Goal: Task Accomplishment & Management: Manage account settings

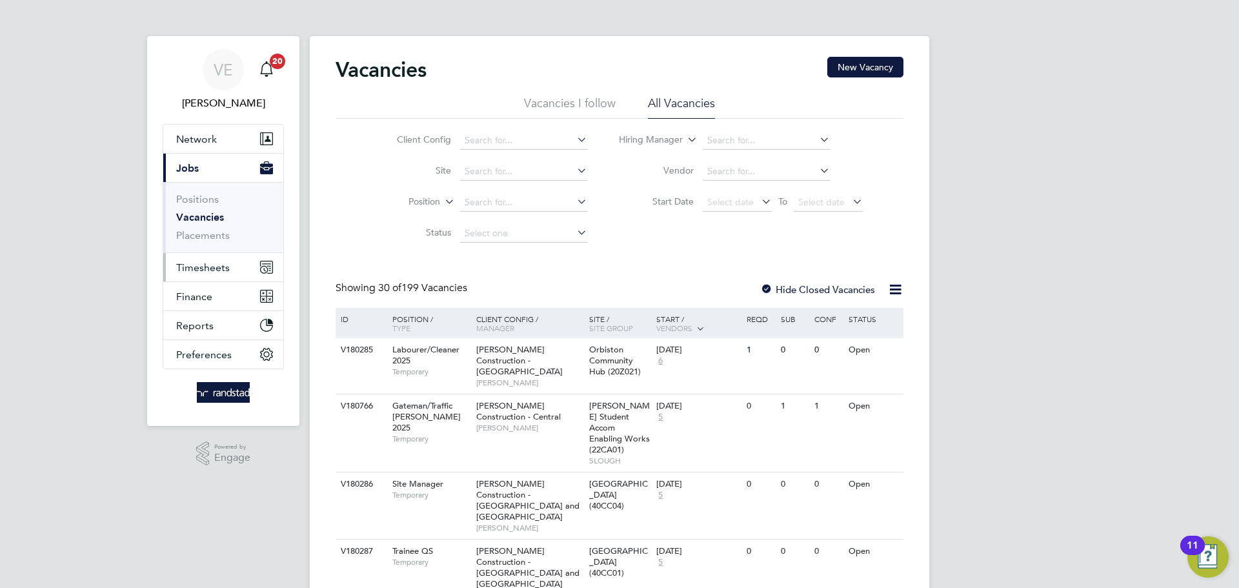
click at [196, 261] on span "Timesheets" at bounding box center [203, 267] width 54 height 12
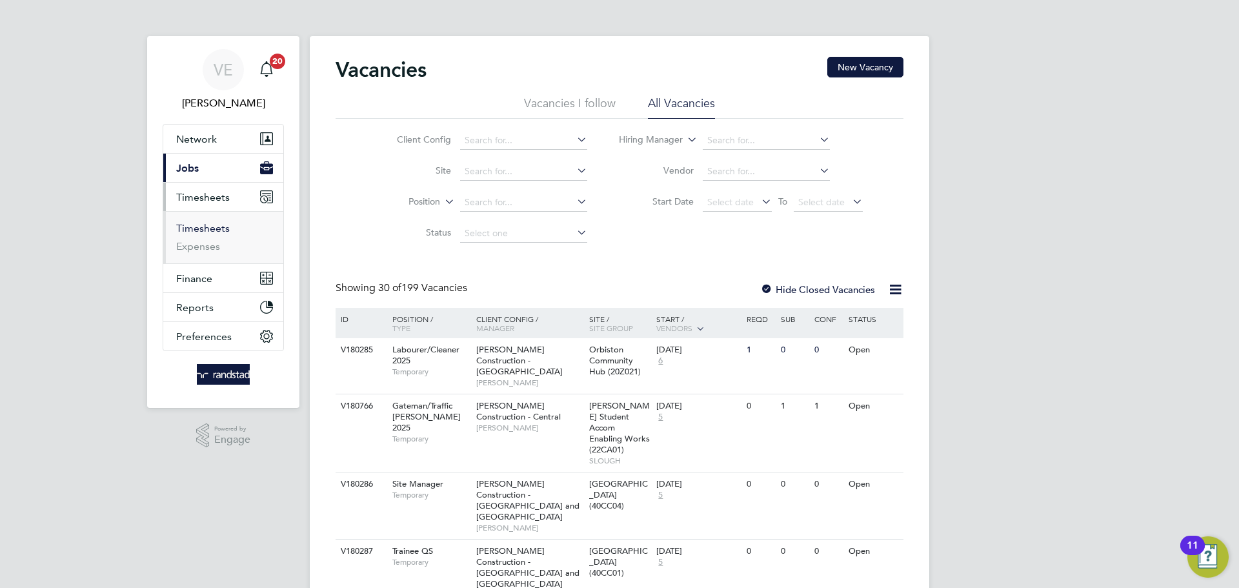
click at [189, 227] on link "Timesheets" at bounding box center [203, 228] width 54 height 12
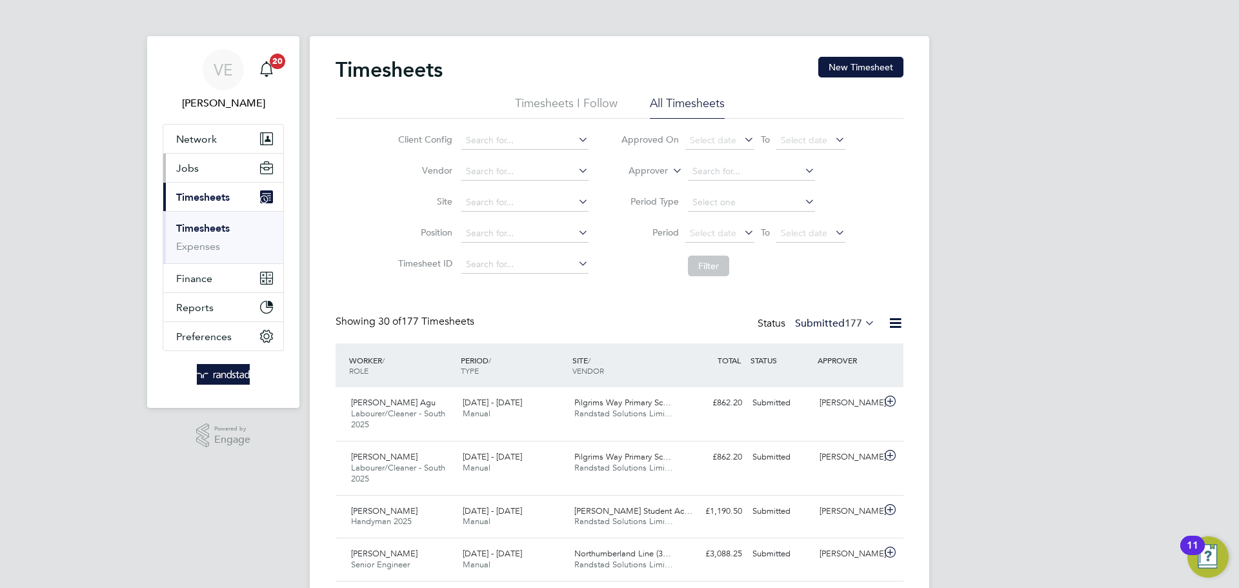
click at [215, 170] on button "Jobs" at bounding box center [223, 168] width 120 height 28
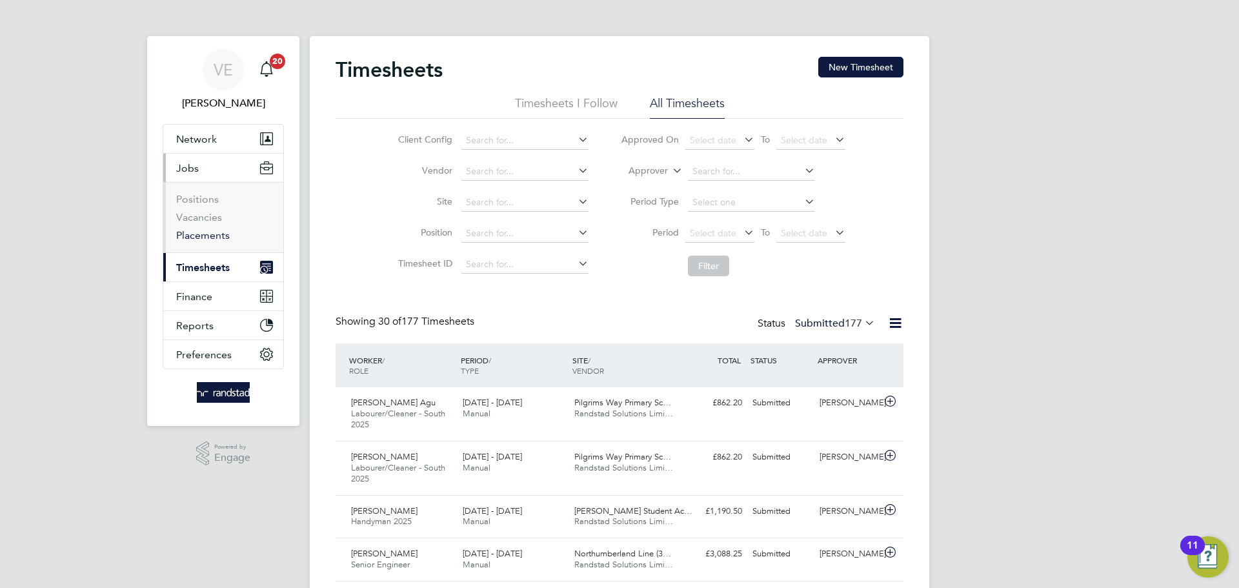
click at [195, 238] on link "Placements" at bounding box center [203, 235] width 54 height 12
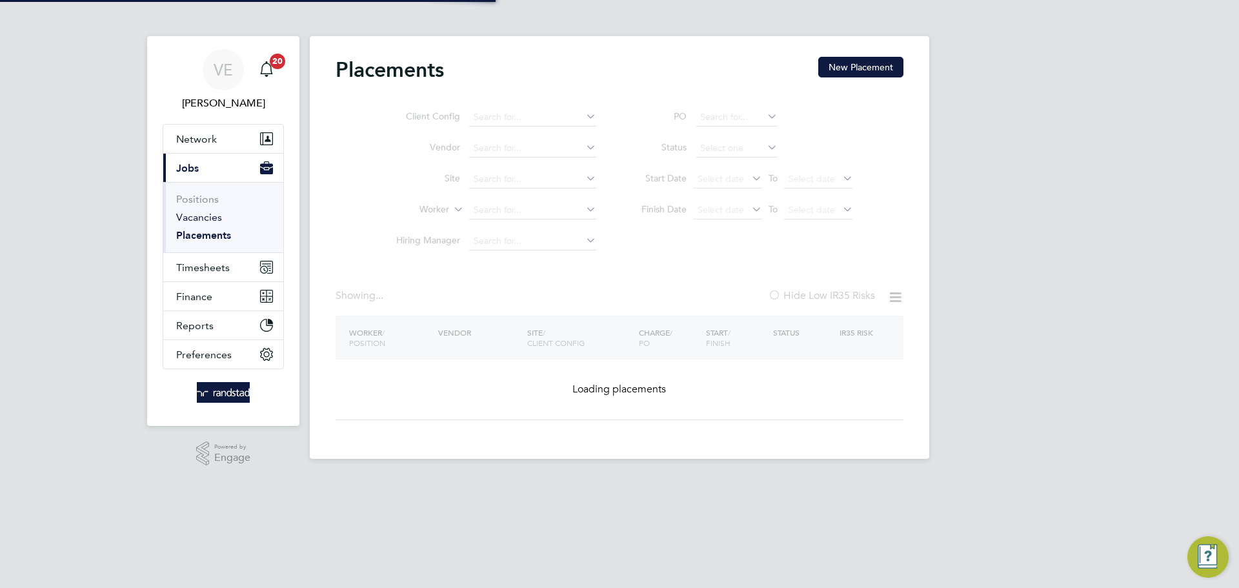
click at [199, 223] on li "Vacancies" at bounding box center [224, 220] width 97 height 18
click at [210, 212] on link "Vacancies" at bounding box center [199, 217] width 46 height 12
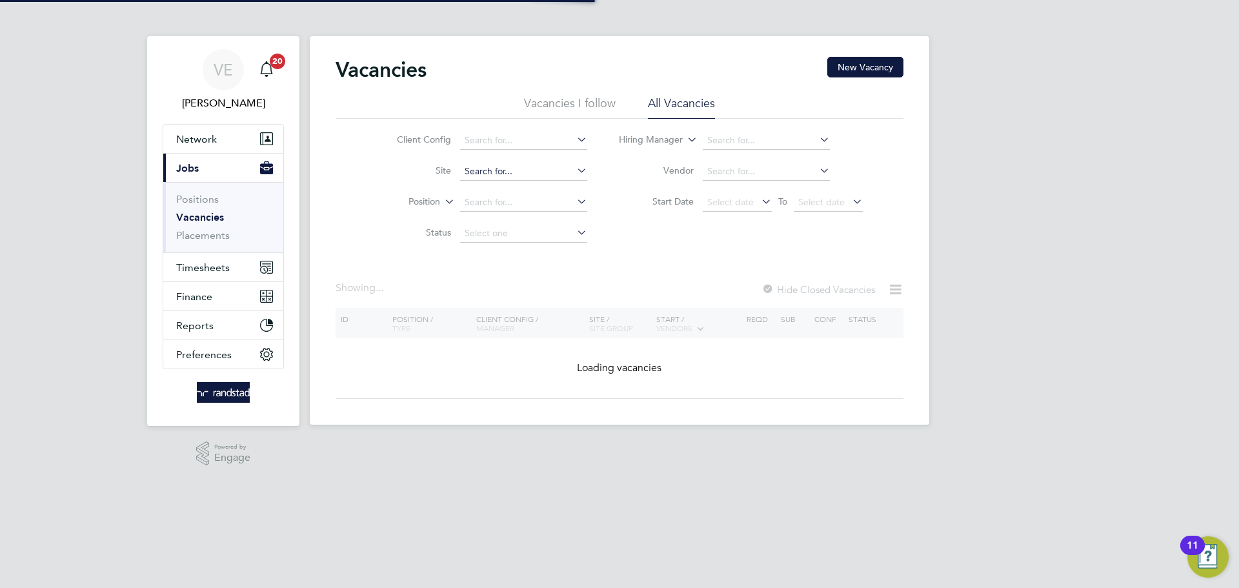
click at [473, 172] on input at bounding box center [523, 172] width 127 height 18
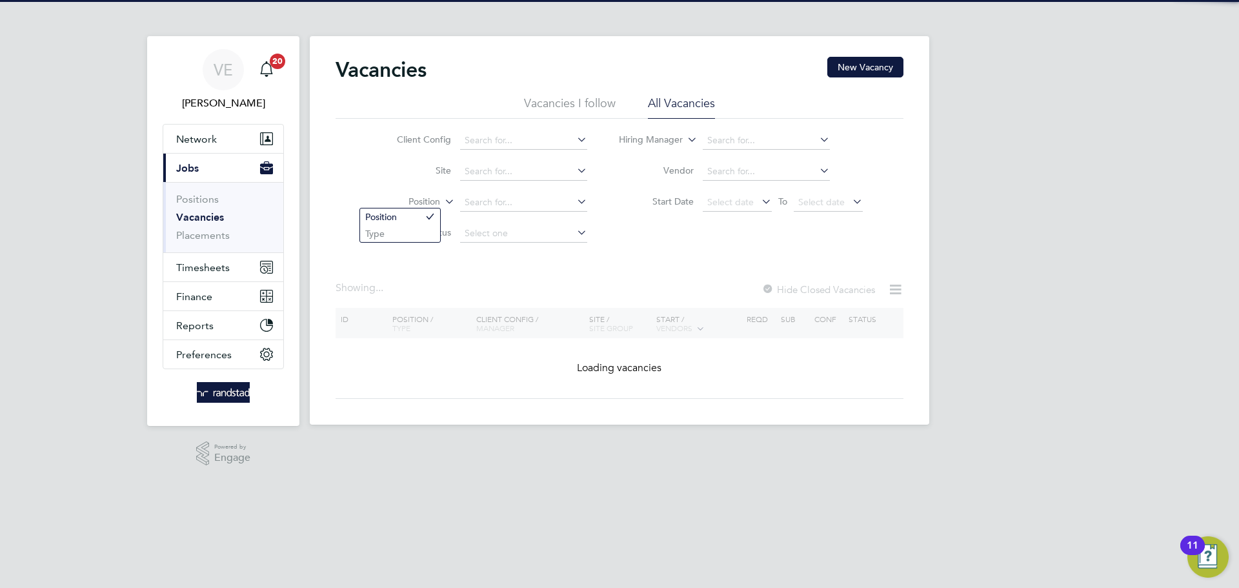
click at [400, 213] on div "Vacancies New Vacancy Vacancies I follow All Vacancies Client Config Site Posit…" at bounding box center [620, 230] width 620 height 389
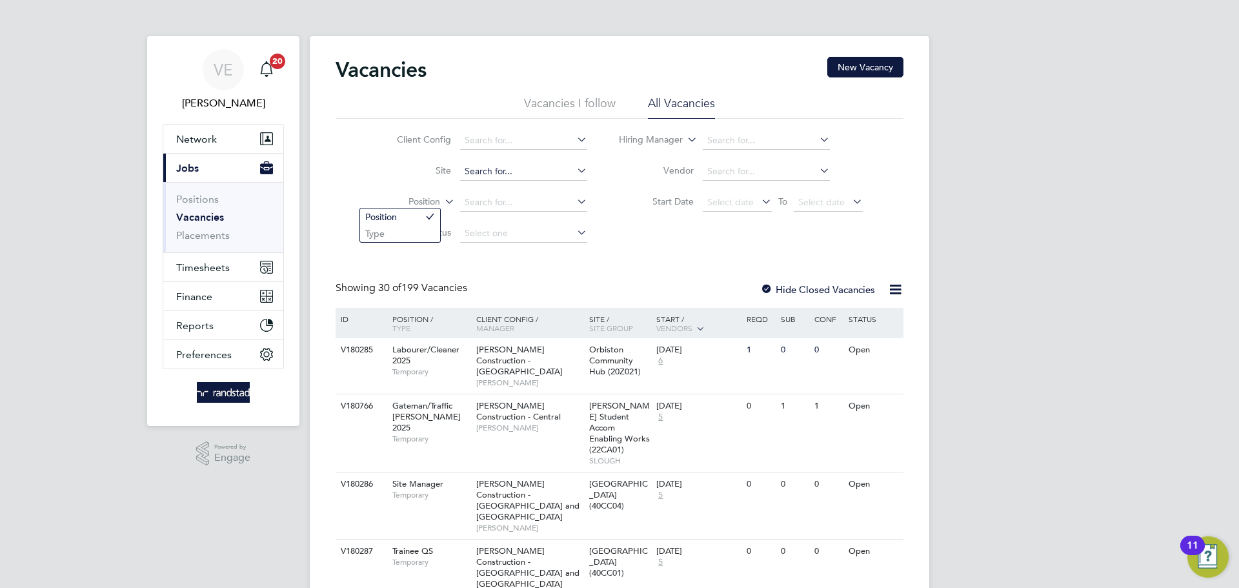
click at [503, 177] on input at bounding box center [523, 172] width 127 height 18
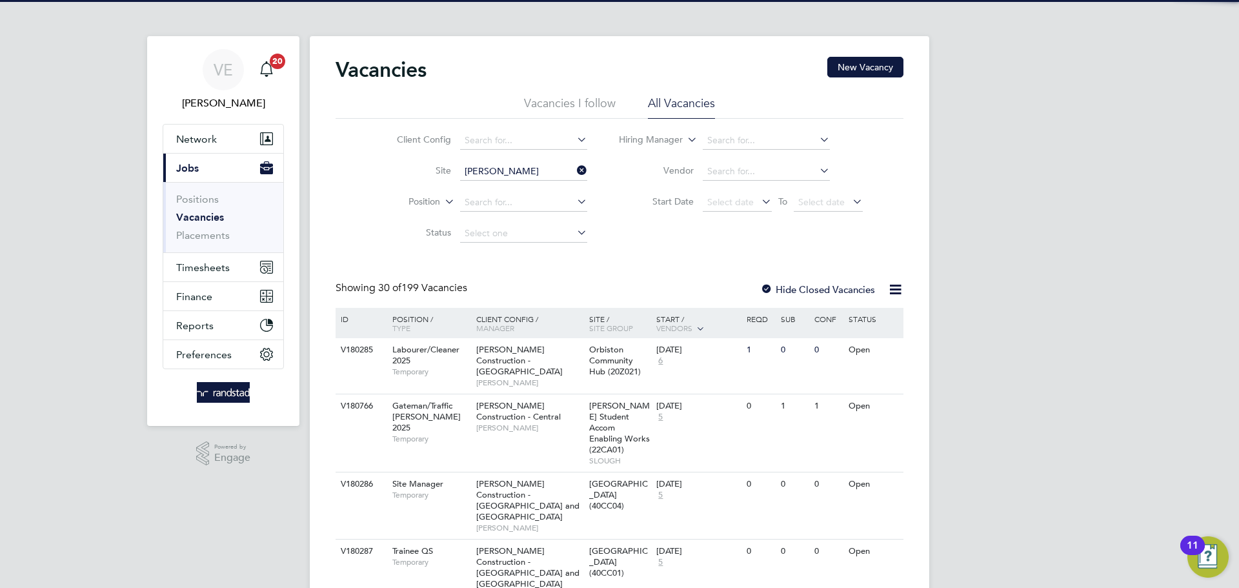
click at [501, 187] on li "Cherry Wood Place, Soham" at bounding box center [586, 189] width 255 height 17
type input "Cherry Wood Place, Soham"
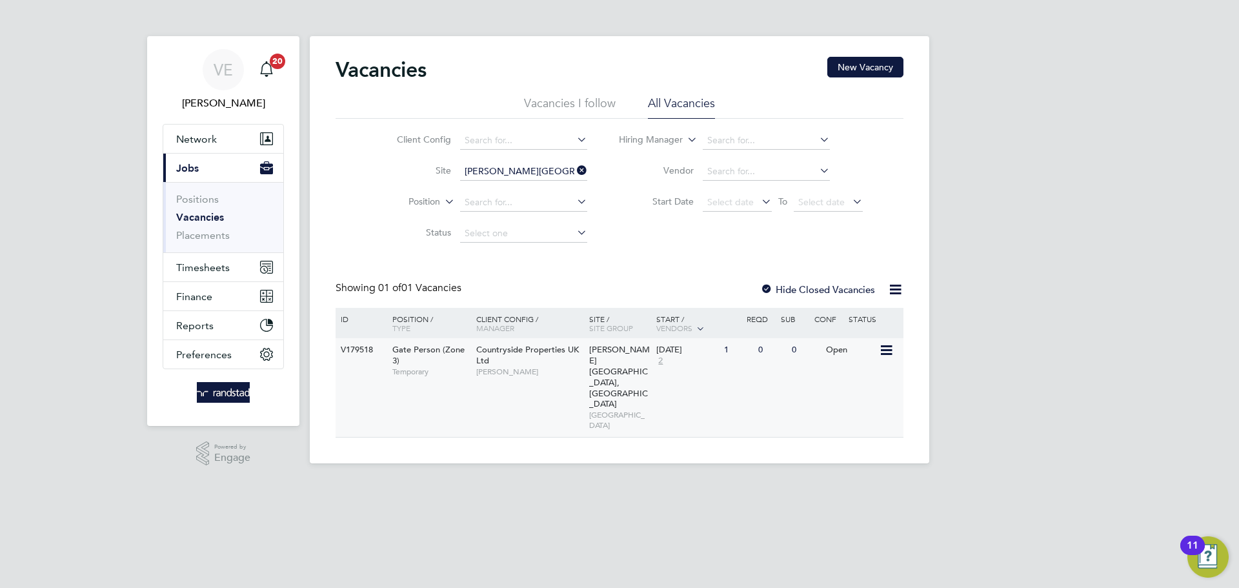
click at [536, 358] on div "Countryside Properties UK Ltd Michael Parker" at bounding box center [529, 360] width 113 height 45
drag, startPoint x: 576, startPoint y: 169, endPoint x: 575, endPoint y: 176, distance: 6.5
click at [574, 170] on icon at bounding box center [574, 170] width 0 height 18
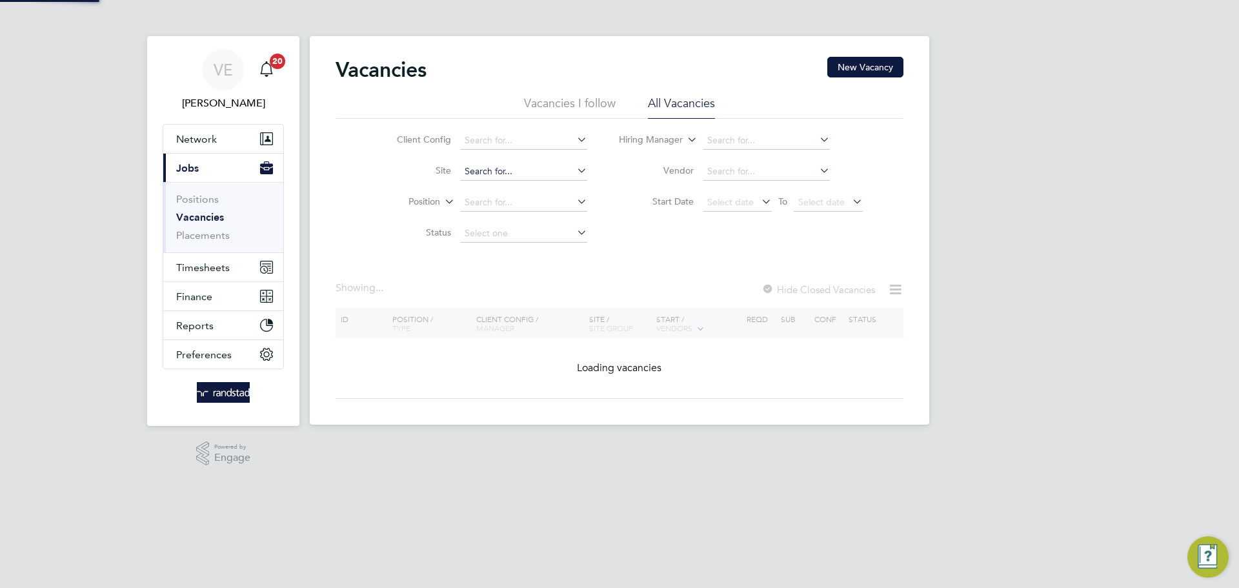
click at [502, 174] on input at bounding box center [523, 172] width 127 height 18
type input "vistry"
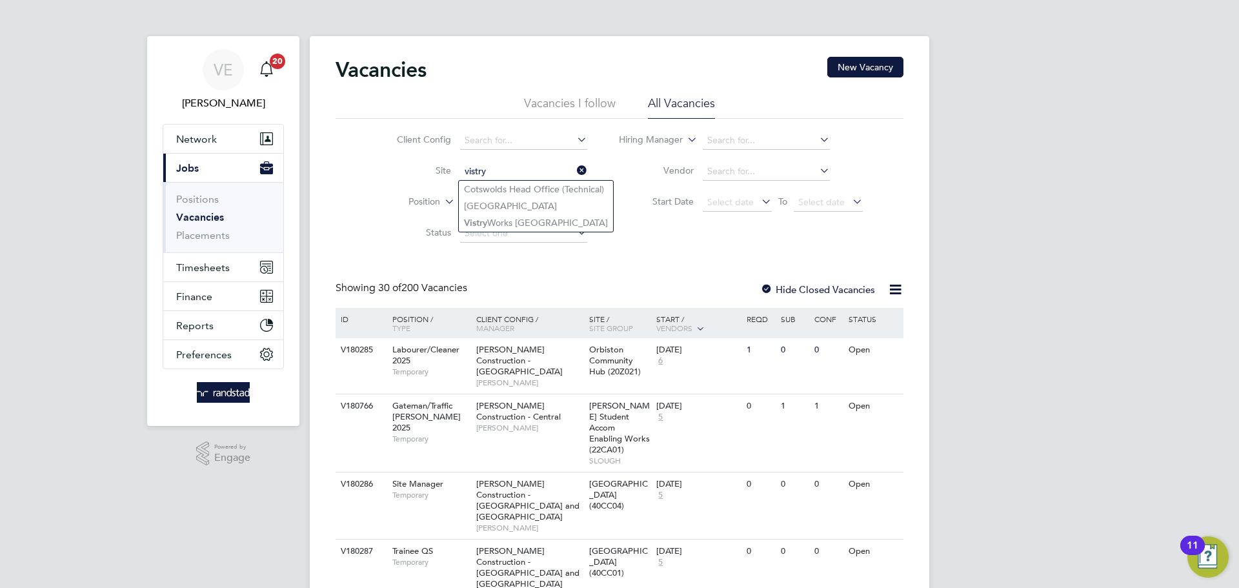
drag, startPoint x: 510, startPoint y: 174, endPoint x: 416, endPoint y: 174, distance: 93.6
click at [416, 174] on li "Site vistry" at bounding box center [482, 171] width 243 height 31
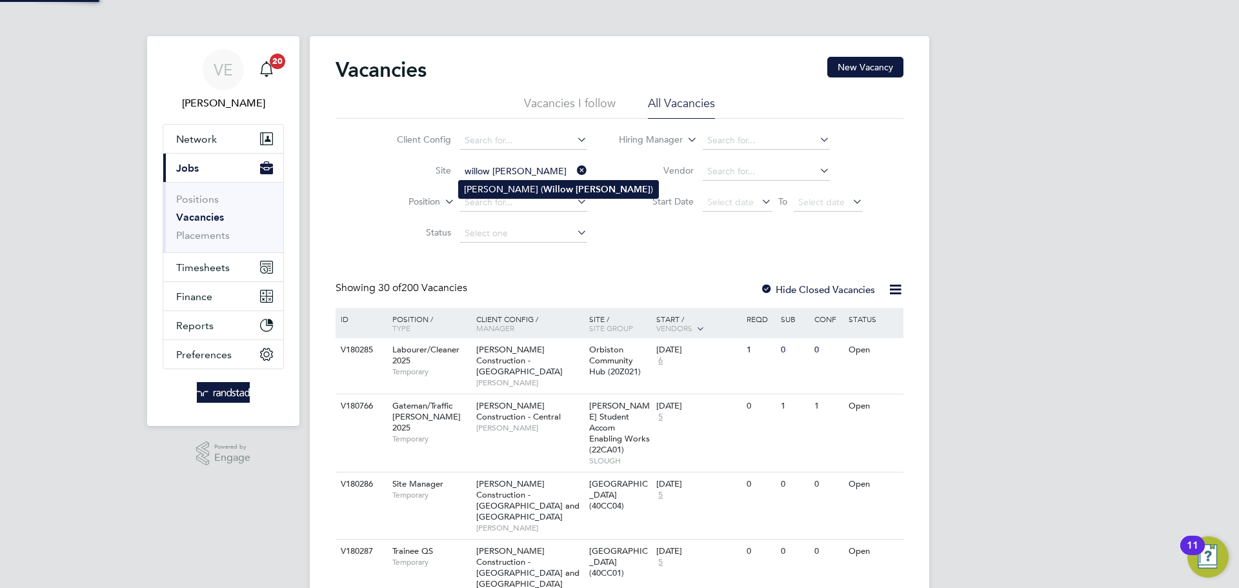
click at [543, 189] on b "Willow" at bounding box center [558, 189] width 30 height 11
type input "Ely (Willow Woods)"
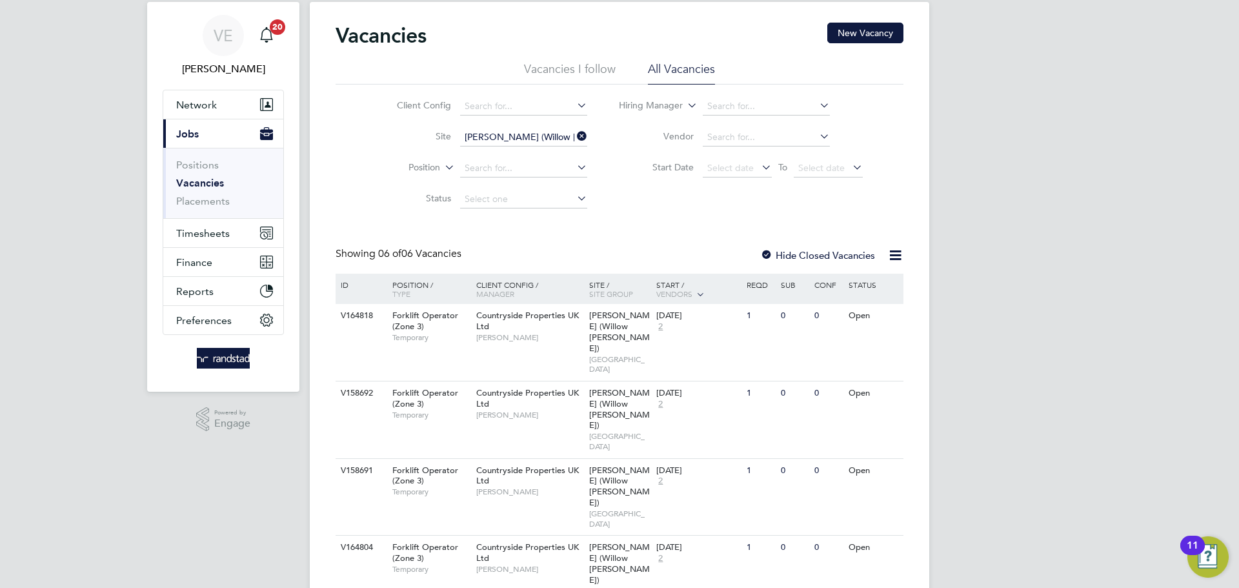
scroll to position [69, 0]
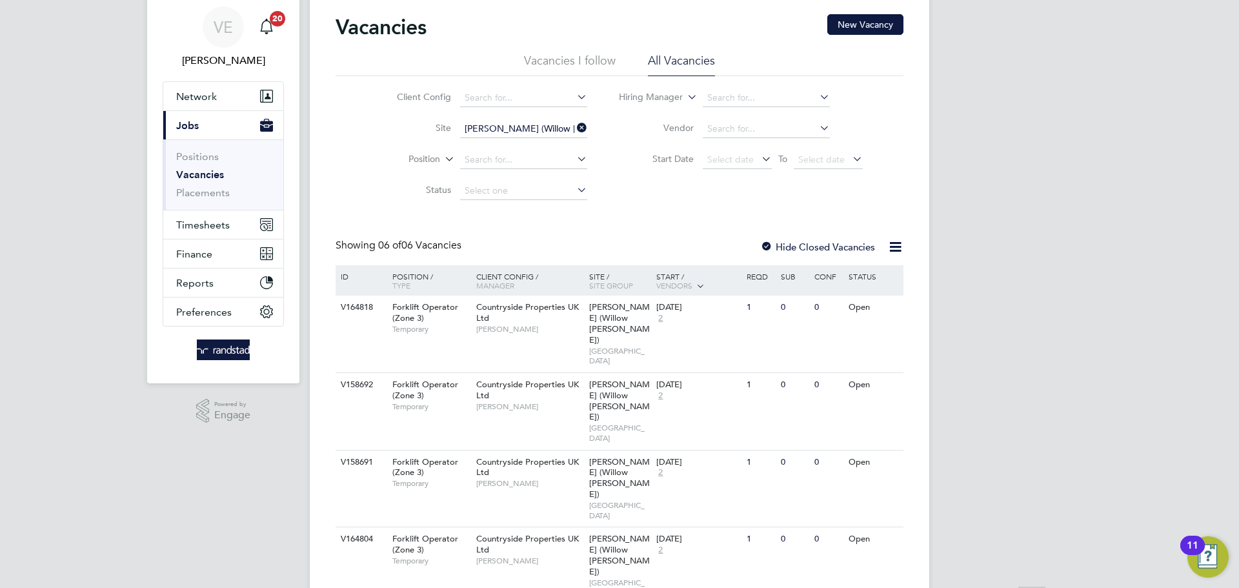
scroll to position [5, 0]
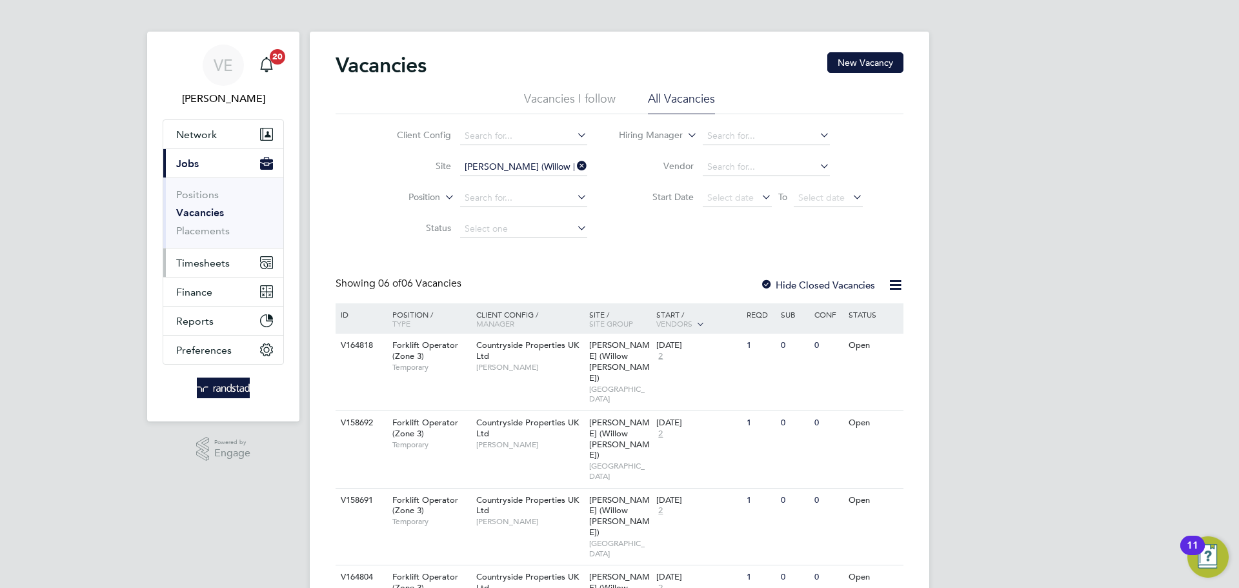
click at [232, 265] on button "Timesheets" at bounding box center [223, 262] width 120 height 28
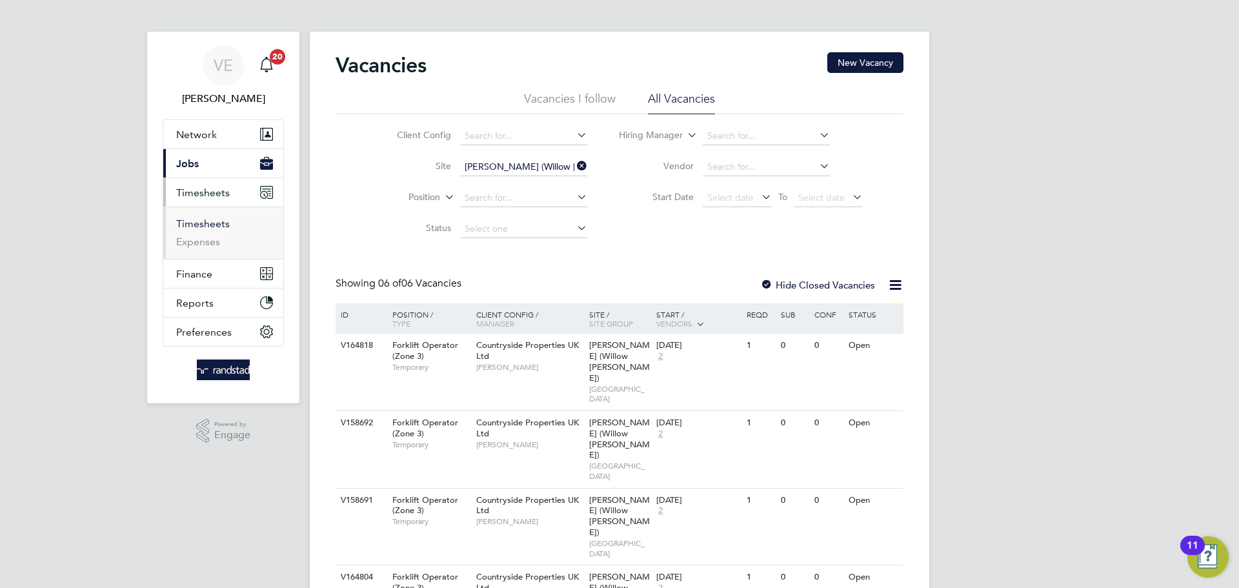
click at [205, 230] on li "Timesheets" at bounding box center [224, 227] width 97 height 18
click at [203, 223] on link "Timesheets" at bounding box center [203, 224] width 54 height 12
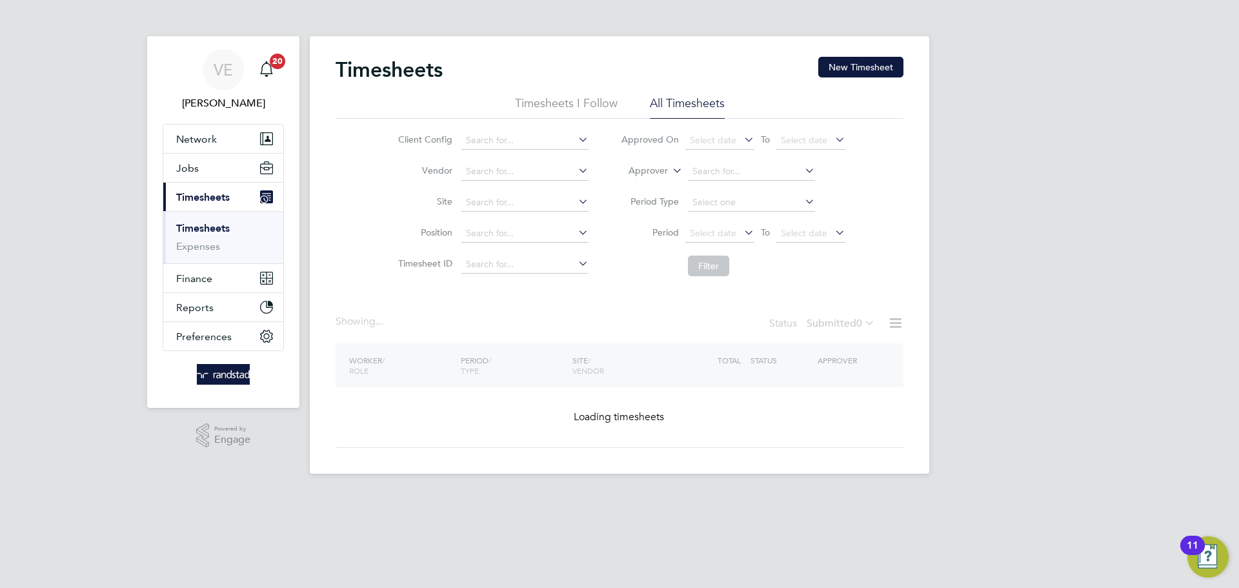
click at [869, 51] on div "Timesheets New Timesheet Timesheets I Follow All Timesheets Client Config Vendo…" at bounding box center [620, 255] width 620 height 438
click at [872, 61] on button "New Timesheet" at bounding box center [860, 67] width 85 height 21
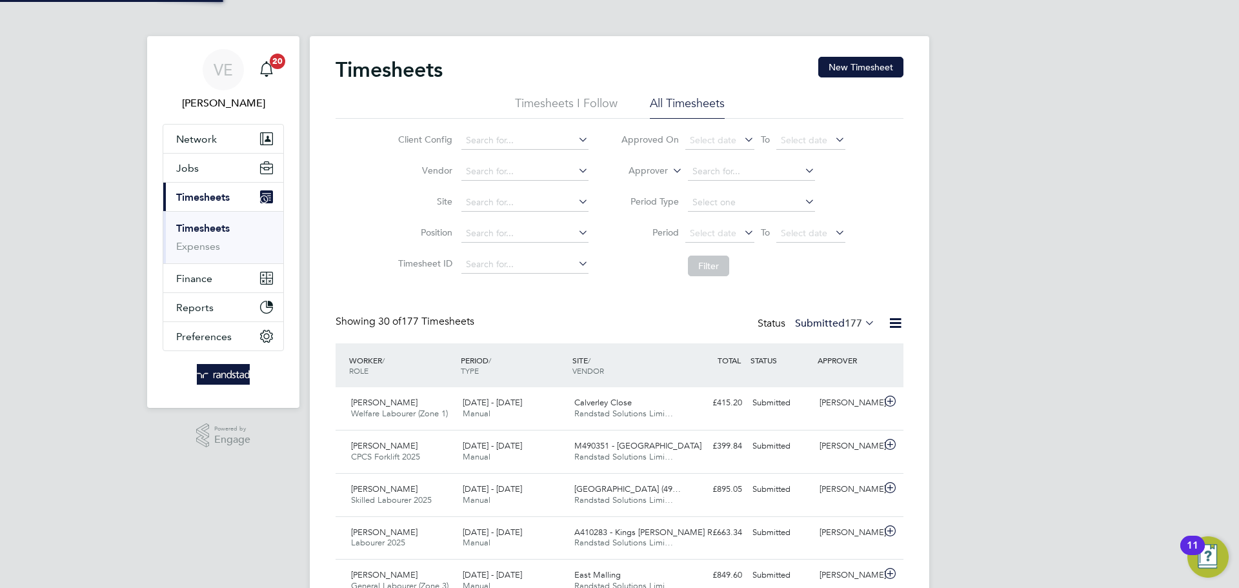
scroll to position [33, 112]
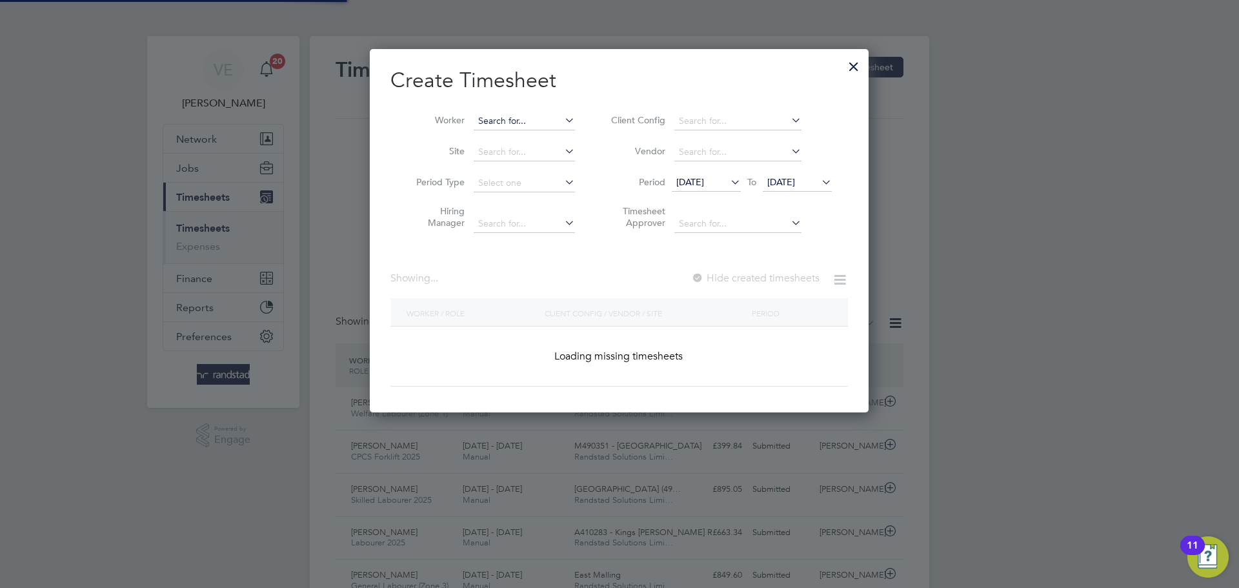
click at [516, 127] on input at bounding box center [524, 121] width 101 height 18
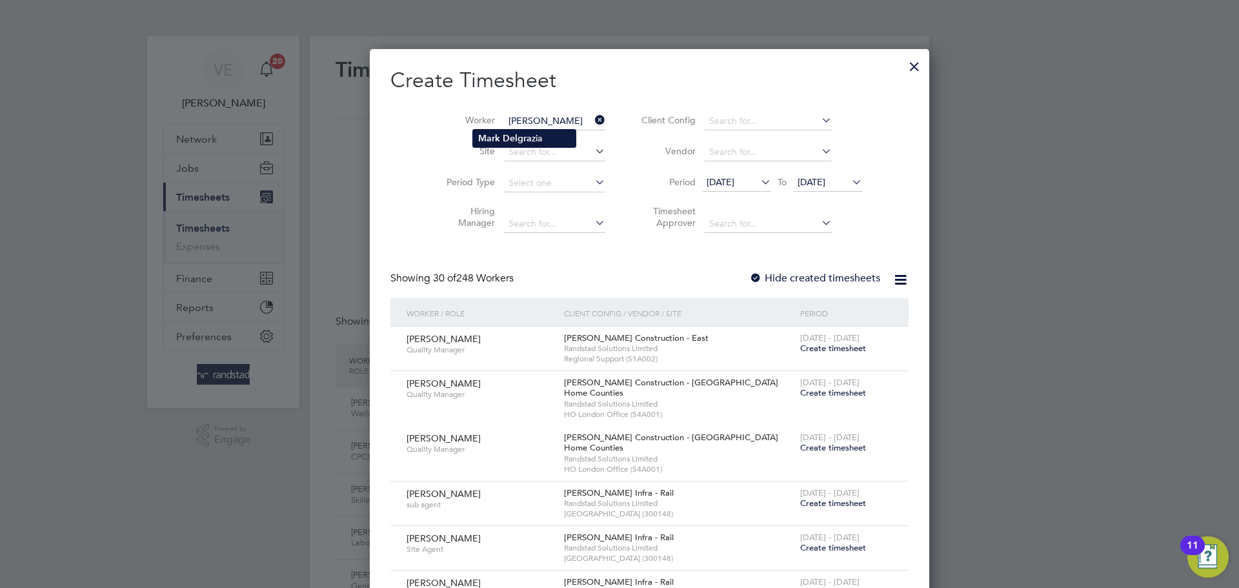
click at [532, 141] on li "Mark Delgra zia" at bounding box center [524, 138] width 103 height 17
type input "[PERSON_NAME]"
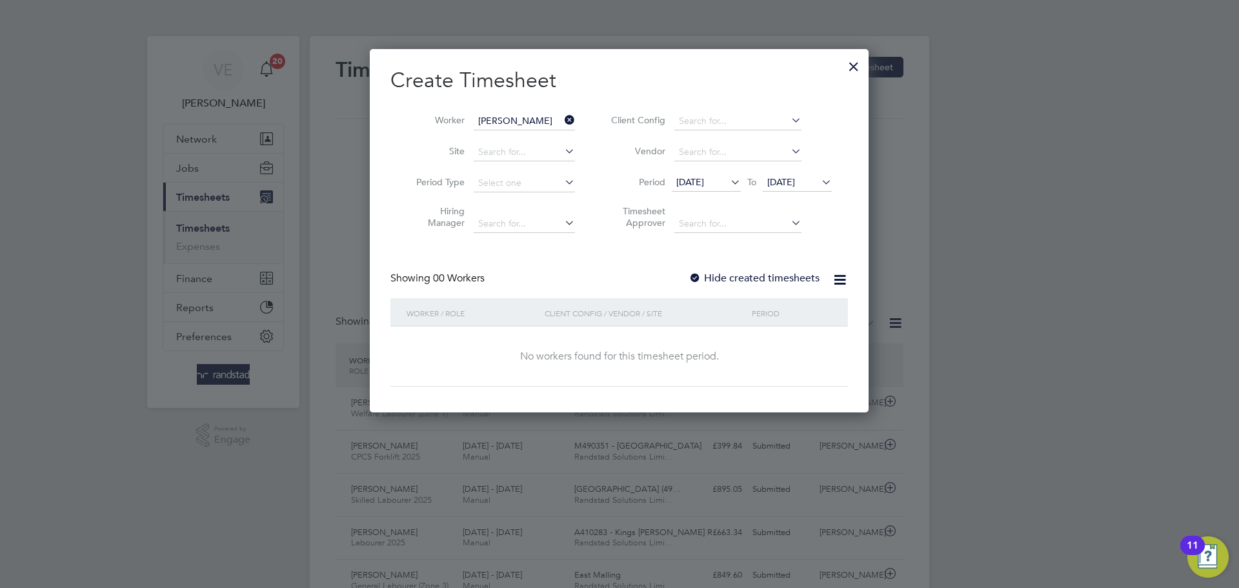
click at [796, 190] on span "22 Sep 2025" at bounding box center [797, 182] width 69 height 17
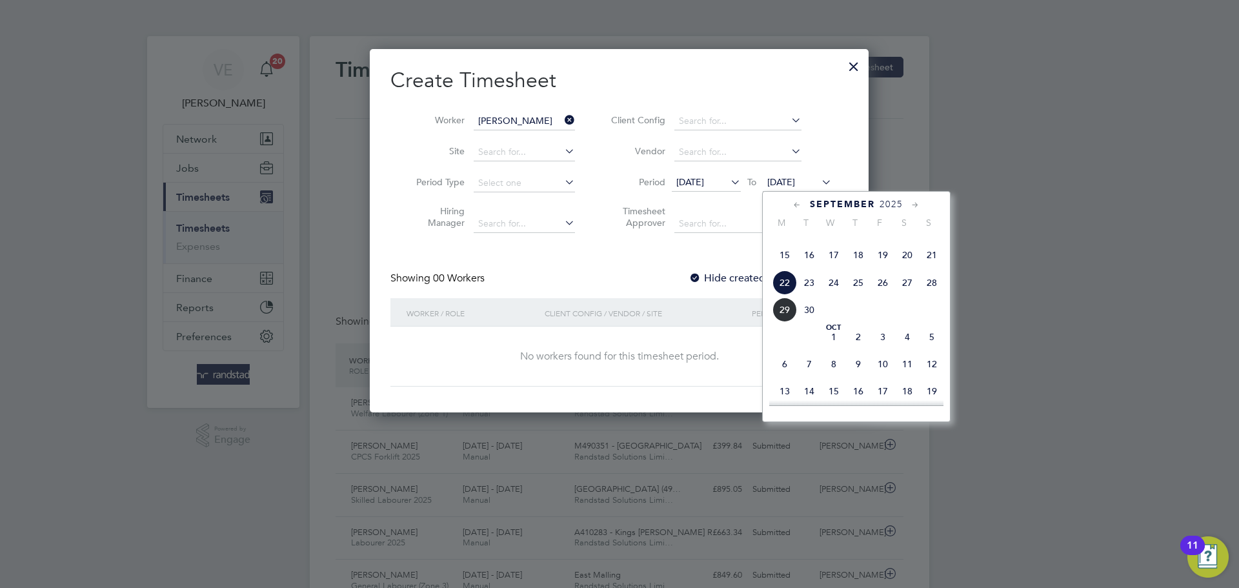
click at [926, 295] on span "28" at bounding box center [932, 282] width 25 height 25
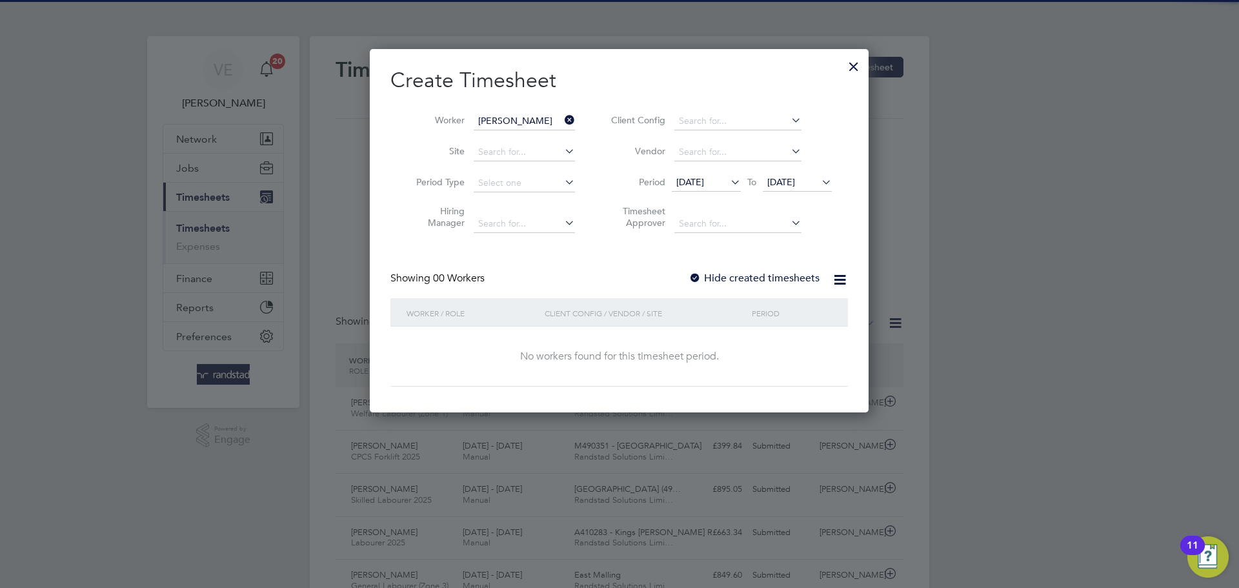
click at [732, 282] on label "Hide created timesheets" at bounding box center [754, 278] width 131 height 13
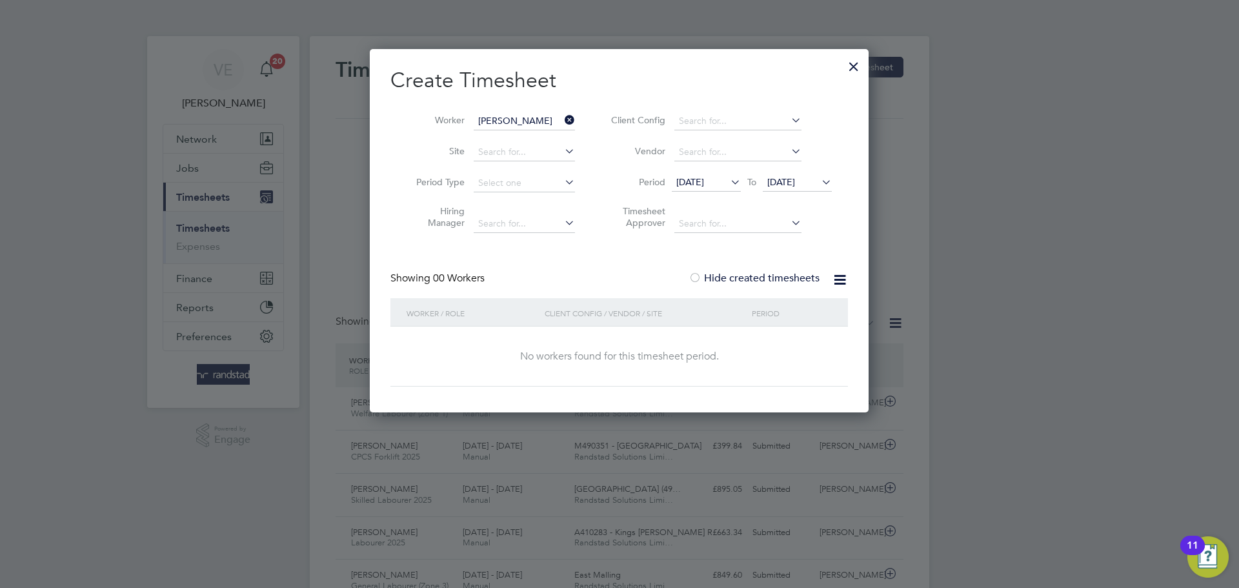
click at [862, 65] on div at bounding box center [853, 63] width 23 height 23
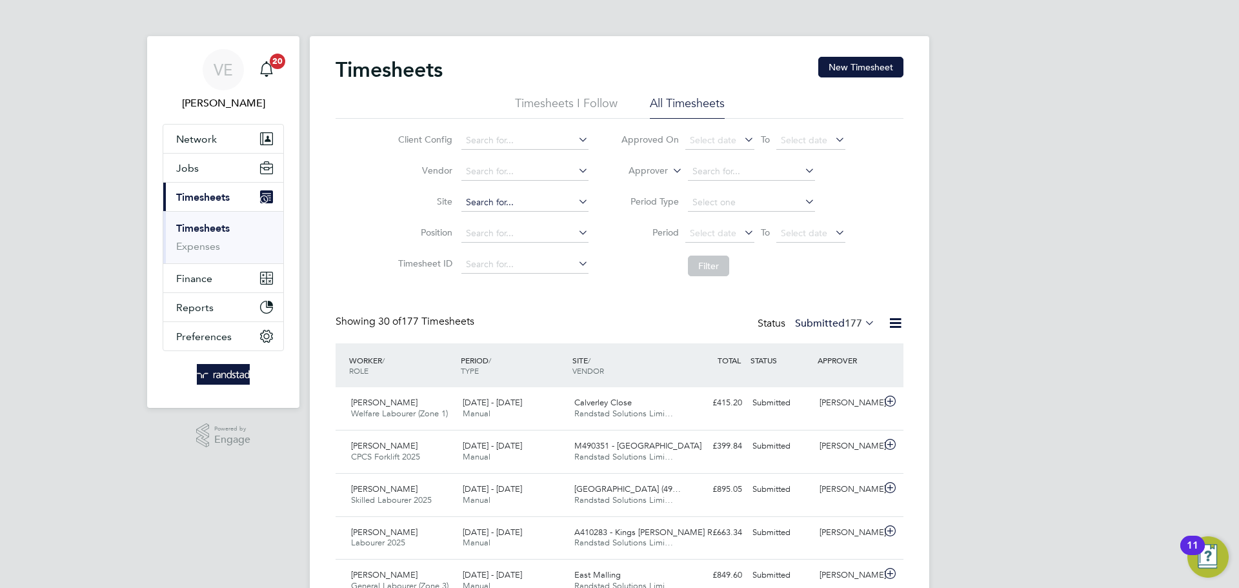
click at [500, 206] on input at bounding box center [524, 203] width 127 height 18
click at [551, 220] on li "Ely ( Willow Woods )" at bounding box center [559, 219] width 199 height 17
type input "Ely (Willow Woods)"
click at [797, 216] on li "Period Type" at bounding box center [733, 202] width 257 height 31
click at [806, 223] on li "Period Select date To Select date" at bounding box center [733, 233] width 257 height 31
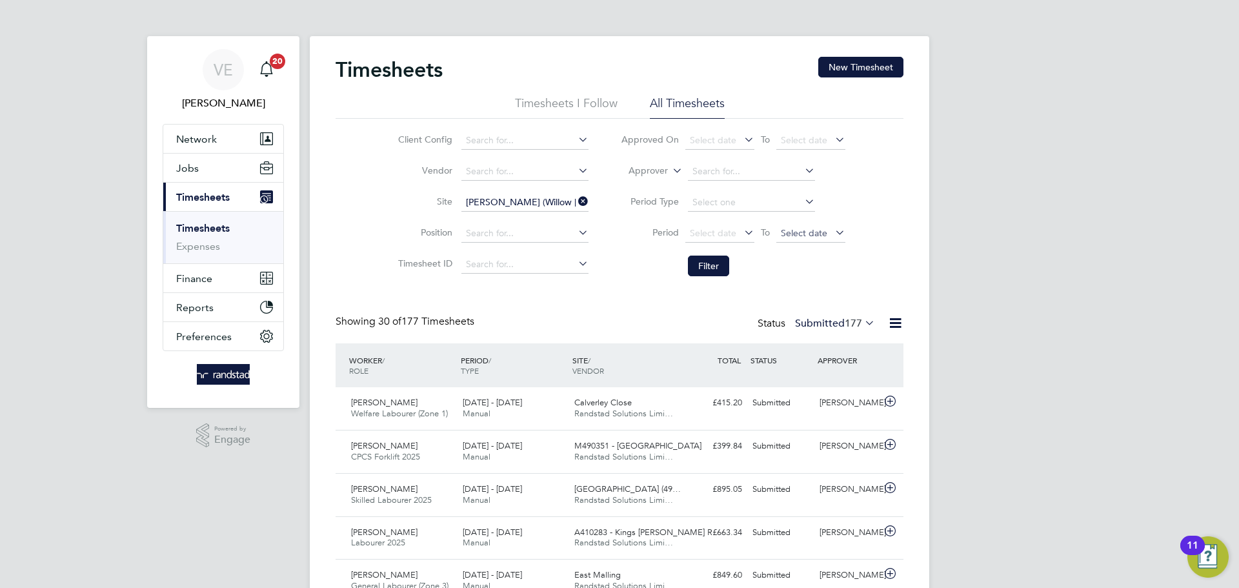
click at [825, 232] on span "Select date" at bounding box center [804, 233] width 46 height 12
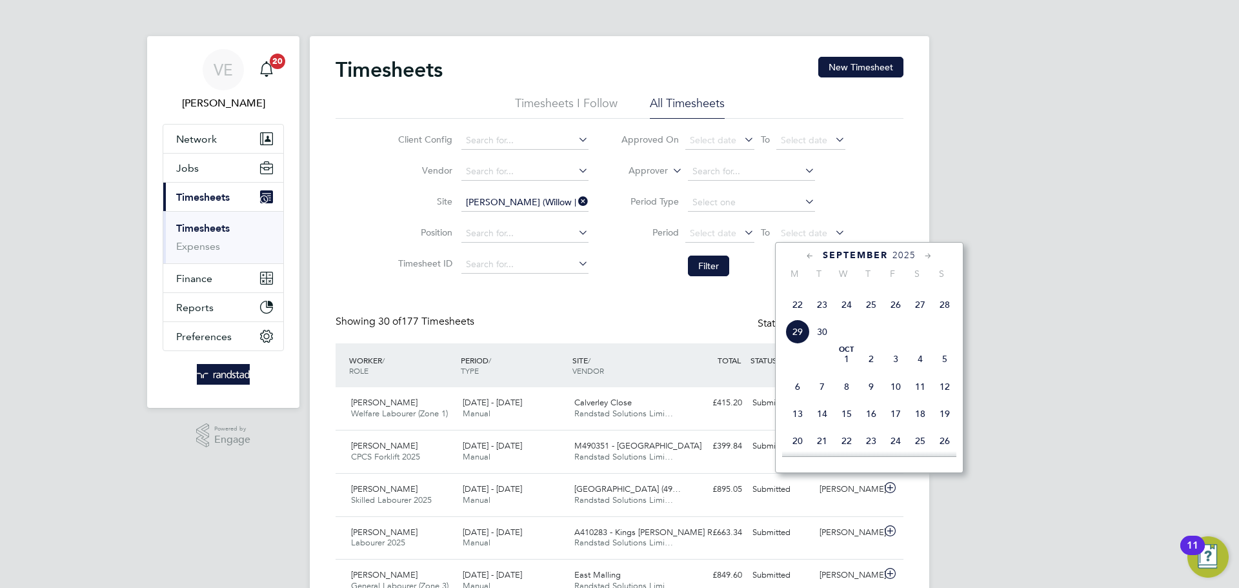
click at [954, 317] on span "28" at bounding box center [945, 304] width 25 height 25
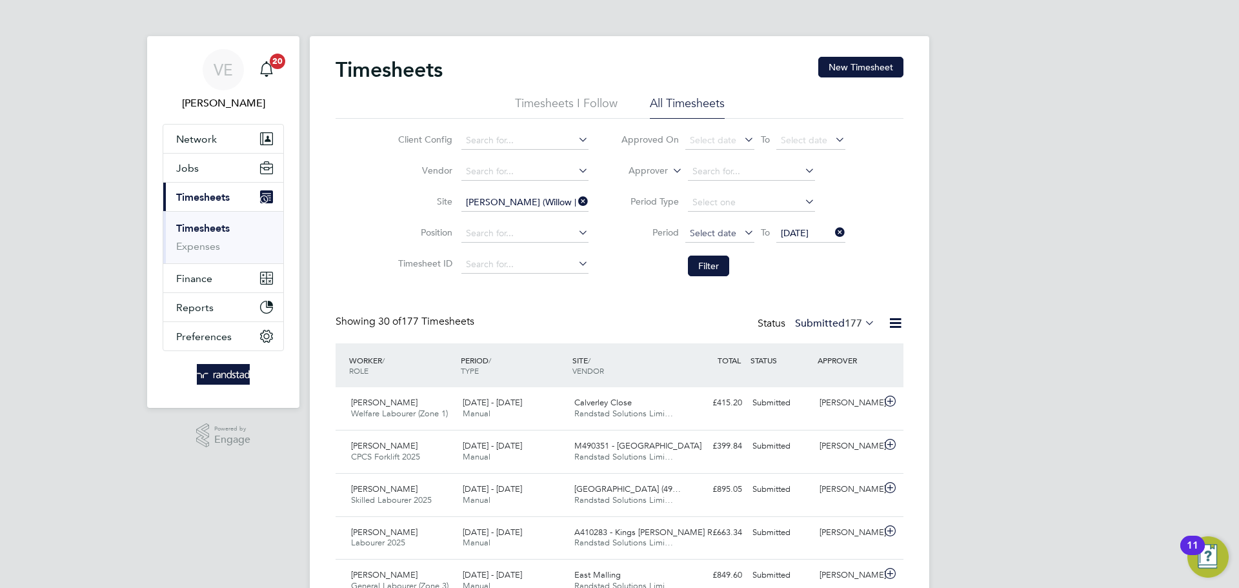
click at [701, 231] on span "Select date" at bounding box center [713, 233] width 46 height 12
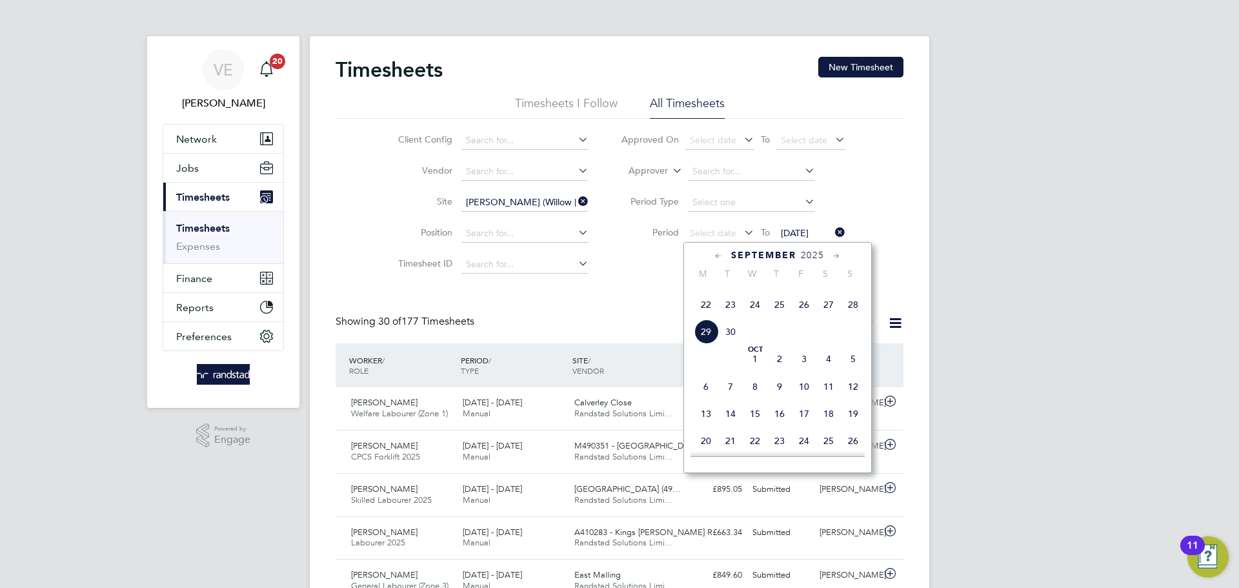
click at [711, 317] on span "22" at bounding box center [706, 304] width 25 height 25
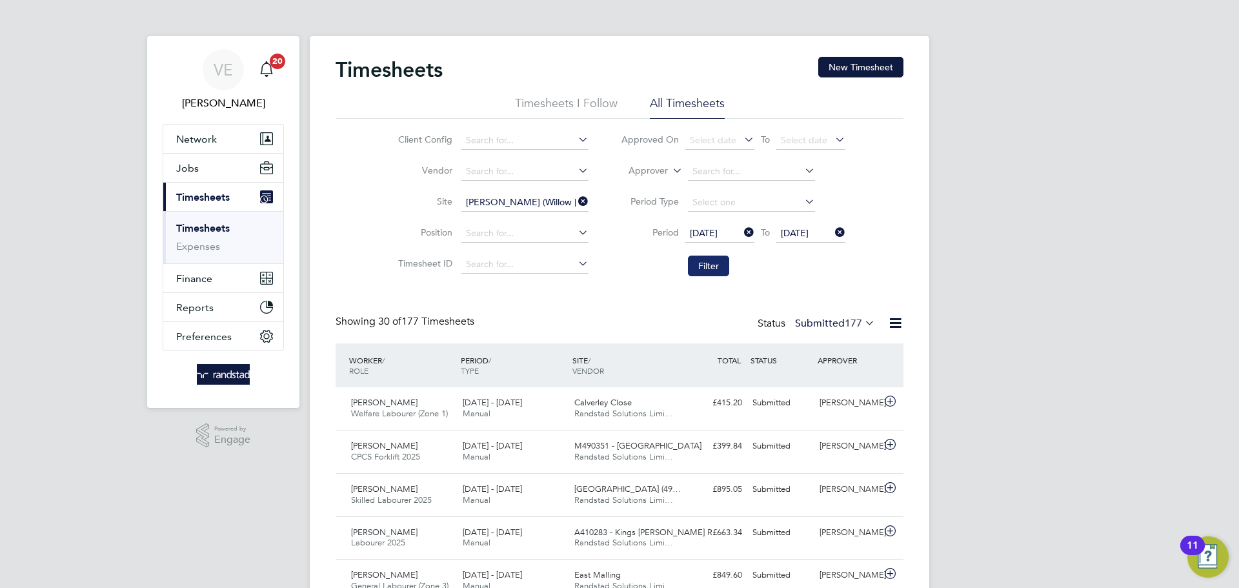
click at [709, 271] on button "Filter" at bounding box center [708, 266] width 41 height 21
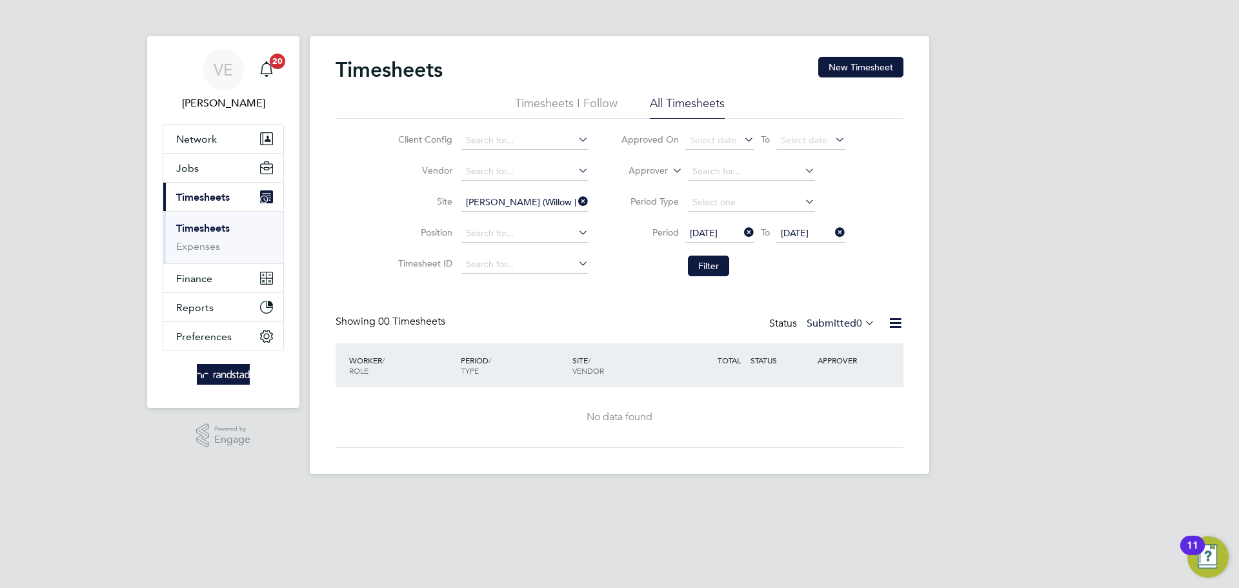
click at [862, 319] on icon at bounding box center [862, 323] width 0 height 18
click at [860, 398] on li "Approved" at bounding box center [838, 401] width 59 height 18
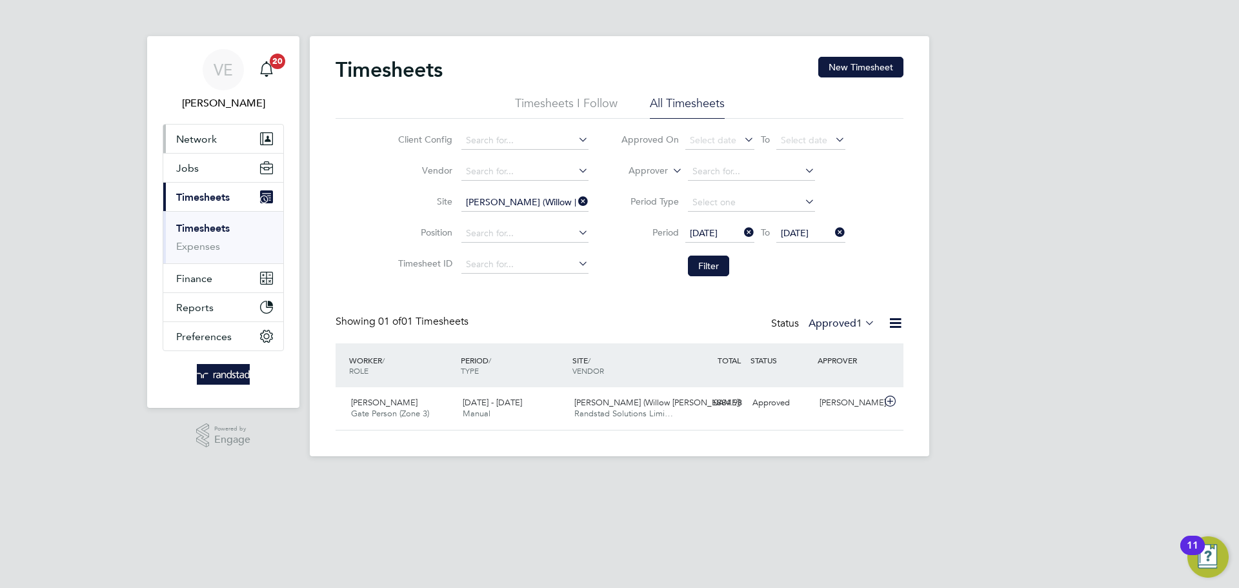
click at [201, 134] on span "Network" at bounding box center [196, 139] width 41 height 12
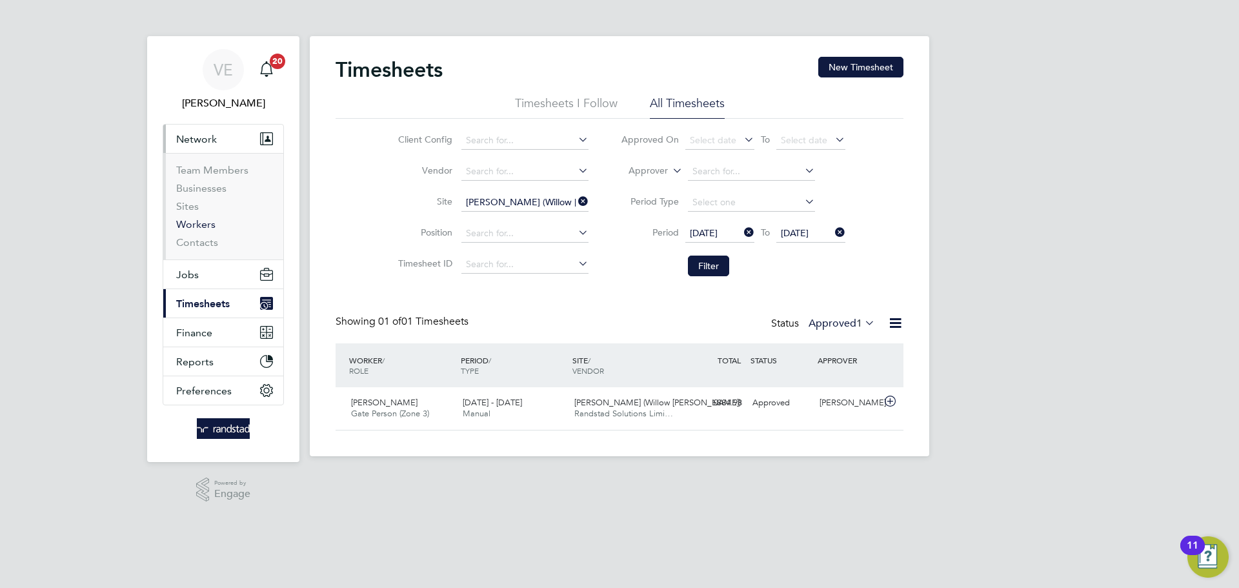
click at [207, 228] on link "Workers" at bounding box center [195, 224] width 39 height 12
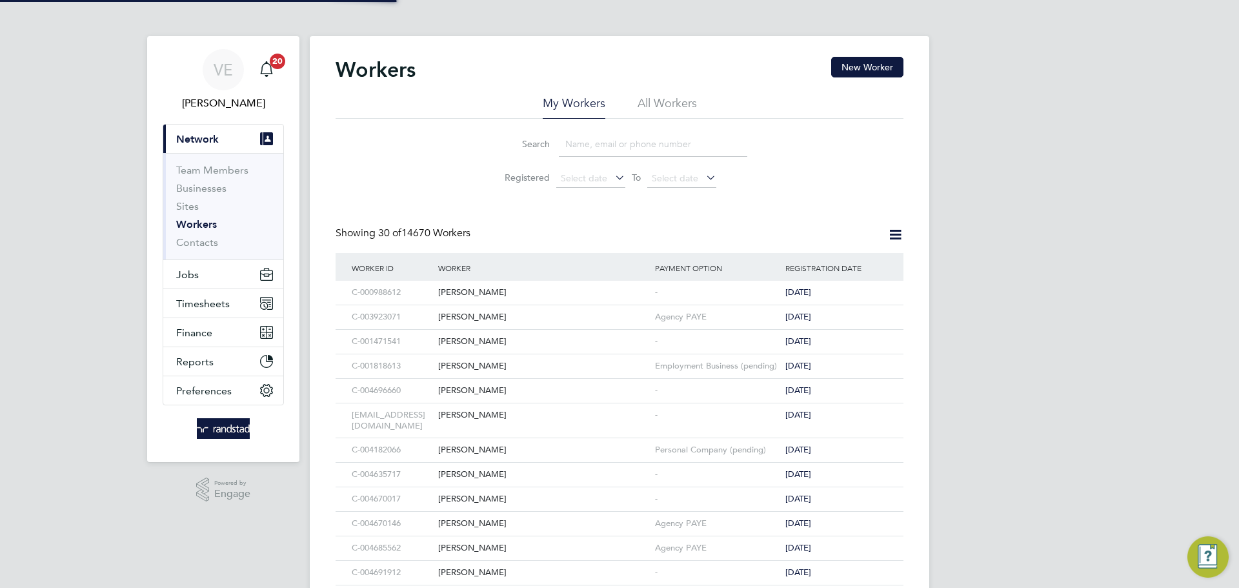
click at [612, 128] on li "Search" at bounding box center [620, 144] width 288 height 38
click at [610, 140] on input at bounding box center [653, 144] width 188 height 25
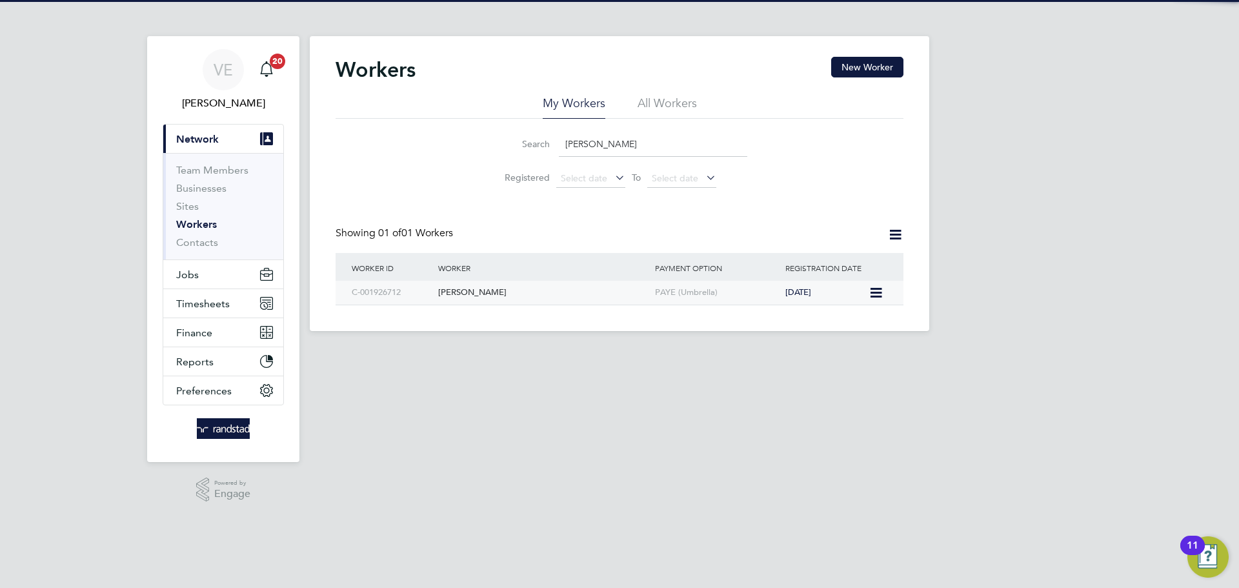
type input "raimonda"
click at [554, 281] on div "Raimondas Ambroza" at bounding box center [543, 293] width 217 height 24
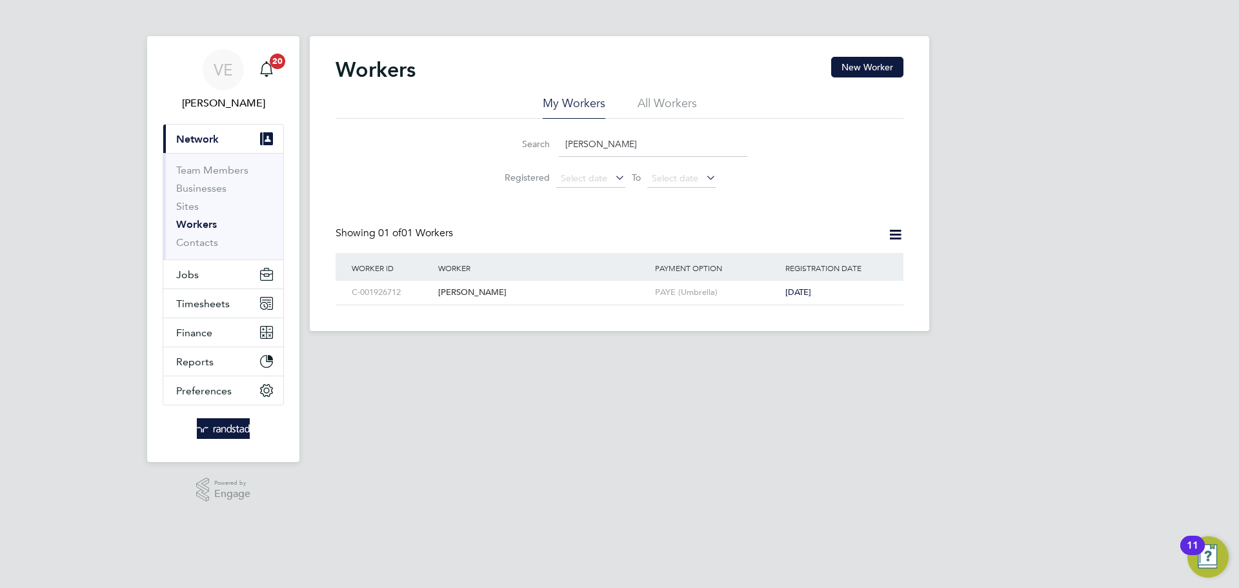
click at [636, 141] on input "raimonda" at bounding box center [653, 144] width 188 height 25
drag, startPoint x: 636, startPoint y: 141, endPoint x: 534, endPoint y: 150, distance: 102.3
click at [534, 150] on div "Search raimonda" at bounding box center [620, 144] width 256 height 25
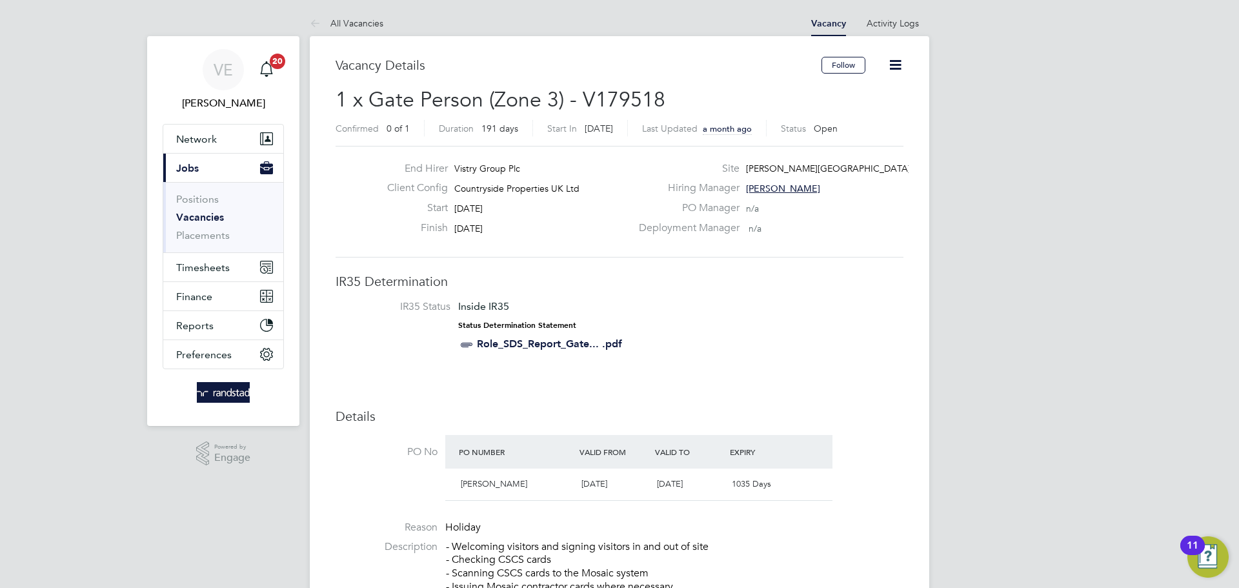
drag, startPoint x: 354, startPoint y: 26, endPoint x: 339, endPoint y: 33, distance: 16.8
click at [352, 25] on link "All Vacancies" at bounding box center [347, 23] width 74 height 12
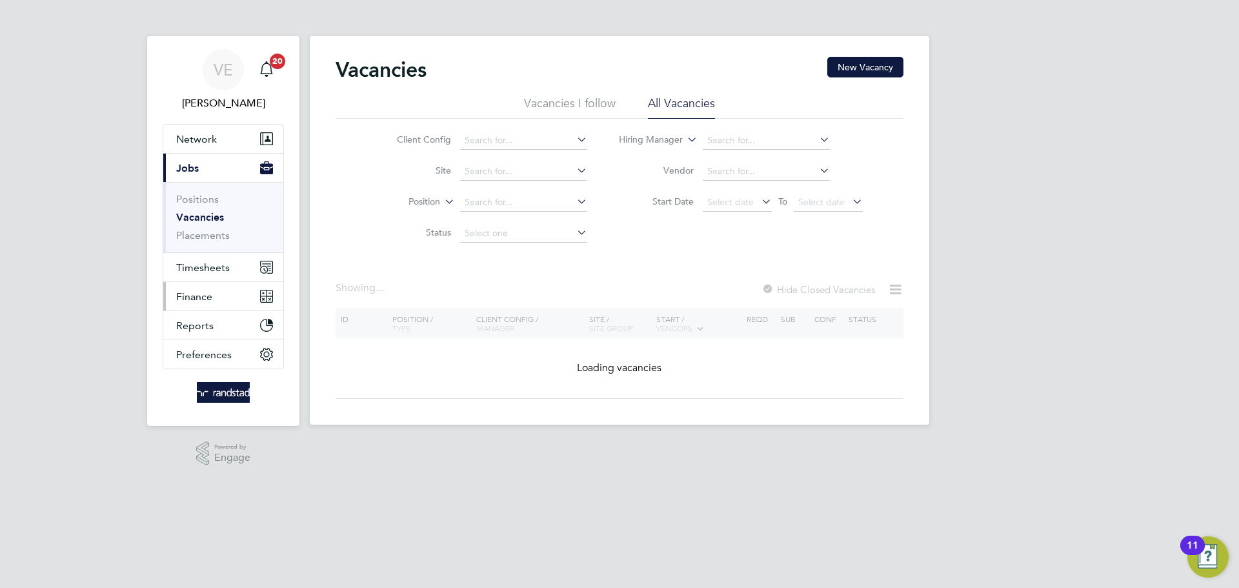
click at [225, 284] on button "Finance" at bounding box center [223, 296] width 120 height 28
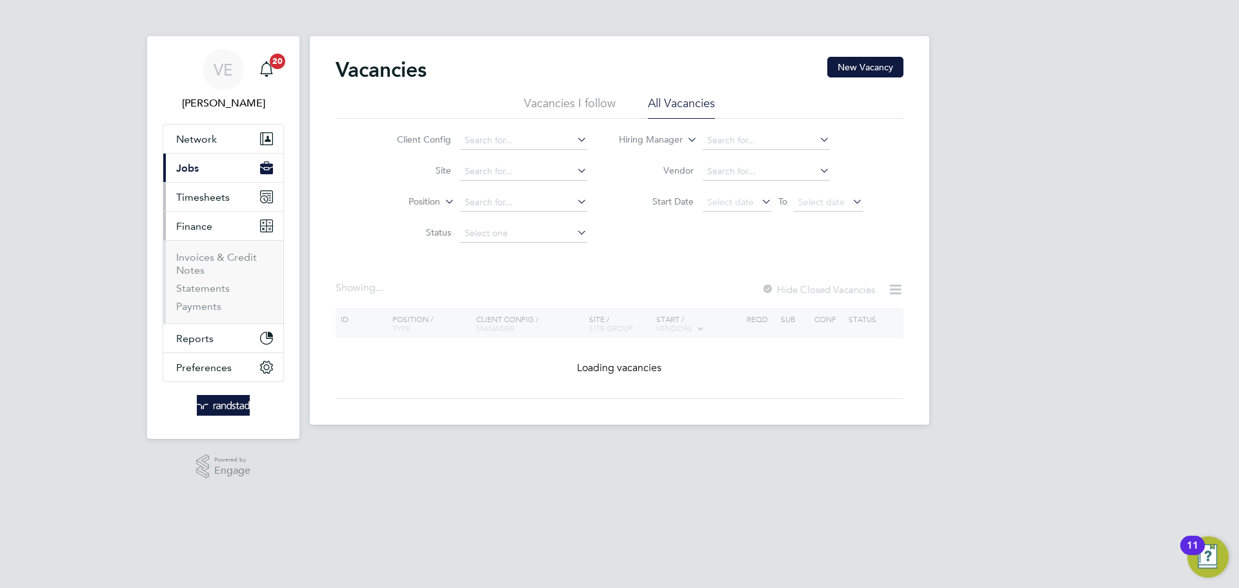
click at [220, 274] on ul "Network Team Members Businesses Sites Workers Contacts Current page: Jobs Posit…" at bounding box center [223, 253] width 121 height 258
click at [195, 203] on button "Timesheets" at bounding box center [223, 197] width 120 height 28
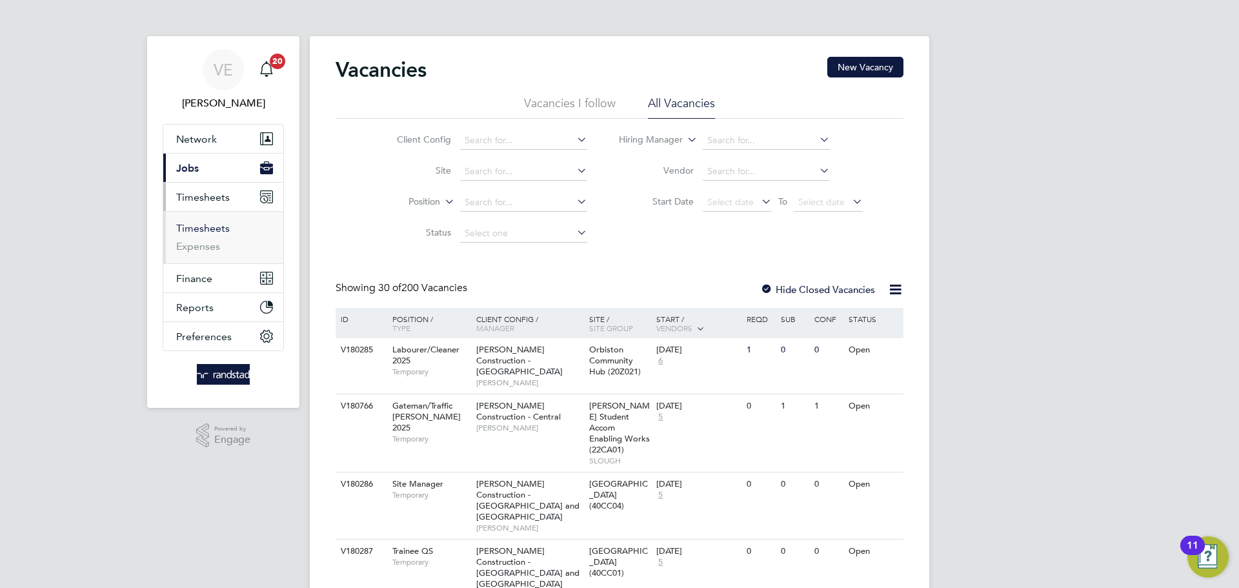
click at [228, 227] on link "Timesheets" at bounding box center [203, 228] width 54 height 12
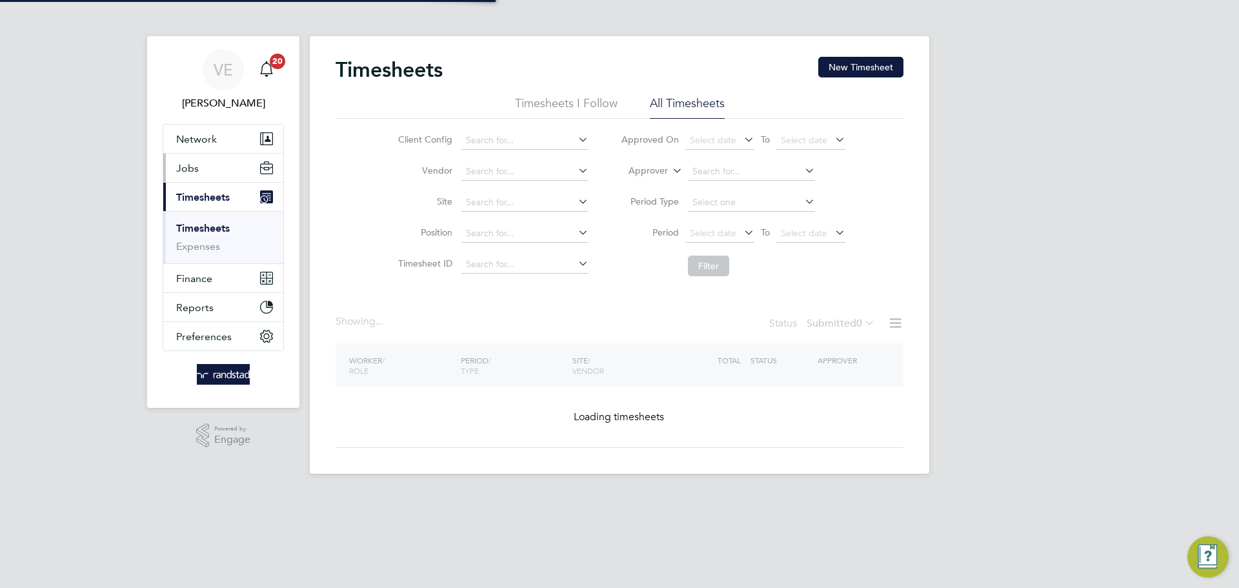
click at [201, 168] on button "Jobs" at bounding box center [223, 168] width 120 height 28
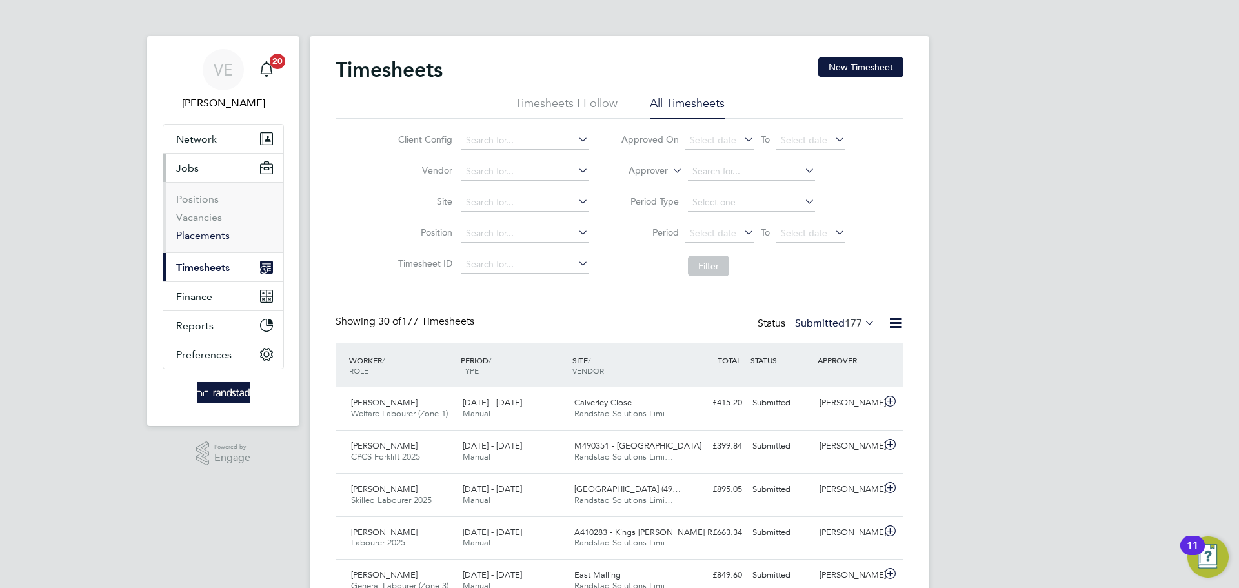
scroll to position [33, 112]
click at [196, 218] on link "Vacancies" at bounding box center [199, 217] width 46 height 12
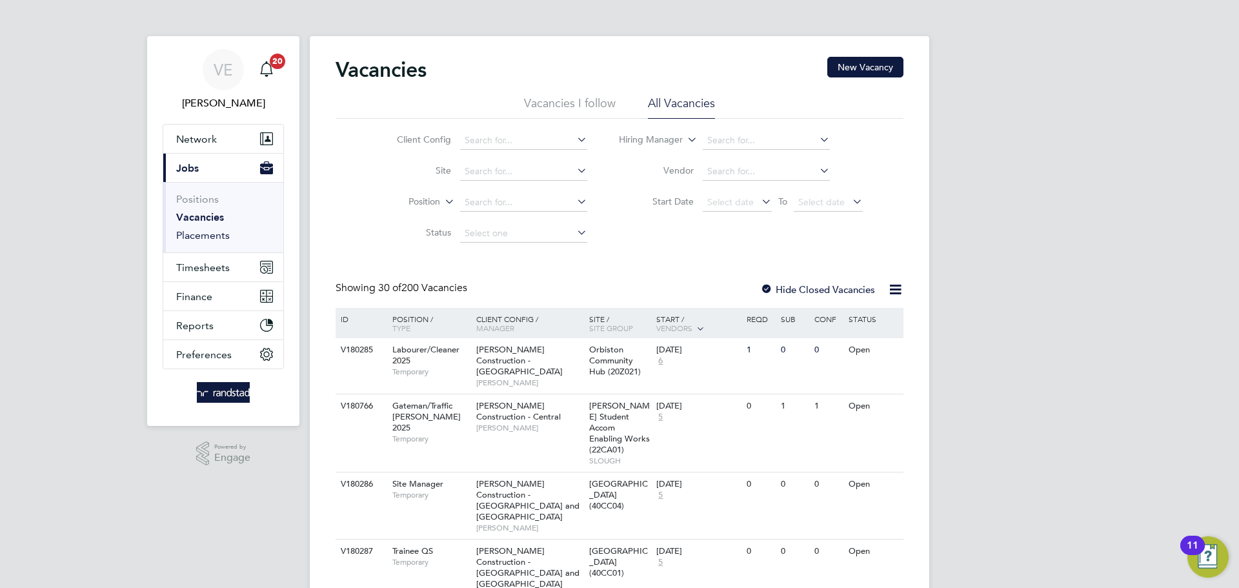
drag, startPoint x: 218, startPoint y: 238, endPoint x: 231, endPoint y: 225, distance: 17.8
click at [218, 238] on link "Placements" at bounding box center [203, 235] width 54 height 12
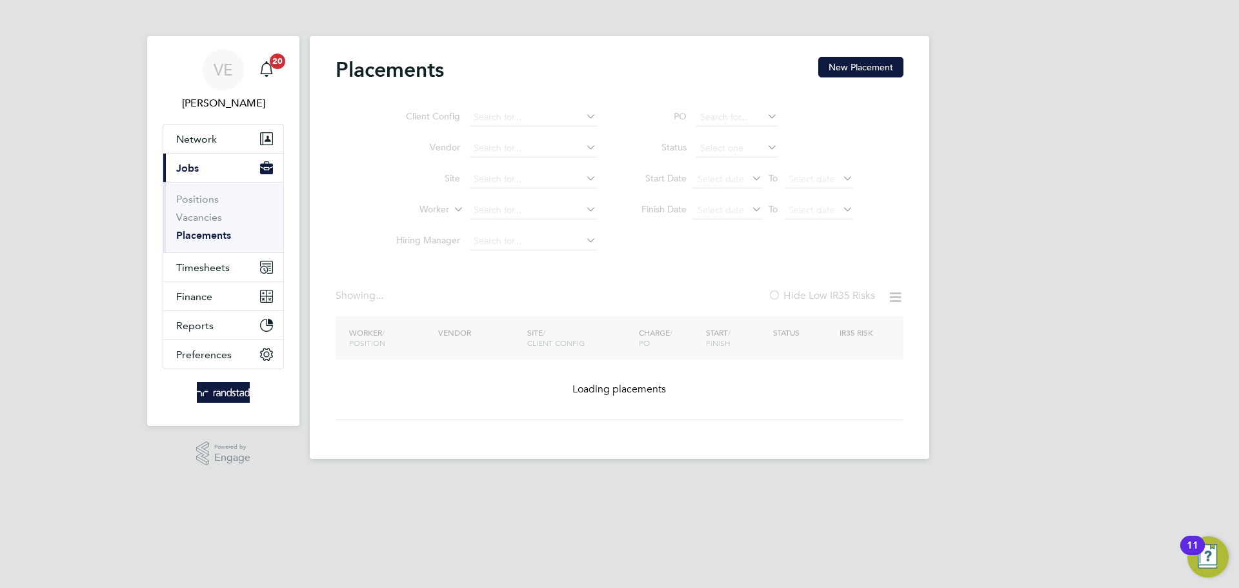
click at [487, 176] on ul "Client Config Vendor Site Worker Hiring Manager" at bounding box center [491, 179] width 243 height 155
click at [522, 185] on ul "Client Config Vendor Site Worker Hiring Manager" at bounding box center [491, 179] width 243 height 155
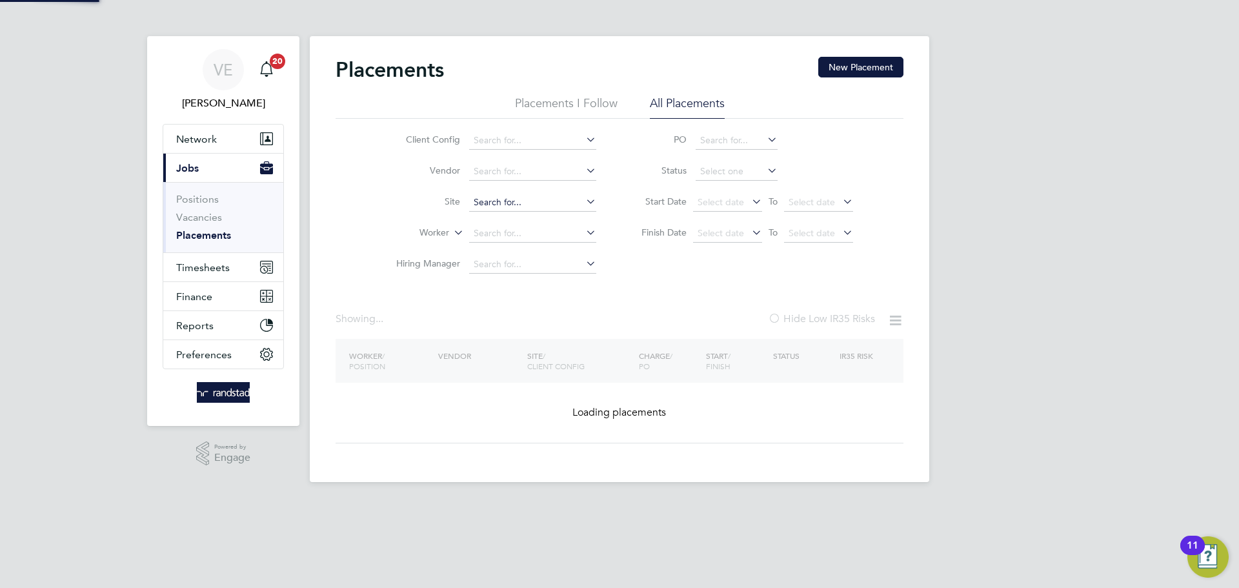
click at [492, 210] on input at bounding box center [532, 203] width 127 height 18
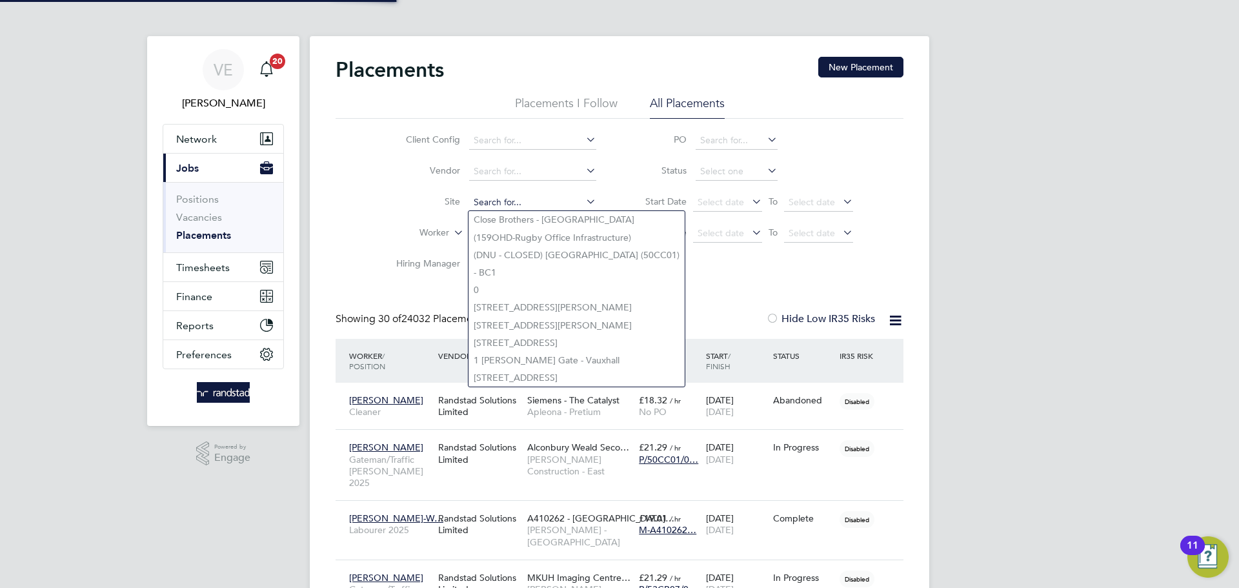
click at [492, 204] on input at bounding box center [532, 203] width 127 height 18
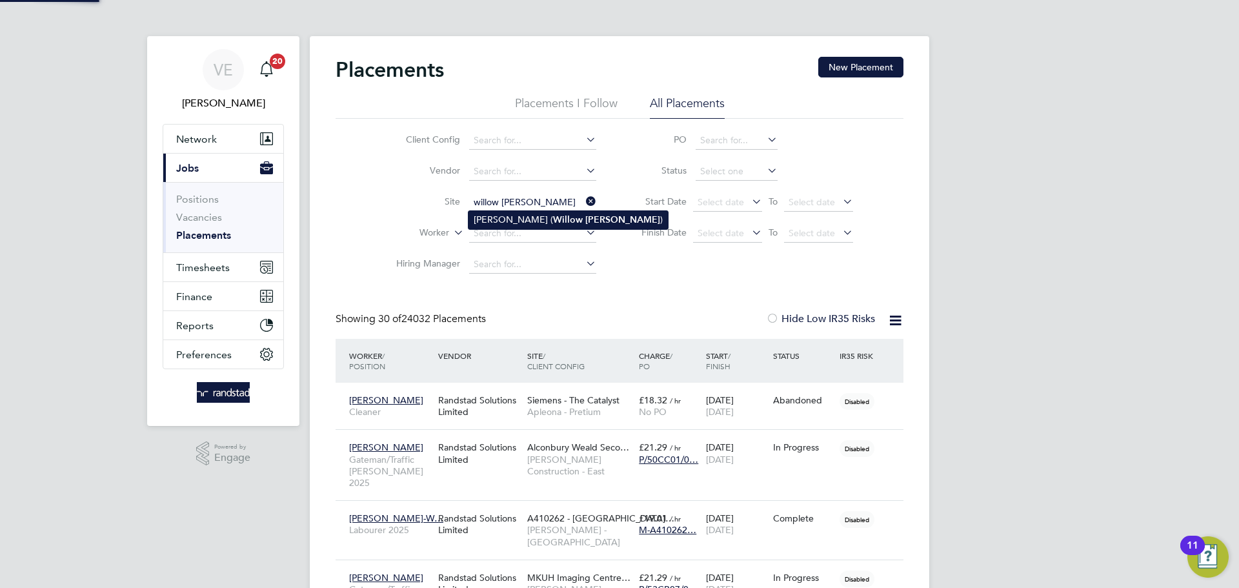
click at [585, 221] on b "Woods" at bounding box center [622, 219] width 75 height 11
type input "[PERSON_NAME] (Willow [PERSON_NAME])"
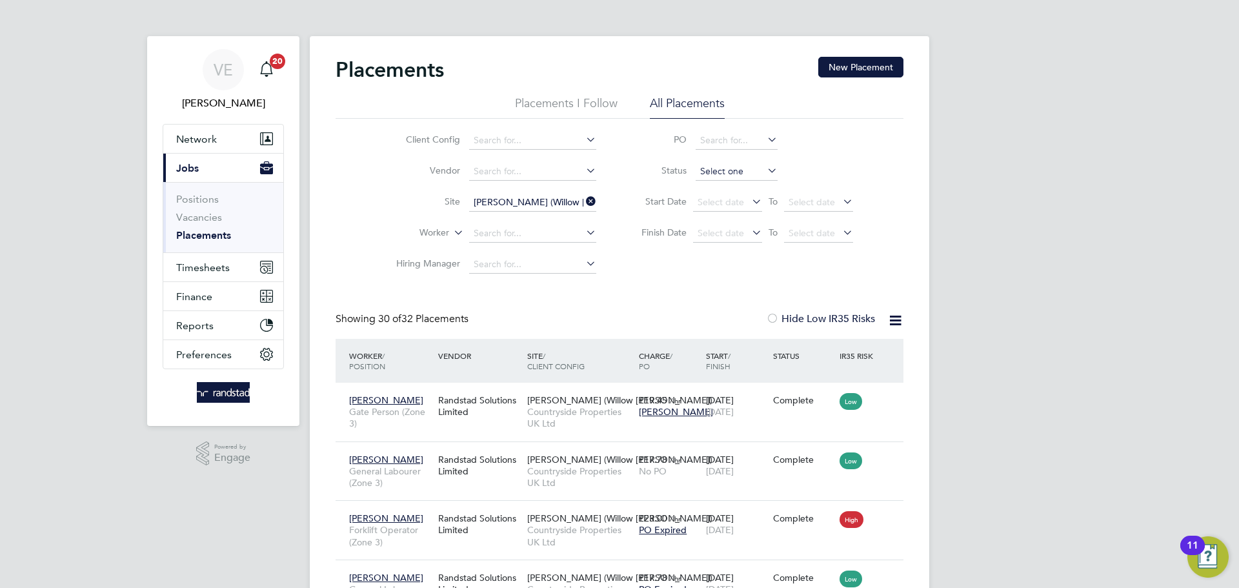
click at [737, 168] on input at bounding box center [737, 172] width 82 height 18
click at [721, 186] on li "Active" at bounding box center [736, 189] width 83 height 17
type input "Active"
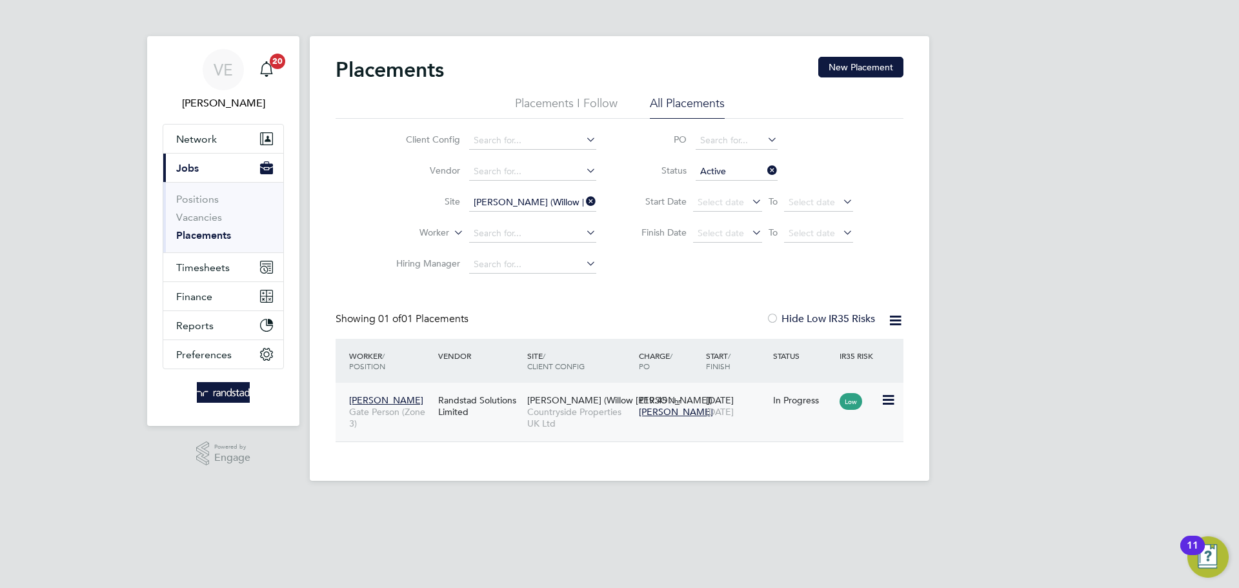
click at [725, 432] on div "Mark Delgrazia Gate Person (Zone 3) Randstad Solutions Limited Ely (Willow Wood…" at bounding box center [620, 412] width 568 height 59
click at [815, 401] on div "In Progress" at bounding box center [803, 400] width 61 height 12
click at [678, 428] on div "Mark Delgrazia Gate Person (Zone 3) Randstad Solutions Limited Ely (Willow Wood…" at bounding box center [620, 412] width 568 height 59
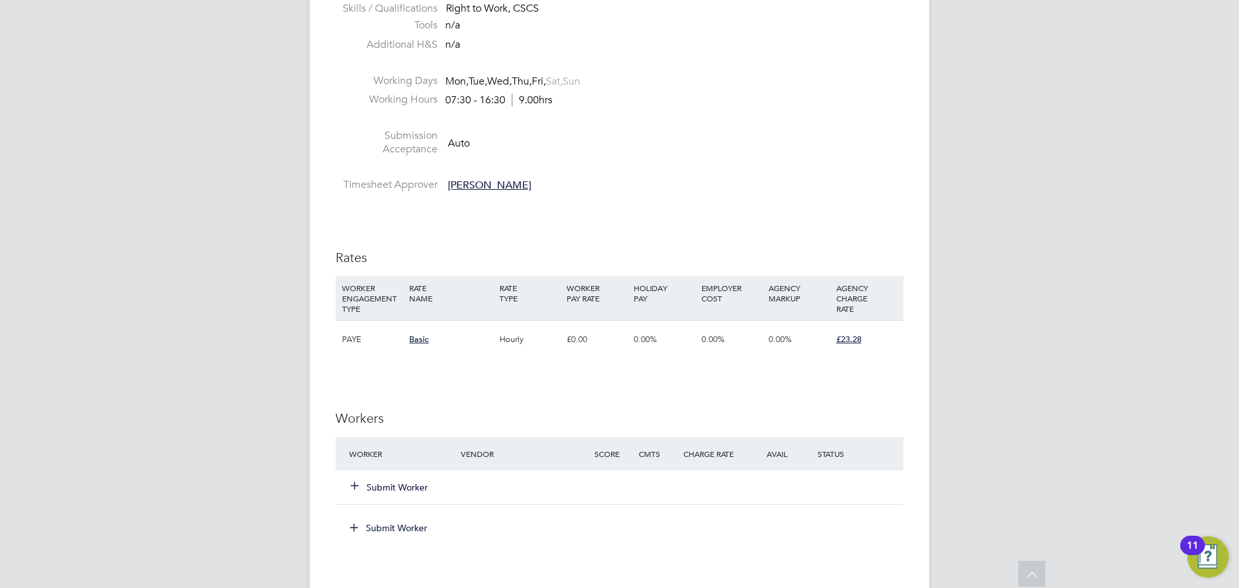
scroll to position [749, 0]
click at [393, 478] on div "Submit Worker" at bounding box center [413, 486] width 134 height 23
click at [399, 486] on button "Submit Worker" at bounding box center [389, 486] width 77 height 13
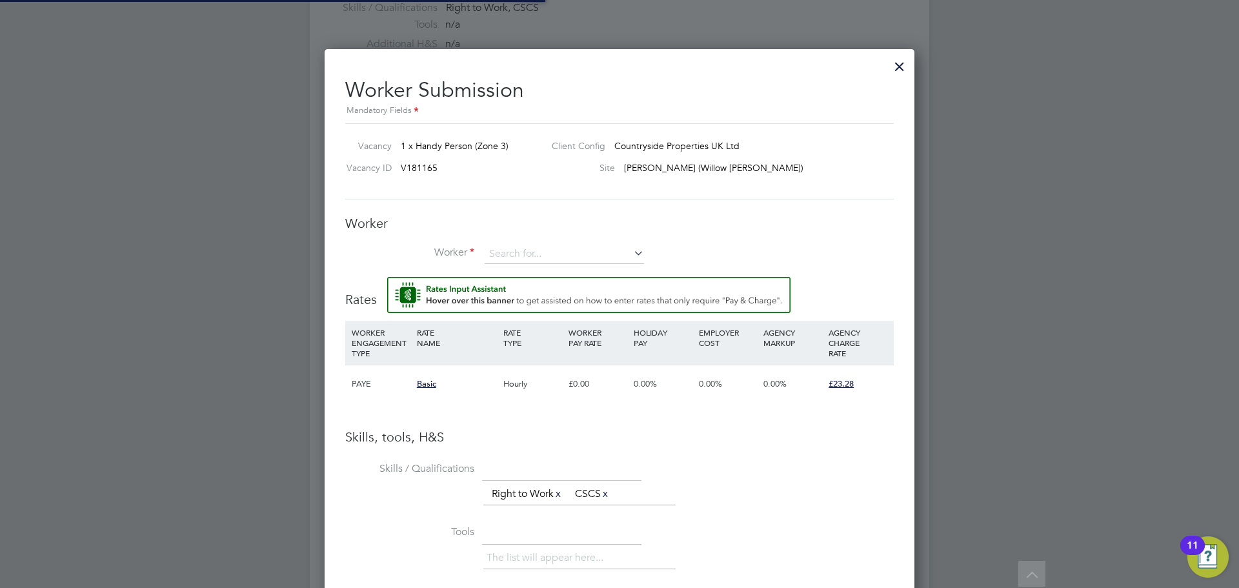
scroll to position [38, 88]
click at [507, 256] on input at bounding box center [564, 254] width 159 height 19
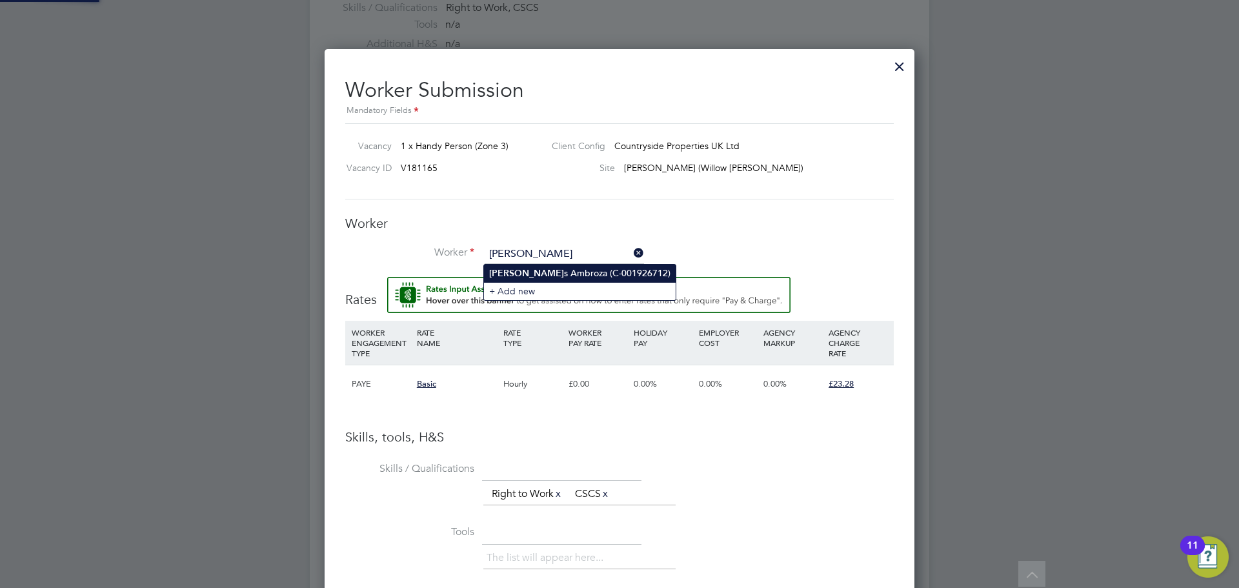
click at [542, 271] on li "Raimonda s Ambroza (C-001926712)" at bounding box center [580, 273] width 192 height 17
type input "Raimondas Ambroza (C-001926712)"
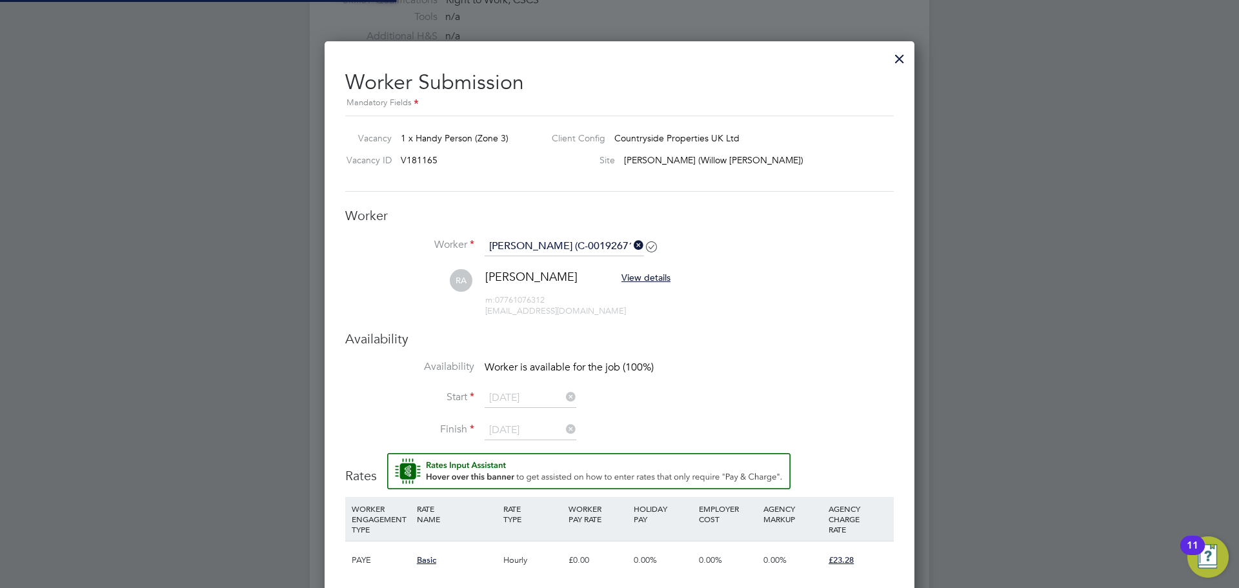
scroll to position [1117, 591]
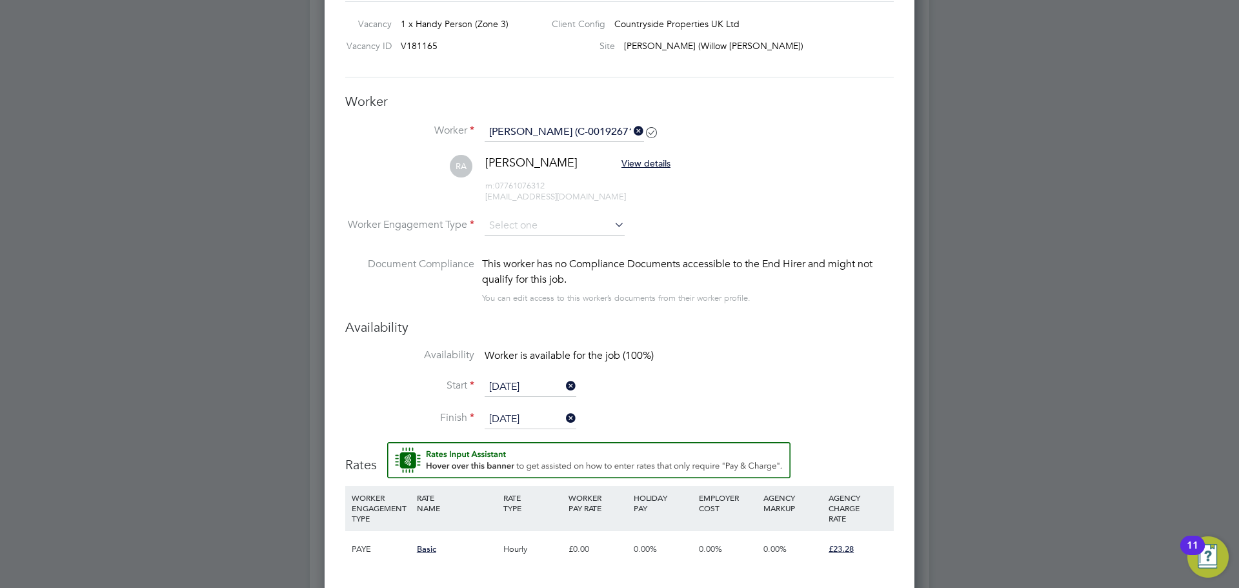
scroll to position [885, 0]
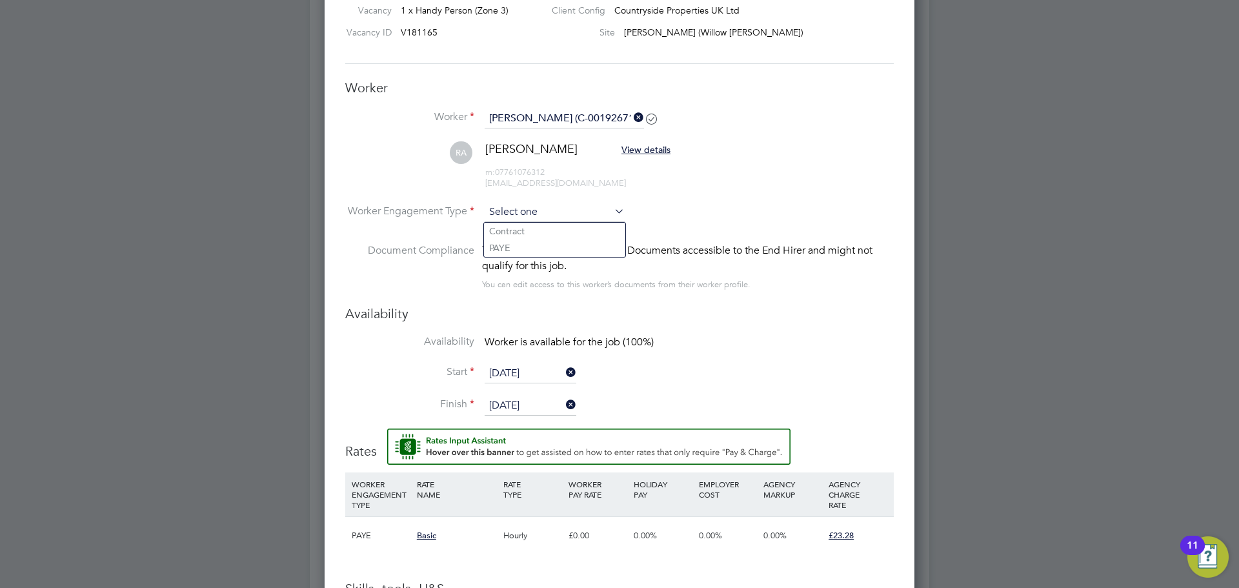
click at [561, 210] on input at bounding box center [555, 212] width 140 height 19
click at [565, 230] on li "Contract" at bounding box center [554, 231] width 141 height 17
type input "Contract"
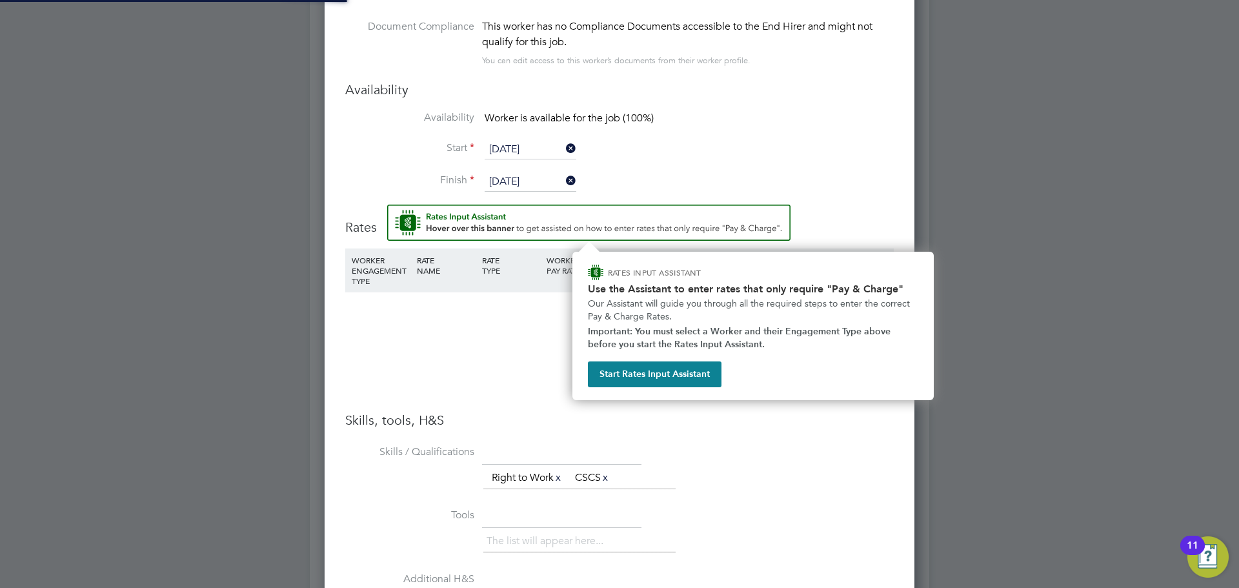
scroll to position [1111, 0]
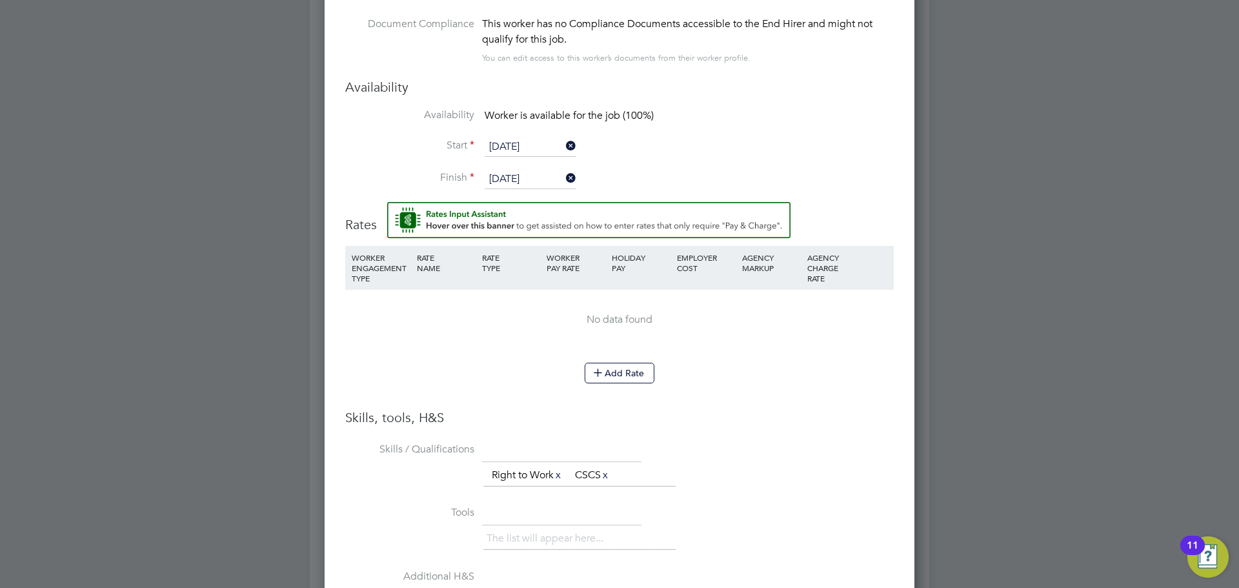
drag, startPoint x: 411, startPoint y: 389, endPoint x: 563, endPoint y: 349, distance: 157.0
click at [414, 387] on li "Add Rate" at bounding box center [619, 380] width 549 height 34
click at [627, 374] on button "Add Rate" at bounding box center [620, 373] width 70 height 21
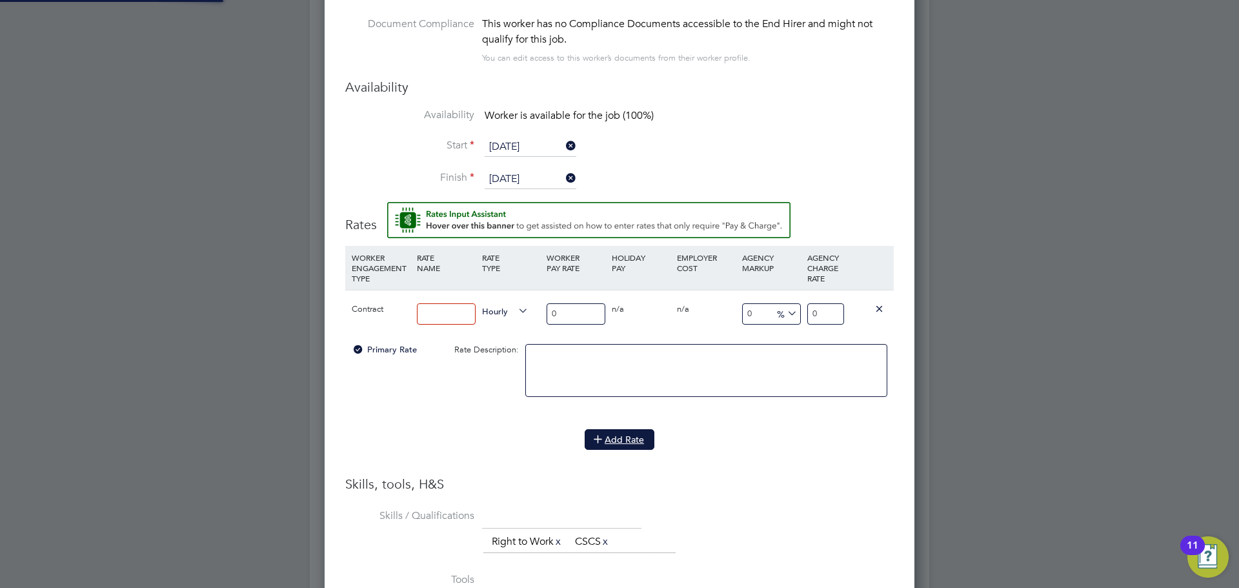
scroll to position [1240, 591]
click at [453, 317] on input at bounding box center [446, 313] width 59 height 21
type input "Basic"
drag, startPoint x: 580, startPoint y: 314, endPoint x: 498, endPoint y: 311, distance: 82.0
click at [498, 312] on div "Contract Basic Hourly 0 0 n/a 0 n/a 0 0 % 0" at bounding box center [619, 314] width 549 height 48
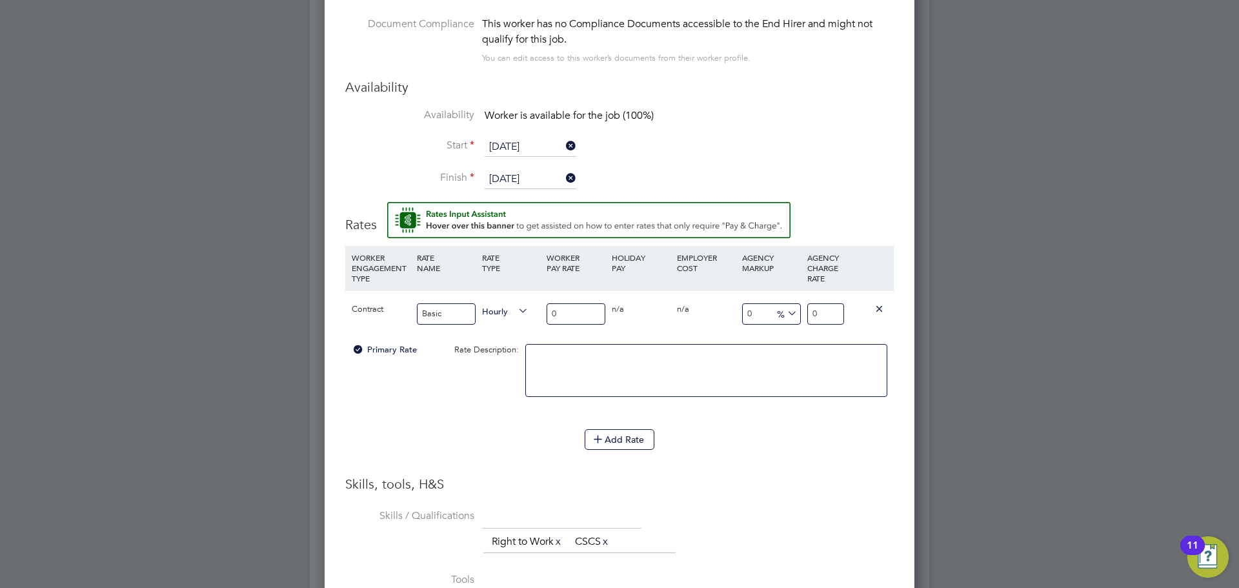
type input "1"
type input "17"
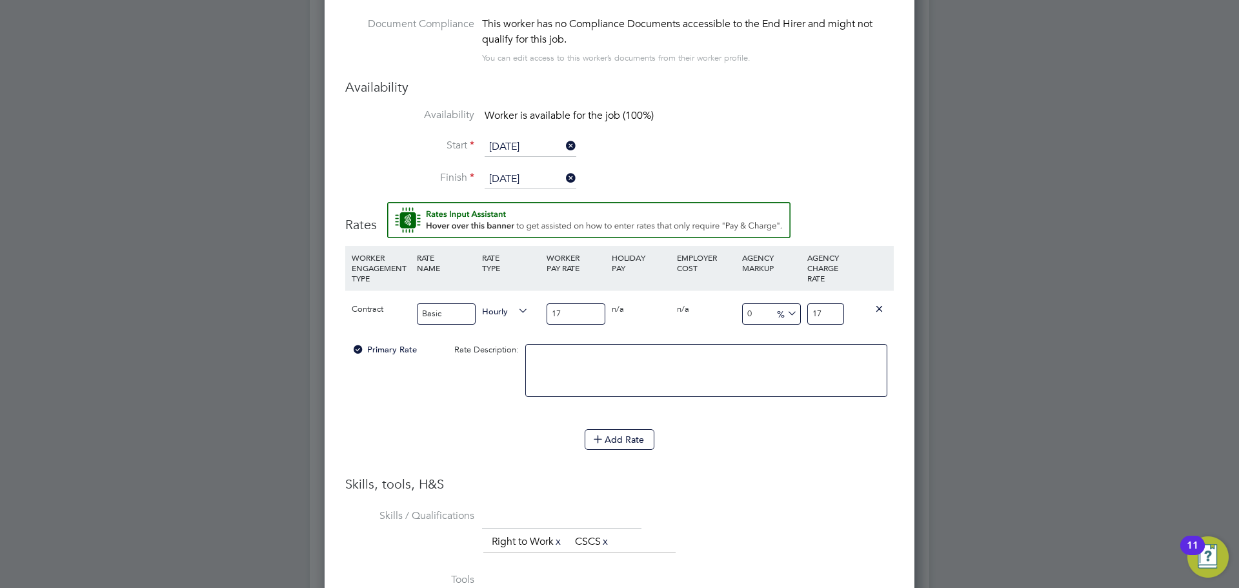
drag, startPoint x: 827, startPoint y: 319, endPoint x: 798, endPoint y: 319, distance: 29.7
click at [798, 319] on div "Contract Basic Hourly 17 0 n/a 0 n/a 0 0 % 17" at bounding box center [619, 314] width 549 height 48
type input "-88.23529411764706"
type input "2"
type input "35.294117647058826"
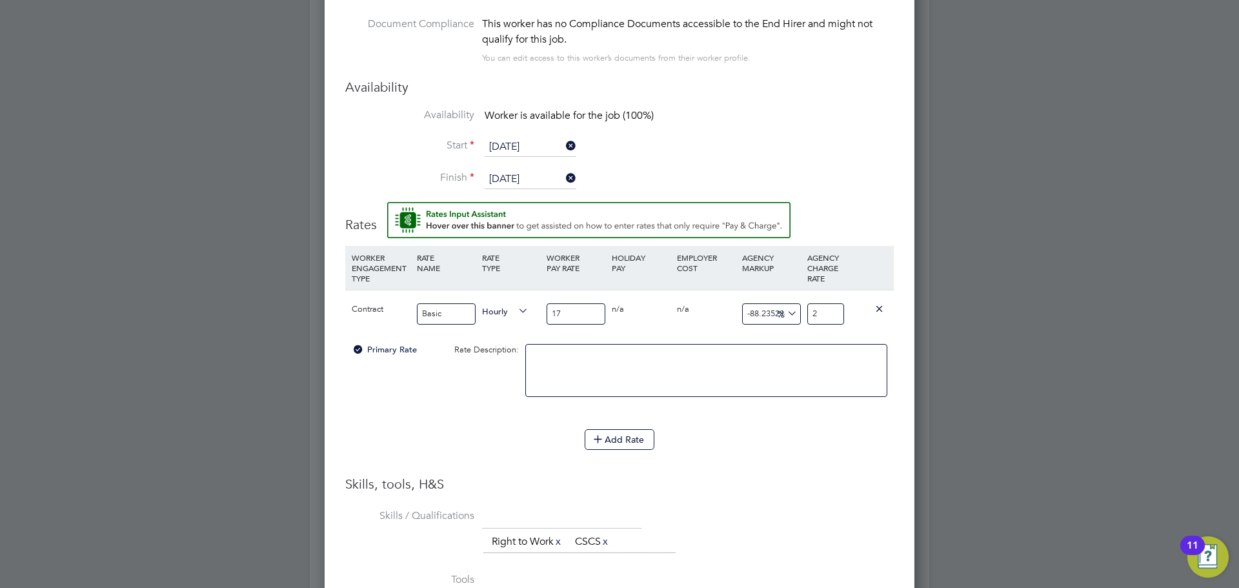
type input "23"
type input "36.470588235294116"
type input "23.2"
type input "36.94117647058823"
type input "23.279999999999998"
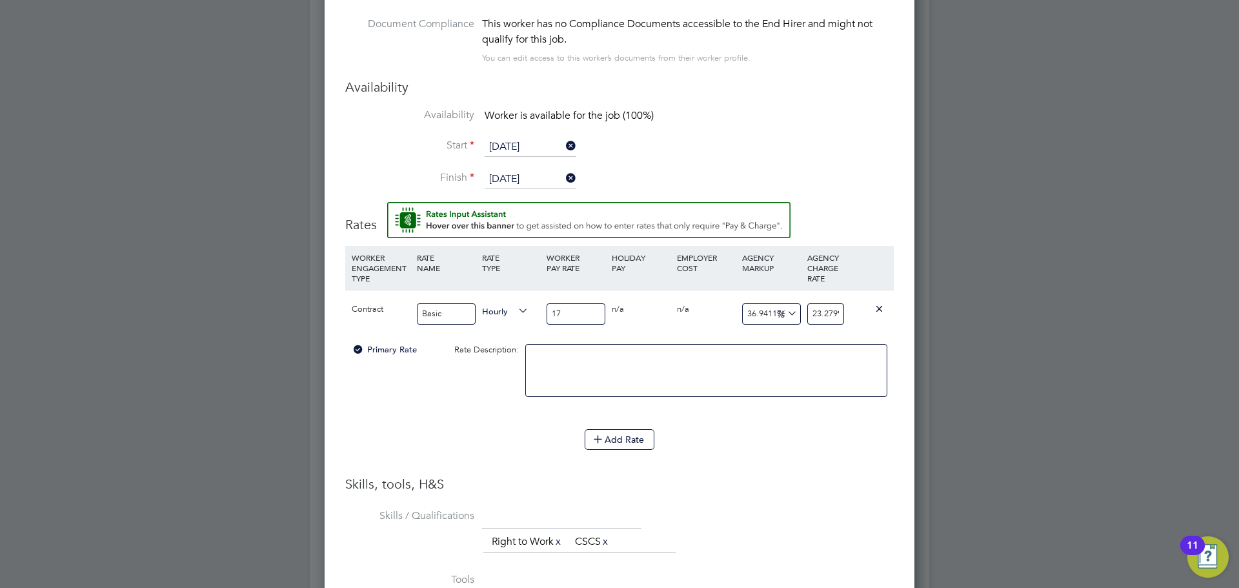
click at [876, 433] on div "Add Rate" at bounding box center [619, 439] width 549 height 21
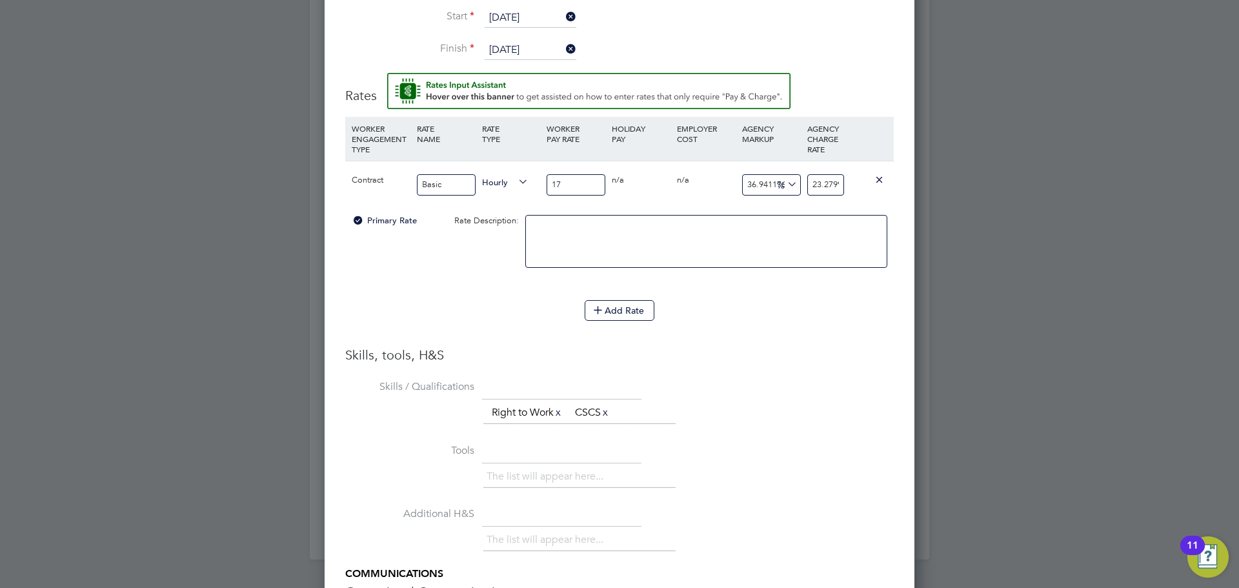
scroll to position [1205, 0]
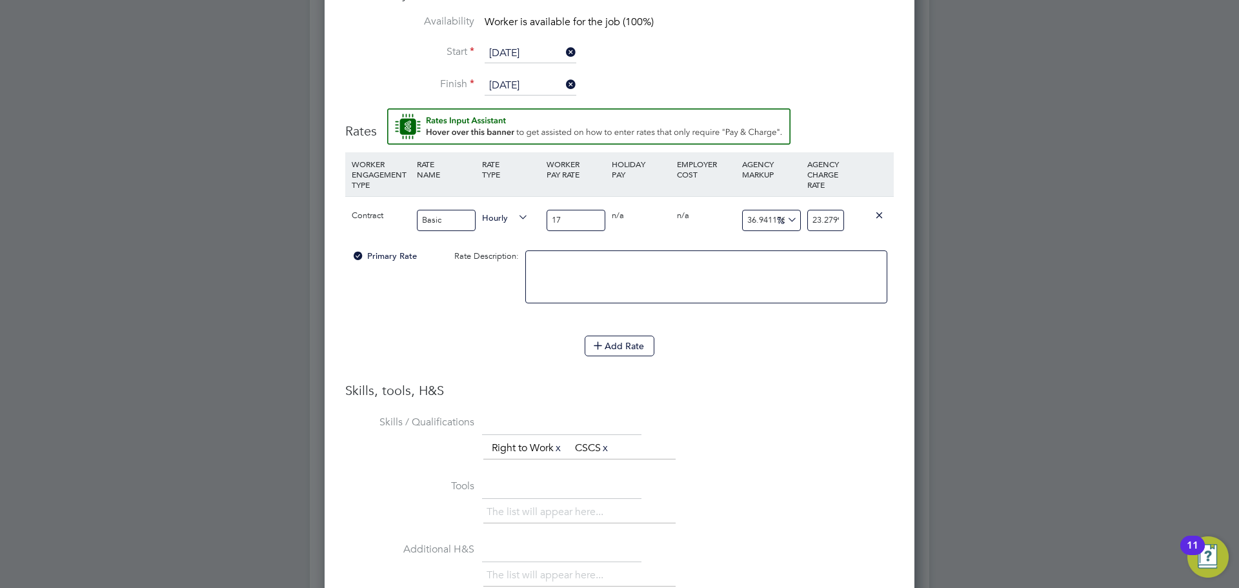
click at [743, 221] on div "36.94117647058823 6.279999999999998 %" at bounding box center [771, 220] width 65 height 47
drag, startPoint x: 745, startPoint y: 223, endPoint x: 857, endPoint y: 238, distance: 112.6
click at [857, 238] on div "Contract Basic Hourly 17 0 n/a 0 n/a 36.94117647058823 6.279999999999998 % 23.2…" at bounding box center [619, 220] width 549 height 48
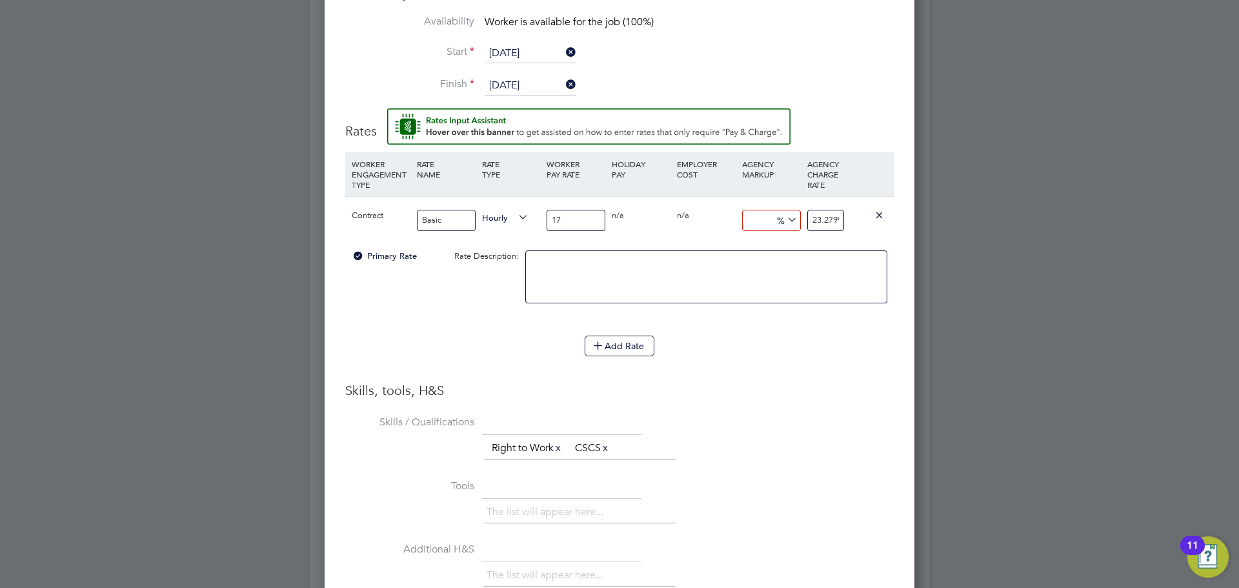
type input "0"
type input "17"
click at [829, 222] on input "17" at bounding box center [825, 220] width 37 height 21
click at [833, 375] on li "WORKER ENGAGEMENT TYPE RATE NAME RATE TYPE WORKER PAY RATE HOLIDAY PAY EMPLOYER…" at bounding box center [619, 267] width 549 height 230
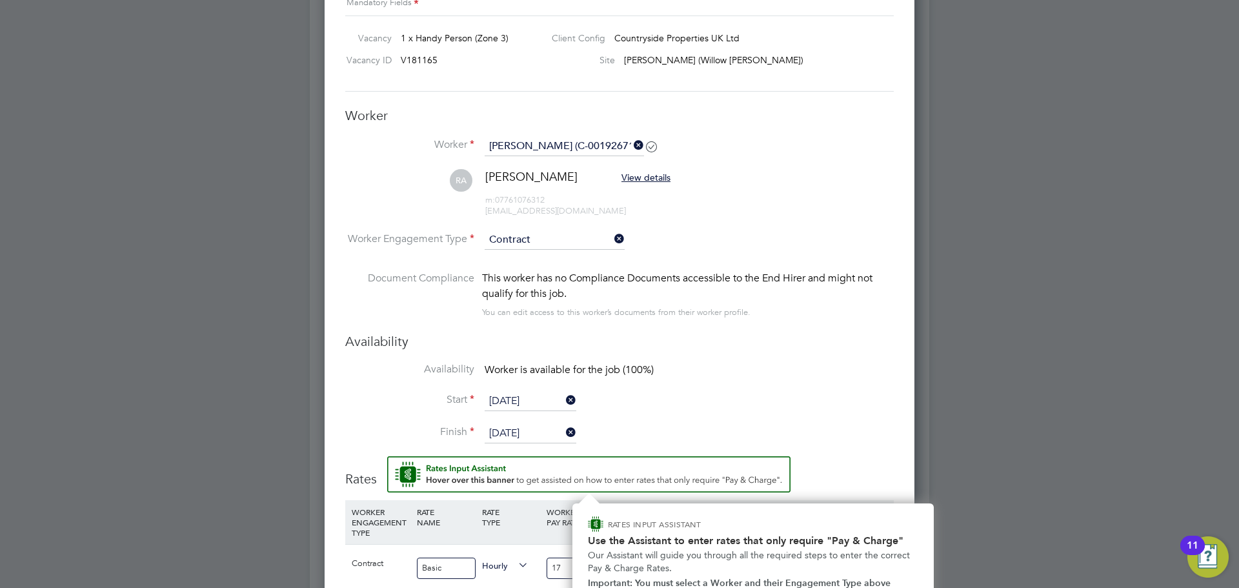
scroll to position [818, 0]
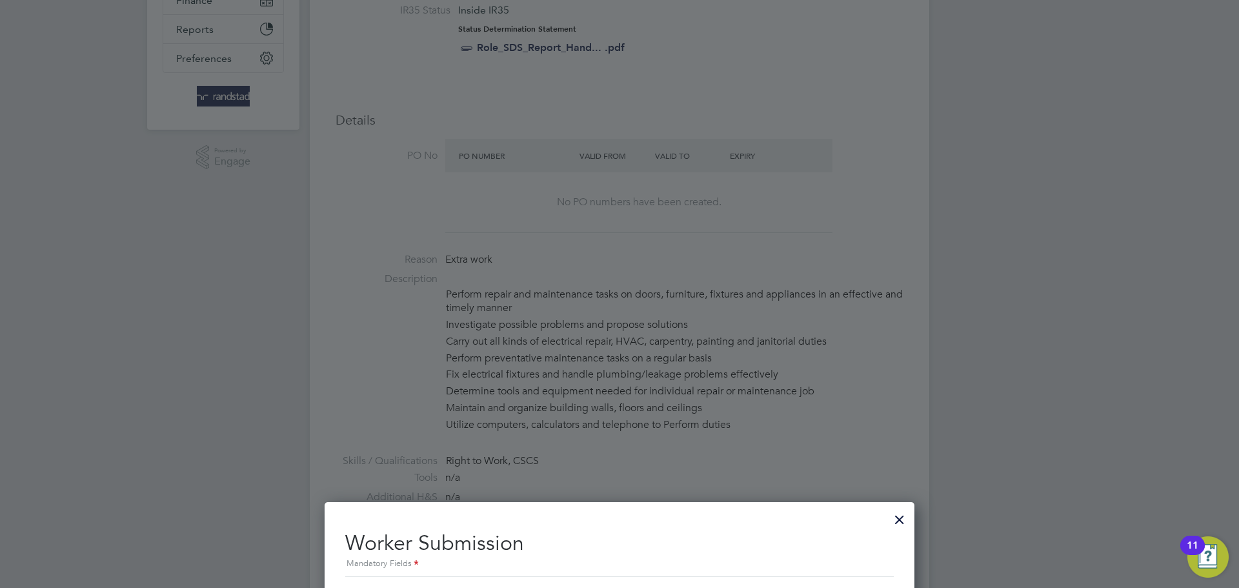
click at [898, 514] on div at bounding box center [899, 516] width 23 height 23
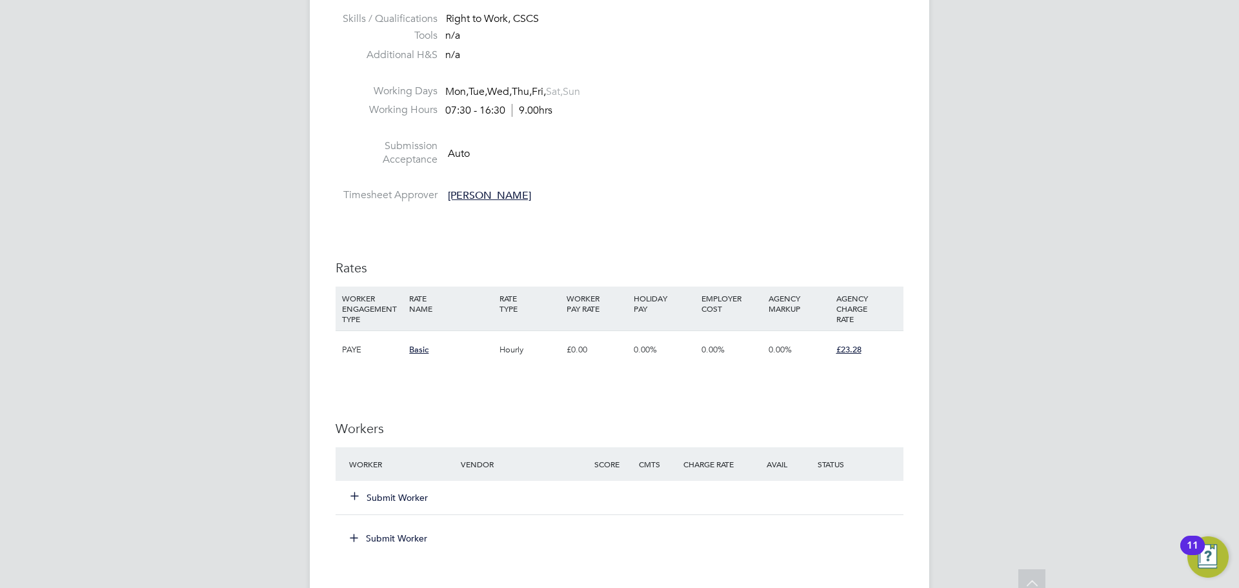
scroll to position [749, 0]
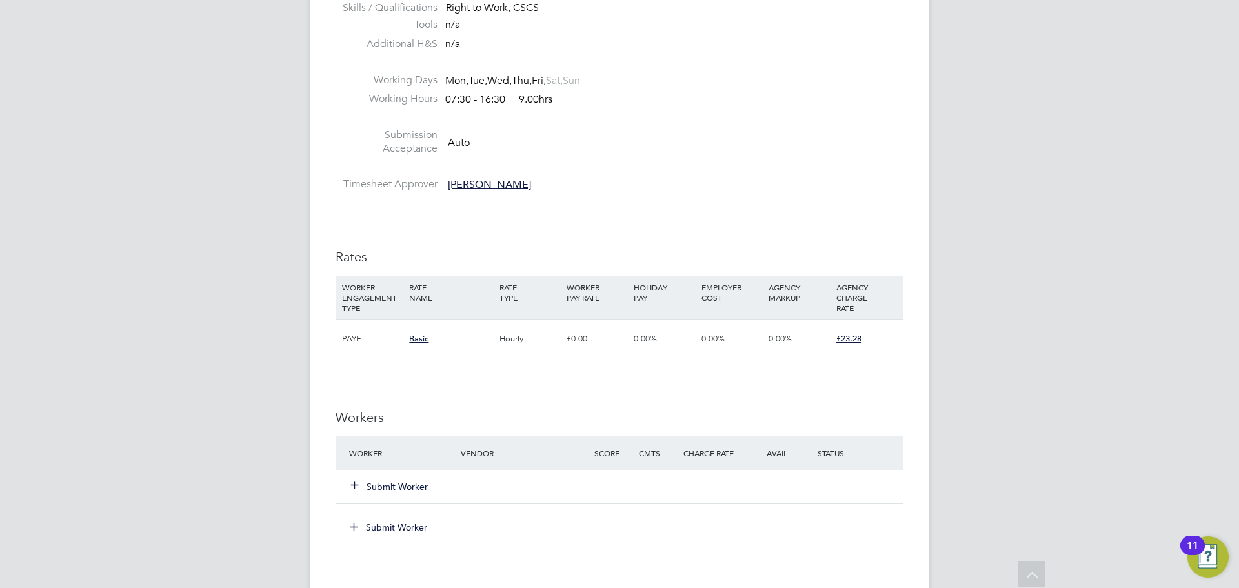
click at [408, 482] on button "Submit Worker" at bounding box center [389, 486] width 77 height 13
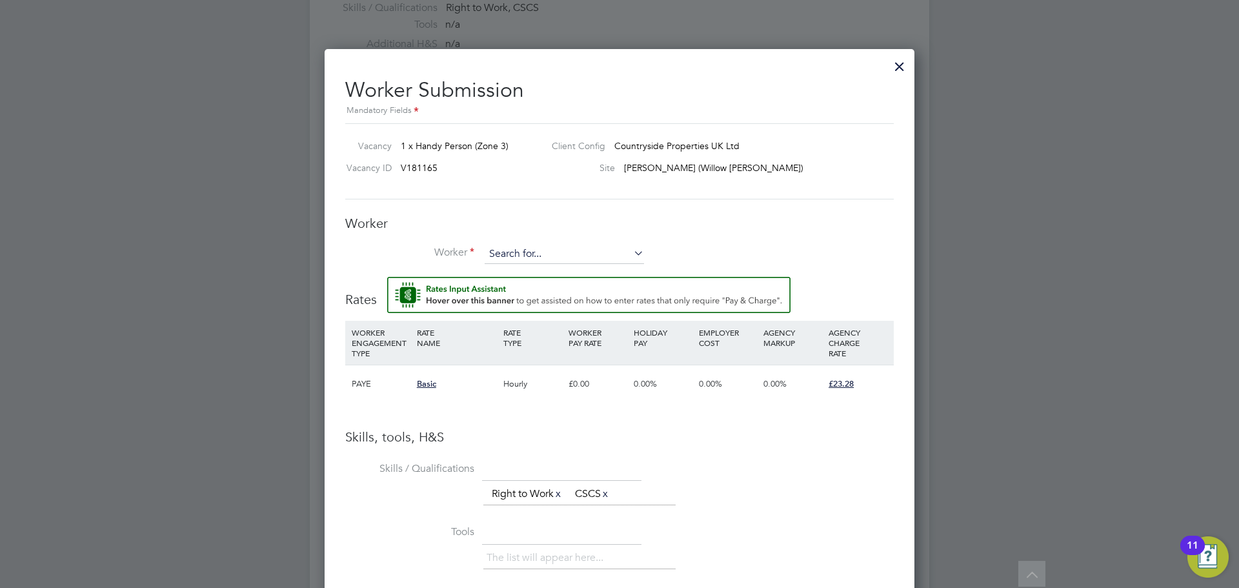
click at [558, 252] on input at bounding box center [564, 254] width 159 height 19
type input "a"
type input "raimon"
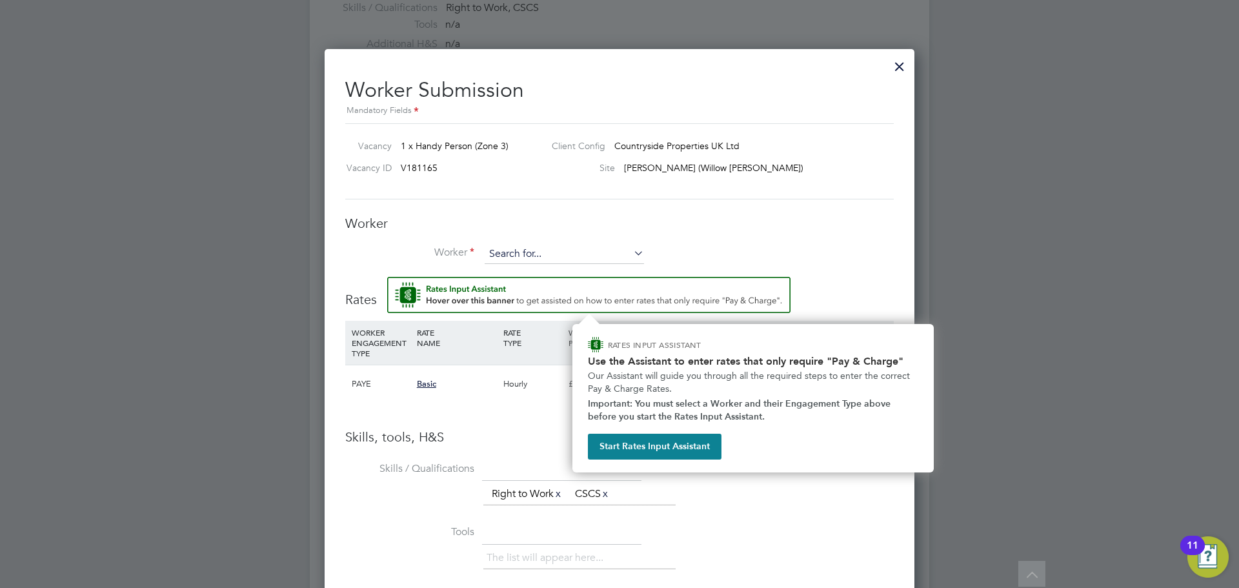
drag, startPoint x: 547, startPoint y: 274, endPoint x: 542, endPoint y: 256, distance: 18.6
click at [542, 256] on div "All Vacancies Vacancy Activity Logs Vacancy Activity Logs All Vacancies Vacancy…" at bounding box center [620, 156] width 620 height 1790
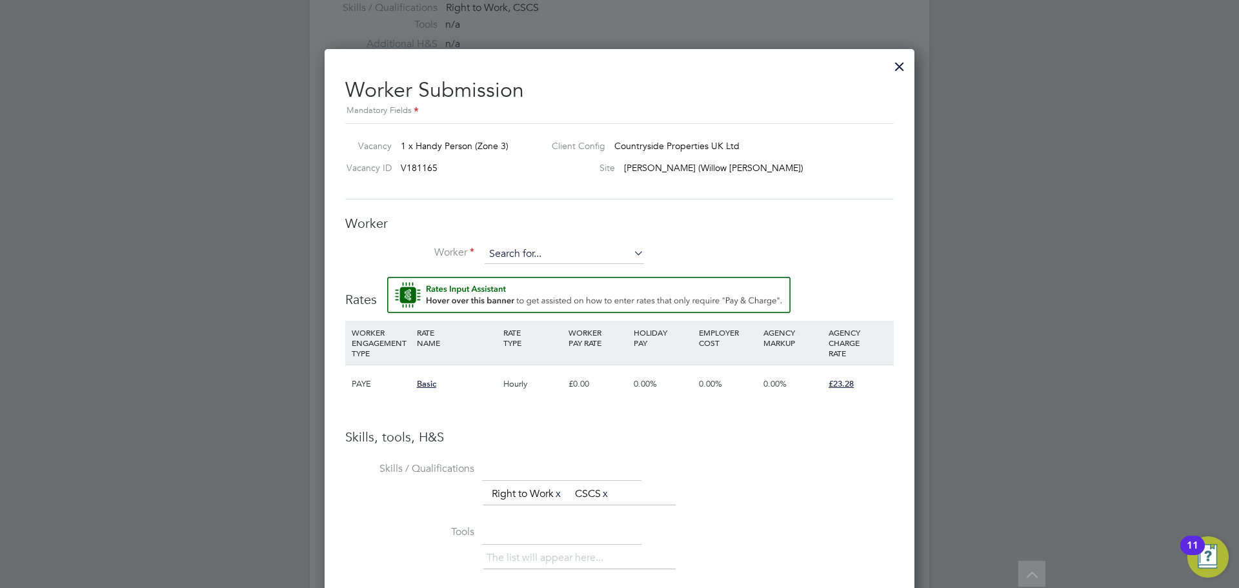
click at [542, 256] on input at bounding box center [564, 254] width 159 height 19
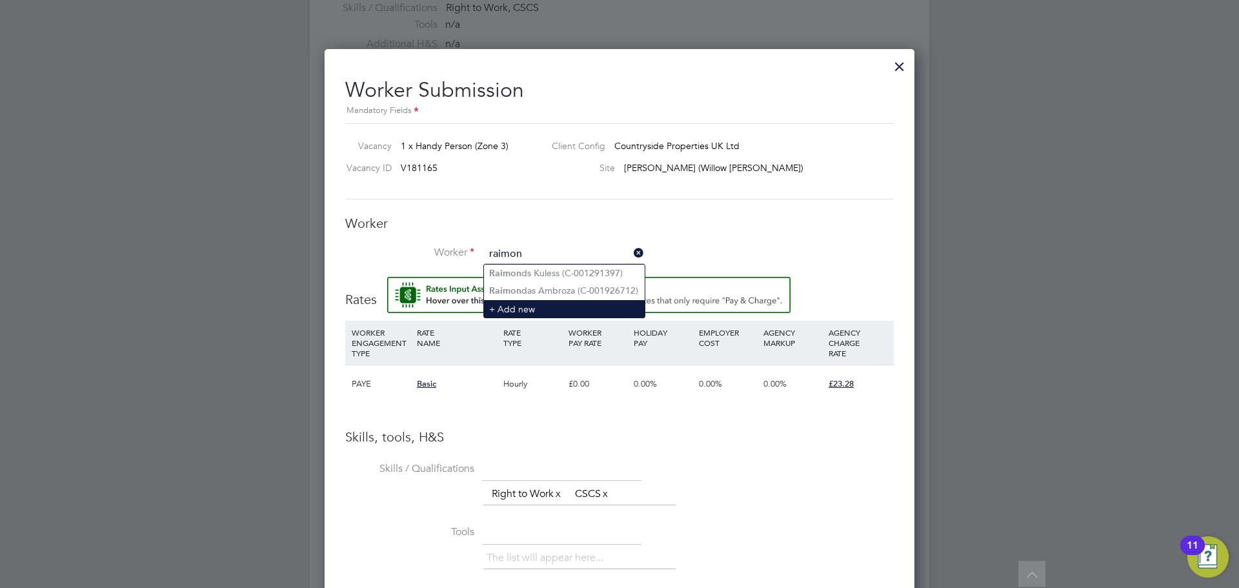
drag, startPoint x: 569, startPoint y: 293, endPoint x: 574, endPoint y: 310, distance: 17.6
click at [569, 293] on li "Raimon das Ambroza (C-001926712)" at bounding box center [564, 290] width 161 height 17
type input "Raimondas Ambroza (C-001926712)"
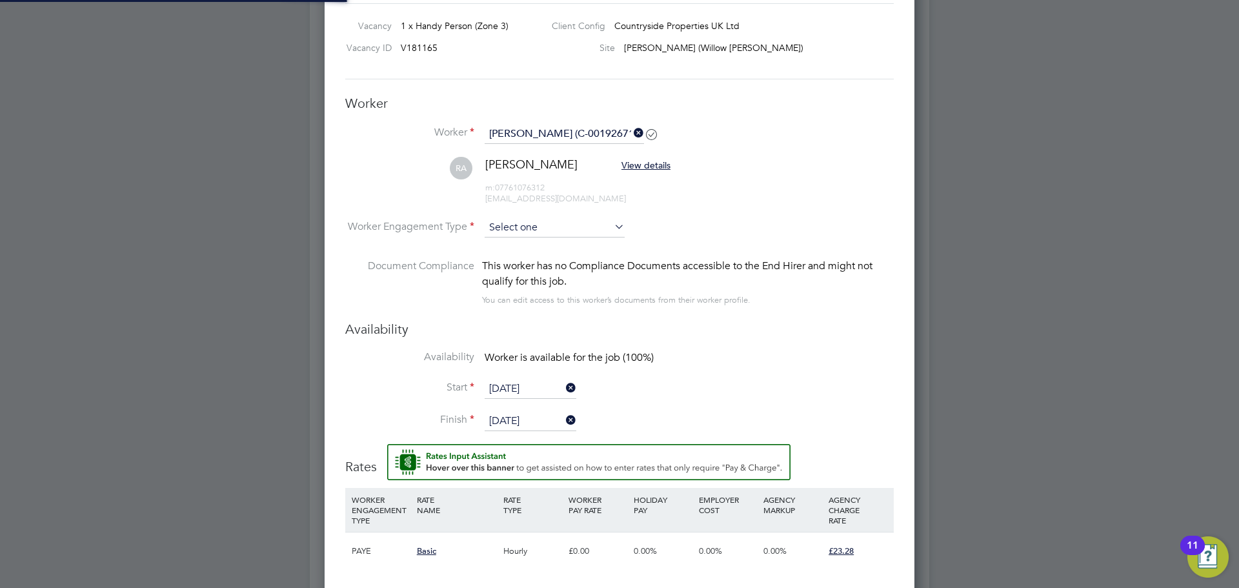
click at [512, 228] on input at bounding box center [555, 227] width 140 height 19
click at [561, 238] on li "Contract" at bounding box center [554, 246] width 141 height 17
type input "Contract"
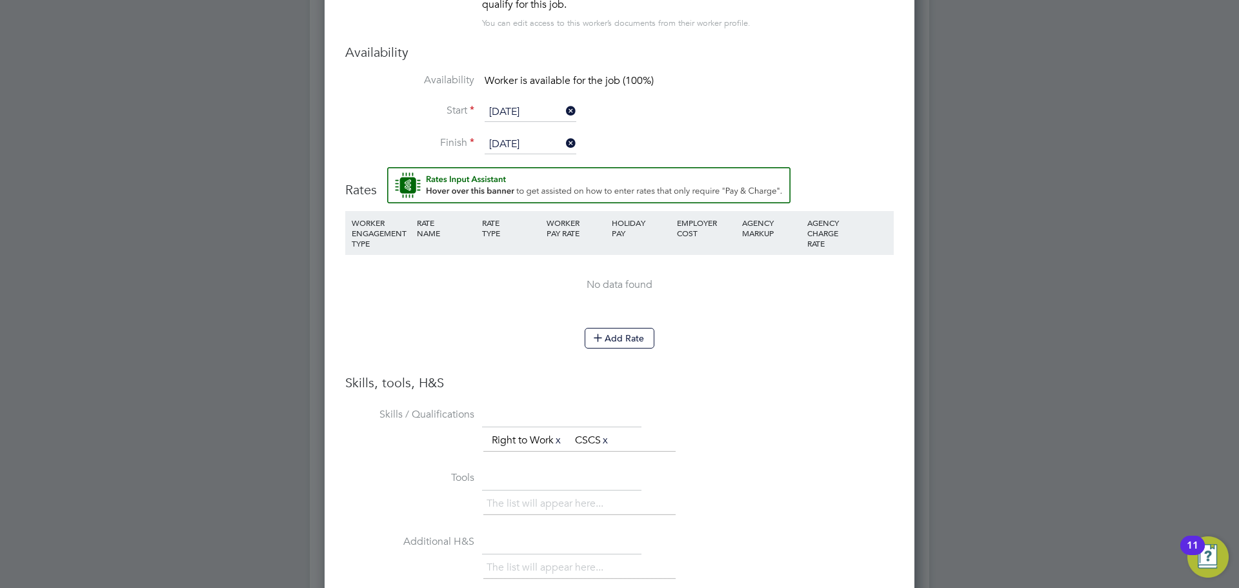
click at [644, 350] on li "Add Rate" at bounding box center [619, 345] width 549 height 34
click at [634, 339] on button "Add Rate" at bounding box center [620, 338] width 70 height 21
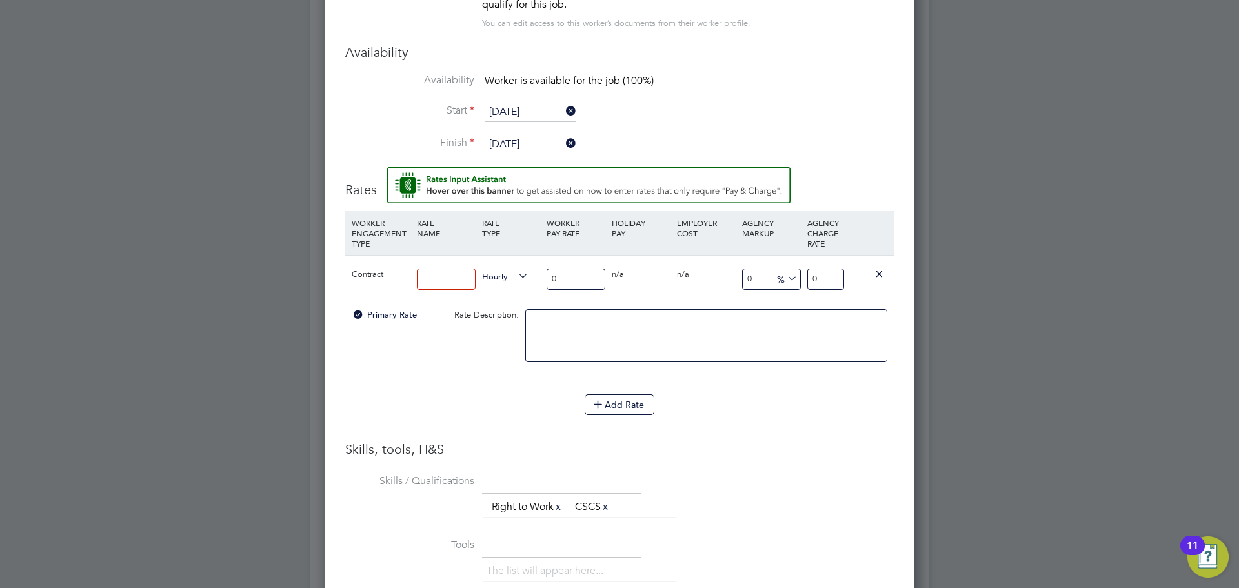
click at [520, 109] on input "22 Sep 2025" at bounding box center [531, 112] width 92 height 19
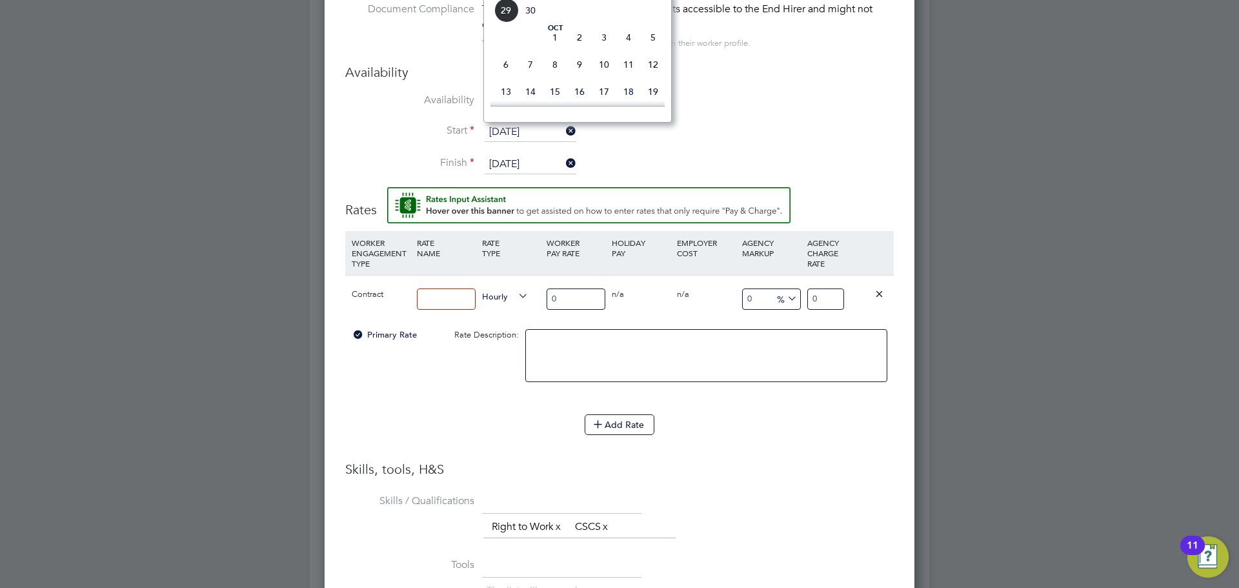
click at [399, 143] on li "Start 22 Sep 2025" at bounding box center [619, 139] width 549 height 32
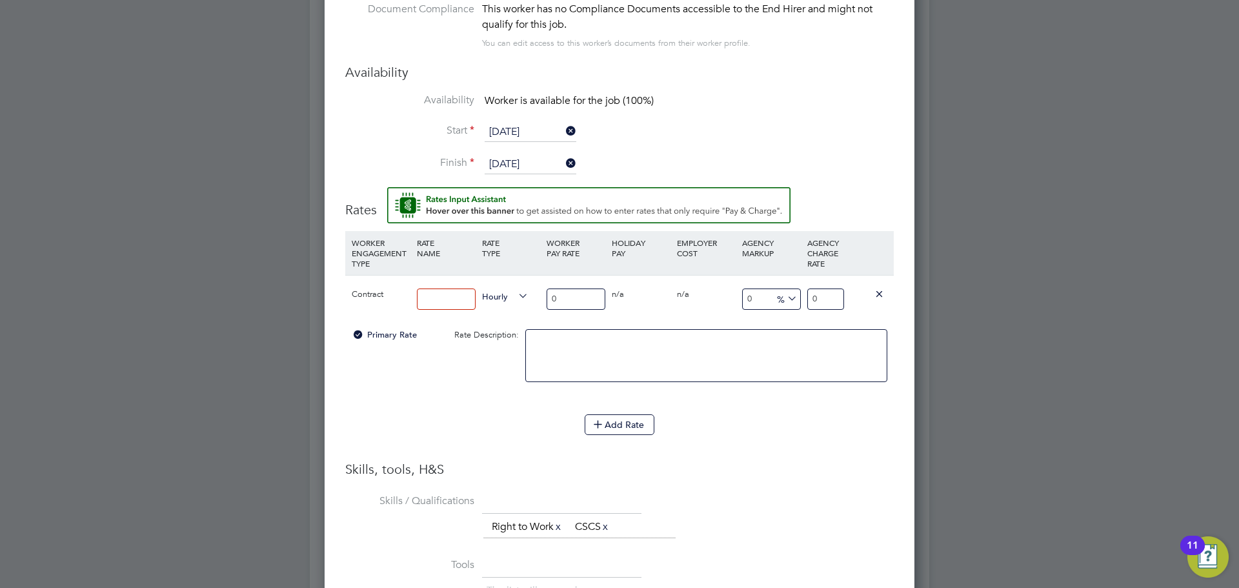
click at [441, 308] on input at bounding box center [446, 299] width 59 height 21
type input "Basic"
drag, startPoint x: 818, startPoint y: 301, endPoint x: 803, endPoint y: 301, distance: 14.8
click at [803, 301] on div "Contract Basic Hourly 0 0 n/a 0 n/a 0 0 % 0" at bounding box center [619, 299] width 549 height 48
type input "23.28"
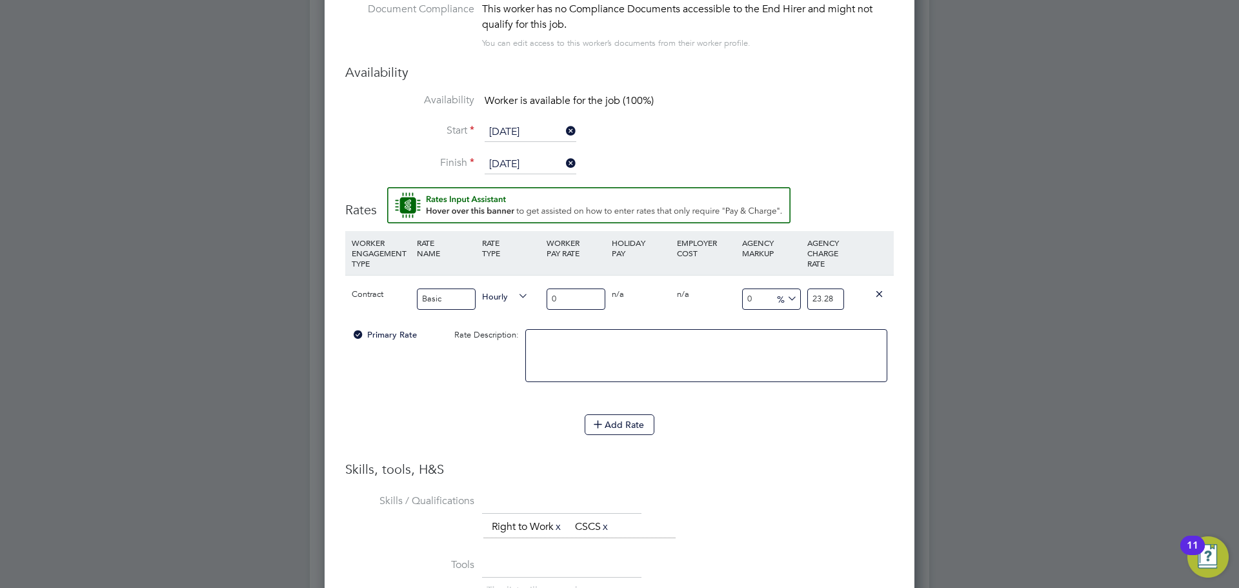
click at [846, 505] on li "Skills / Qualifications The list will appear here... Right to Work x CSCS x" at bounding box center [619, 523] width 549 height 64
drag, startPoint x: 578, startPoint y: 303, endPoint x: 550, endPoint y: 305, distance: 28.5
click at [550, 305] on input "0" at bounding box center [576, 299] width 59 height 21
type input "1"
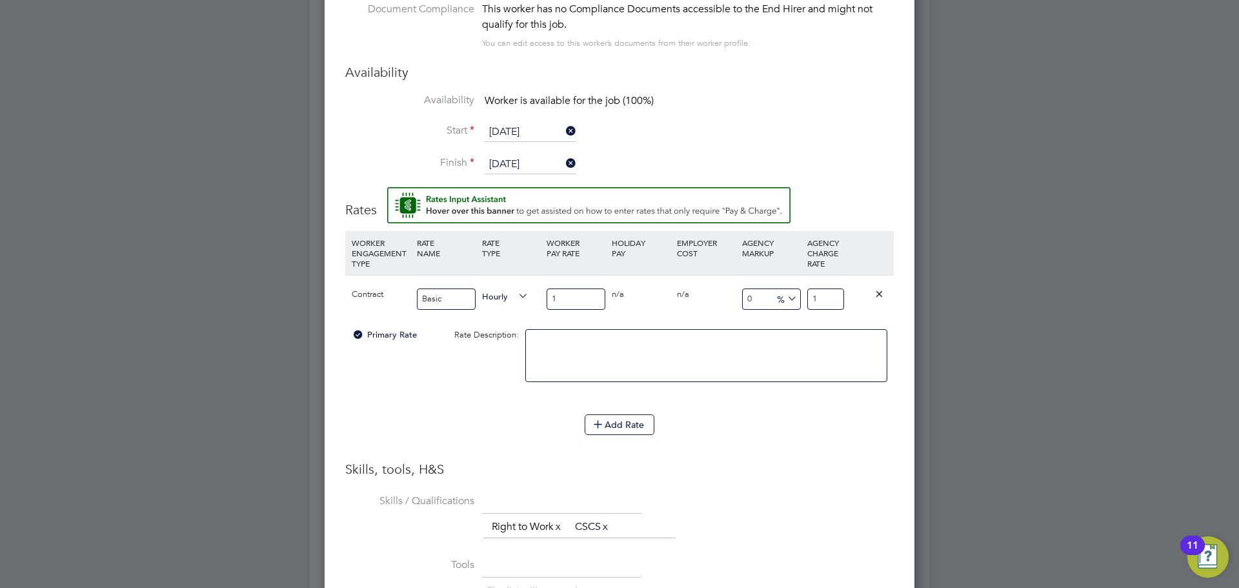
type input "17"
drag, startPoint x: 820, startPoint y: 299, endPoint x: 836, endPoint y: 299, distance: 15.5
click at [836, 299] on input "17" at bounding box center [825, 299] width 37 height 21
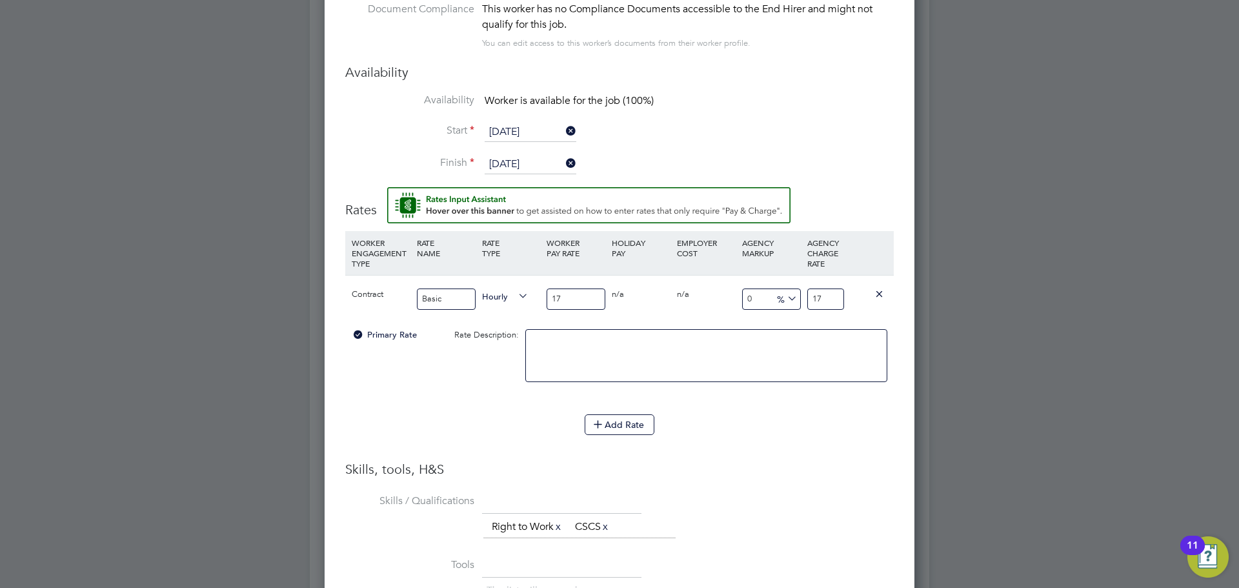
type input "-88.23529411764706"
type input "2"
type input "35.294117647058826"
type input "23"
type input "36.470588235294116"
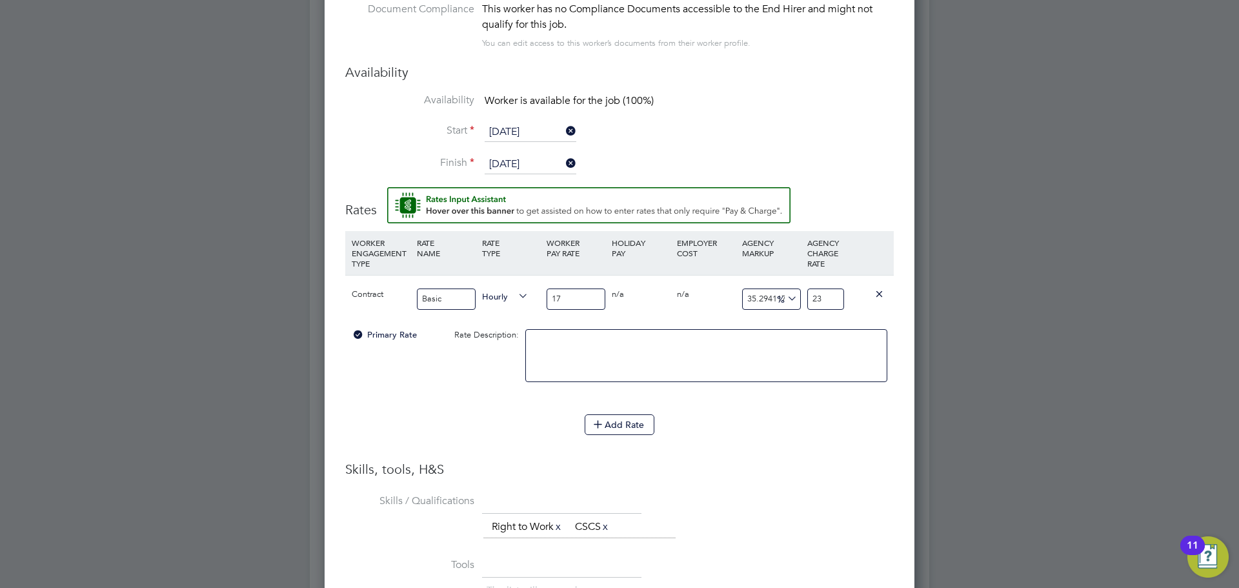
type input "23.2"
type input "36.94117647058823"
type input "23.279999999999998"
click at [804, 461] on li "WORKER ENGAGEMENT TYPE RATE NAME RATE TYPE WORKER PAY RATE HOLIDAY PAY EMPLOYER…" at bounding box center [619, 346] width 549 height 230
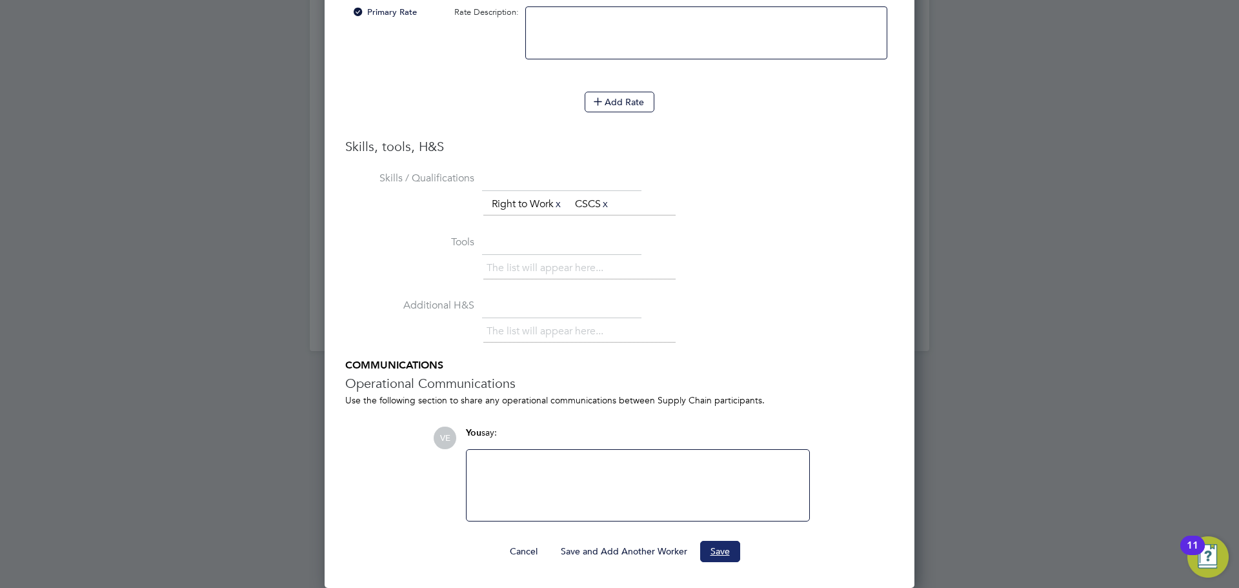
click at [711, 549] on button "Save" at bounding box center [720, 551] width 40 height 21
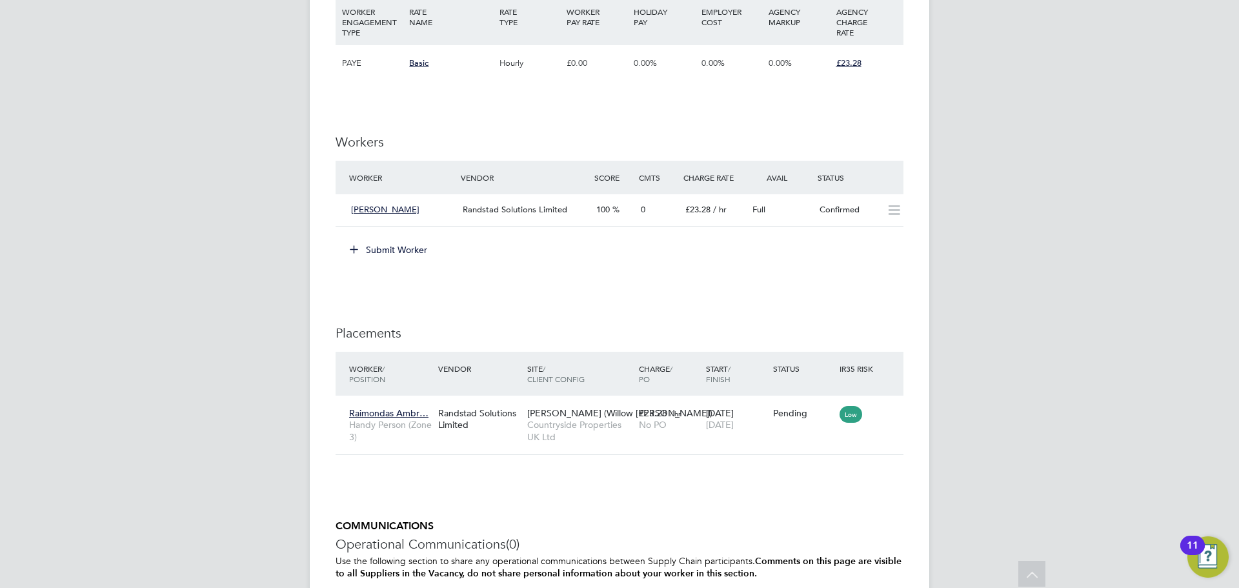
click at [380, 248] on button "Submit Worker" at bounding box center [389, 249] width 97 height 21
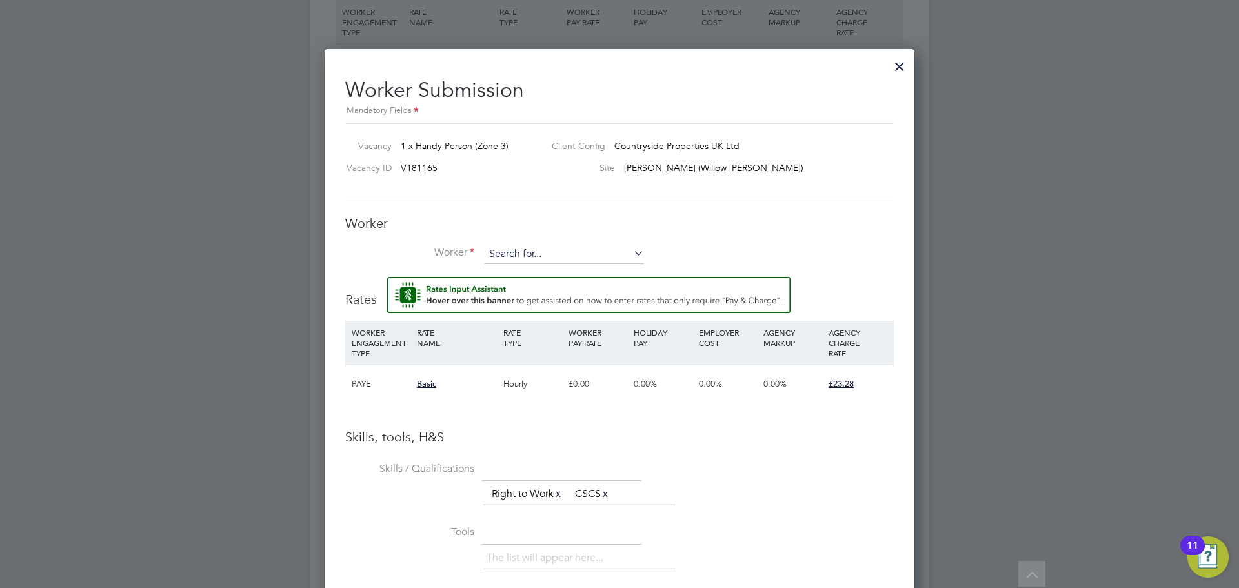
click at [517, 256] on input at bounding box center [564, 254] width 159 height 19
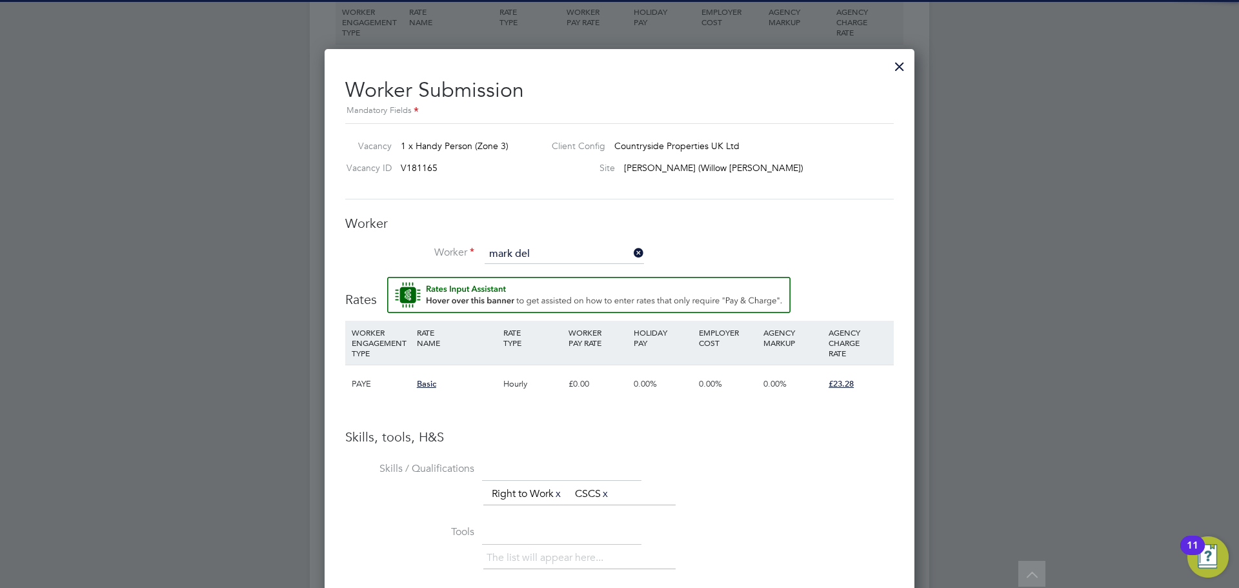
click at [547, 265] on li "Mark Del grazia (C-004445125)" at bounding box center [564, 273] width 161 height 17
type input "Mark Delgrazia (C-004445125)"
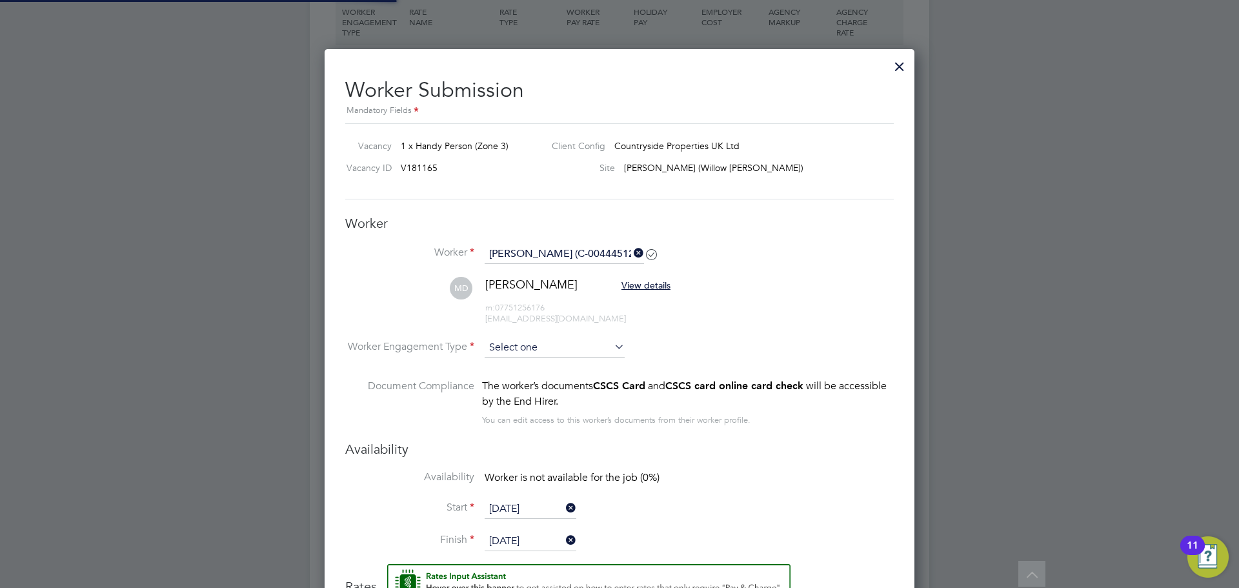
click at [524, 341] on input at bounding box center [555, 347] width 140 height 19
click at [548, 372] on li "Contract" at bounding box center [554, 366] width 141 height 17
type input "Contract"
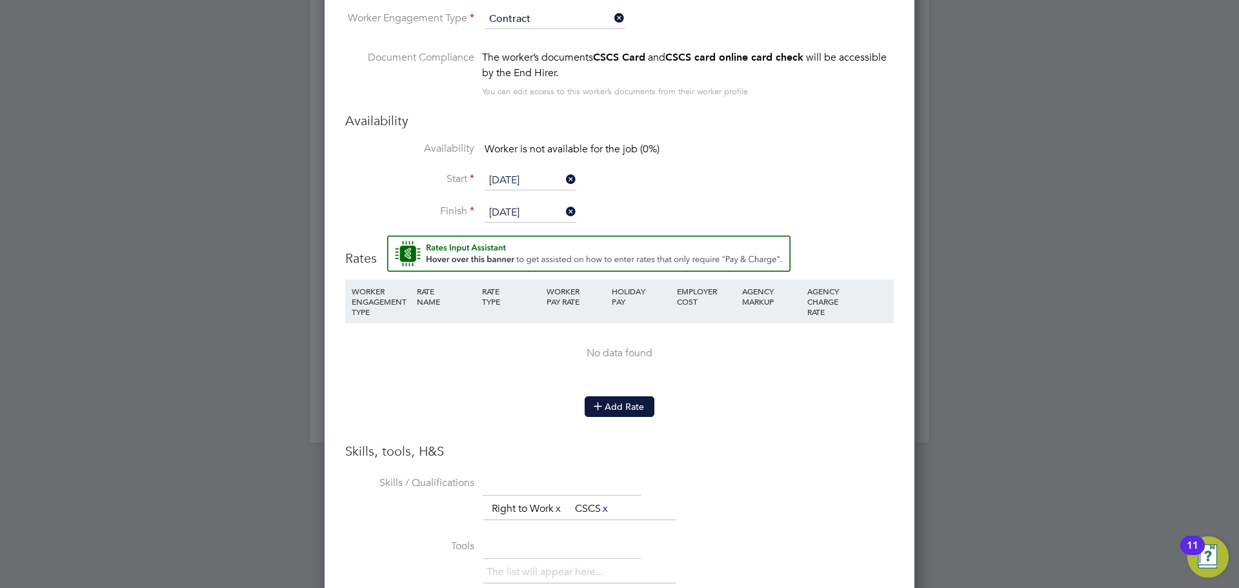
click at [631, 405] on button "Add Rate" at bounding box center [620, 406] width 70 height 21
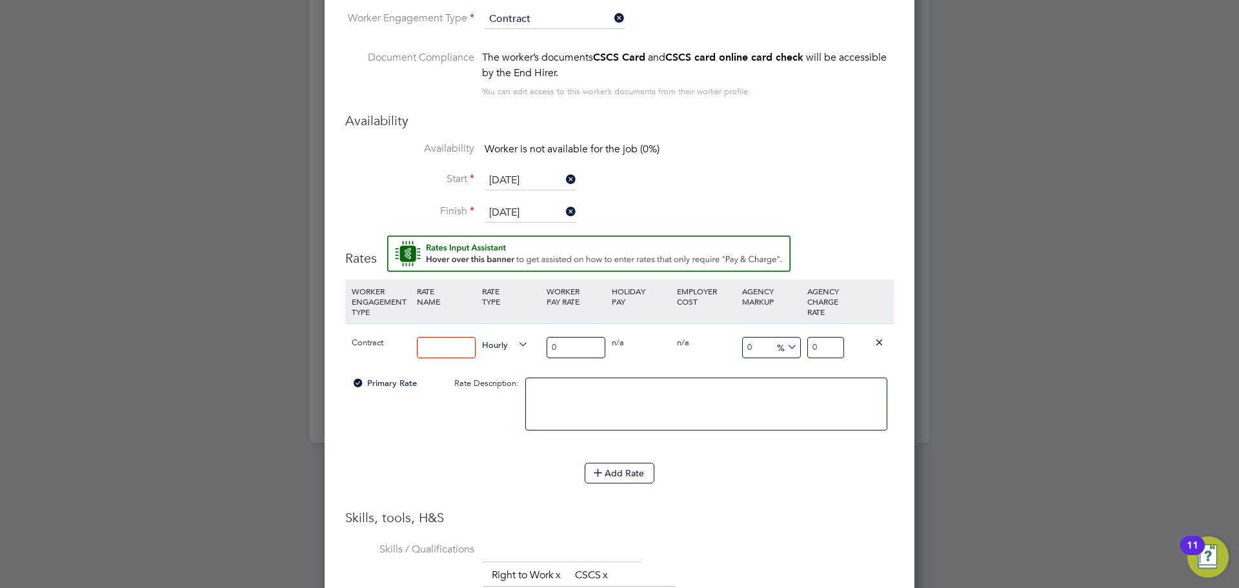
click at [419, 349] on input at bounding box center [446, 347] width 59 height 21
type input "Basic"
click at [665, 407] on textarea at bounding box center [706, 404] width 362 height 53
click at [801, 482] on div "Add Rate" at bounding box center [619, 473] width 549 height 21
click at [577, 349] on input "0" at bounding box center [576, 347] width 59 height 21
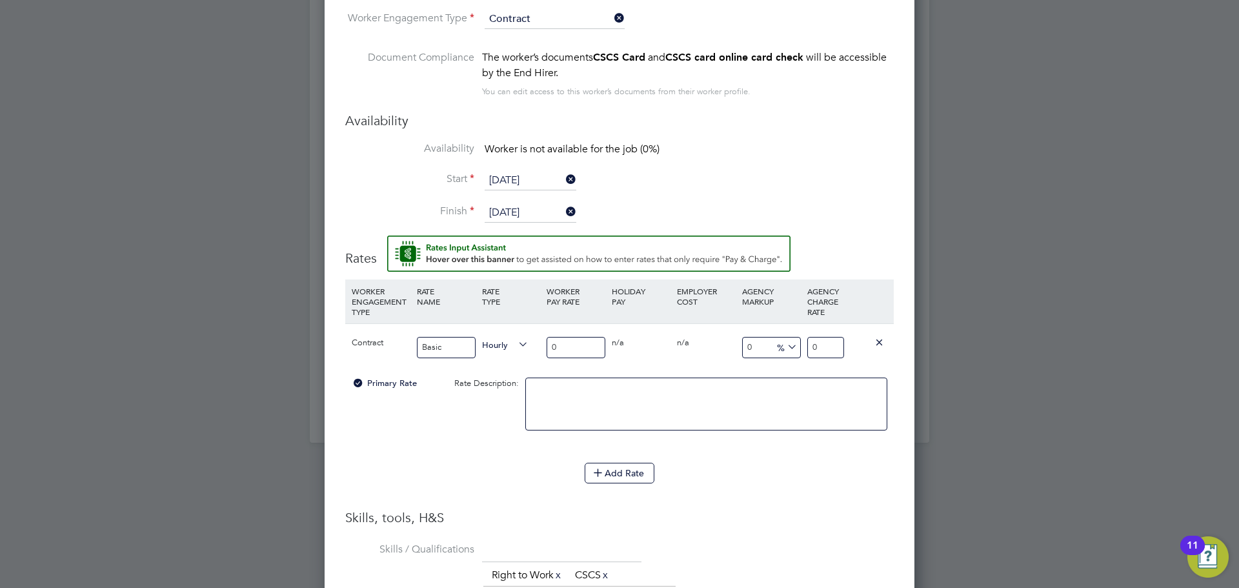
drag, startPoint x: 577, startPoint y: 347, endPoint x: 530, endPoint y: 351, distance: 47.3
click at [530, 351] on div "Contract Basic Hourly 0 0 n/a 0 n/a 0 0 % 0" at bounding box center [619, 347] width 549 height 48
type input "1"
type input "17"
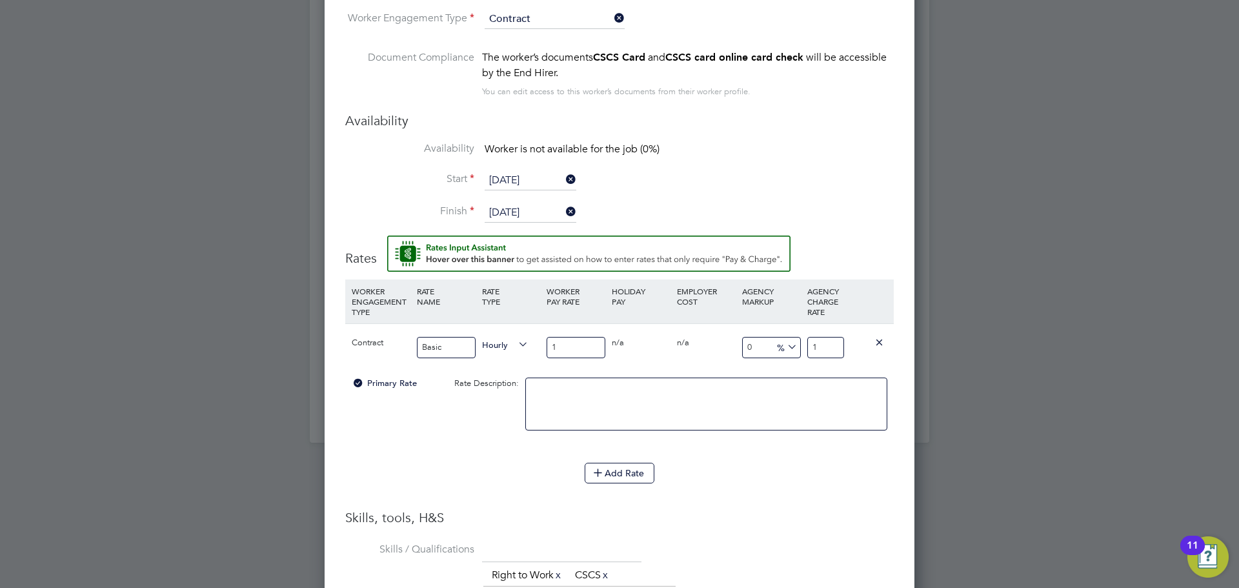
type input "17"
drag, startPoint x: 835, startPoint y: 351, endPoint x: 795, endPoint y: 360, distance: 41.0
click at [795, 360] on div "Contract Basic Hourly 17 0 n/a 0 n/a 0 0 % 17" at bounding box center [619, 347] width 549 height 48
type input "-94.11764705882354"
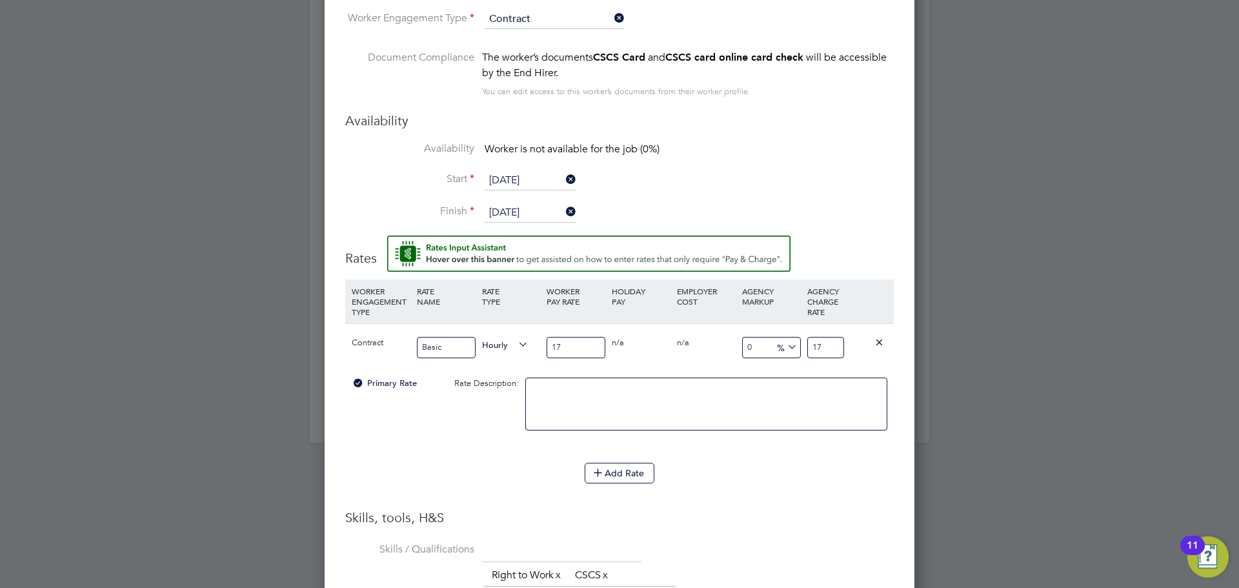
type input "1"
type input "11.764705882352942"
type input "19"
type input "14.117647058823529"
type input "19.4"
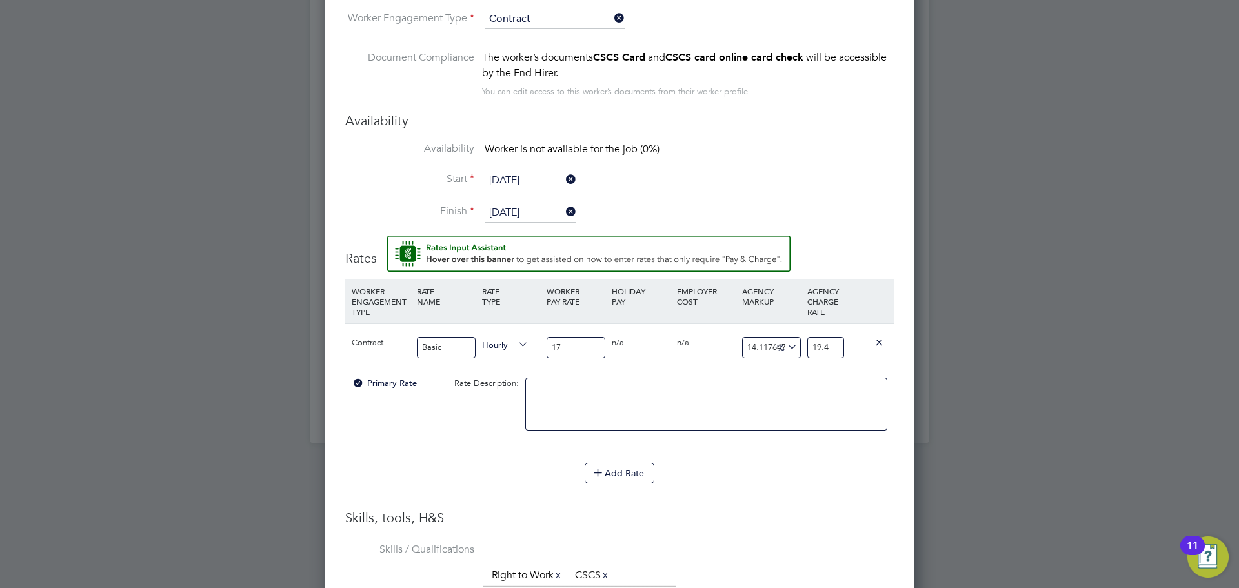
type input "14.411764705882353"
type input "19.45"
drag, startPoint x: 758, startPoint y: 492, endPoint x: 735, endPoint y: 433, distance: 63.2
click at [757, 490] on li "Add Rate" at bounding box center [619, 480] width 549 height 34
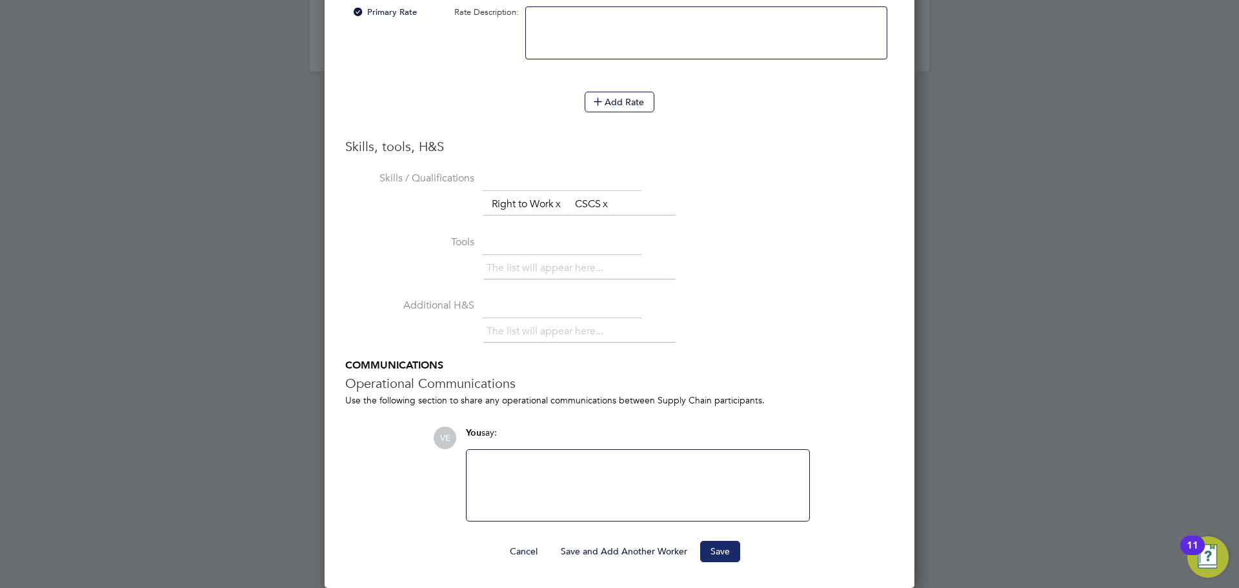
click at [723, 551] on button "Save" at bounding box center [720, 551] width 40 height 21
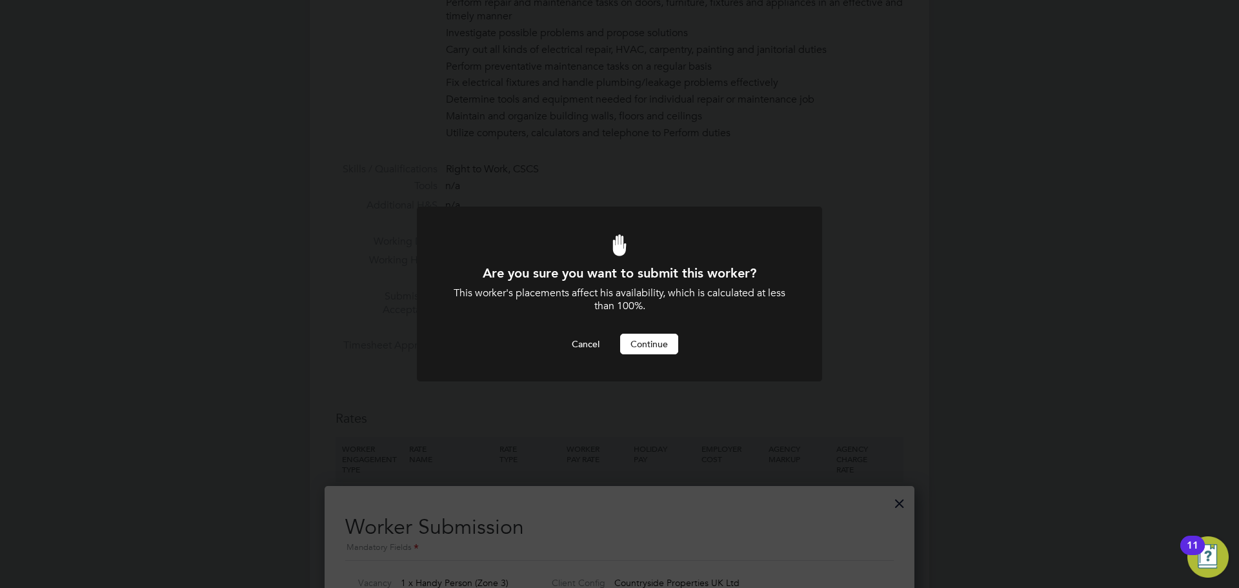
click at [665, 338] on button "Continue" at bounding box center [649, 344] width 58 height 21
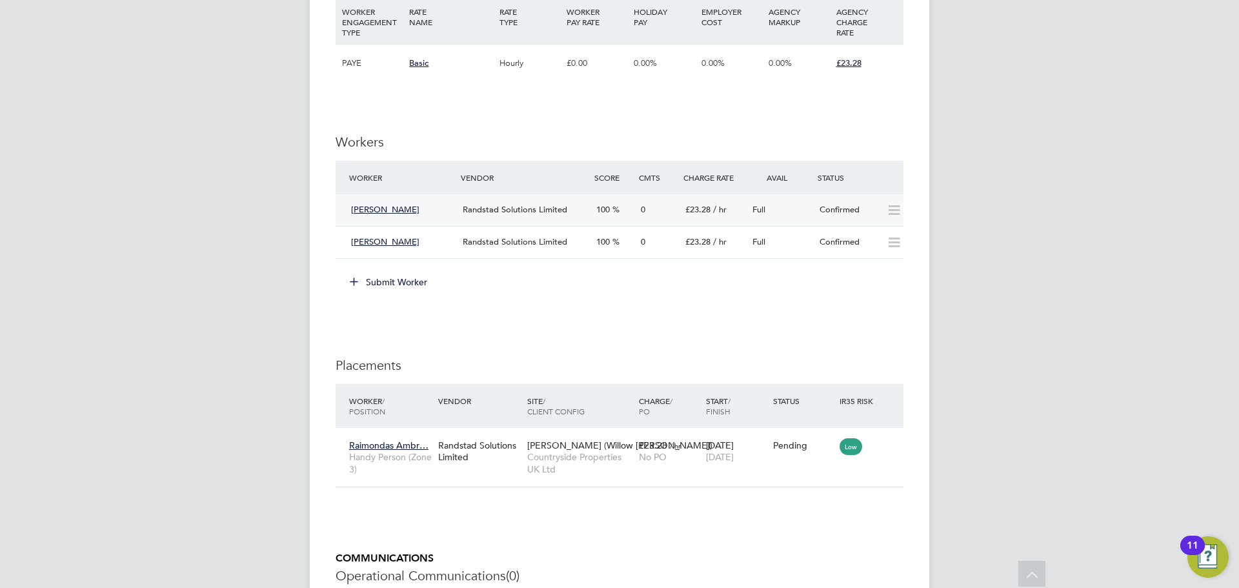
click at [872, 210] on div "Confirmed" at bounding box center [848, 209] width 67 height 21
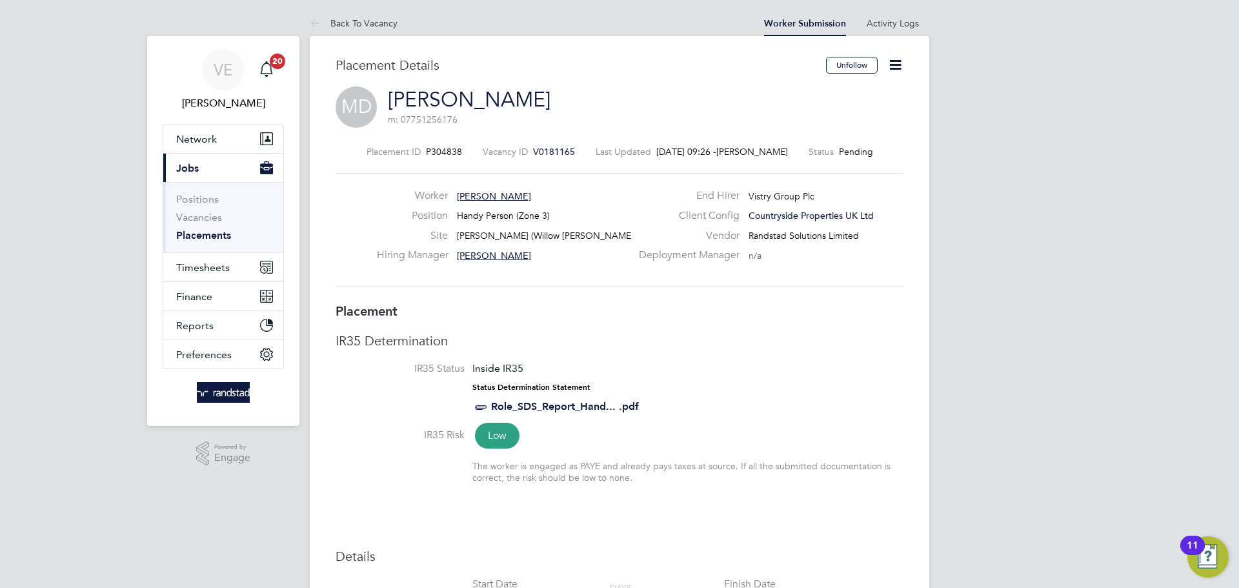
click at [889, 57] on icon at bounding box center [895, 65] width 16 height 16
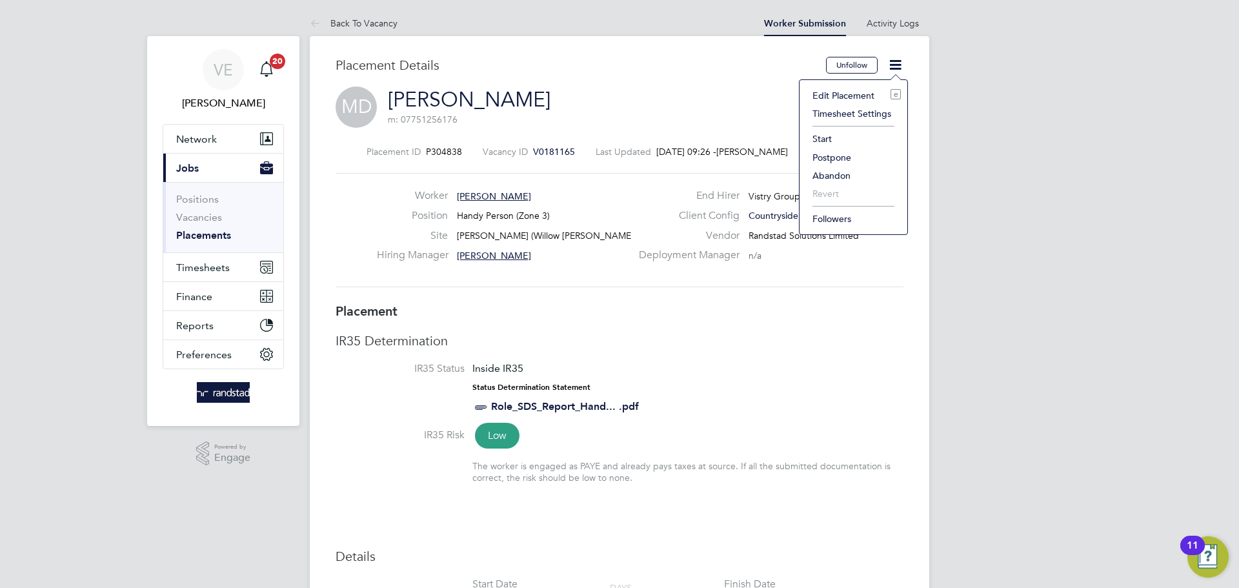
click at [829, 140] on li "Start" at bounding box center [853, 139] width 95 height 18
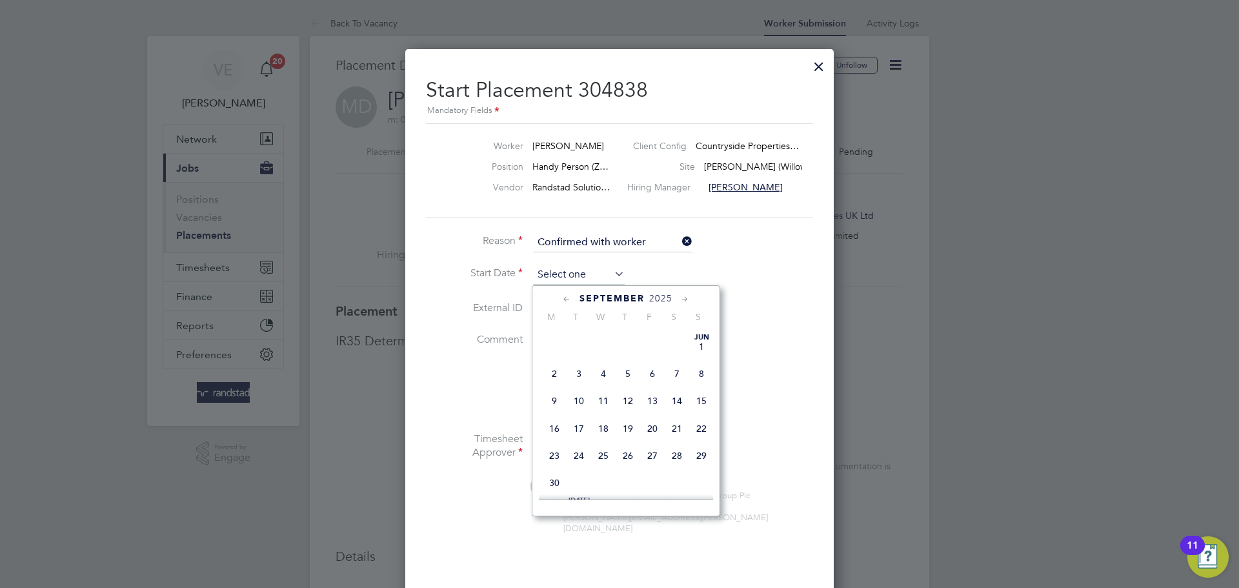
drag, startPoint x: 602, startPoint y: 277, endPoint x: 575, endPoint y: 282, distance: 27.6
click at [602, 277] on input at bounding box center [579, 274] width 92 height 19
click at [558, 361] on span "22" at bounding box center [554, 348] width 25 height 25
type input "[DATE]"
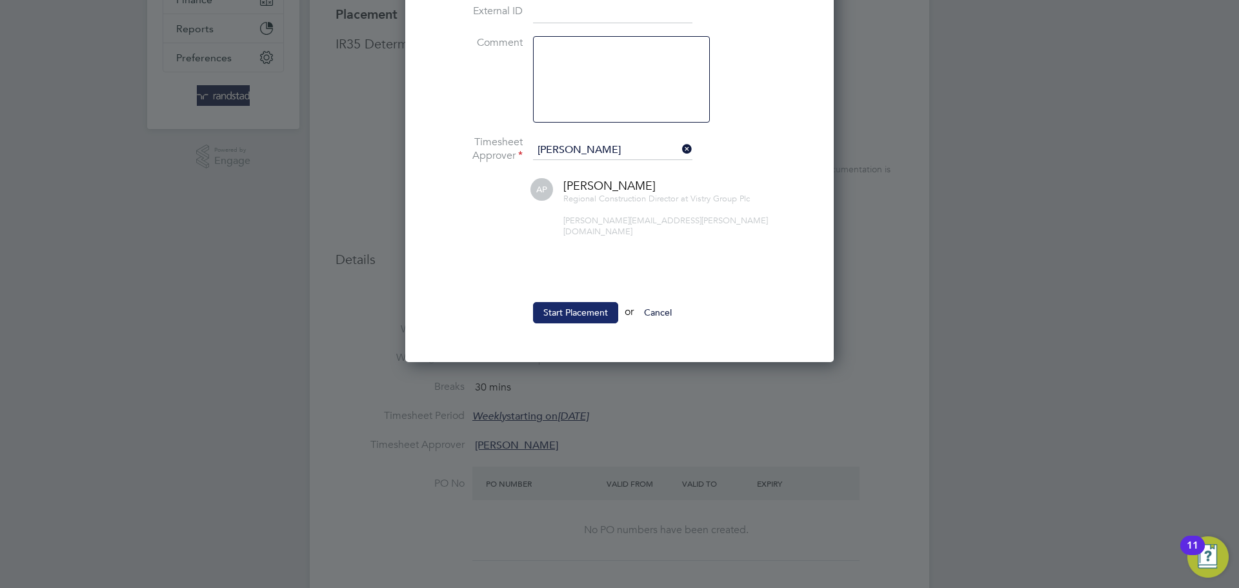
click at [591, 302] on button "Start Placement" at bounding box center [575, 312] width 85 height 21
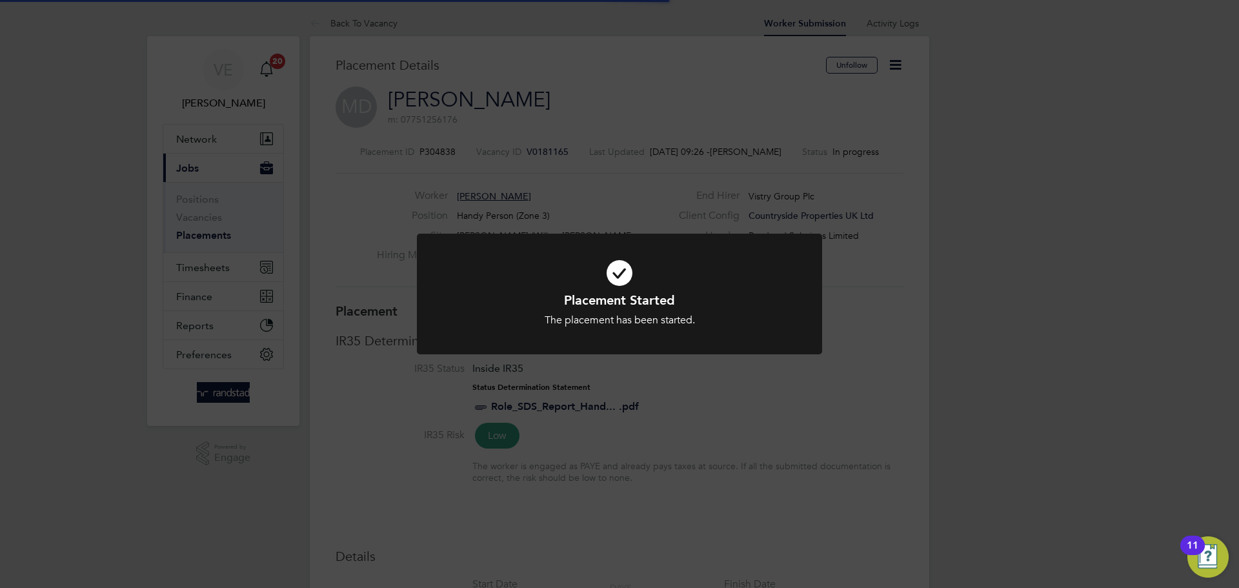
click at [894, 316] on div "Placement Started The placement has been started. Cancel Okay" at bounding box center [619, 294] width 1239 height 588
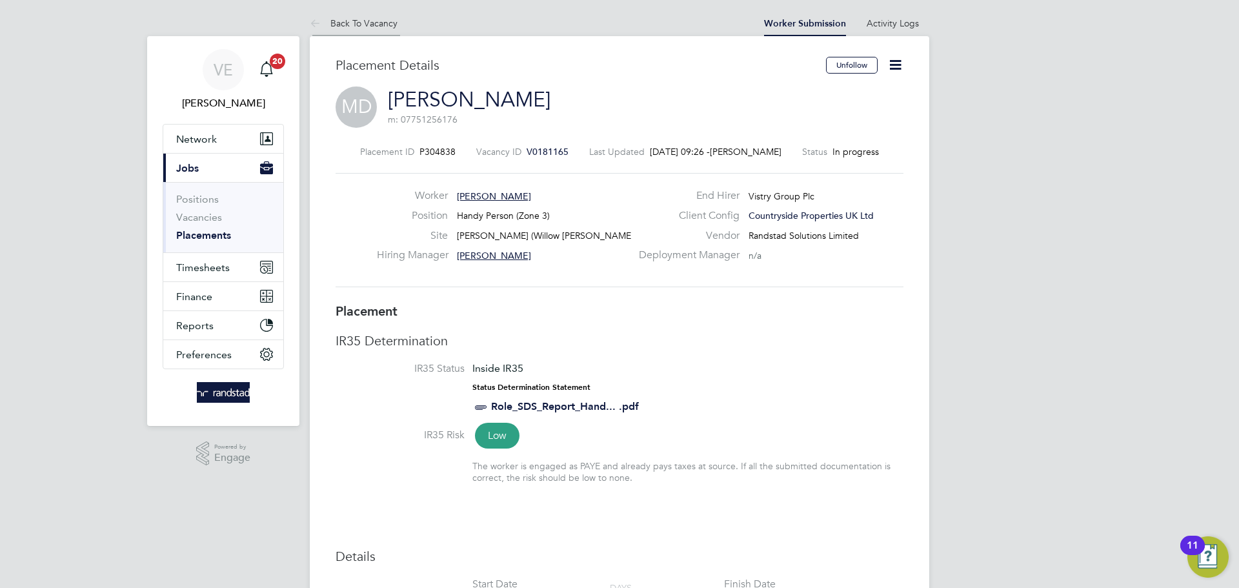
click at [324, 27] on icon at bounding box center [318, 24] width 16 height 16
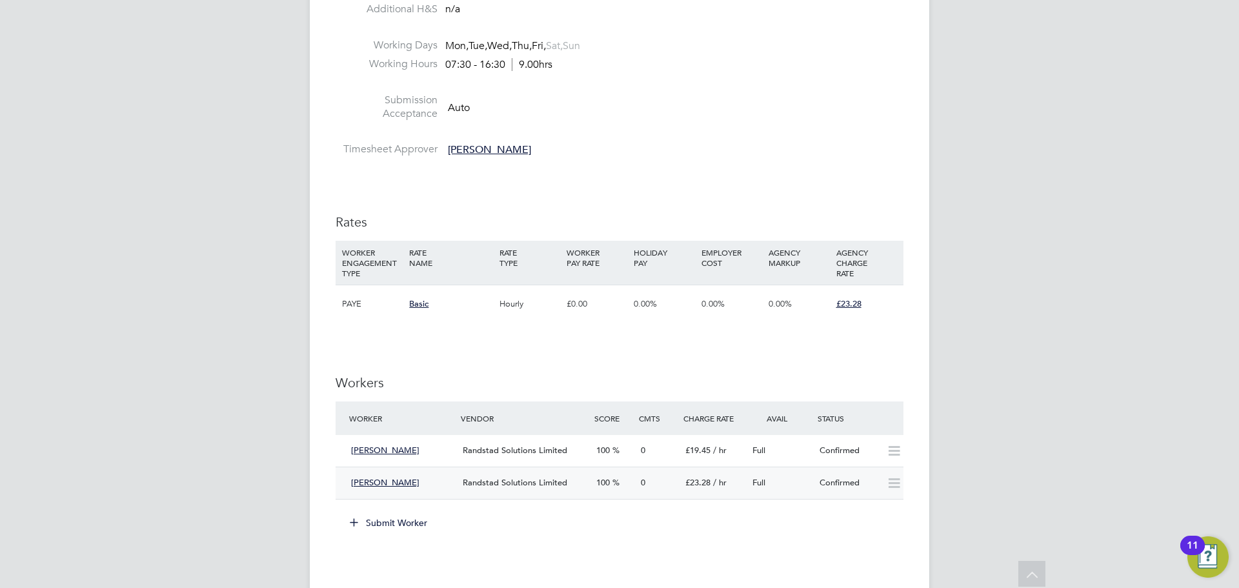
click at [866, 478] on div "Confirmed" at bounding box center [848, 482] width 67 height 21
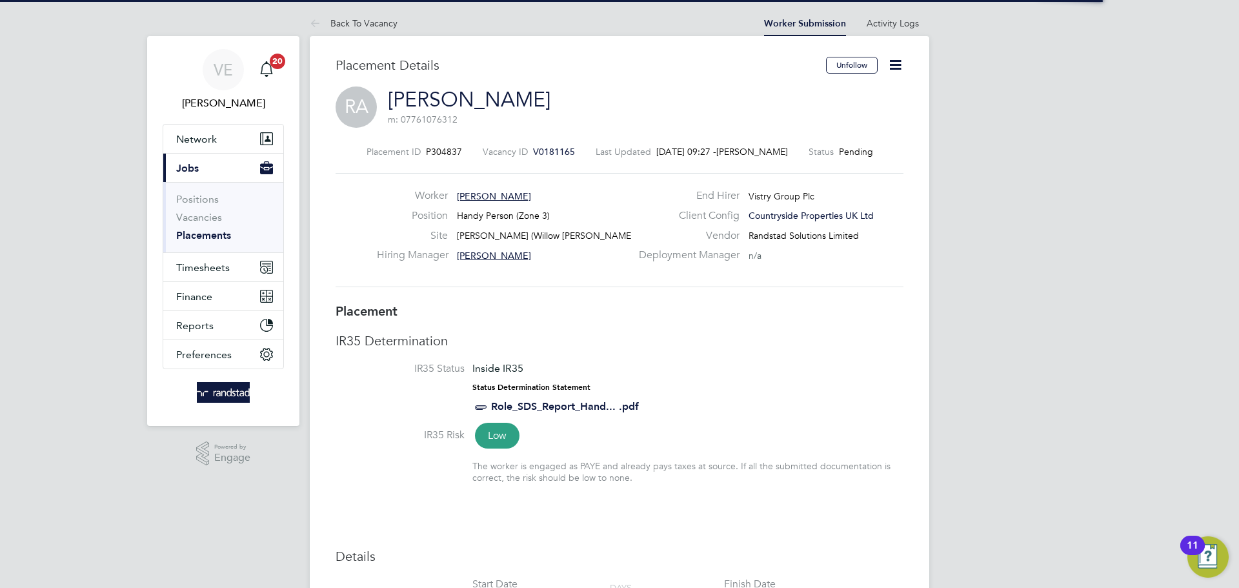
click at [891, 73] on icon at bounding box center [895, 65] width 16 height 16
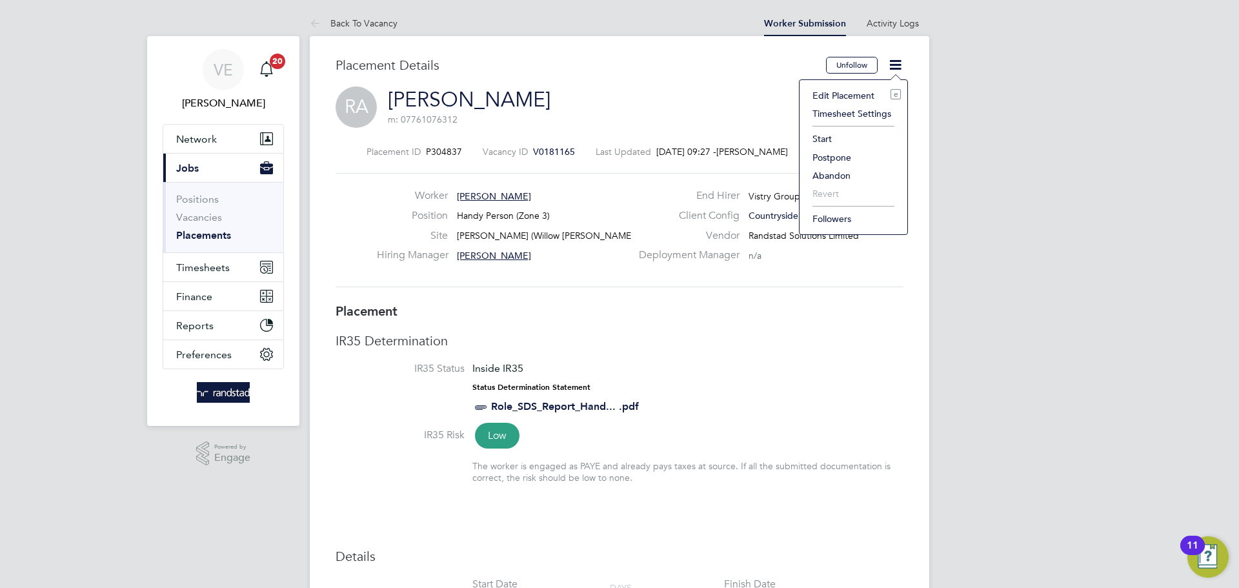
click at [816, 141] on li "Start" at bounding box center [853, 139] width 95 height 18
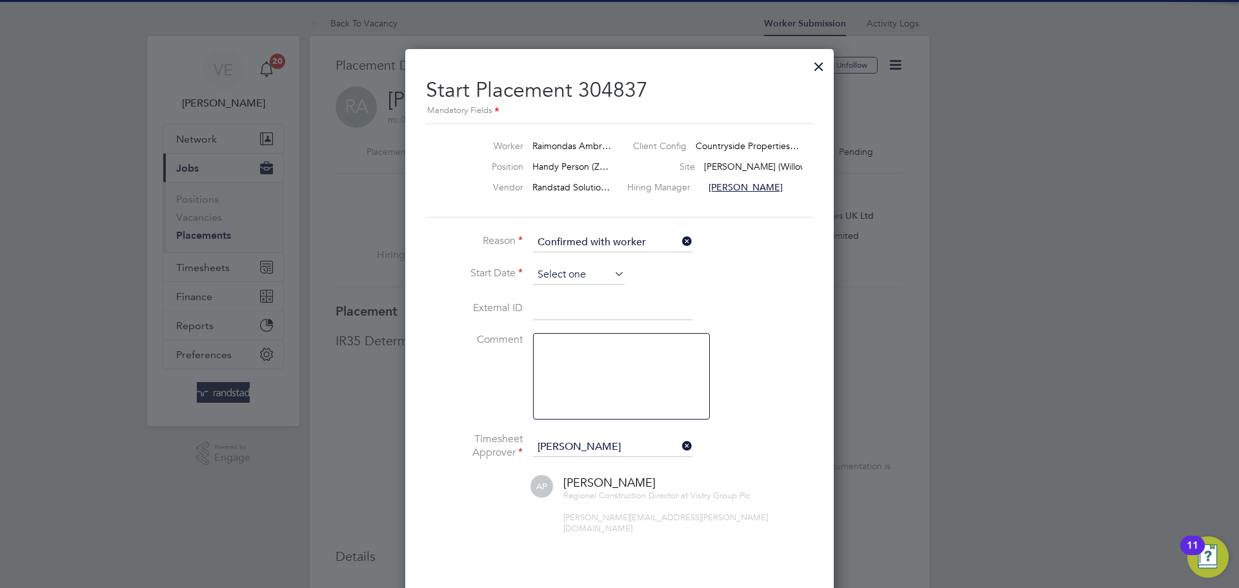
click at [573, 278] on input at bounding box center [579, 274] width 92 height 19
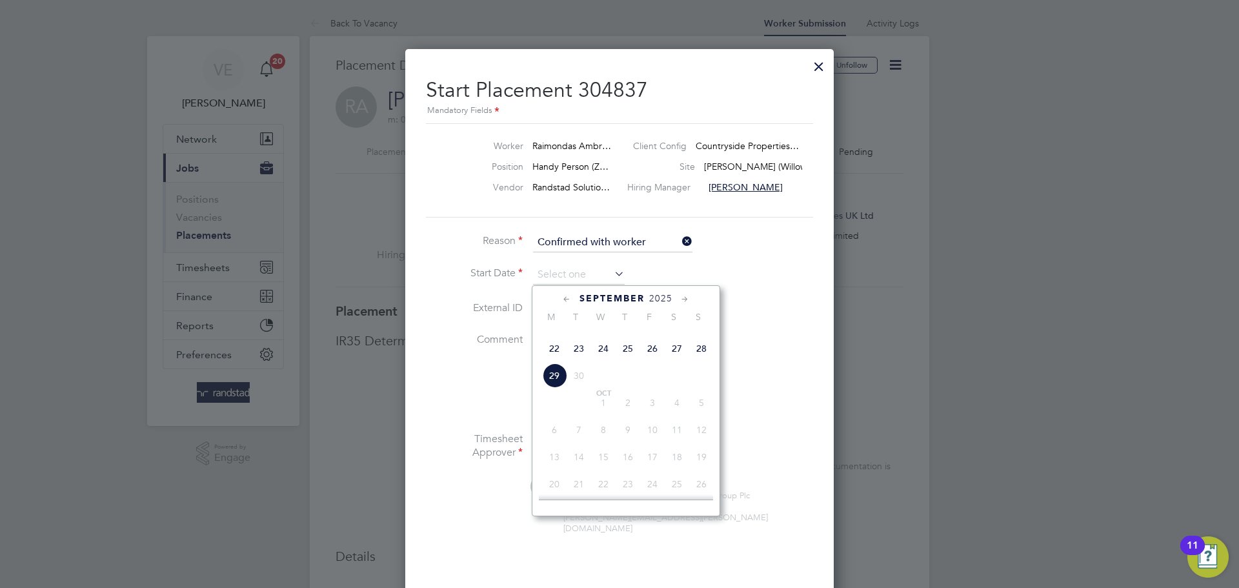
click at [551, 361] on span "22" at bounding box center [554, 348] width 25 height 25
type input "[DATE]"
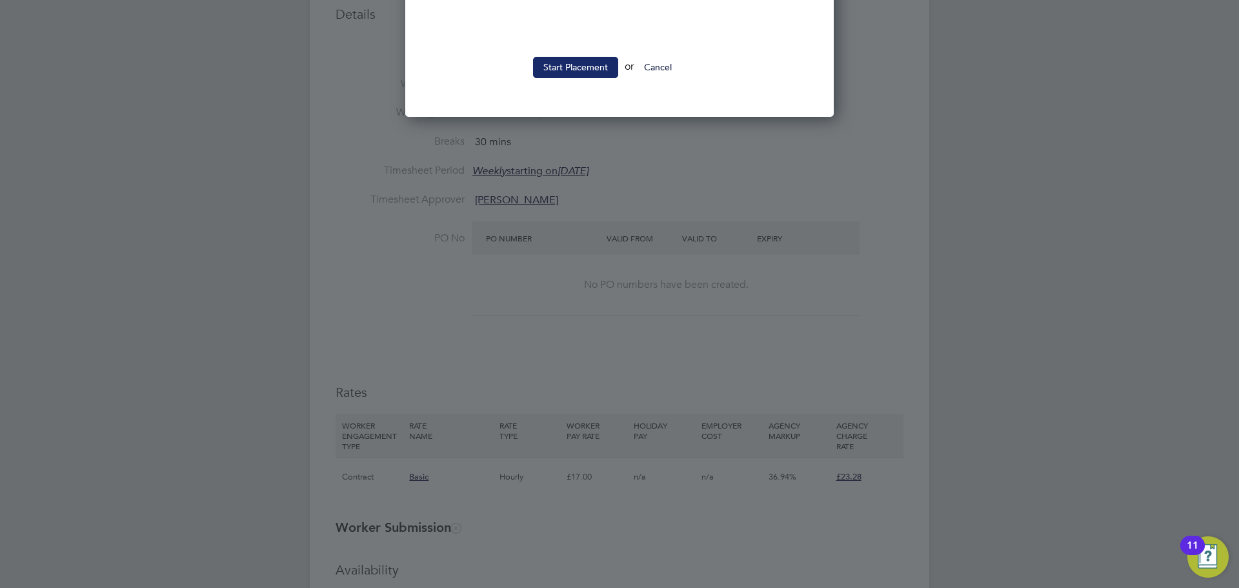
click at [587, 57] on button "Start Placement" at bounding box center [575, 67] width 85 height 21
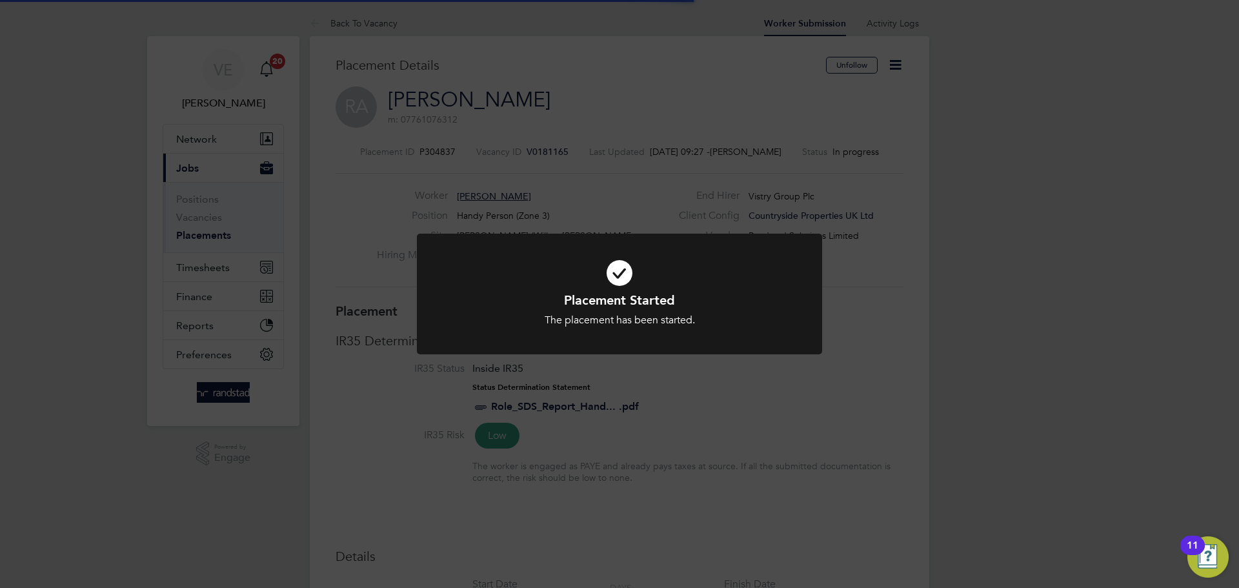
click at [750, 427] on div "Placement Started The placement has been started. Cancel Okay" at bounding box center [619, 294] width 1239 height 588
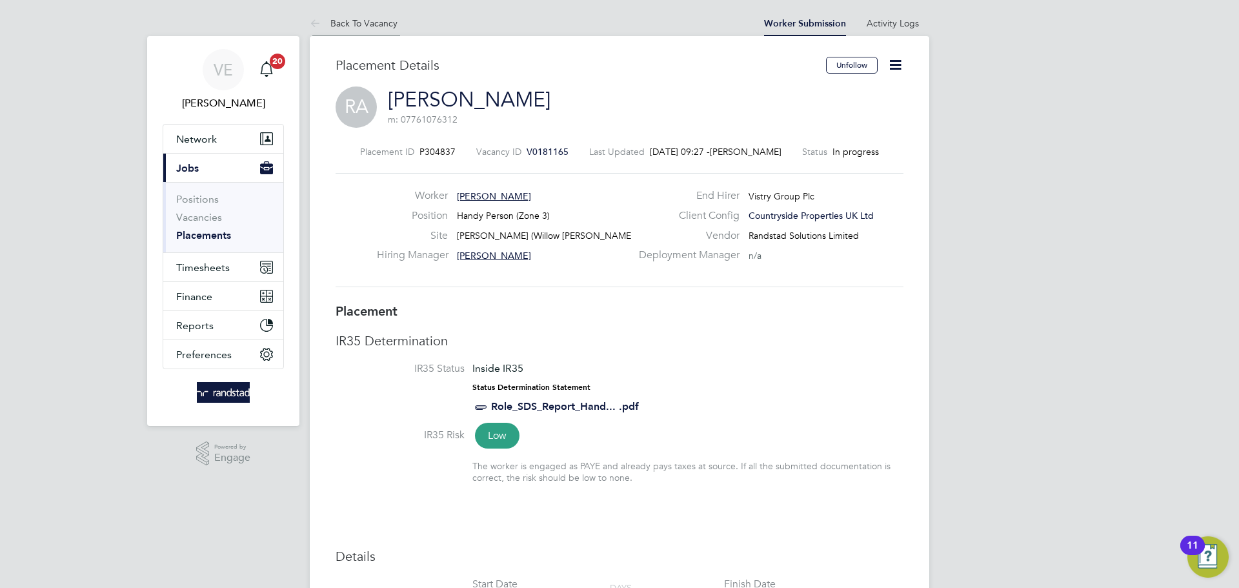
click at [380, 12] on li "Back To Vacancy" at bounding box center [354, 23] width 88 height 26
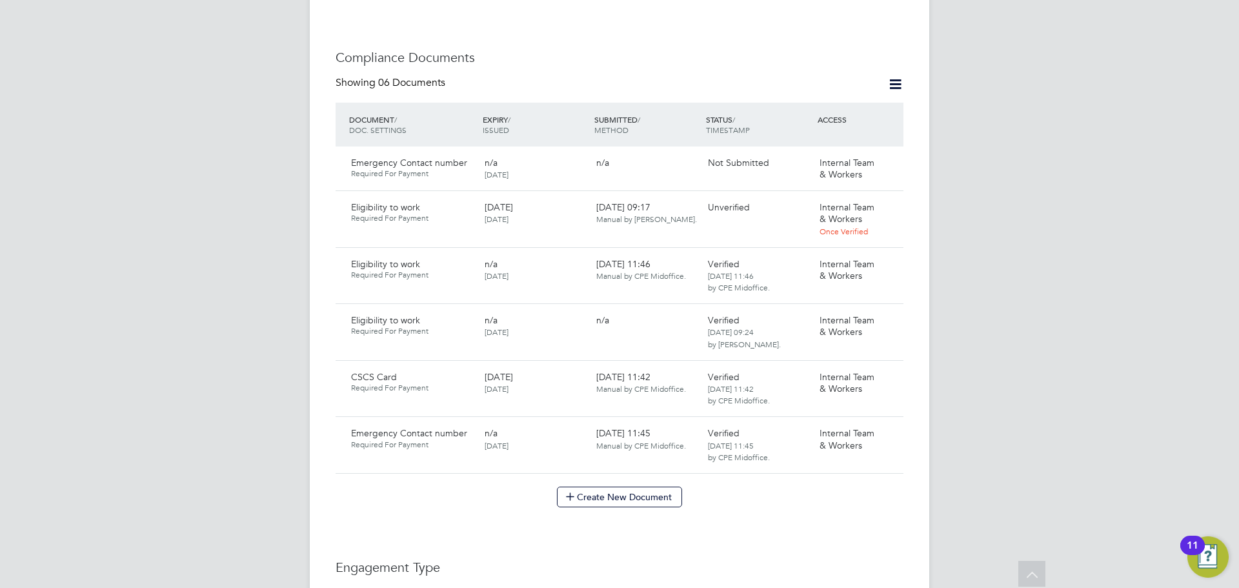
scroll to position [980, 0]
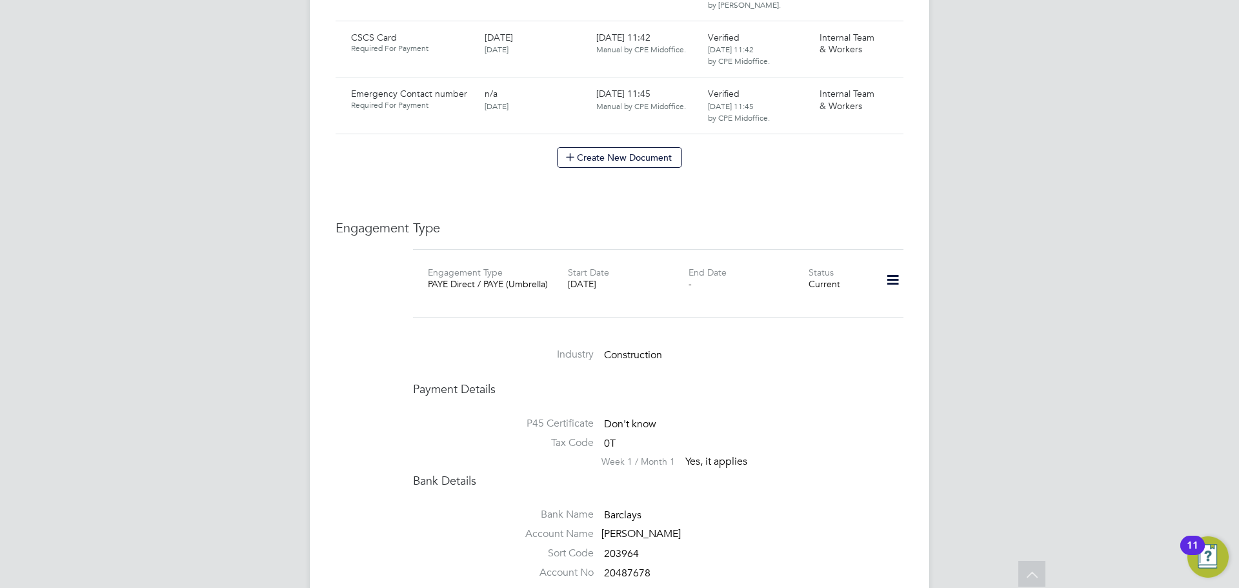
click at [893, 265] on icon at bounding box center [893, 280] width 23 height 30
click at [803, 291] on li "Edit Engagement Type" at bounding box center [825, 291] width 148 height 18
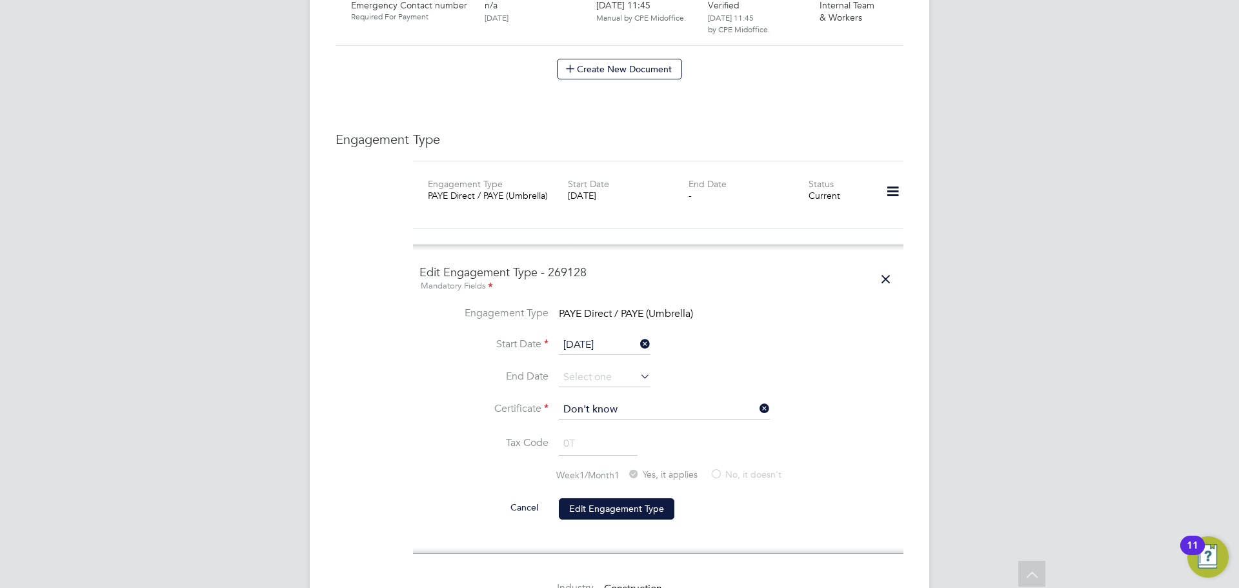
scroll to position [1077, 0]
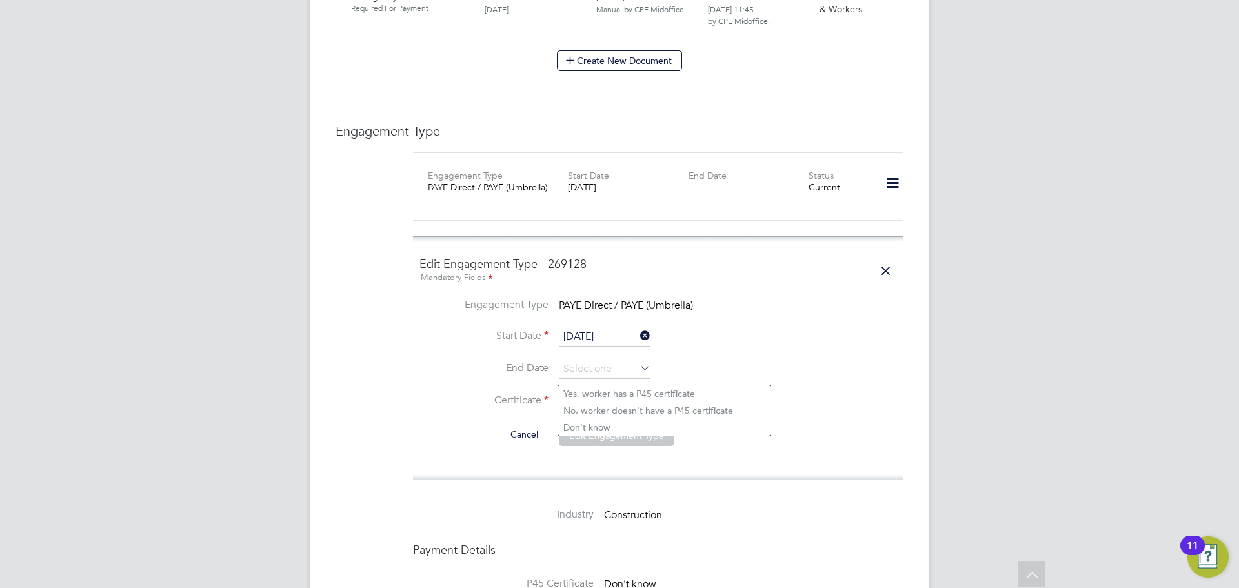
click at [604, 392] on input at bounding box center [664, 401] width 211 height 19
click at [720, 360] on li "End Date" at bounding box center [659, 376] width 478 height 32
click at [893, 168] on icon at bounding box center [893, 183] width 23 height 30
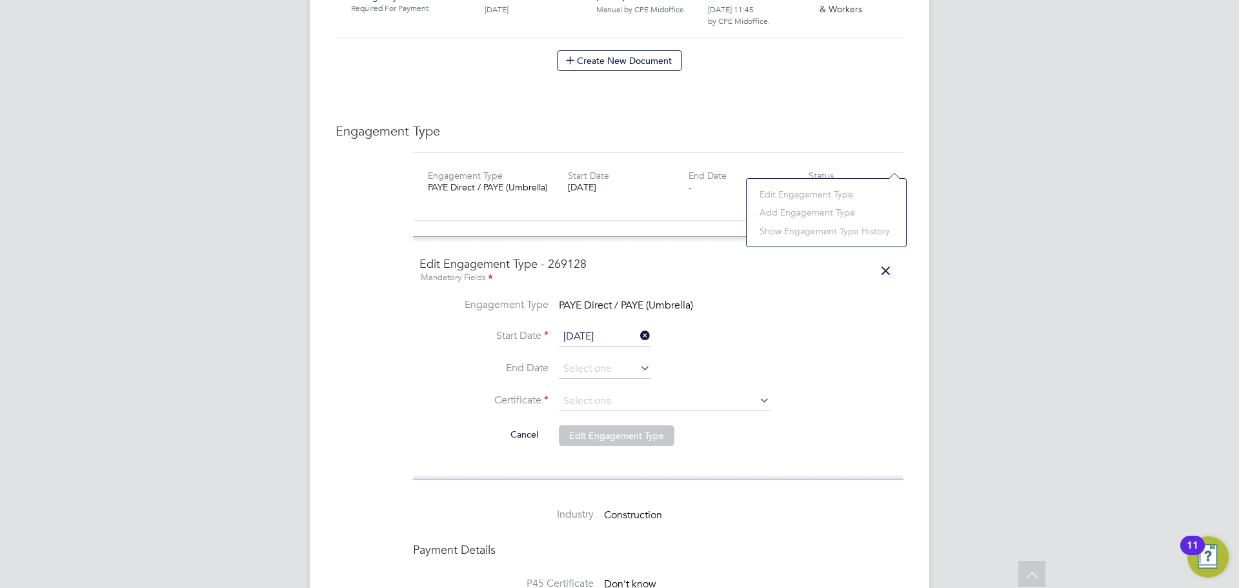
click at [702, 424] on li "Cancel Edit Engagement Type" at bounding box center [659, 442] width 478 height 36
click at [614, 360] on input at bounding box center [605, 369] width 92 height 19
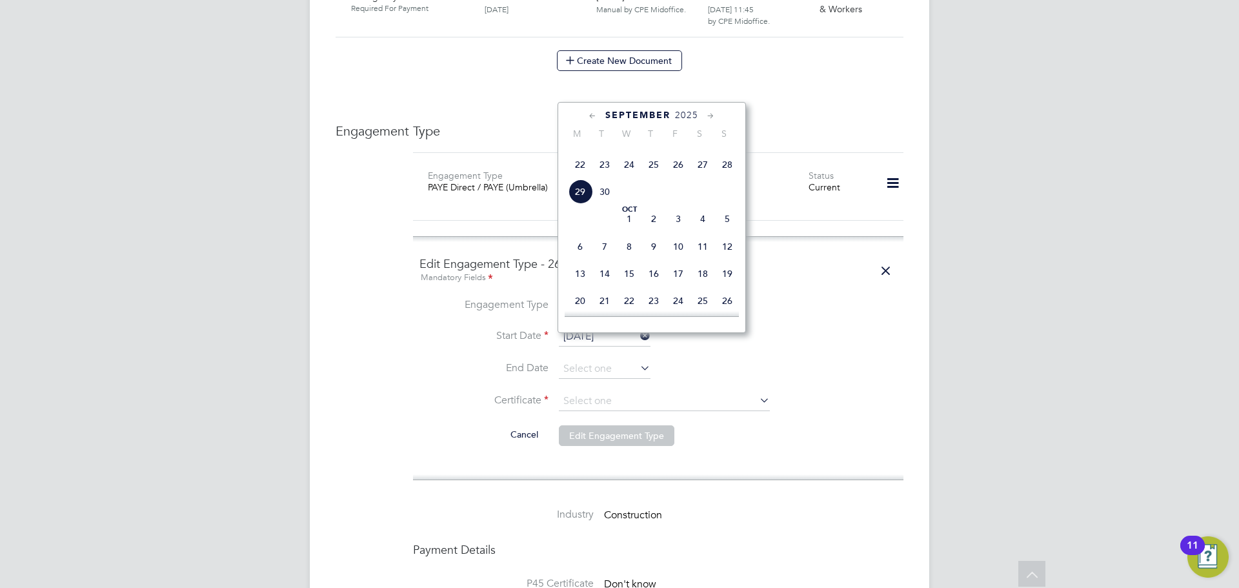
click at [725, 150] on span "21" at bounding box center [727, 137] width 25 height 25
type input "[DATE]"
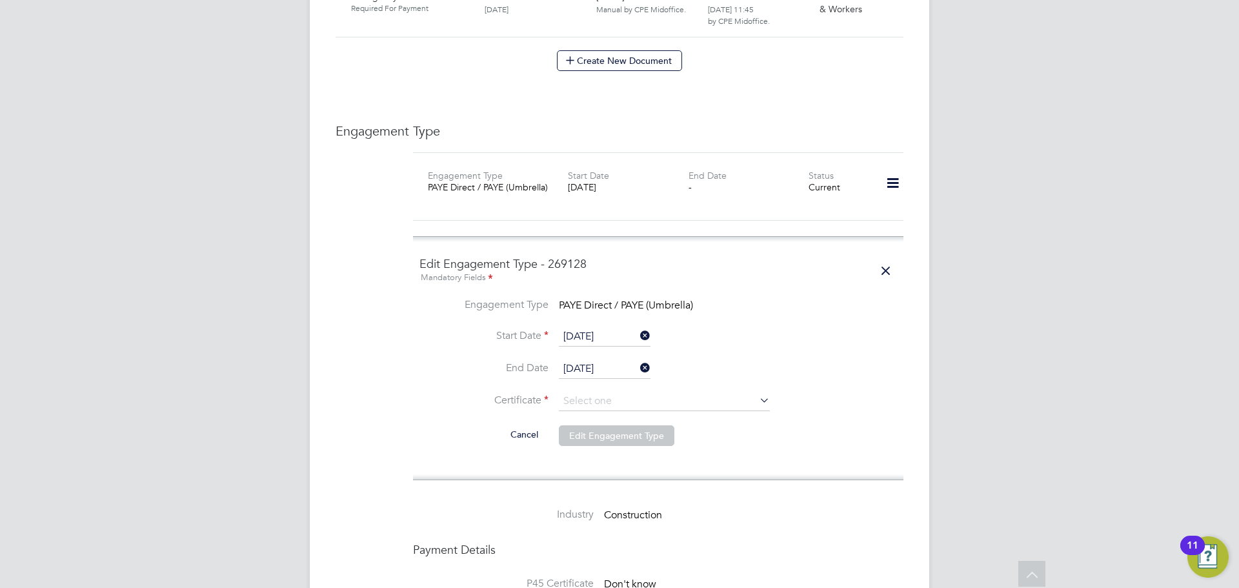
click at [811, 424] on li "Cancel Edit Engagement Type" at bounding box center [659, 442] width 478 height 36
click at [599, 392] on input at bounding box center [664, 401] width 211 height 19
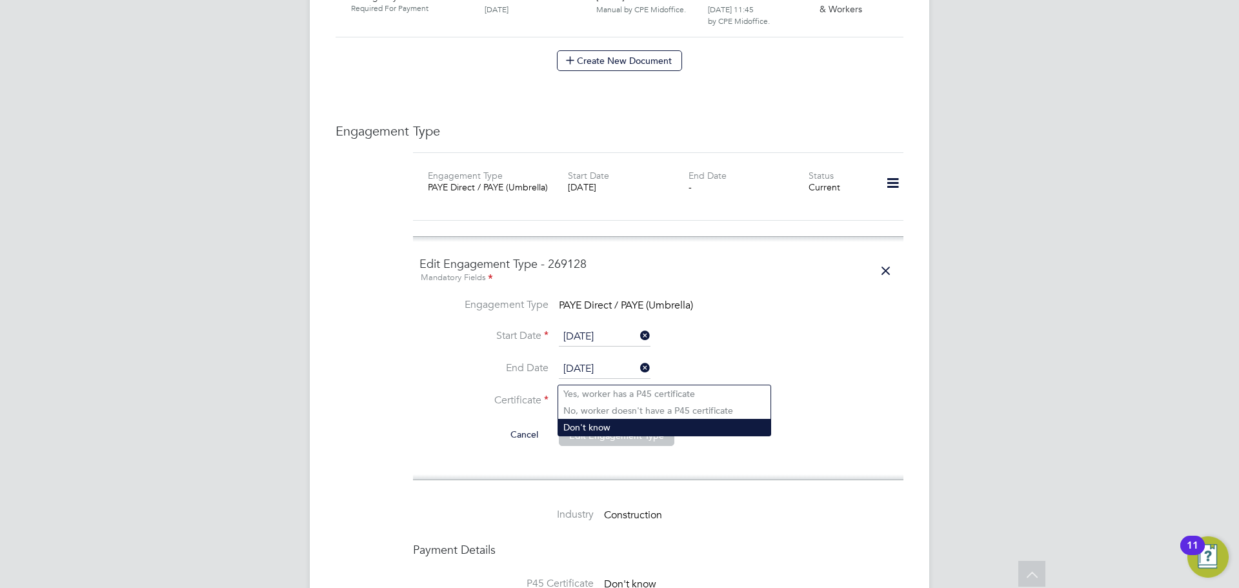
click at [624, 419] on li "Don't know" at bounding box center [664, 427] width 212 height 17
type input "Don't know"
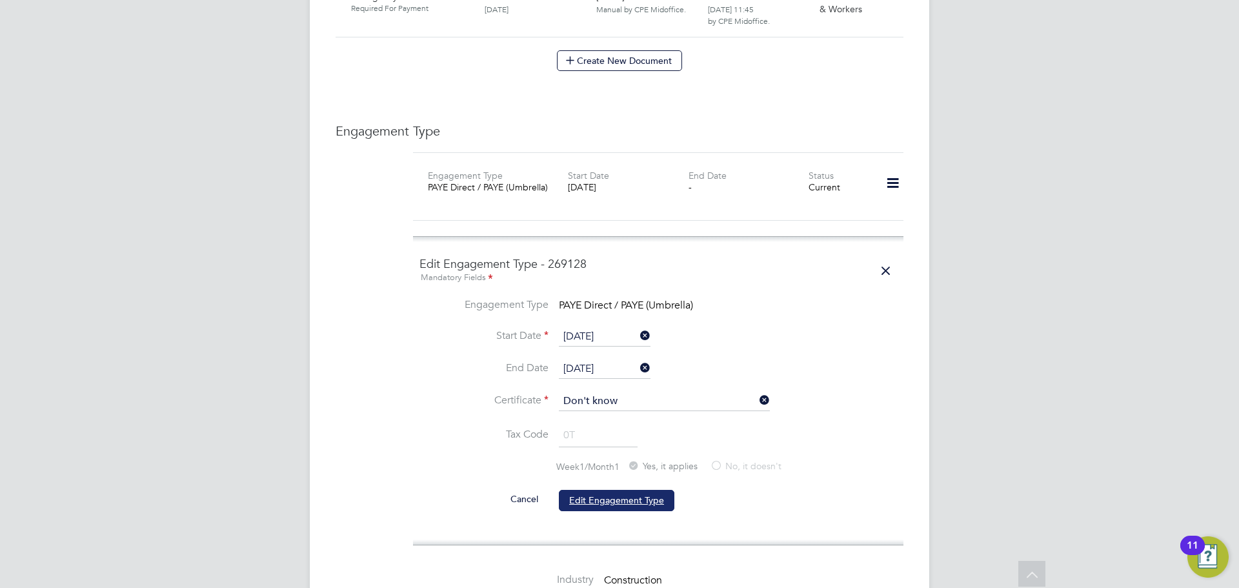
click at [611, 490] on button "Edit Engagement Type" at bounding box center [617, 500] width 116 height 21
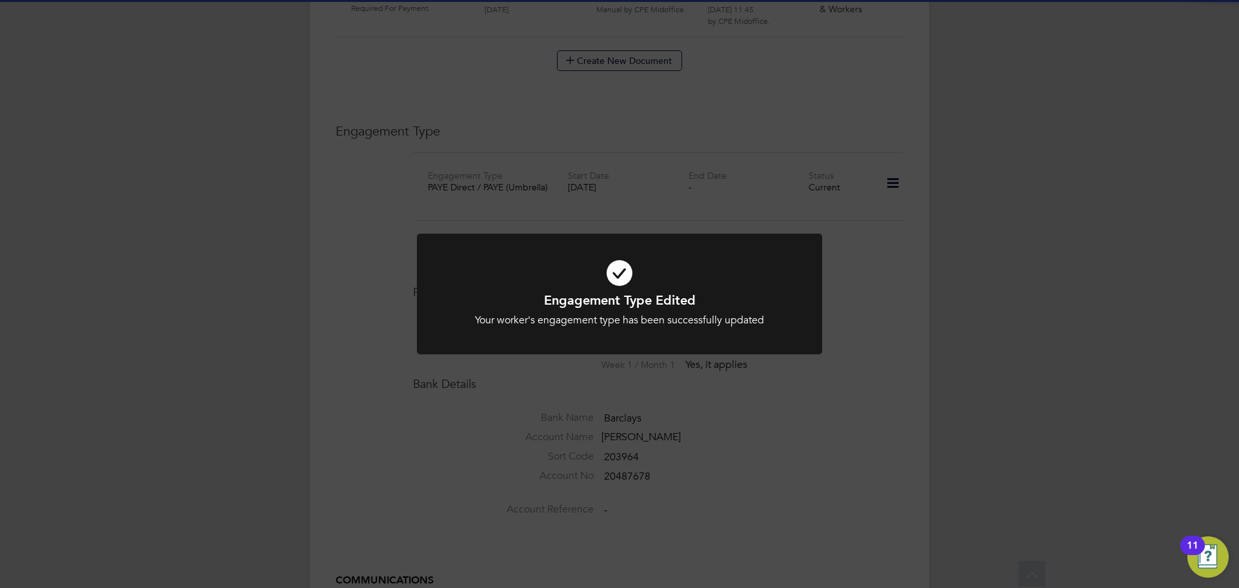
click at [911, 278] on div "Engagement Type Edited Your worker's engagement type has been successfully upda…" at bounding box center [619, 294] width 1239 height 588
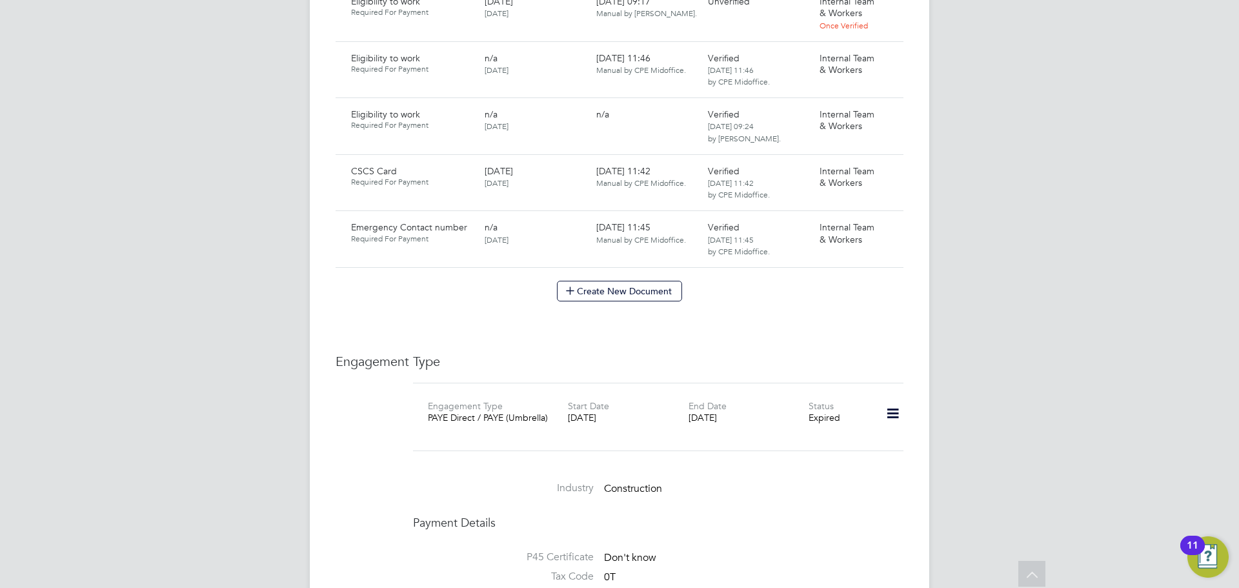
scroll to position [867, 0]
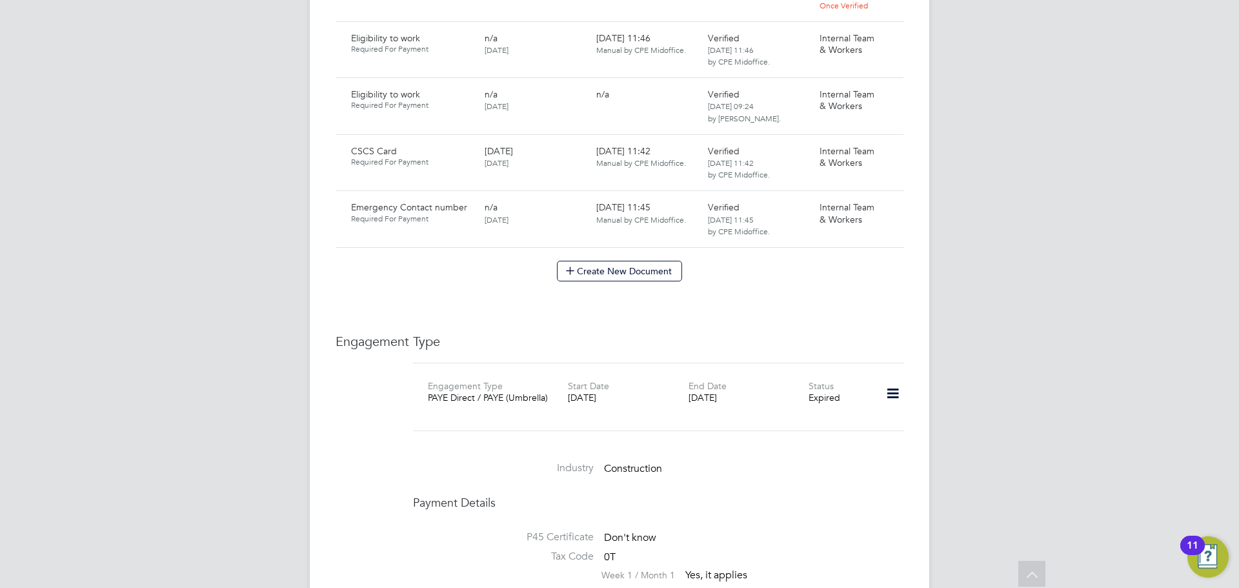
click at [891, 379] on icon at bounding box center [893, 394] width 23 height 30
click at [831, 422] on li "Add Engagement Type" at bounding box center [825, 423] width 148 height 18
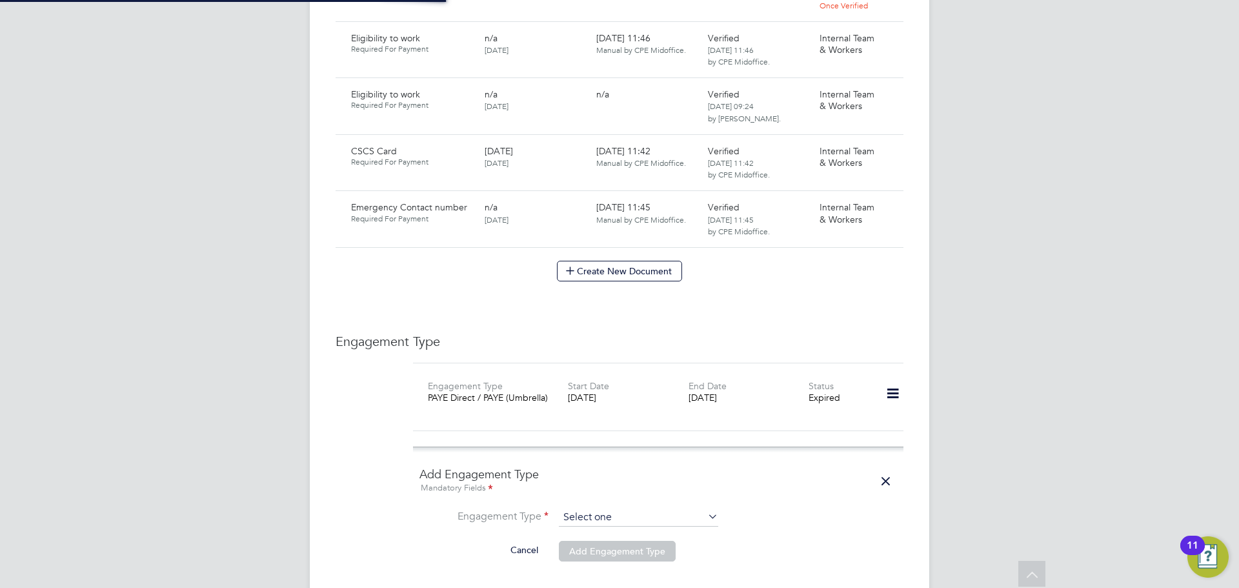
click at [652, 509] on input at bounding box center [638, 518] width 159 height 18
drag, startPoint x: 648, startPoint y: 562, endPoint x: 642, endPoint y: 551, distance: 12.4
click at [647, 563] on li "Umbrella" at bounding box center [638, 565] width 161 height 19
type input "Umbrella"
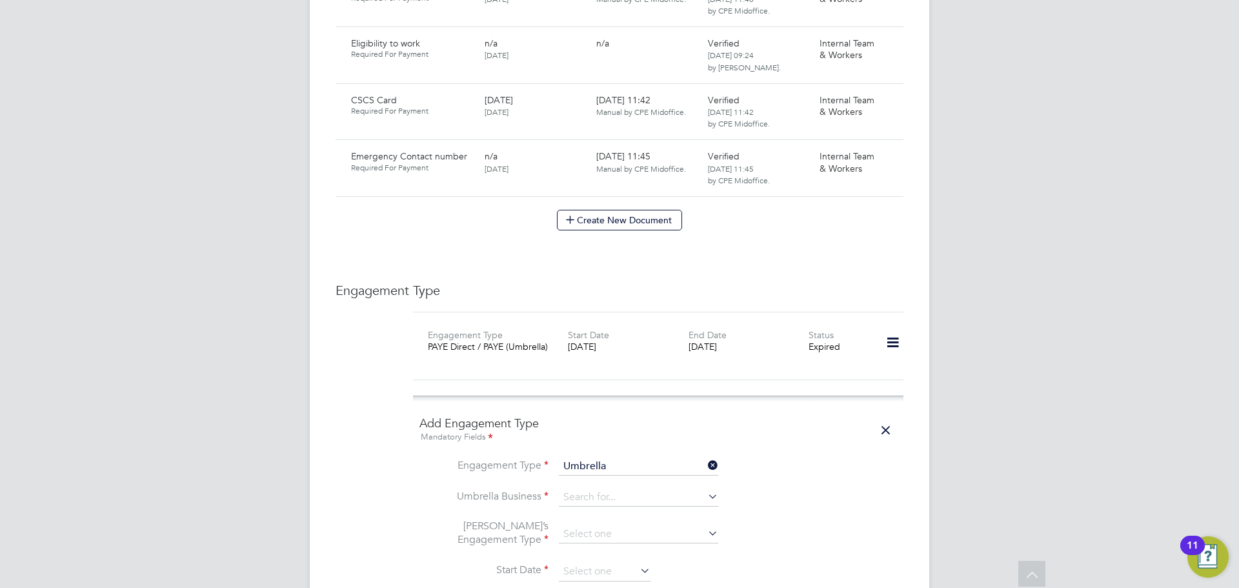
scroll to position [1110, 0]
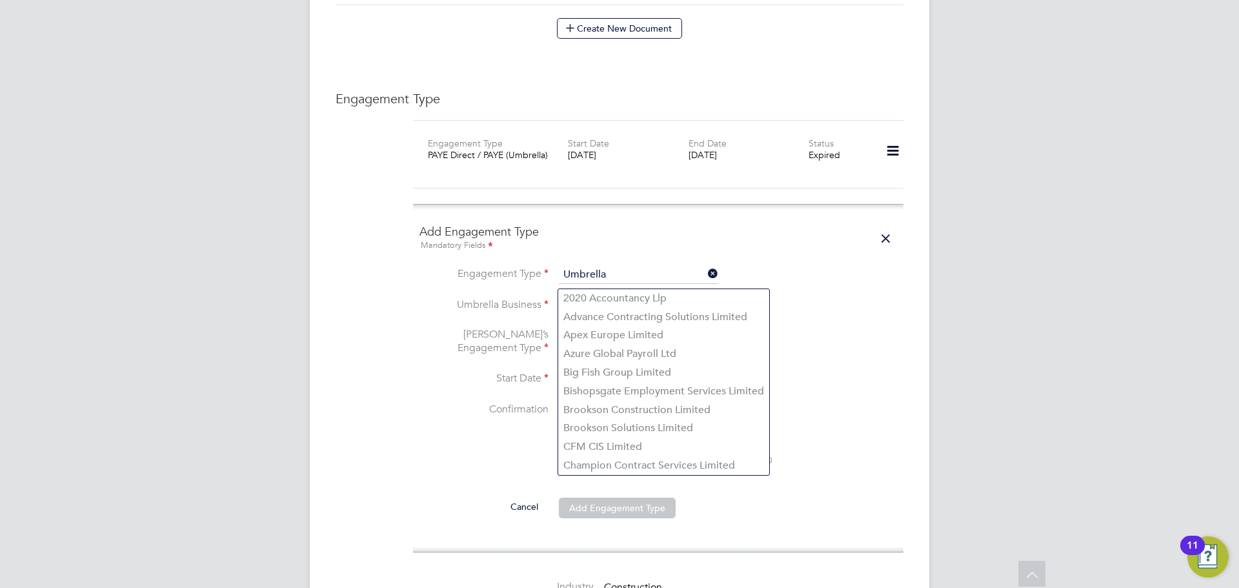
click at [605, 297] on input at bounding box center [638, 306] width 159 height 18
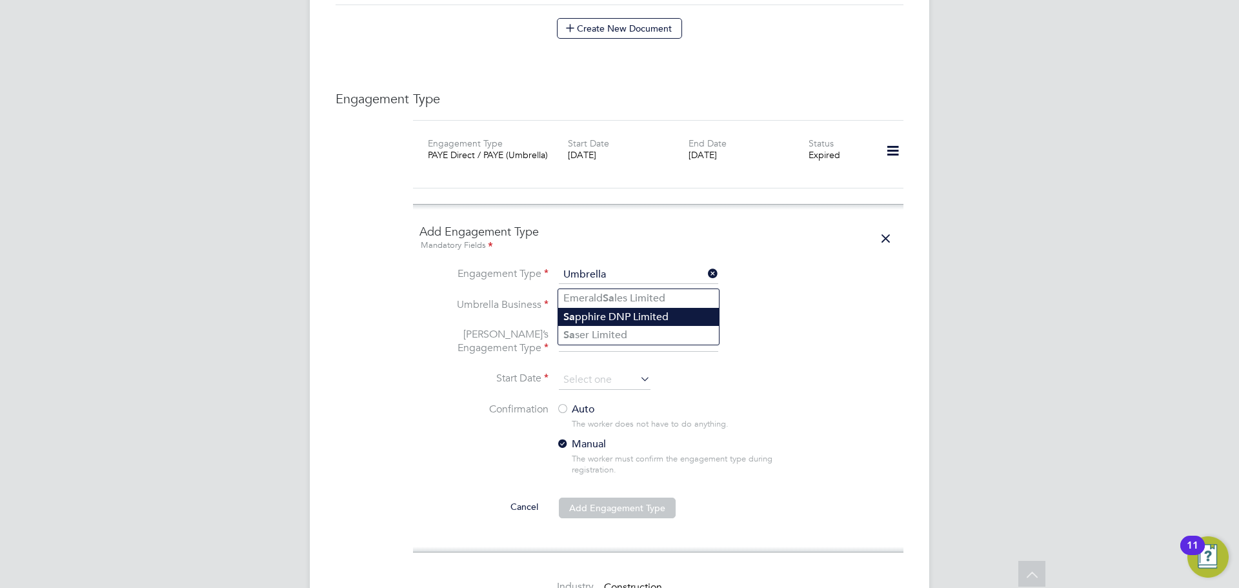
click at [674, 318] on li "Sa pphire DNP Limited" at bounding box center [638, 317] width 161 height 19
type input "Sapphire DNP Limited"
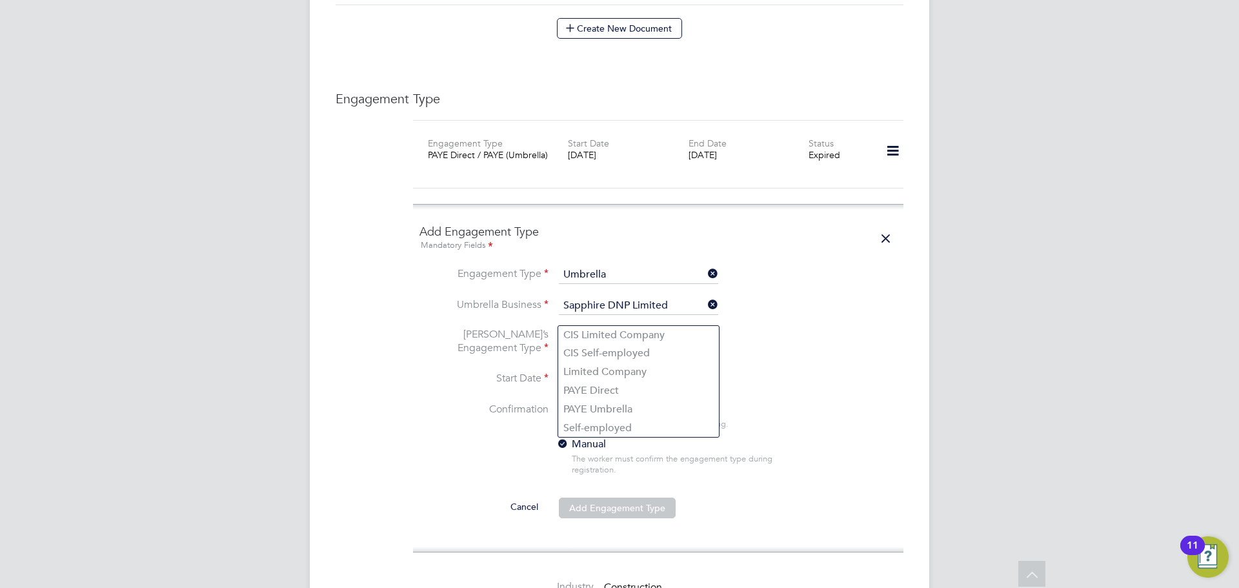
click at [620, 334] on input at bounding box center [638, 343] width 159 height 18
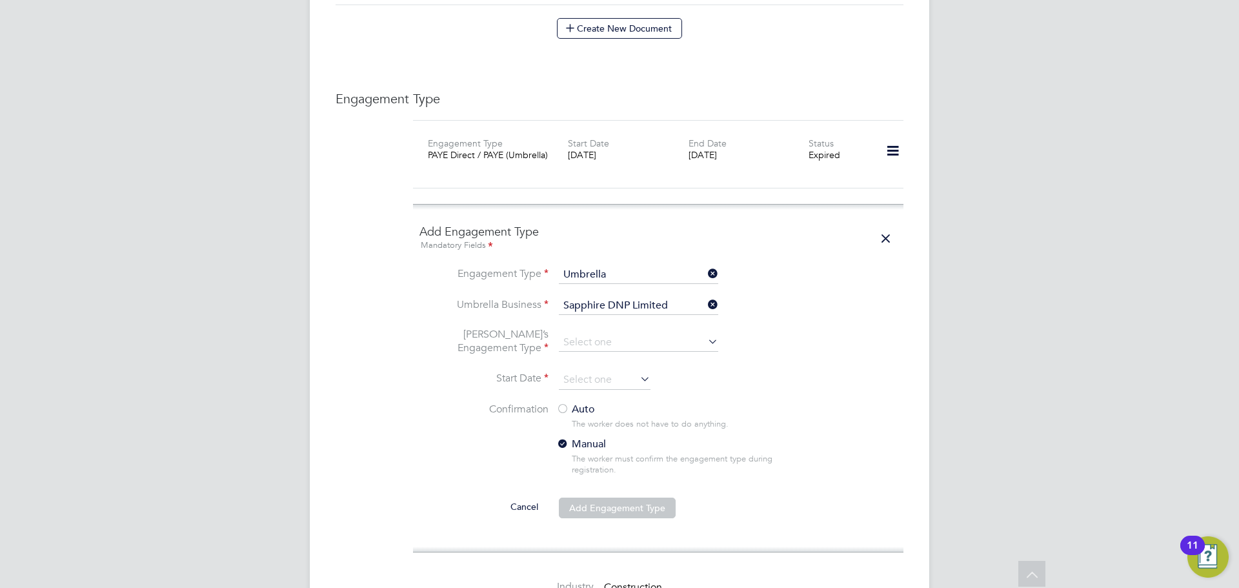
click at [650, 356] on div "All Workers Worker Payment History Tasks Activity Logs Worker Payment History T…" at bounding box center [620, 92] width 620 height 2383
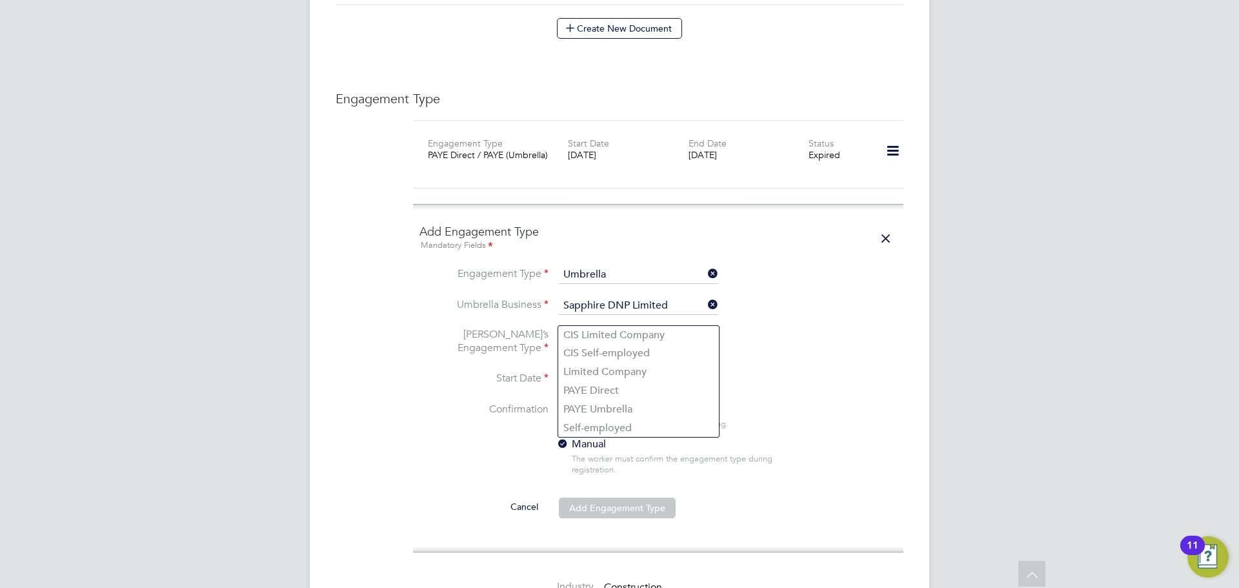
click at [617, 334] on input at bounding box center [638, 343] width 159 height 18
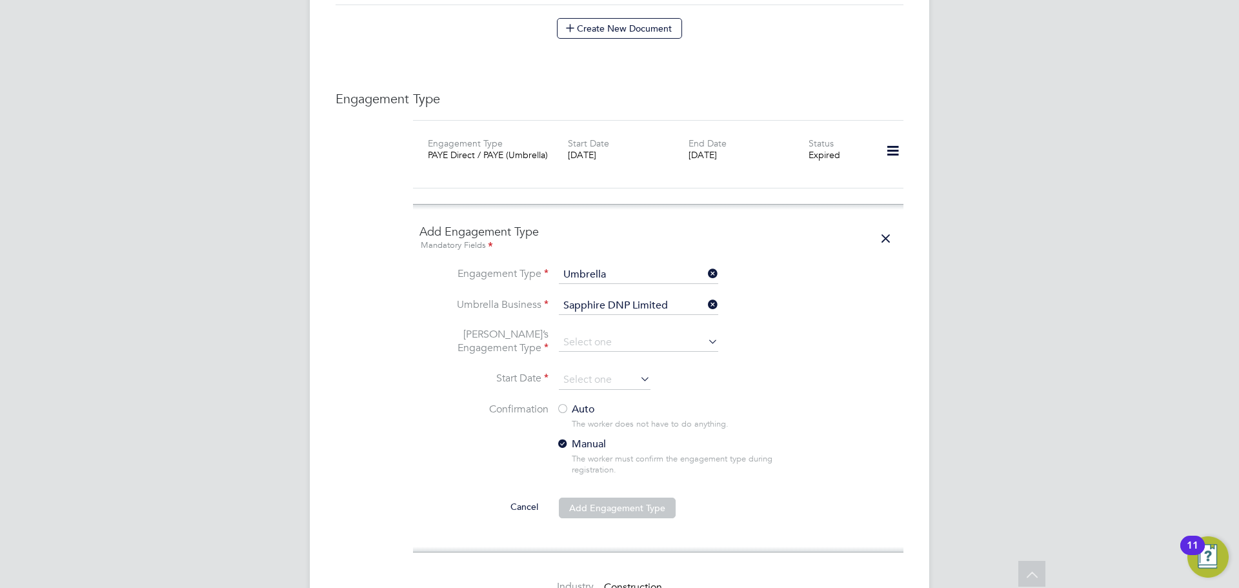
click at [644, 358] on div "All Workers Worker Payment History Tasks Activity Logs Worker Payment History T…" at bounding box center [620, 92] width 620 height 2383
click at [623, 334] on input at bounding box center [638, 343] width 159 height 18
click at [645, 344] on li "CIS Self-employed" at bounding box center [638, 353] width 161 height 19
type input "CIS Self-employed"
click at [618, 330] on li "[PERSON_NAME]’s Engagement Type CIS Self-employed" at bounding box center [659, 349] width 478 height 43
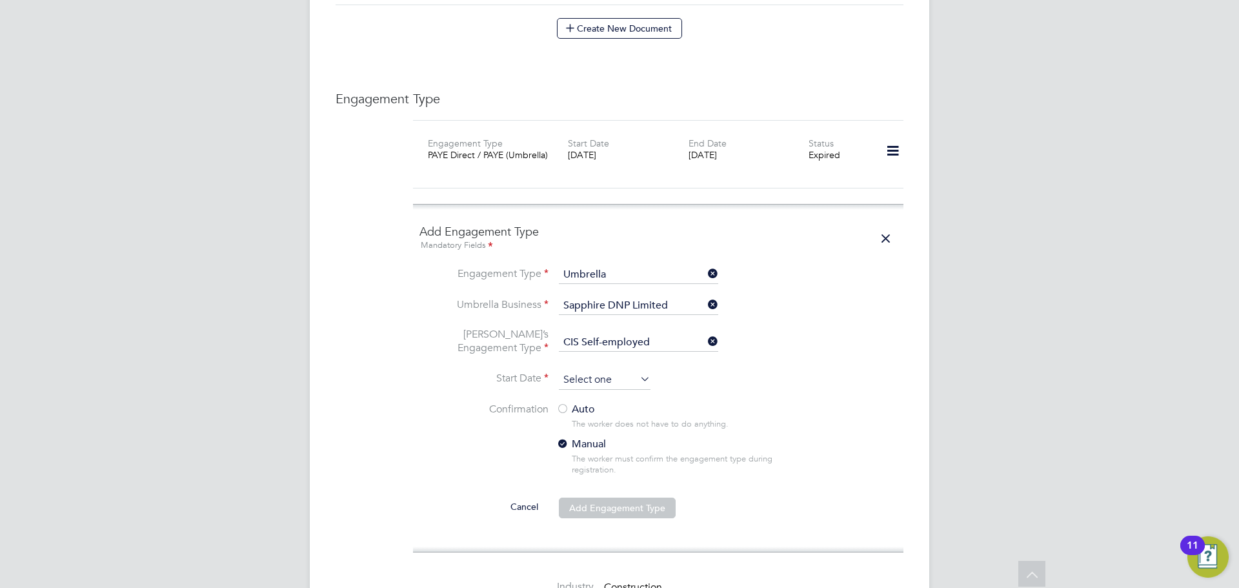
click at [619, 370] on input at bounding box center [605, 379] width 92 height 19
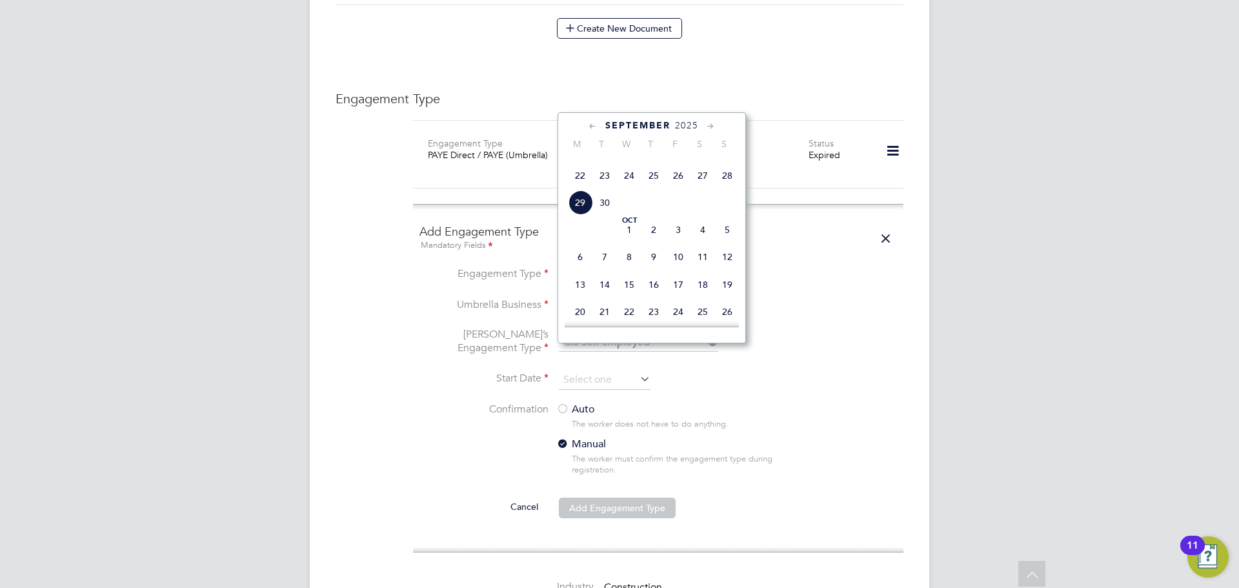
click at [583, 188] on span "22" at bounding box center [580, 175] width 25 height 25
type input "[DATE]"
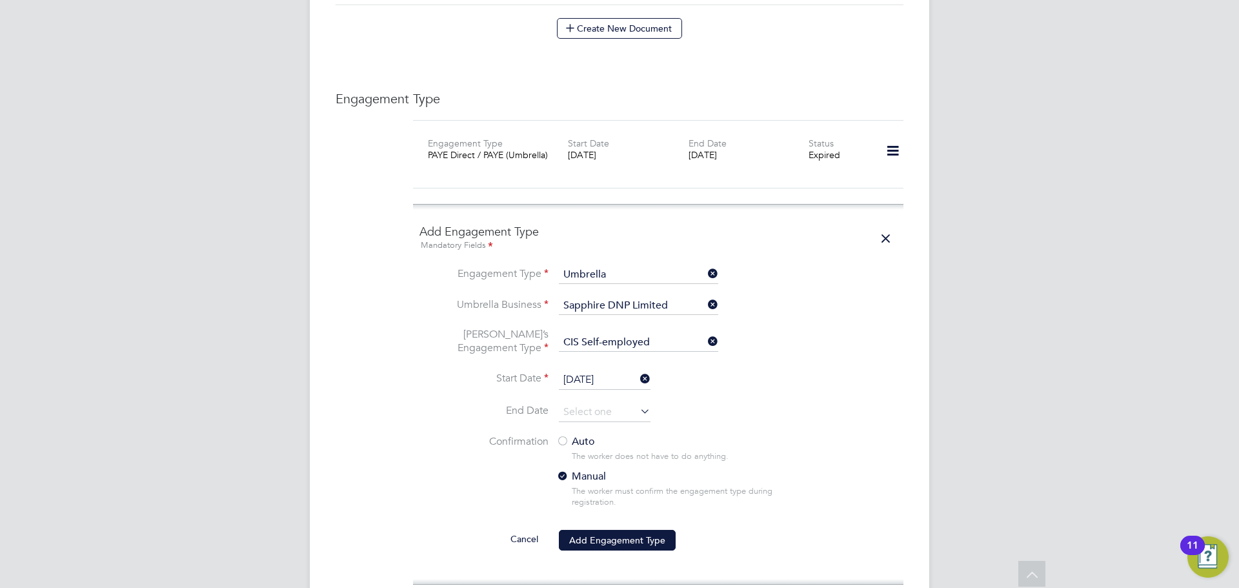
click at [584, 435] on label "Auto" at bounding box center [672, 442] width 232 height 14
click at [611, 530] on button "Add Engagement Type" at bounding box center [617, 540] width 117 height 21
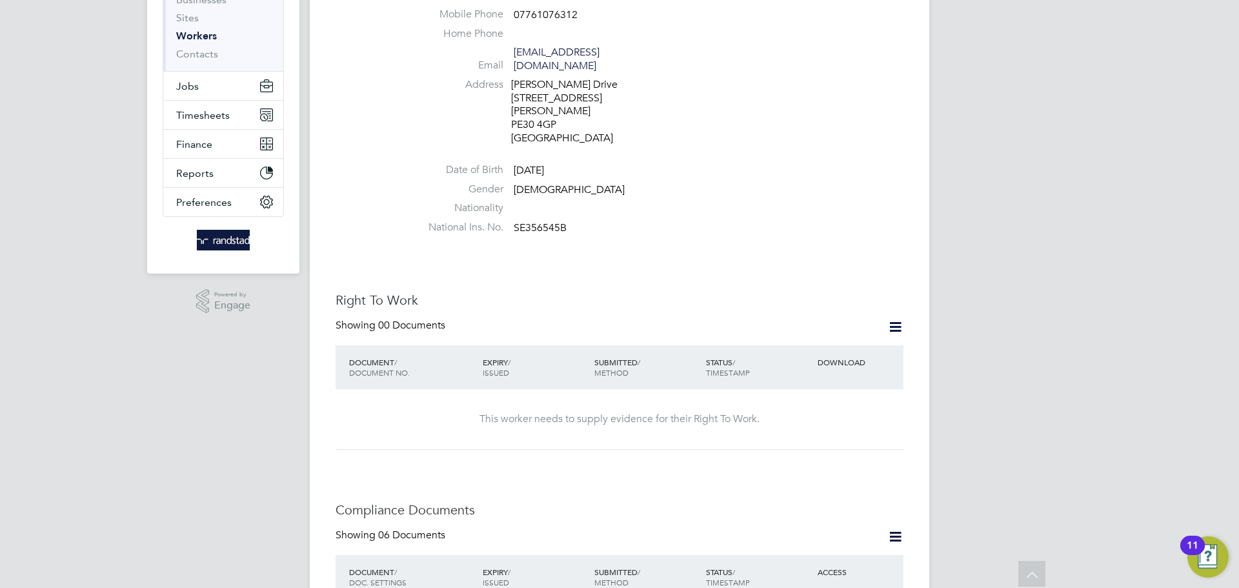
scroll to position [0, 0]
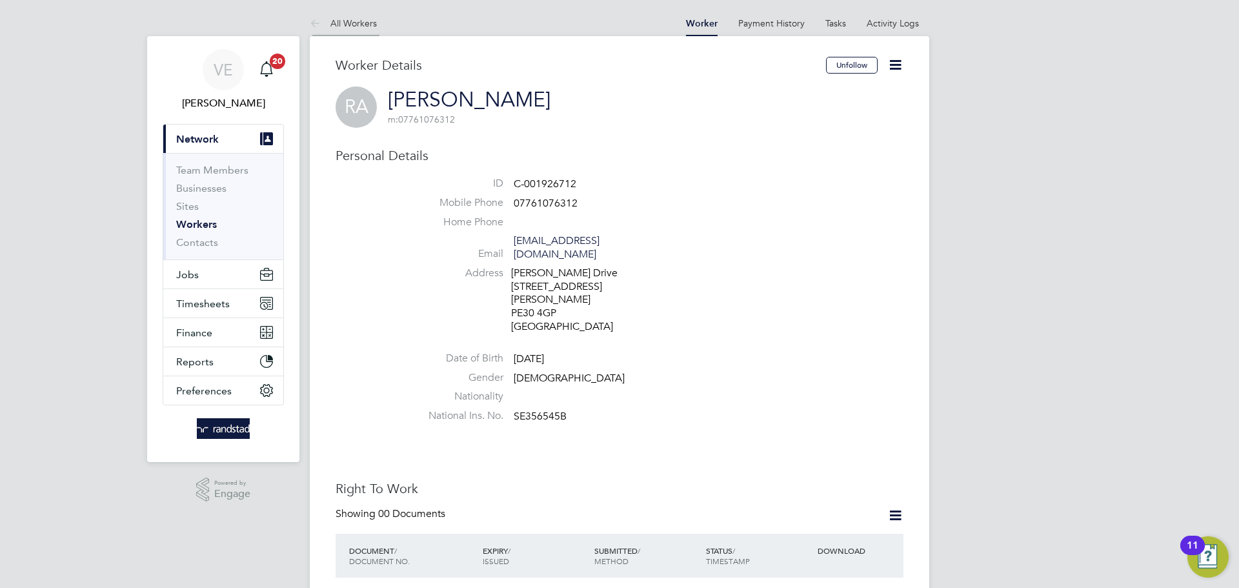
click at [329, 23] on link "All Workers" at bounding box center [343, 23] width 67 height 12
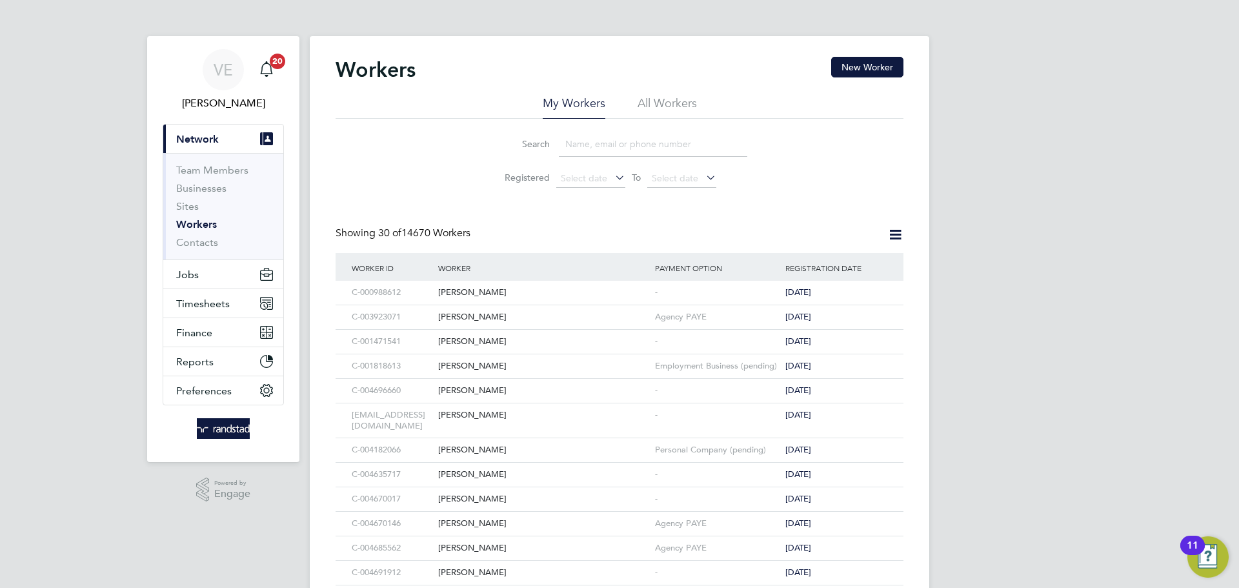
click at [581, 144] on input at bounding box center [653, 144] width 188 height 25
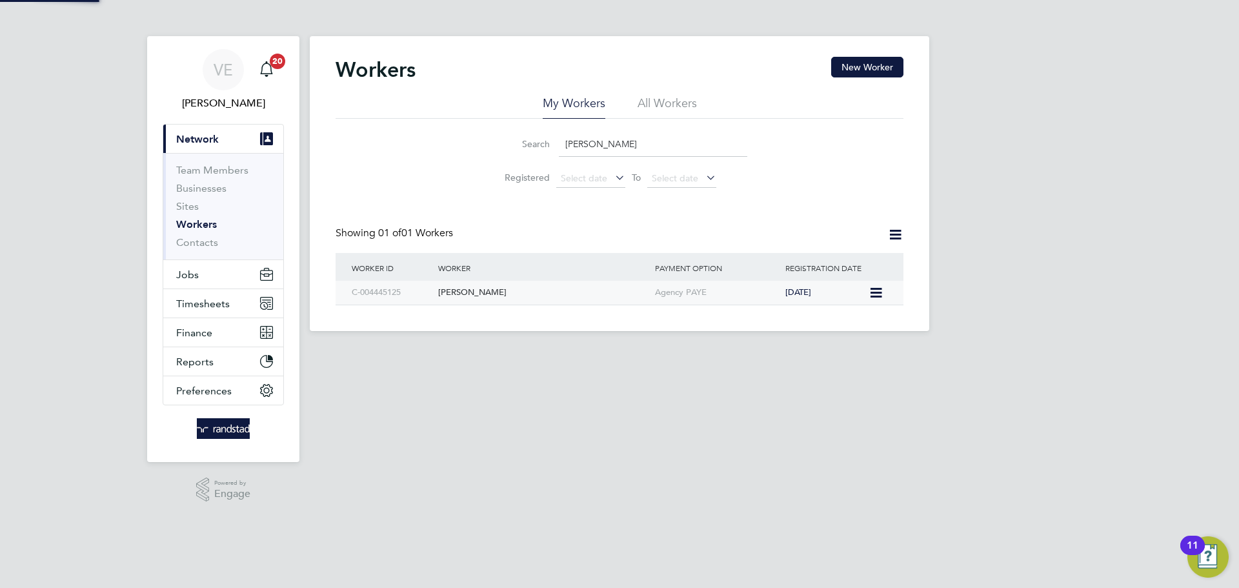
type input "[PERSON_NAME]"
click at [494, 296] on div "[PERSON_NAME]" at bounding box center [543, 293] width 217 height 24
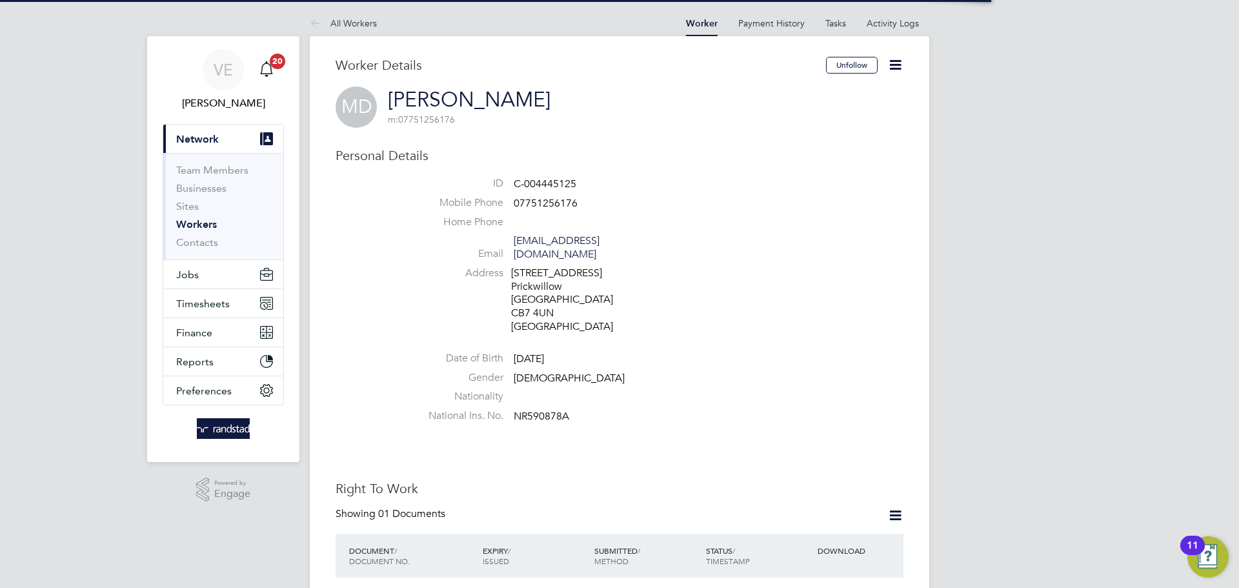
click at [898, 65] on icon at bounding box center [895, 65] width 16 height 16
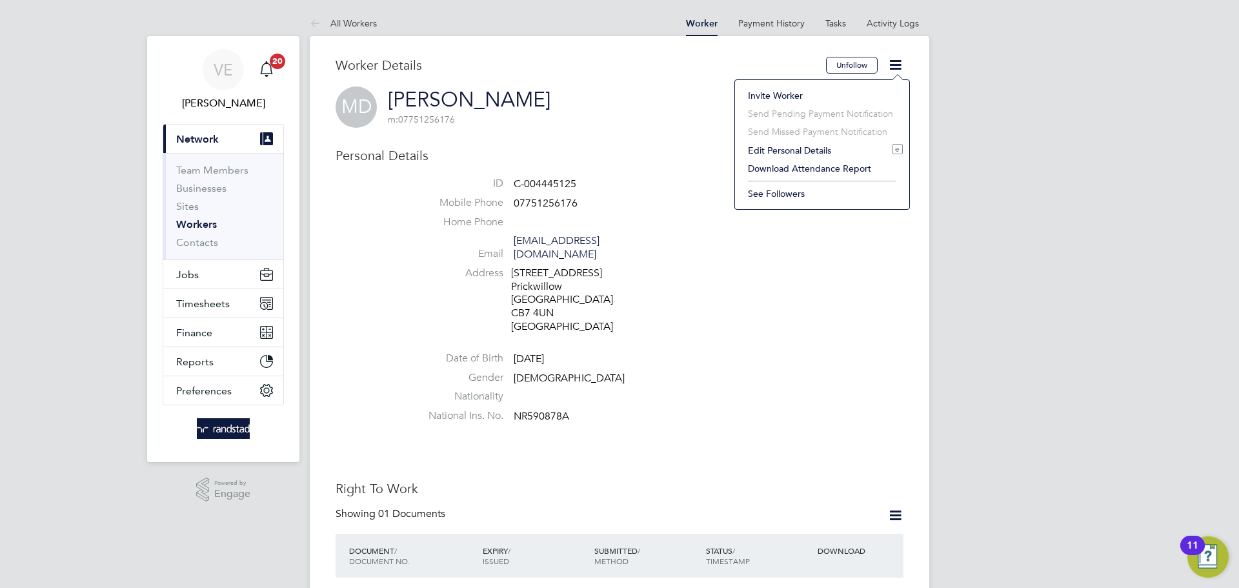
click at [767, 390] on li "Nationality" at bounding box center [658, 399] width 491 height 19
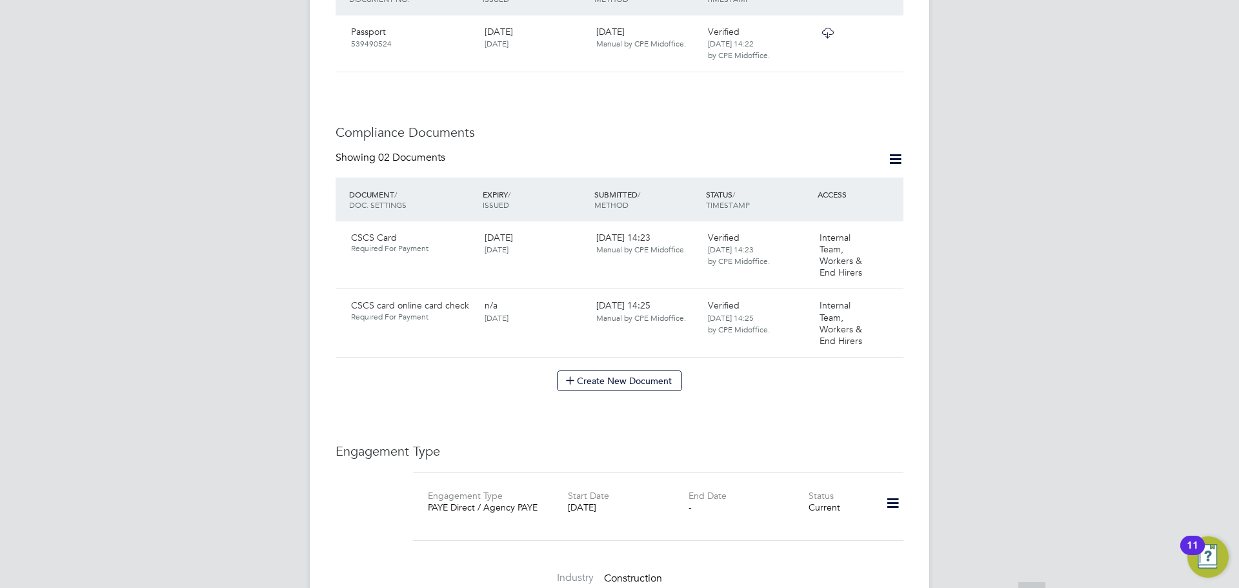
scroll to position [806, 0]
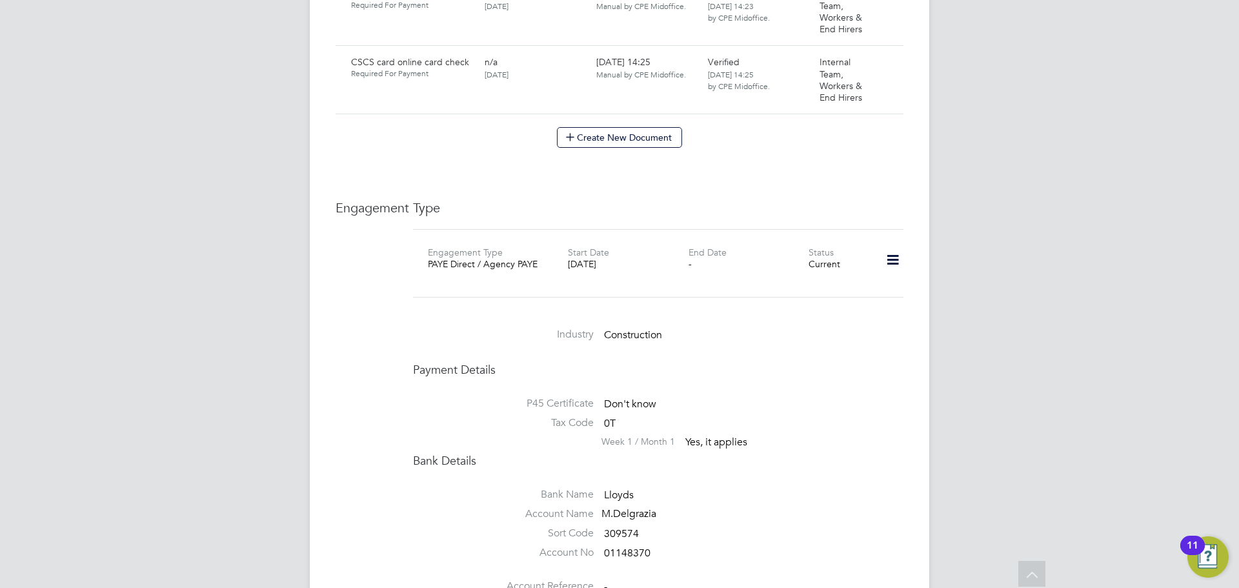
click at [890, 245] on icon at bounding box center [893, 260] width 23 height 30
drag, startPoint x: 853, startPoint y: 281, endPoint x: 820, endPoint y: 280, distance: 32.3
click at [851, 281] on li "Edit Engagement Type" at bounding box center [825, 285] width 148 height 18
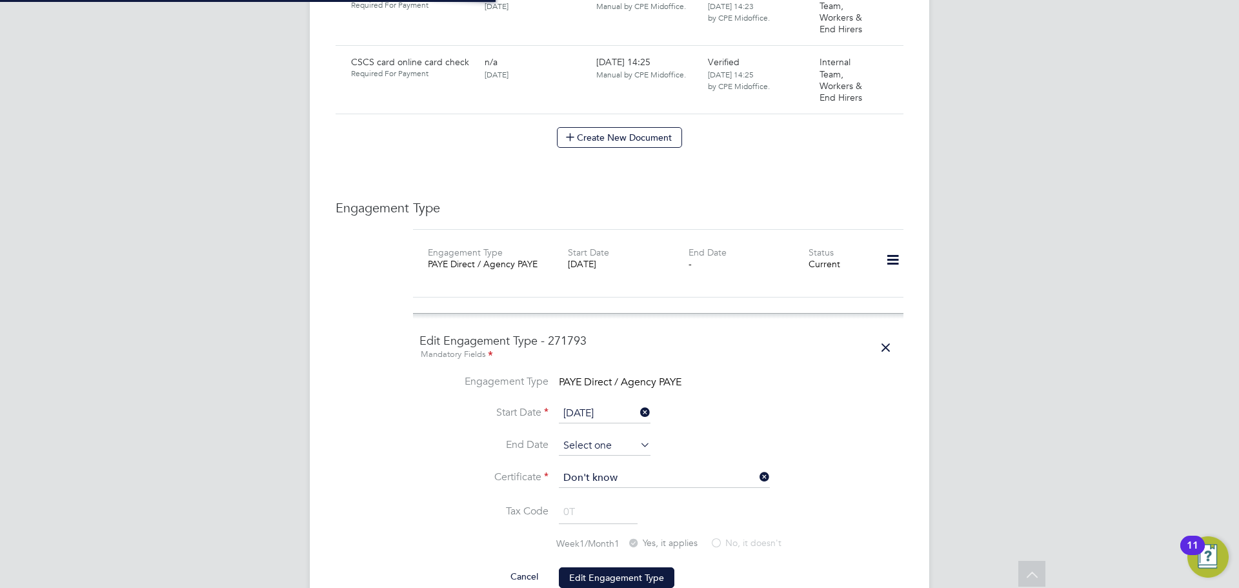
click at [580, 441] on input at bounding box center [605, 445] width 92 height 19
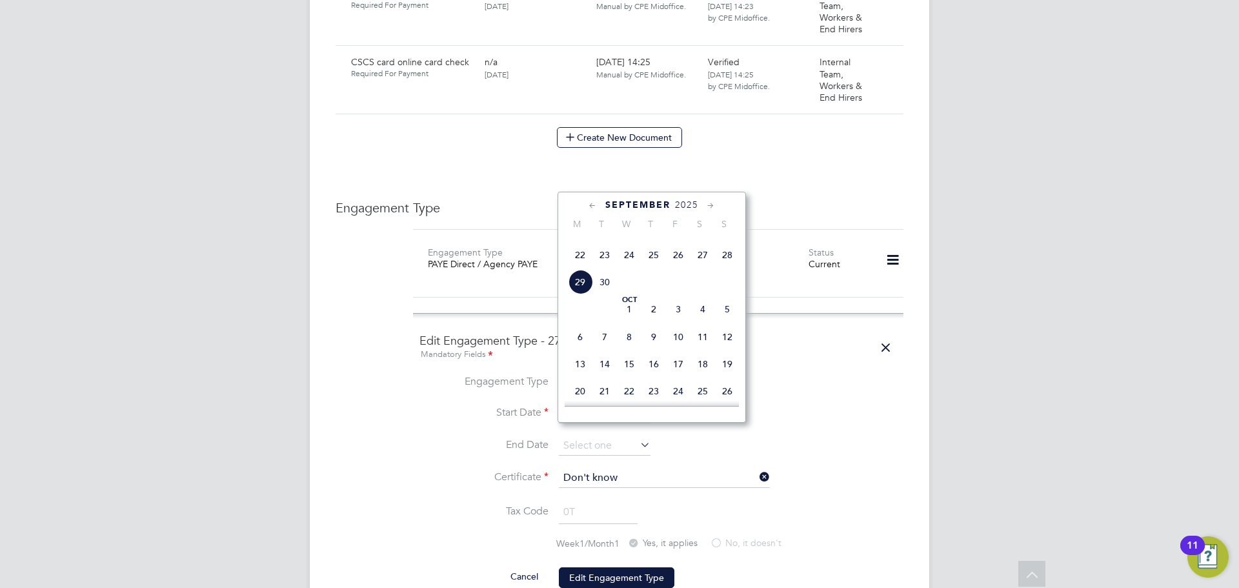
click at [731, 240] on span "21" at bounding box center [727, 228] width 25 height 25
type input "[DATE]"
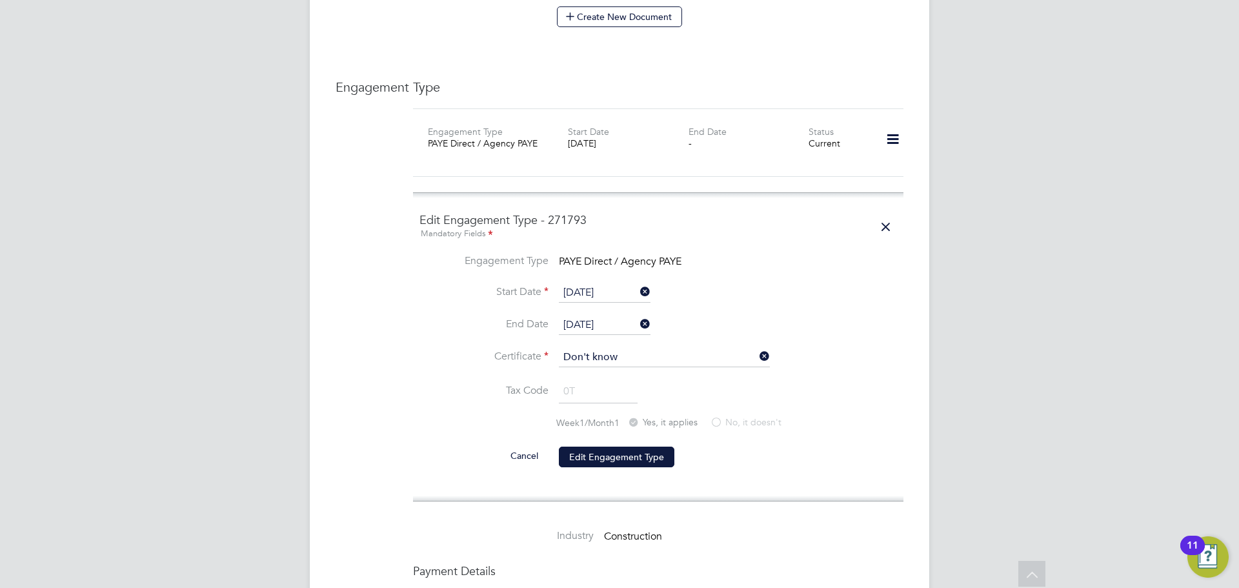
scroll to position [966, 0]
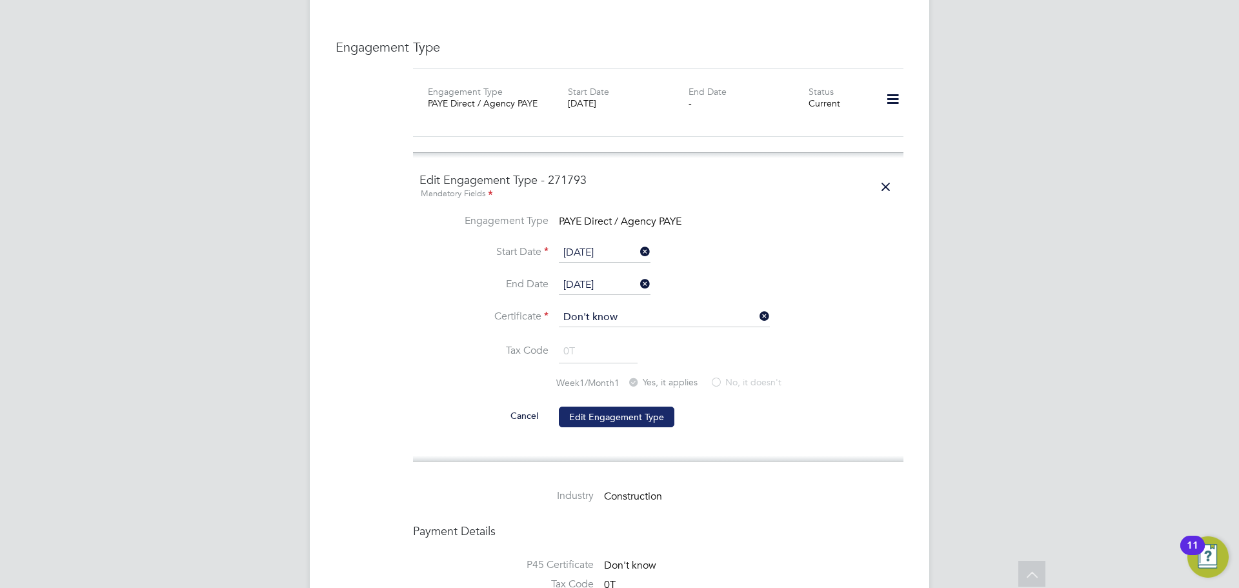
click at [598, 407] on button "Edit Engagement Type" at bounding box center [617, 417] width 116 height 21
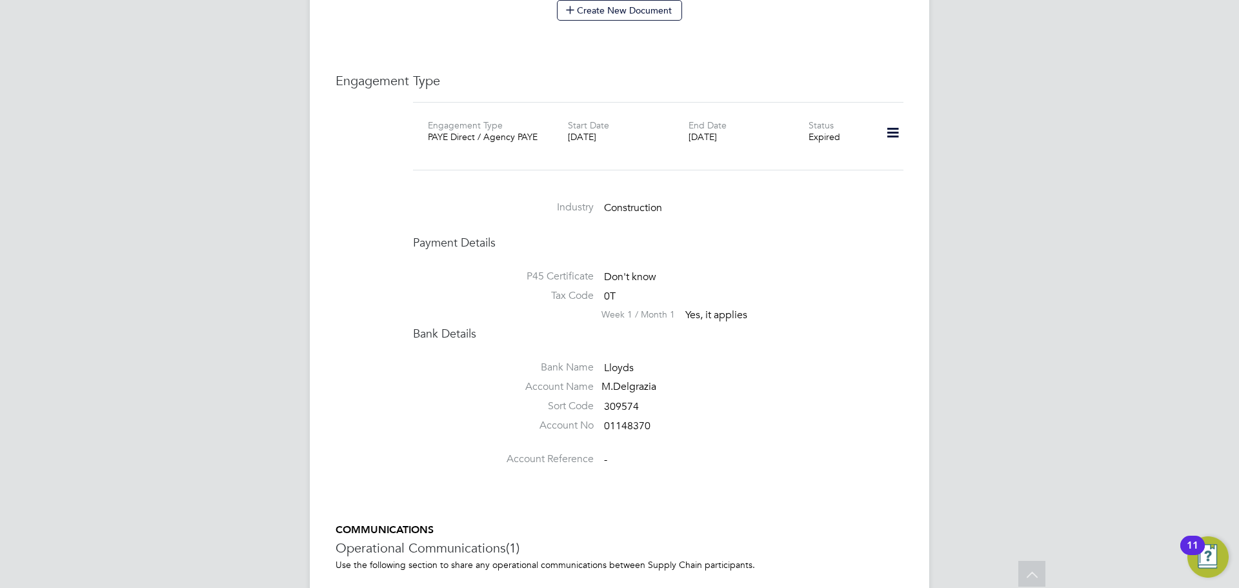
scroll to position [931, 0]
click at [878, 120] on div at bounding box center [889, 138] width 40 height 36
click at [882, 123] on icon at bounding box center [893, 135] width 23 height 30
click at [813, 174] on li "Add Engagement Type" at bounding box center [825, 177] width 148 height 18
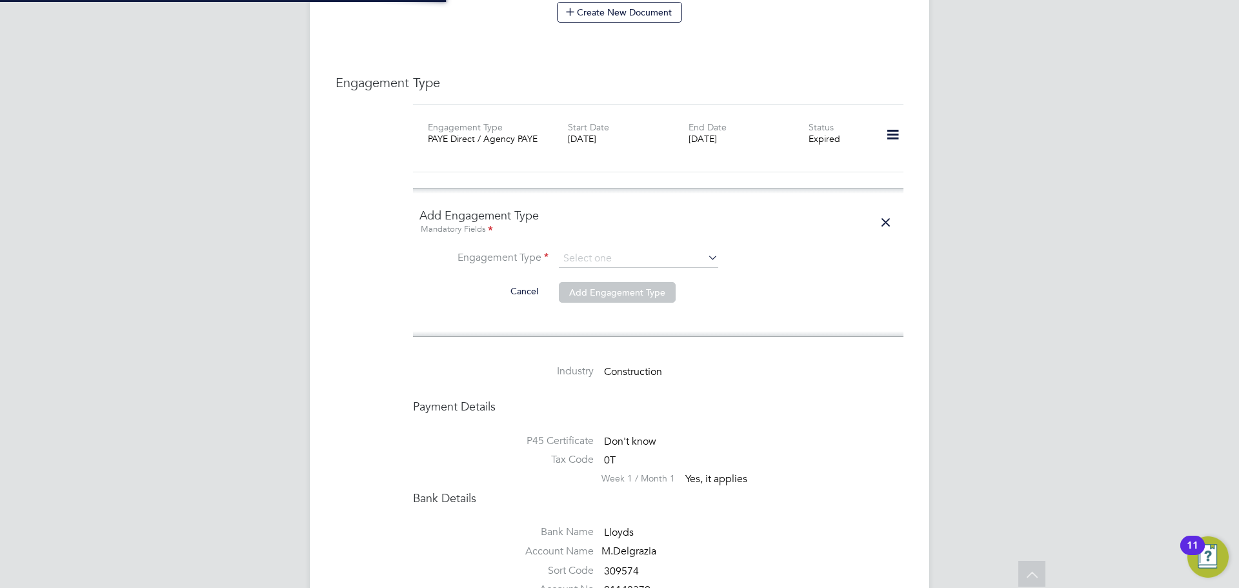
click at [591, 232] on ng-form "Add Engagement Type Mandatory Fields Engagement Type Cancel Add Engagement Type" at bounding box center [659, 263] width 478 height 110
click at [587, 250] on input at bounding box center [638, 259] width 159 height 18
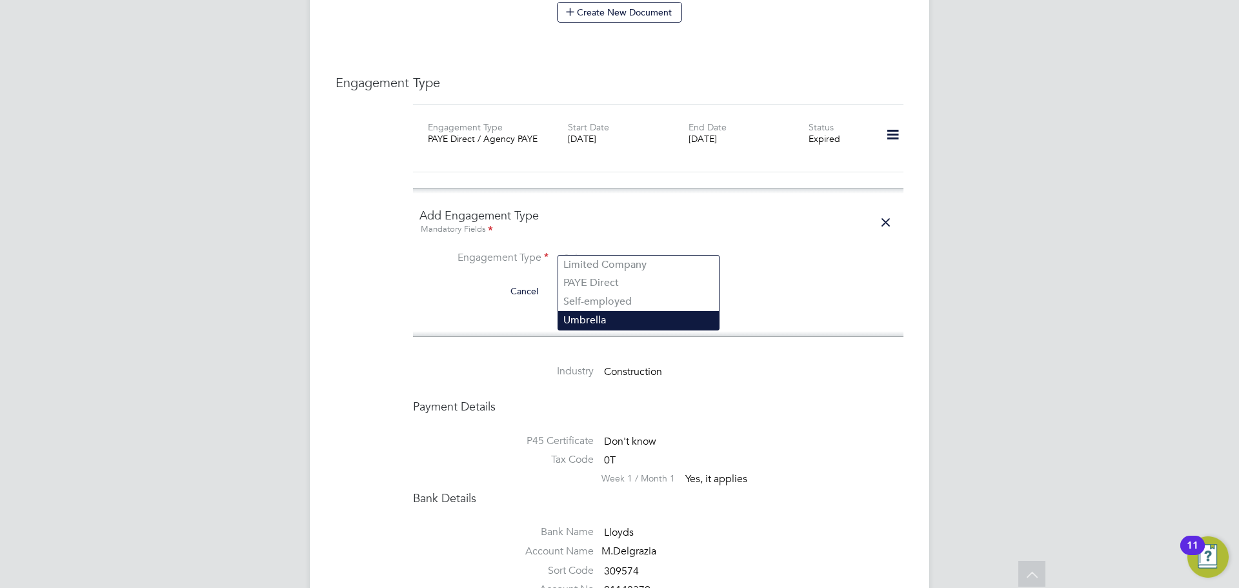
click at [633, 314] on li "Umbrella" at bounding box center [638, 320] width 161 height 19
type input "Umbrella"
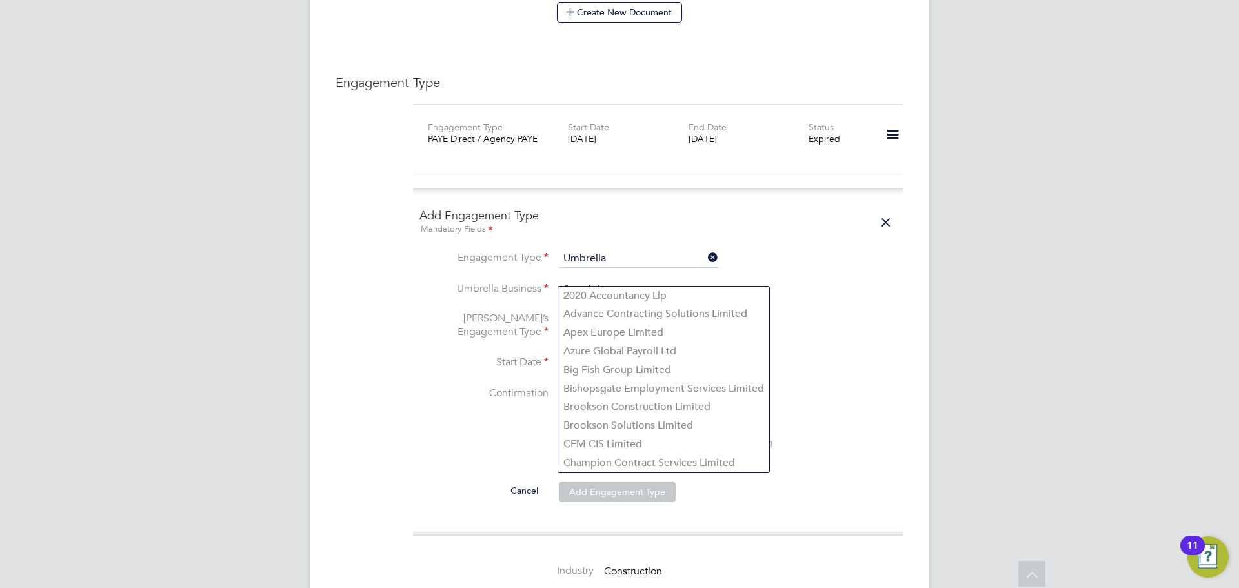
click at [578, 283] on input at bounding box center [638, 290] width 159 height 18
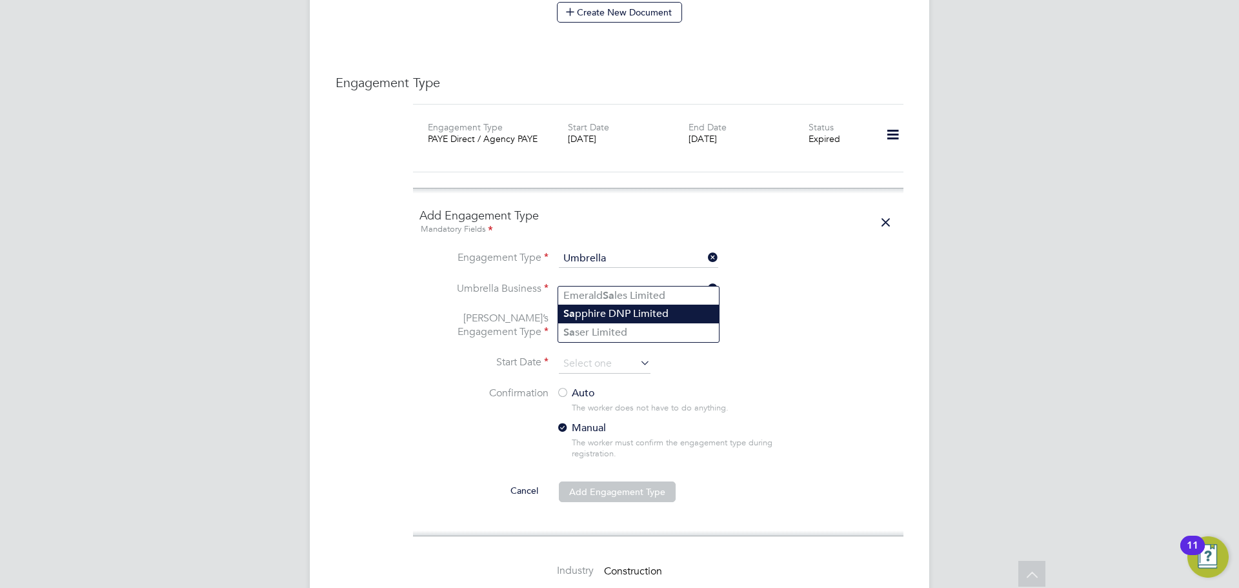
click at [647, 315] on li "Sa pphire DNP Limited" at bounding box center [638, 314] width 161 height 19
type input "Sapphire DNP Limited"
click at [629, 318] on input at bounding box center [638, 327] width 159 height 18
drag, startPoint x: 645, startPoint y: 330, endPoint x: 631, endPoint y: 313, distance: 22.9
click at [643, 335] on div "All Workers Worker Payment History Tasks Activity Logs Worker Payment History T…" at bounding box center [620, 174] width 620 height 2188
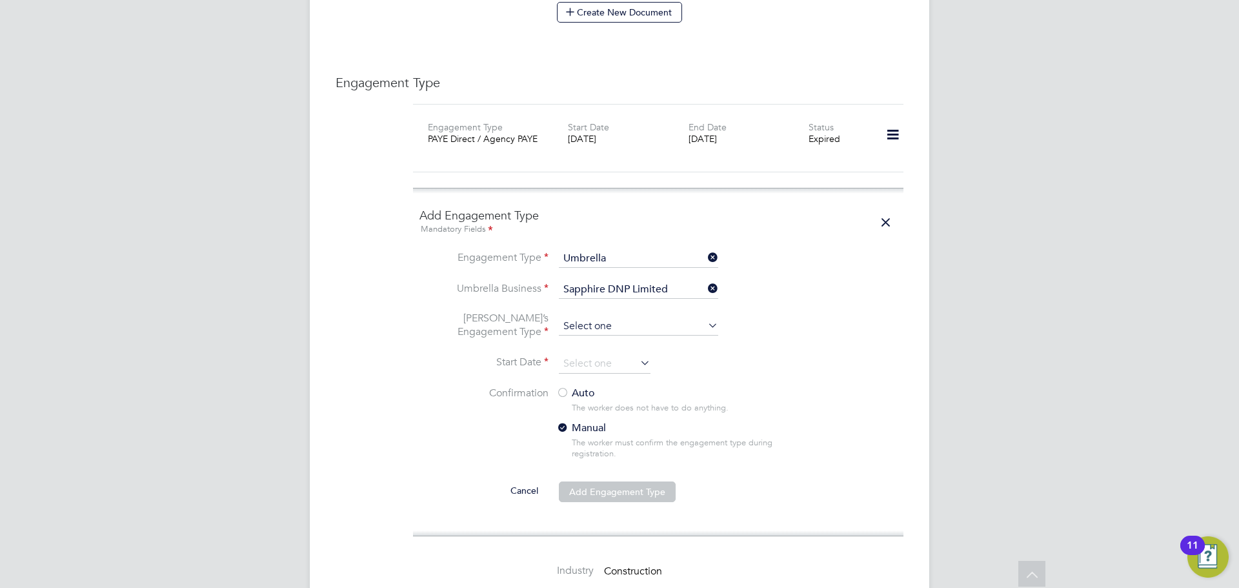
click at [631, 318] on input at bounding box center [638, 327] width 159 height 18
click at [643, 349] on li "CIS Self-employed" at bounding box center [638, 350] width 161 height 19
type input "CIS Self-employed"
click at [614, 336] on li "Umbrella’s Engagement Type CIS Self-employed" at bounding box center [659, 333] width 478 height 43
click at [607, 354] on input at bounding box center [605, 363] width 92 height 19
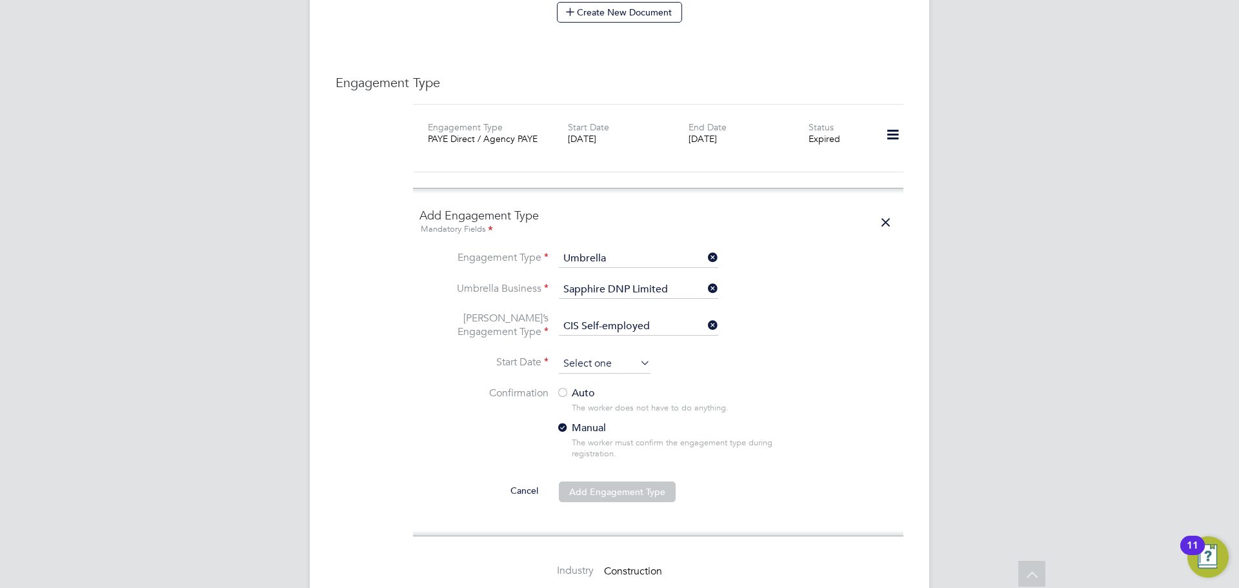
scroll to position [516, 0]
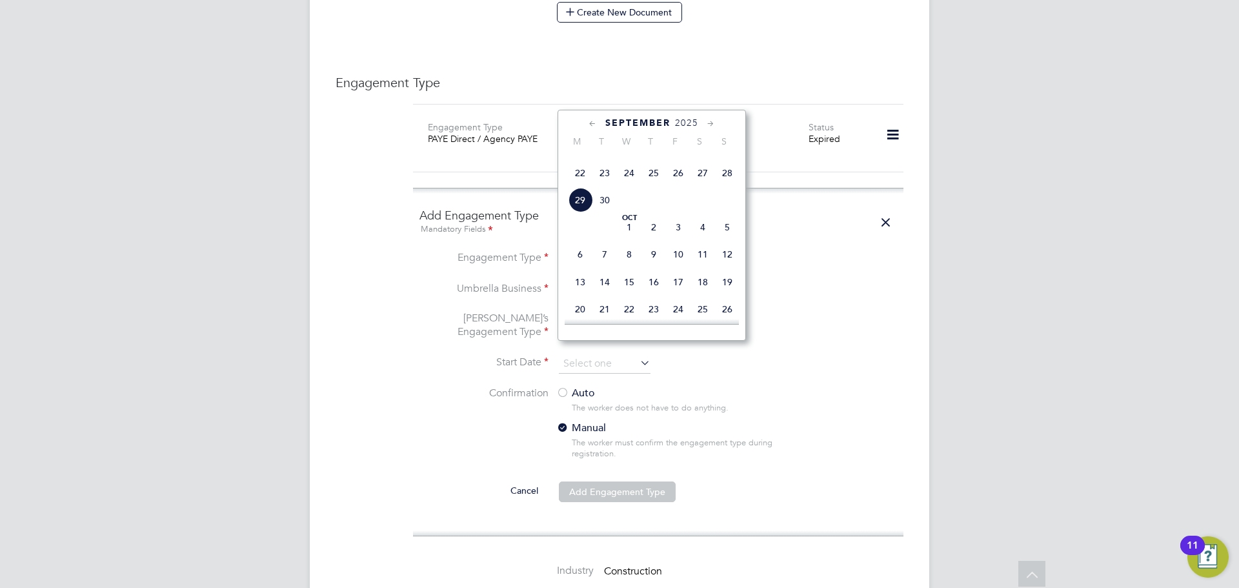
click at [587, 185] on span "22" at bounding box center [580, 173] width 25 height 25
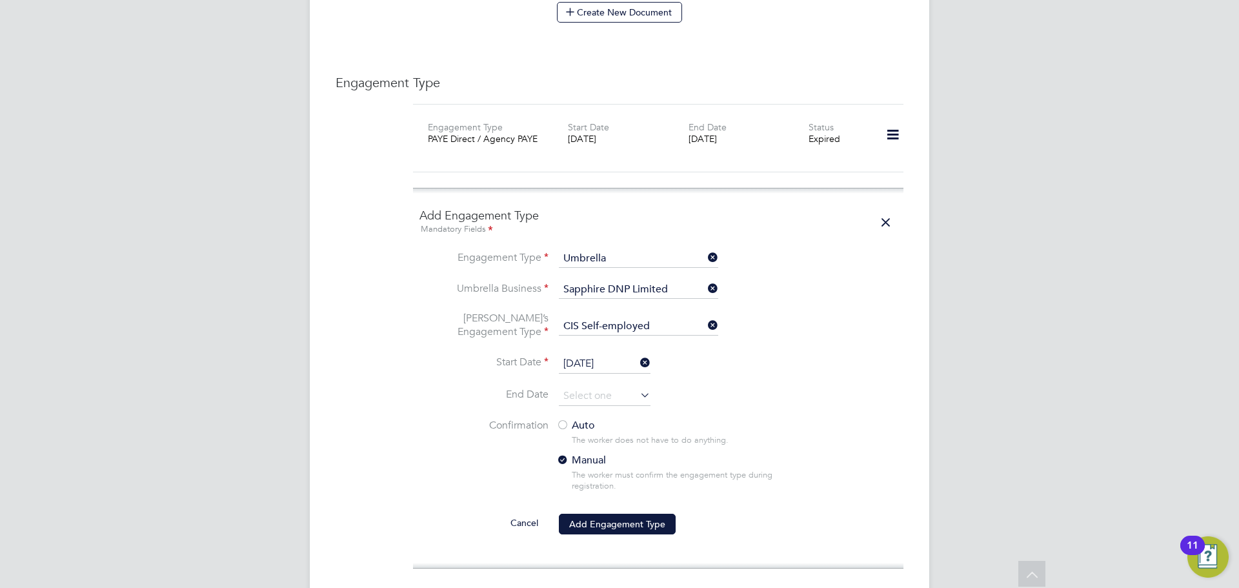
click at [580, 419] on label "Auto" at bounding box center [672, 426] width 232 height 14
click at [647, 497] on li "Confirmation Auto The worker does not have to do anything. Manual The worker mu…" at bounding box center [659, 466] width 478 height 94
click at [603, 354] on input "[DATE]" at bounding box center [605, 363] width 92 height 19
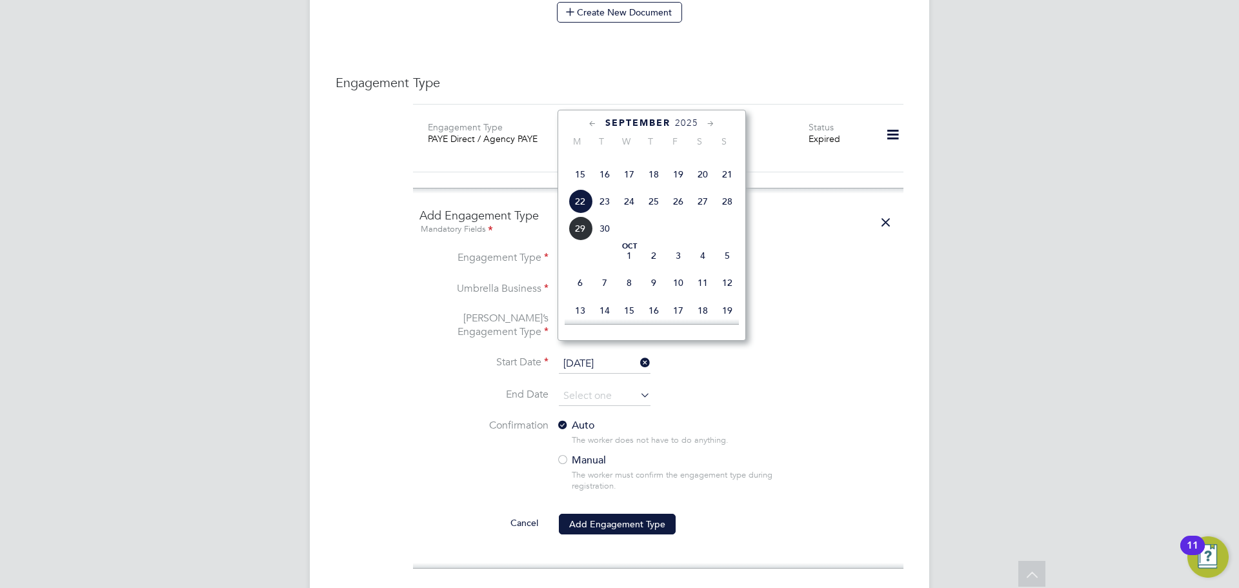
click at [573, 241] on span "29" at bounding box center [580, 228] width 25 height 25
type input "[DATE]"
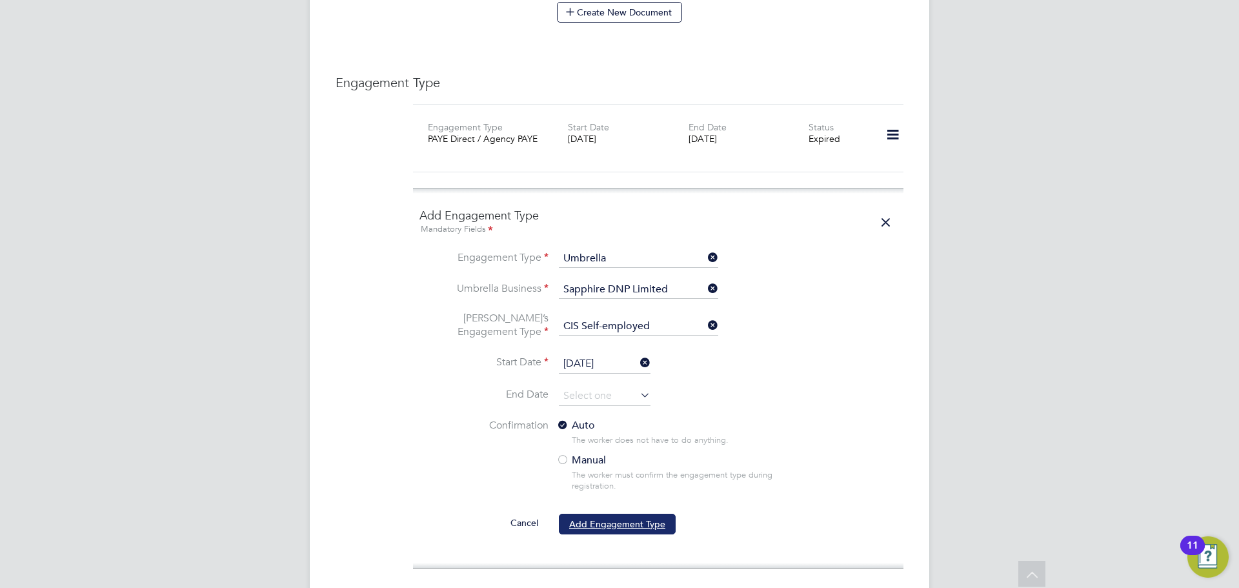
click at [620, 514] on button "Add Engagement Type" at bounding box center [617, 524] width 117 height 21
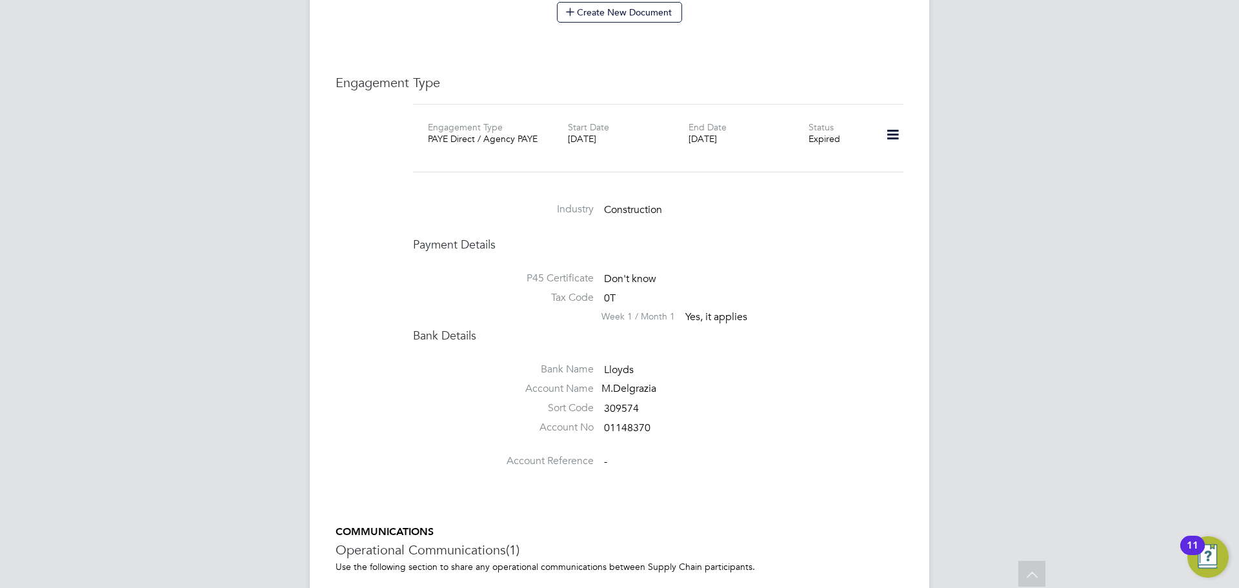
click at [886, 124] on icon at bounding box center [893, 135] width 23 height 30
click at [784, 161] on li "Edit Engagement Type" at bounding box center [825, 159] width 148 height 18
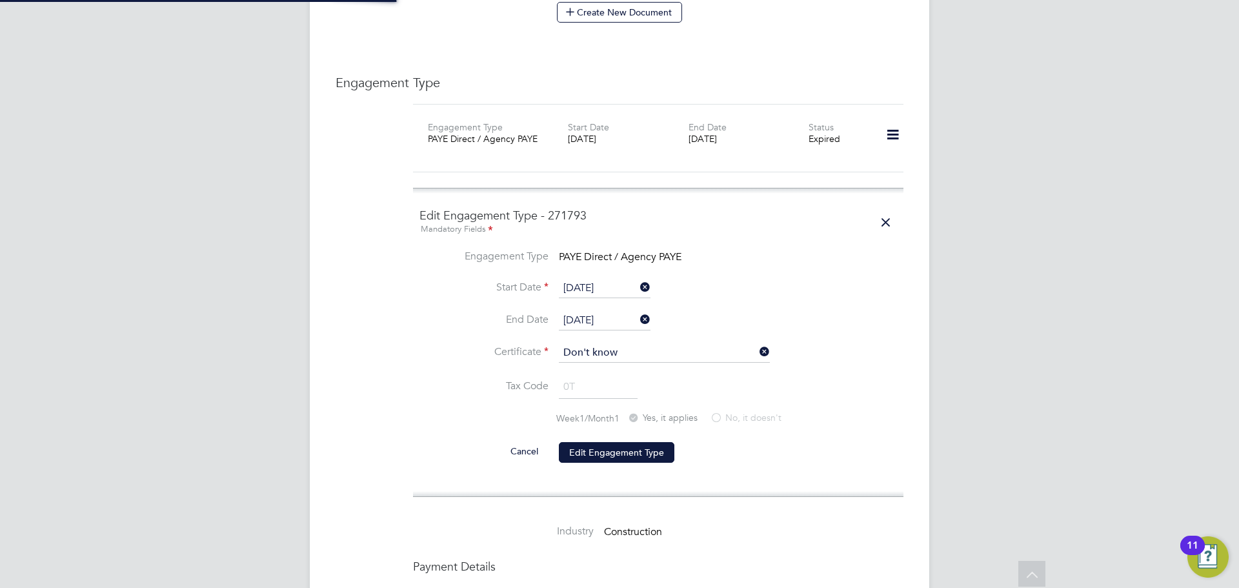
drag, startPoint x: 599, startPoint y: 314, endPoint x: 585, endPoint y: 314, distance: 14.2
click at [598, 314] on input "[DATE]" at bounding box center [605, 320] width 92 height 19
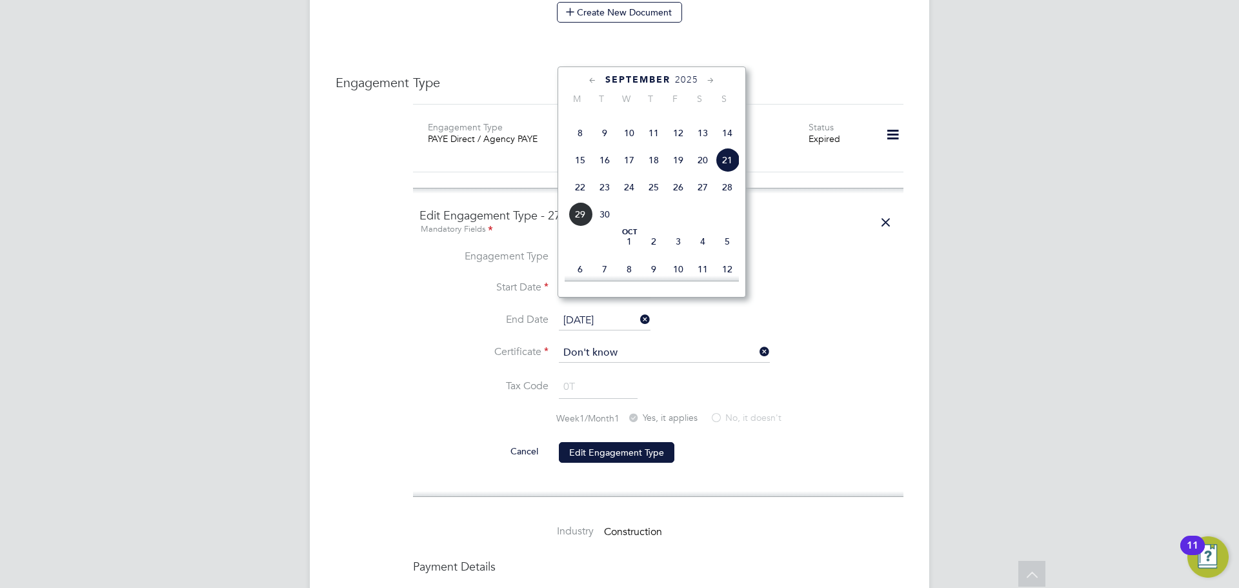
click at [733, 199] on span "28" at bounding box center [727, 187] width 25 height 25
type input "[DATE]"
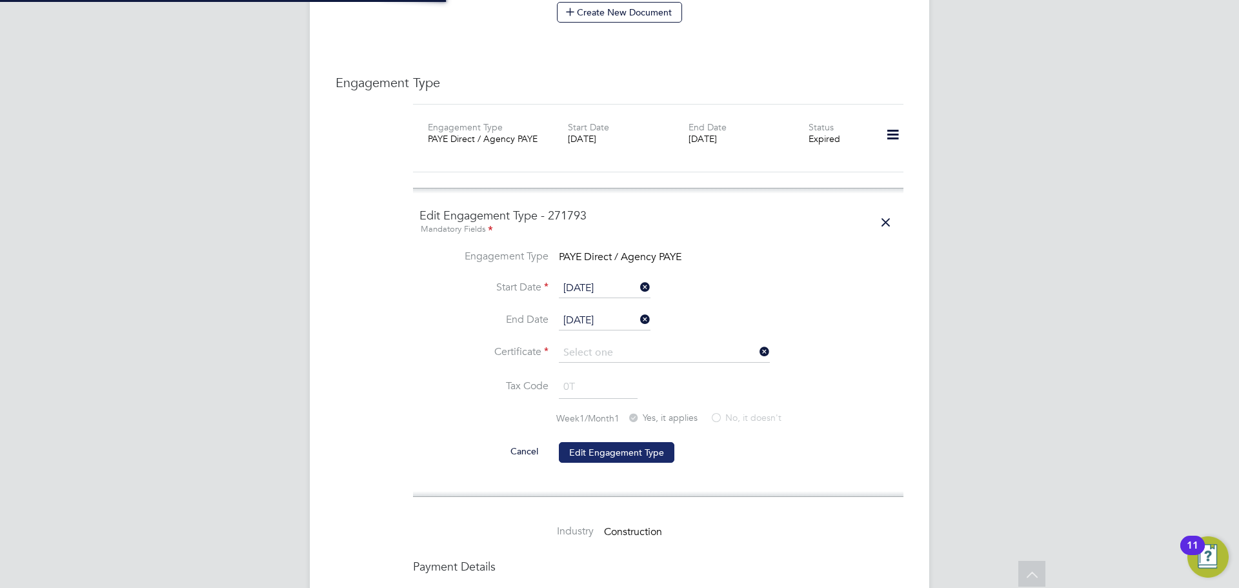
click at [625, 363] on input at bounding box center [664, 352] width 211 height 19
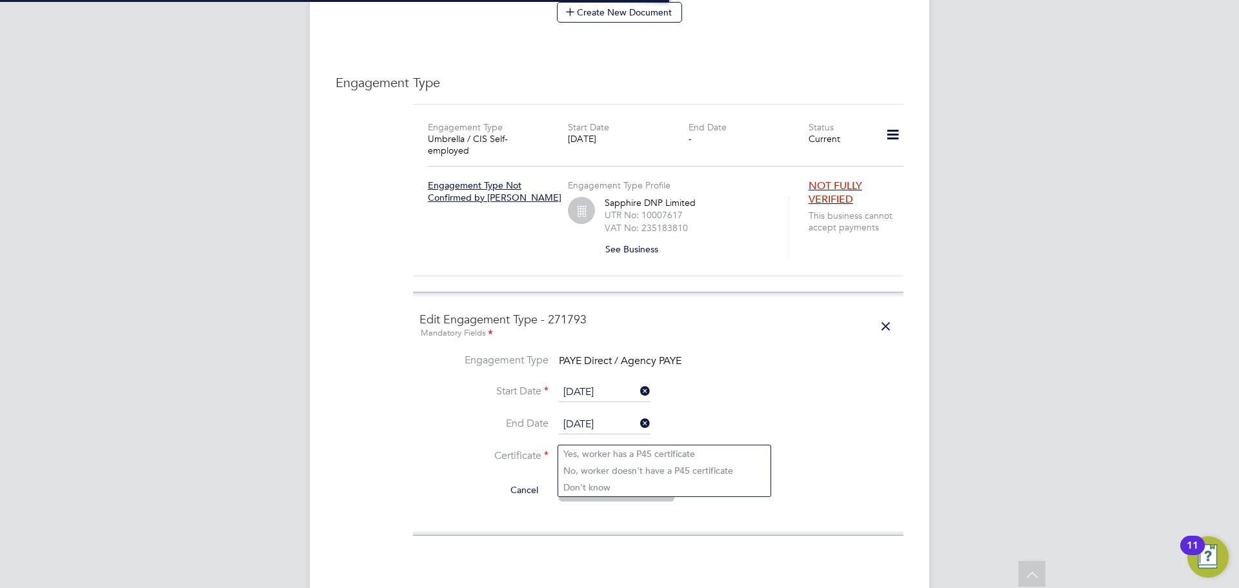
click at [760, 354] on li "Engagement Type PAYE Direct / Agency PAYE" at bounding box center [659, 368] width 478 height 29
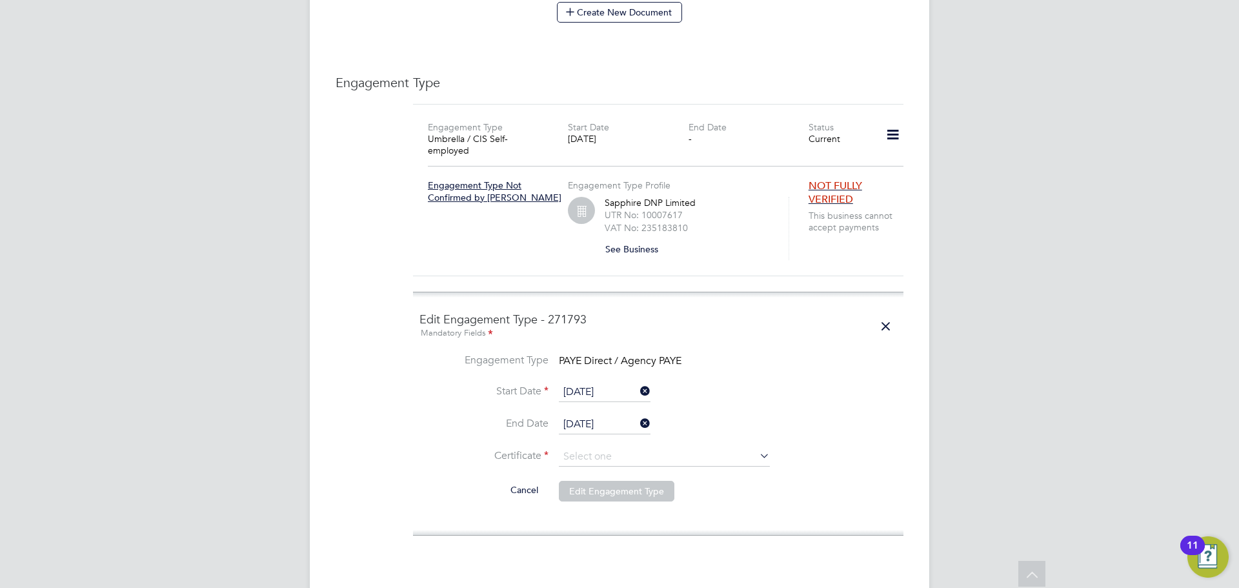
drag, startPoint x: 623, startPoint y: 483, endPoint x: 631, endPoint y: 475, distance: 11.0
click at [623, 482] on li "Cancel Edit Engagement Type" at bounding box center [659, 498] width 478 height 36
click at [633, 481] on button "Edit Engagement Type" at bounding box center [617, 491] width 116 height 21
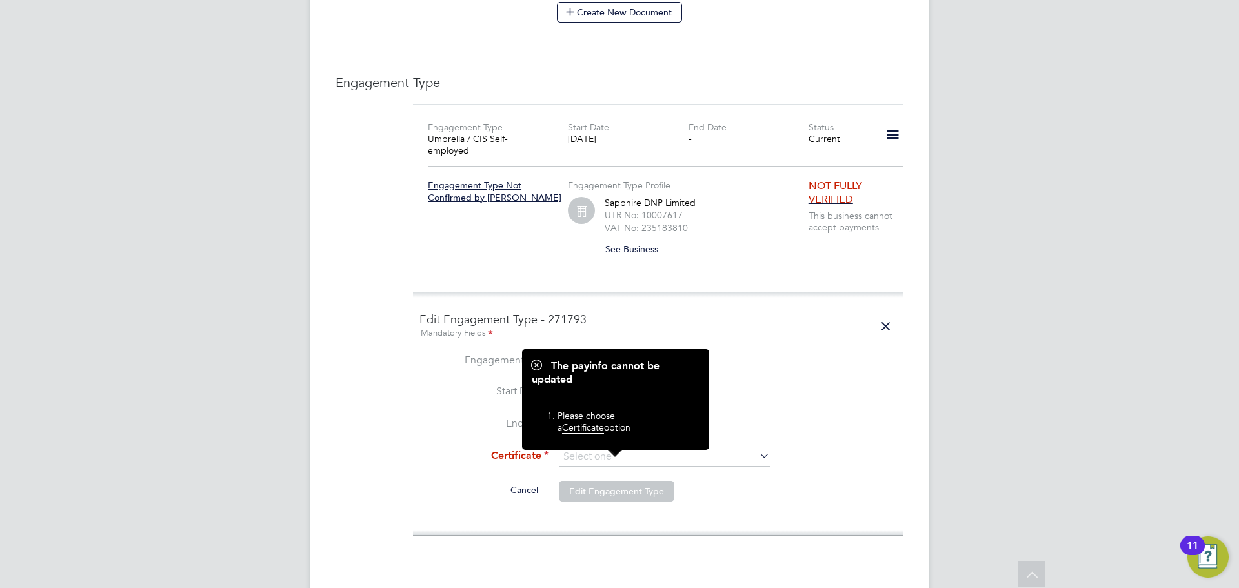
click at [789, 354] on li "Engagement Type PAYE Direct / Agency PAYE" at bounding box center [659, 368] width 478 height 29
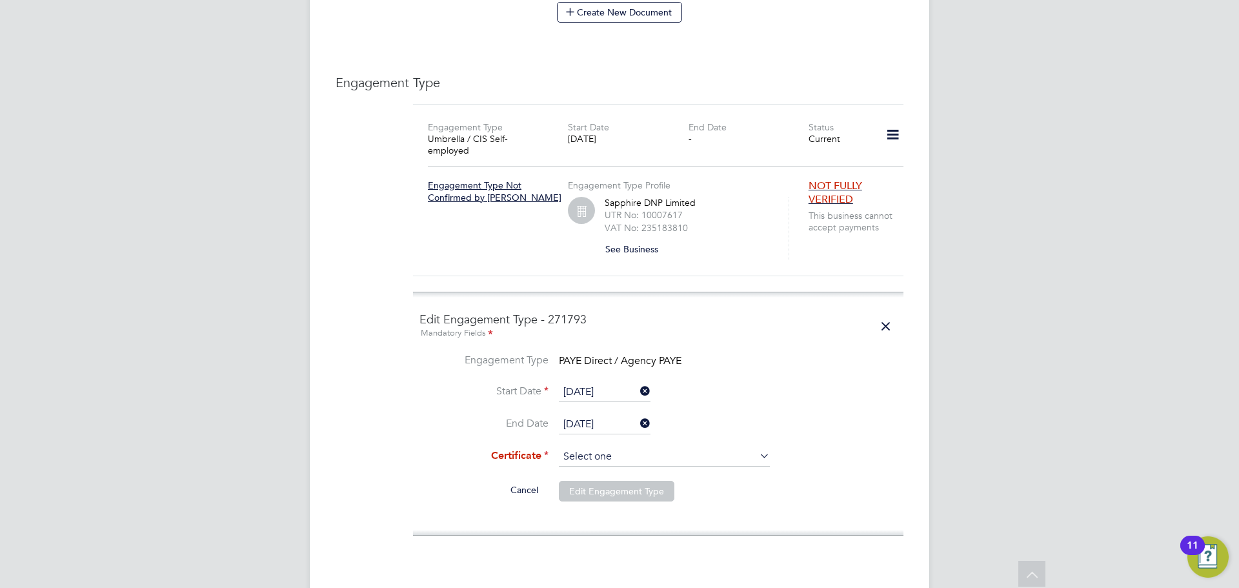
click at [682, 447] on input at bounding box center [664, 456] width 211 height 19
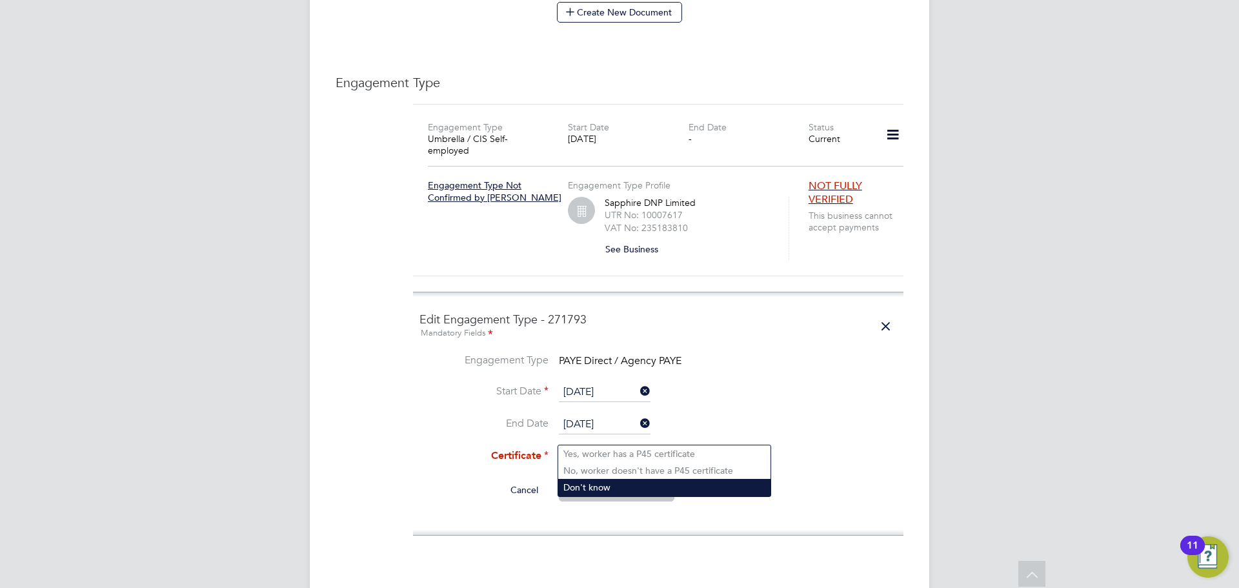
click at [640, 479] on li "Don't know" at bounding box center [664, 487] width 212 height 17
type input "Don't know"
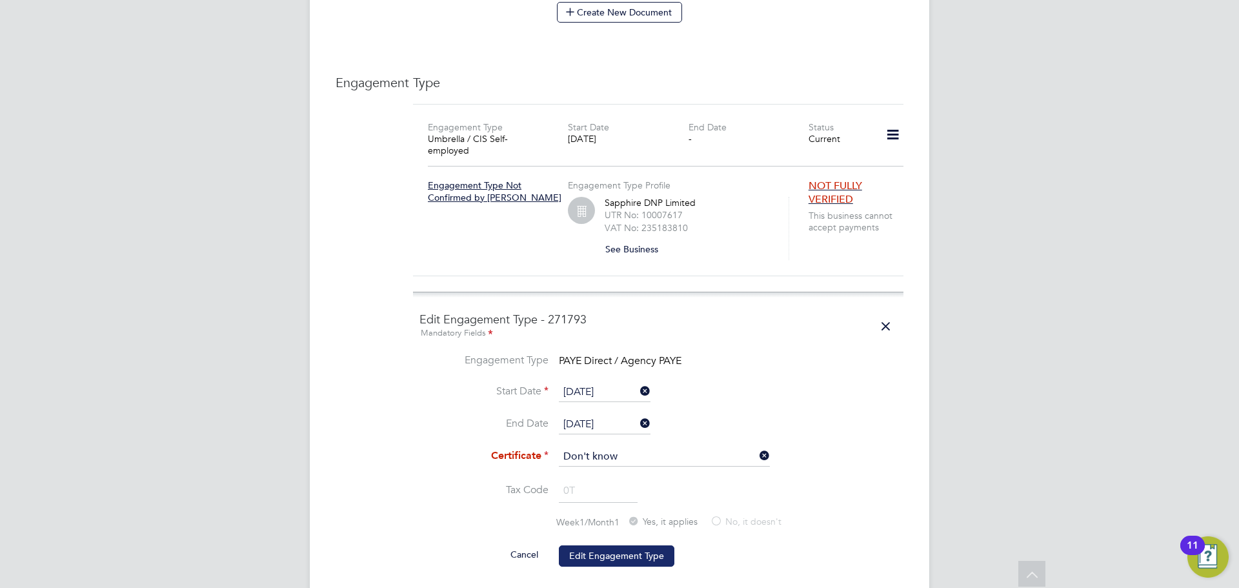
click at [616, 545] on button "Edit Engagement Type" at bounding box center [617, 555] width 116 height 21
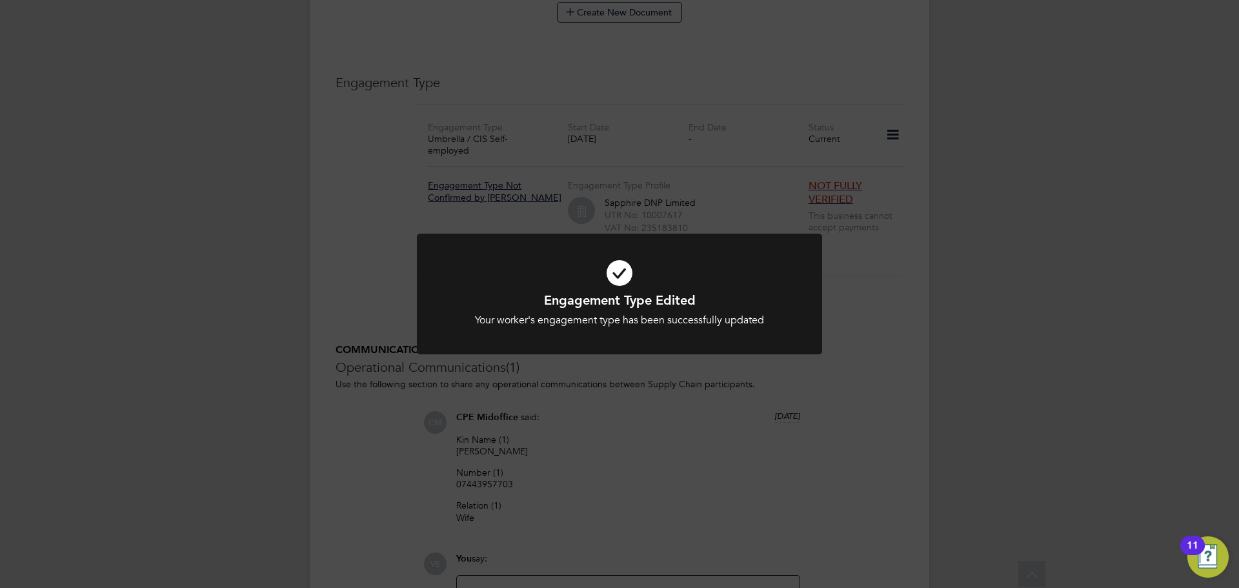
click at [420, 160] on div "Engagement Type Edited Your worker's engagement type has been successfully upda…" at bounding box center [619, 294] width 1239 height 588
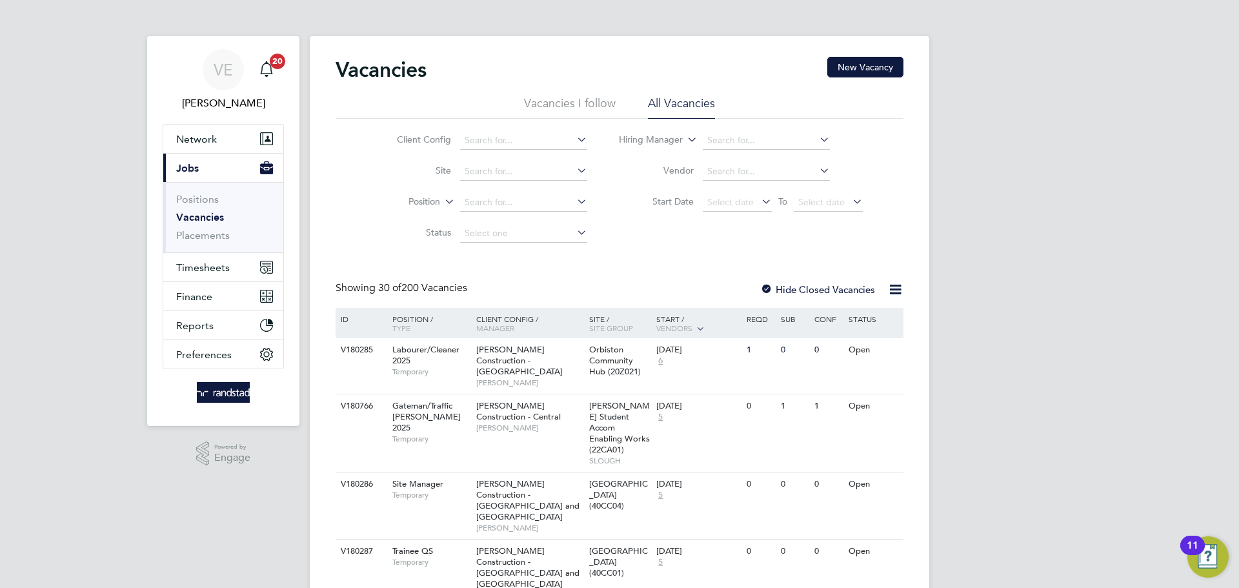
drag, startPoint x: 880, startPoint y: 39, endPoint x: 875, endPoint y: 55, distance: 16.5
click at [875, 59] on button "New Vacancy" at bounding box center [865, 67] width 76 height 21
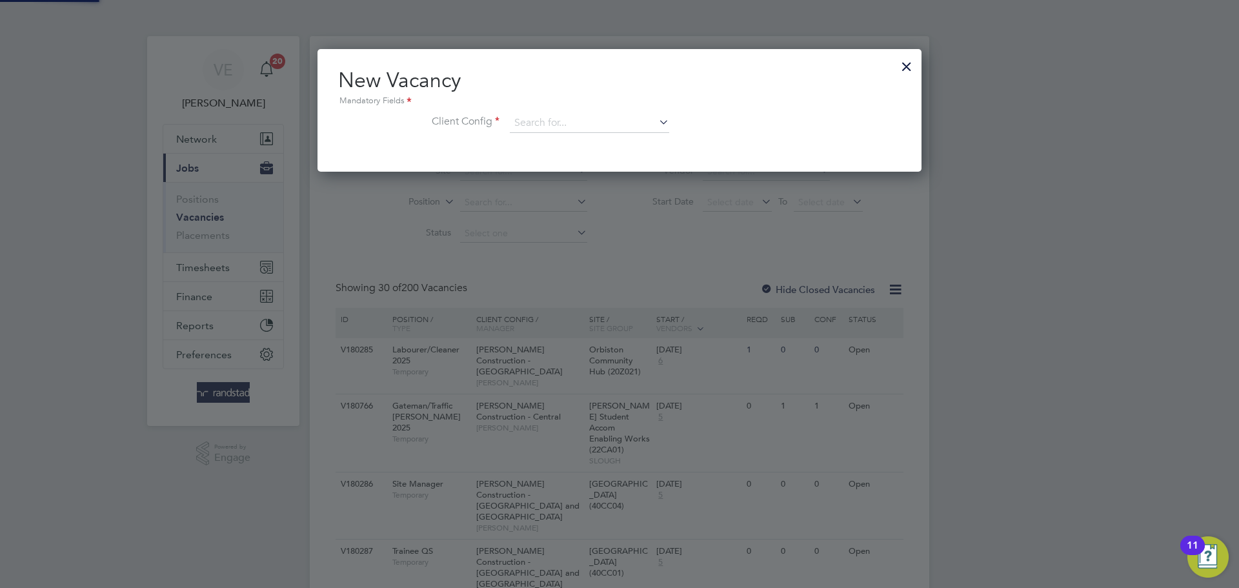
scroll to position [123, 605]
click at [906, 60] on div at bounding box center [906, 63] width 23 height 23
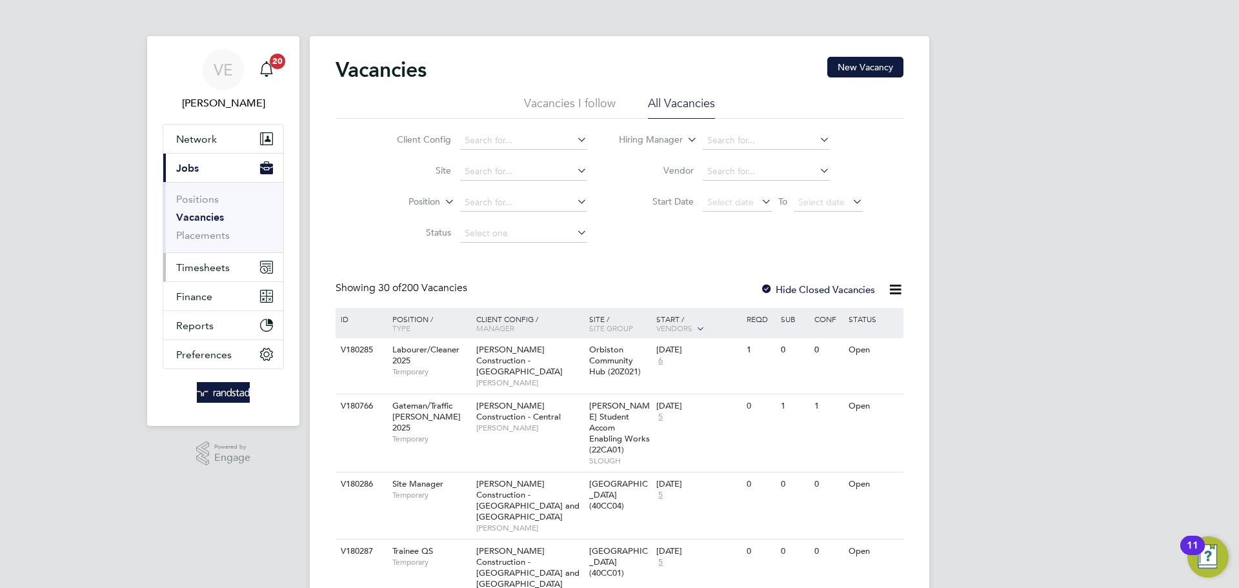
click at [214, 268] on span "Timesheets" at bounding box center [203, 267] width 54 height 12
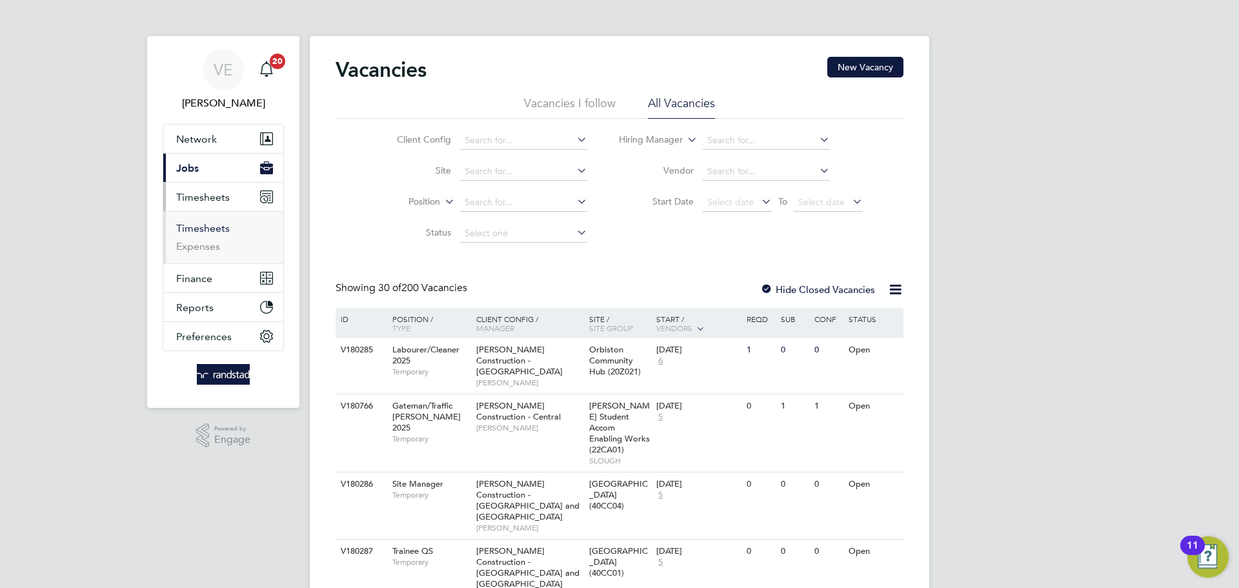
click at [205, 229] on link "Timesheets" at bounding box center [203, 228] width 54 height 12
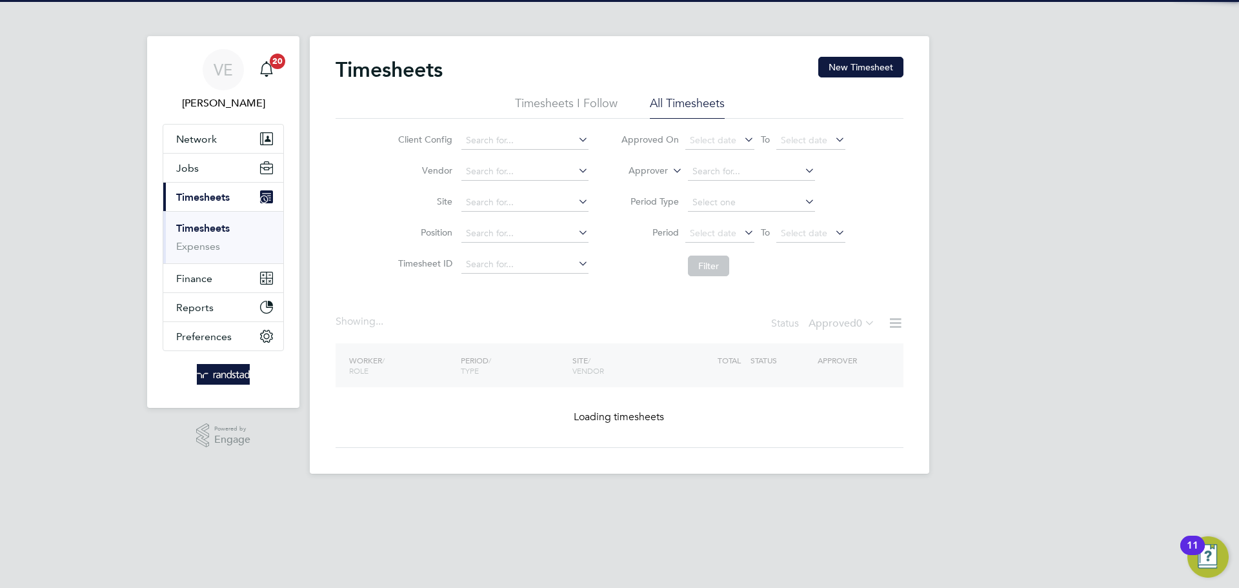
click at [502, 192] on li "Site" at bounding box center [491, 202] width 227 height 31
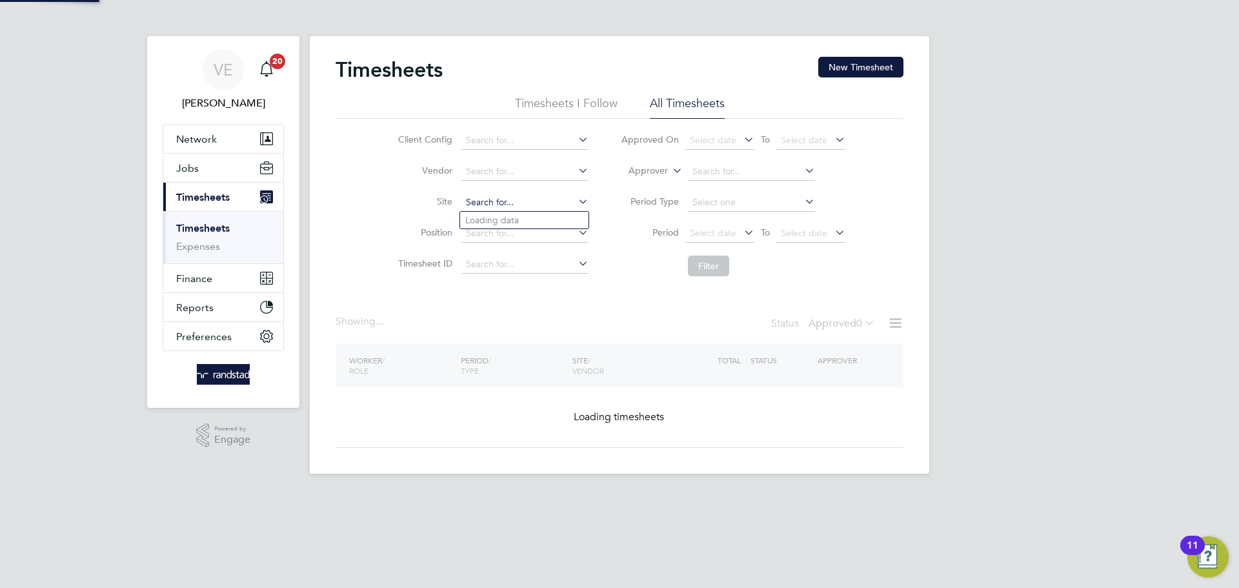
click at [502, 194] on input at bounding box center [524, 203] width 127 height 18
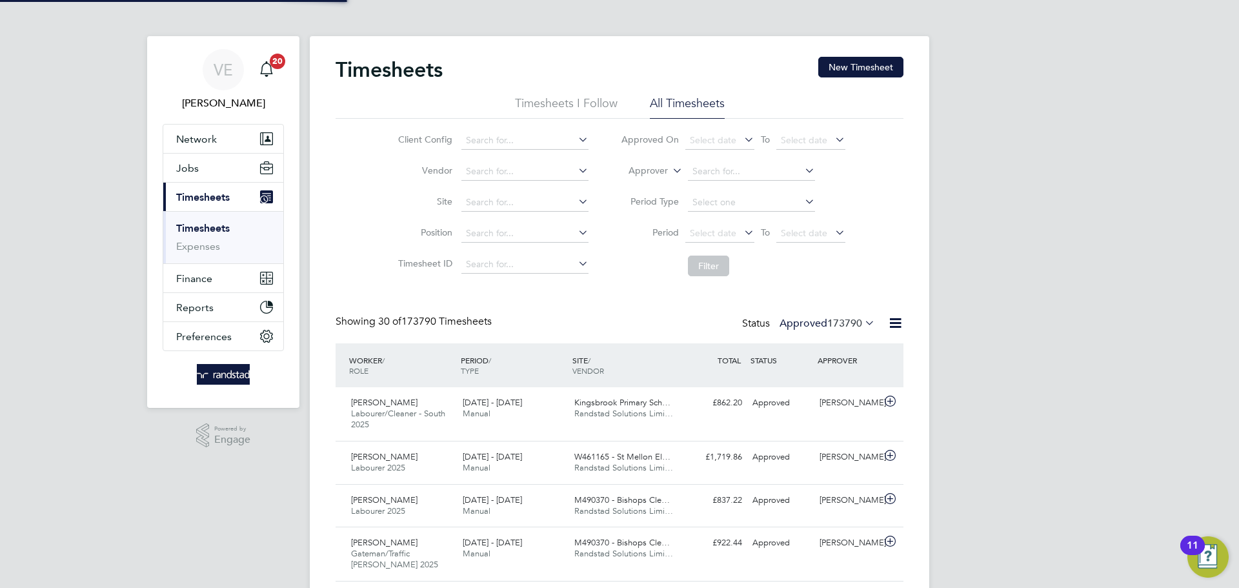
click at [369, 241] on div "Client Config Vendor Site Position Timesheet ID Approved On Select date To Sele…" at bounding box center [620, 201] width 568 height 164
drag, startPoint x: 491, startPoint y: 193, endPoint x: 498, endPoint y: 194, distance: 6.6
click at [492, 193] on li "Site" at bounding box center [491, 202] width 227 height 31
click at [498, 196] on input at bounding box center [524, 203] width 127 height 18
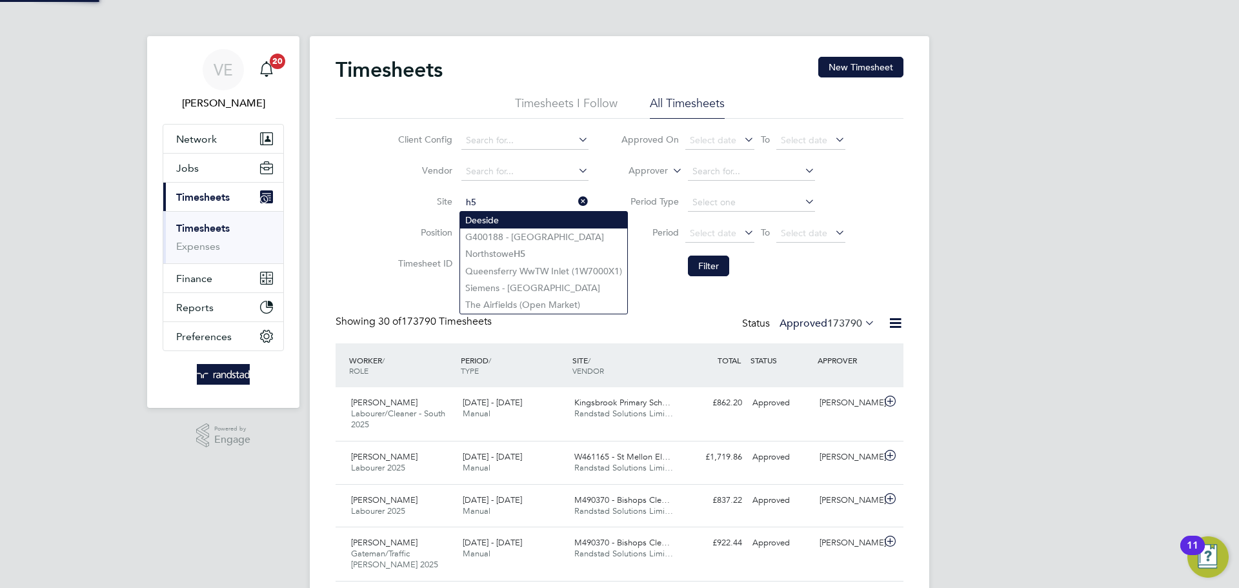
type input "h5"
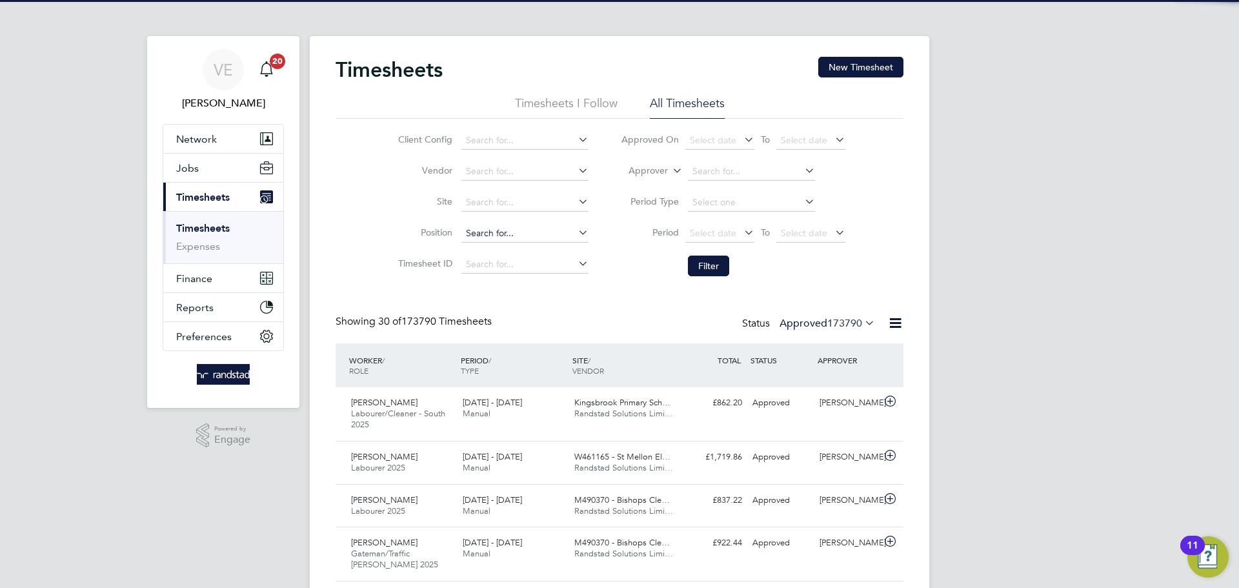
drag, startPoint x: 514, startPoint y: 223, endPoint x: 502, endPoint y: 227, distance: 12.7
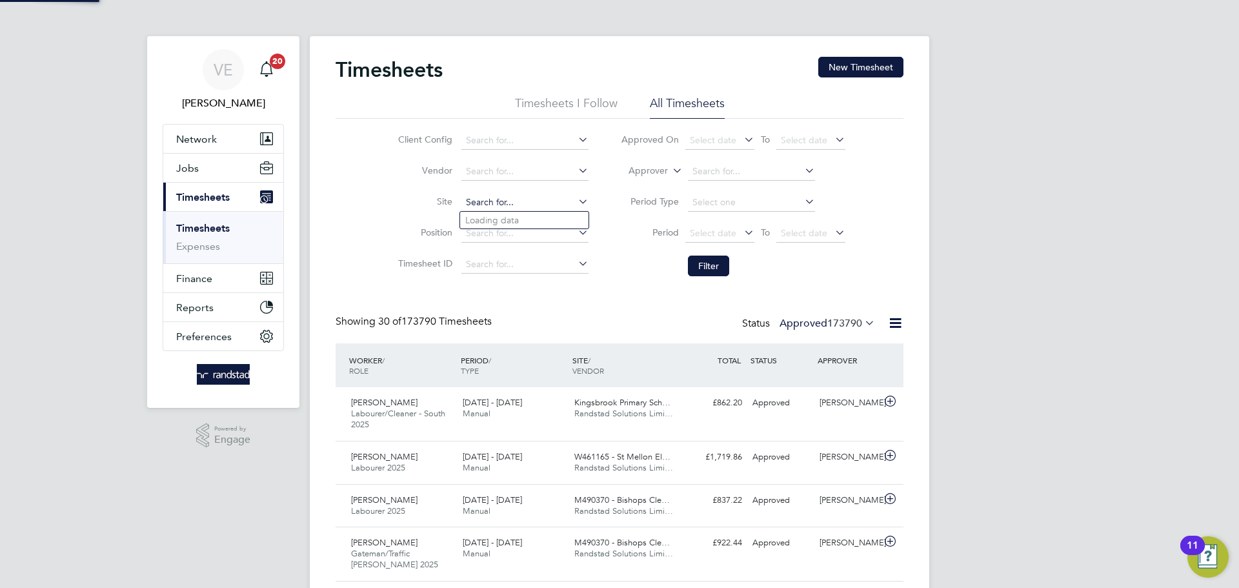
click at [491, 195] on input at bounding box center [524, 203] width 127 height 18
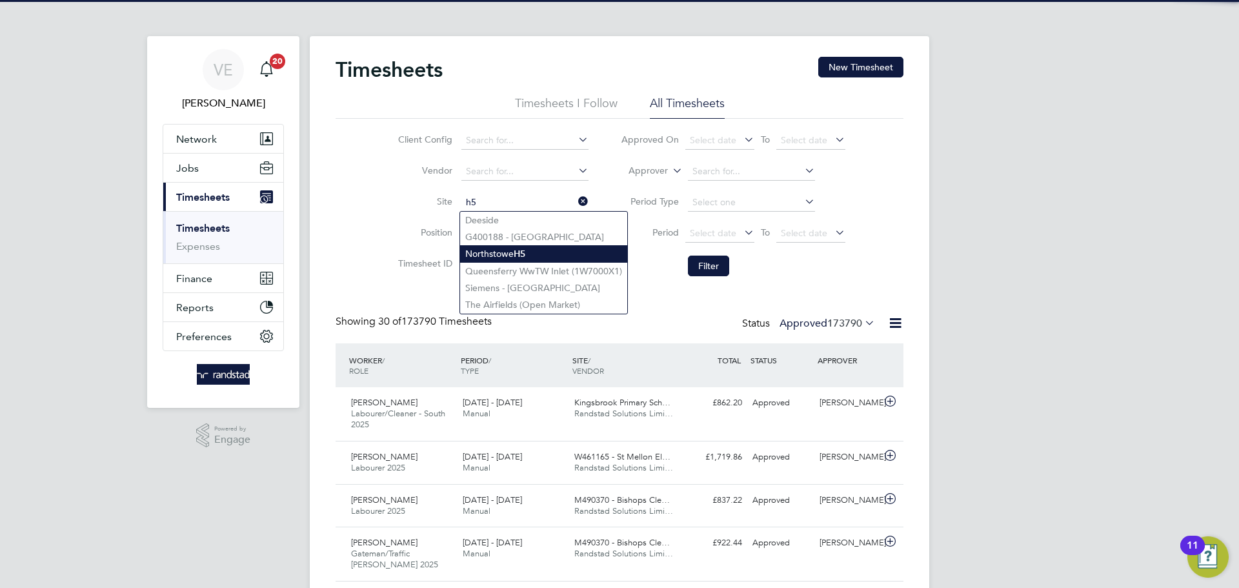
click at [547, 248] on li "Northstowe H5" at bounding box center [543, 253] width 167 height 17
type input "Northstowe H5"
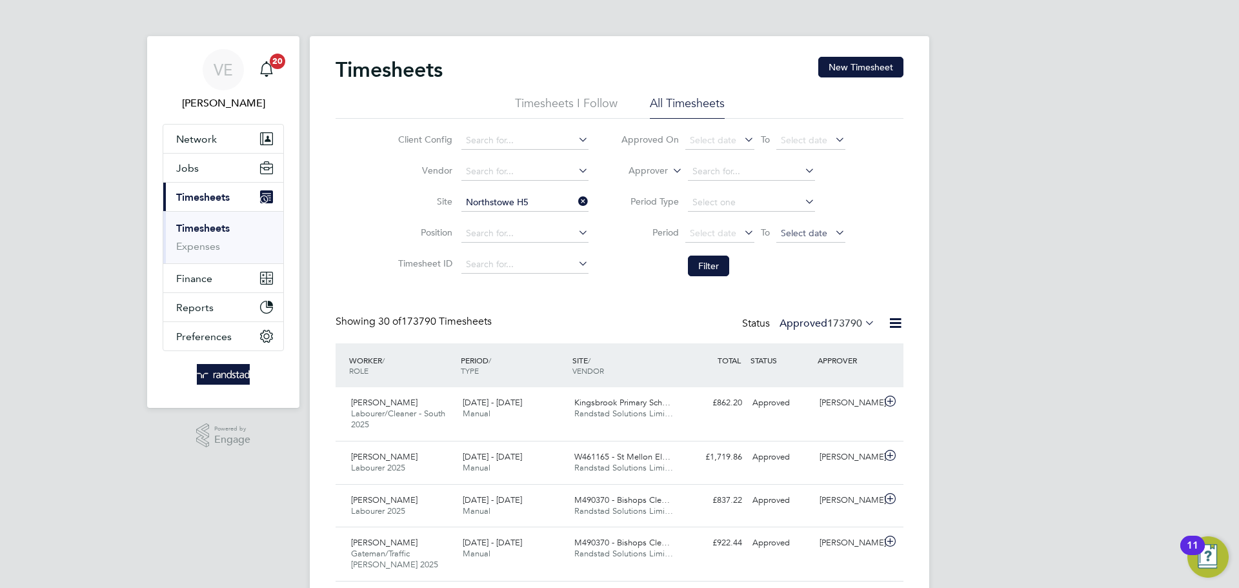
click at [787, 225] on span "Select date" at bounding box center [810, 233] width 69 height 17
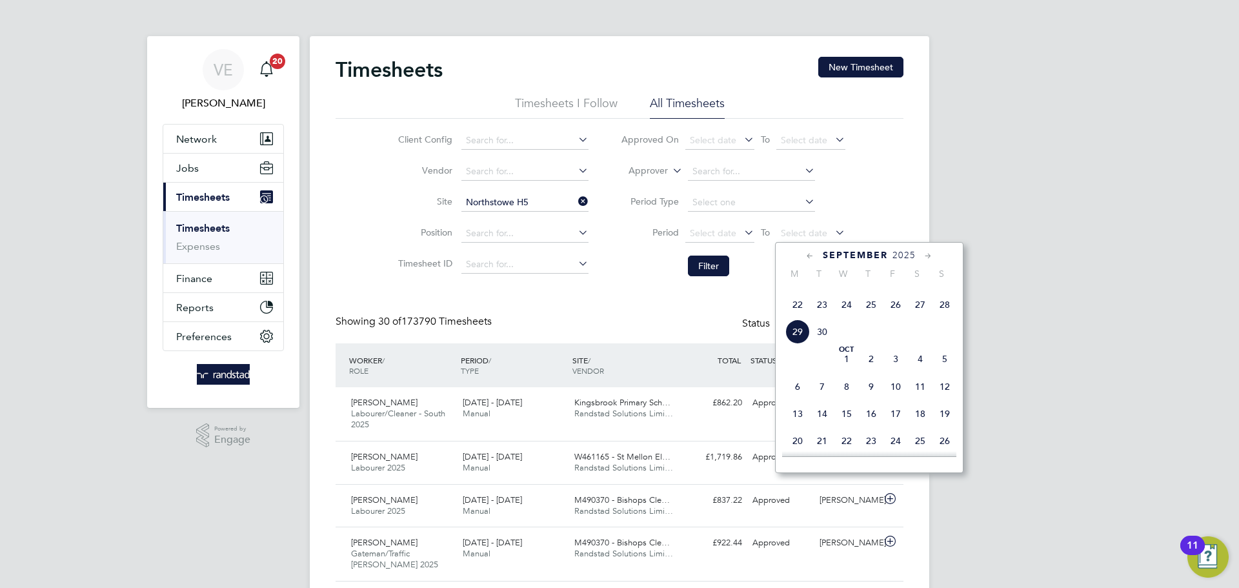
click at [960, 324] on div "September 2025 M T W T F S S Jun 1 2 3 4 5 6 7 8 9 10 11 12 13 14 15 16 17 18 1…" at bounding box center [869, 357] width 188 height 231
click at [950, 317] on span "28" at bounding box center [945, 304] width 25 height 25
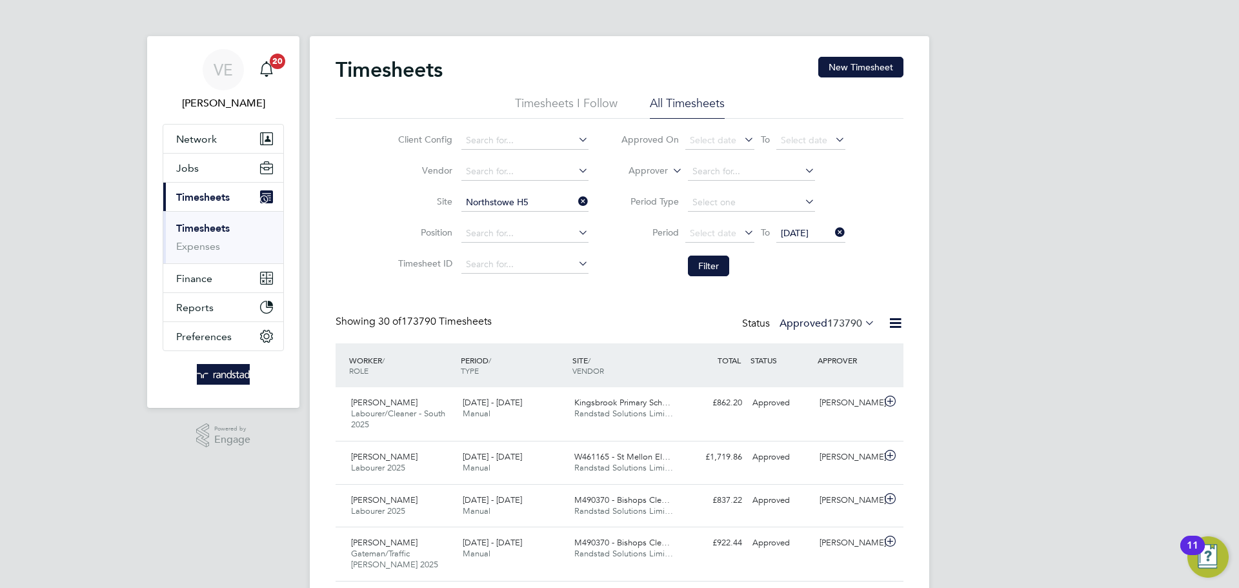
drag, startPoint x: 717, startPoint y: 232, endPoint x: 726, endPoint y: 254, distance: 24.3
click at [718, 233] on span "Select date" at bounding box center [713, 233] width 46 height 12
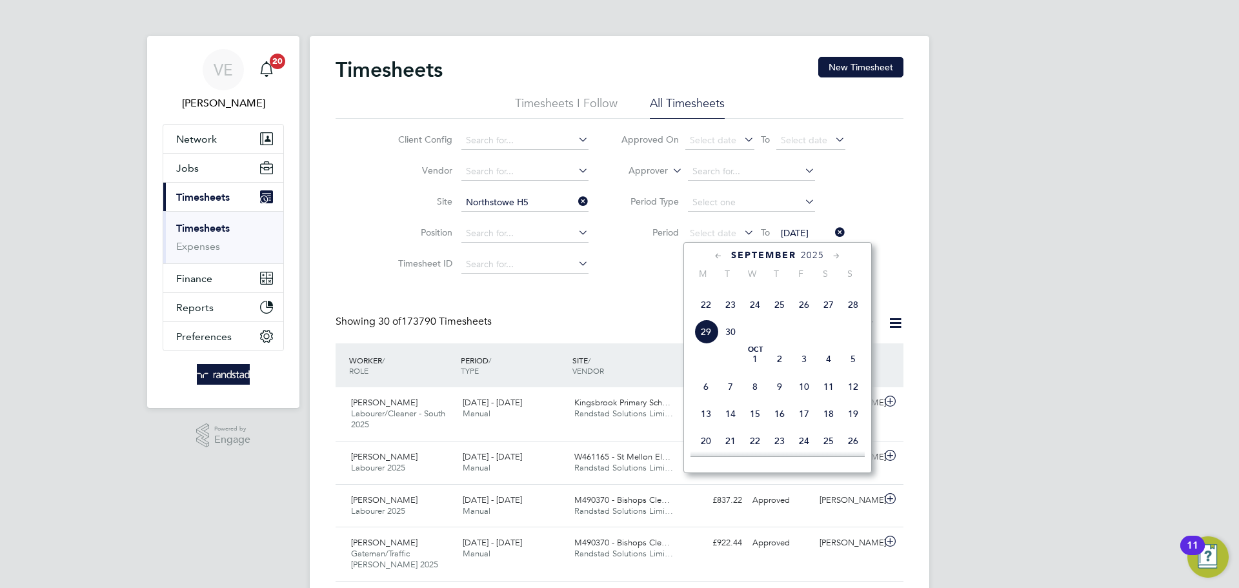
click at [708, 317] on span "22" at bounding box center [706, 304] width 25 height 25
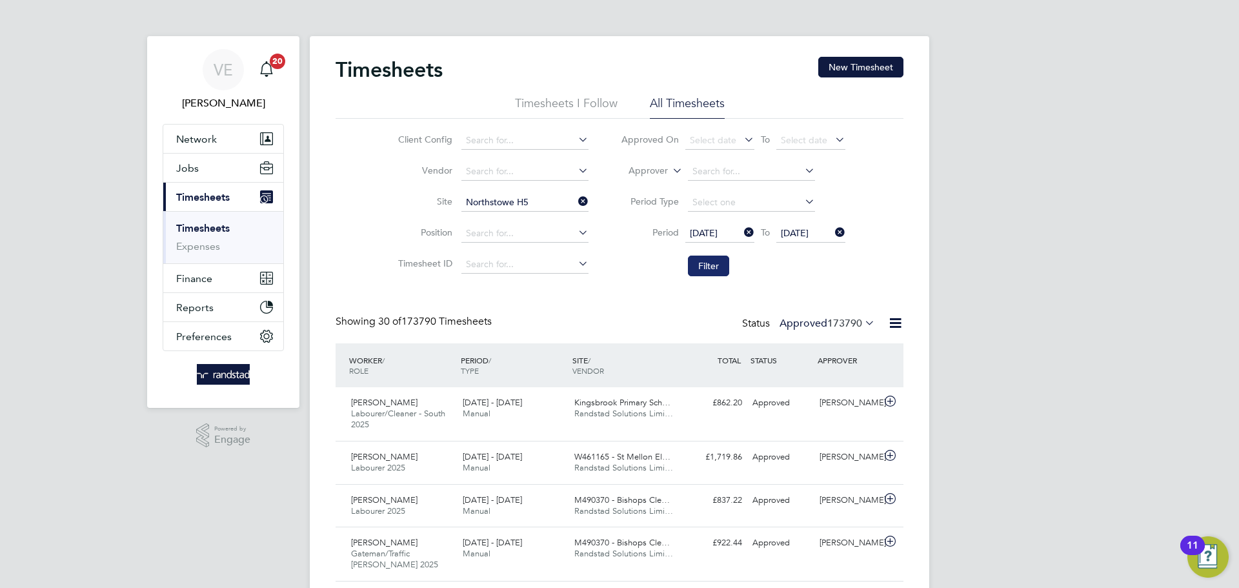
click at [704, 267] on button "Filter" at bounding box center [708, 266] width 41 height 21
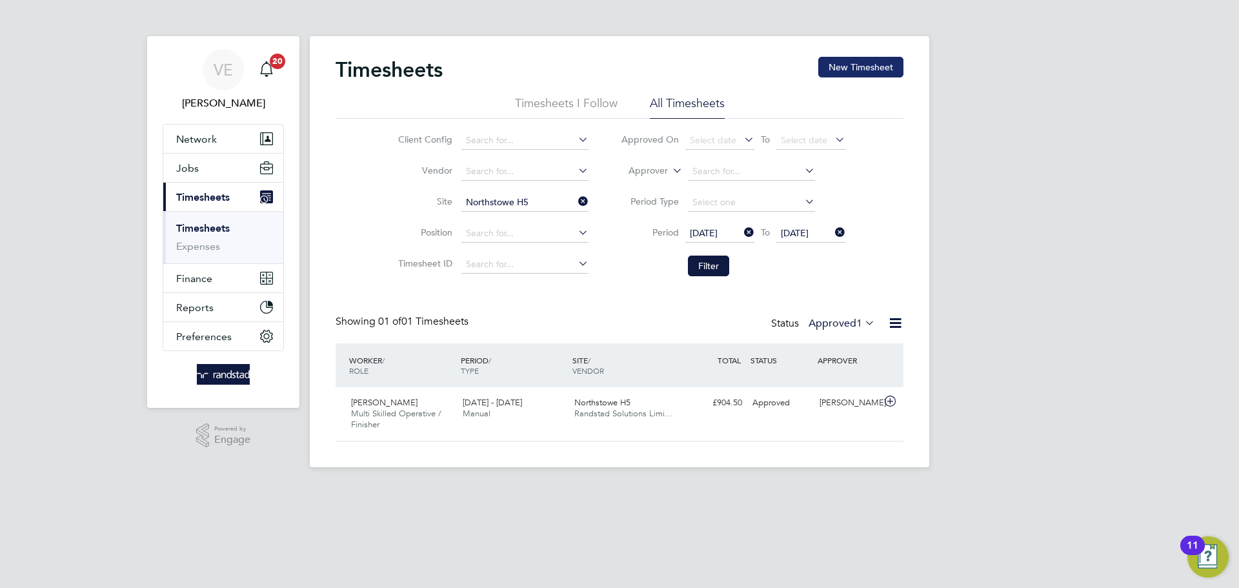
click at [878, 65] on button "New Timesheet" at bounding box center [860, 67] width 85 height 21
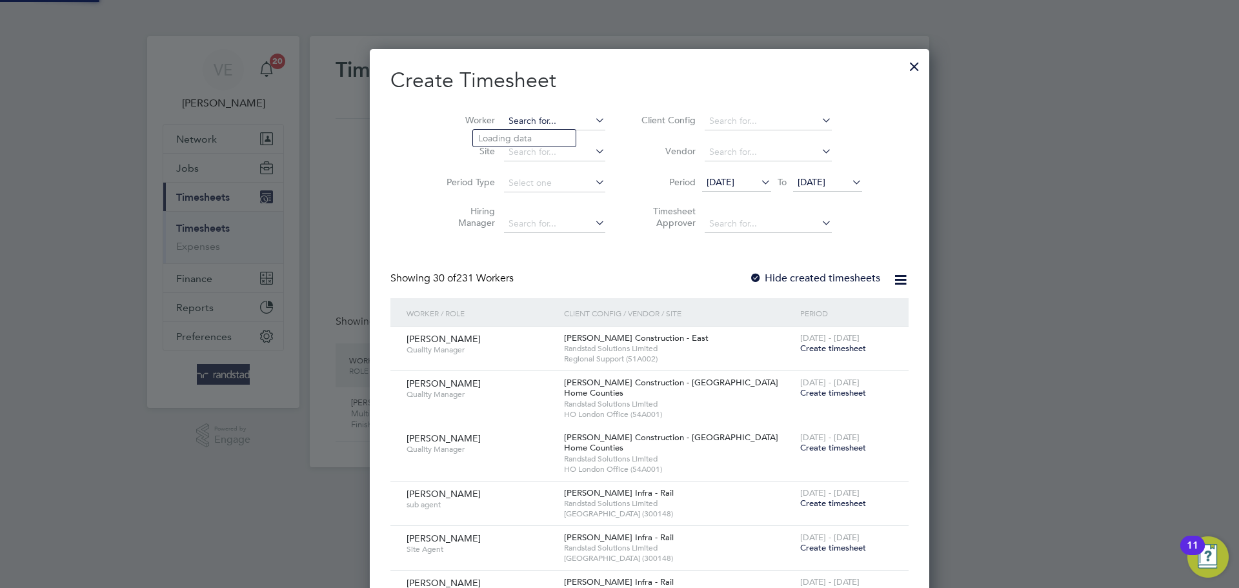
click at [517, 123] on input at bounding box center [554, 121] width 101 height 18
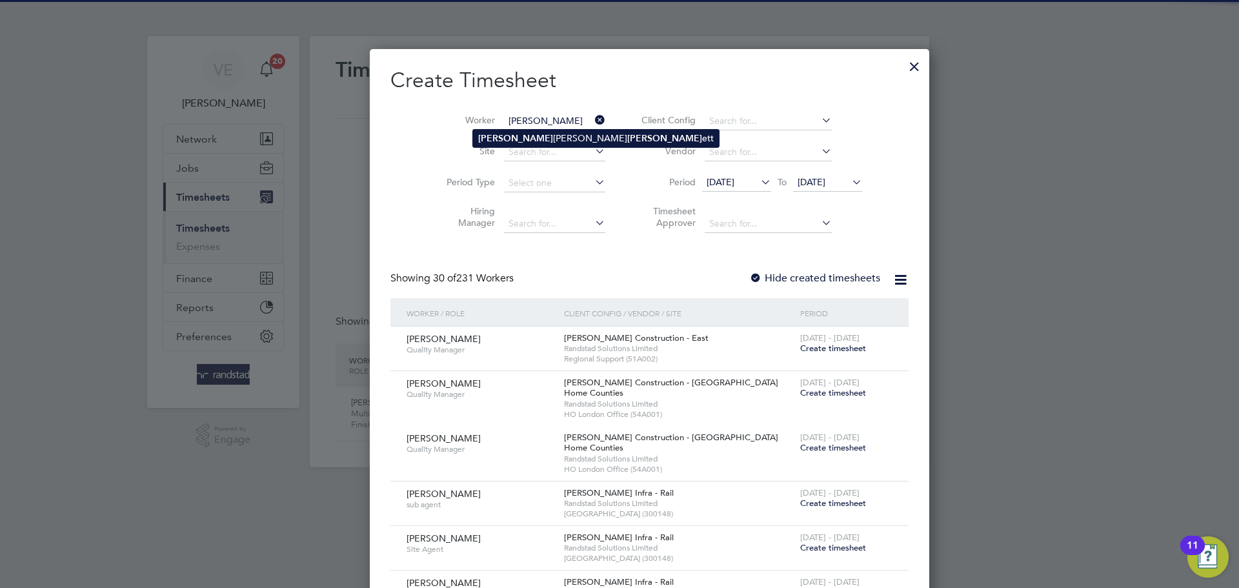
click at [531, 136] on li "Ashley Terence Beck ett" at bounding box center [596, 138] width 246 height 17
type input "Ashley Terence Beckett"
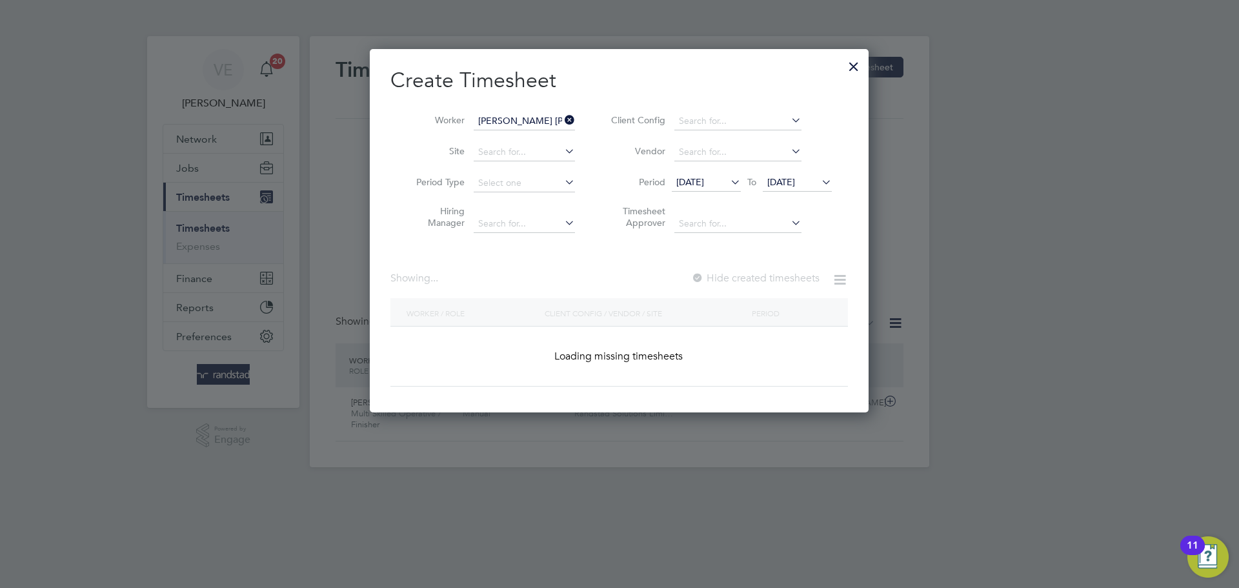
scroll to position [348, 500]
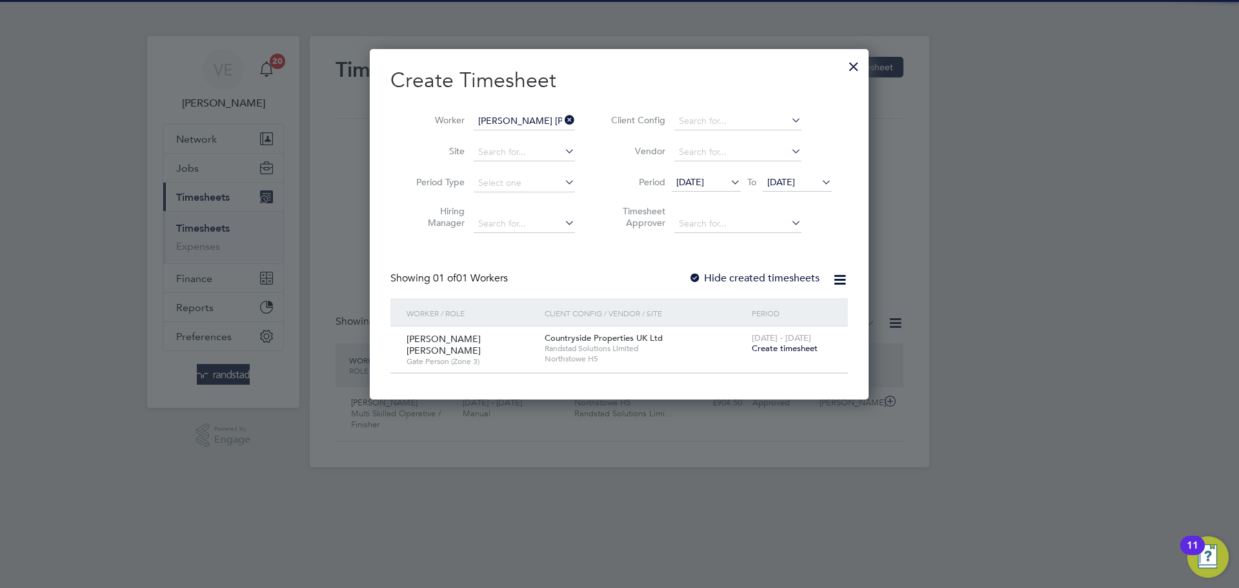
click at [764, 345] on span "Create timesheet" at bounding box center [785, 348] width 66 height 11
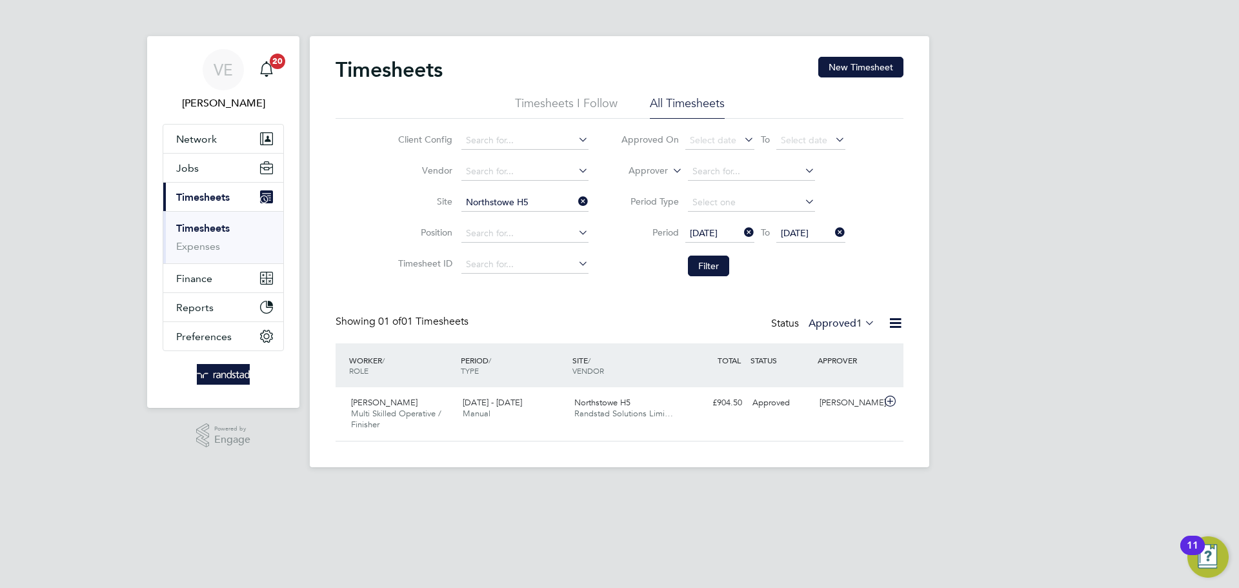
scroll to position [33, 112]
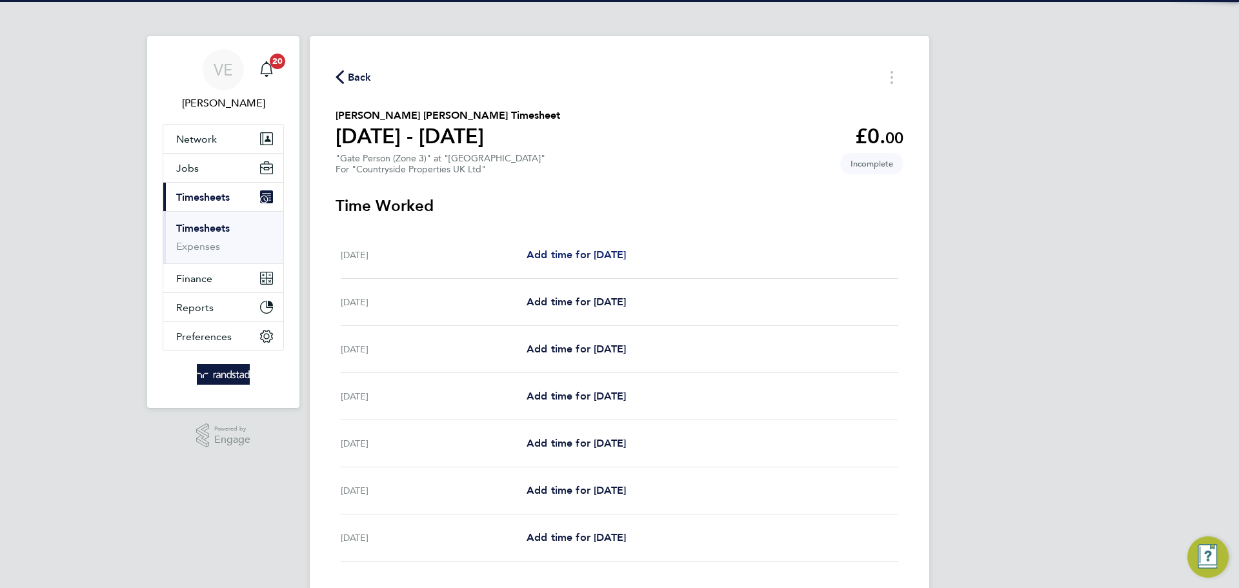
click at [572, 256] on span "Add time for Mon 22 Sep" at bounding box center [576, 254] width 99 height 12
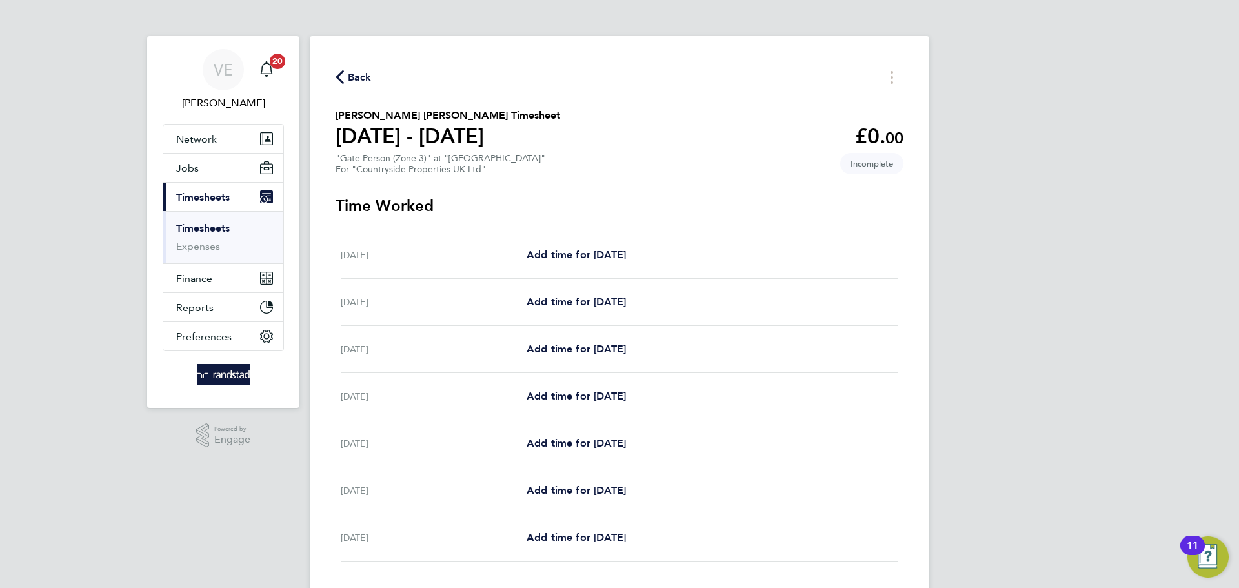
select select "30"
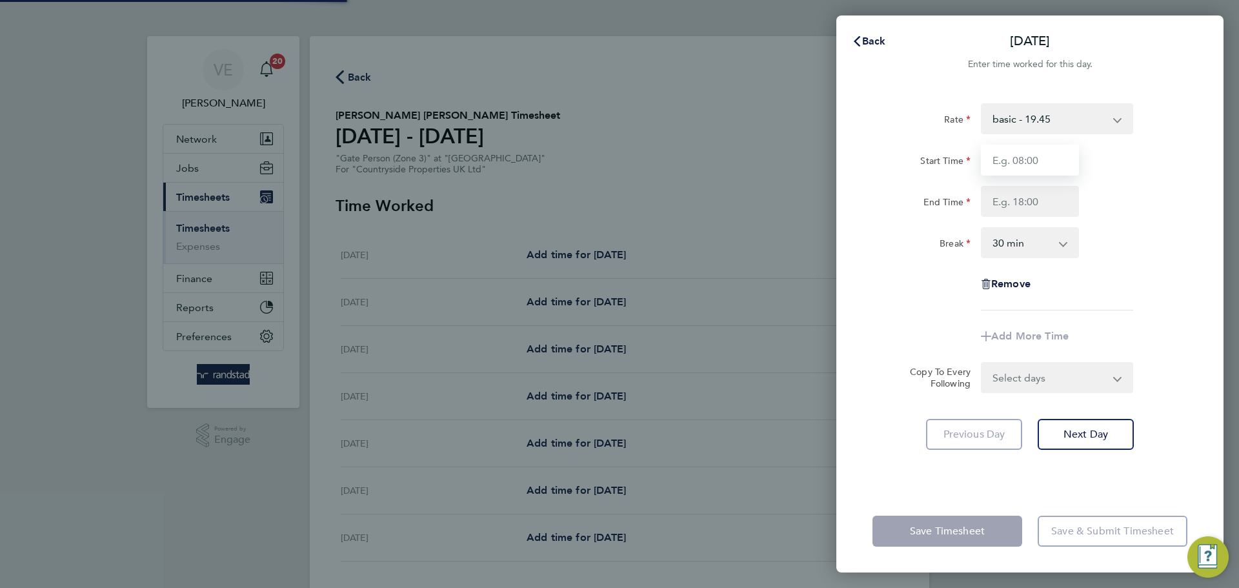
click at [1023, 174] on input "Start Time" at bounding box center [1030, 160] width 98 height 31
type input "07:30"
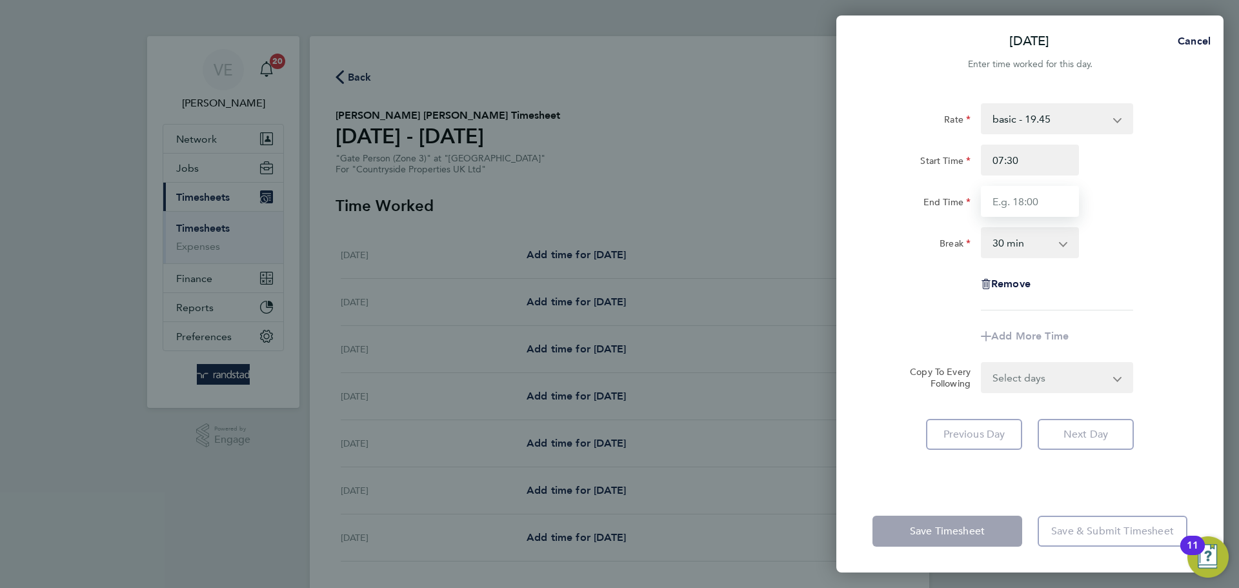
click at [1017, 199] on input "End Time" at bounding box center [1030, 201] width 98 height 31
type input "17:00"
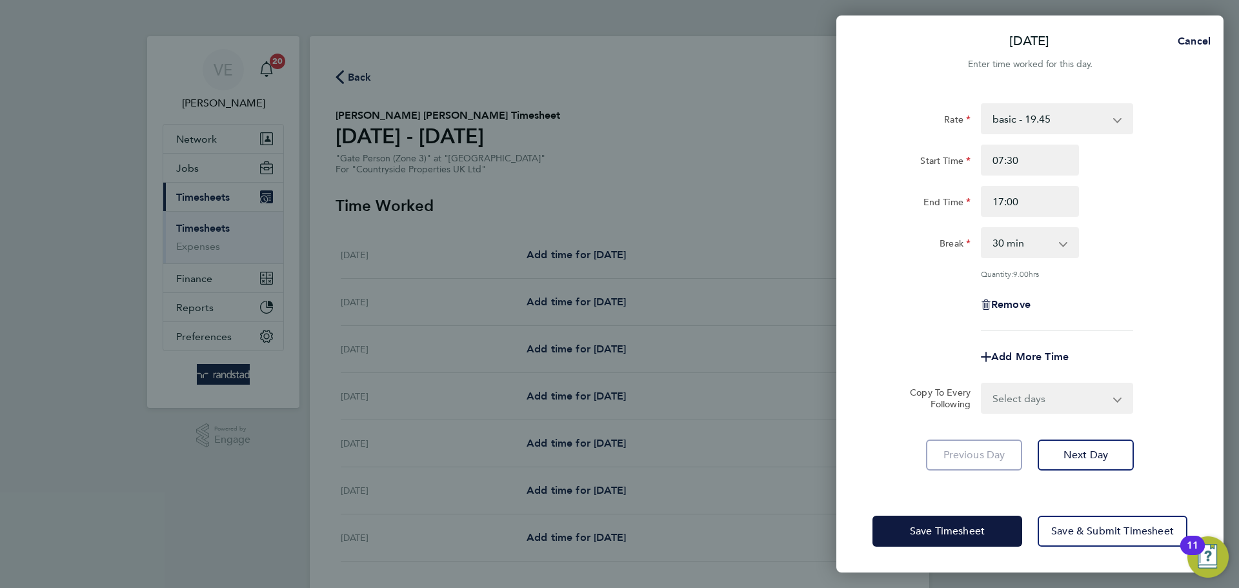
click at [1215, 254] on div "Rate basic - 19.45 Start Time 07:30 End Time 17:00 Break 0 min 15 min 30 min 45…" at bounding box center [1029, 289] width 387 height 402
click at [1111, 397] on select "Select days Day Weekday (Mon-Fri) Weekend (Sat-Sun) Tuesday Wednesday Thursday …" at bounding box center [1050, 398] width 136 height 28
select select "WEEKDAY"
click at [982, 384] on select "Select days Day Weekday (Mon-Fri) Weekend (Sat-Sun) Tuesday Wednesday Thursday …" at bounding box center [1050, 398] width 136 height 28
select select "2025-09-28"
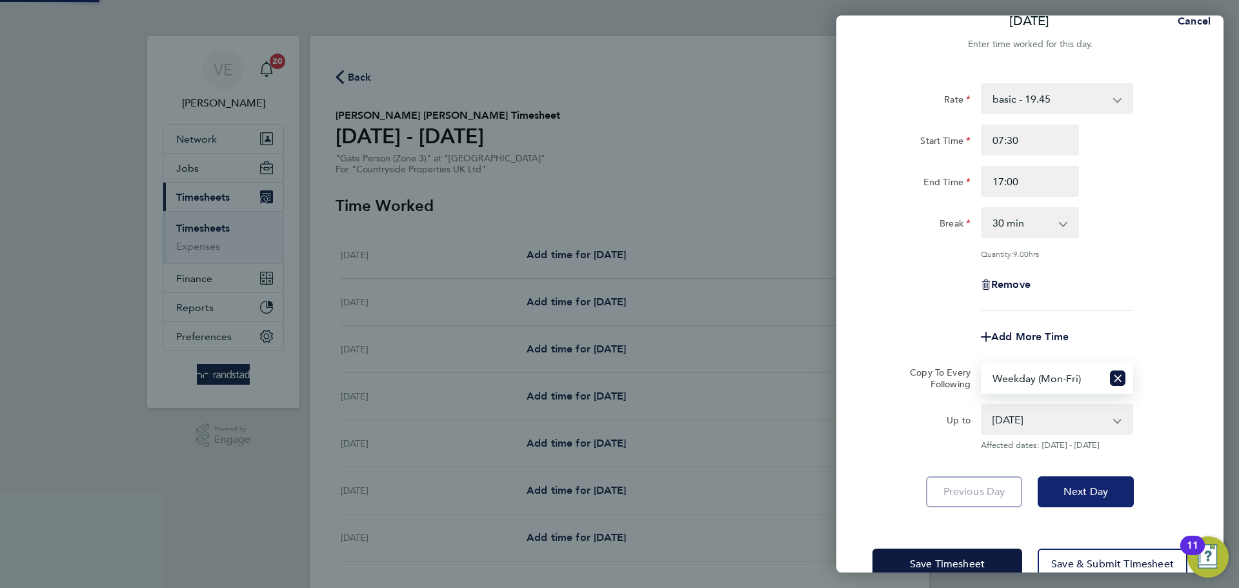
scroll to position [52, 0]
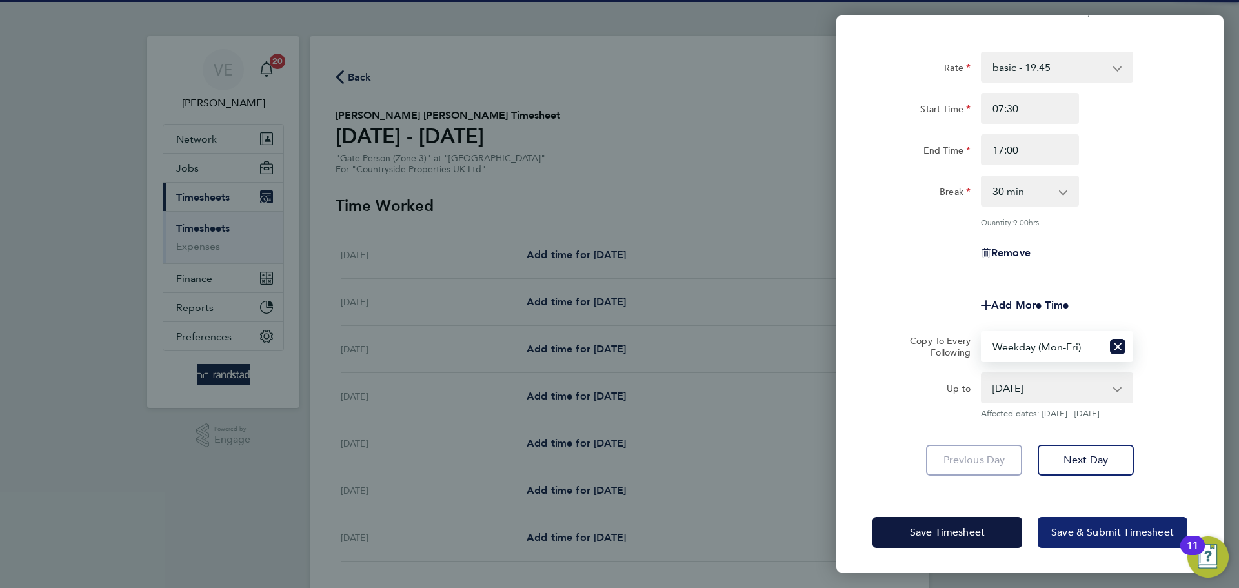
click at [1098, 520] on button "Save & Submit Timesheet" at bounding box center [1113, 532] width 150 height 31
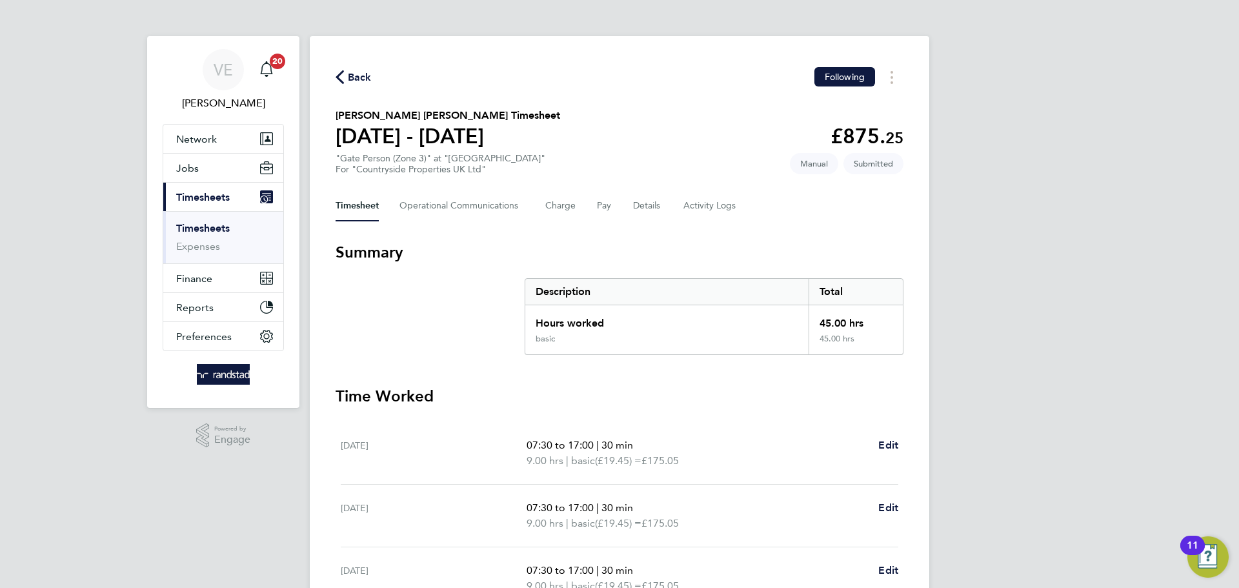
click at [360, 70] on span "Back" at bounding box center [360, 77] width 24 height 15
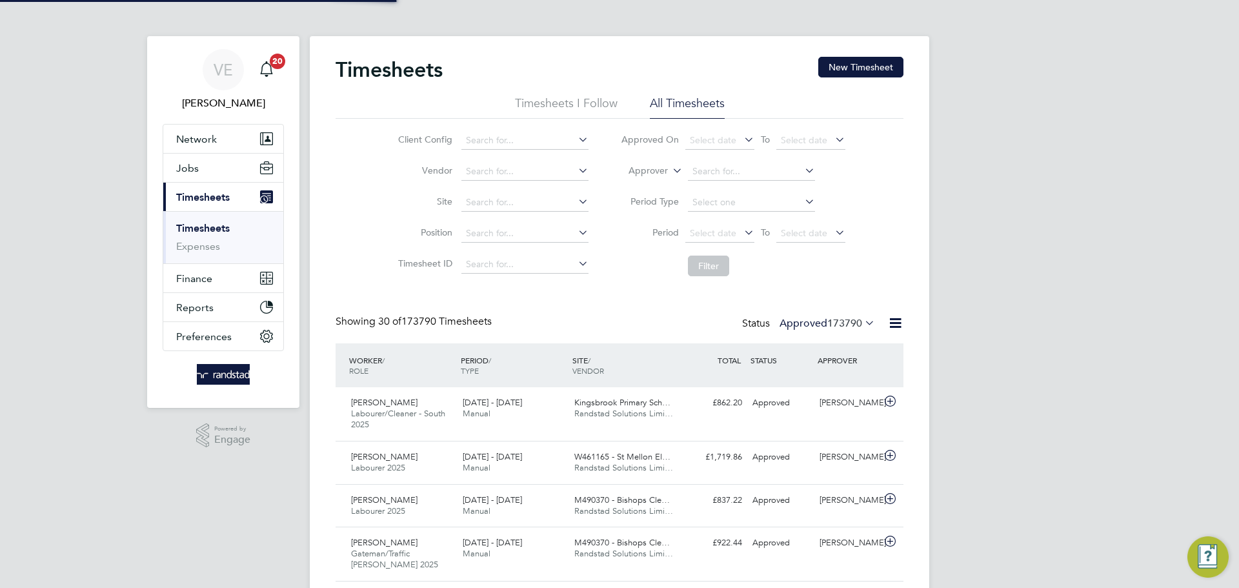
scroll to position [33, 112]
click at [872, 66] on button "New Timesheet" at bounding box center [860, 67] width 85 height 21
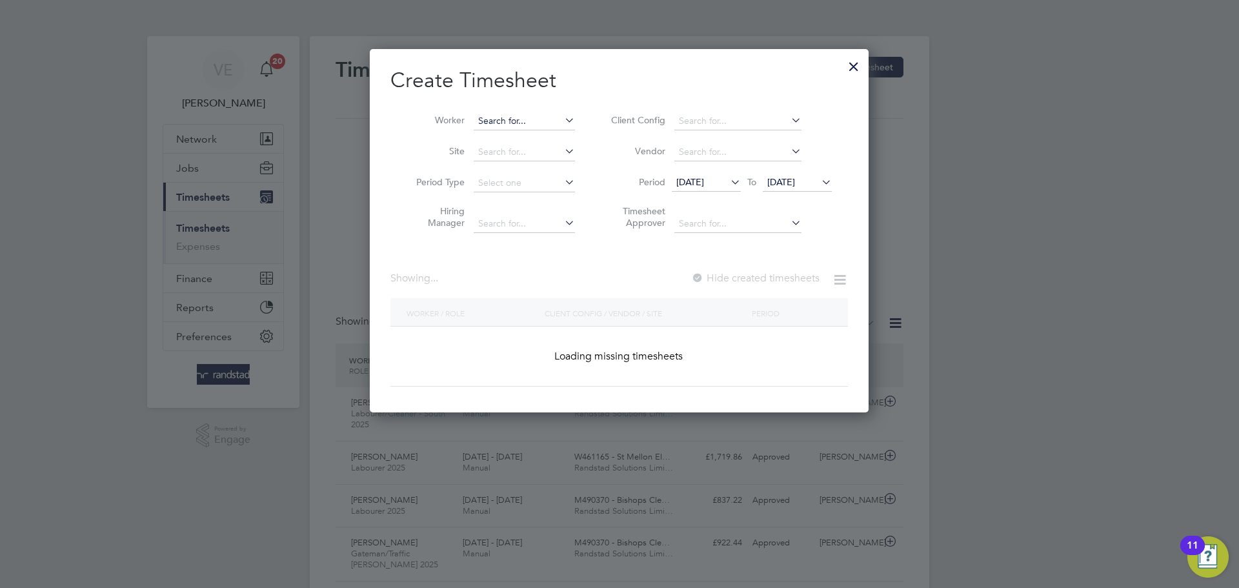
click at [503, 116] on input at bounding box center [524, 121] width 101 height 18
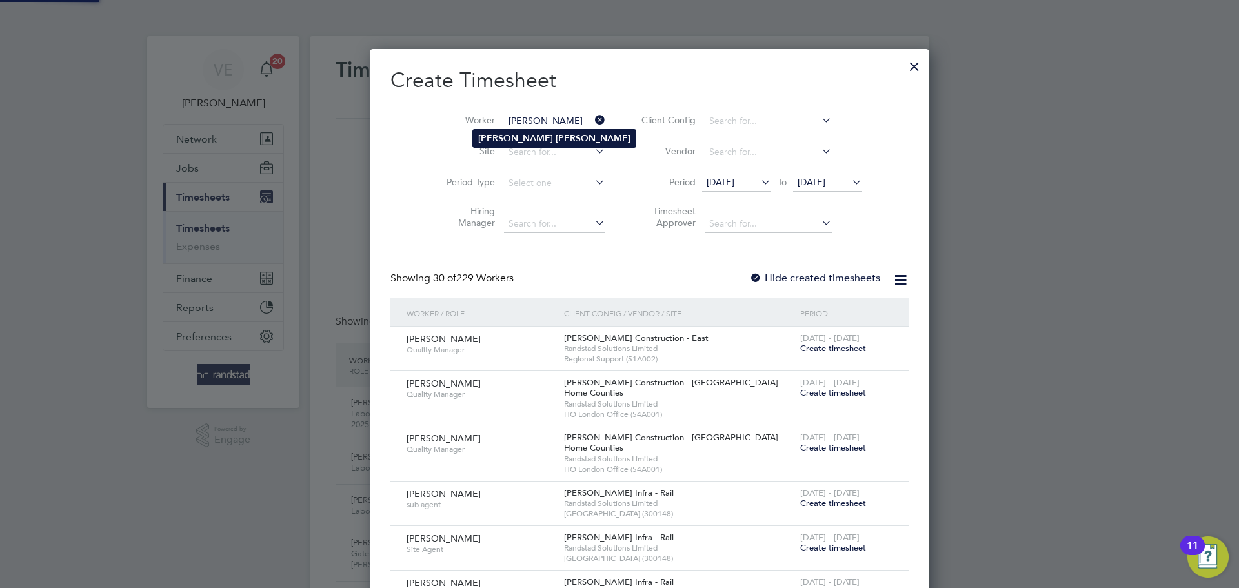
click at [523, 130] on li "Steve Benning" at bounding box center [554, 138] width 163 height 17
type input "Steve Benning"
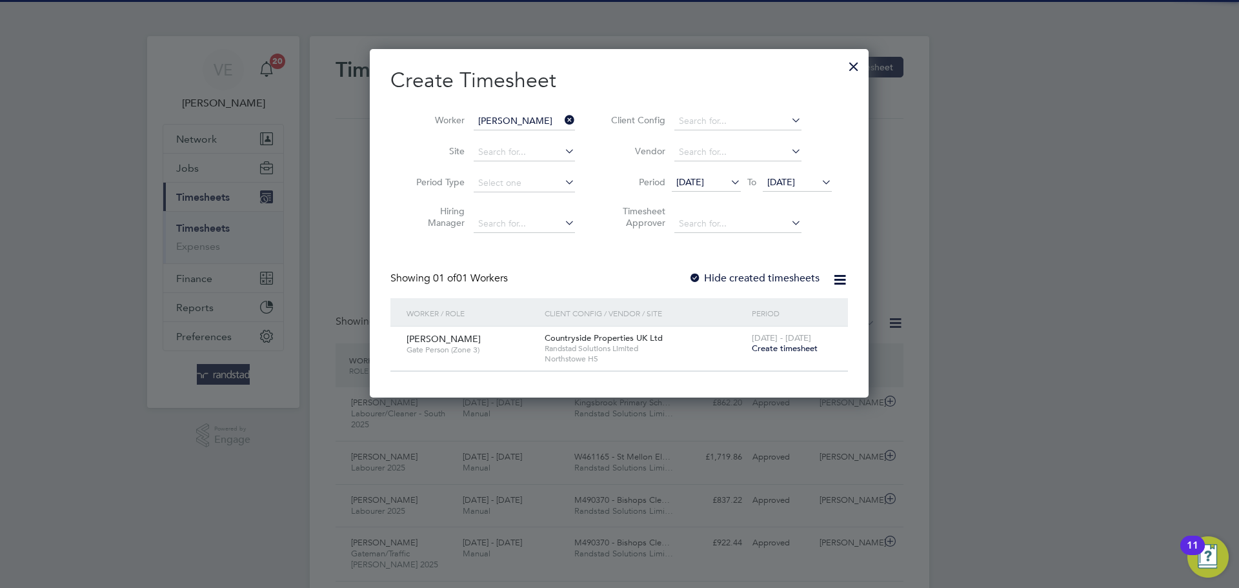
click at [784, 349] on span "Create timesheet" at bounding box center [785, 348] width 66 height 11
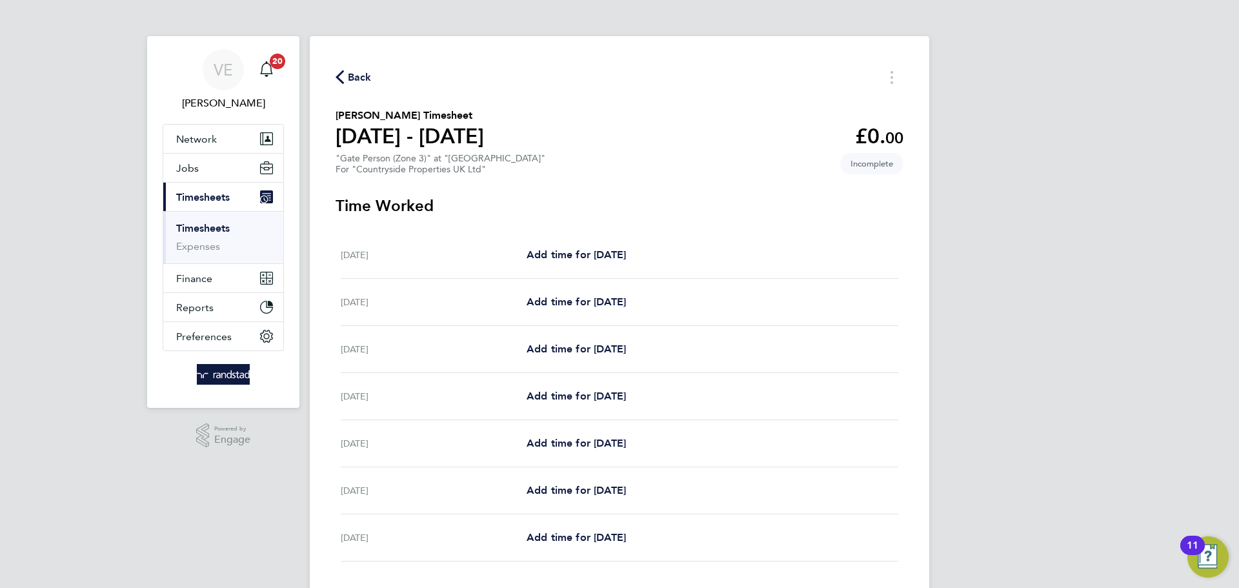
click at [565, 243] on div "Mon 22 Sep Add time for Mon 22 Sep Add time for Mon 22 Sep" at bounding box center [620, 255] width 558 height 47
click at [563, 253] on span "Add time for Mon 22 Sep" at bounding box center [576, 254] width 99 height 12
select select "30"
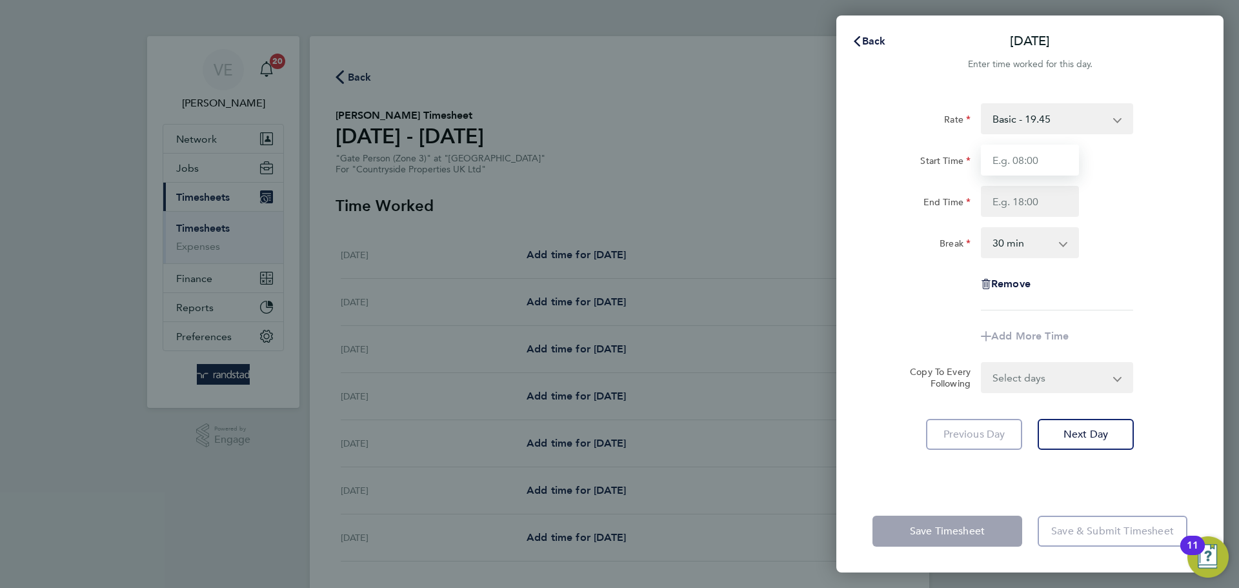
click at [1029, 172] on input "Start Time" at bounding box center [1030, 160] width 98 height 31
type input "07:30"
click at [1037, 205] on input "End Time" at bounding box center [1030, 201] width 98 height 31
type input "17:00"
click at [1039, 367] on form "Rate Basic - 19.45 Start Time 07:30 End Time 17:00 Break 0 min 15 min 30 min 45…" at bounding box center [1030, 248] width 315 height 290
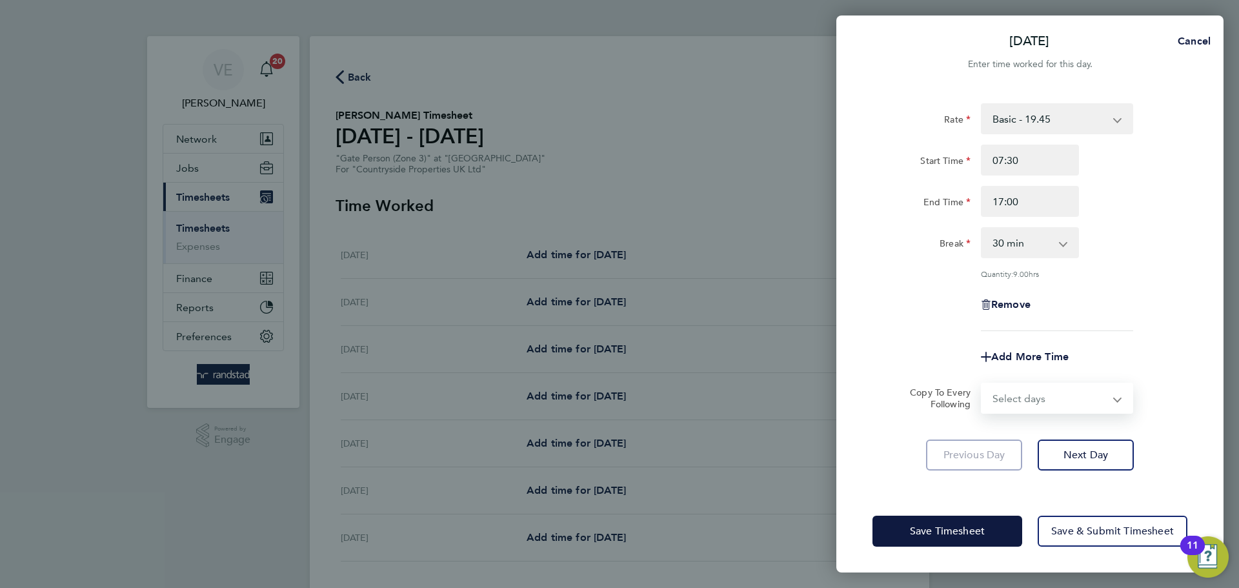
select select "WEEKDAY"
click at [982, 384] on select "Select days Day Weekday (Mon-Fri) Weekend (Sat-Sun) Tuesday Wednesday Thursday …" at bounding box center [1050, 398] width 136 height 28
select select "2025-09-28"
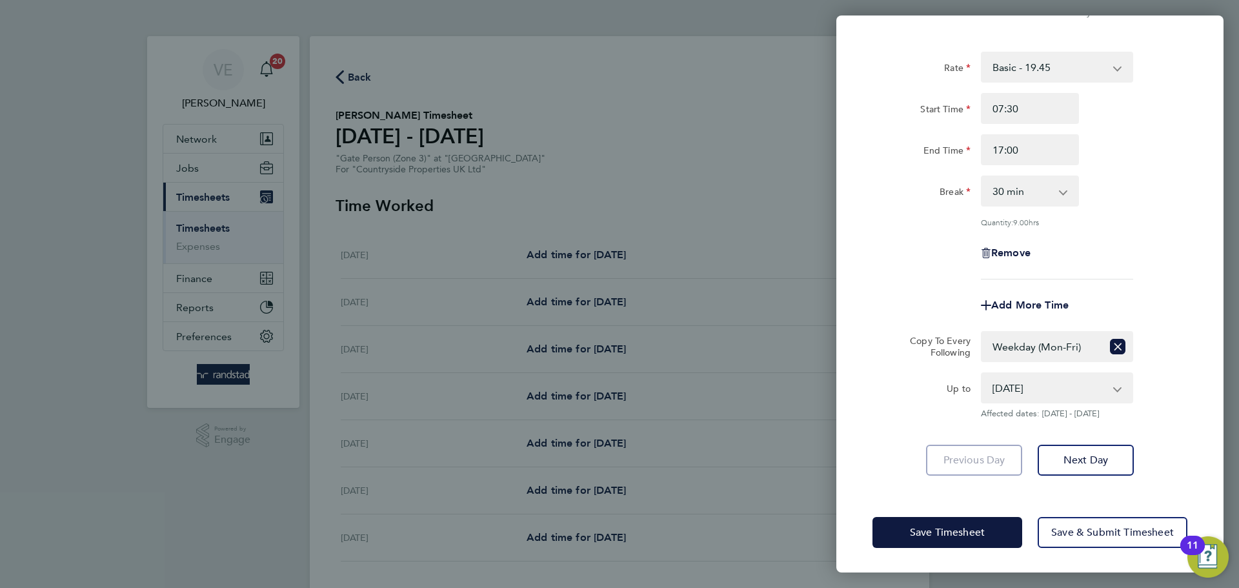
click at [1123, 512] on div "Save Timesheet Save & Submit Timesheet" at bounding box center [1029, 532] width 387 height 83
click at [1134, 537] on button "Save & Submit Timesheet" at bounding box center [1113, 532] width 150 height 31
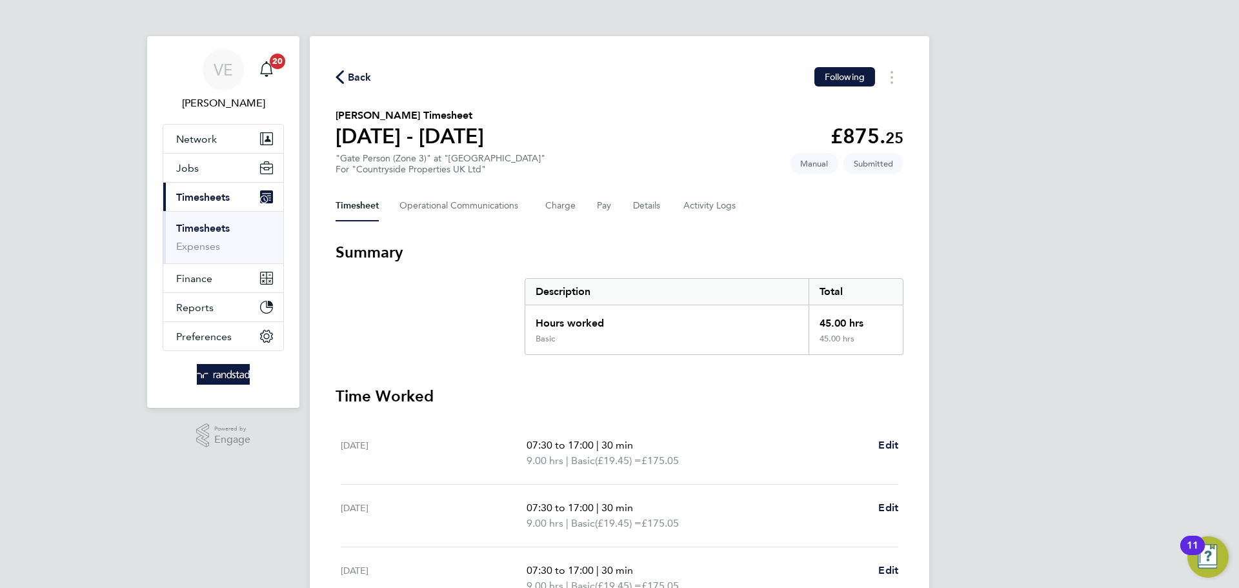
click at [367, 74] on span "Back" at bounding box center [360, 77] width 24 height 15
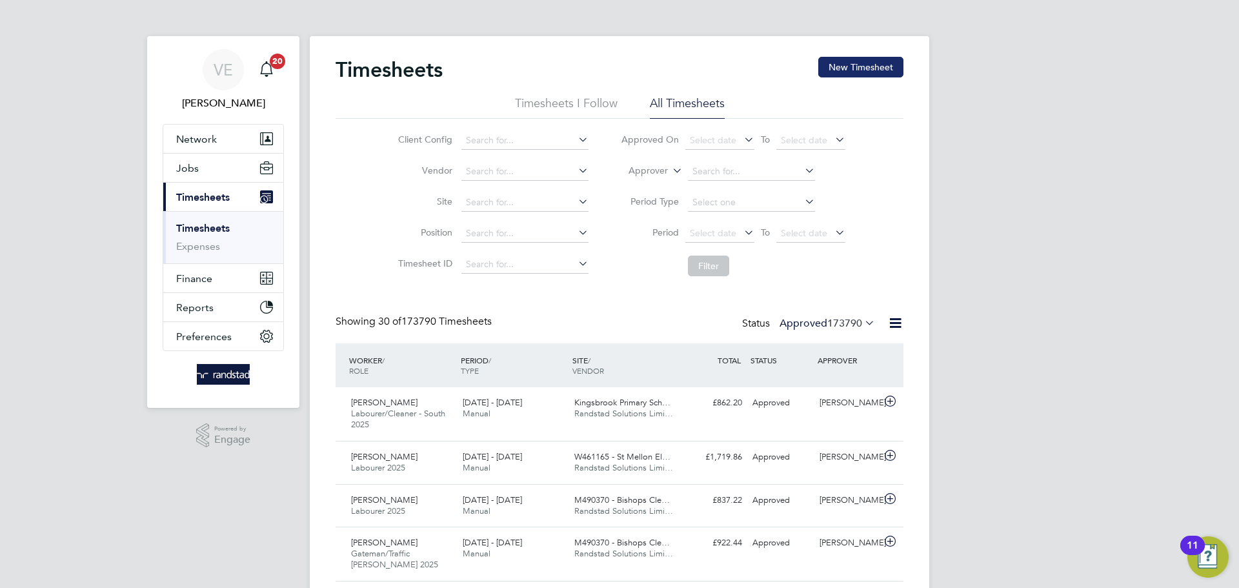
click at [842, 63] on button "New Timesheet" at bounding box center [860, 67] width 85 height 21
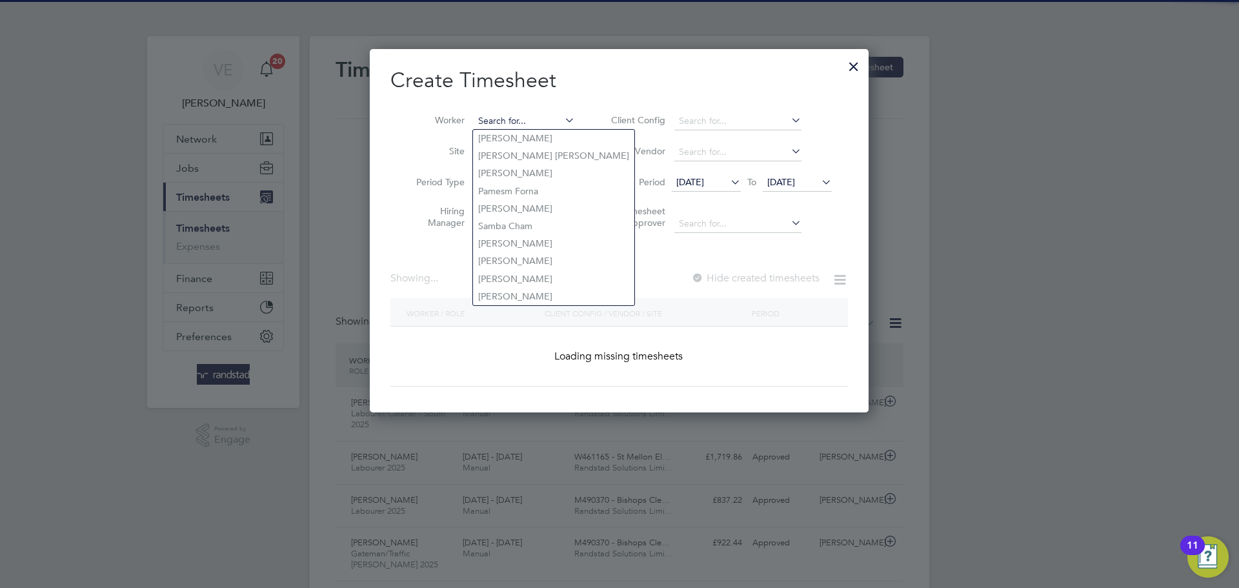
click at [523, 116] on input at bounding box center [524, 121] width 101 height 18
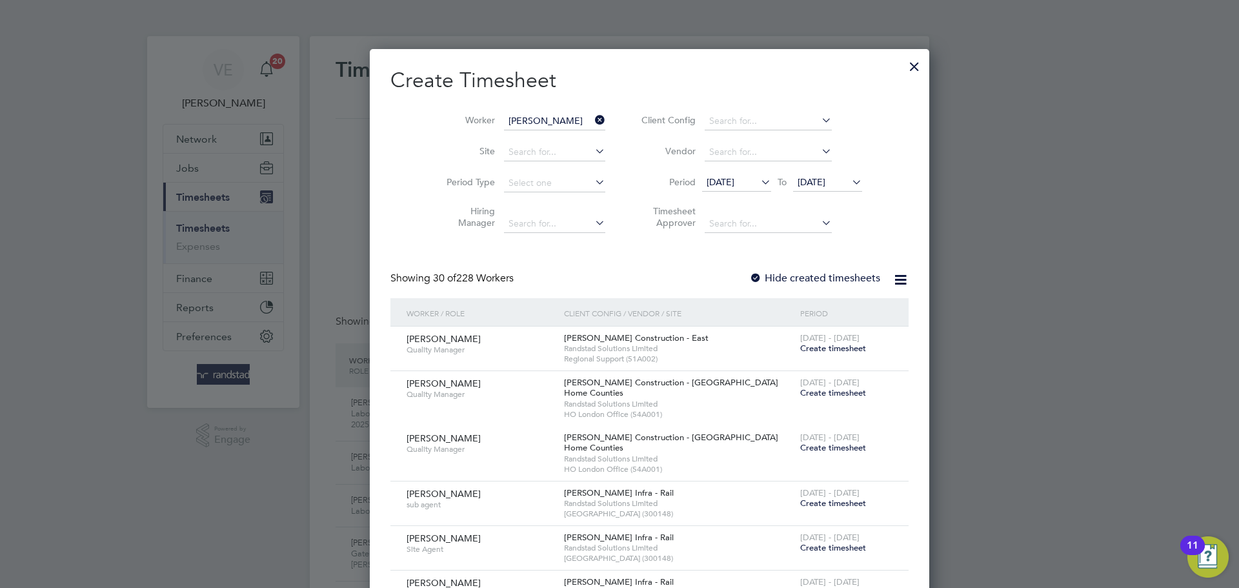
click at [556, 134] on b "Middl" at bounding box center [568, 138] width 25 height 11
type input "Richard Middleton"
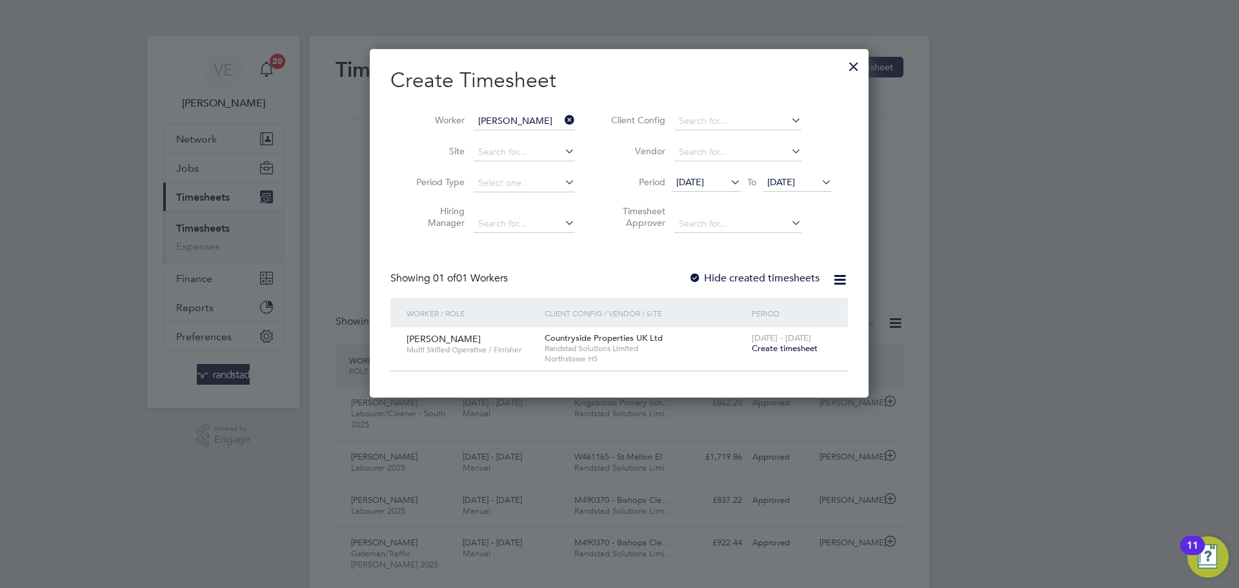
click at [786, 349] on span "Create timesheet" at bounding box center [785, 348] width 66 height 11
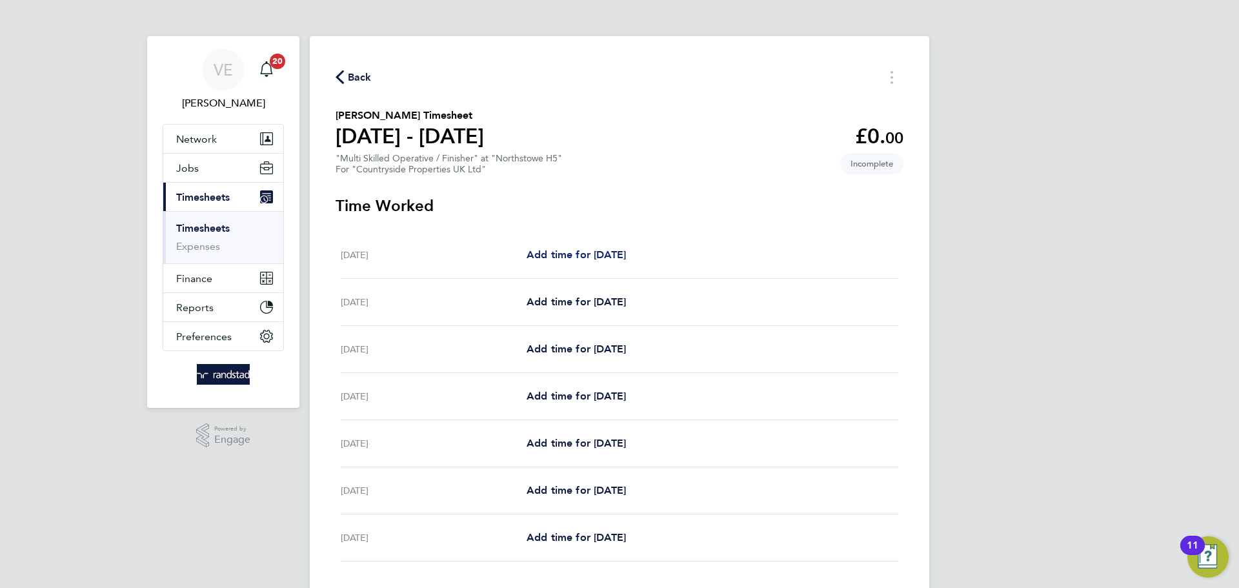
click at [569, 258] on span "Add time for Mon 22 Sep" at bounding box center [576, 254] width 99 height 12
select select "30"
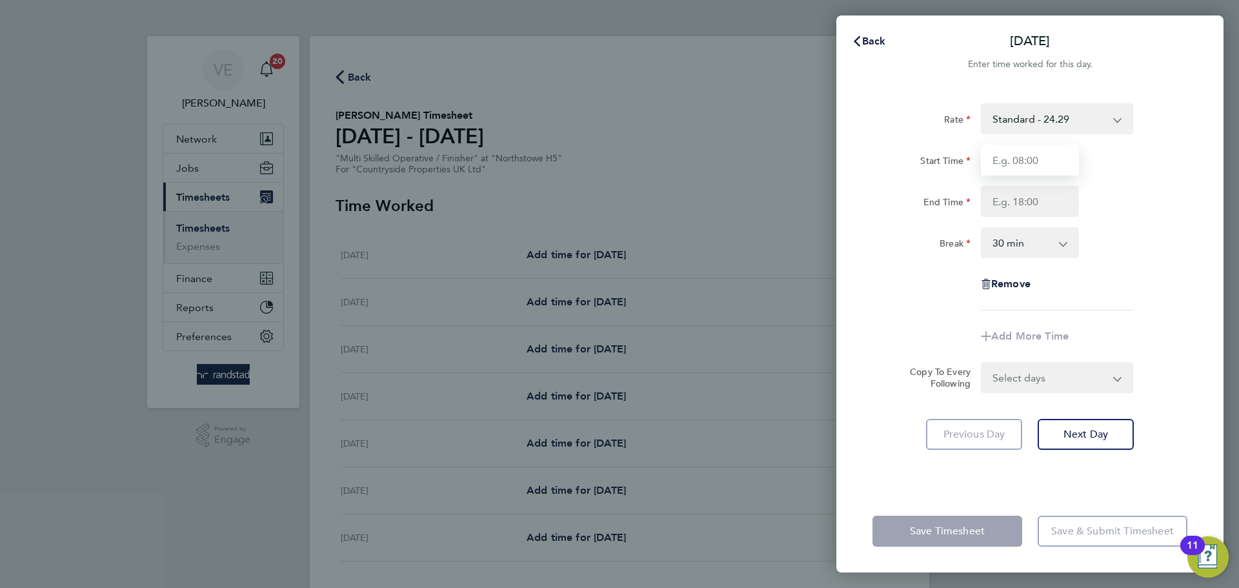
click at [1020, 168] on input "Start Time" at bounding box center [1030, 160] width 98 height 31
type input "07:30"
click at [997, 216] on input "End Time" at bounding box center [1030, 201] width 98 height 31
type input "17:00"
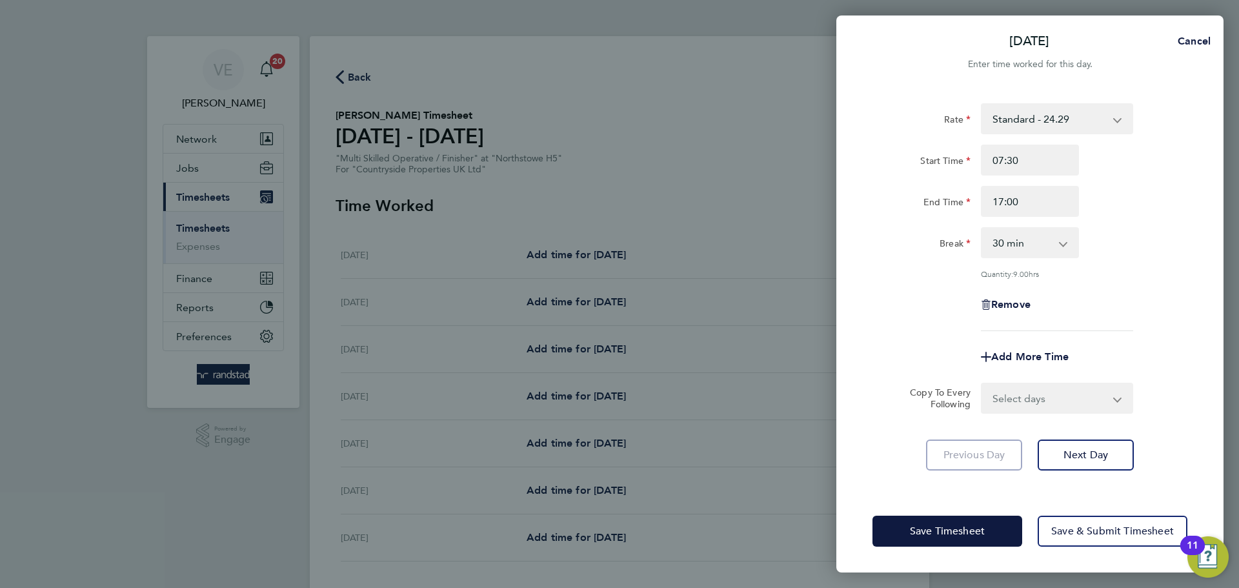
click at [1135, 226] on div "Rate Standard - 24.29 Start Time 07:30 End Time 17:00 Break 0 min 15 min 30 min…" at bounding box center [1030, 217] width 315 height 228
click at [1086, 378] on form "Rate Standard - 24.29 Start Time 07:30 End Time 17:00 Break 0 min 15 min 30 min…" at bounding box center [1030, 258] width 315 height 310
click at [1099, 394] on select "Select days Day Weekday (Mon-Fri) Weekend (Sat-Sun) Tuesday Wednesday Thursday …" at bounding box center [1050, 398] width 136 height 28
select select "WEEKDAY"
click at [982, 384] on select "Select days Day Weekday (Mon-Fri) Weekend (Sat-Sun) Tuesday Wednesday Thursday …" at bounding box center [1050, 398] width 136 height 28
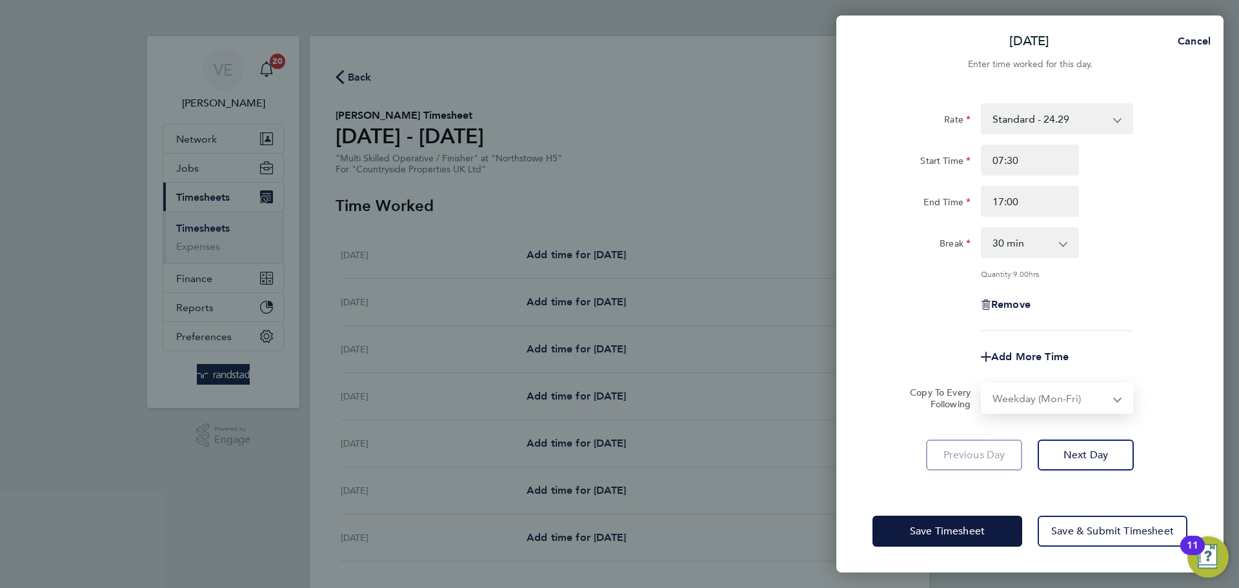
select select "2025-09-28"
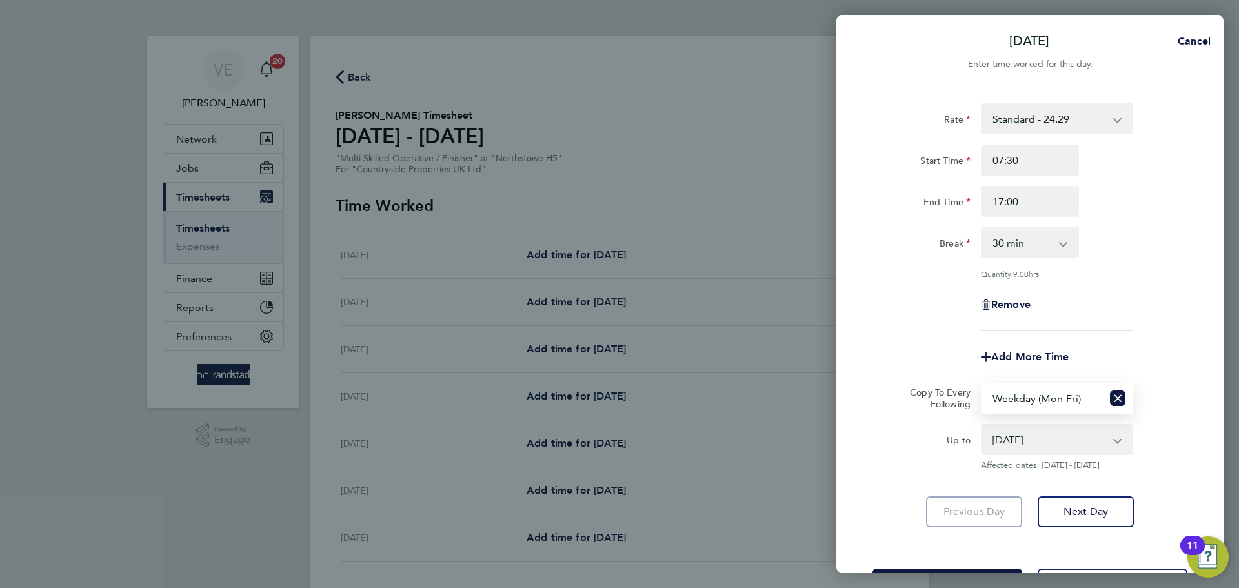
click at [1141, 245] on div "Break 0 min 15 min 30 min 45 min 60 min 75 min 90 min" at bounding box center [1029, 242] width 325 height 31
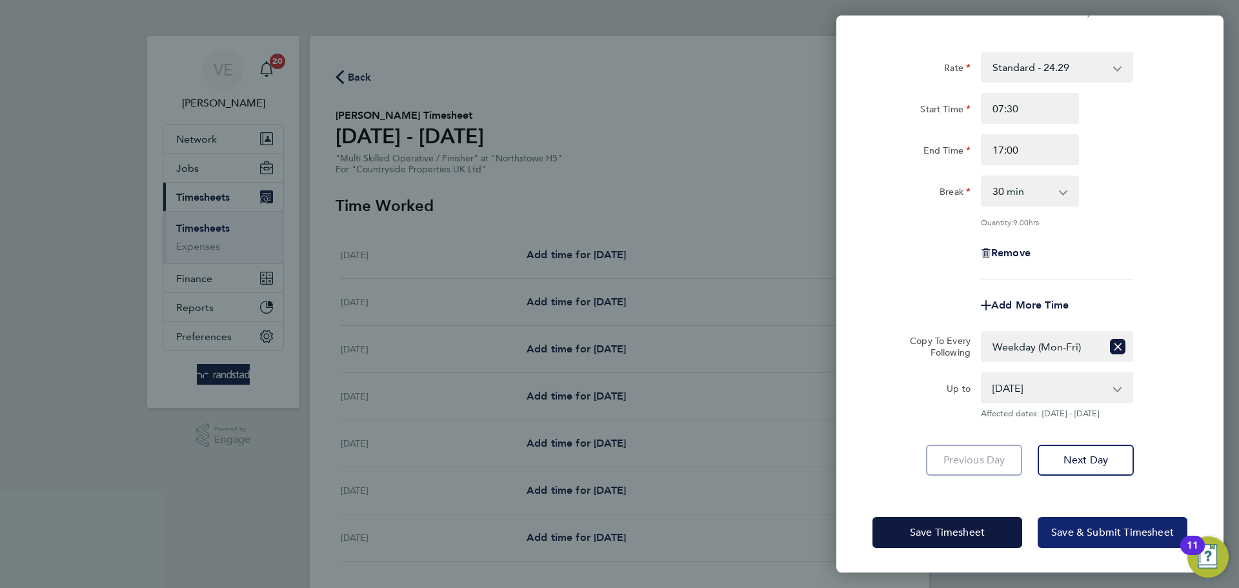
click at [1106, 531] on span "Save & Submit Timesheet" at bounding box center [1112, 532] width 123 height 13
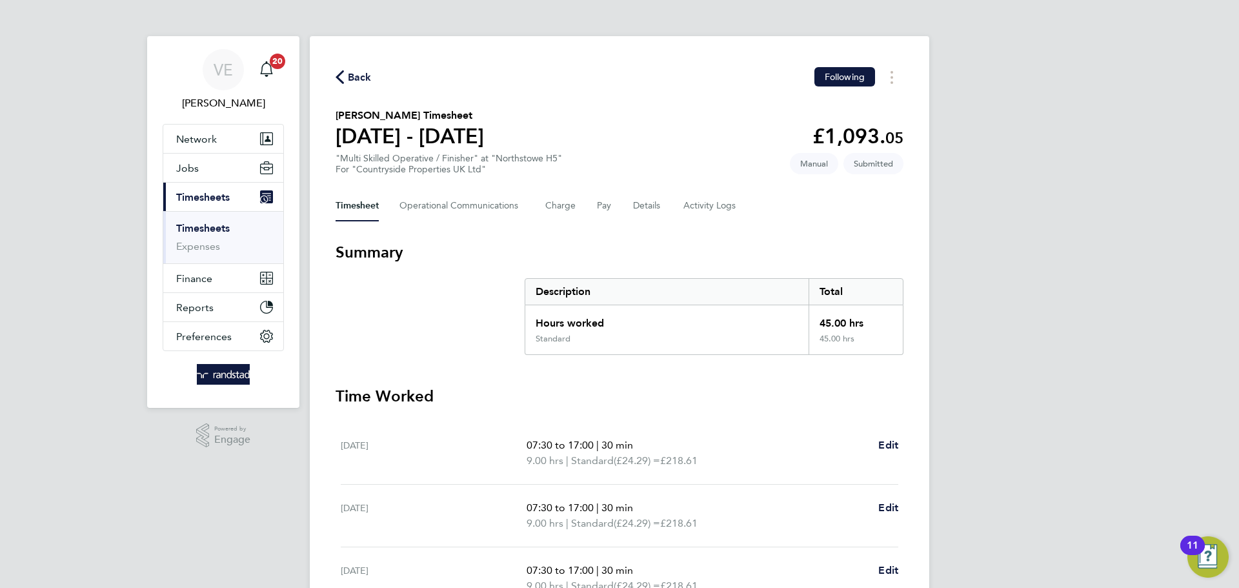
click at [360, 334] on section "Summary Description Total Hours worked 45.00 hrs Standard 45.00 hrs" at bounding box center [620, 298] width 568 height 113
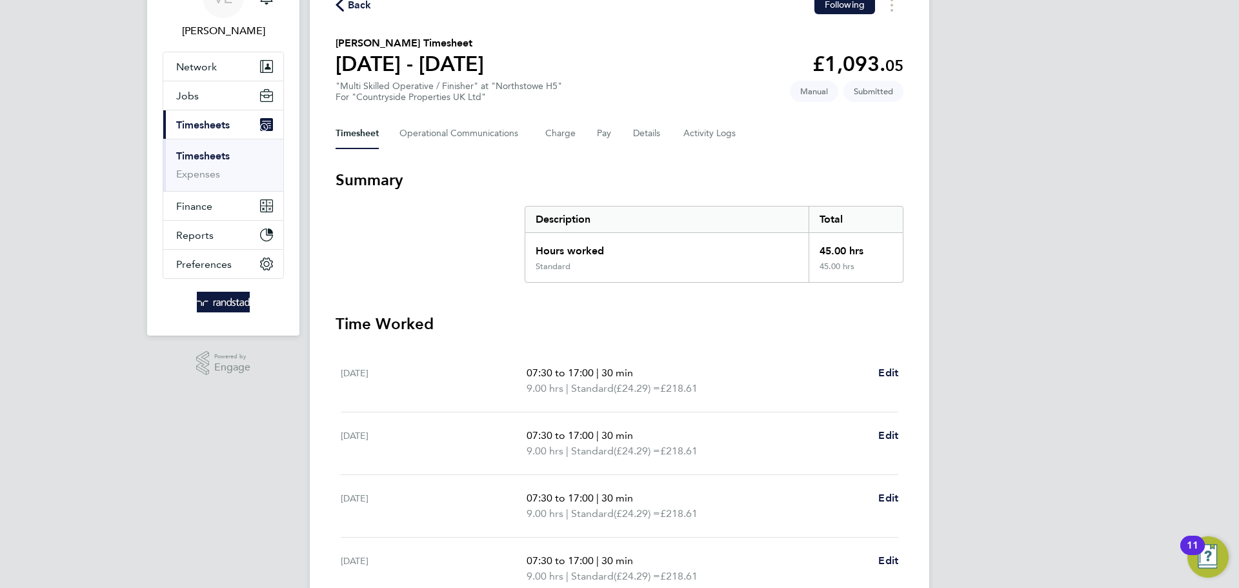
click at [367, 7] on span "Back" at bounding box center [360, 4] width 24 height 15
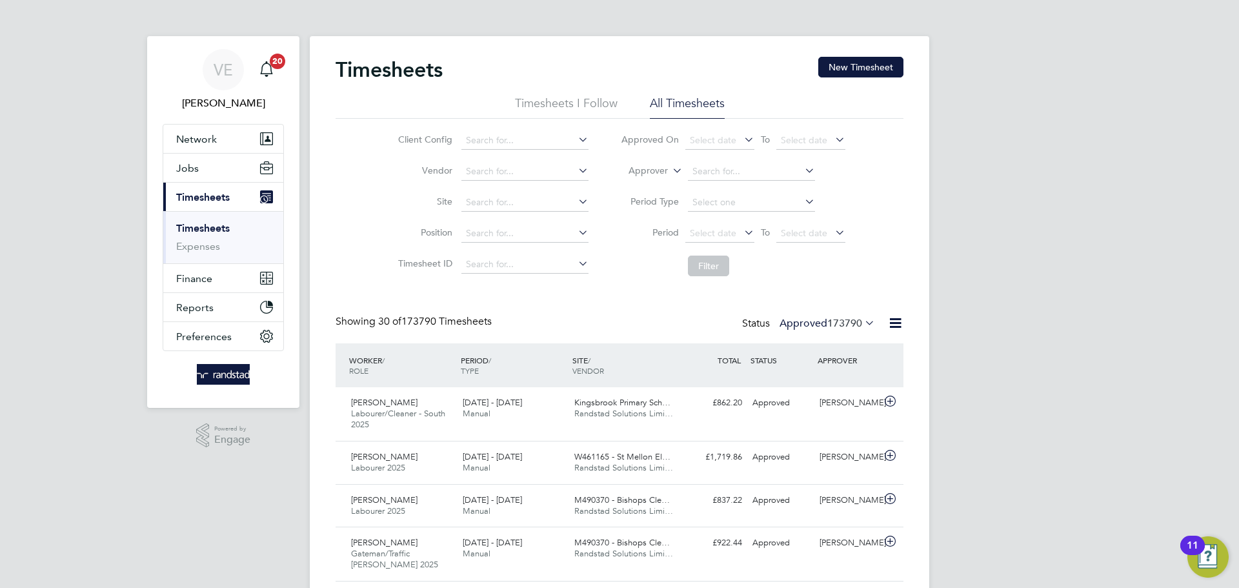
click at [879, 63] on button "New Timesheet" at bounding box center [860, 67] width 85 height 21
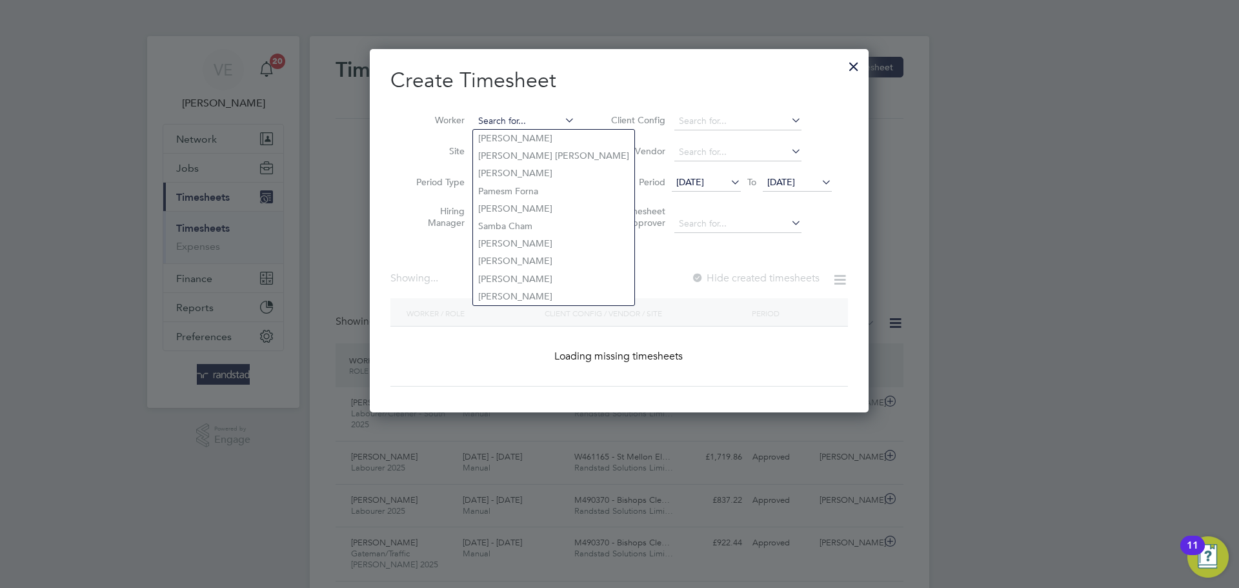
click at [475, 112] on input at bounding box center [524, 121] width 101 height 18
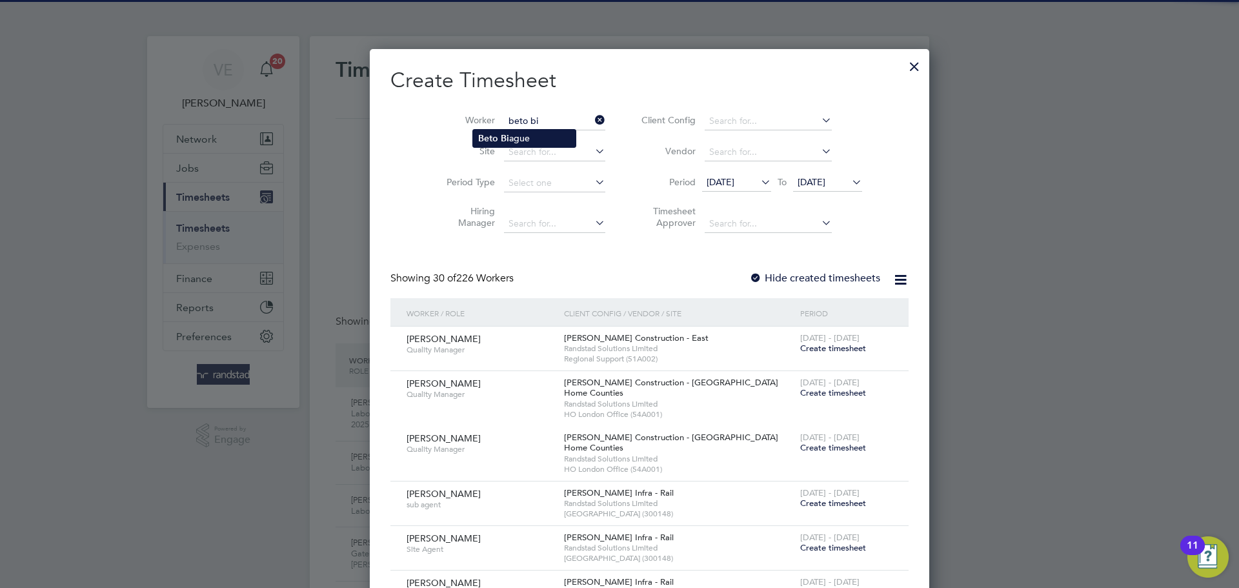
click at [501, 130] on li "Beto Bi ague" at bounding box center [524, 138] width 103 height 17
type input "Beto Biague"
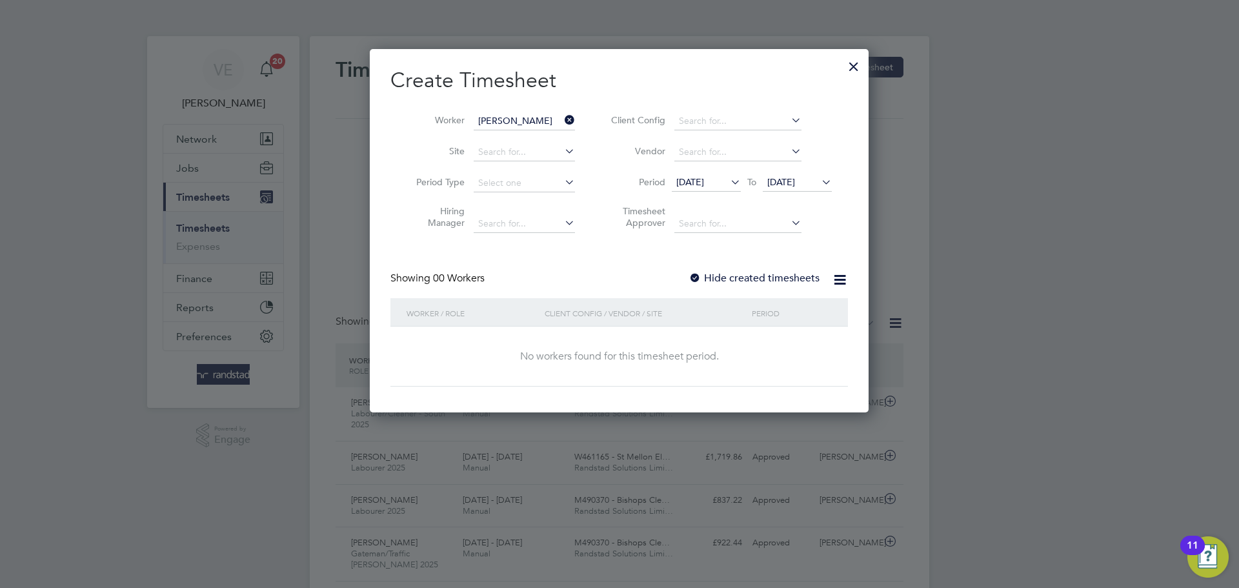
click at [786, 179] on span "[DATE]" at bounding box center [781, 182] width 28 height 12
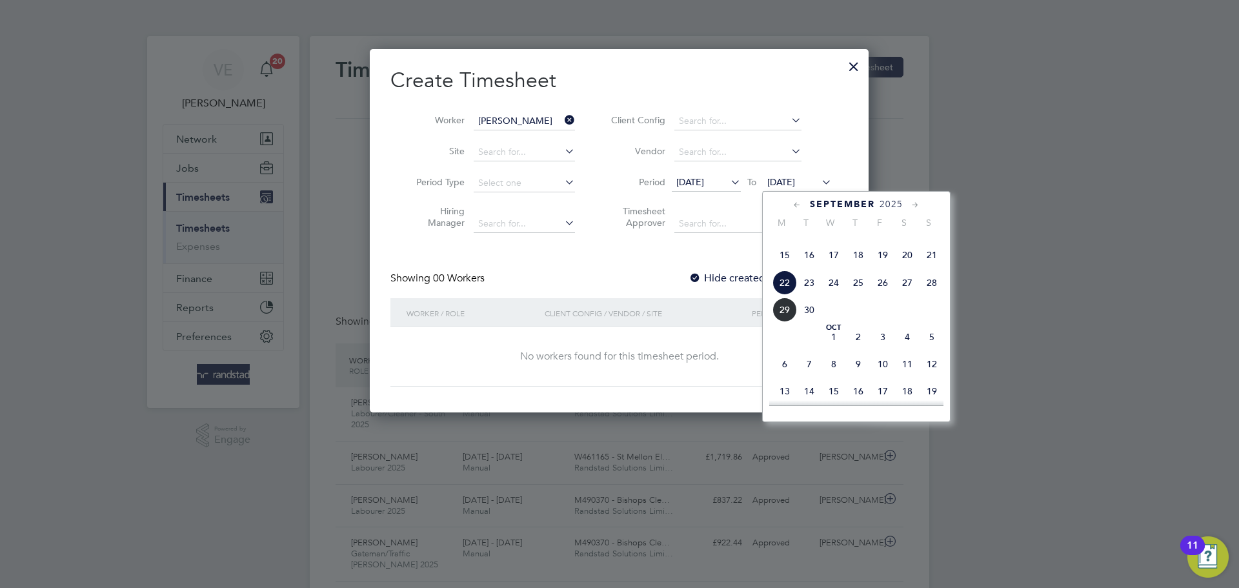
click at [943, 307] on div "September 2025 M T W T F S S Jun 1 2 3 4 5 6 7 8 9 10 11 12 13 14 15 16 17 18 1…" at bounding box center [856, 306] width 188 height 231
click at [941, 295] on span "28" at bounding box center [932, 282] width 25 height 25
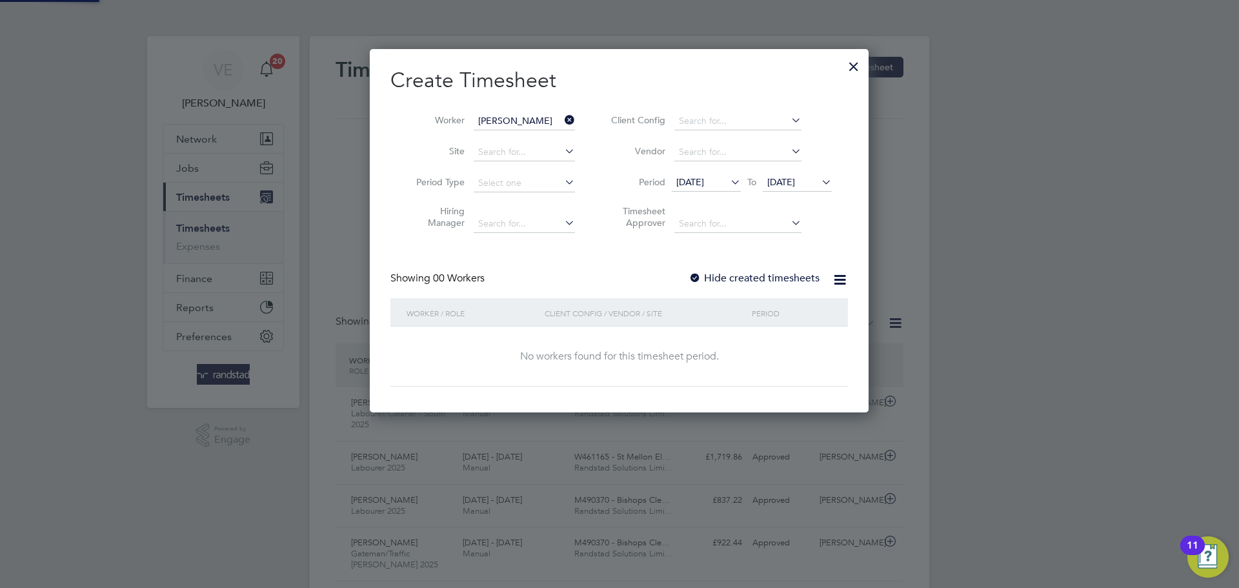
click at [767, 274] on label "Hide created timesheets" at bounding box center [754, 278] width 131 height 13
click at [704, 183] on span "[DATE]" at bounding box center [690, 182] width 28 height 12
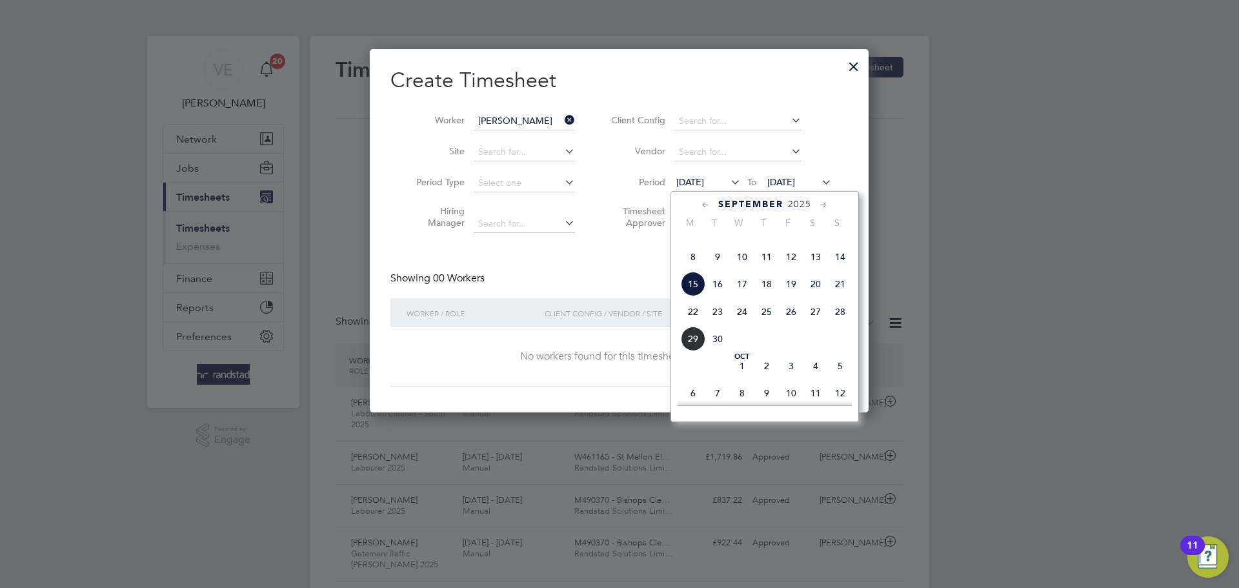
click at [698, 324] on span "22" at bounding box center [693, 311] width 25 height 25
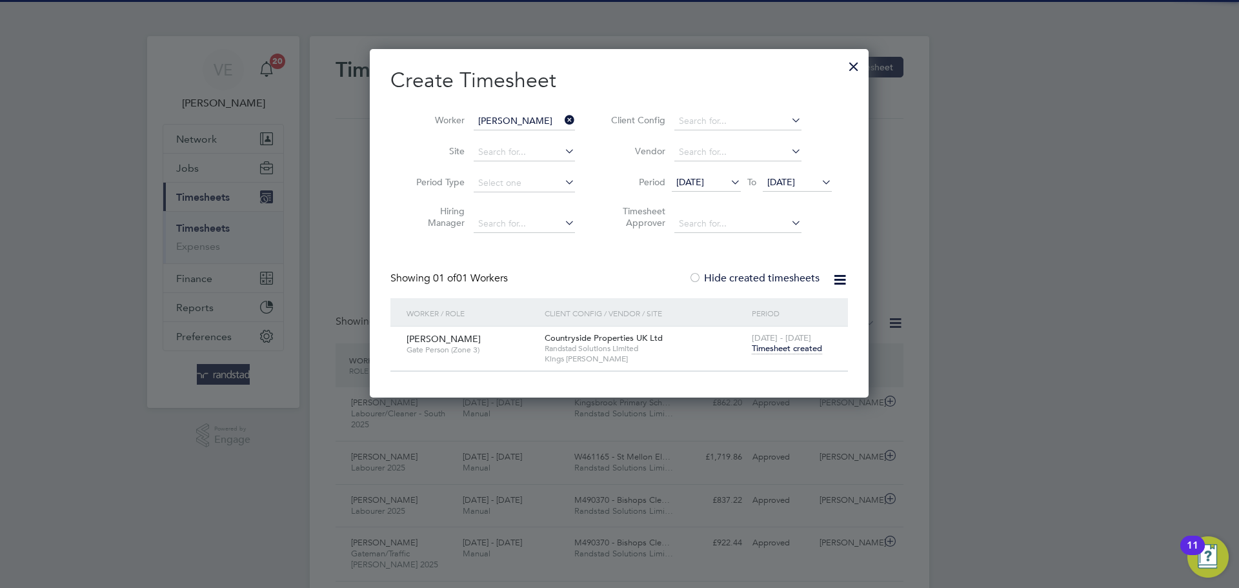
click at [764, 343] on span "Timesheet created" at bounding box center [787, 349] width 70 height 12
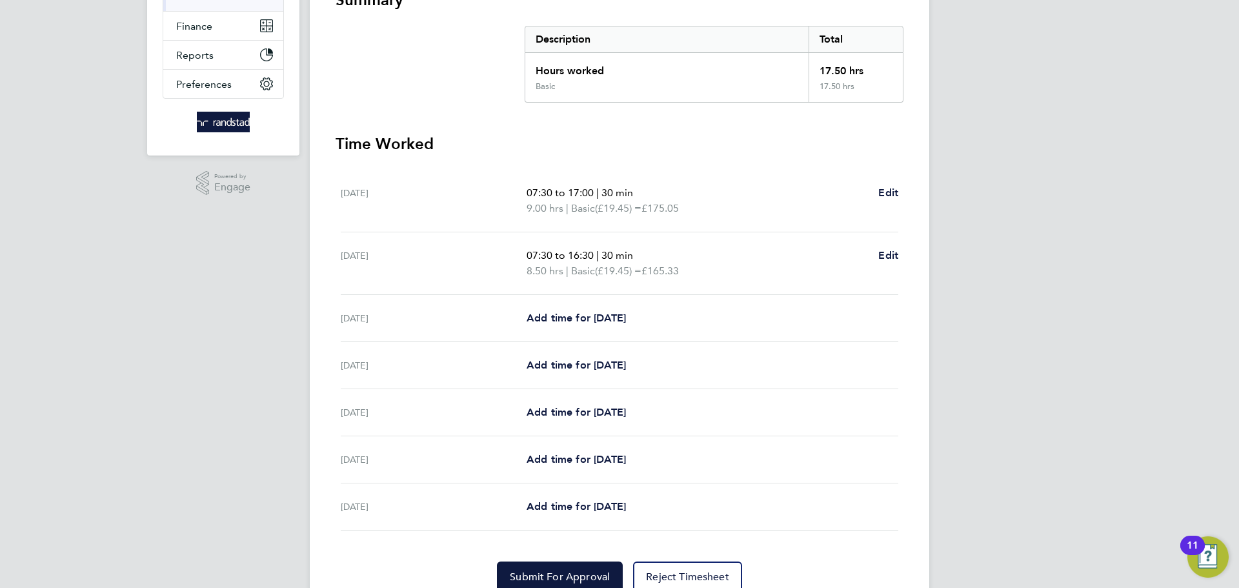
drag, startPoint x: 602, startPoint y: 249, endPoint x: 602, endPoint y: 257, distance: 7.7
click at [599, 254] on span "|" at bounding box center [597, 255] width 3 height 12
click at [609, 321] on span "Add time for Wed 24 Sep" at bounding box center [576, 318] width 99 height 12
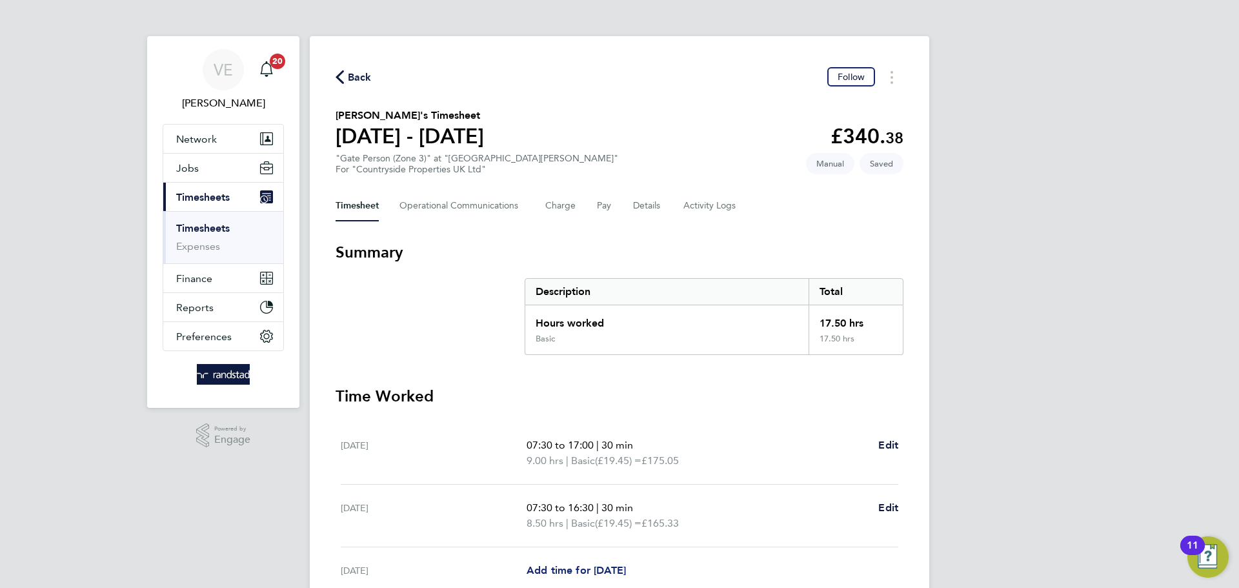
select select "30"
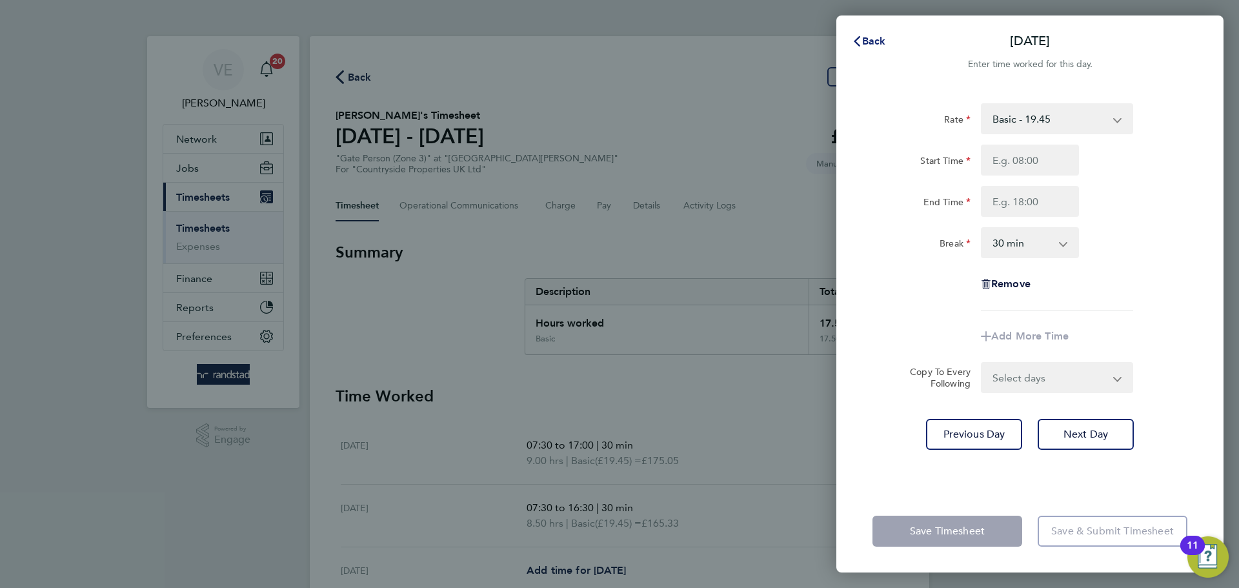
click at [864, 40] on span "Back" at bounding box center [874, 41] width 24 height 12
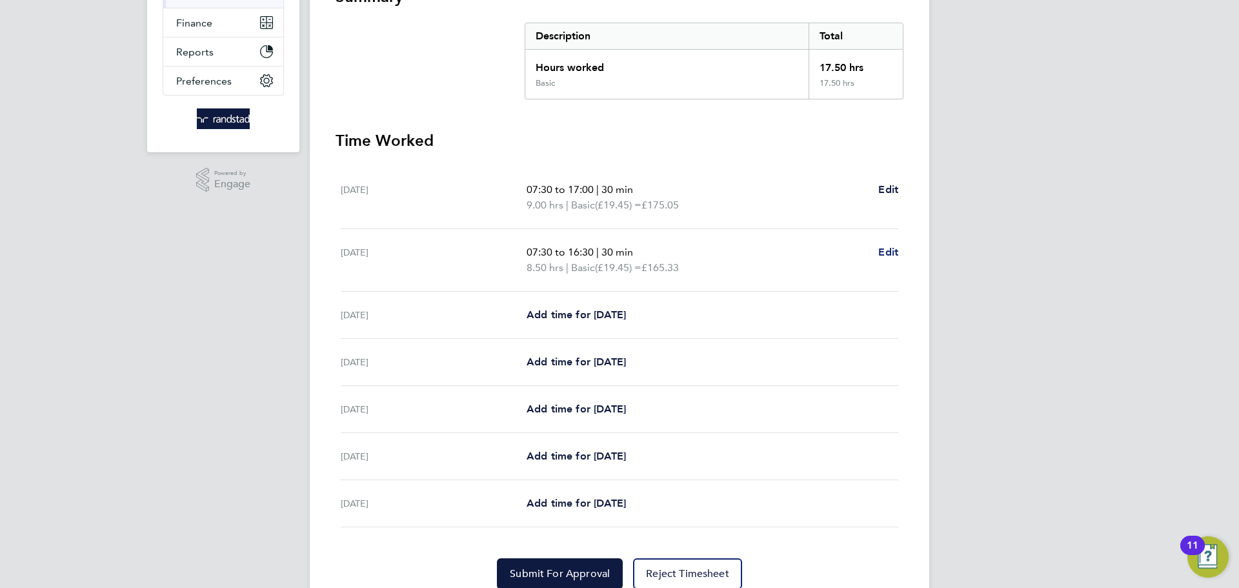
click at [888, 256] on span "Edit" at bounding box center [888, 252] width 20 height 12
select select "30"
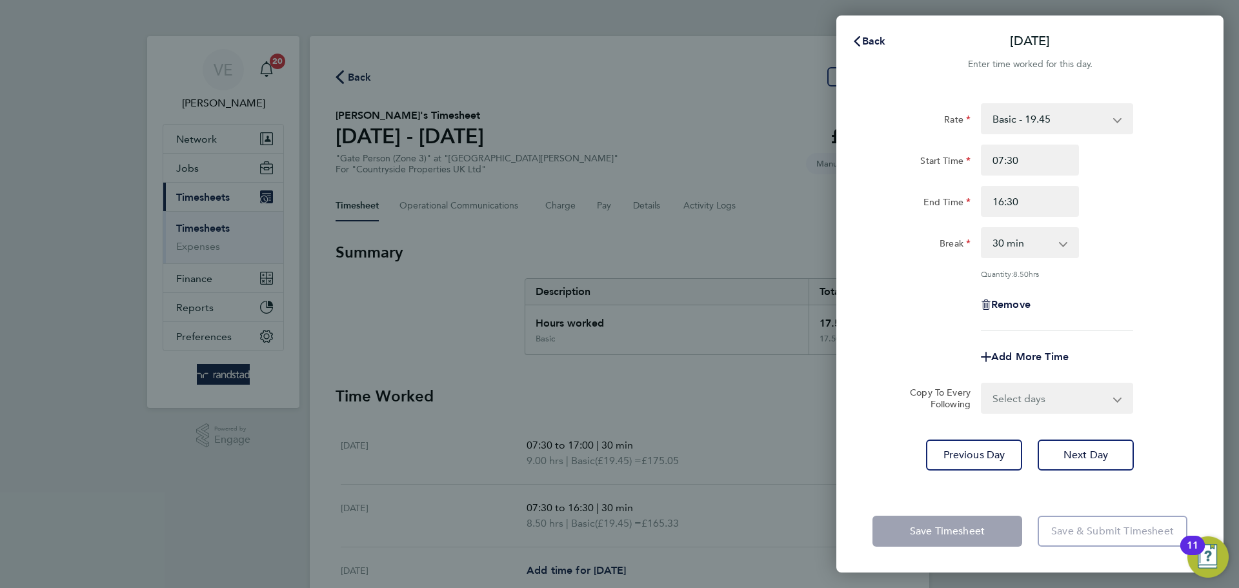
click at [1062, 403] on select "Select days Day Weekday (Mon-Fri) Weekend (Sat-Sun) Wednesday Thursday Friday S…" at bounding box center [1050, 398] width 136 height 28
select select "WEEKDAY"
click at [982, 384] on select "Select days Day Weekday (Mon-Fri) Weekend (Sat-Sun) Wednesday Thursday Friday S…" at bounding box center [1050, 398] width 136 height 28
select select "2025-09-28"
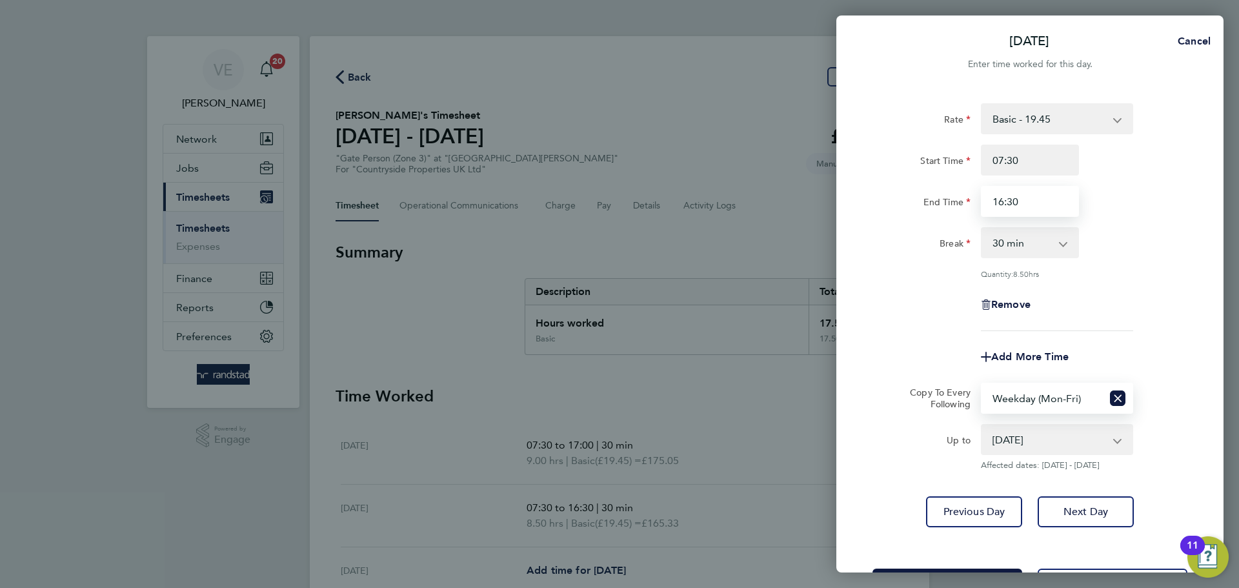
drag, startPoint x: 1035, startPoint y: 200, endPoint x: 908, endPoint y: 205, distance: 127.3
click at [908, 205] on div "End Time 16:30" at bounding box center [1029, 201] width 325 height 31
type input "17:00"
click at [1130, 172] on div "Start Time 07:30" at bounding box center [1029, 160] width 325 height 31
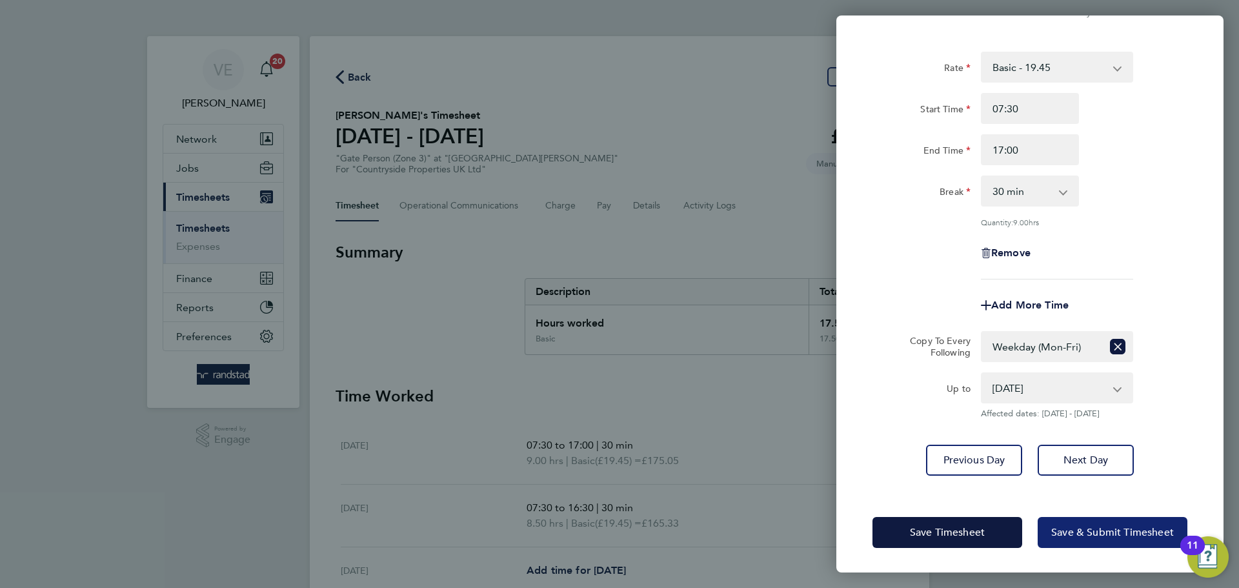
click at [1119, 528] on span "Save & Submit Timesheet" at bounding box center [1112, 532] width 123 height 13
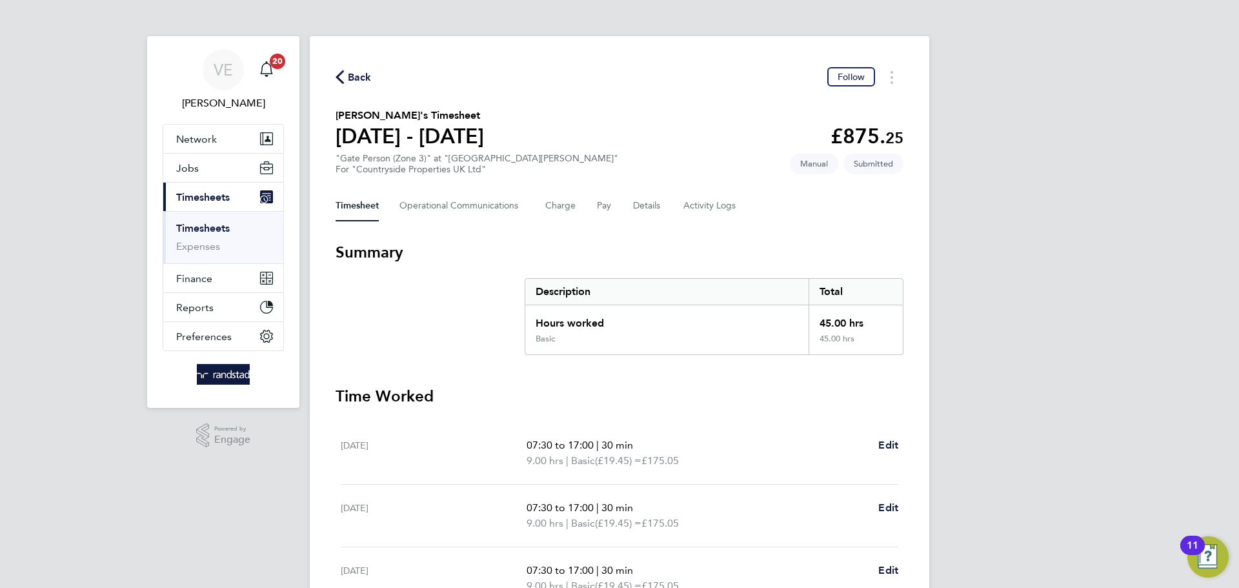
click at [363, 77] on span "Back" at bounding box center [360, 77] width 24 height 15
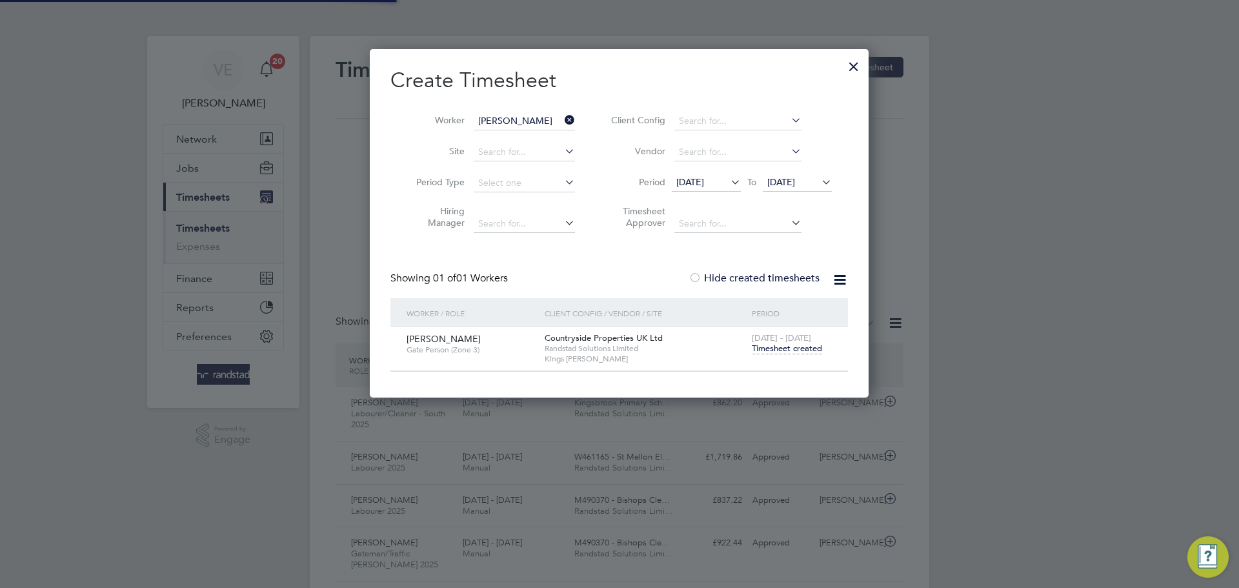
scroll to position [33, 112]
click at [562, 116] on icon at bounding box center [562, 120] width 0 height 18
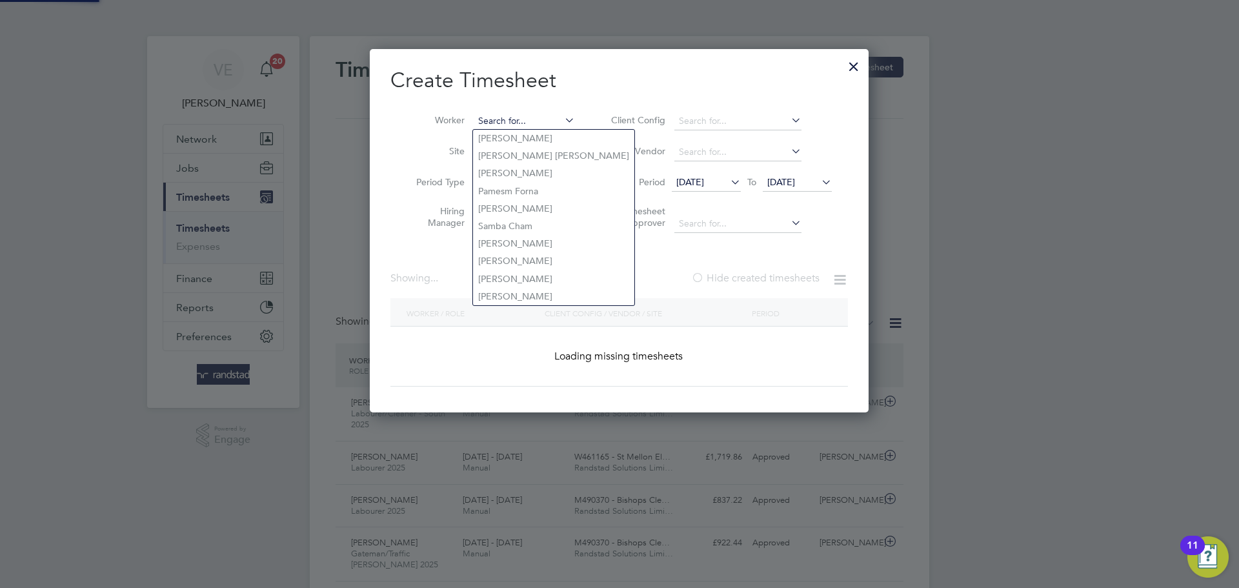
click at [547, 122] on input at bounding box center [524, 121] width 101 height 18
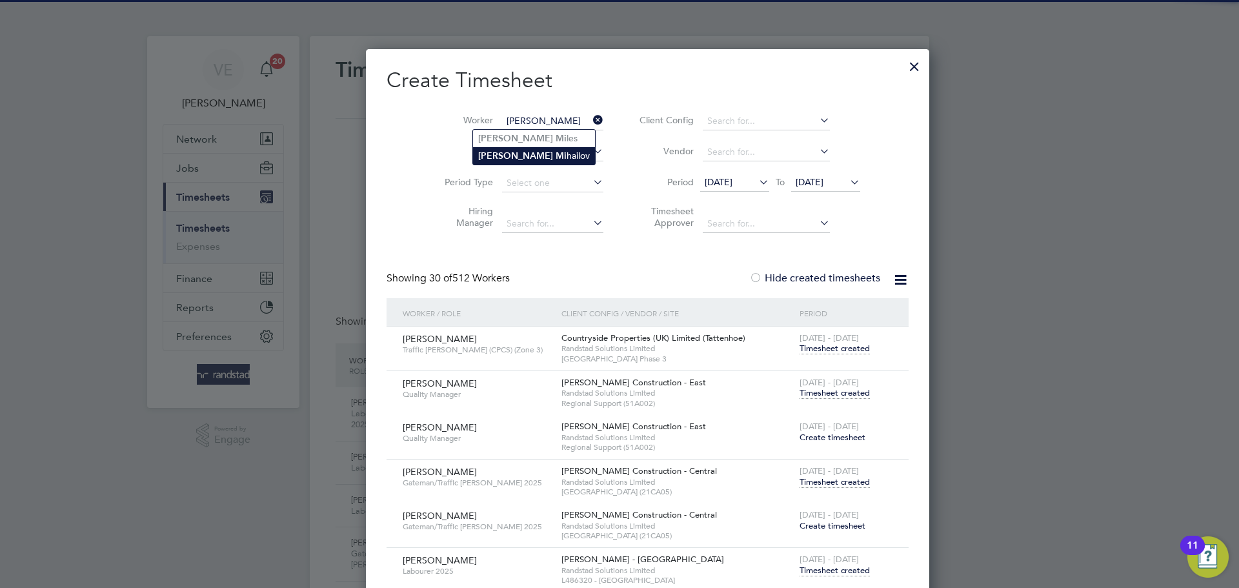
click at [545, 148] on li "Stefan Mi hailov" at bounding box center [534, 155] width 122 height 17
type input "Stefan Mihailov"
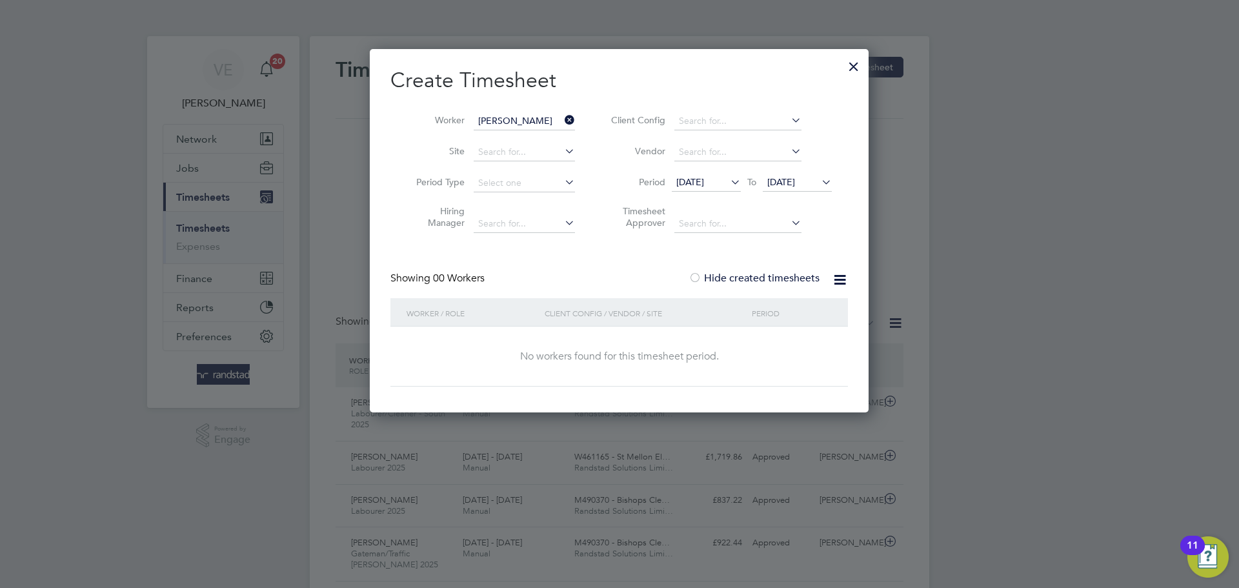
click at [795, 183] on span "28 Sep 2025" at bounding box center [781, 182] width 28 height 12
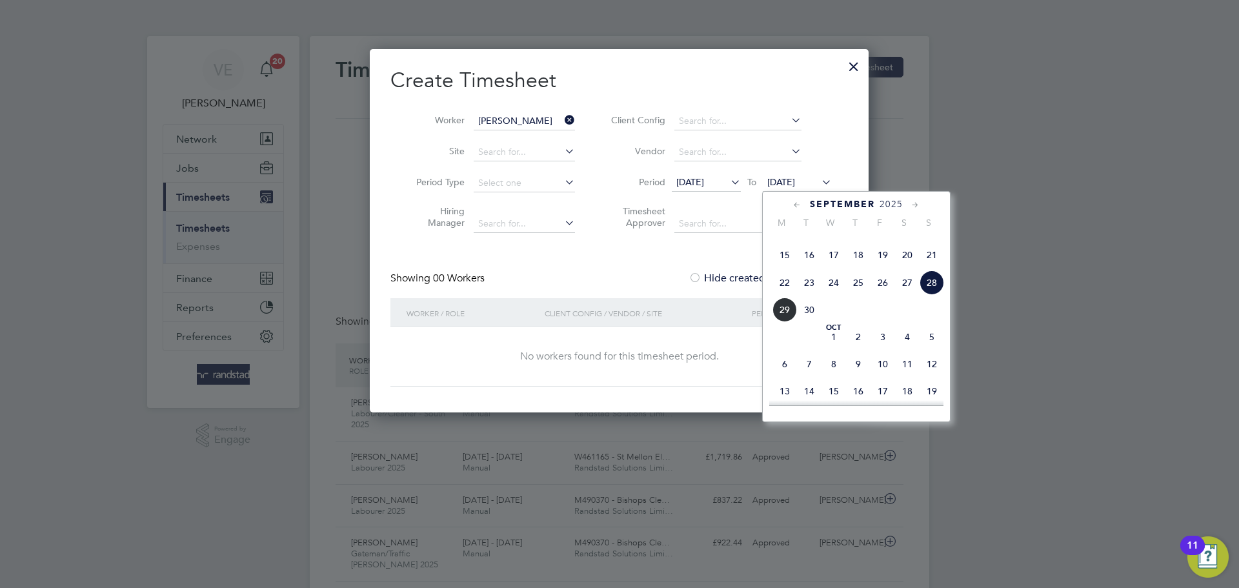
click at [940, 295] on span "28" at bounding box center [932, 282] width 25 height 25
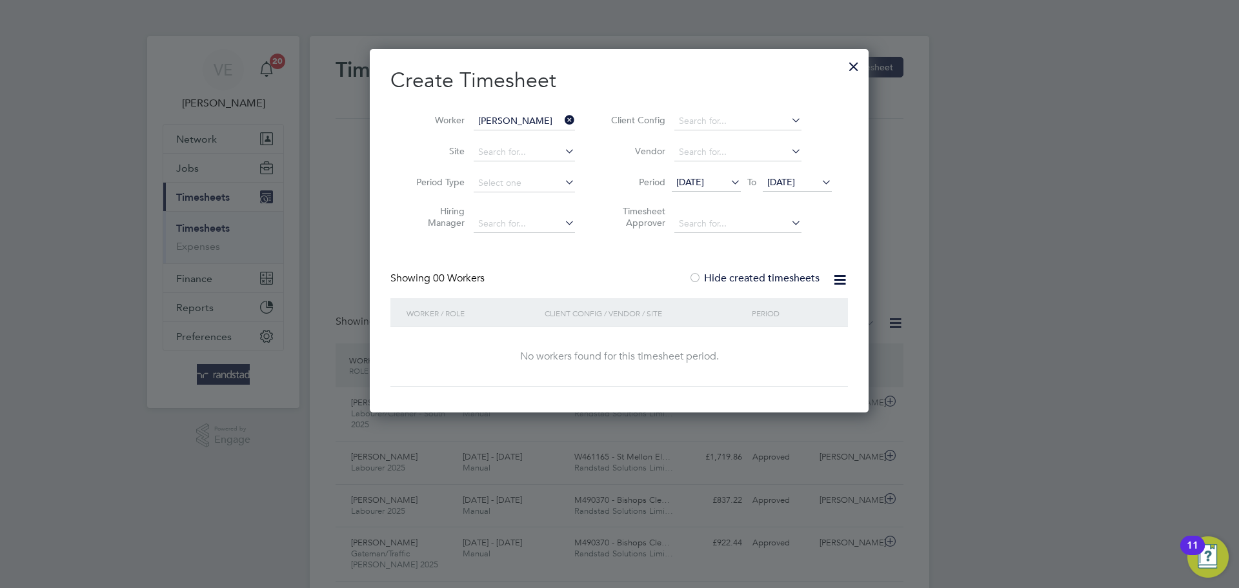
click at [694, 185] on span "[DATE]" at bounding box center [690, 182] width 28 height 12
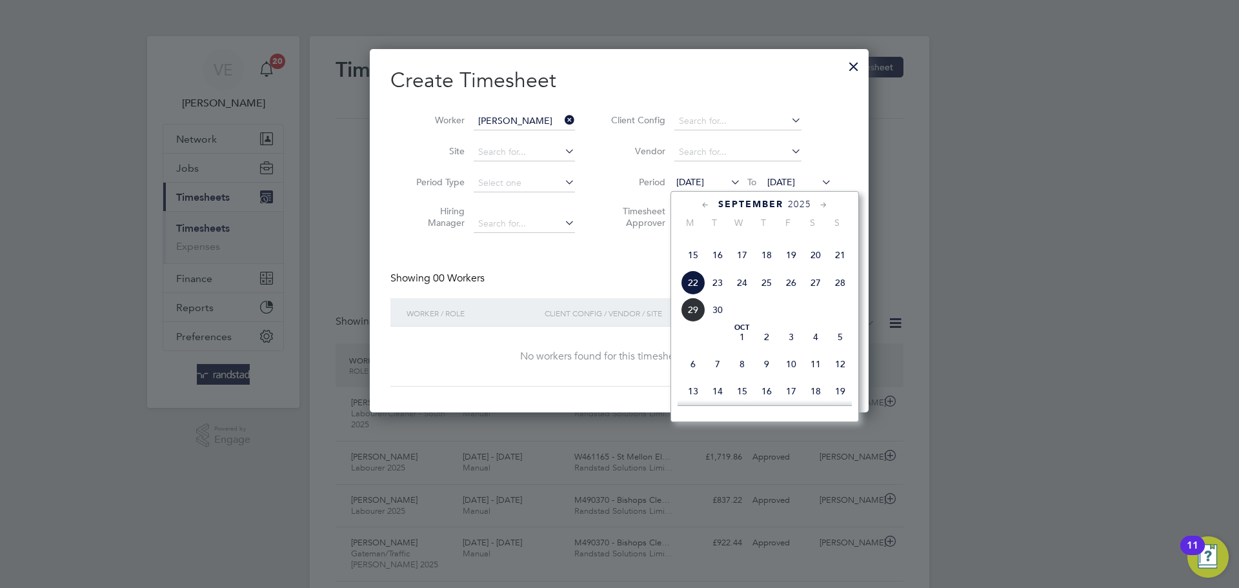
click at [848, 71] on div at bounding box center [853, 63] width 23 height 23
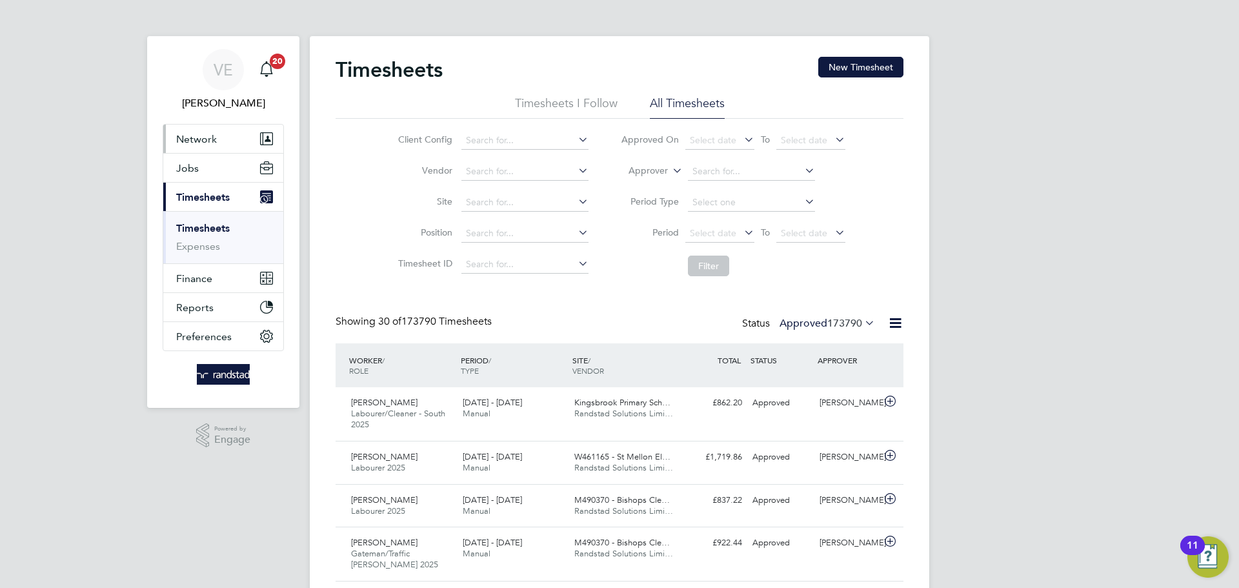
click at [214, 141] on span "Network" at bounding box center [196, 139] width 41 height 12
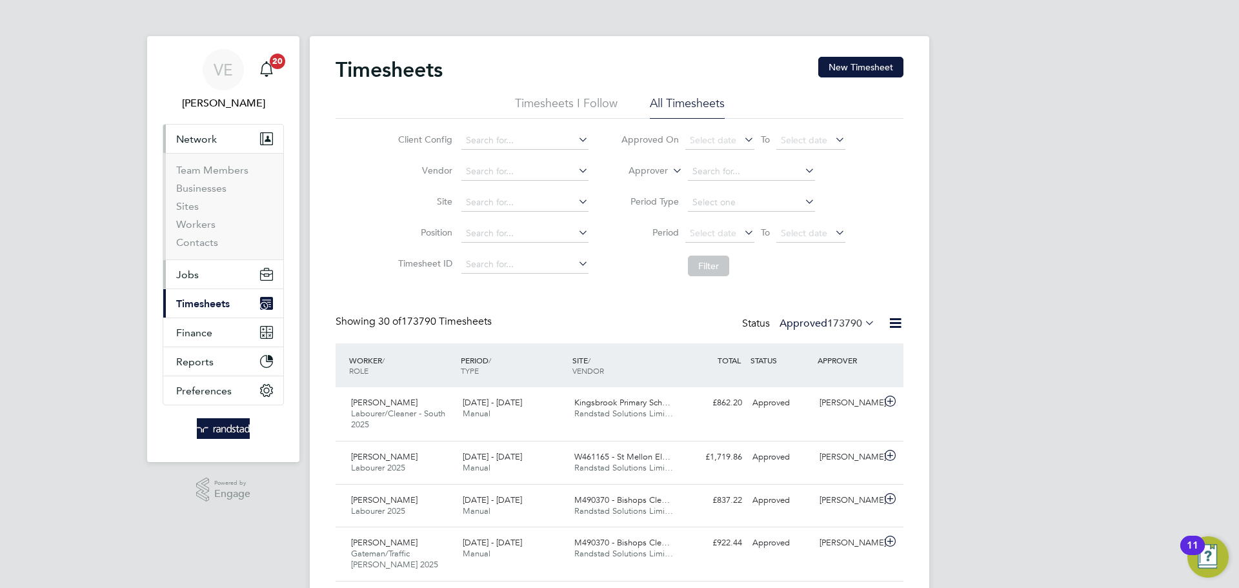
click at [209, 277] on button "Jobs" at bounding box center [223, 274] width 120 height 28
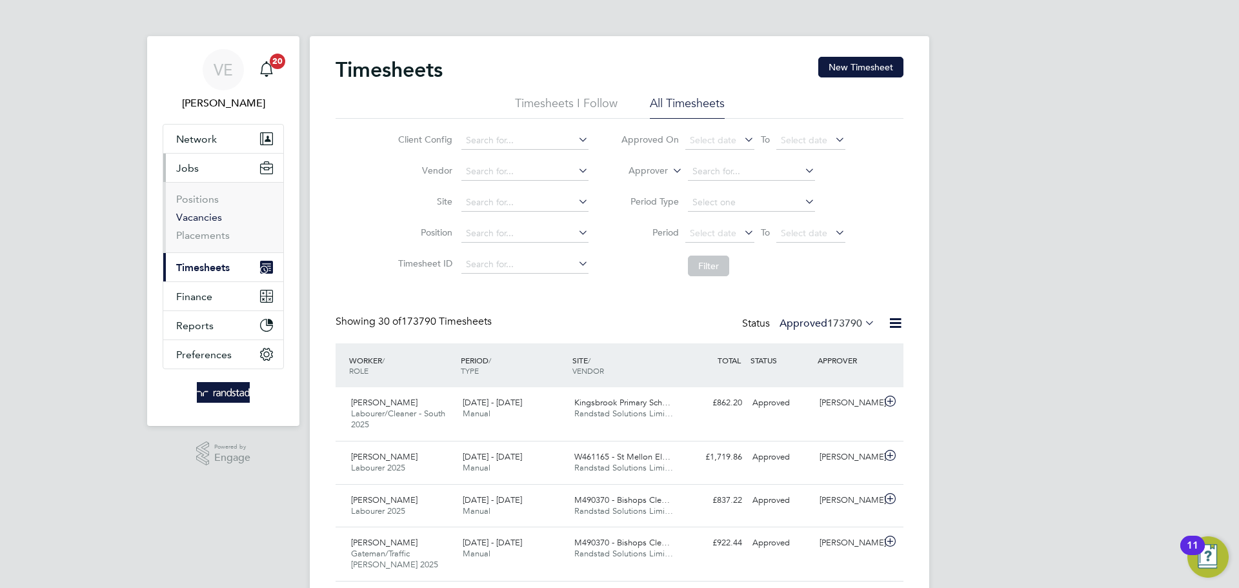
click at [215, 219] on link "Vacancies" at bounding box center [199, 217] width 46 height 12
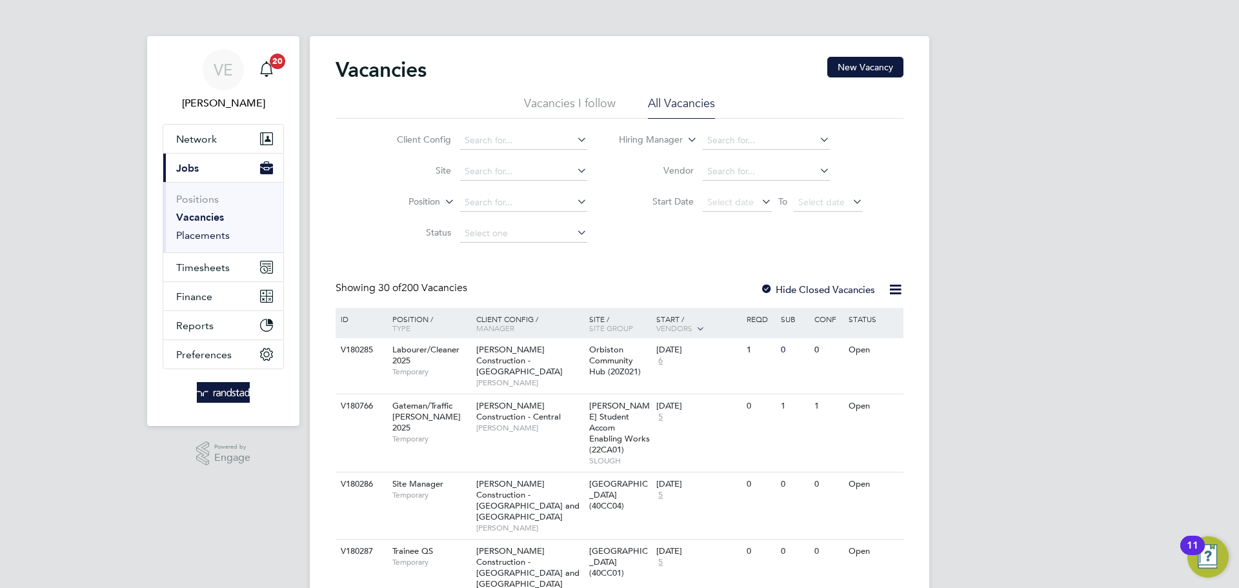
click at [212, 239] on link "Placements" at bounding box center [203, 235] width 54 height 12
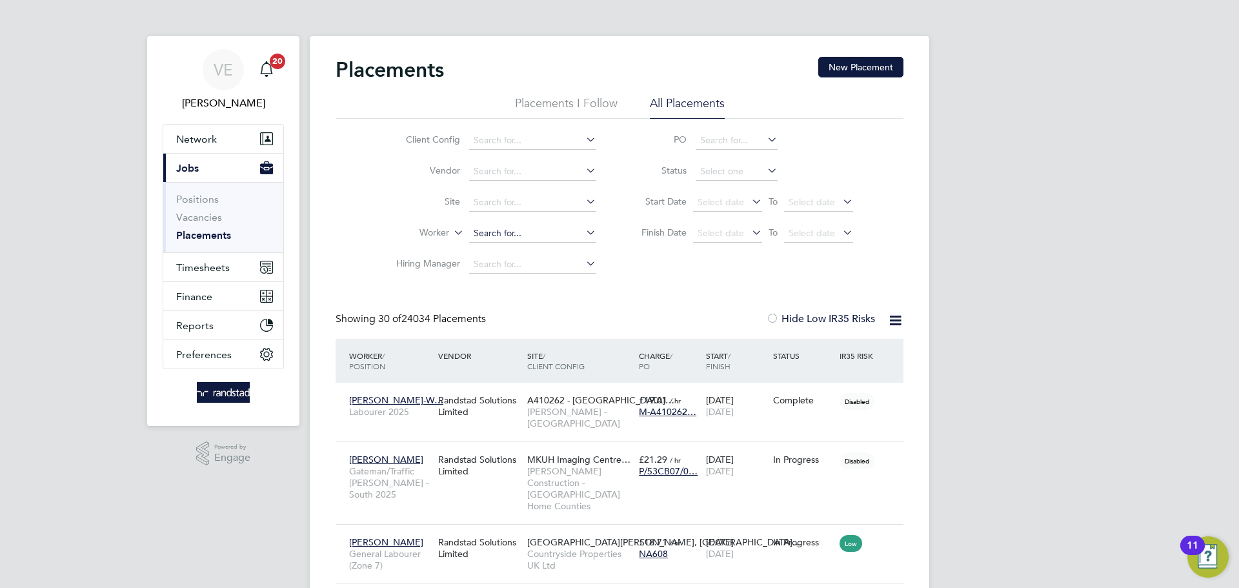
click at [532, 239] on input at bounding box center [532, 234] width 127 height 18
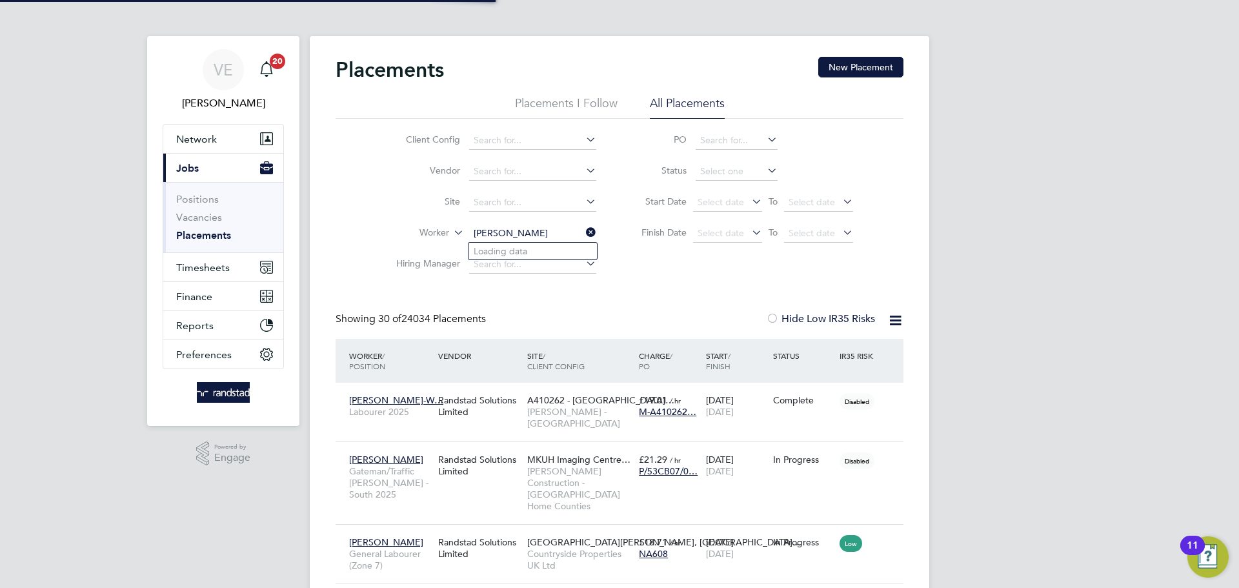
type input "stefan miha"
click at [583, 232] on icon at bounding box center [583, 232] width 0 height 18
click at [525, 233] on input at bounding box center [532, 234] width 127 height 18
type input "stefan mihailov"
click at [818, 234] on span "Select date" at bounding box center [812, 233] width 46 height 12
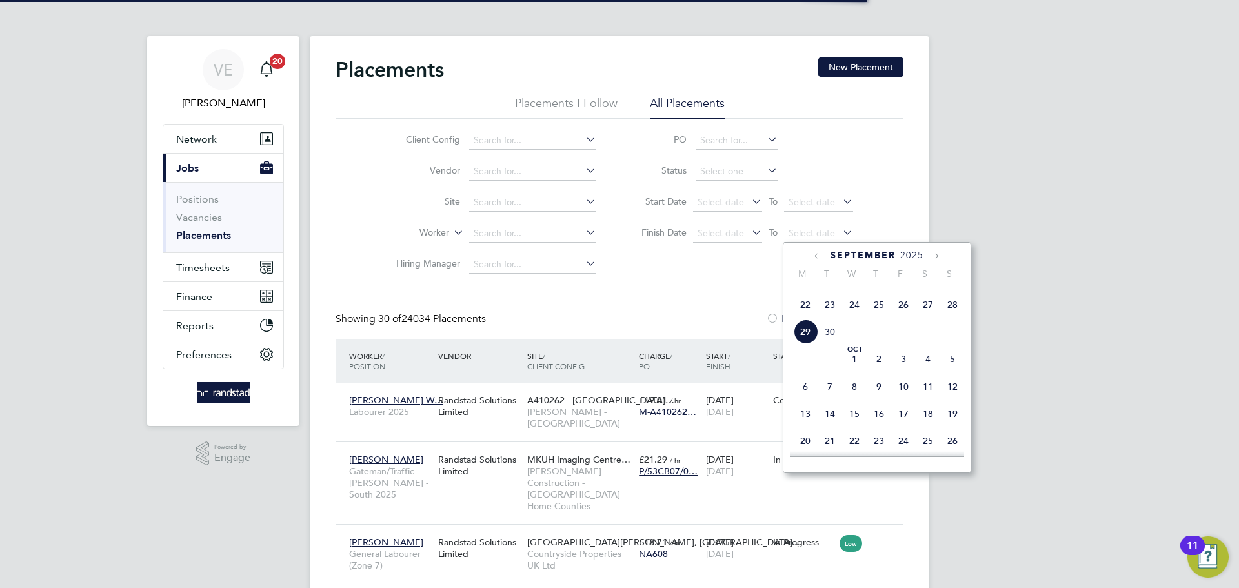
click at [543, 276] on li "Hiring Manager" at bounding box center [491, 264] width 243 height 31
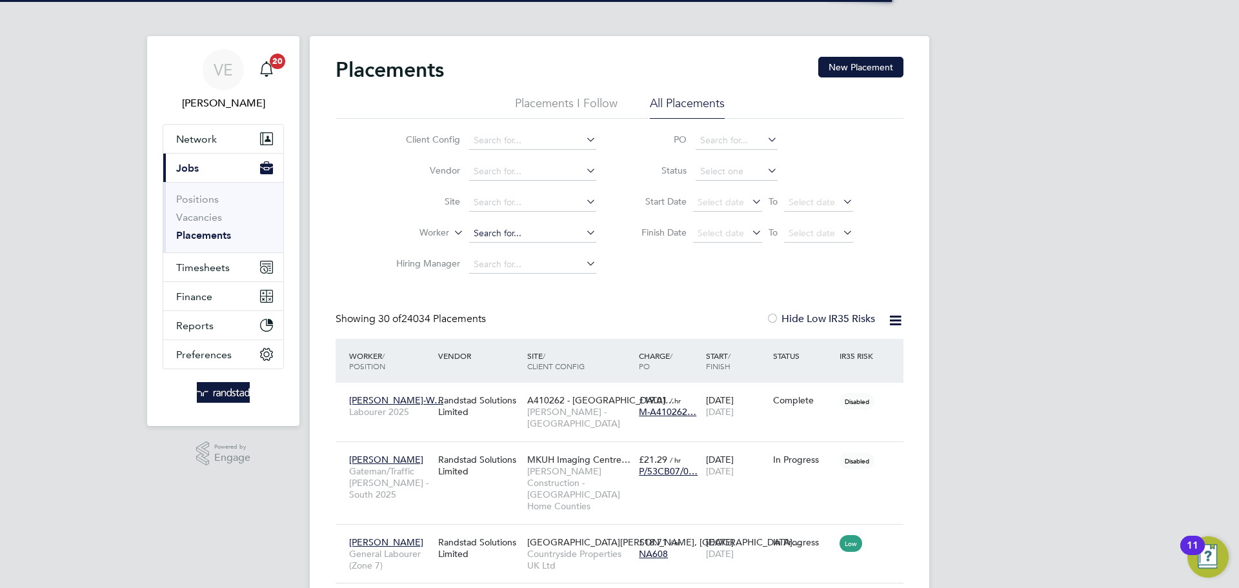
click at [539, 232] on input at bounding box center [532, 234] width 127 height 18
type input "m"
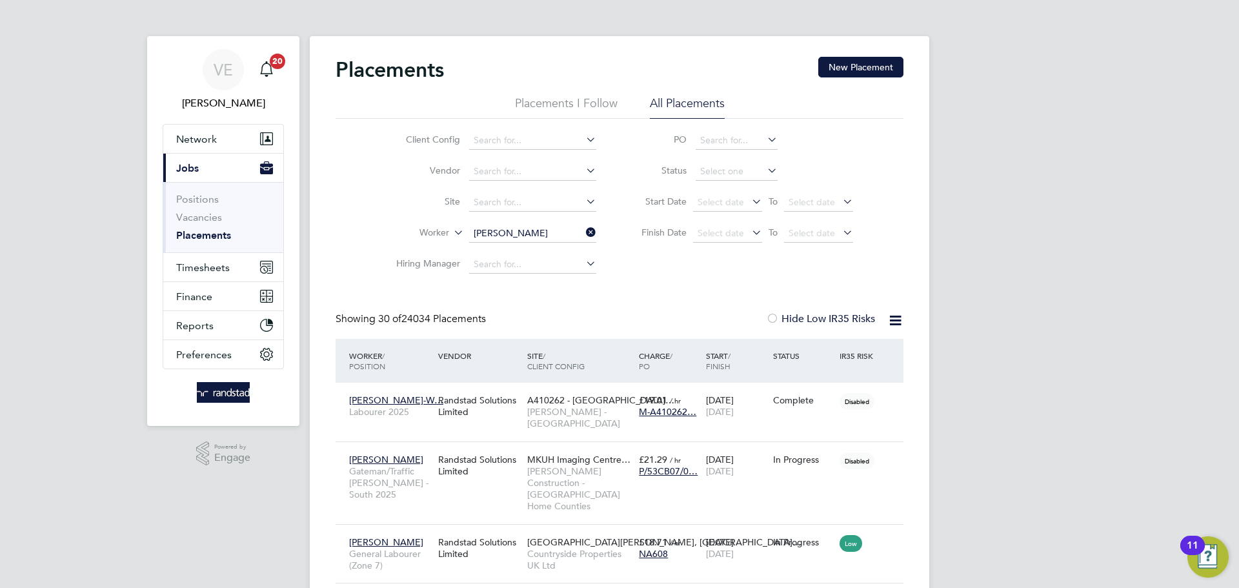
click at [578, 404] on li "Stefan Mihailov" at bounding box center [586, 408] width 234 height 17
type input "Stefan Mihailov"
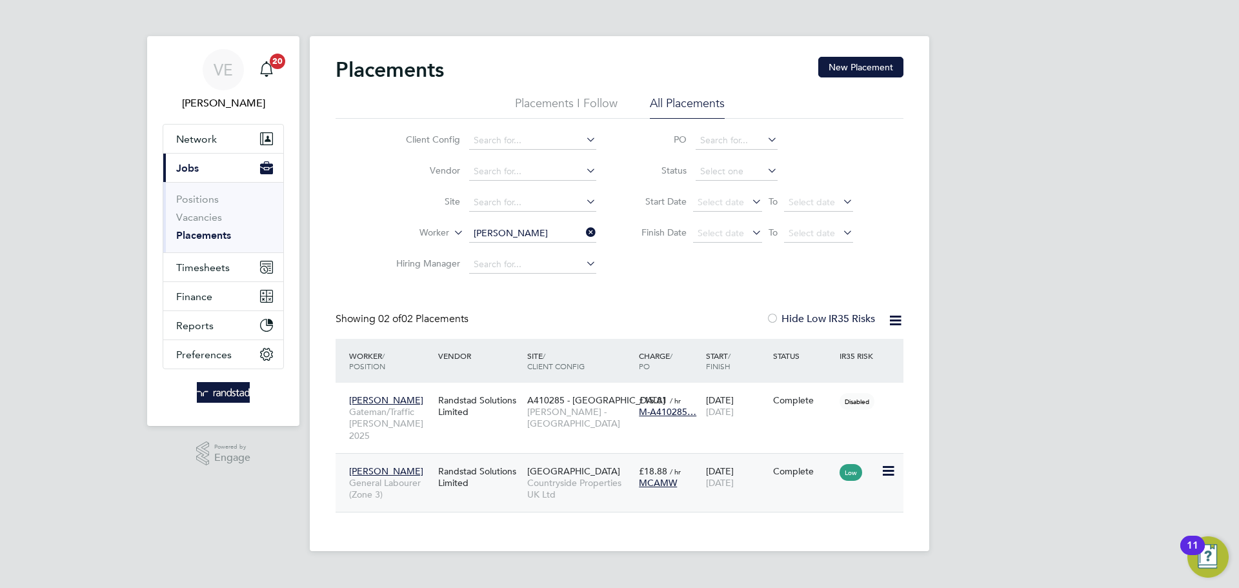
click at [789, 465] on div "Complete" at bounding box center [803, 471] width 61 height 12
click at [583, 233] on icon at bounding box center [583, 232] width 0 height 18
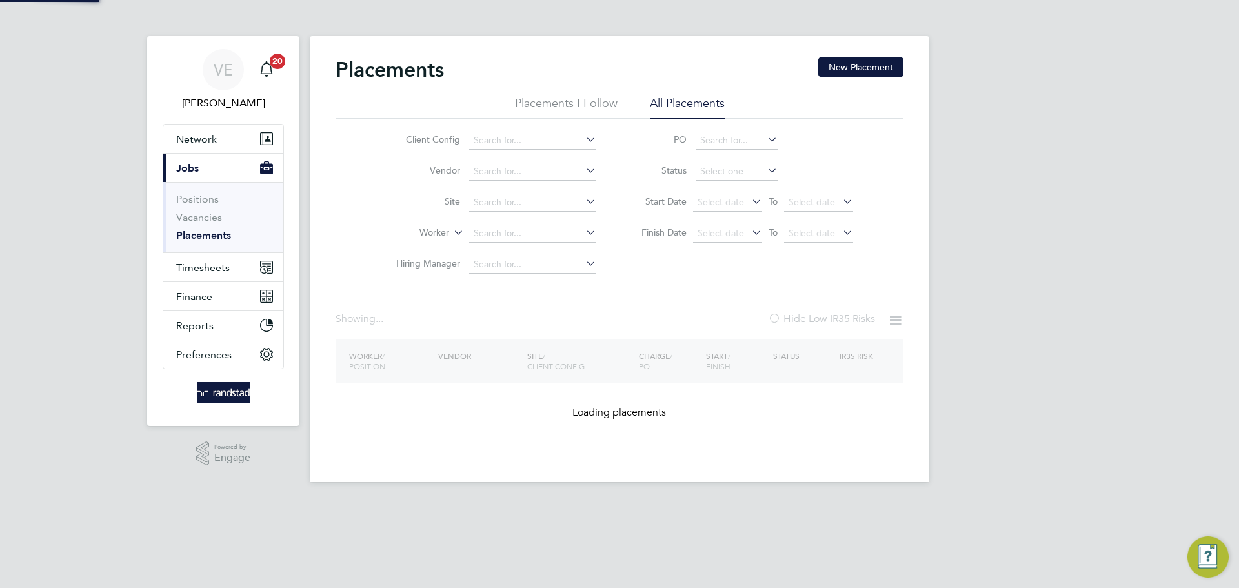
click at [552, 245] on li "Worker" at bounding box center [491, 233] width 243 height 31
click at [542, 234] on input at bounding box center [532, 234] width 127 height 18
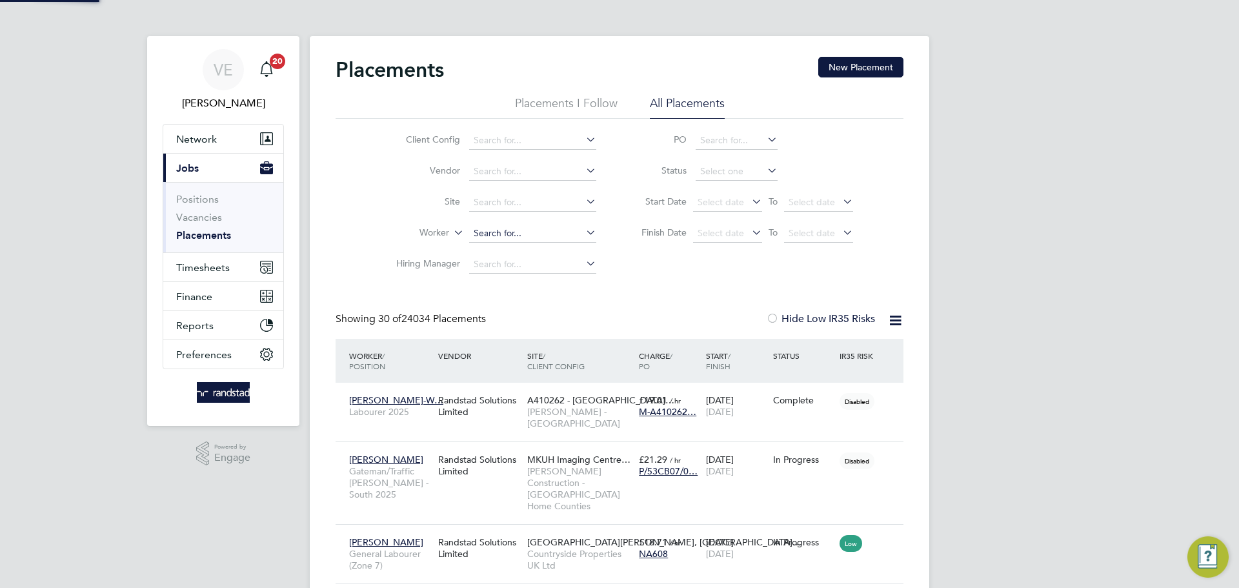
scroll to position [61, 112]
type input "jon pro"
click at [583, 233] on icon at bounding box center [583, 232] width 0 height 18
click at [565, 236] on input at bounding box center [532, 234] width 127 height 18
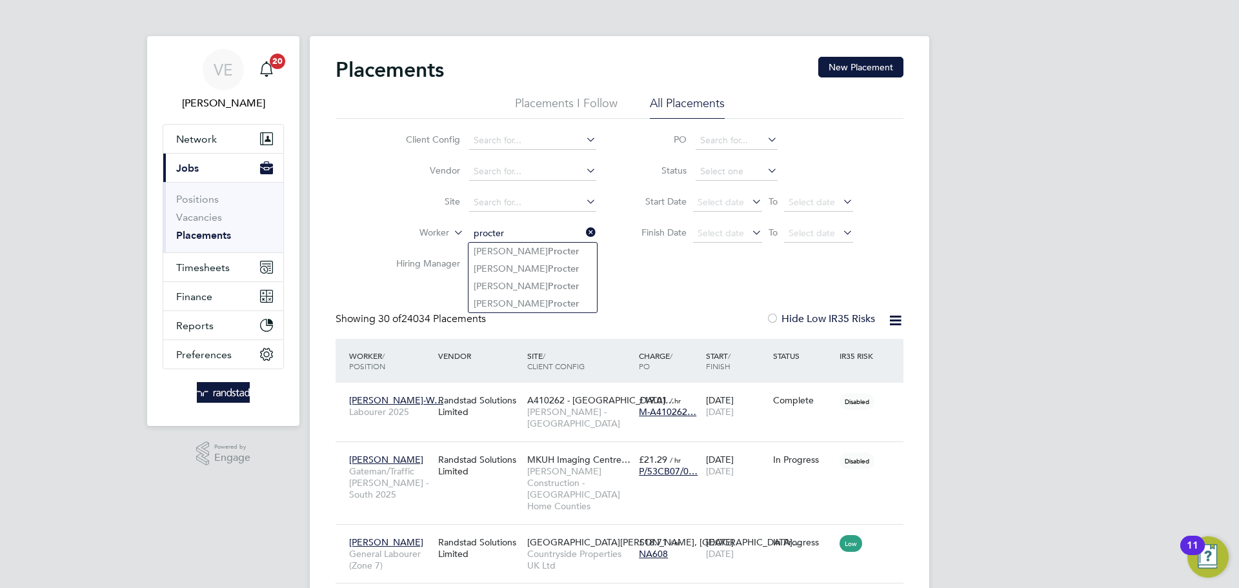
type input "procter"
click at [525, 205] on input at bounding box center [532, 203] width 127 height 18
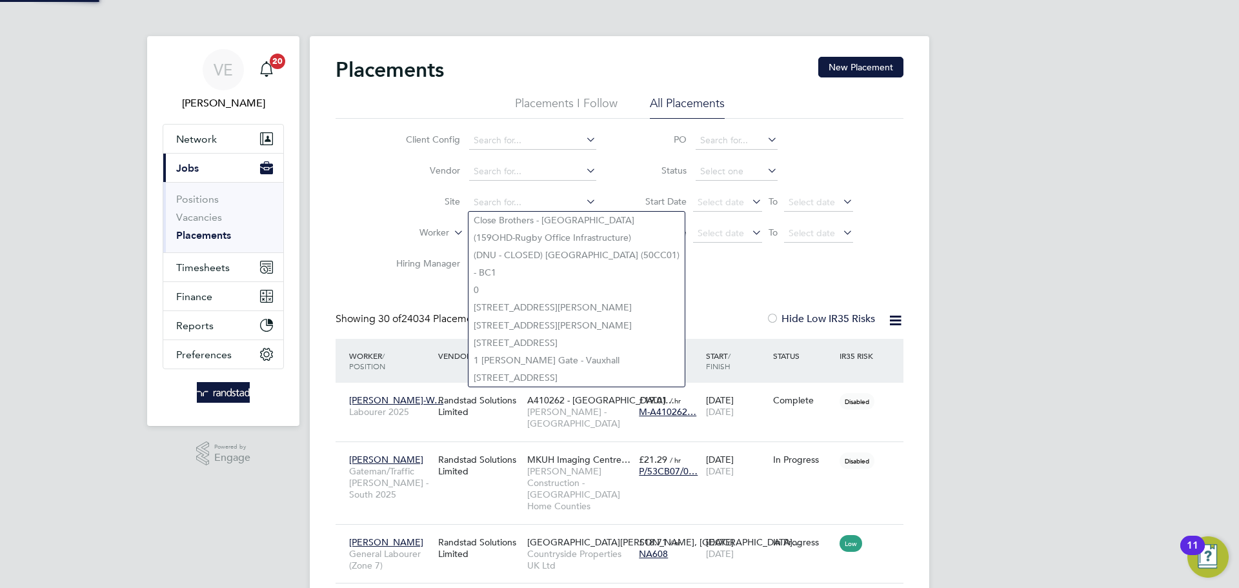
click at [427, 209] on li "Site" at bounding box center [491, 202] width 243 height 31
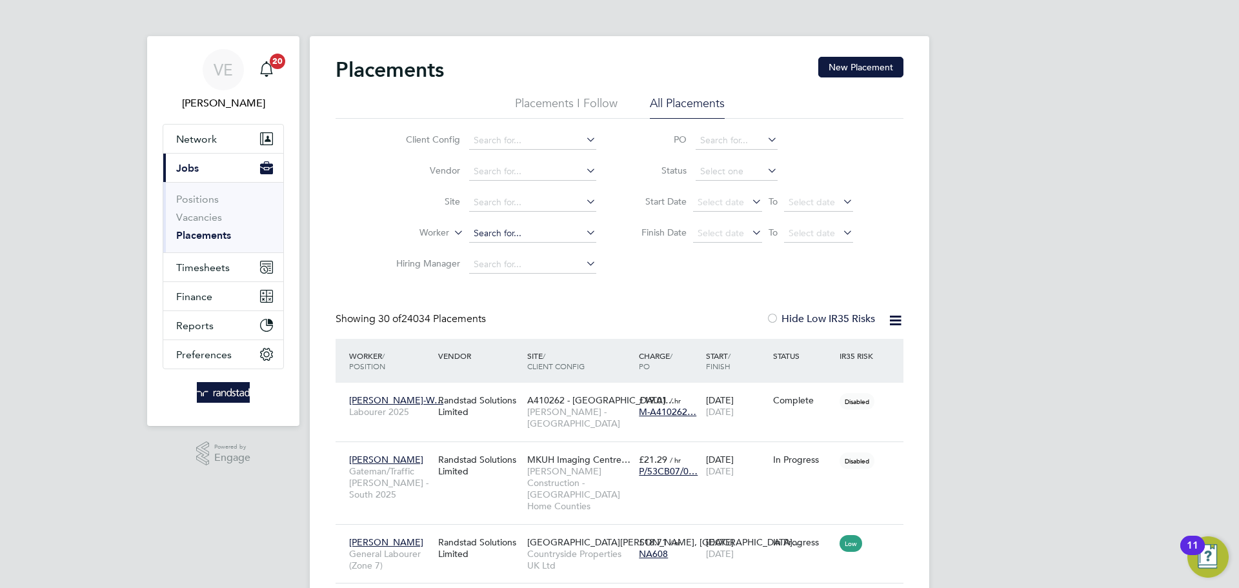
click at [511, 232] on input at bounding box center [532, 234] width 127 height 18
type input "j"
click at [556, 284] on li "John Procter" at bounding box center [533, 286] width 128 height 17
type input "John Procter"
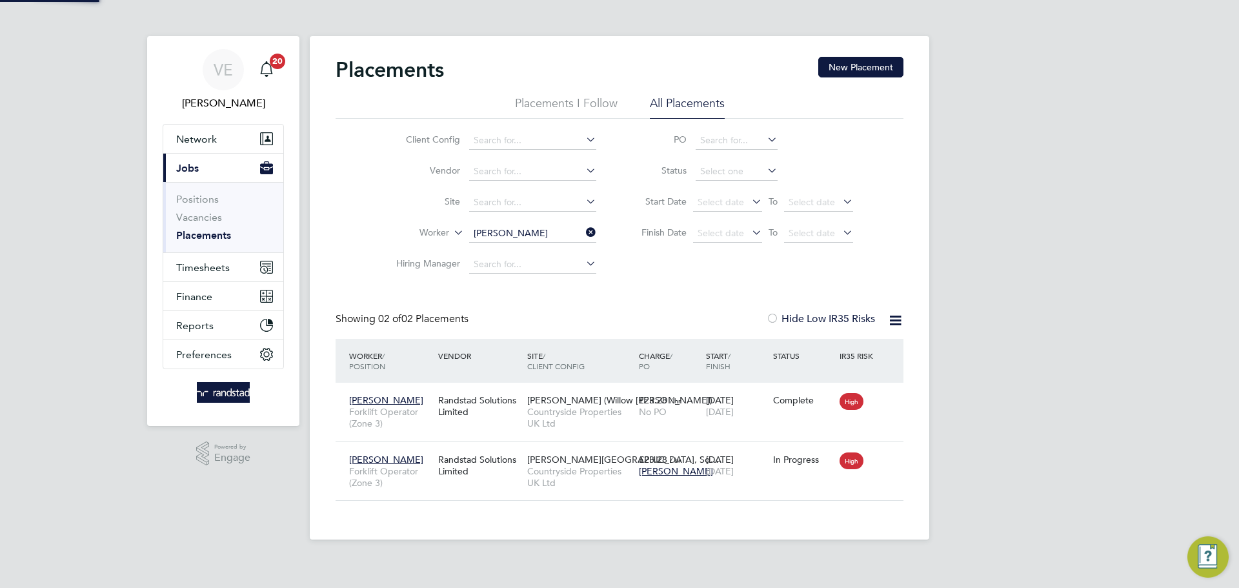
scroll to position [12, 61]
click at [191, 258] on button "Timesheets" at bounding box center [223, 267] width 120 height 28
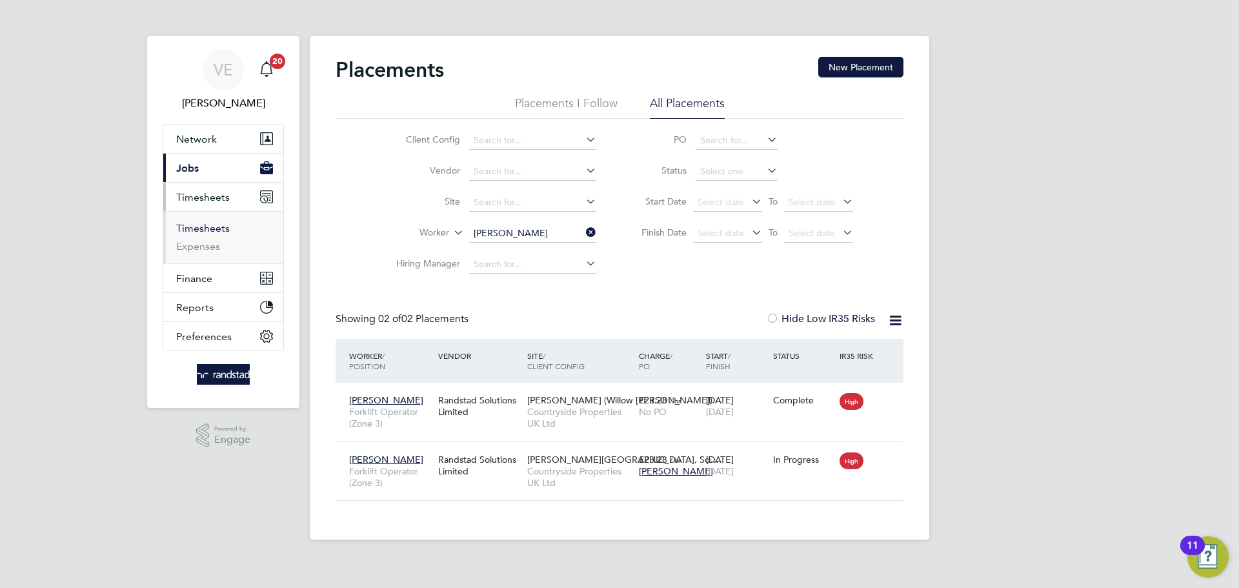
click at [215, 227] on link "Timesheets" at bounding box center [203, 228] width 54 height 12
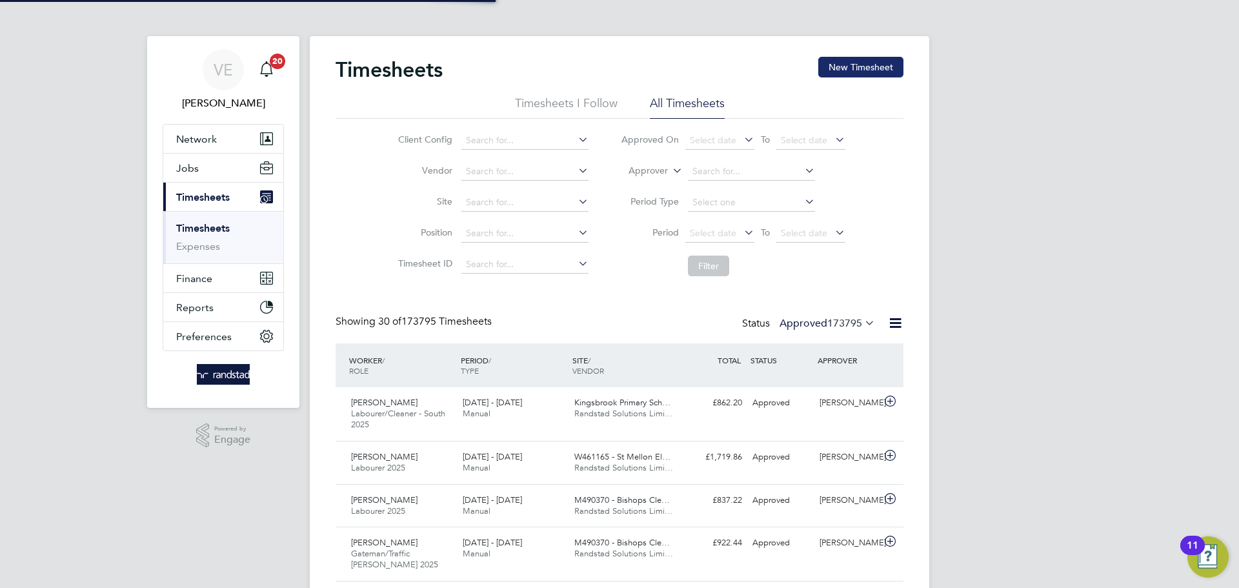
scroll to position [33, 112]
click at [889, 65] on button "New Timesheet" at bounding box center [860, 67] width 85 height 21
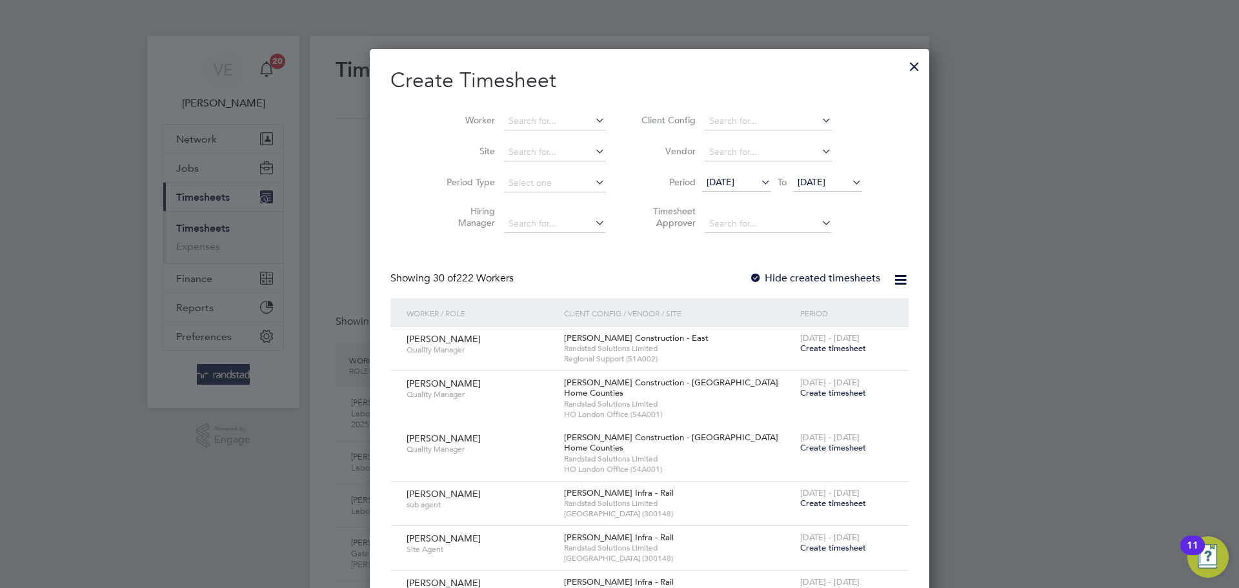
click at [533, 130] on li "Worker" at bounding box center [521, 121] width 201 height 31
click at [538, 123] on input at bounding box center [554, 121] width 101 height 18
type input "ruan santana"
click at [799, 179] on span "[DATE]" at bounding box center [812, 182] width 28 height 12
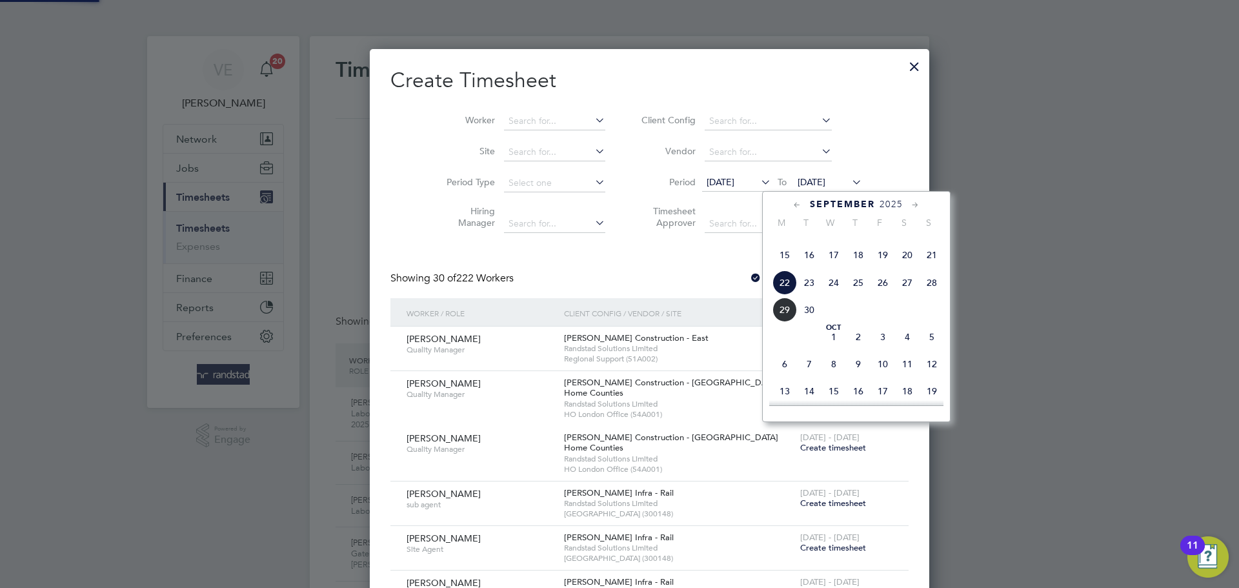
click at [938, 295] on span "28" at bounding box center [932, 282] width 25 height 25
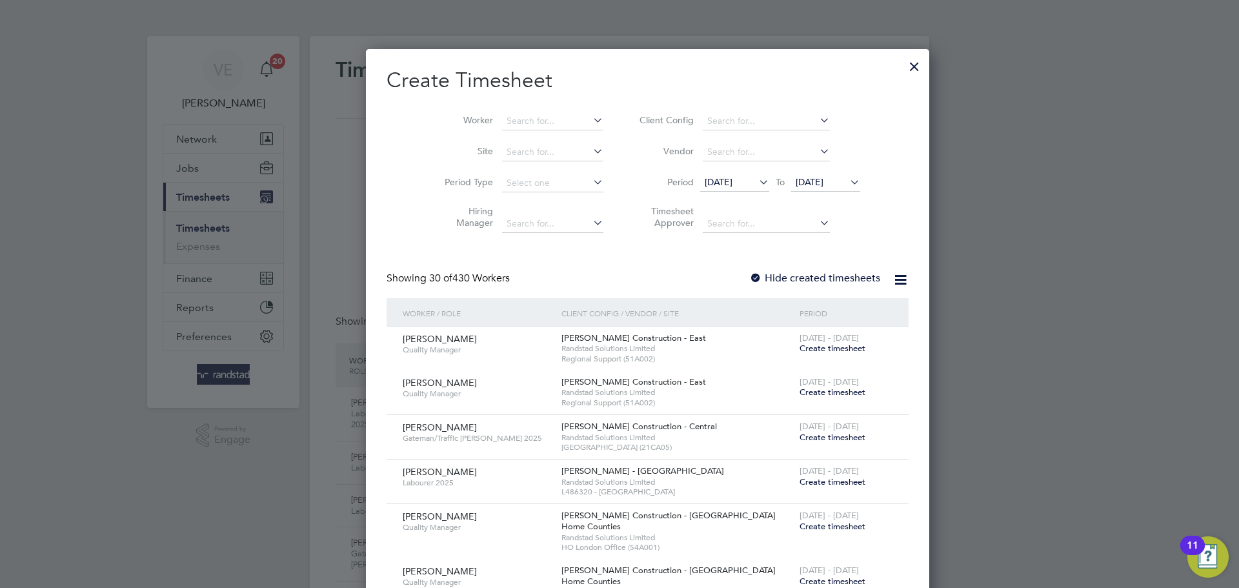
click at [725, 183] on span "[DATE]" at bounding box center [719, 182] width 28 height 12
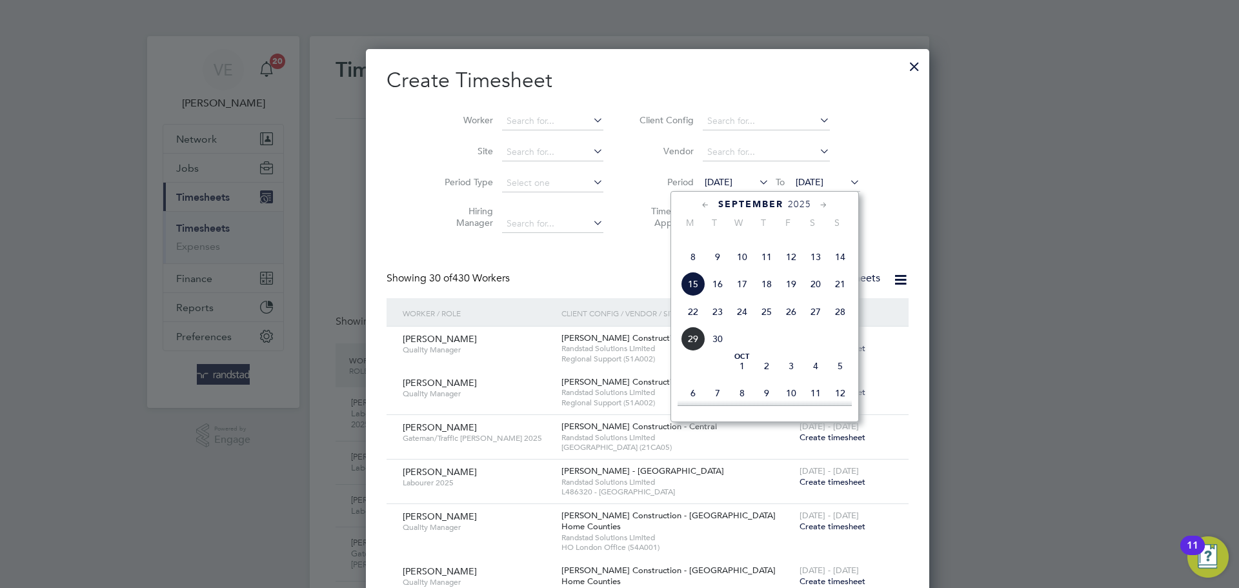
click at [696, 324] on span "22" at bounding box center [693, 311] width 25 height 25
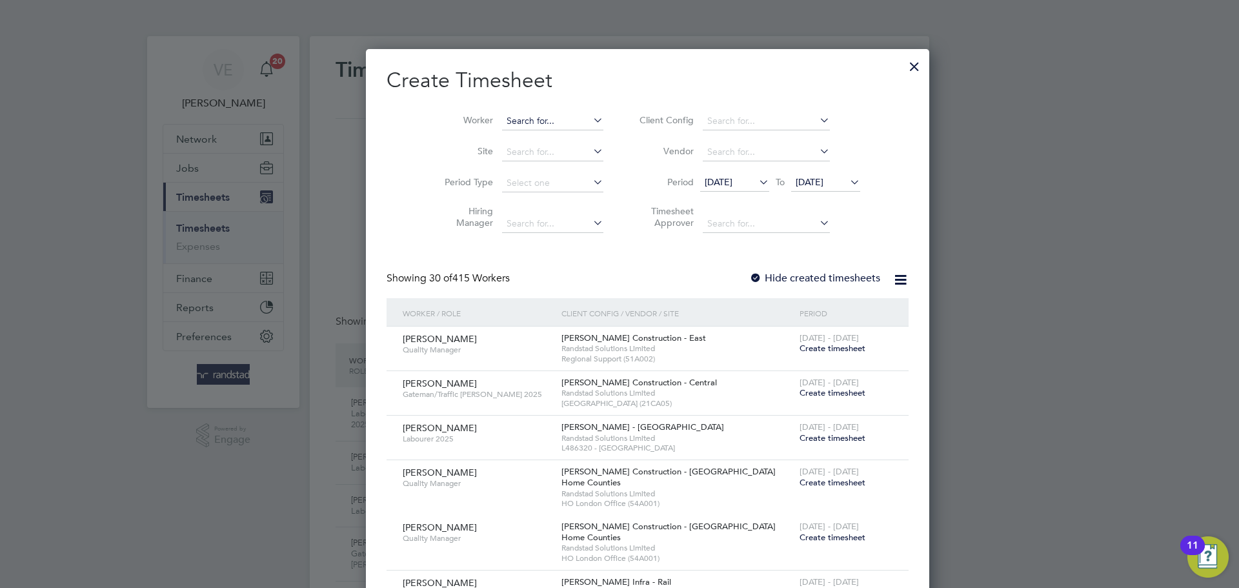
click at [502, 122] on input at bounding box center [552, 121] width 101 height 18
type input "santana"
click at [903, 61] on div at bounding box center [914, 63] width 23 height 23
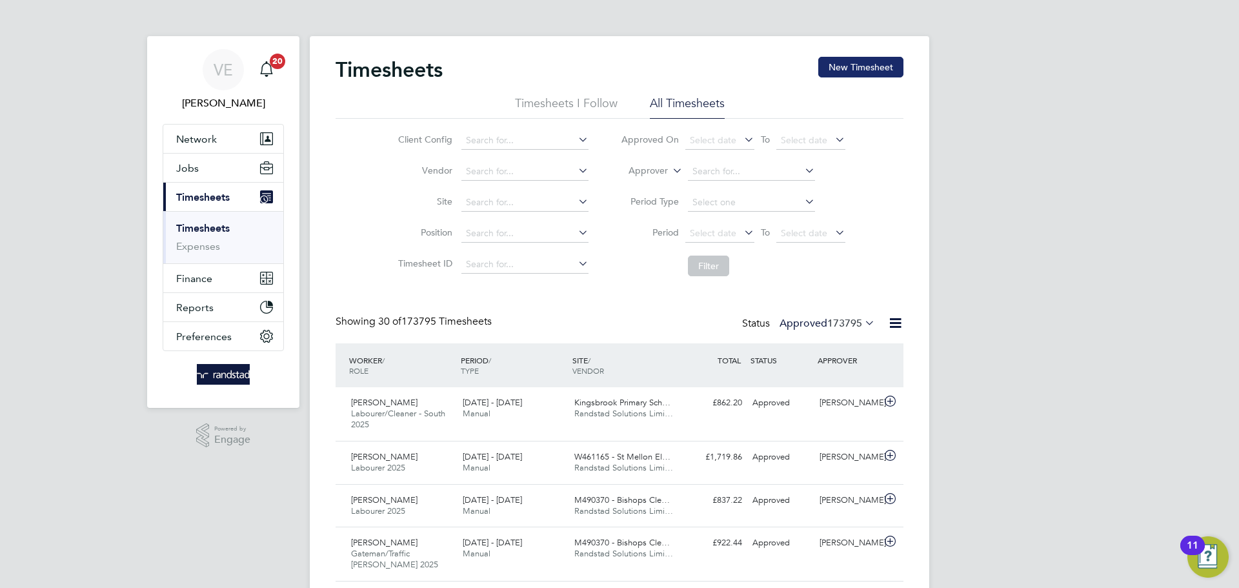
click at [853, 59] on button "New Timesheet" at bounding box center [860, 67] width 85 height 21
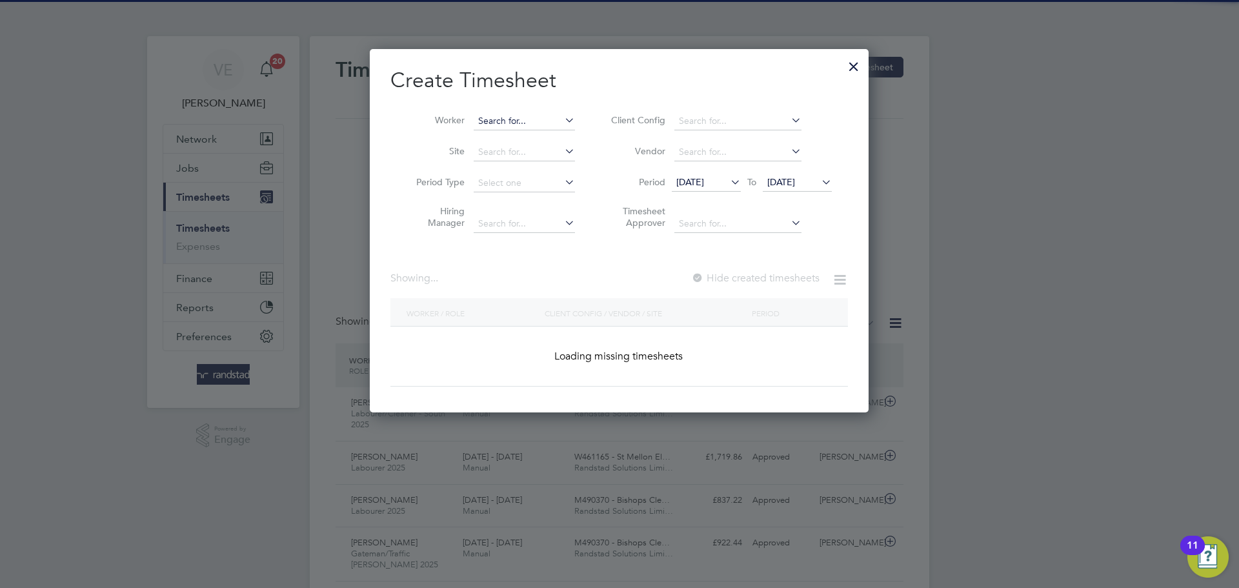
click at [493, 116] on input at bounding box center [524, 121] width 101 height 18
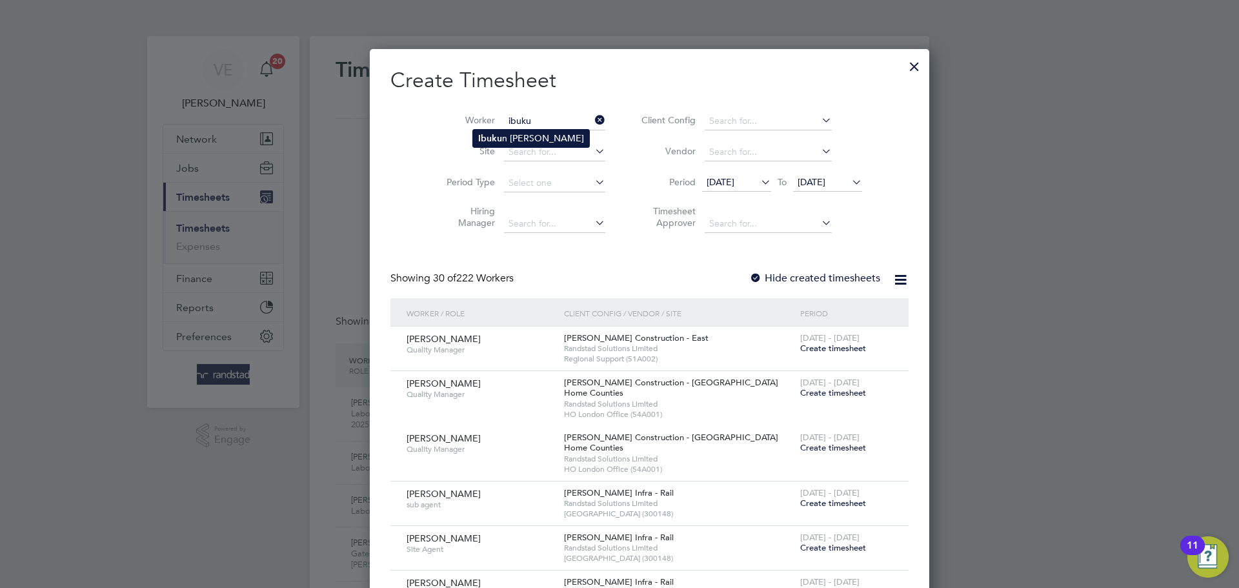
click at [556, 140] on li "Ibuku n Oladapo Salau" at bounding box center [531, 138] width 116 height 17
type input "Ibukun Oladapo Salau"
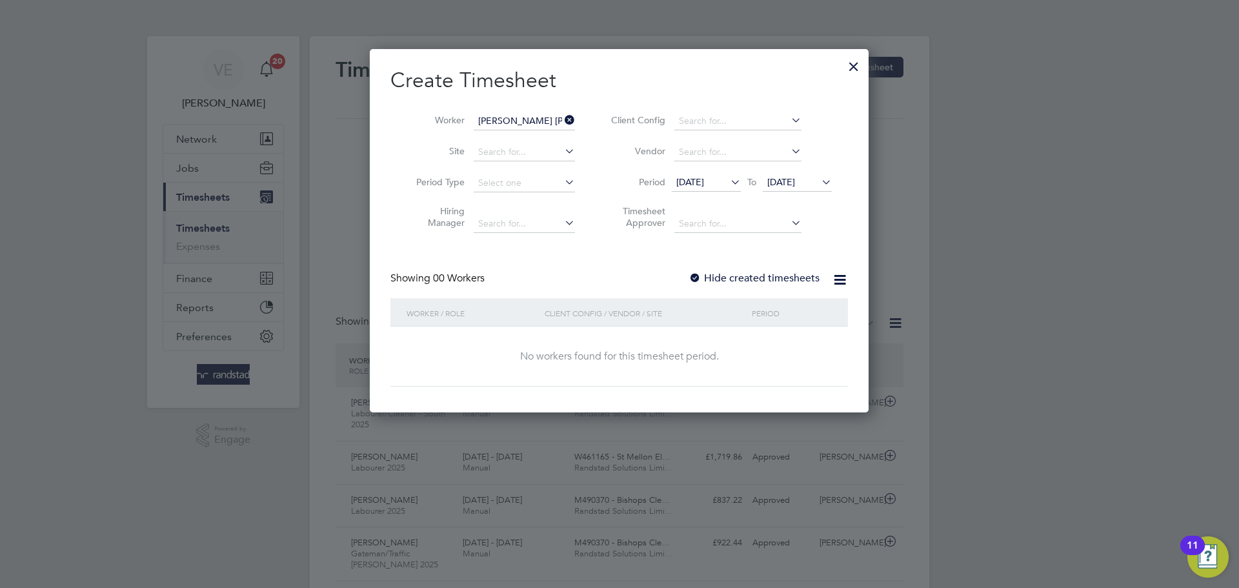
click at [795, 186] on span "[DATE]" at bounding box center [781, 182] width 28 height 12
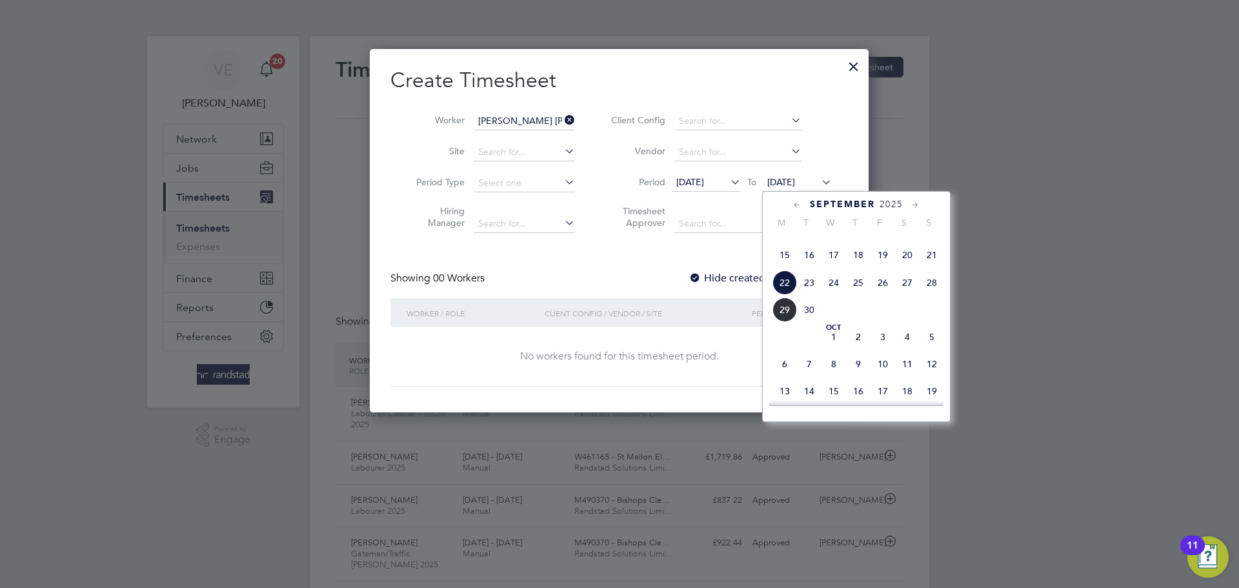
click at [946, 304] on div "September 2025 M T W T F S S Jun 1 2 3 4 5 6 7 8 9 10 11 12 13 14 15 16 17 18 1…" at bounding box center [856, 306] width 188 height 231
click at [781, 295] on span "22" at bounding box center [785, 282] width 25 height 25
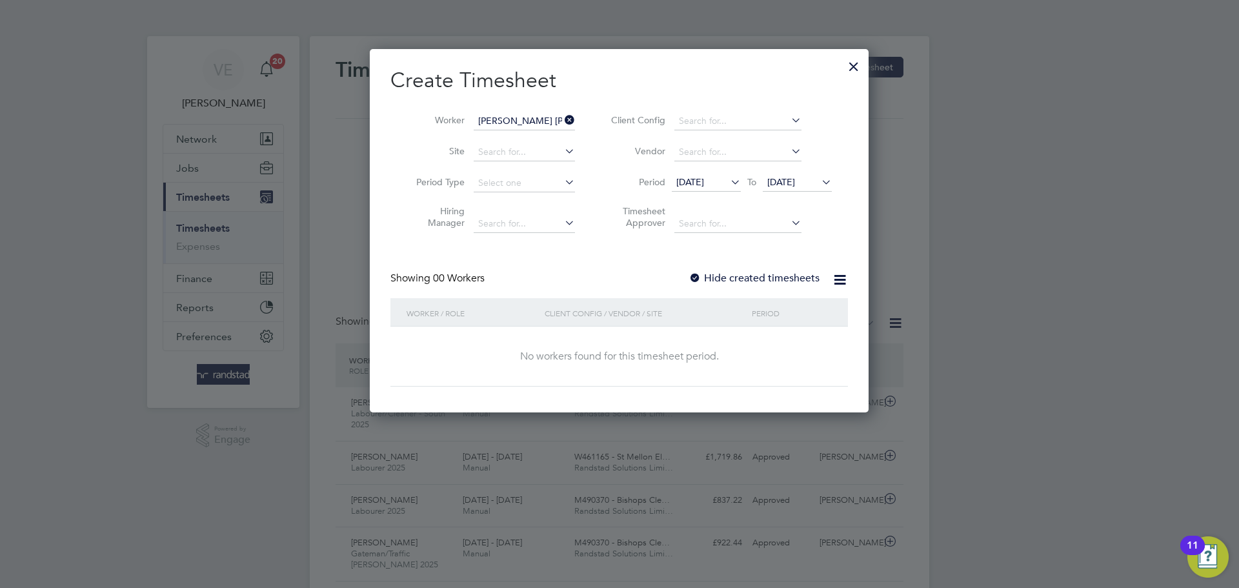
click at [795, 181] on span "[DATE]" at bounding box center [781, 182] width 28 height 12
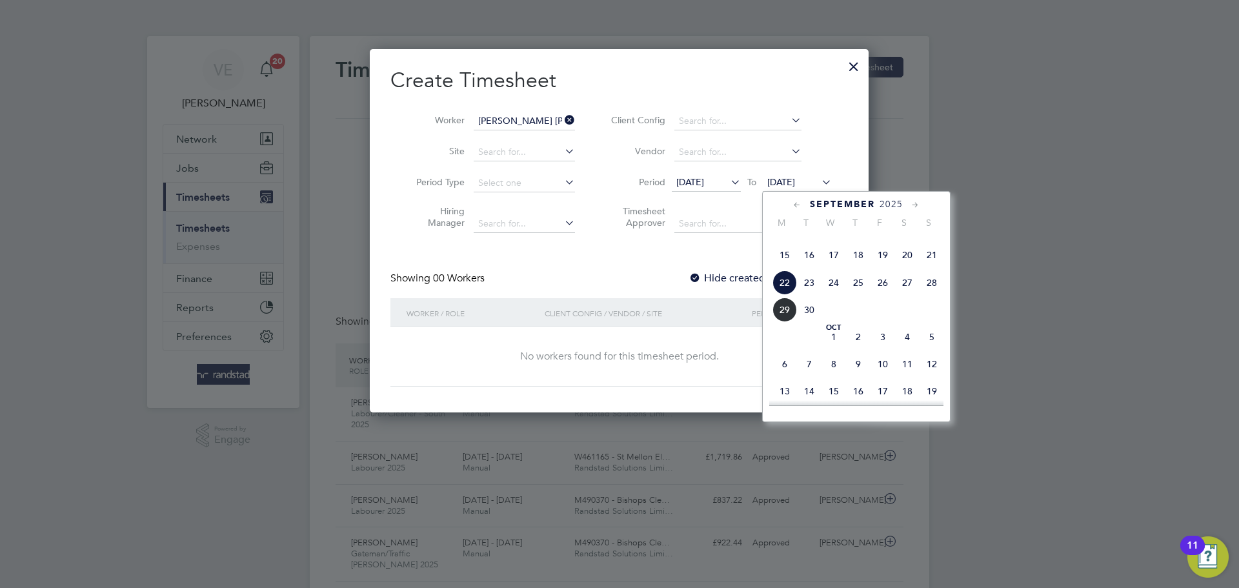
click at [934, 295] on span "28" at bounding box center [932, 282] width 25 height 25
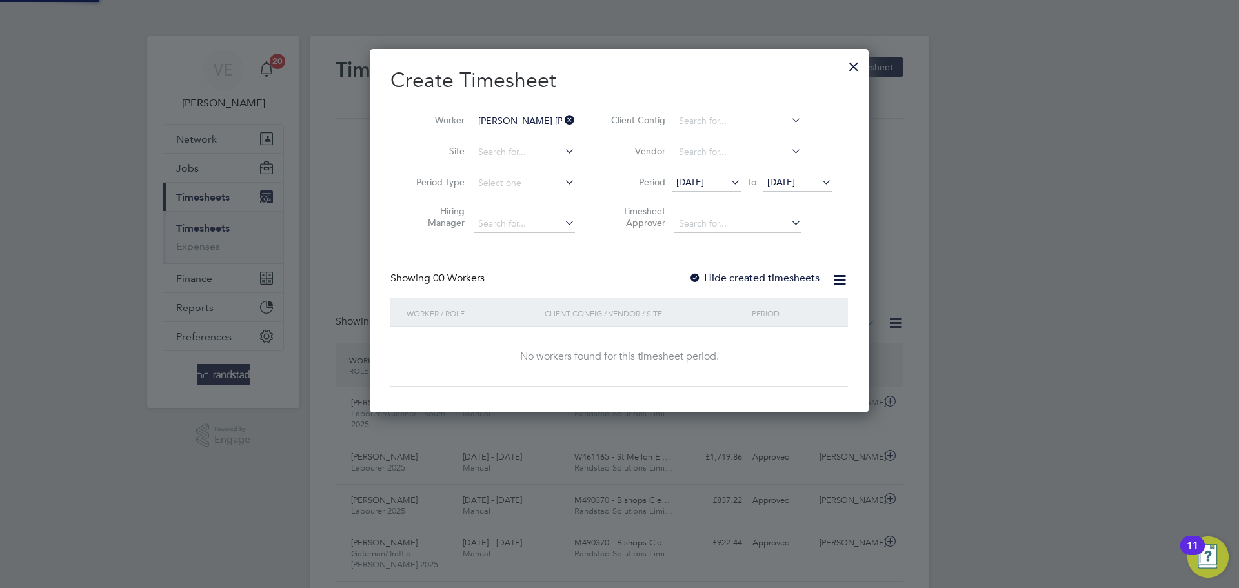
click at [686, 171] on li "Period 15 Sep 2025 To 28 Sep 2025" at bounding box center [719, 183] width 257 height 31
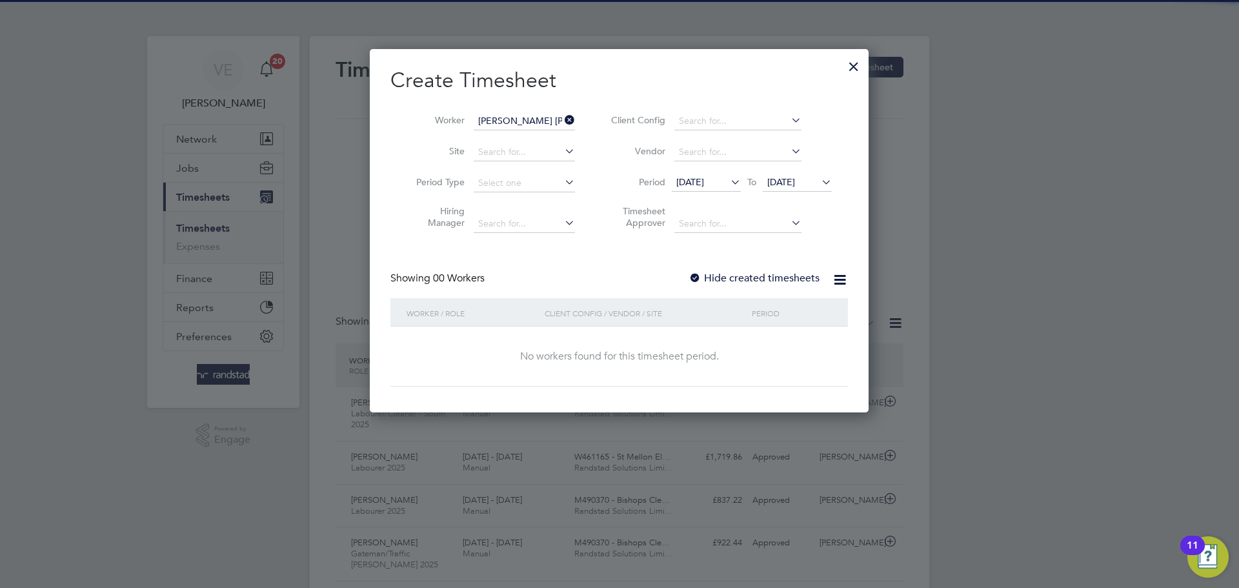
click at [692, 176] on span "[DATE]" at bounding box center [690, 182] width 28 height 12
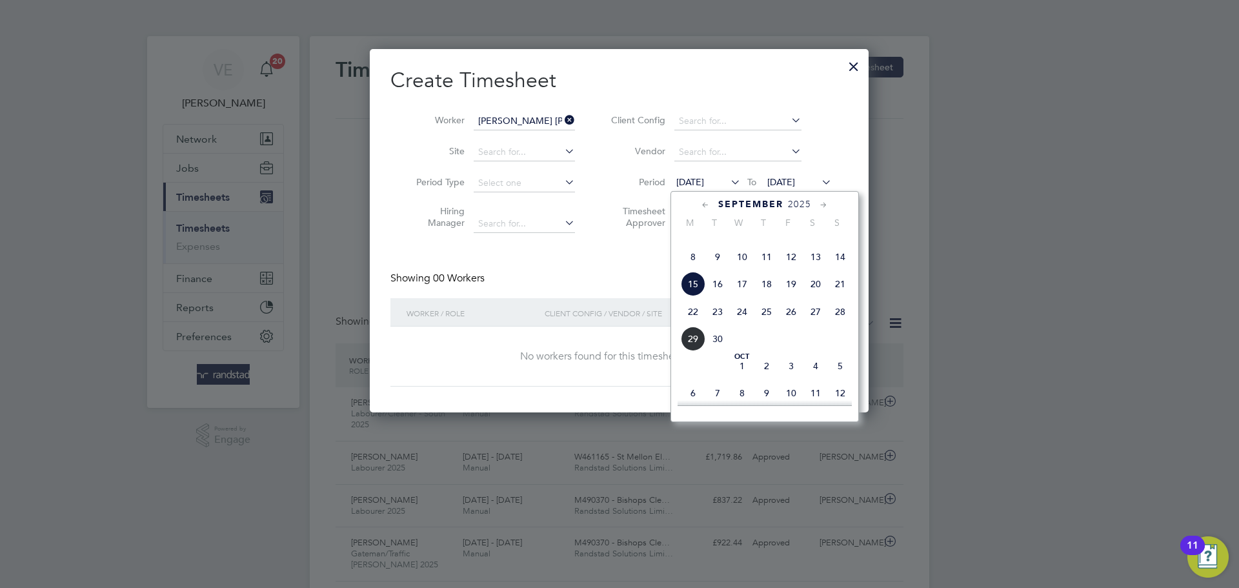
click at [690, 324] on span "22" at bounding box center [693, 311] width 25 height 25
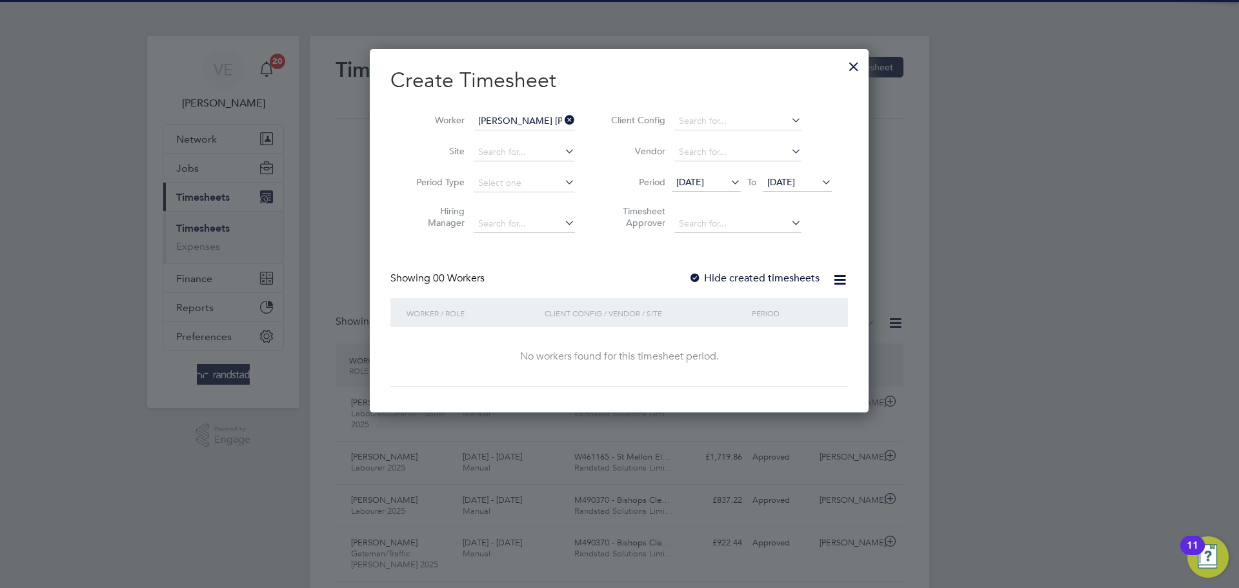
click at [730, 269] on div "Create Timesheet Worker Ibukun Oladapo Salau Site Period Type Hiring Manager Cl…" at bounding box center [619, 226] width 458 height 319
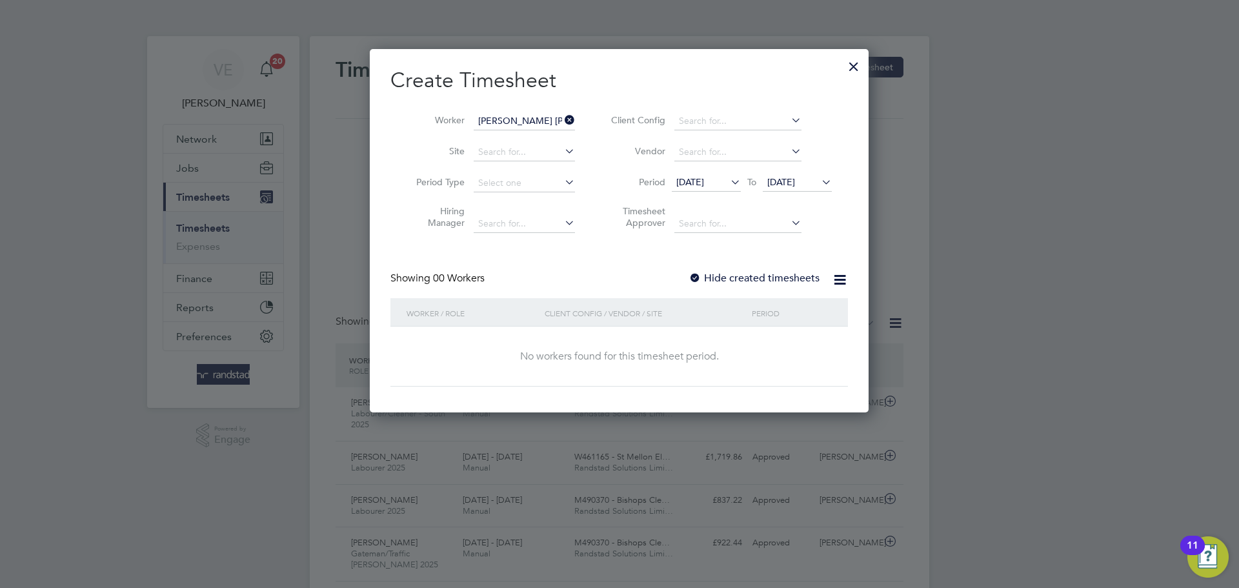
click at [733, 276] on label "Hide created timesheets" at bounding box center [754, 278] width 131 height 13
click at [564, 258] on div "Create Timesheet Worker Ibukun Oladapo Salau Site Period Type Hiring Manager Cl…" at bounding box center [619, 226] width 458 height 319
click at [542, 283] on div "Showing 00 Workers Hide created timesheets" at bounding box center [619, 285] width 458 height 26
click at [565, 249] on div "Create Timesheet Worker Ibukun Oladapo Salau Site Period Type Hiring Manager Cl…" at bounding box center [619, 226] width 458 height 319
click at [603, 264] on div "Create Timesheet Worker Ibukun Oladapo Salau Site Period Type Hiring Manager Cl…" at bounding box center [619, 226] width 458 height 319
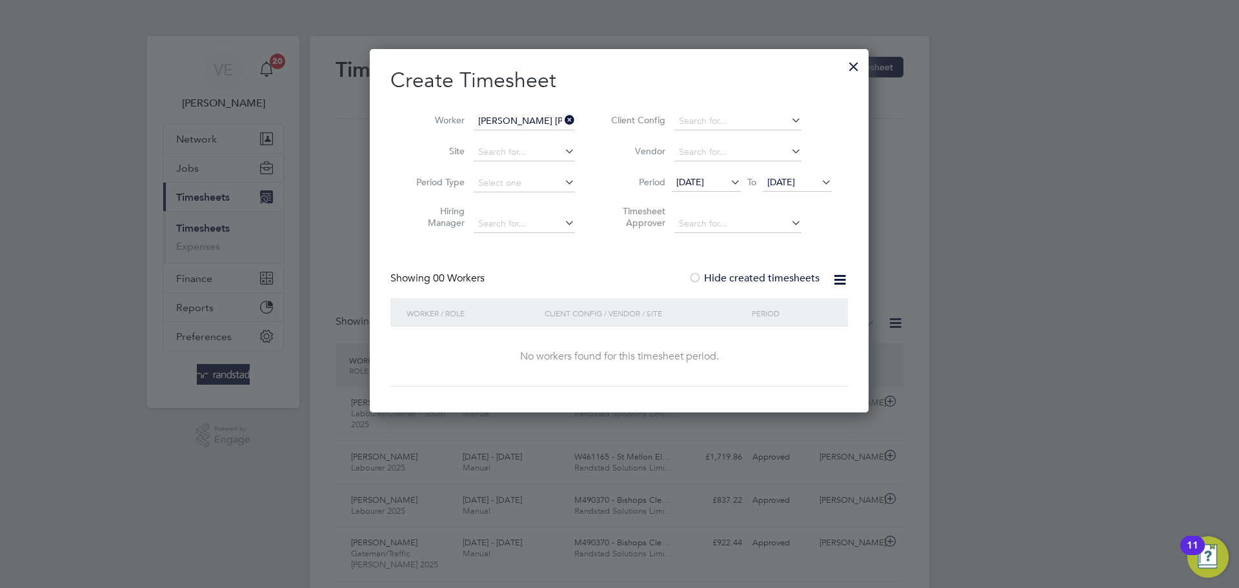
click at [858, 68] on div at bounding box center [853, 63] width 23 height 23
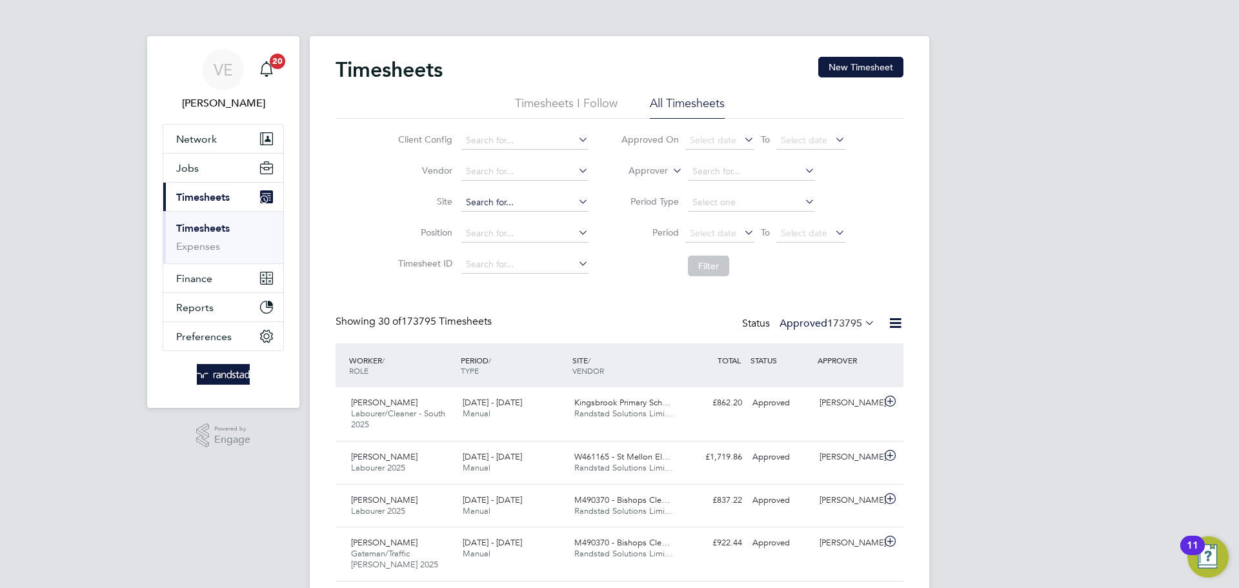
click at [504, 205] on input at bounding box center [524, 203] width 127 height 18
click at [445, 186] on li "Vendor" at bounding box center [491, 171] width 227 height 31
click at [485, 203] on input at bounding box center [524, 203] width 127 height 18
type input "ibuk"
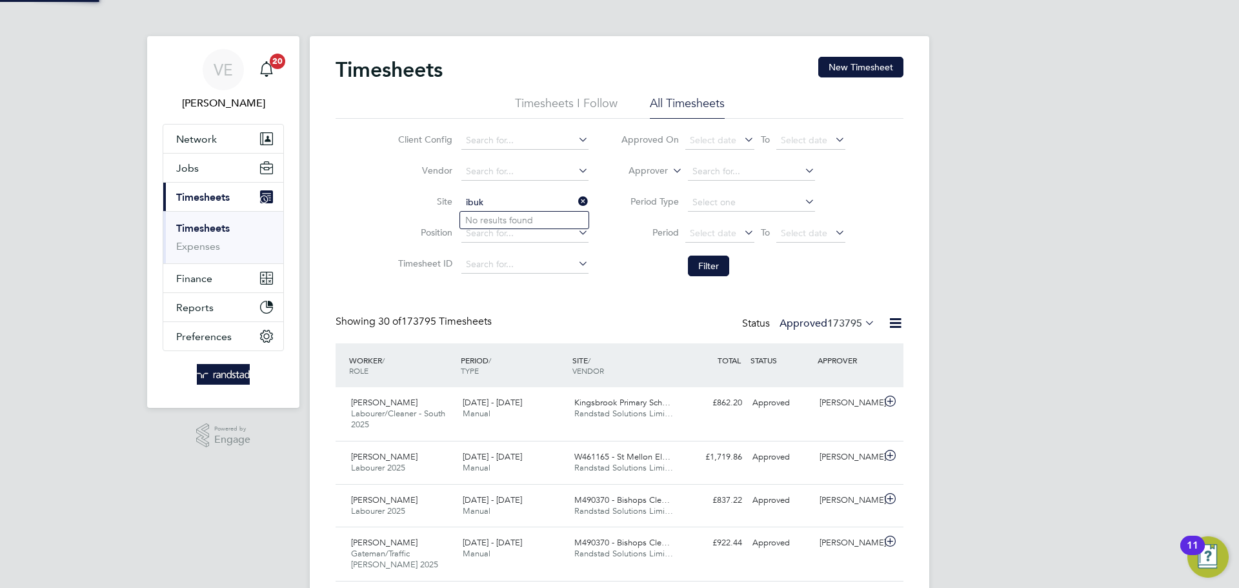
click at [428, 236] on label "Position" at bounding box center [423, 233] width 58 height 12
click at [456, 281] on div "Client Config Vendor Site Position Timesheet ID Approved On Select date To Sele…" at bounding box center [620, 201] width 568 height 164
click at [498, 205] on input at bounding box center [524, 203] width 127 height 18
click at [436, 213] on li "Site" at bounding box center [491, 202] width 227 height 31
click at [190, 171] on span "Jobs" at bounding box center [187, 168] width 23 height 12
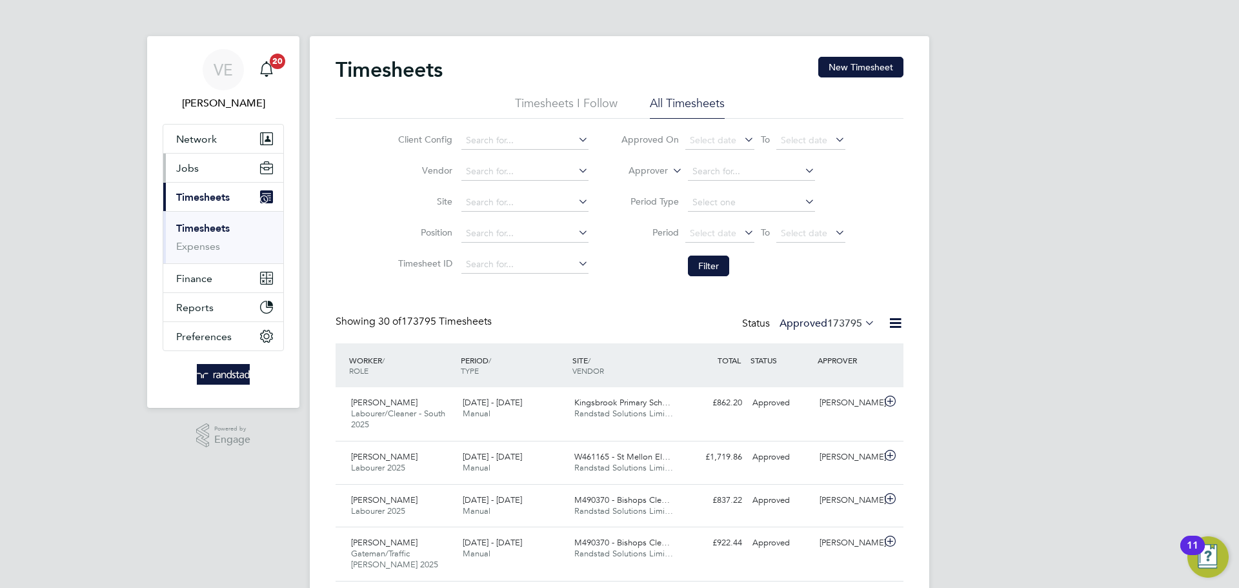
click at [229, 161] on button "Jobs" at bounding box center [223, 168] width 120 height 28
click at [514, 201] on input at bounding box center [524, 203] width 127 height 18
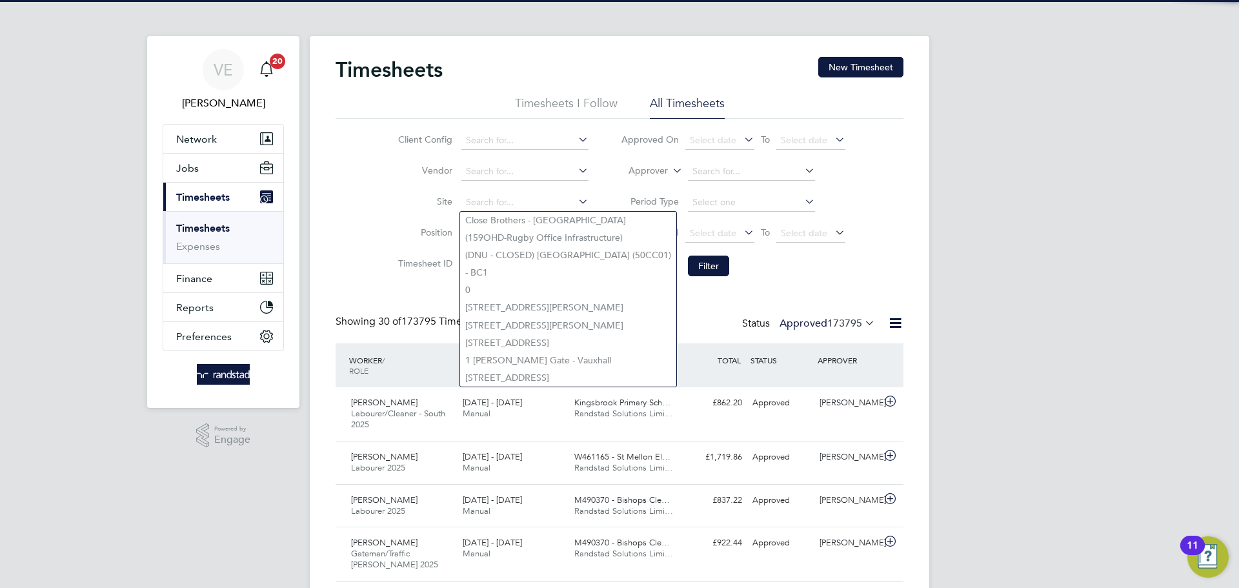
click at [385, 210] on li "Site" at bounding box center [491, 202] width 227 height 31
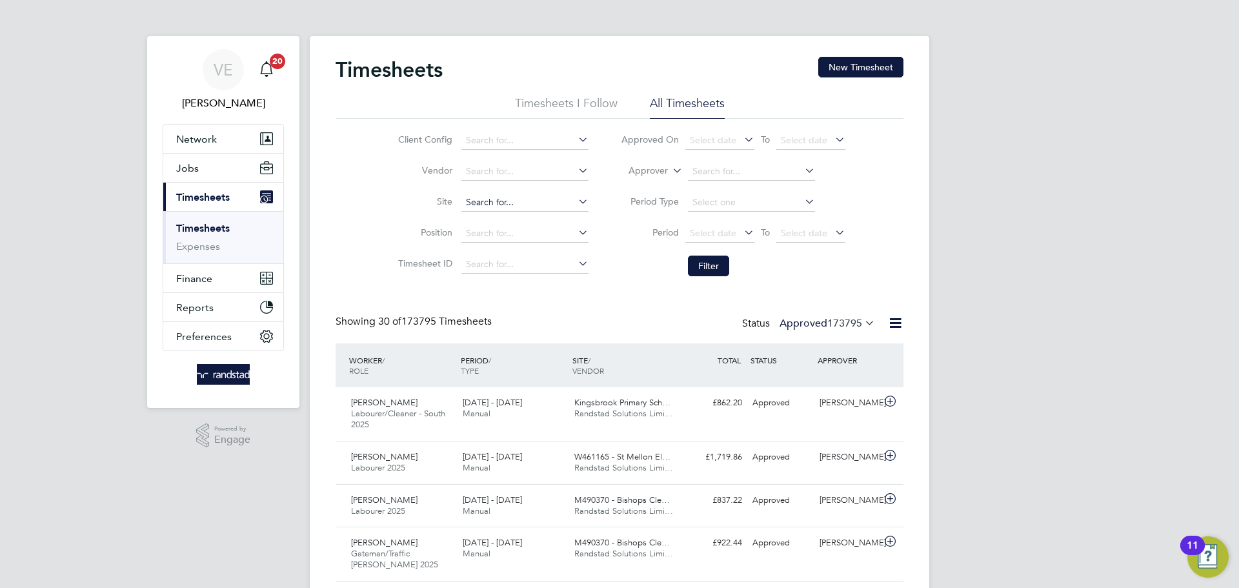
click at [496, 197] on input at bounding box center [524, 203] width 127 height 18
click at [342, 154] on div "Client Config Vendor Site Position Timesheet ID Approved On Select date To Sele…" at bounding box center [620, 201] width 568 height 164
click at [846, 57] on button "New Timesheet" at bounding box center [860, 67] width 85 height 21
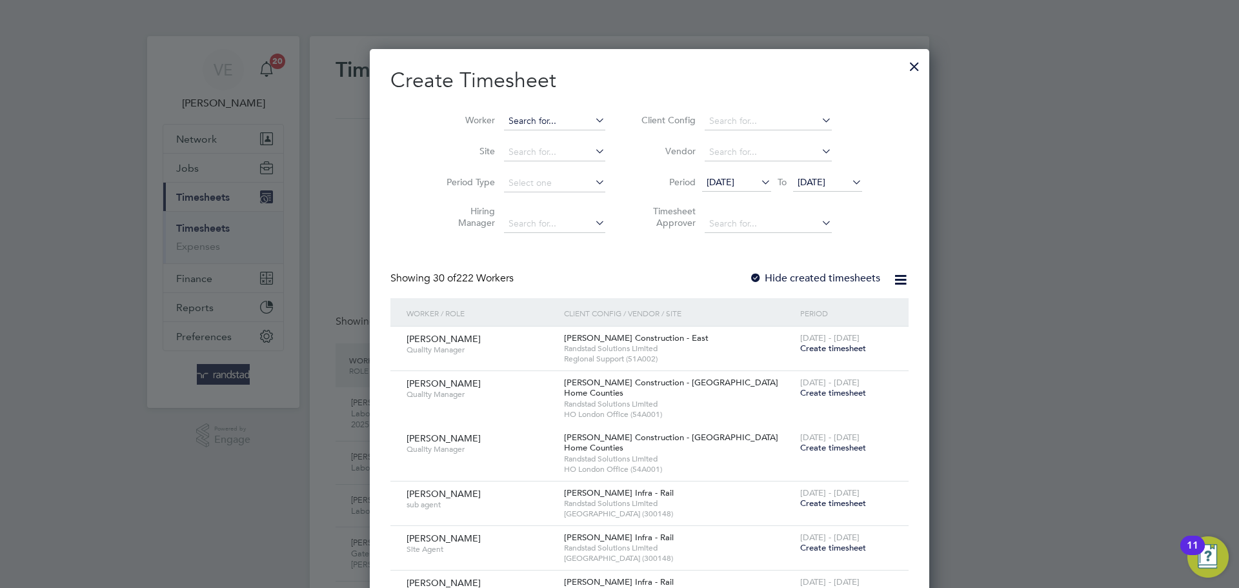
click at [504, 119] on input at bounding box center [554, 121] width 101 height 18
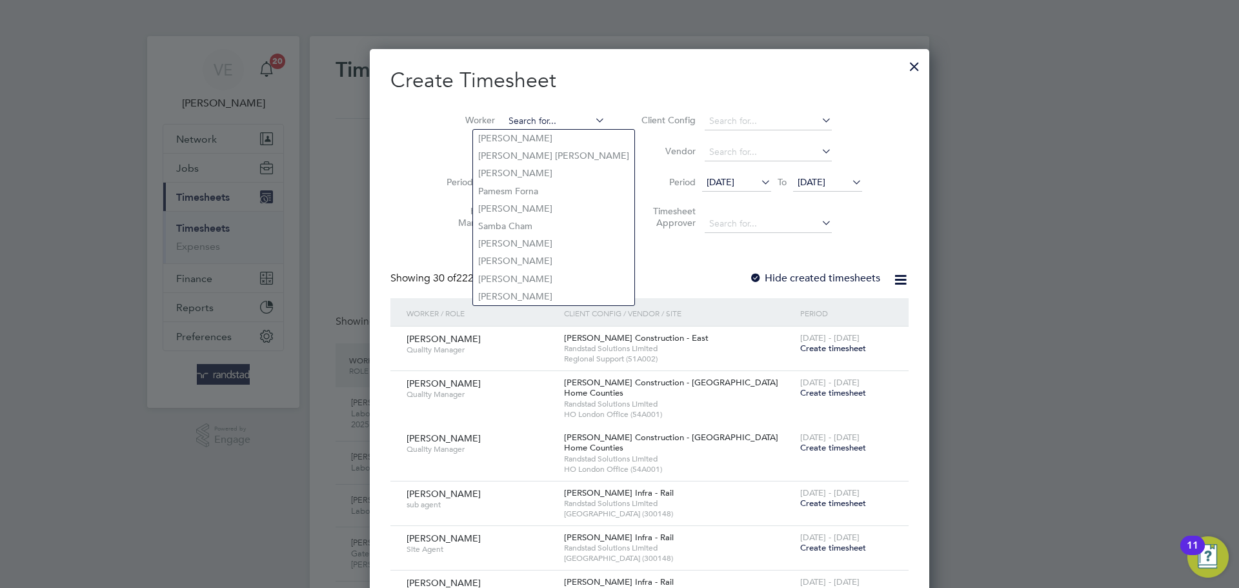
click at [504, 117] on input at bounding box center [554, 121] width 101 height 18
click at [516, 120] on input at bounding box center [554, 121] width 101 height 18
click at [903, 68] on div at bounding box center [914, 63] width 23 height 23
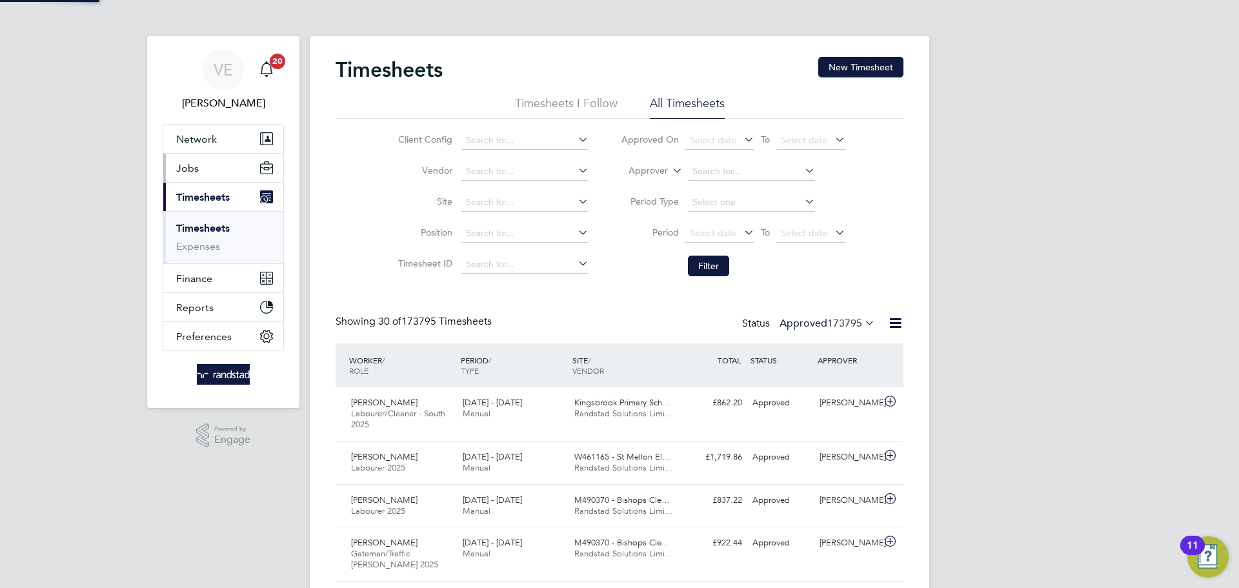
click at [210, 154] on button "Jobs" at bounding box center [223, 168] width 120 height 28
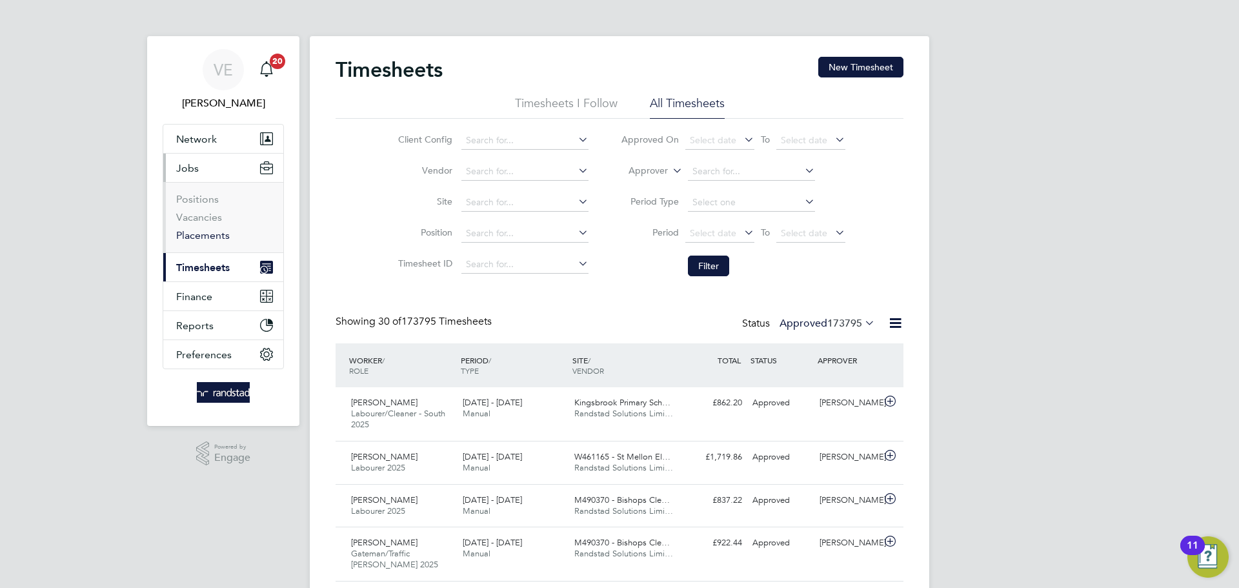
click at [213, 231] on link "Placements" at bounding box center [203, 235] width 54 height 12
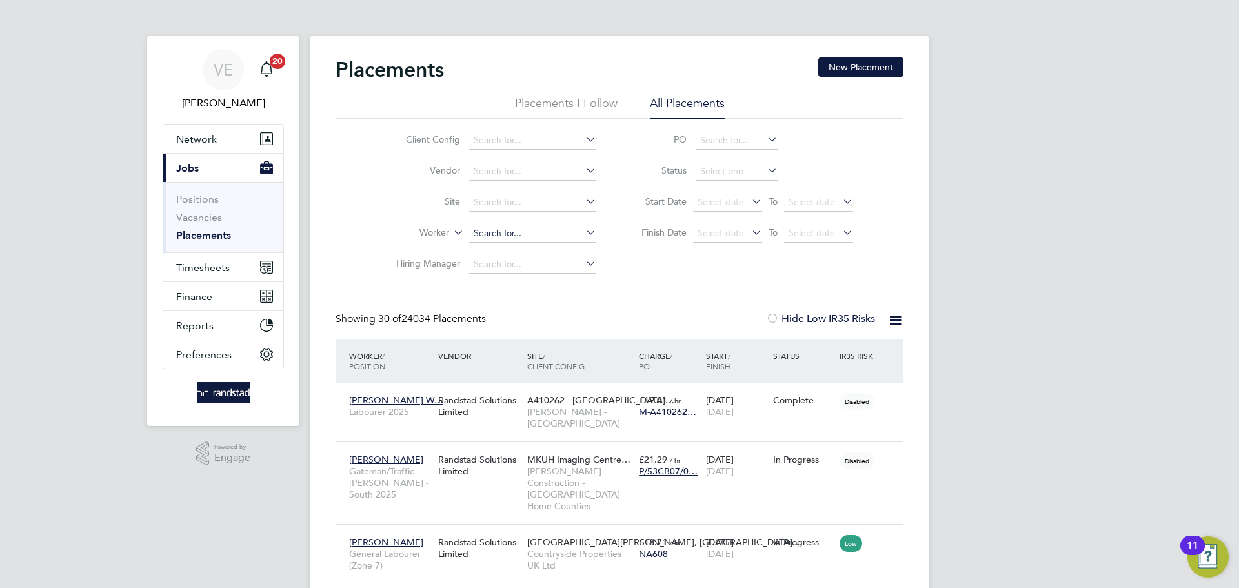
click at [502, 234] on input at bounding box center [532, 234] width 127 height 18
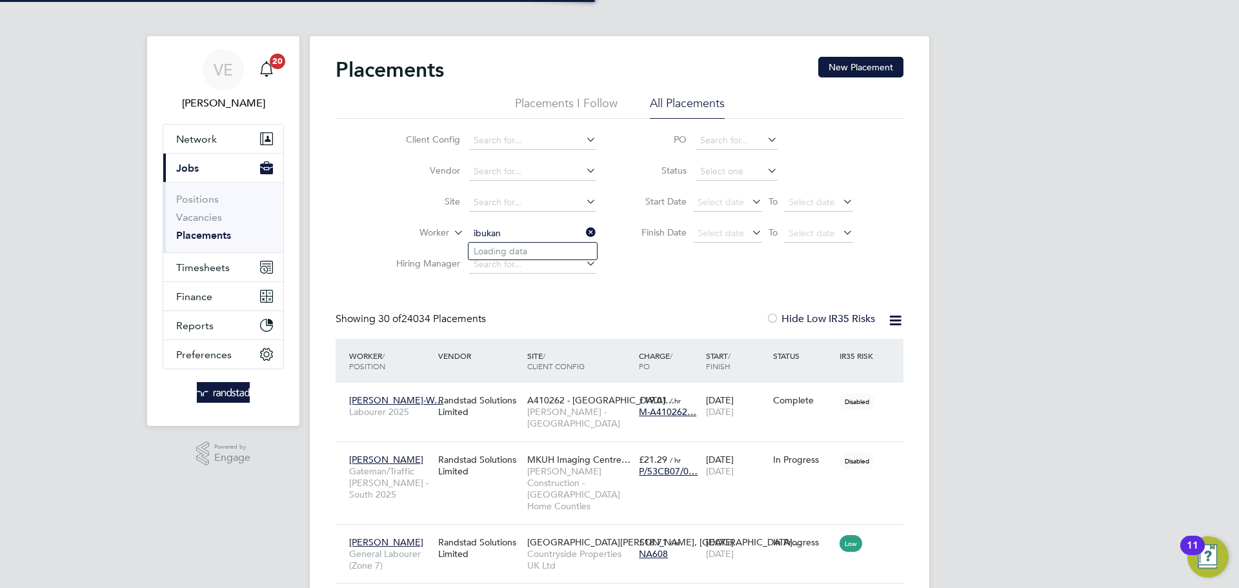
click at [560, 236] on input "ibukan" at bounding box center [532, 234] width 127 height 18
click at [553, 233] on input "ibukan" at bounding box center [532, 234] width 127 height 18
click at [509, 233] on input "ibukan" at bounding box center [532, 234] width 127 height 18
type input "ibukan"
click at [583, 231] on icon at bounding box center [583, 232] width 0 height 18
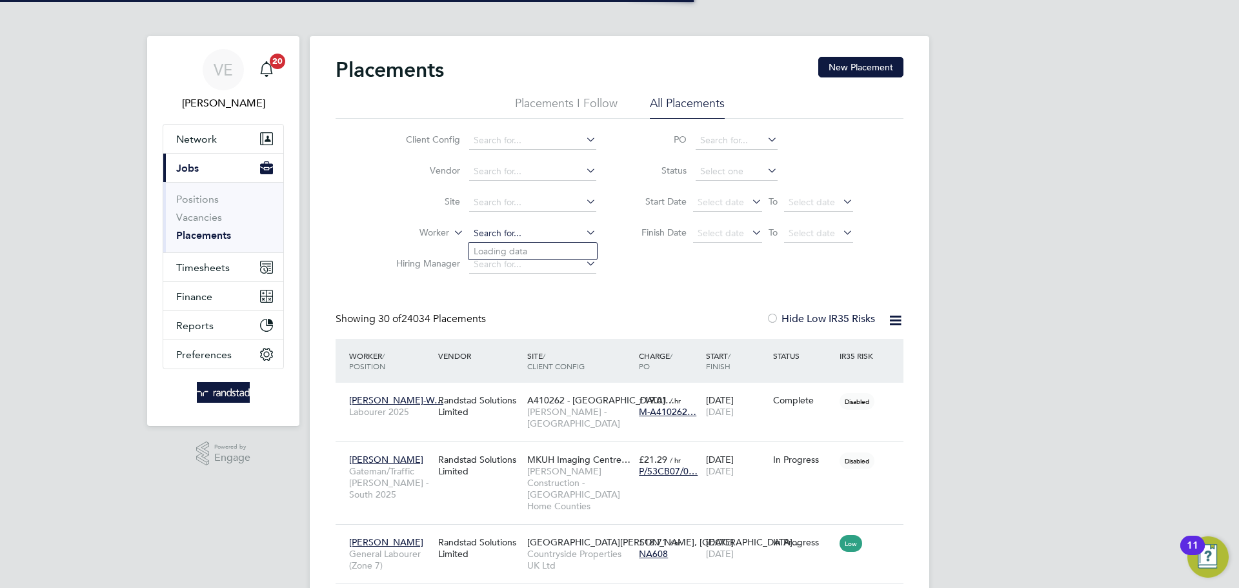
click at [555, 230] on input at bounding box center [532, 234] width 127 height 18
click at [544, 230] on input "ibuk" at bounding box center [532, 234] width 127 height 18
type input "ibuk"
click at [583, 230] on icon at bounding box center [583, 232] width 0 height 18
click at [545, 230] on input at bounding box center [532, 234] width 127 height 18
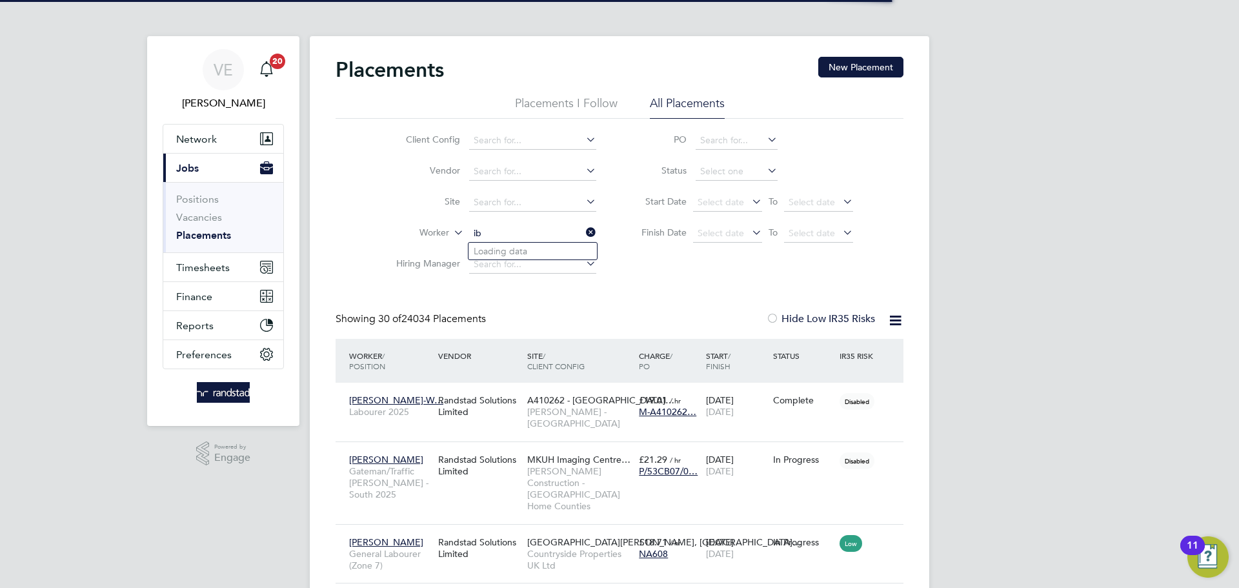
type input "i"
type input "salau"
click at [583, 231] on icon at bounding box center [583, 232] width 0 height 18
click at [492, 237] on input at bounding box center [532, 234] width 127 height 18
type input "salau"
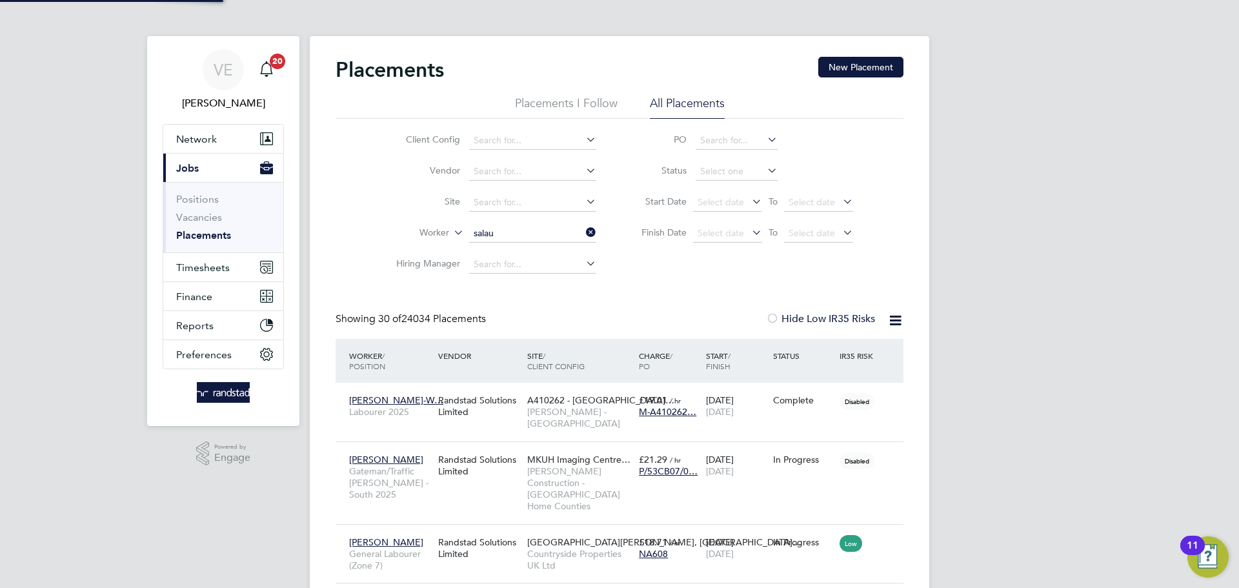
click at [583, 230] on icon at bounding box center [583, 232] width 0 height 18
click at [554, 237] on input at bounding box center [532, 234] width 127 height 18
click at [548, 252] on b "Salau" at bounding box center [559, 251] width 23 height 11
type input "Ibukun Oladapo Salau"
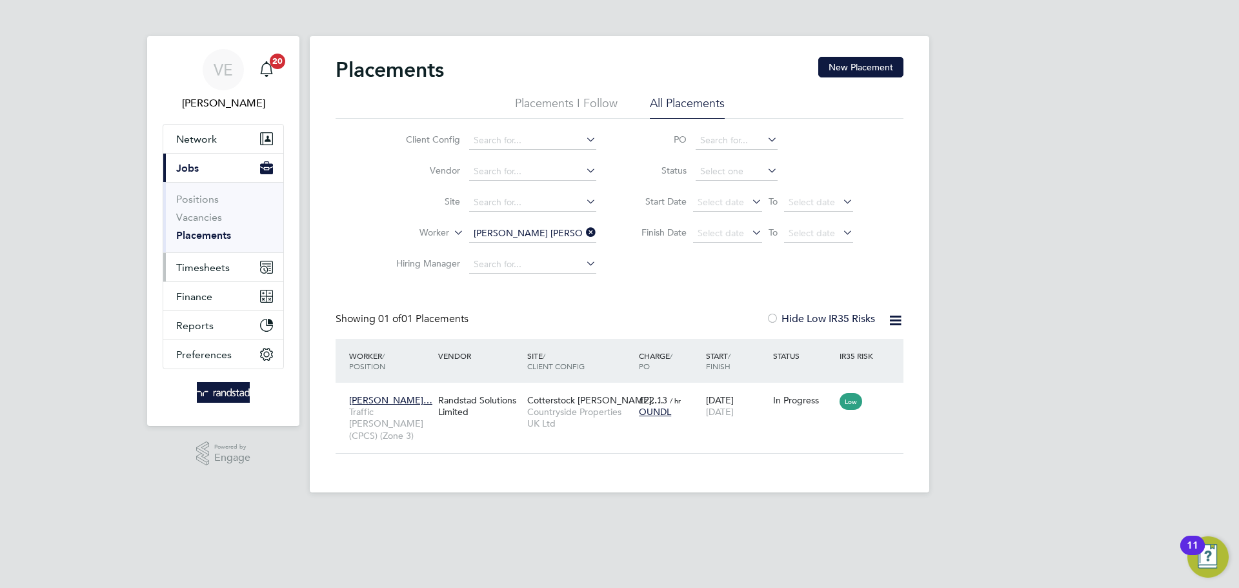
click at [232, 267] on button "Timesheets" at bounding box center [223, 267] width 120 height 28
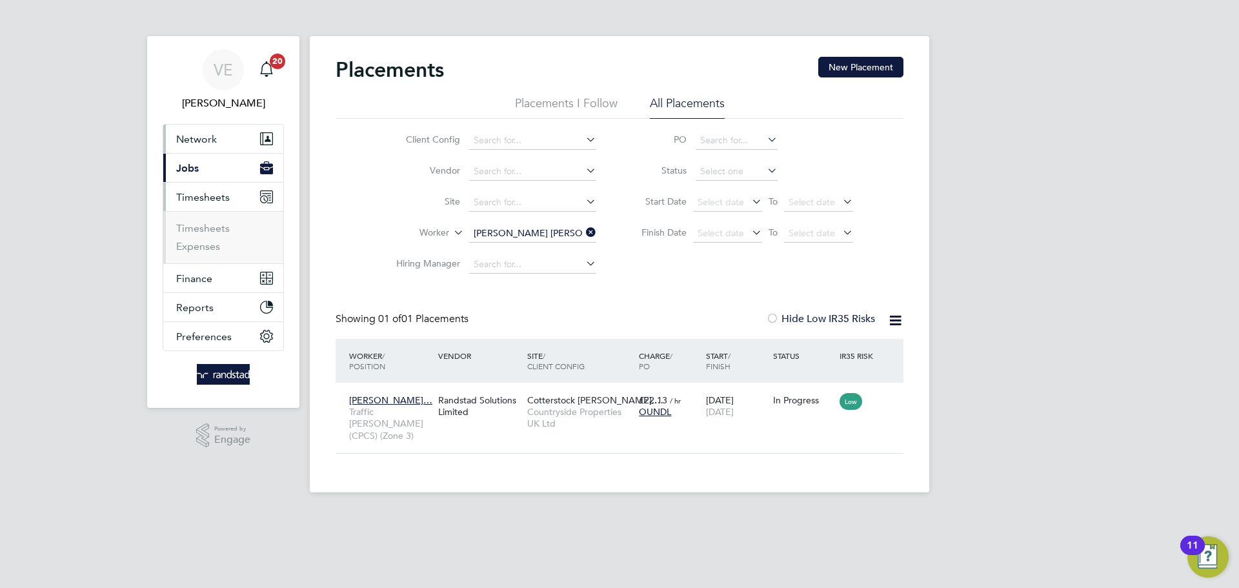
click at [212, 139] on span "Network" at bounding box center [196, 139] width 41 height 12
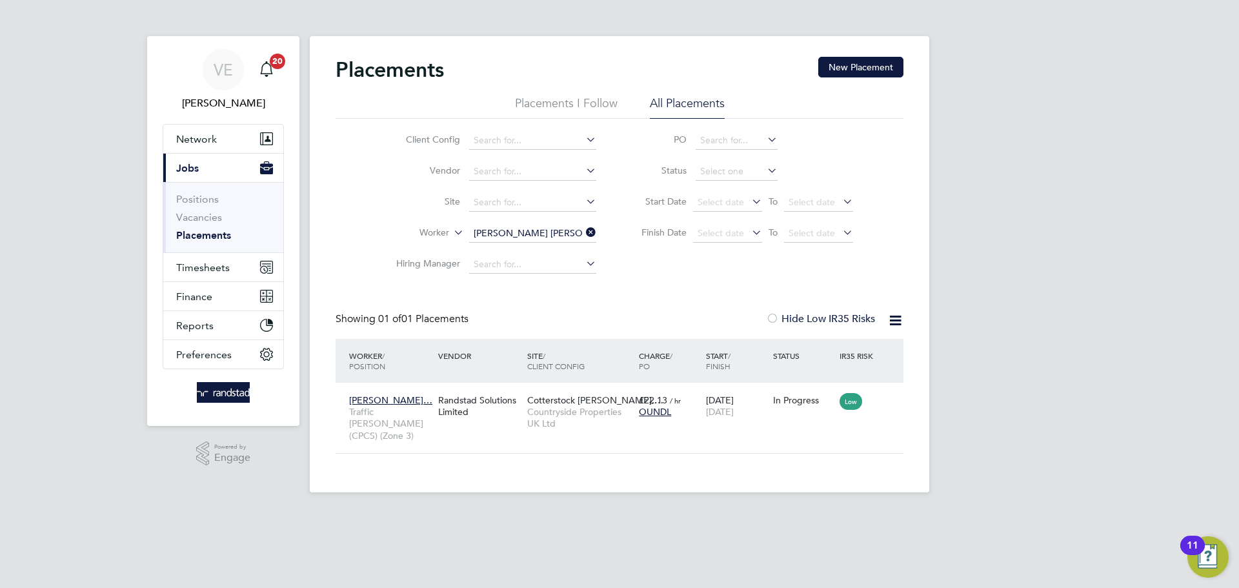
click at [583, 232] on icon at bounding box center [583, 232] width 0 height 18
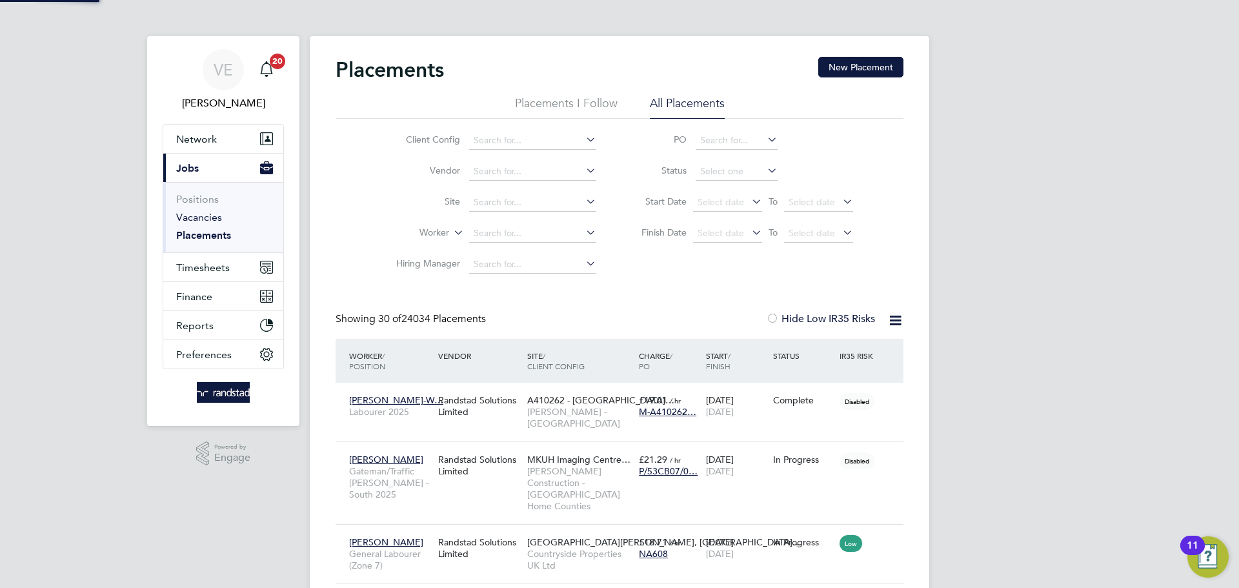
scroll to position [61, 112]
click at [345, 204] on div "Client Config Vendor Site Worker Hiring Manager PO Status Start Date Select dat…" at bounding box center [620, 199] width 568 height 161
click at [186, 270] on span "Timesheets" at bounding box center [203, 267] width 54 height 12
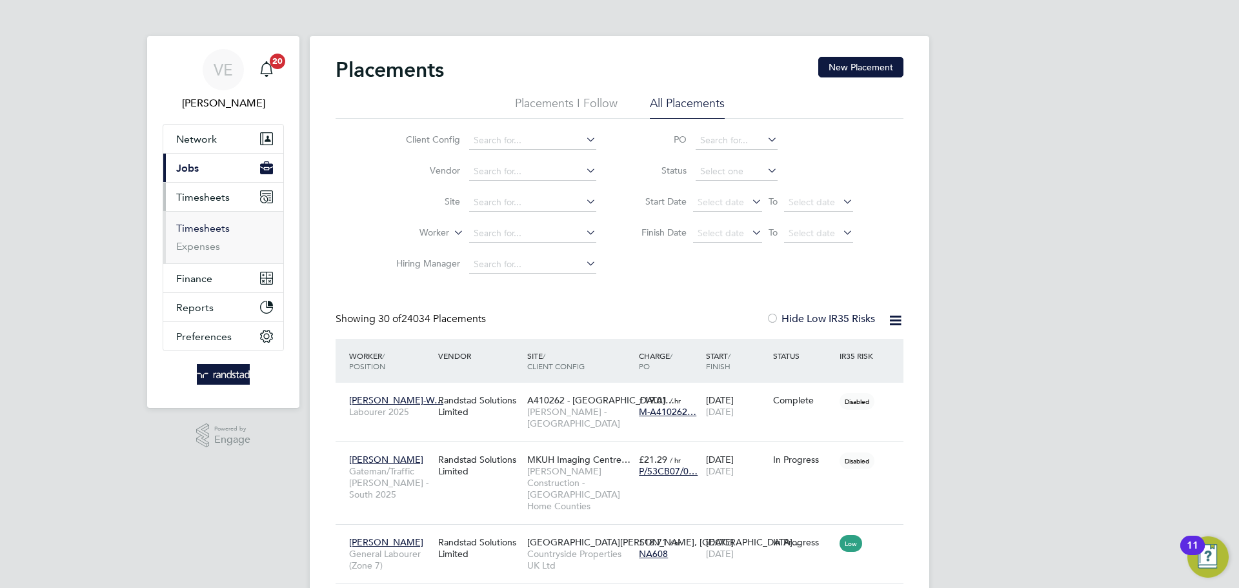
click at [208, 229] on link "Timesheets" at bounding box center [203, 228] width 54 height 12
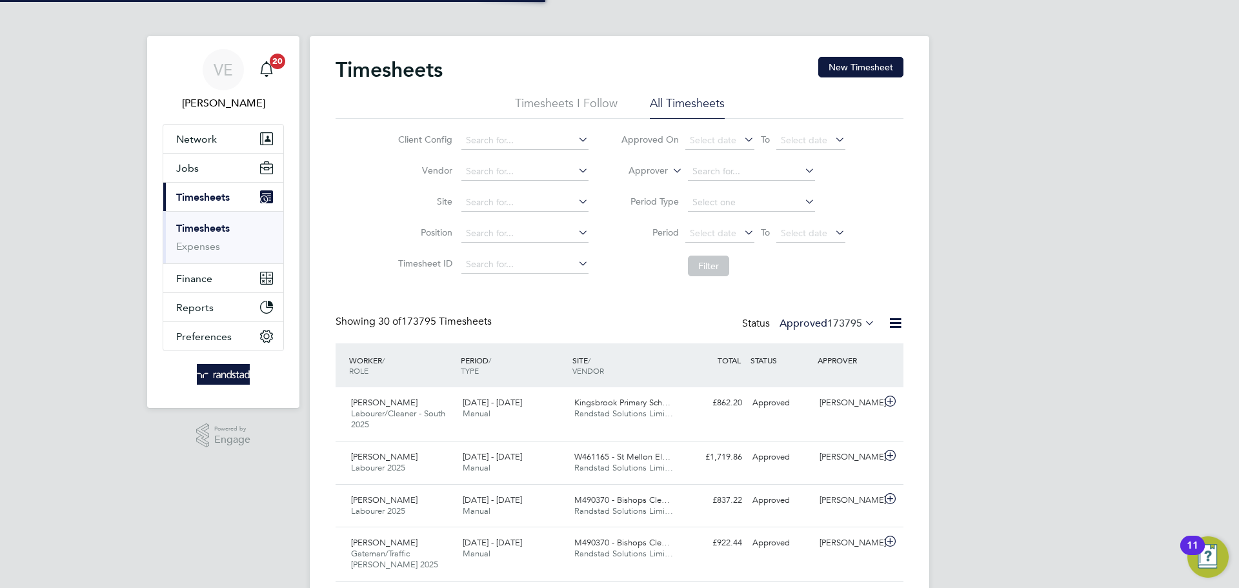
click at [409, 316] on span "30 of 173795 Timesheets" at bounding box center [435, 321] width 114 height 13
click at [243, 173] on button "Jobs" at bounding box center [223, 168] width 120 height 28
click at [228, 165] on button "Jobs" at bounding box center [223, 168] width 120 height 28
click at [213, 228] on link "Timesheets" at bounding box center [203, 228] width 54 height 12
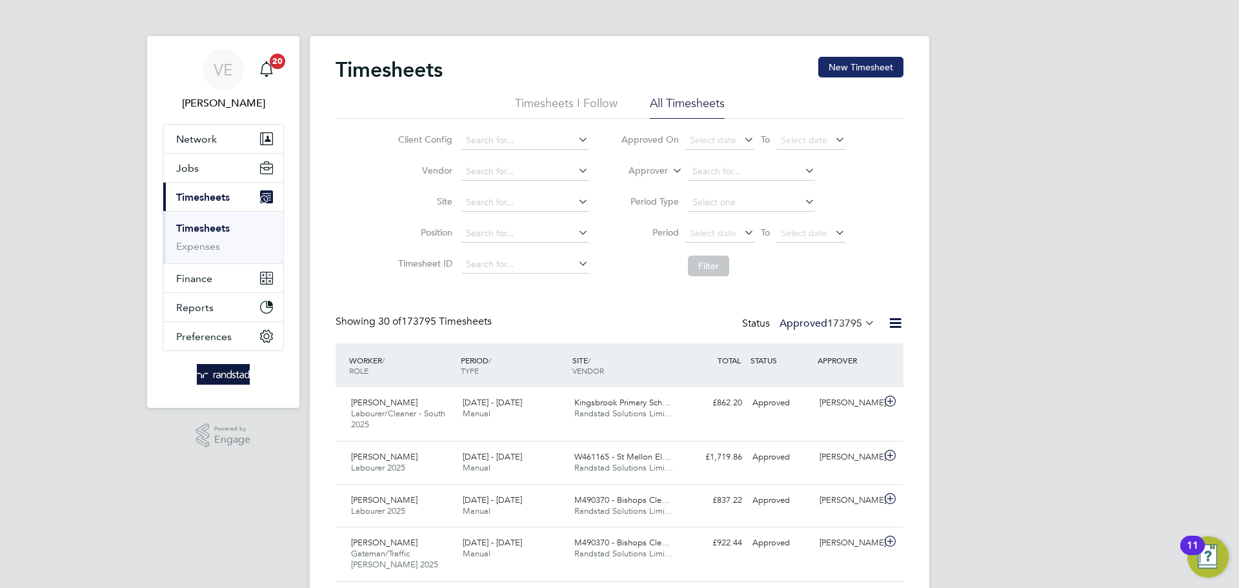
click at [843, 68] on button "New Timesheet" at bounding box center [860, 67] width 85 height 21
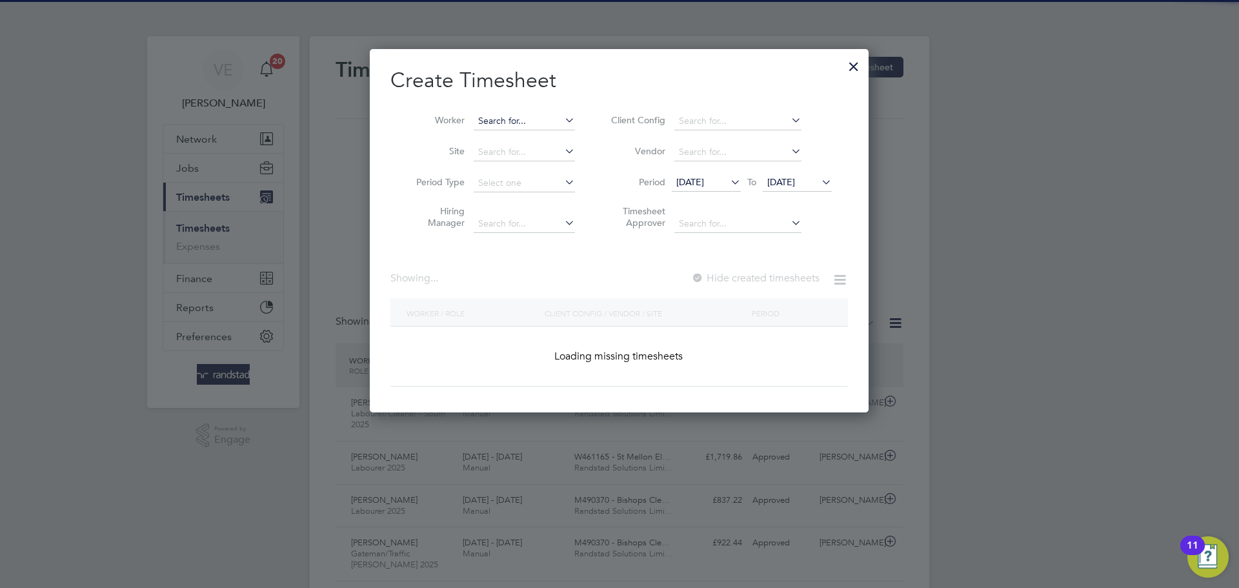
click at [494, 119] on input at bounding box center [524, 121] width 101 height 18
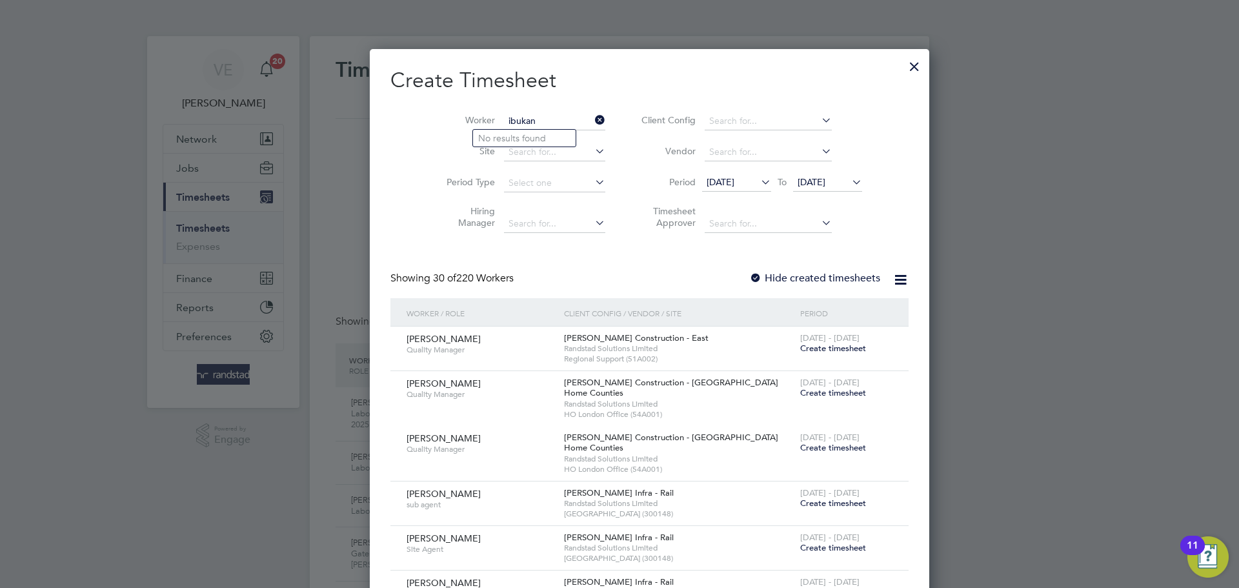
click at [545, 127] on input "ibukan" at bounding box center [554, 121] width 101 height 18
type input "ibukan"
click at [593, 121] on icon at bounding box center [593, 120] width 0 height 18
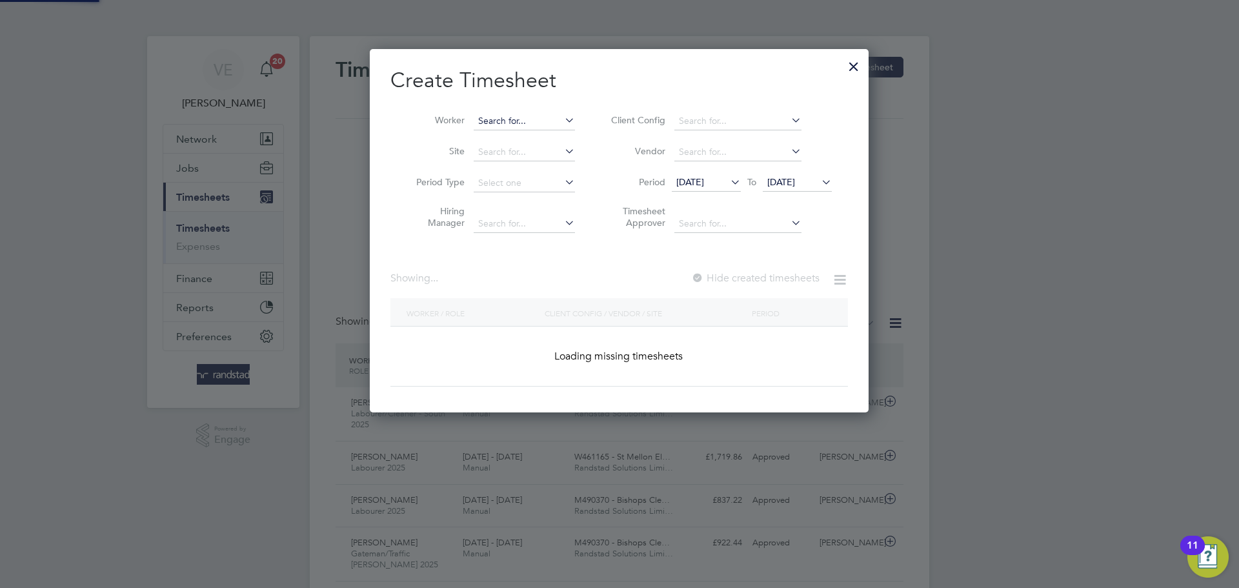
click at [538, 118] on input at bounding box center [524, 121] width 101 height 18
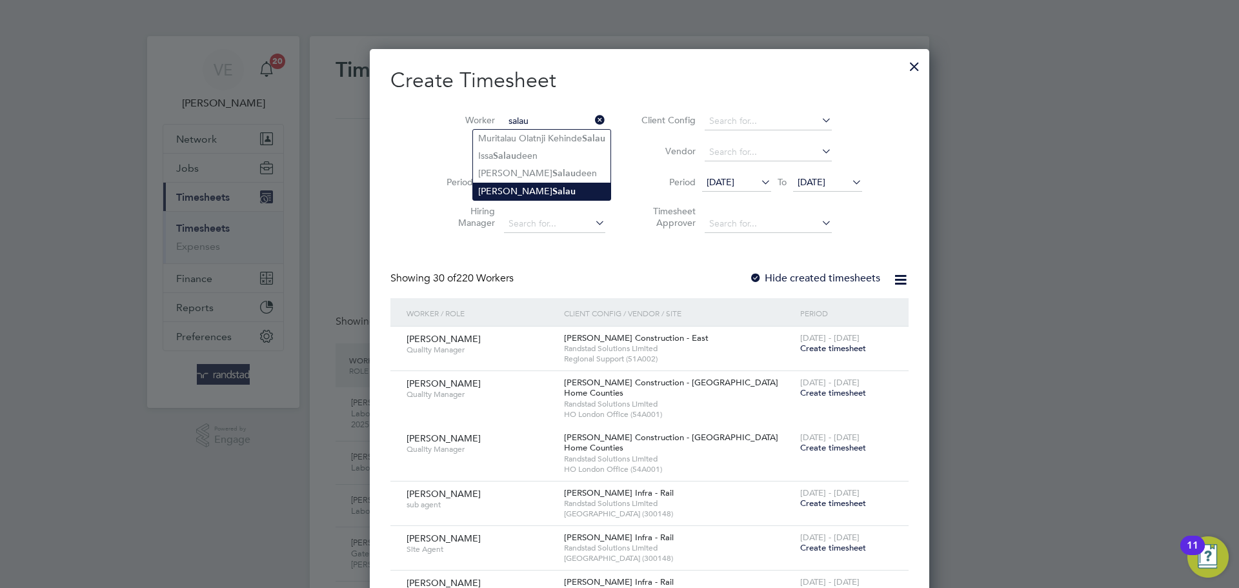
click at [573, 183] on li "Ibukun Oladapo Salau" at bounding box center [541, 191] width 137 height 17
type input "Ibukun Oladapo Salau"
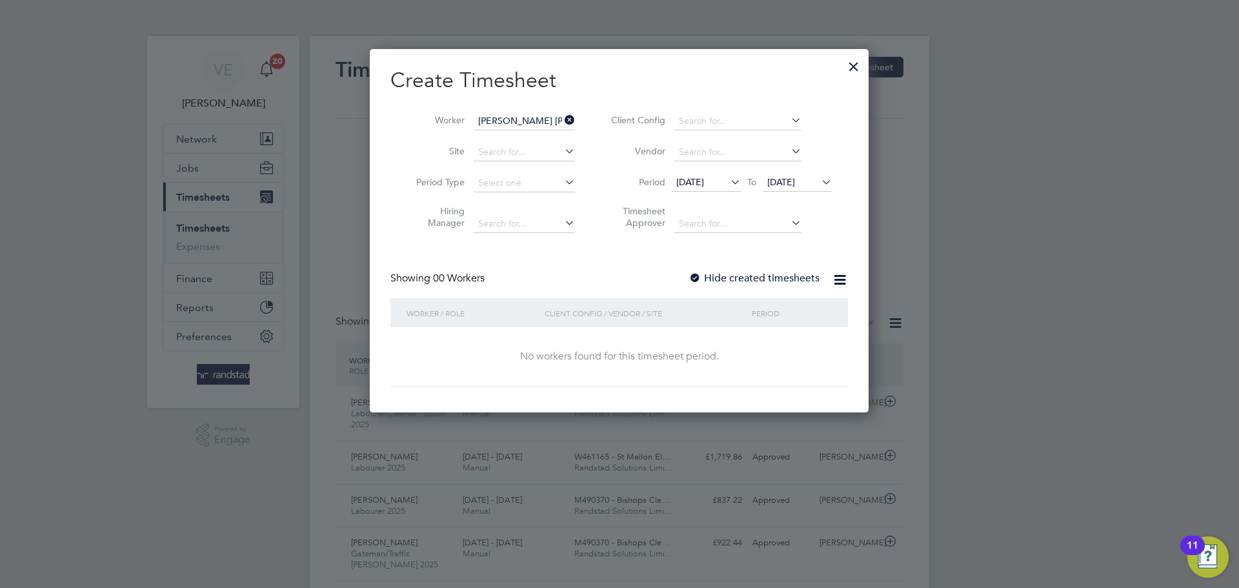
click at [718, 281] on label "Hide created timesheets" at bounding box center [754, 278] width 131 height 13
click at [795, 181] on span "[DATE]" at bounding box center [781, 182] width 28 height 12
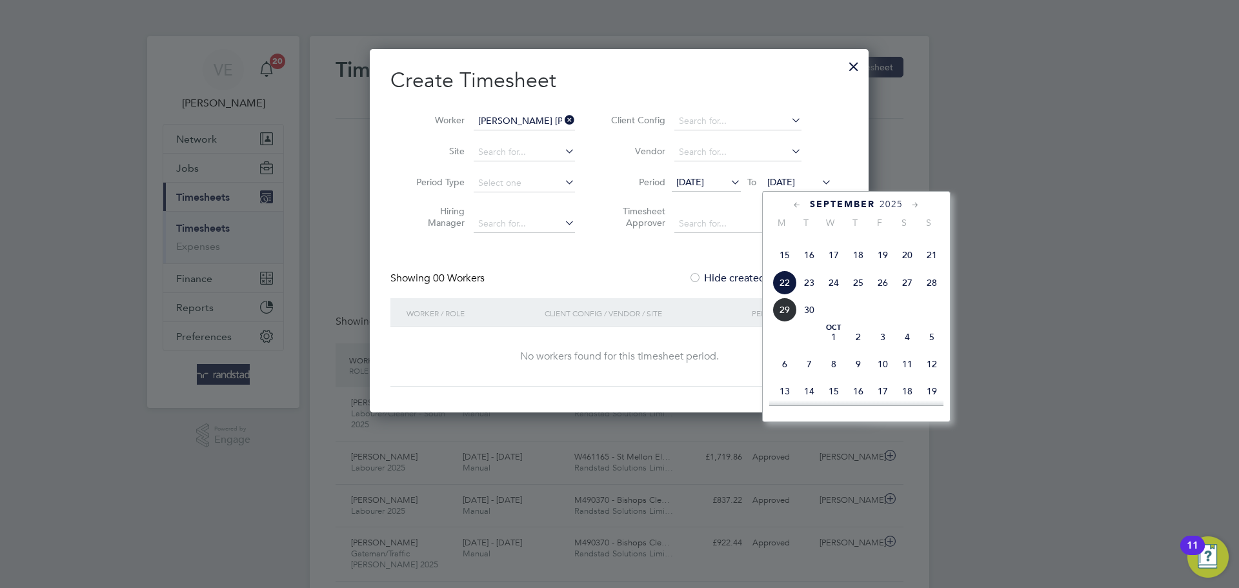
drag, startPoint x: 921, startPoint y: 314, endPoint x: 928, endPoint y: 314, distance: 7.1
click at [928, 295] on span "28" at bounding box center [932, 282] width 25 height 25
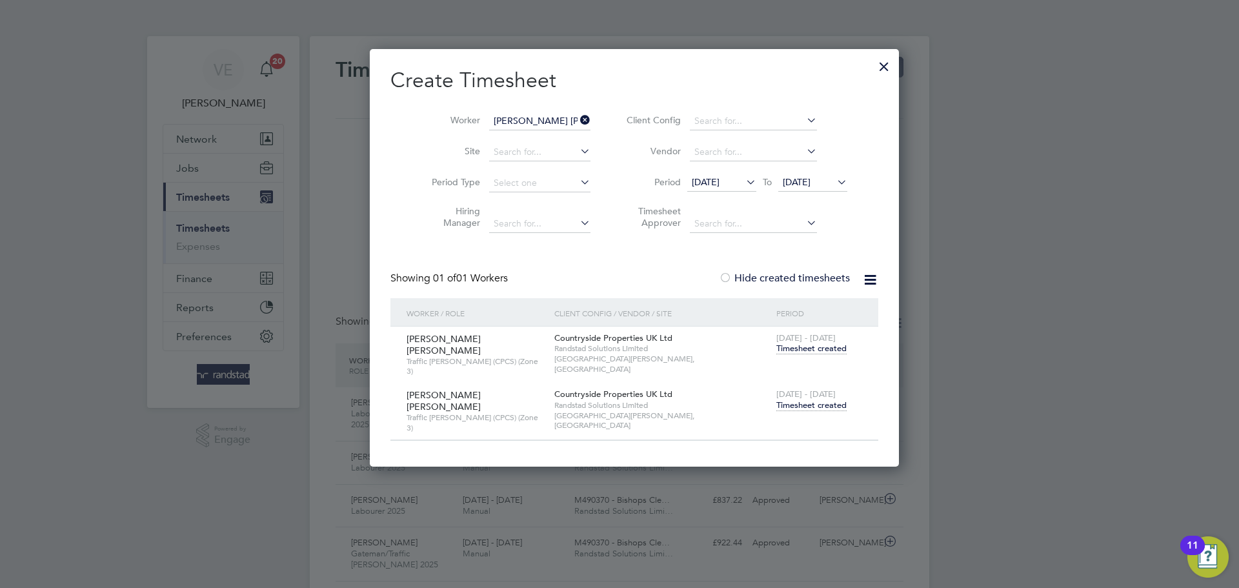
click at [778, 400] on span "Timesheet created" at bounding box center [811, 406] width 70 height 12
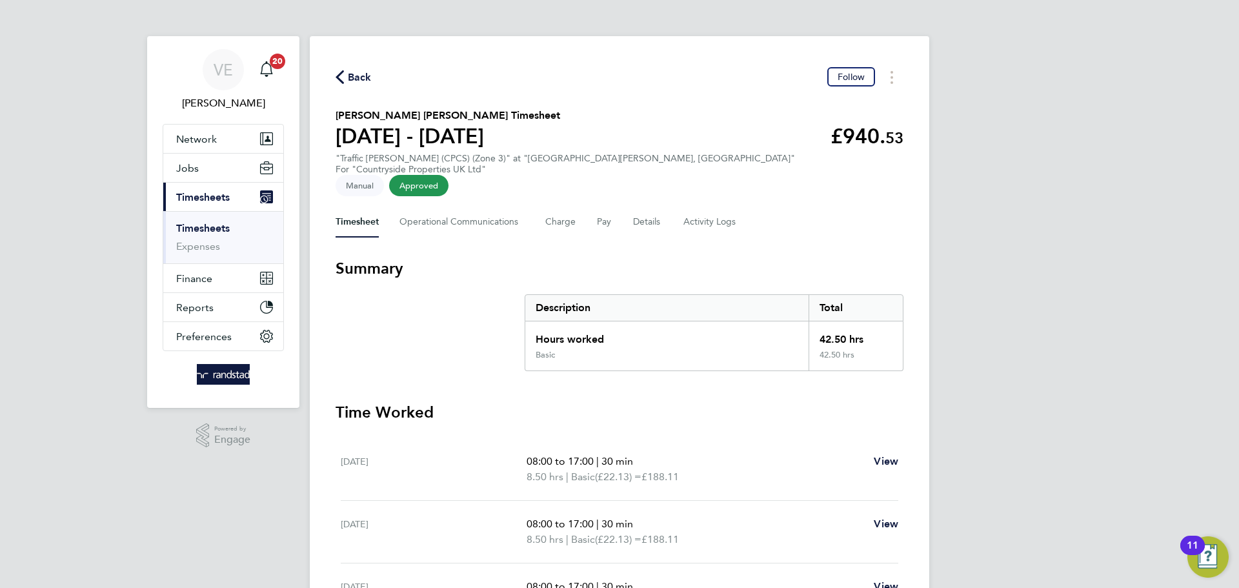
click at [343, 74] on icon "button" at bounding box center [340, 77] width 8 height 14
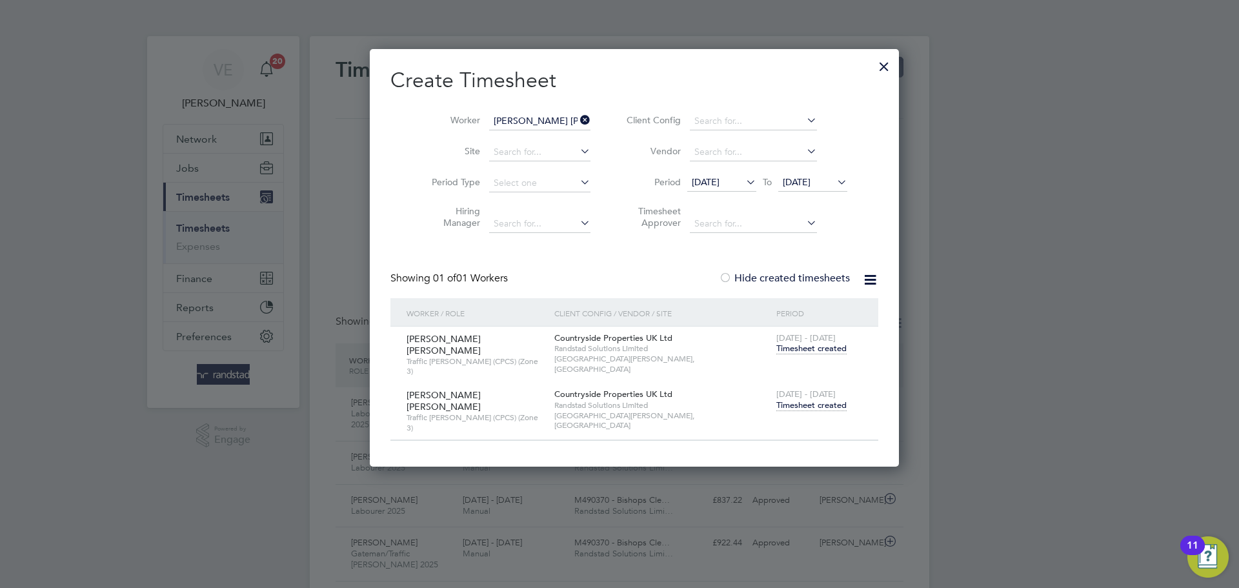
click at [578, 126] on icon at bounding box center [578, 120] width 0 height 18
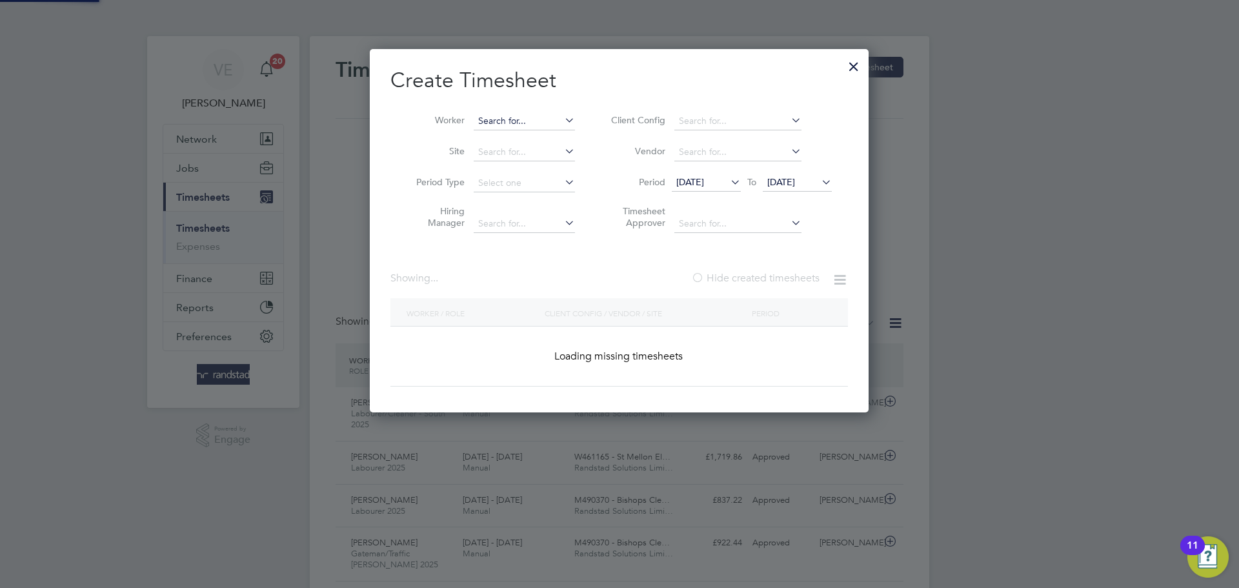
click at [523, 116] on input at bounding box center [524, 121] width 101 height 18
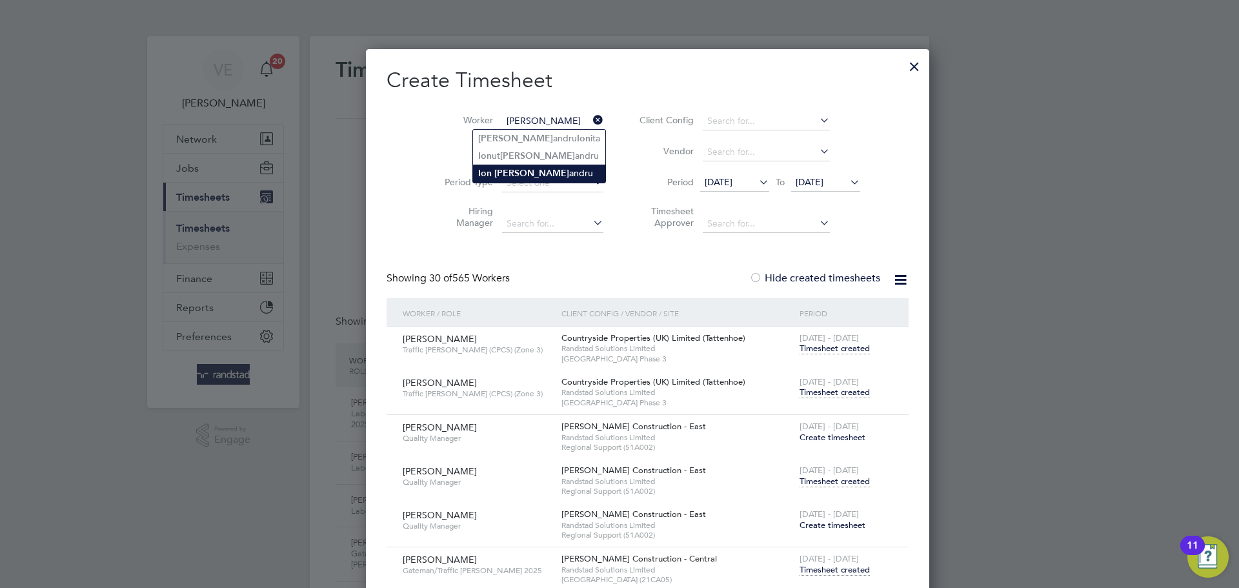
click at [516, 173] on li "Ion Alex andru" at bounding box center [539, 173] width 132 height 17
type input "Ion Alexandru"
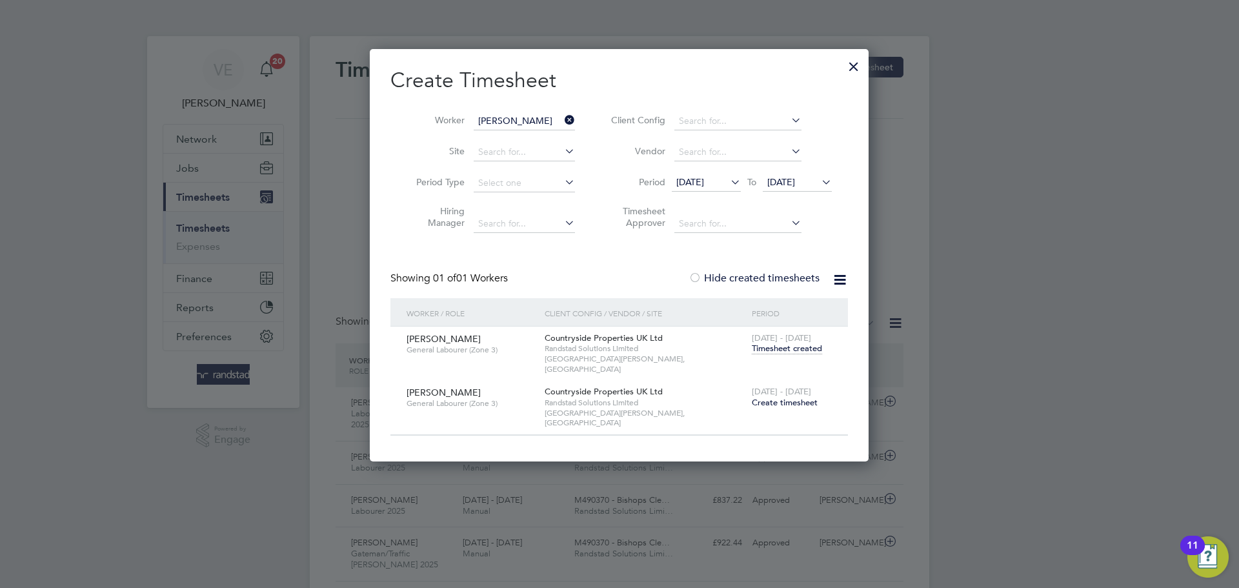
click at [796, 397] on span "Create timesheet" at bounding box center [785, 402] width 66 height 11
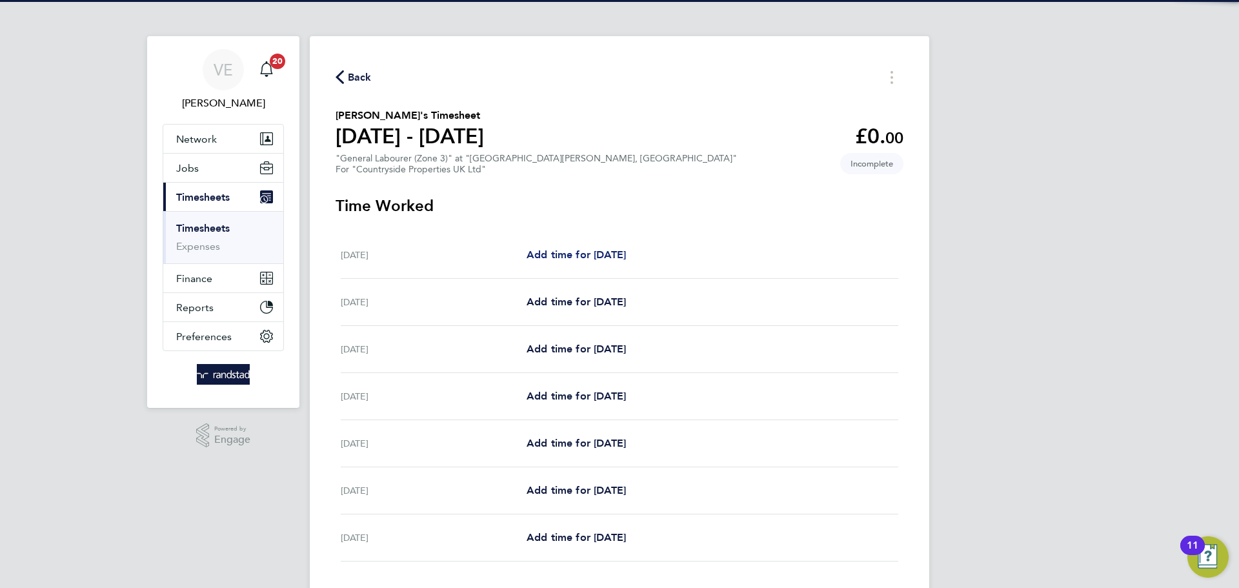
click at [536, 255] on span "Add time for Mon 22 Sep" at bounding box center [576, 254] width 99 height 12
select select "30"
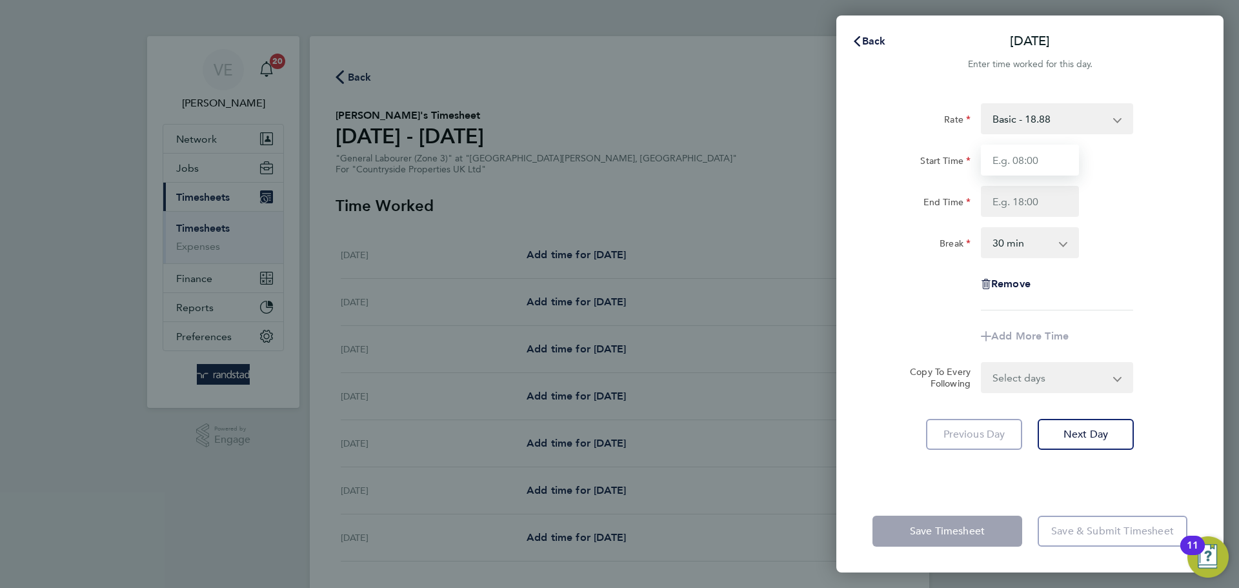
click at [1024, 160] on input "Start Time" at bounding box center [1030, 160] width 98 height 31
type input "07:30"
click at [1003, 202] on input "End Time" at bounding box center [1030, 201] width 98 height 31
type input "17:00"
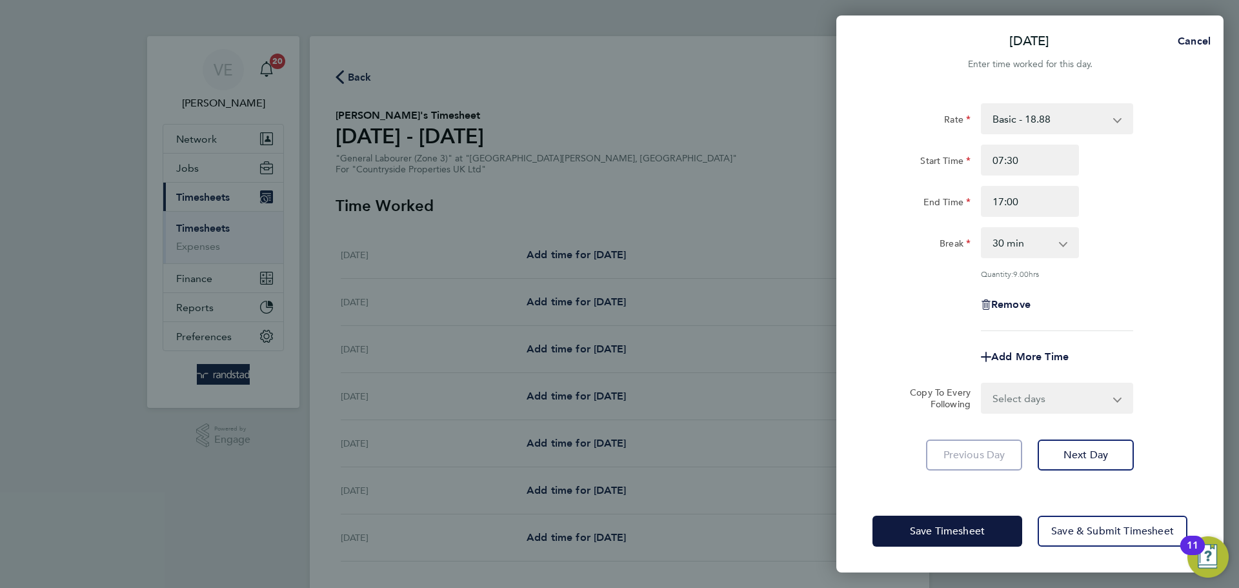
click at [1124, 224] on div "Rate Basic - 18.88 Start Time 07:30 End Time 17:00 Break 0 min 15 min 30 min 45…" at bounding box center [1030, 217] width 315 height 228
click at [1053, 399] on select "Select days Day Weekday (Mon-Fri) Weekend (Sat-Sun) Tuesday Wednesday Thursday …" at bounding box center [1050, 398] width 136 height 28
select select "WEEKDAY"
click at [982, 384] on select "Select days Day Weekday (Mon-Fri) Weekend (Sat-Sun) Tuesday Wednesday Thursday …" at bounding box center [1050, 398] width 136 height 28
select select "2025-09-28"
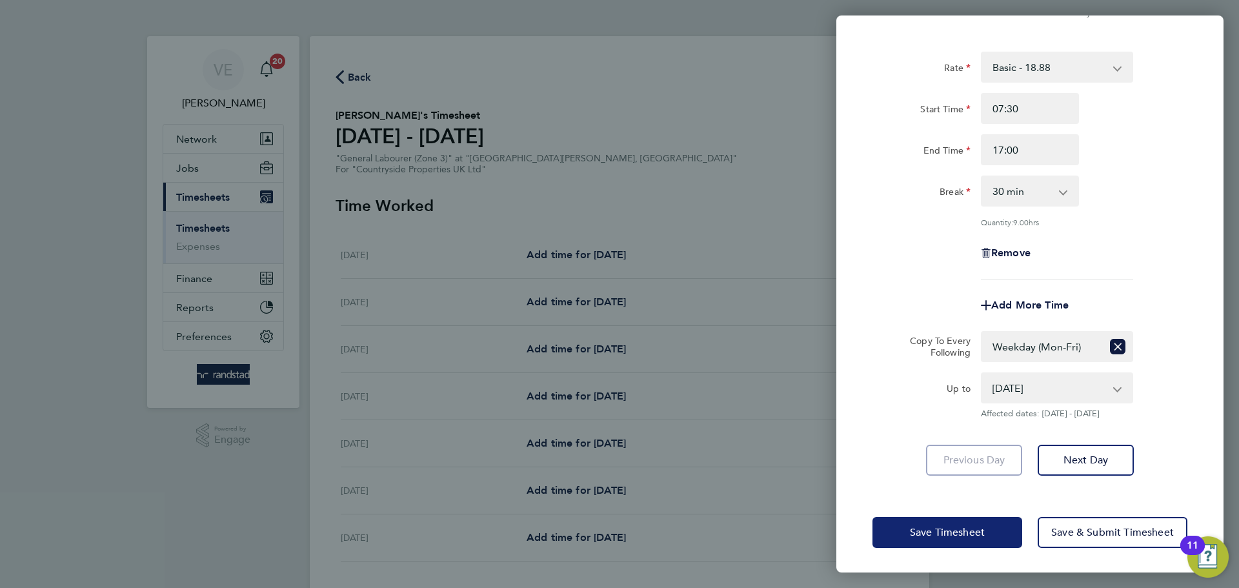
click at [960, 534] on span "Save Timesheet" at bounding box center [947, 532] width 75 height 13
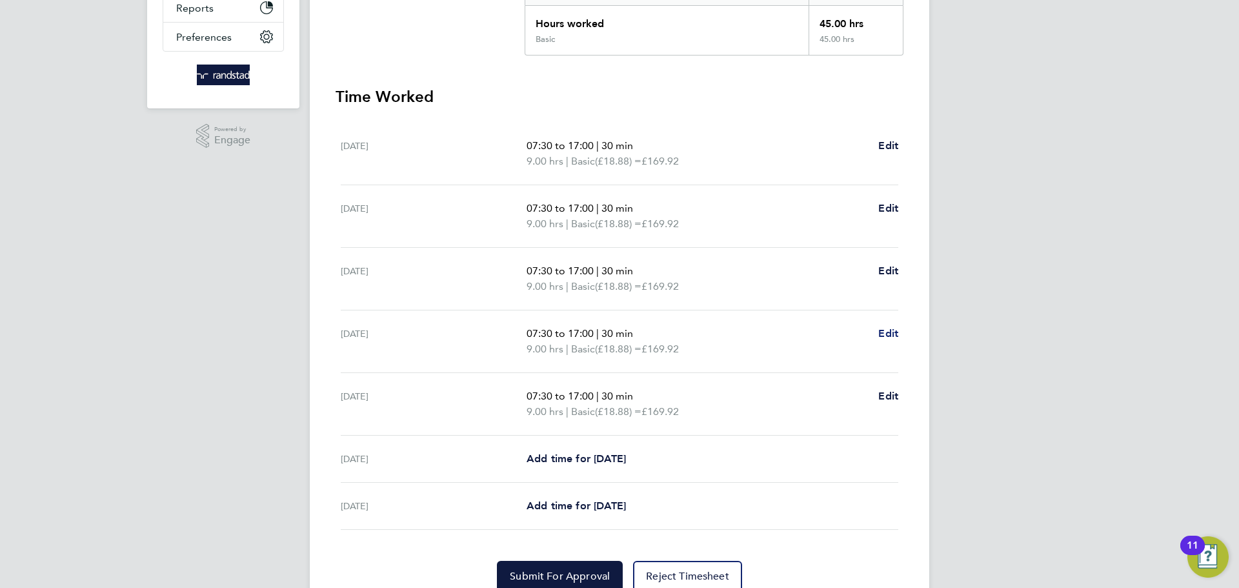
click at [896, 331] on span "Edit" at bounding box center [888, 333] width 20 height 12
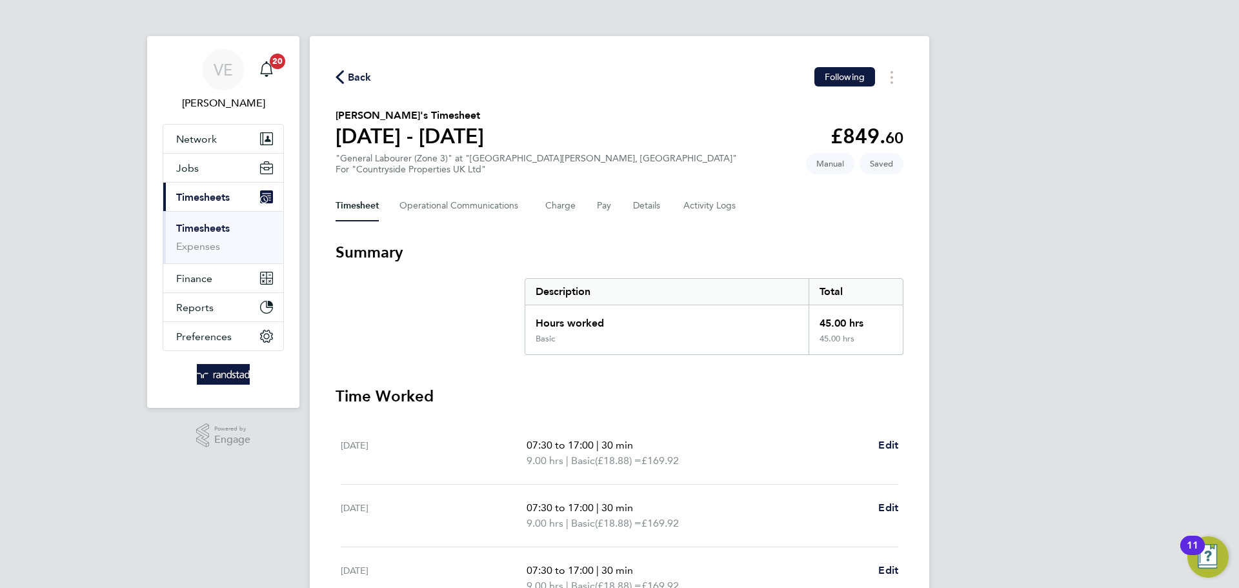
select select "30"
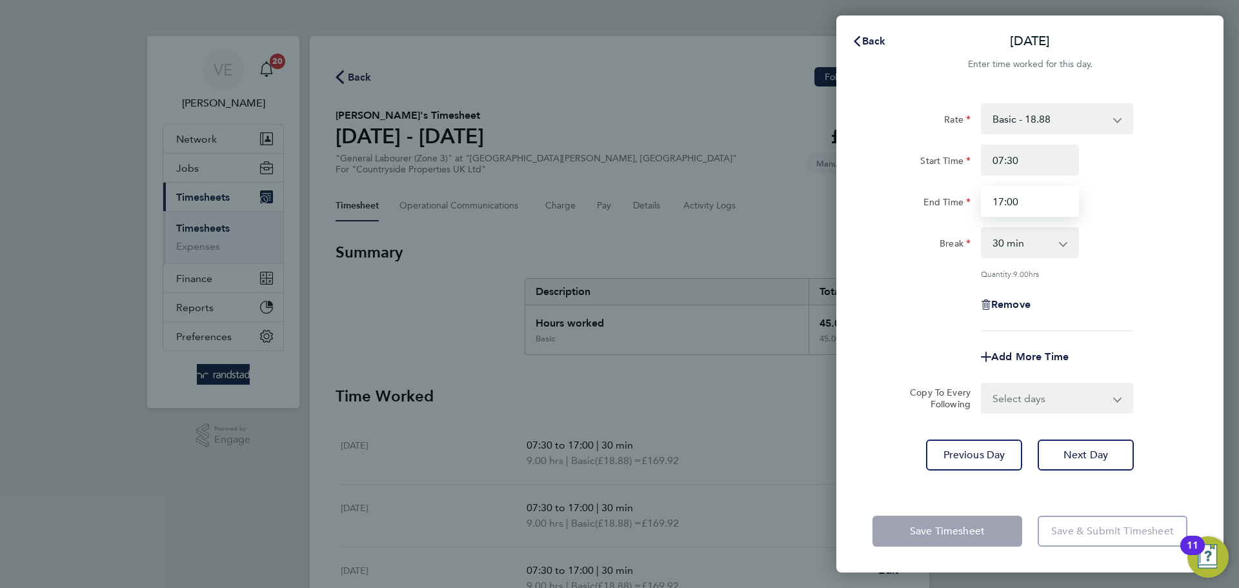
drag, startPoint x: 1039, startPoint y: 212, endPoint x: 922, endPoint y: 192, distance: 119.1
click at [922, 192] on div "End Time 17:00" at bounding box center [1029, 201] width 325 height 31
type input "19:00"
drag, startPoint x: 1166, startPoint y: 185, endPoint x: 1153, endPoint y: 234, distance: 51.5
click at [1165, 187] on div "Start Time 07:30 End Time 19:00" at bounding box center [1029, 181] width 325 height 72
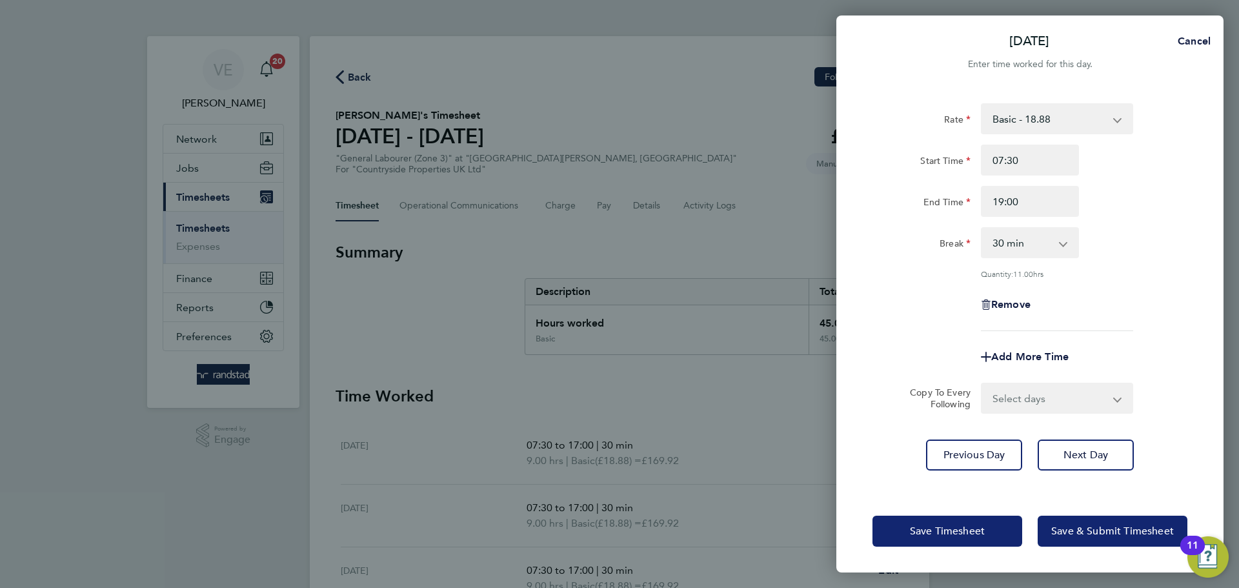
drag, startPoint x: 948, startPoint y: 542, endPoint x: 1089, endPoint y: 534, distance: 141.6
click at [1089, 534] on div "Save Timesheet Save & Submit Timesheet" at bounding box center [1030, 531] width 315 height 31
click at [1090, 534] on span "Save & Submit Timesheet" at bounding box center [1112, 531] width 123 height 13
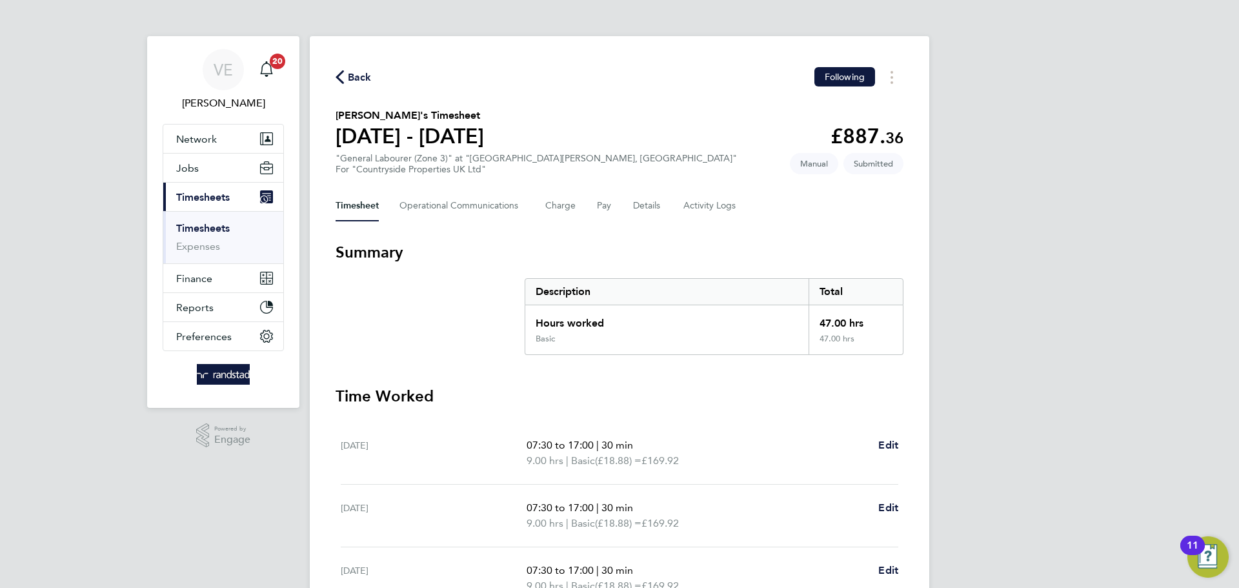
click at [361, 81] on span "Back" at bounding box center [360, 77] width 24 height 15
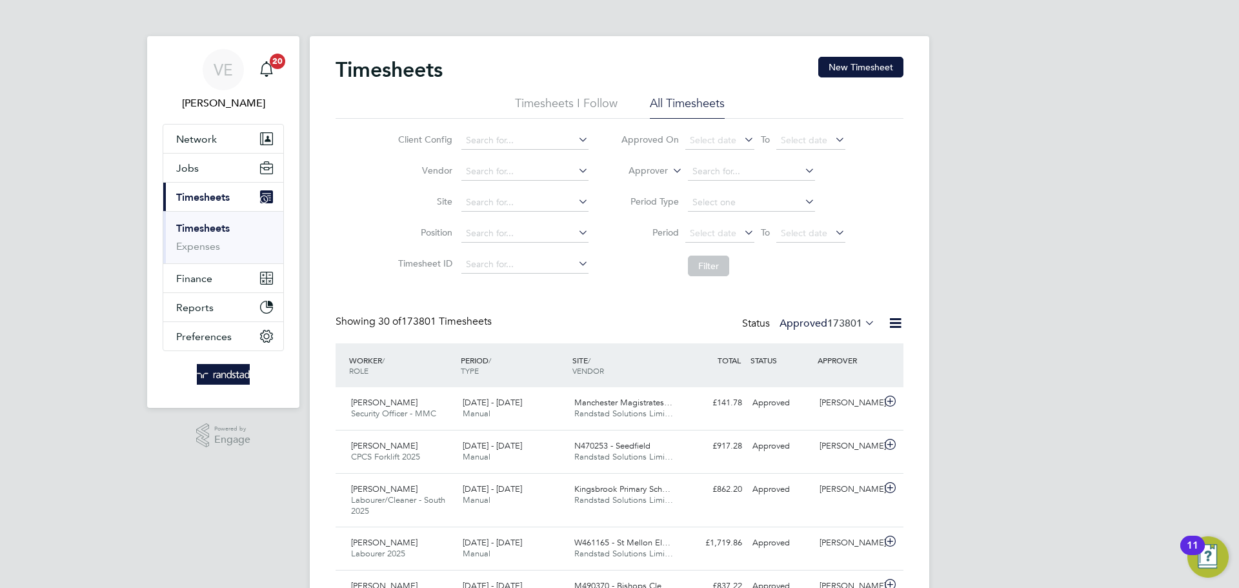
scroll to position [43, 112]
click at [860, 77] on div "Timesheets New Timesheet" at bounding box center [620, 76] width 568 height 39
click at [861, 74] on button "New Timesheet" at bounding box center [860, 67] width 85 height 21
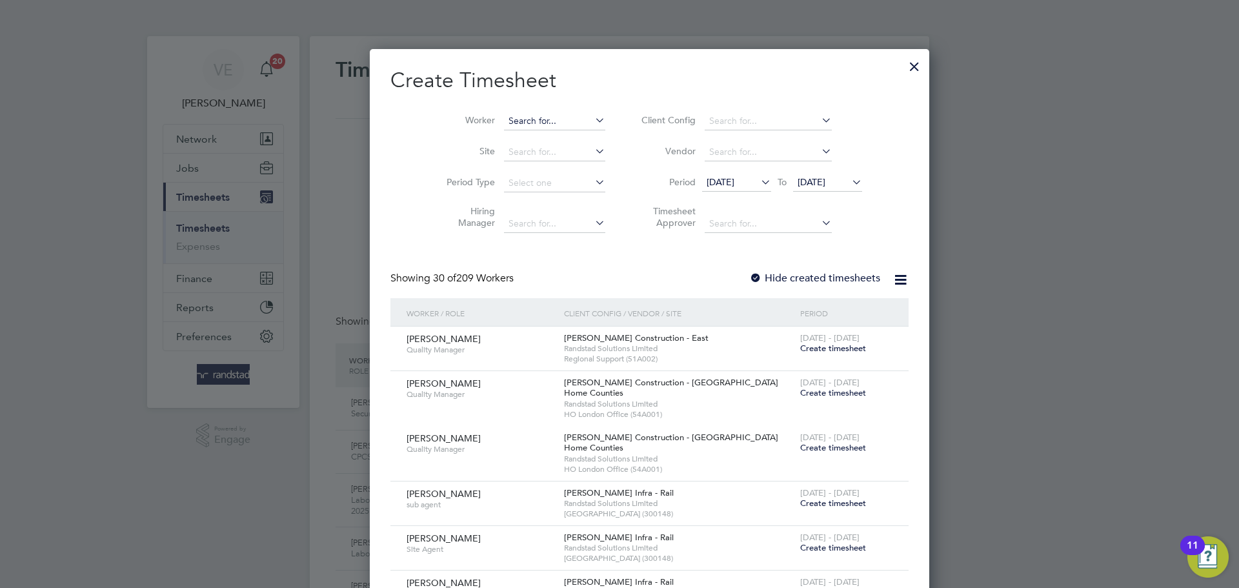
click at [526, 119] on input at bounding box center [554, 121] width 101 height 18
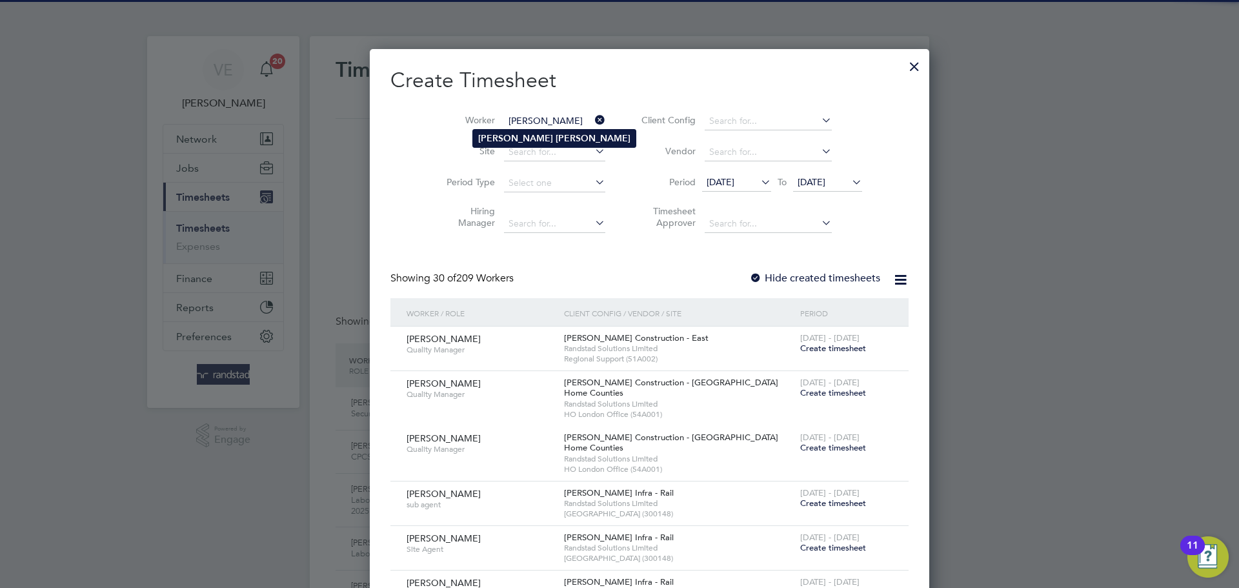
type input "timothy coleman"
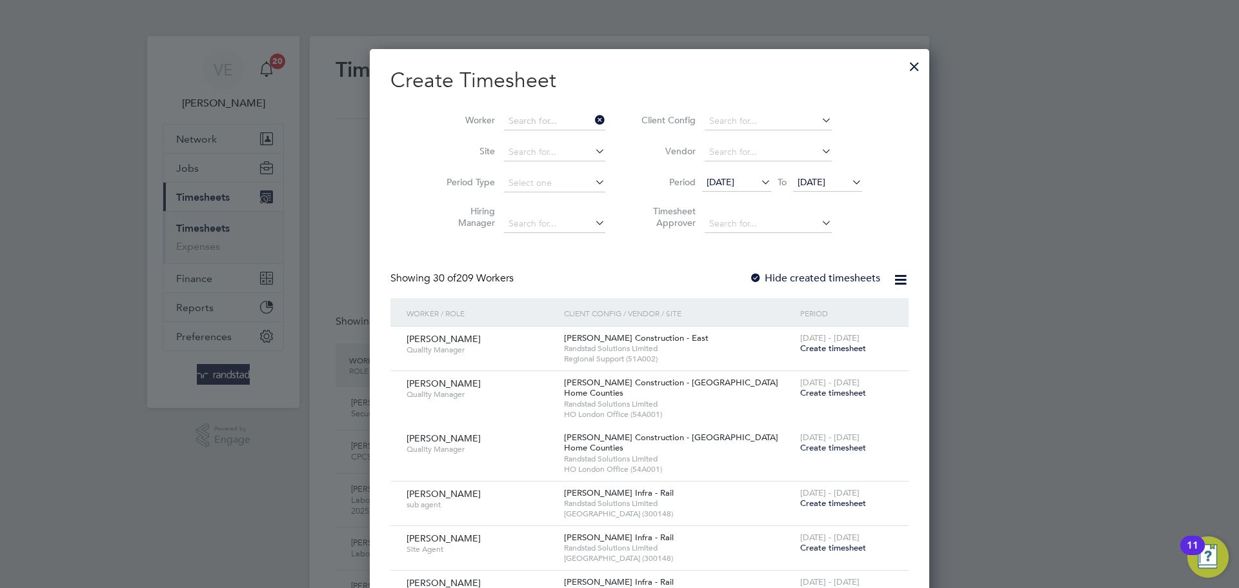
click at [776, 172] on li "Period 15 Sep 2025 To 22 Sep 2025" at bounding box center [750, 183] width 257 height 31
click at [806, 191] on span "[DATE]" at bounding box center [827, 182] width 69 height 17
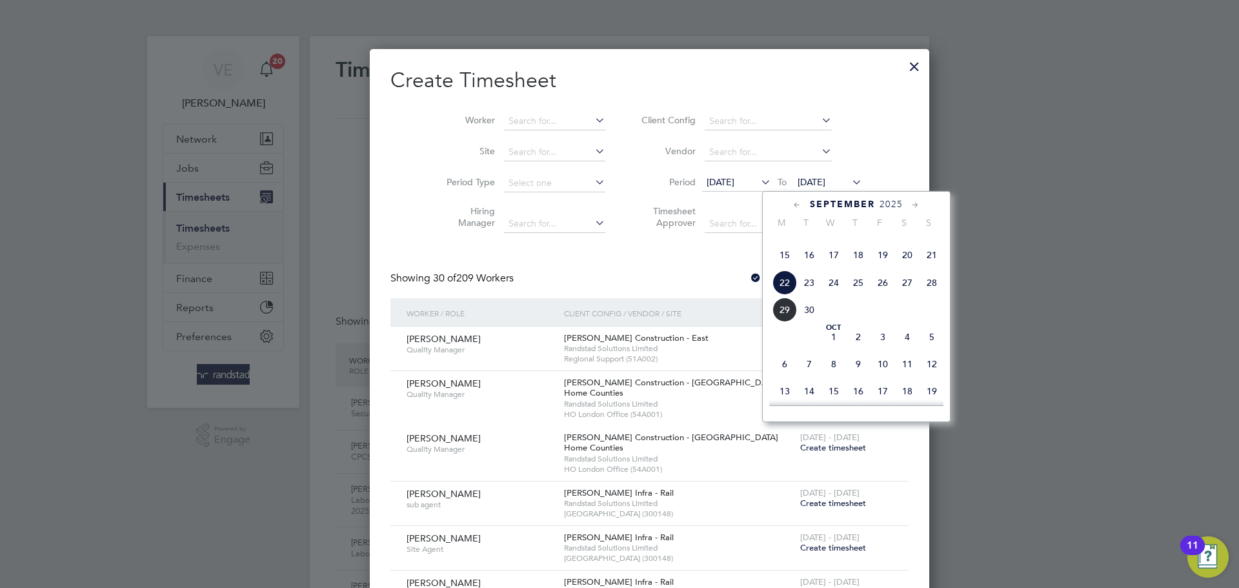
click at [931, 295] on span "28" at bounding box center [932, 282] width 25 height 25
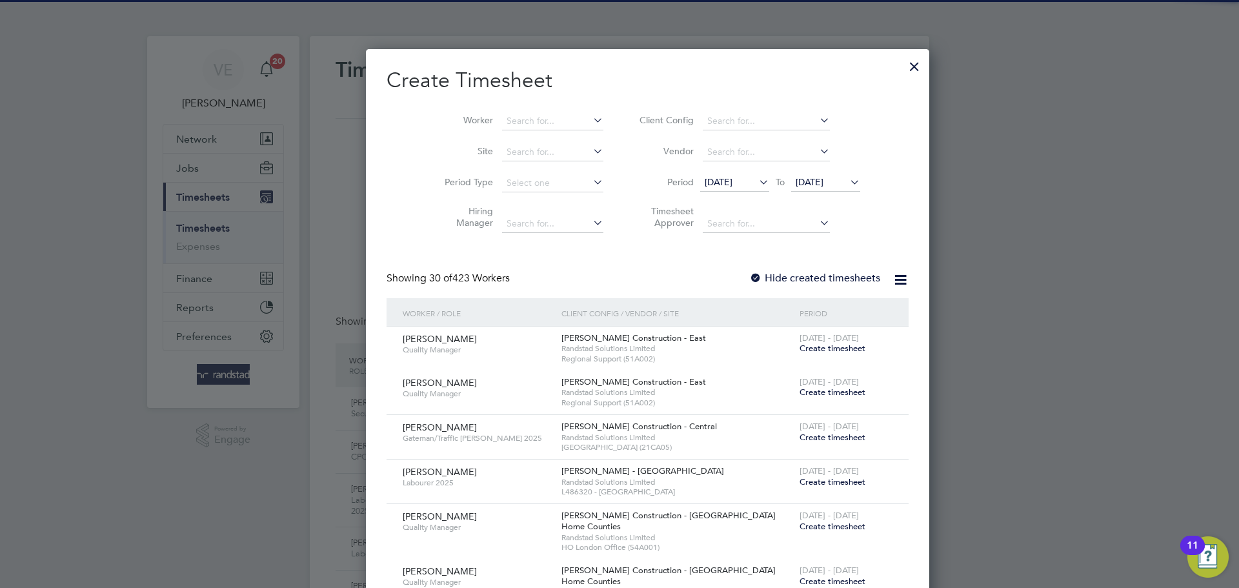
click at [705, 181] on span "[DATE]" at bounding box center [719, 182] width 28 height 12
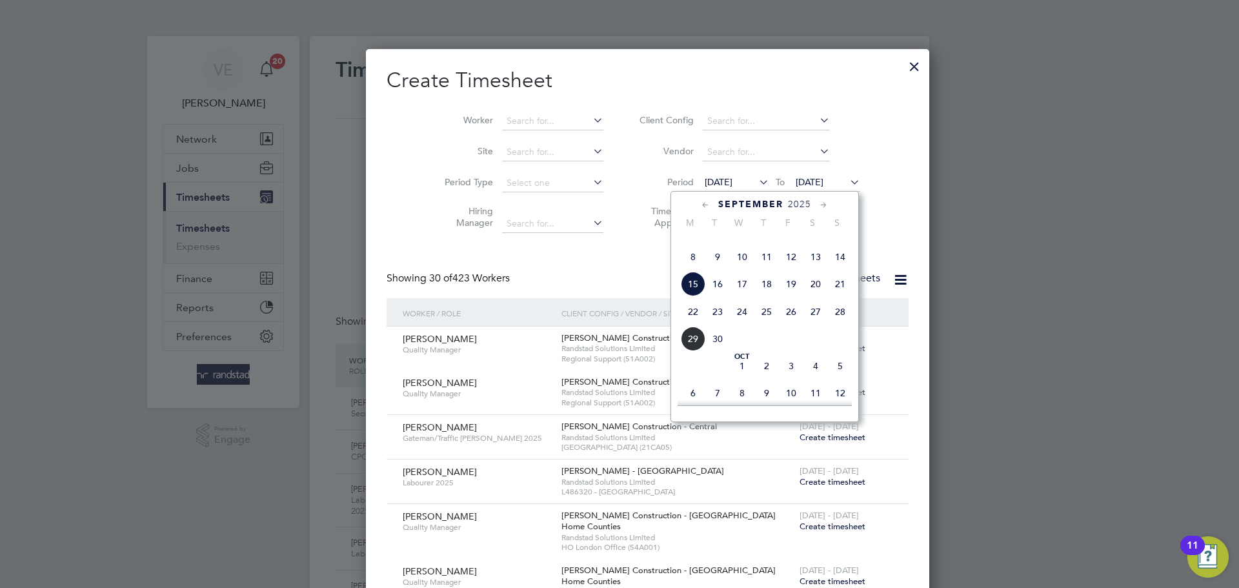
click at [696, 324] on span "22" at bounding box center [693, 311] width 25 height 25
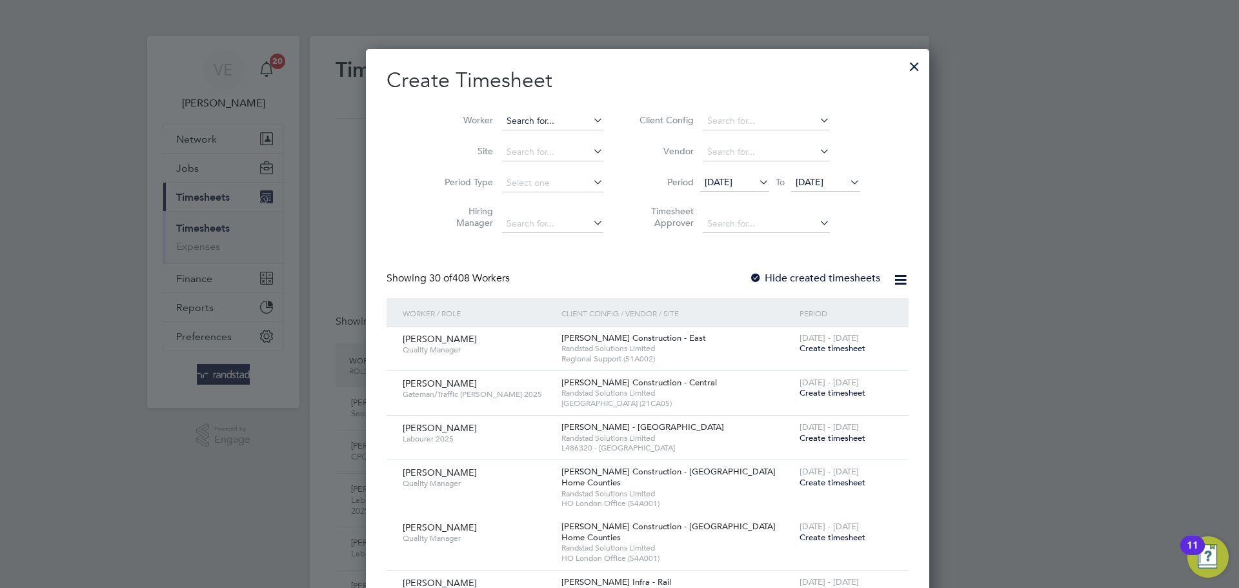
drag, startPoint x: 539, startPoint y: 101, endPoint x: 539, endPoint y: 117, distance: 16.8
click at [539, 106] on div "Worker Site Period Type Hiring Manager Client Config Vendor Period 22 Sep 2025 …" at bounding box center [648, 169] width 522 height 140
click at [539, 117] on input at bounding box center [552, 121] width 101 height 18
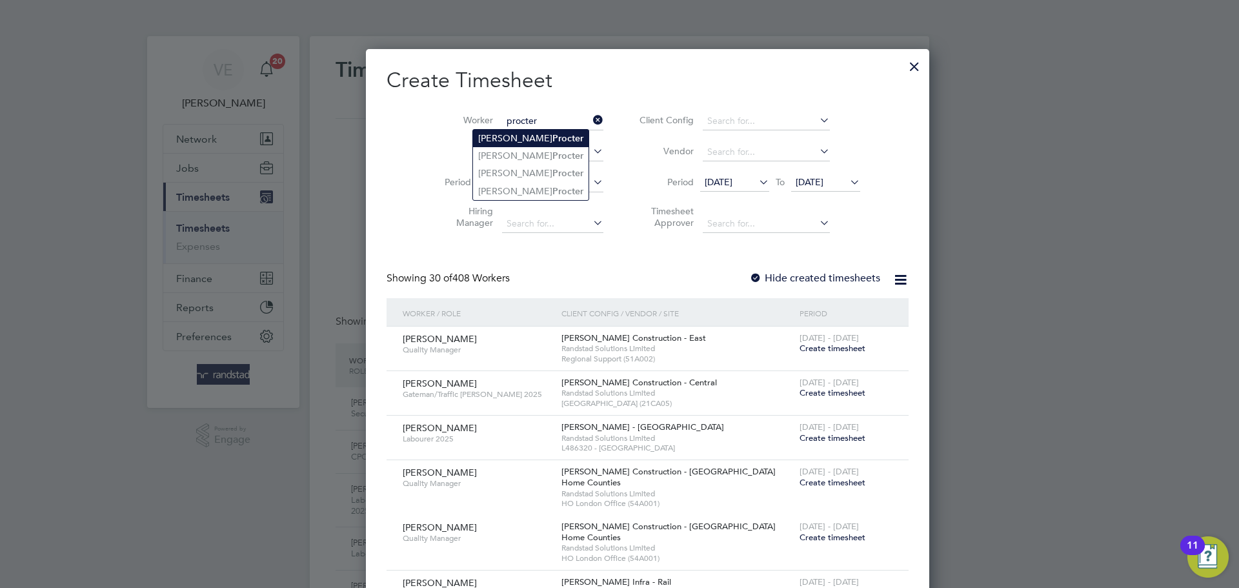
click at [552, 134] on li "John Procter" at bounding box center [531, 138] width 116 height 17
type input "John Procter"
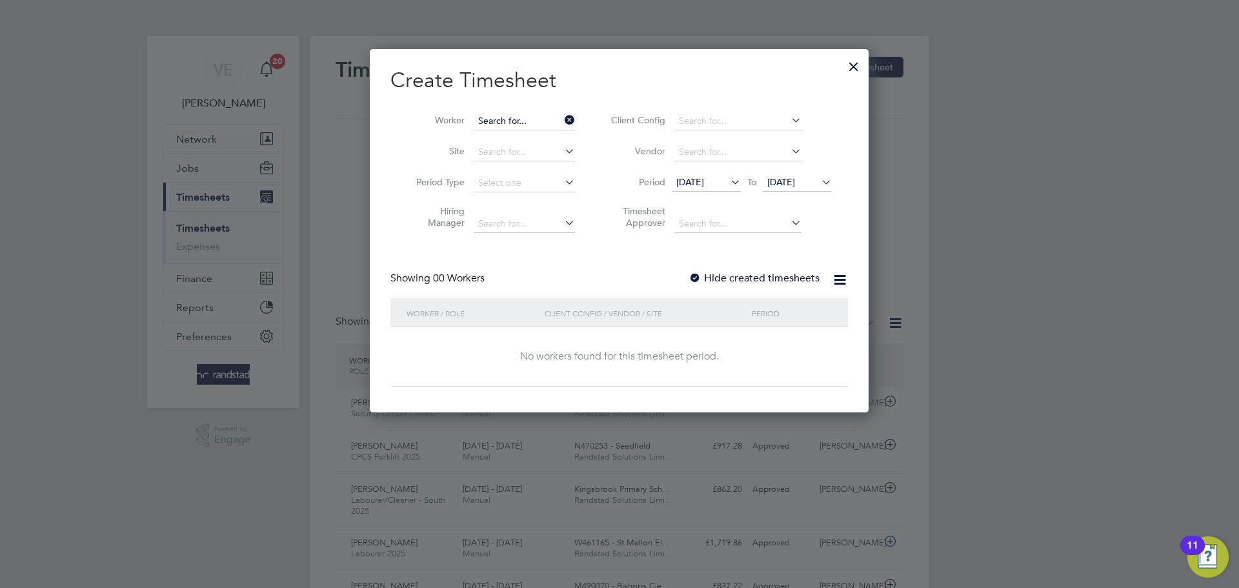
click at [520, 116] on input at bounding box center [524, 121] width 101 height 18
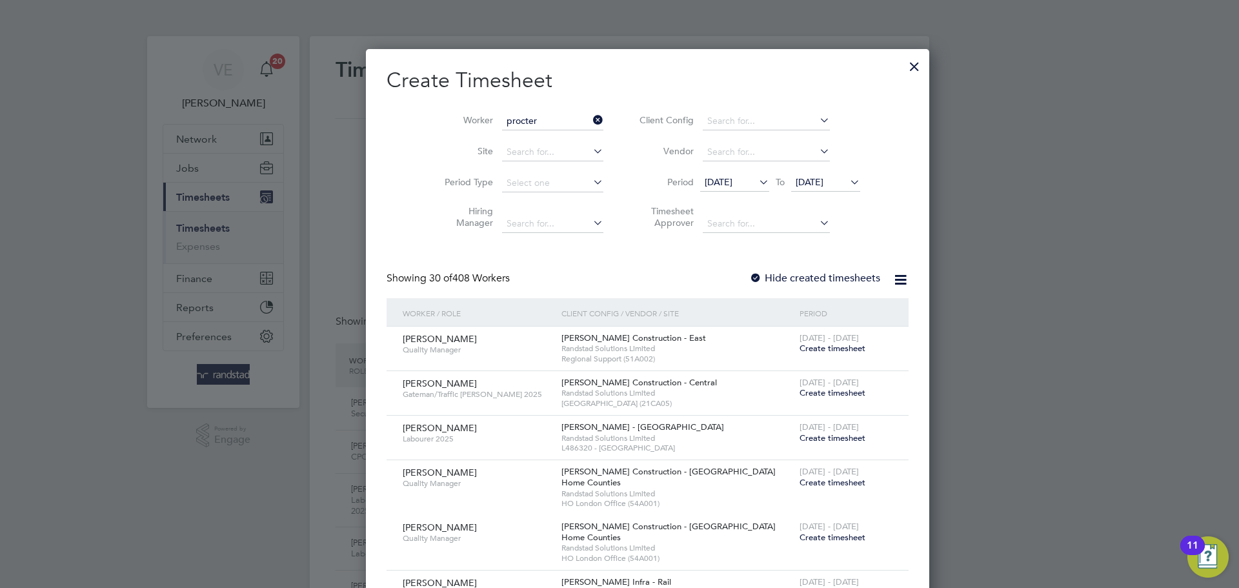
click at [487, 187] on li "John Procter" at bounding box center [531, 191] width 116 height 17
type input "John Procter"
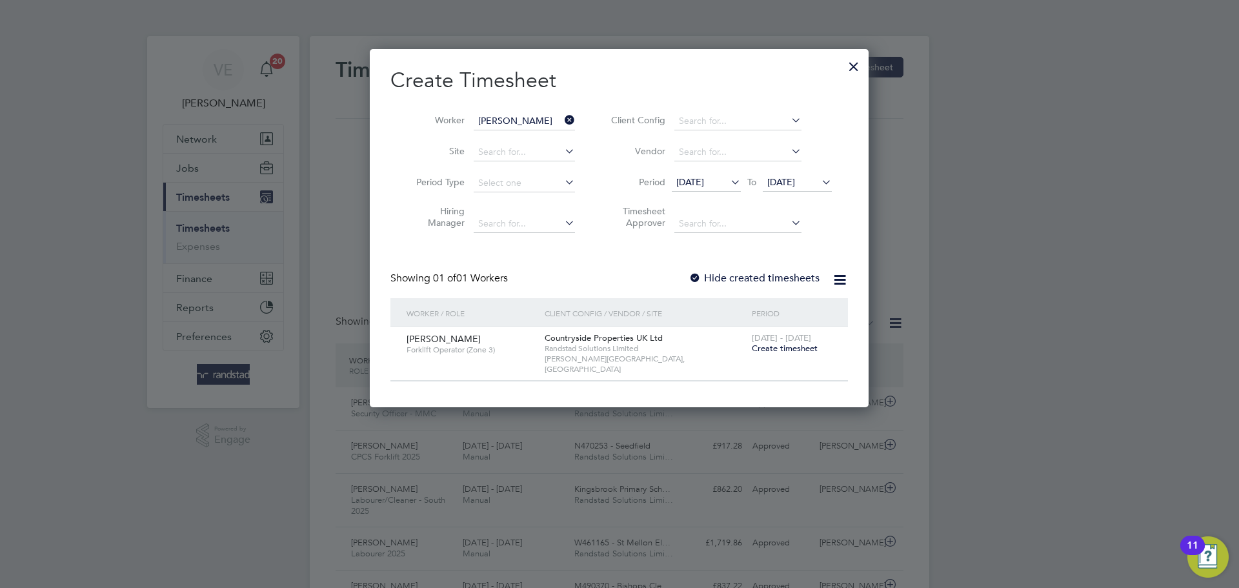
drag, startPoint x: 791, startPoint y: 345, endPoint x: 760, endPoint y: 338, distance: 32.6
click at [791, 343] on span "Create timesheet" at bounding box center [785, 348] width 66 height 11
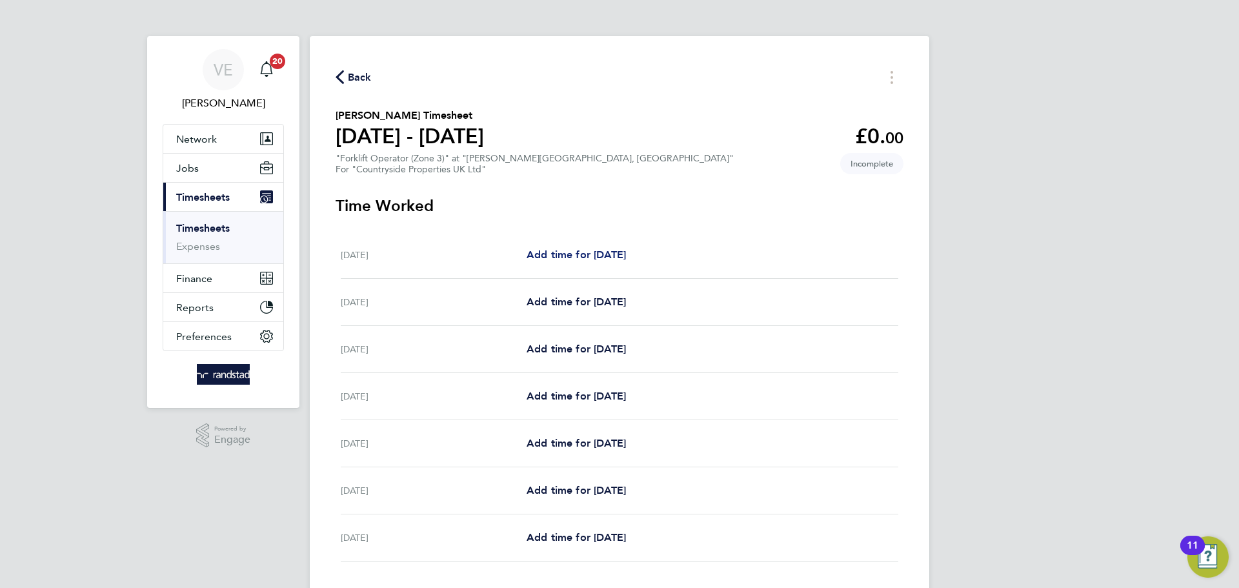
click at [605, 256] on span "Add time for Mon 22 Sep" at bounding box center [576, 254] width 99 height 12
select select "30"
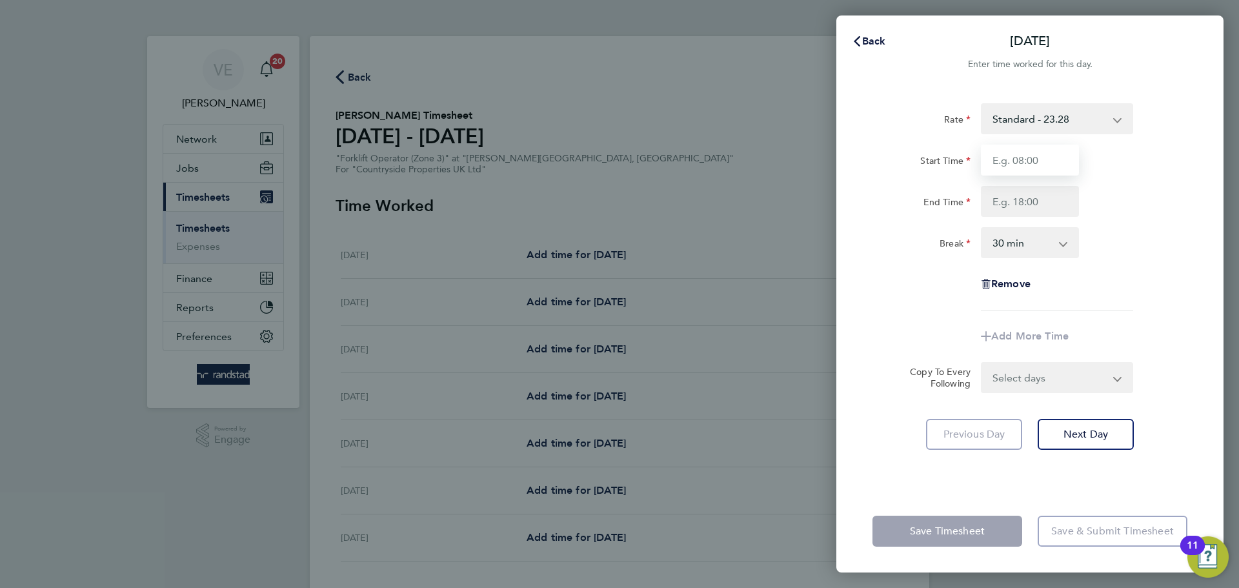
click at [1027, 162] on input "Start Time" at bounding box center [1030, 160] width 98 height 31
type input "07:30"
click at [1031, 200] on input "End Time" at bounding box center [1030, 201] width 98 height 31
type input "17:00"
click at [1123, 256] on div "Break 0 min 15 min 30 min 45 min 60 min 75 min 90 min" at bounding box center [1029, 242] width 325 height 31
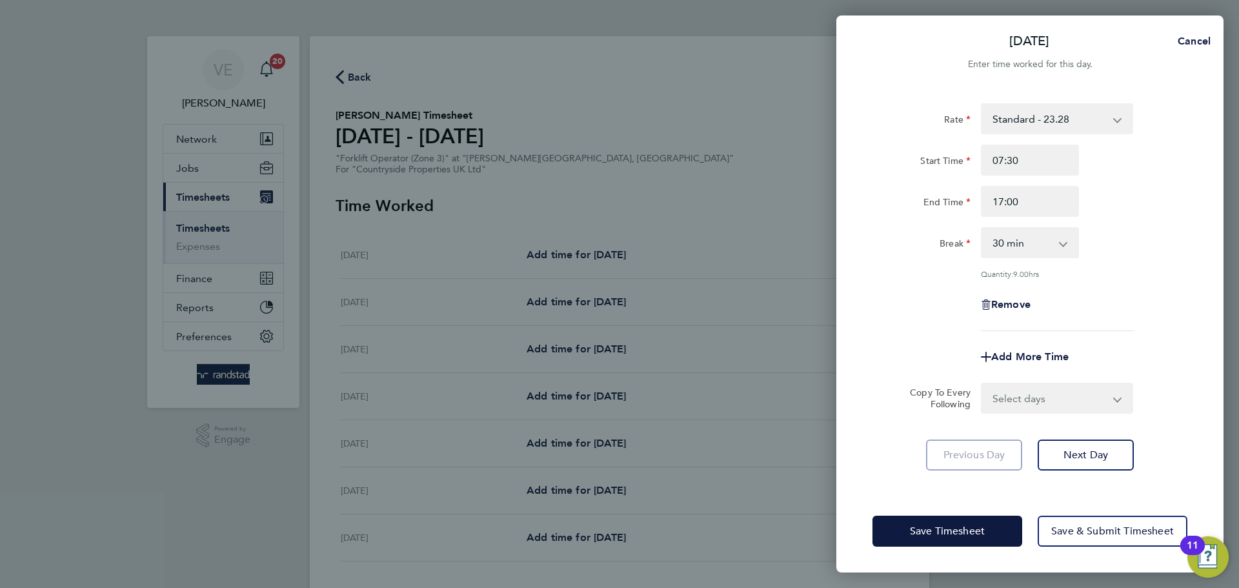
click at [1076, 398] on select "Select days Day Weekday (Mon-Fri) Weekend (Sat-Sun) Tuesday Wednesday Thursday …" at bounding box center [1050, 398] width 136 height 28
select select "WEEKDAY"
click at [982, 384] on select "Select days Day Weekday (Mon-Fri) Weekend (Sat-Sun) Tuesday Wednesday Thursday …" at bounding box center [1050, 398] width 136 height 28
select select "2025-09-28"
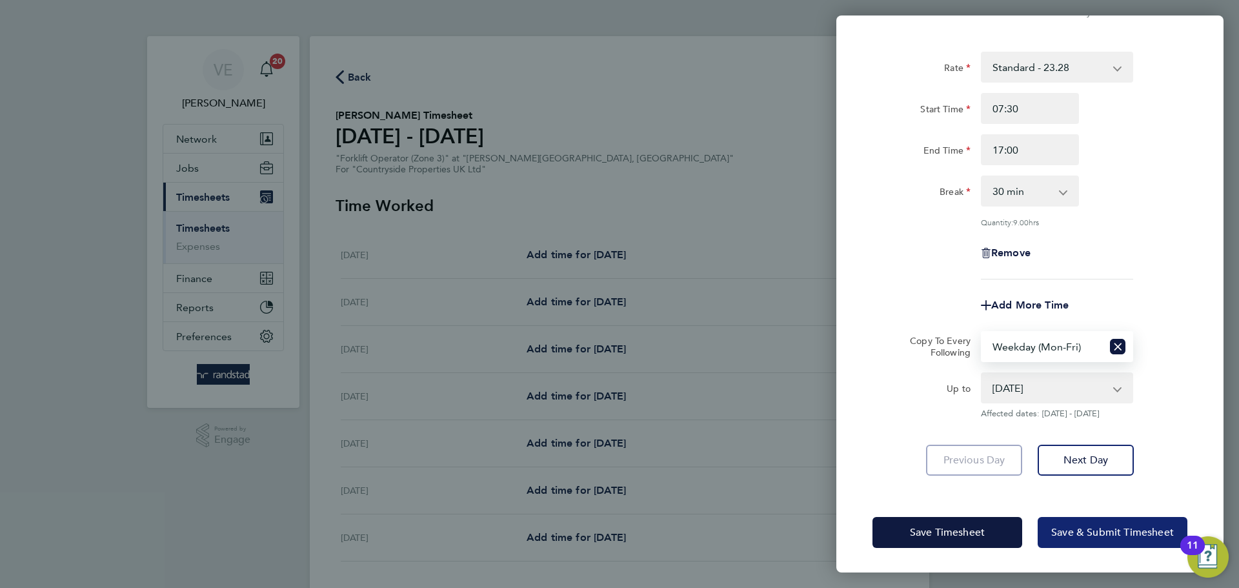
click at [1117, 530] on span "Save & Submit Timesheet" at bounding box center [1112, 532] width 123 height 13
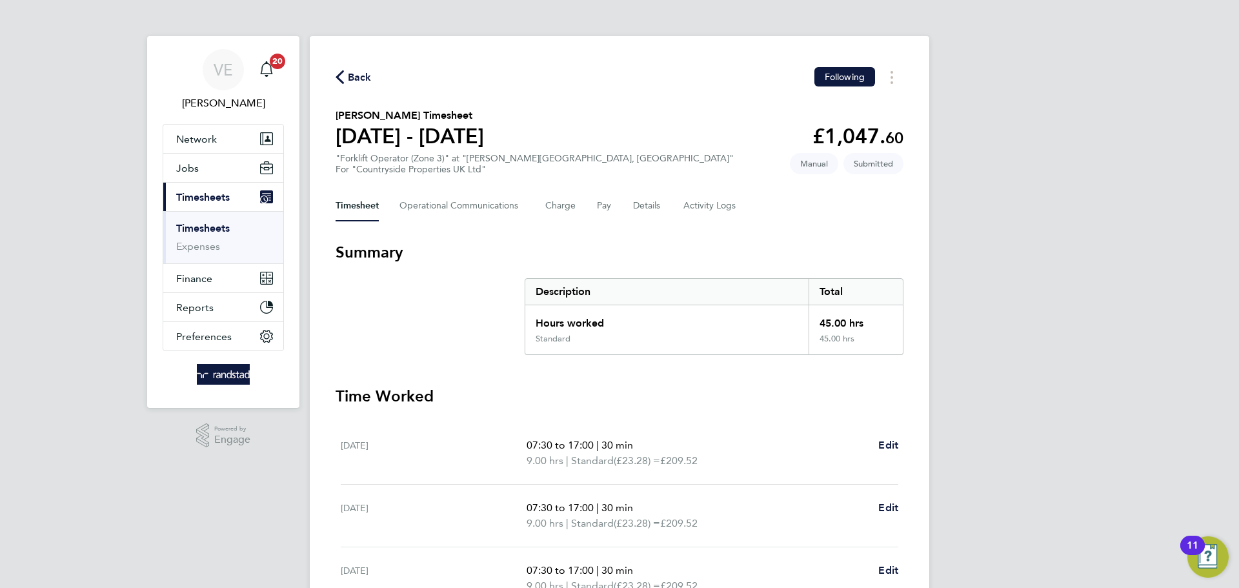
click at [356, 72] on span "Back" at bounding box center [360, 77] width 24 height 15
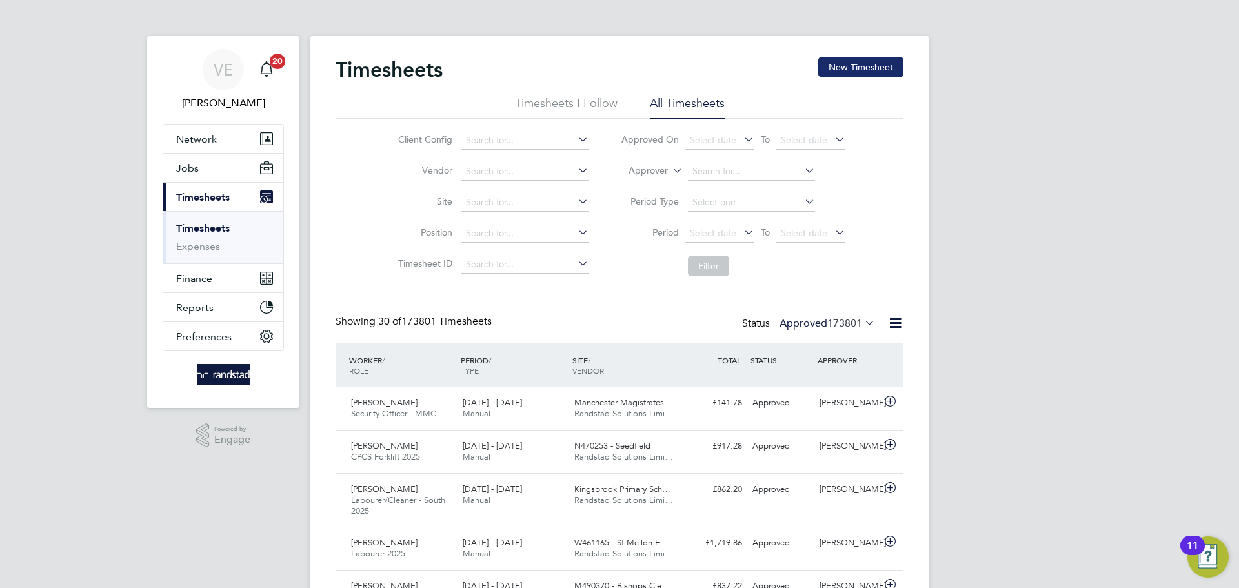
drag, startPoint x: 838, startPoint y: 48, endPoint x: 846, endPoint y: 61, distance: 15.6
click at [846, 62] on button "New Timesheet" at bounding box center [860, 67] width 85 height 21
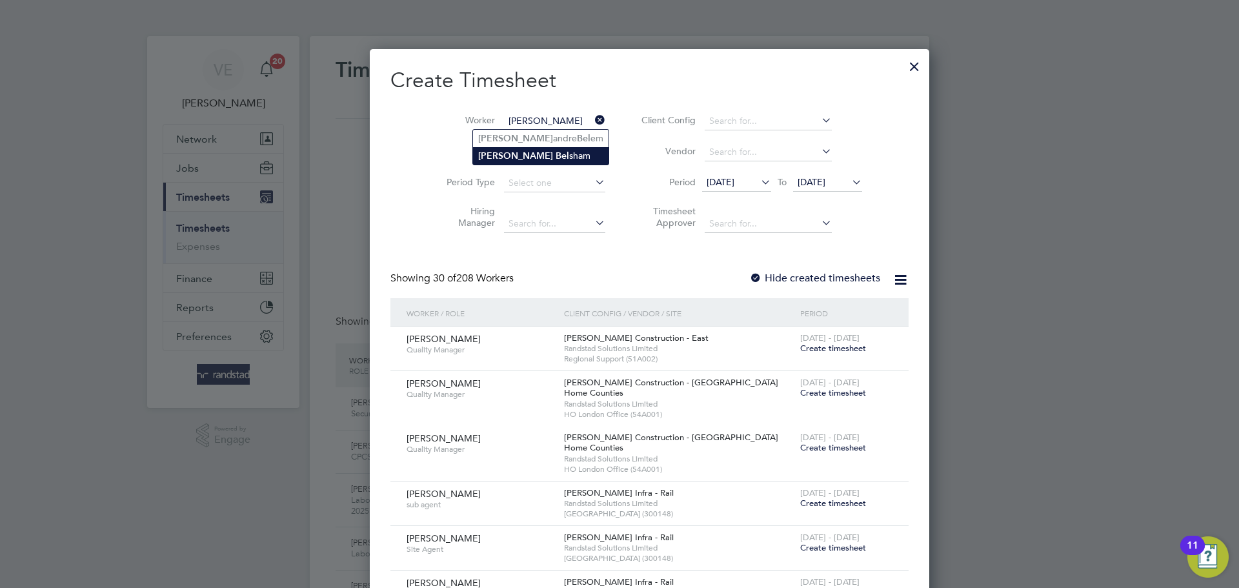
click at [516, 154] on li "Alex Bel sham" at bounding box center [541, 155] width 136 height 17
type input "[PERSON_NAME]"
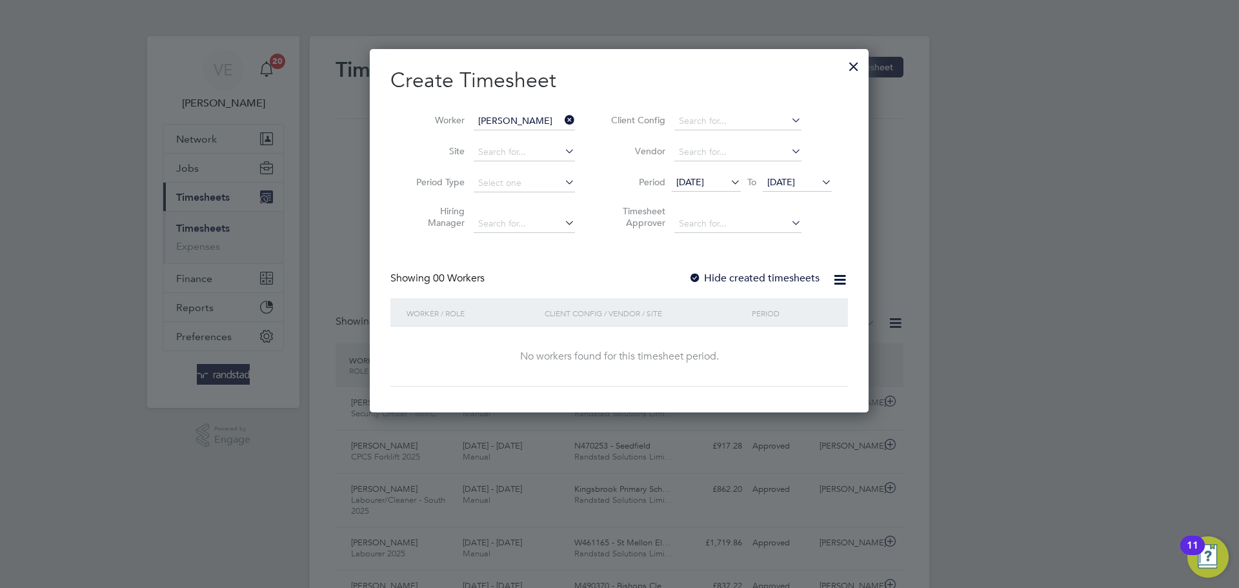
click at [795, 181] on span "[DATE]" at bounding box center [781, 182] width 28 height 12
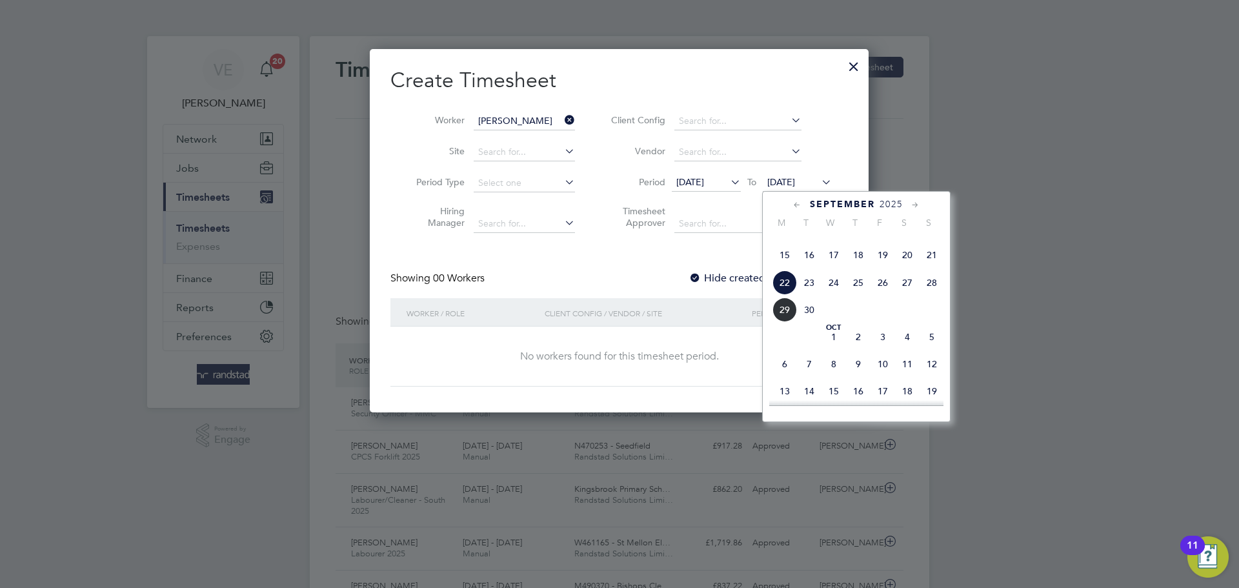
click at [935, 295] on span "28" at bounding box center [932, 282] width 25 height 25
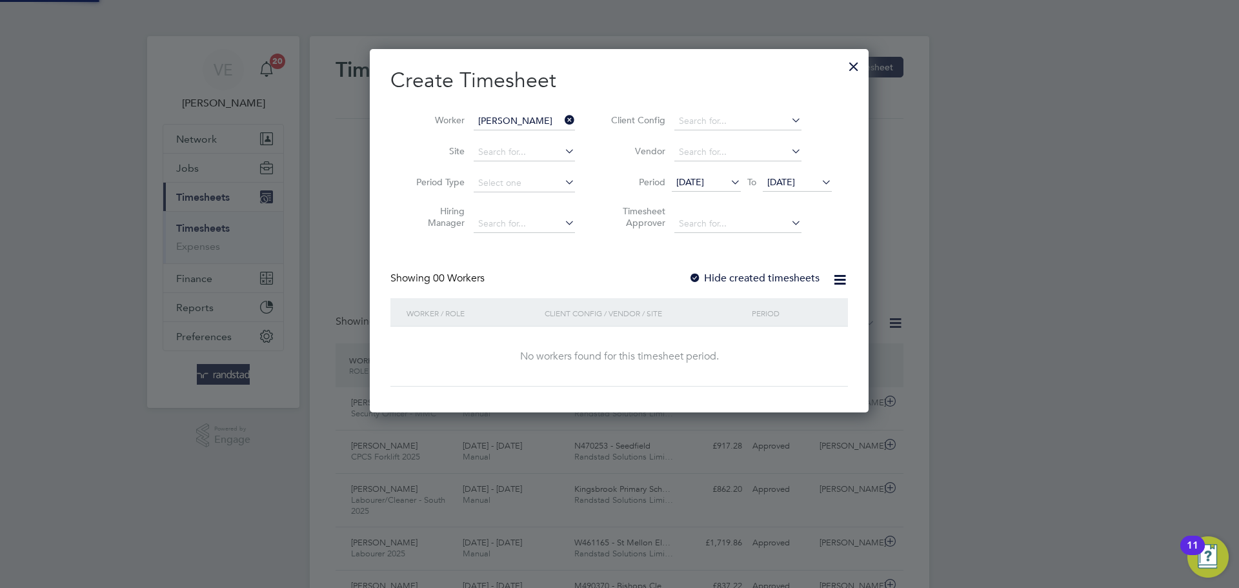
click at [696, 175] on span "[DATE]" at bounding box center [706, 182] width 69 height 17
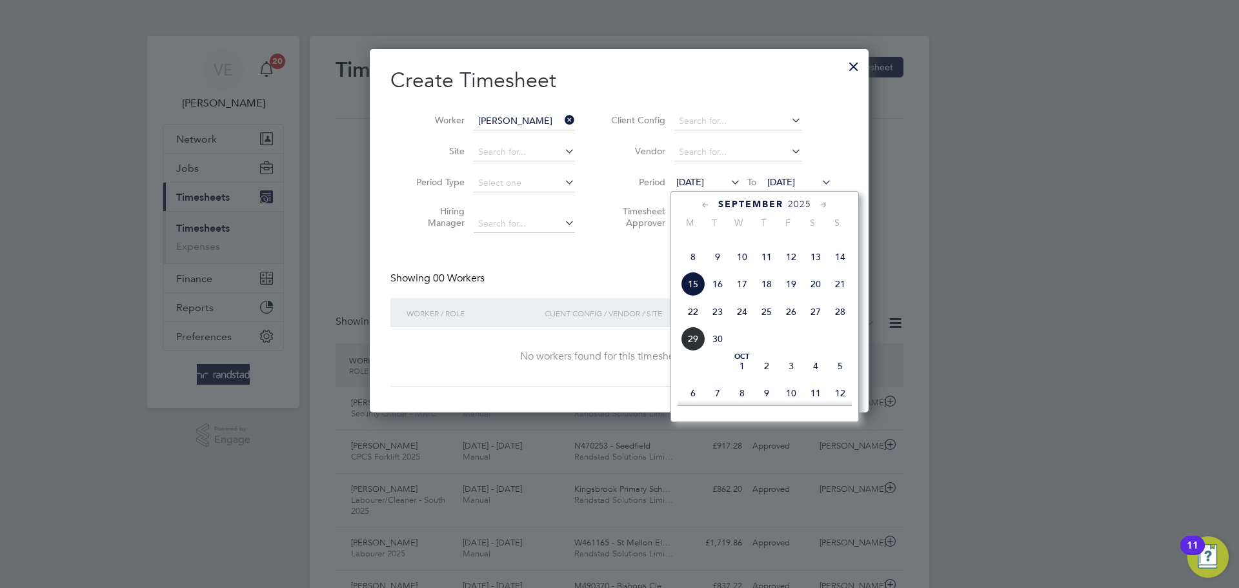
click at [676, 339] on div "September 2025 M T W T F S S Jun 1 2 3 4 5 6 7 8 9 10 11 12 13 14 15 16 17 18 1…" at bounding box center [765, 306] width 188 height 231
click at [680, 340] on div "Sep 1 2 3 4 5 6 7 8 9 10 11 12 13 14 15 16 17 18 19 20 21 22 23 24 25 26 27 28 …" at bounding box center [773, 286] width 190 height 136
click at [687, 324] on span "22" at bounding box center [693, 311] width 25 height 25
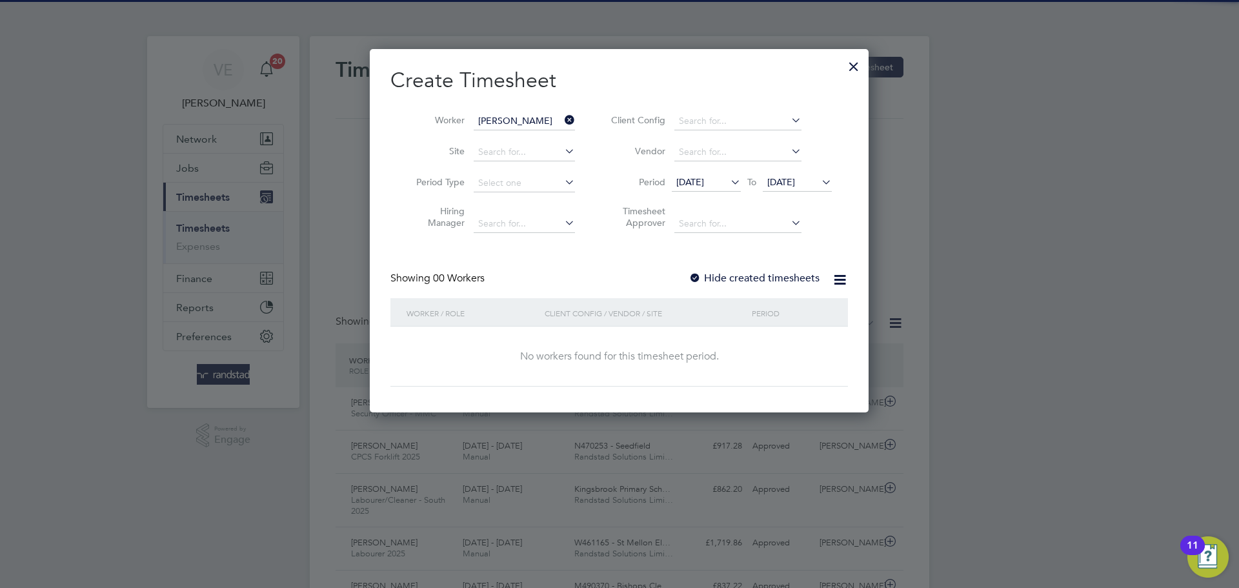
click at [735, 272] on label "Hide created timesheets" at bounding box center [754, 278] width 131 height 13
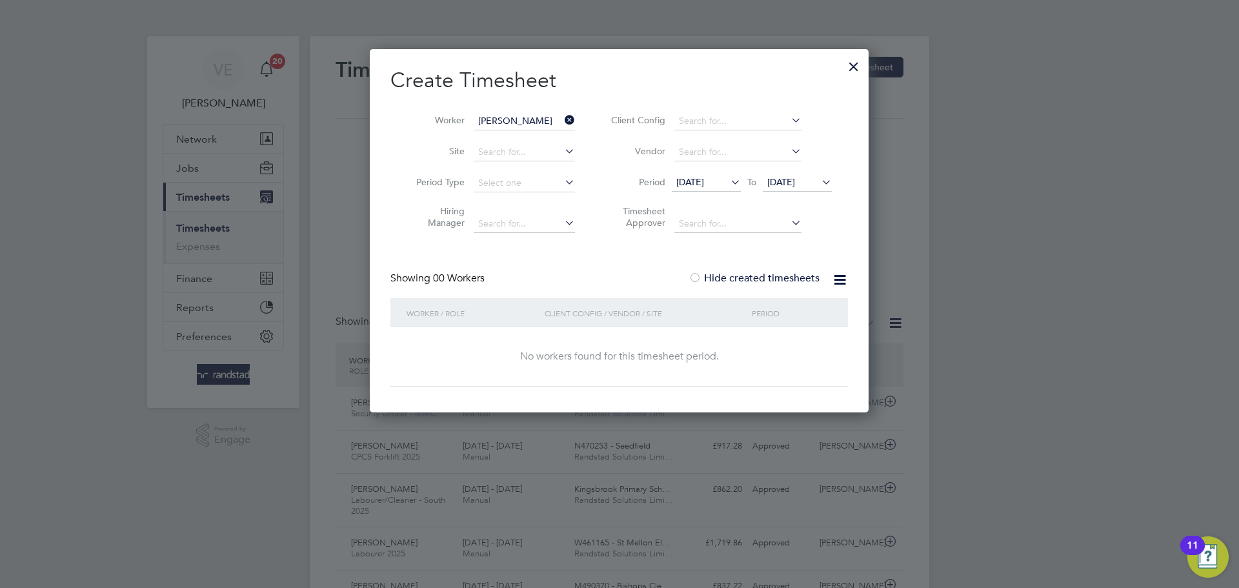
click at [857, 70] on div at bounding box center [853, 63] width 23 height 23
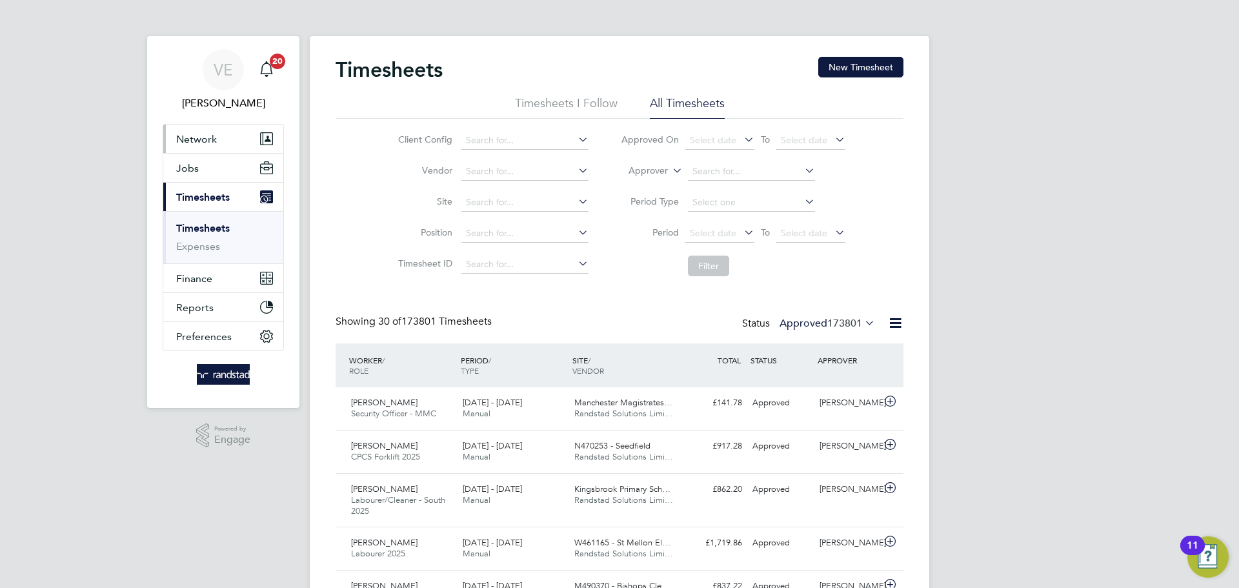
click at [188, 135] on span "Network" at bounding box center [196, 139] width 41 height 12
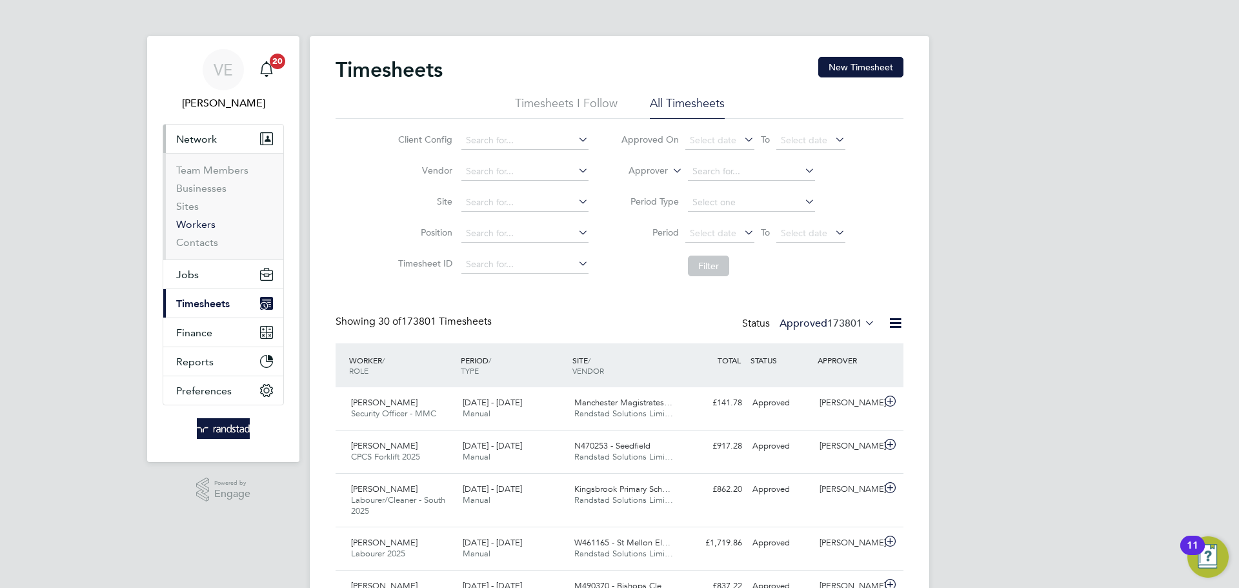
click at [193, 227] on link "Workers" at bounding box center [195, 224] width 39 height 12
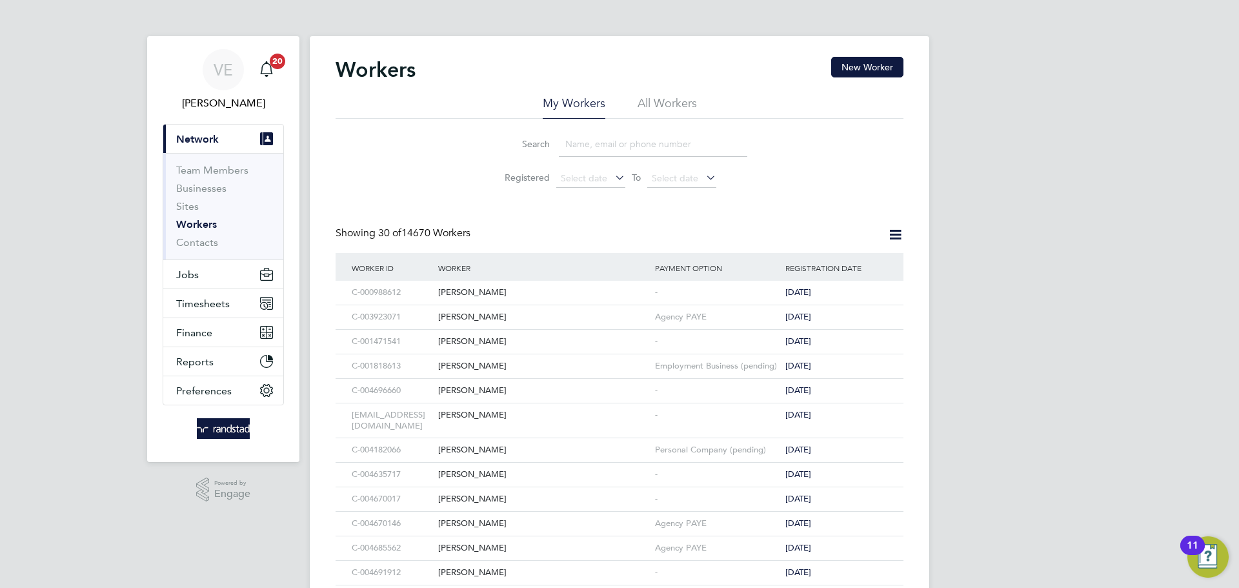
click at [638, 142] on input at bounding box center [653, 144] width 188 height 25
click at [197, 274] on span "Jobs" at bounding box center [187, 275] width 23 height 12
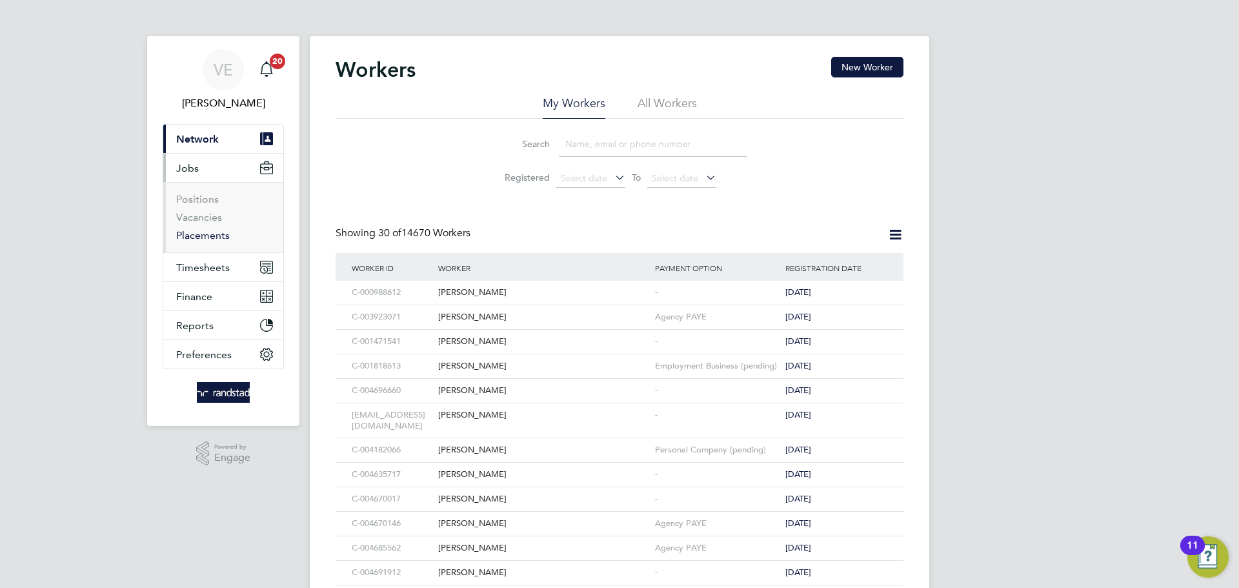
drag, startPoint x: 188, startPoint y: 235, endPoint x: 250, endPoint y: 224, distance: 62.9
click at [189, 234] on link "Placements" at bounding box center [203, 235] width 54 height 12
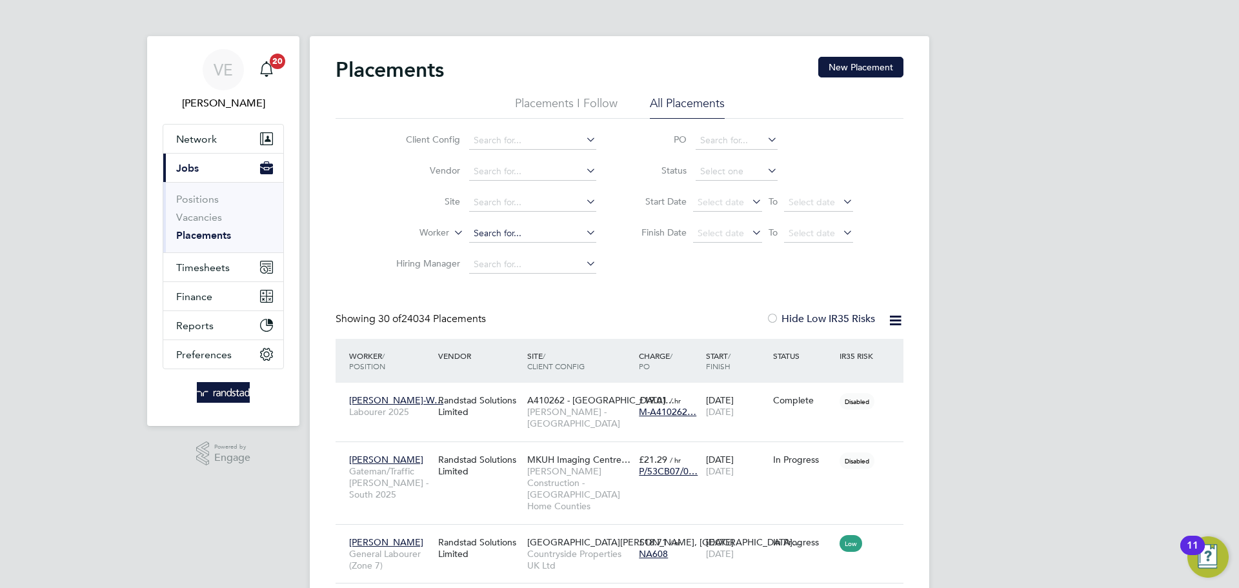
click at [516, 229] on input at bounding box center [532, 234] width 127 height 18
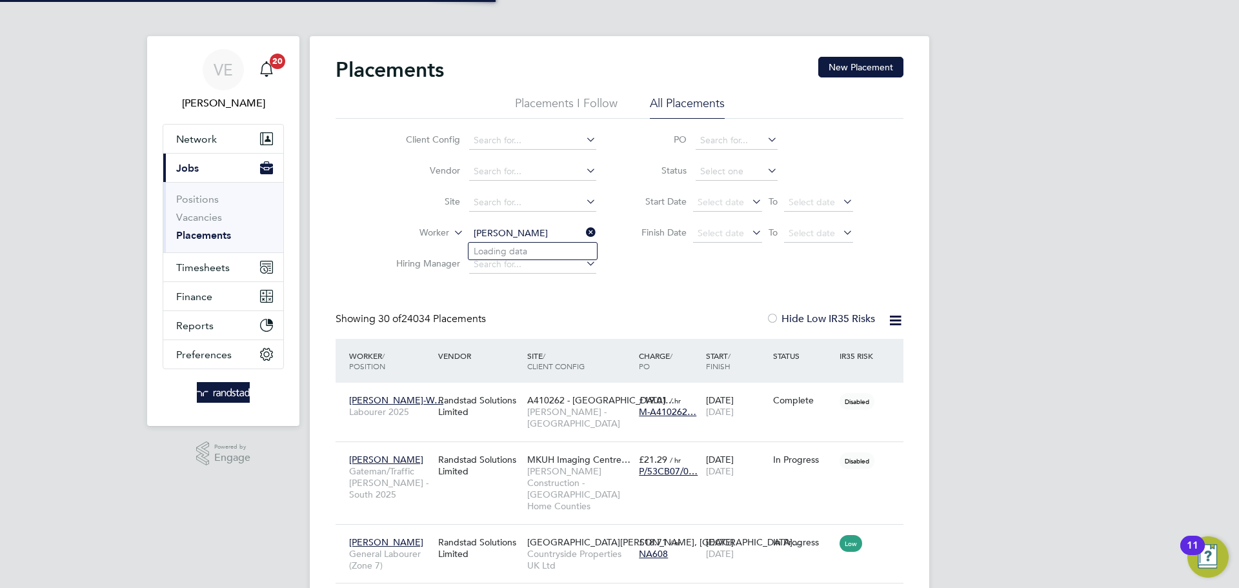
type input "alex belsham"
click at [583, 233] on icon at bounding box center [583, 232] width 0 height 18
click at [556, 230] on input at bounding box center [532, 234] width 127 height 18
click at [540, 248] on li "Alex Belsham" at bounding box center [560, 251] width 182 height 17
type input "[PERSON_NAME]"
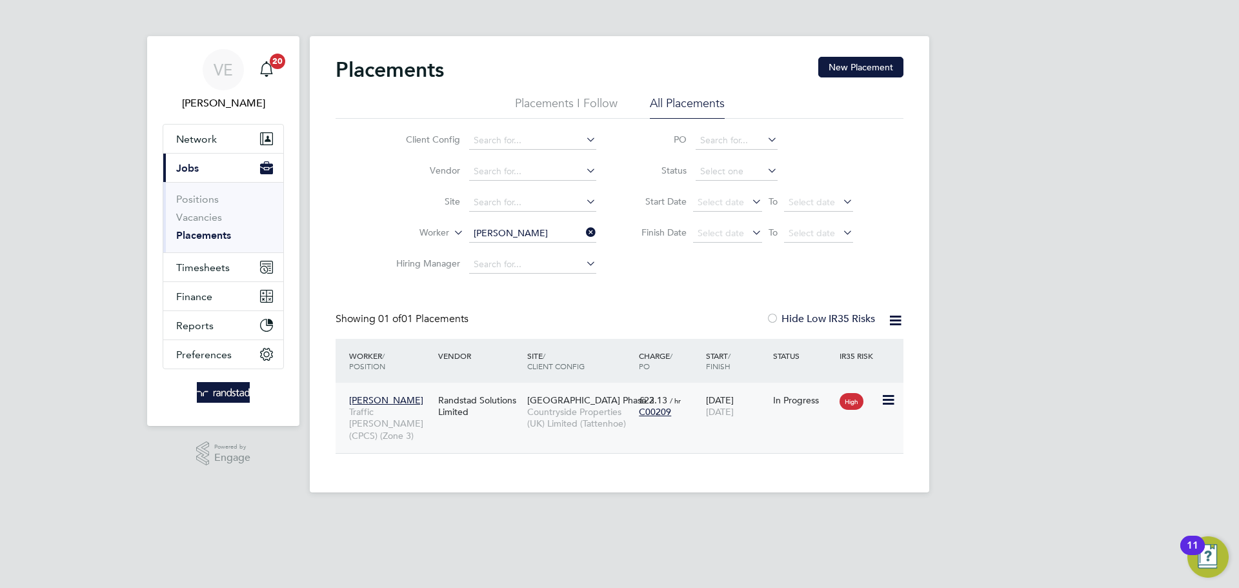
click at [786, 413] on div "Alex Belsham Traffic Marshall (CPCS) (Zone 3) Randstad Solutions Limited Tatten…" at bounding box center [620, 418] width 568 height 70
click at [671, 423] on div "£22.13 / hr C00209" at bounding box center [669, 406] width 67 height 36
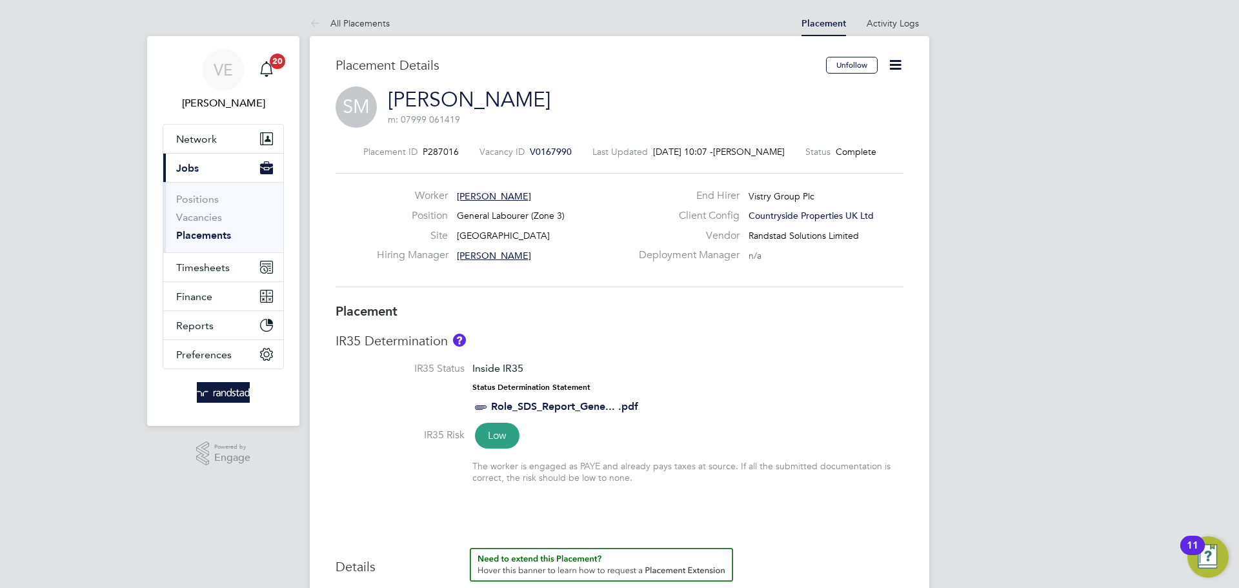
click at [904, 68] on icon at bounding box center [895, 65] width 16 height 16
click at [862, 91] on li "Edit Placement e" at bounding box center [853, 95] width 95 height 18
type input "Paul Desborough"
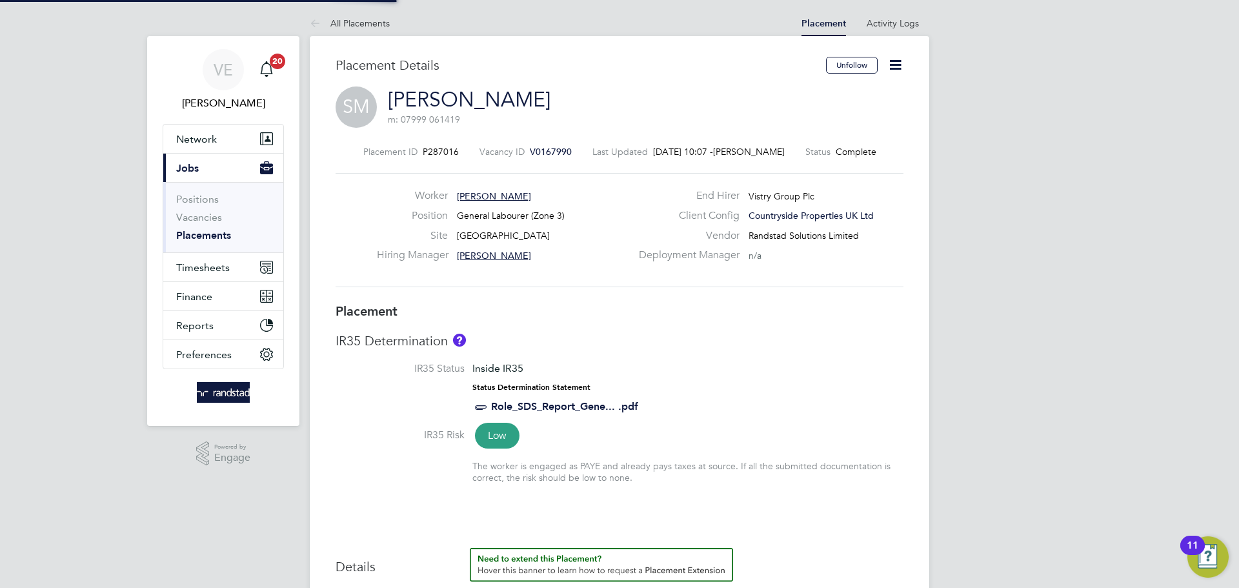
type input "05 May 2025"
type input "21 Sep 2025"
type input "07:30"
type input "16:30"
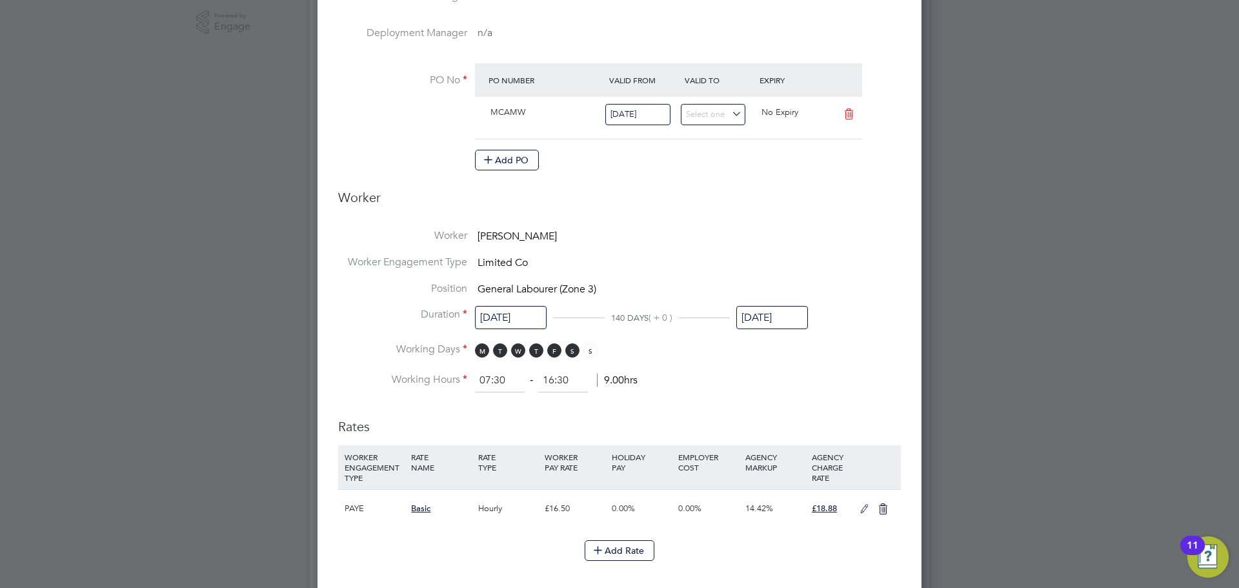
click at [774, 314] on input "21 Sep 2025" at bounding box center [772, 318] width 72 height 24
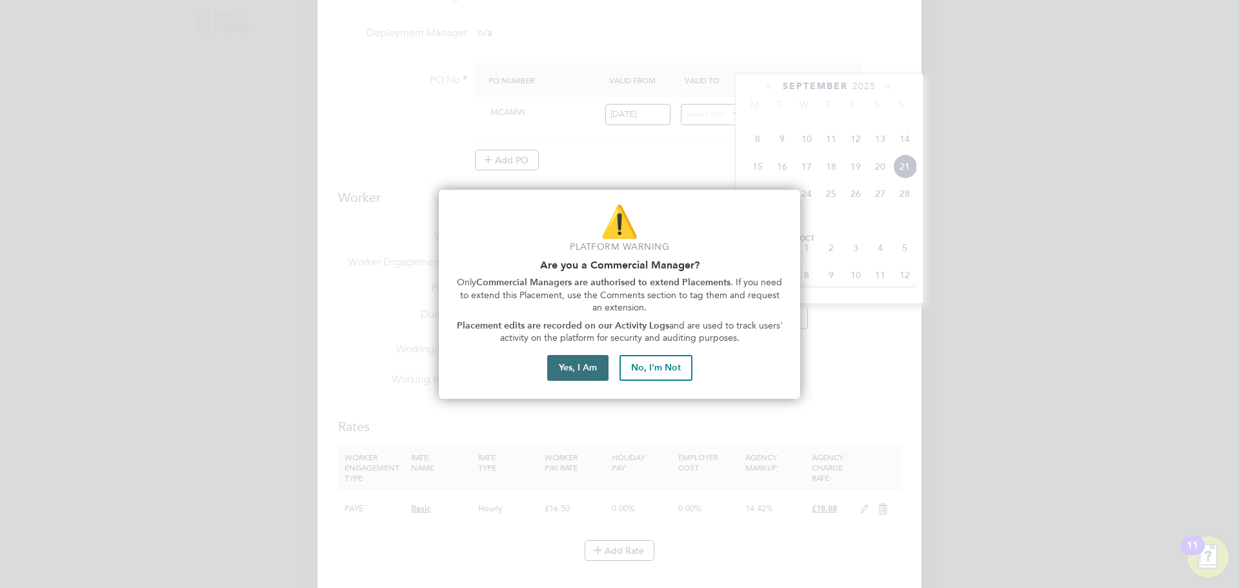
click at [598, 370] on button "Yes, I Am" at bounding box center [577, 368] width 61 height 26
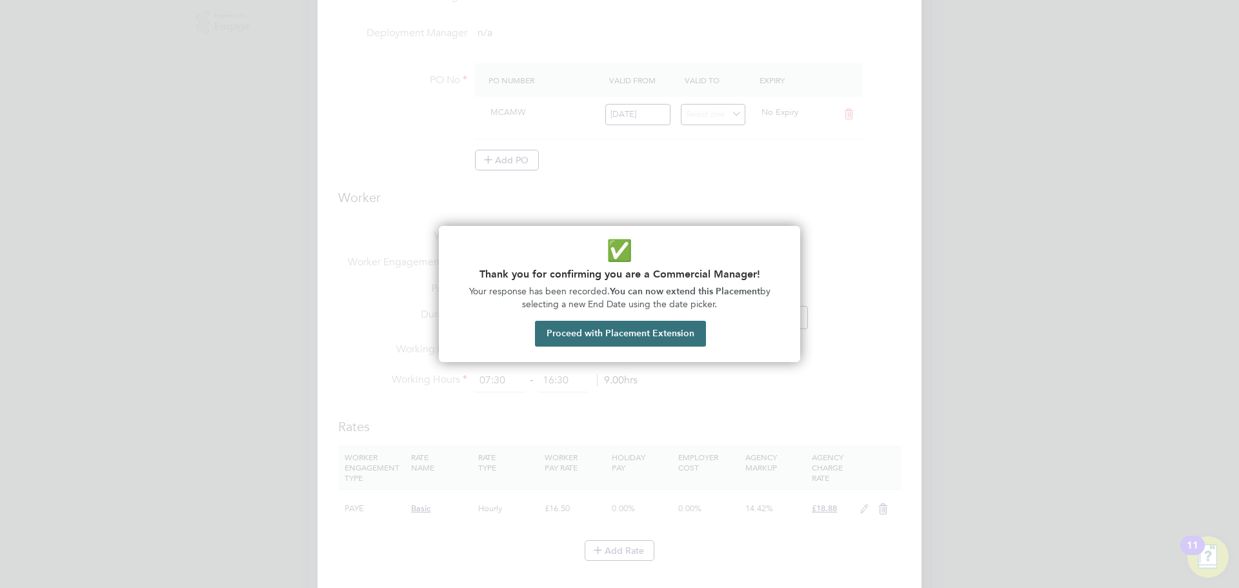
click at [588, 333] on button "Proceed with Placement Extension" at bounding box center [620, 334] width 171 height 26
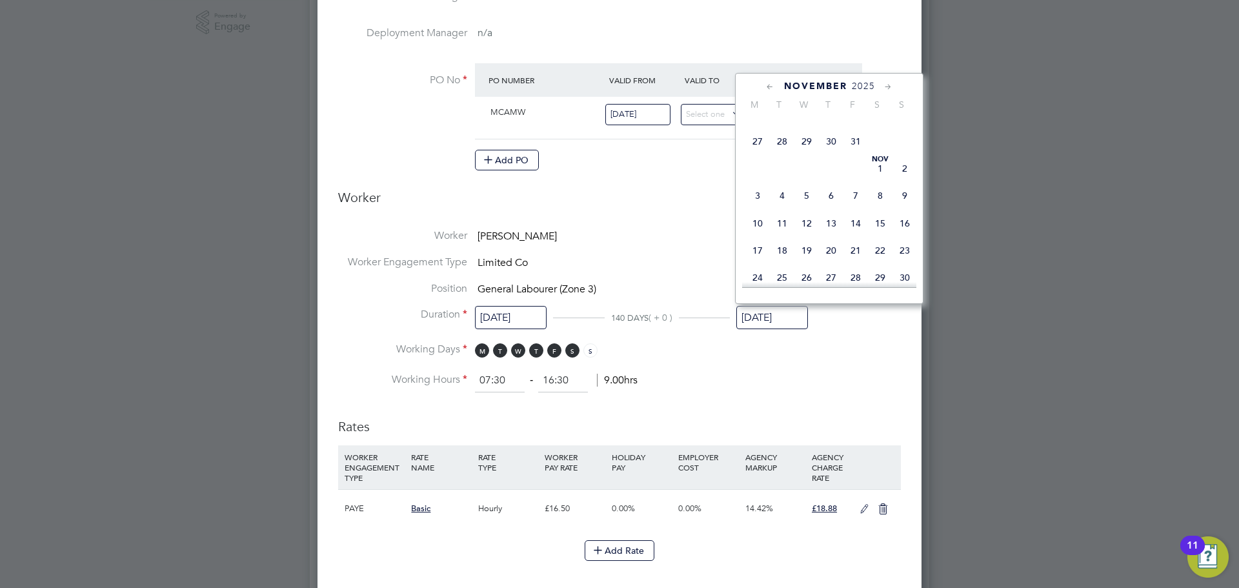
click at [906, 127] on span "26" at bounding box center [905, 114] width 25 height 25
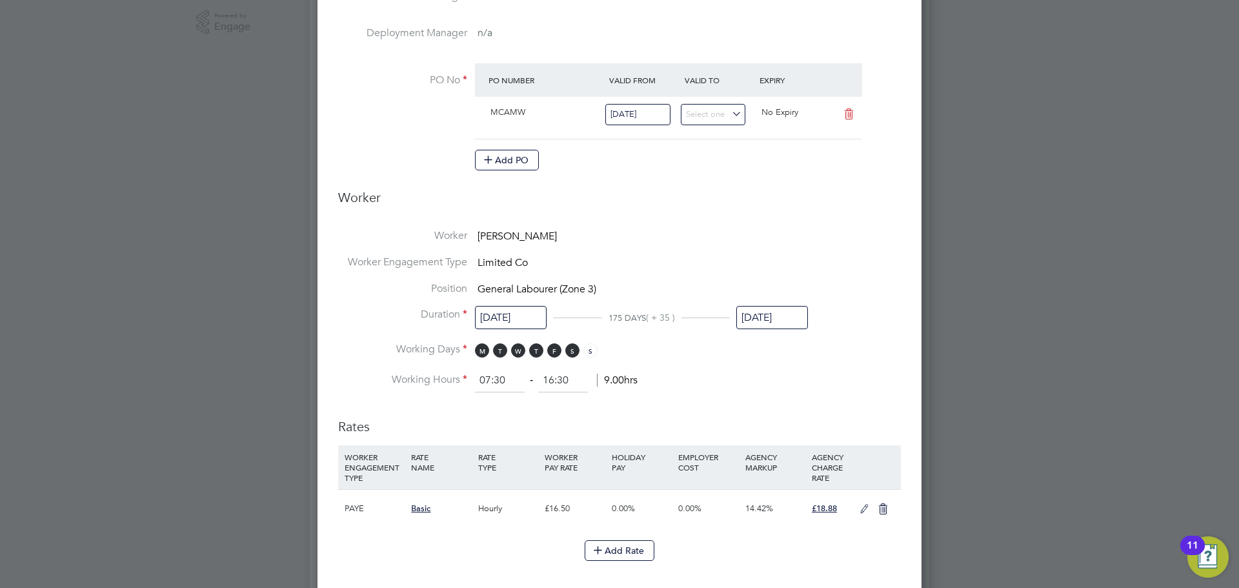
click at [807, 320] on input "[DATE]" at bounding box center [772, 318] width 72 height 24
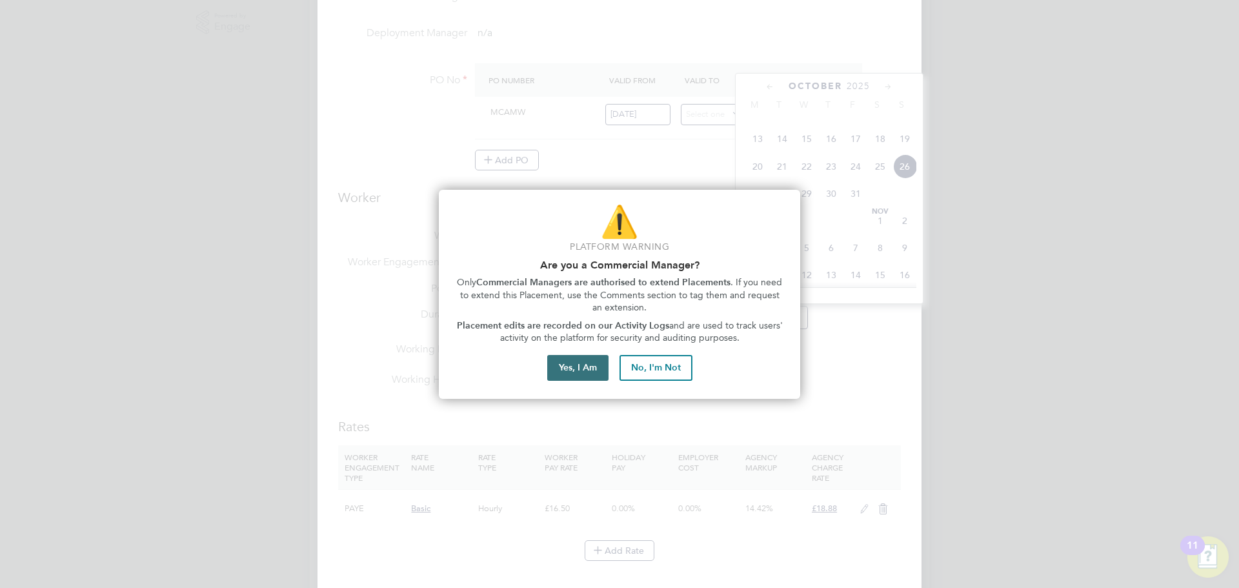
click at [590, 367] on button "Yes, I Am" at bounding box center [577, 368] width 61 height 26
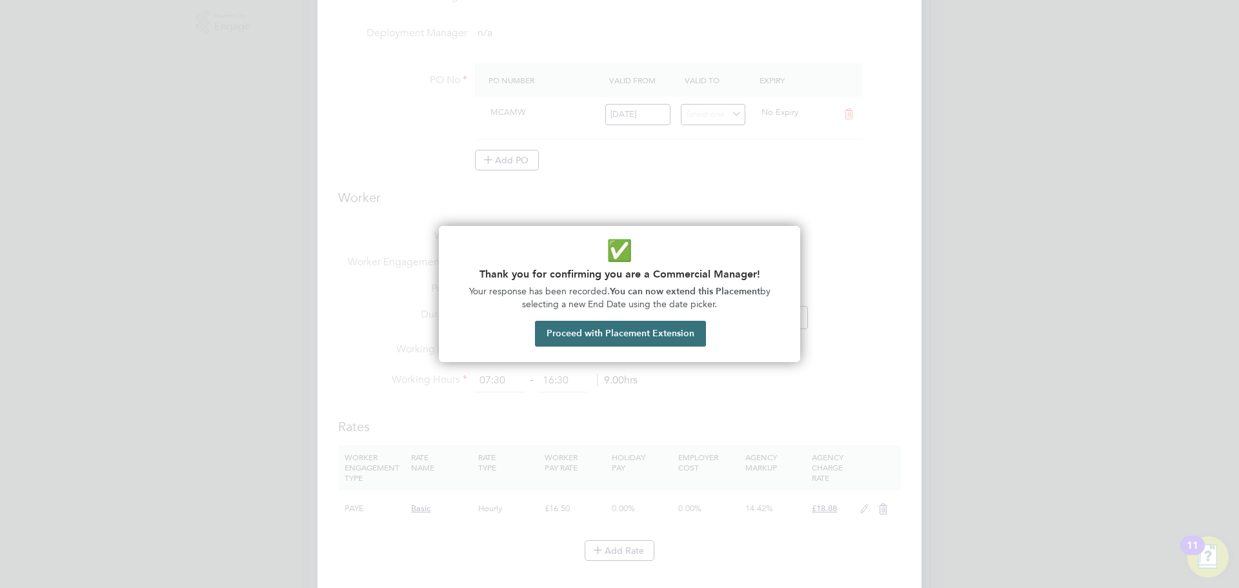
click at [615, 326] on button "Proceed with Placement Extension" at bounding box center [620, 334] width 171 height 26
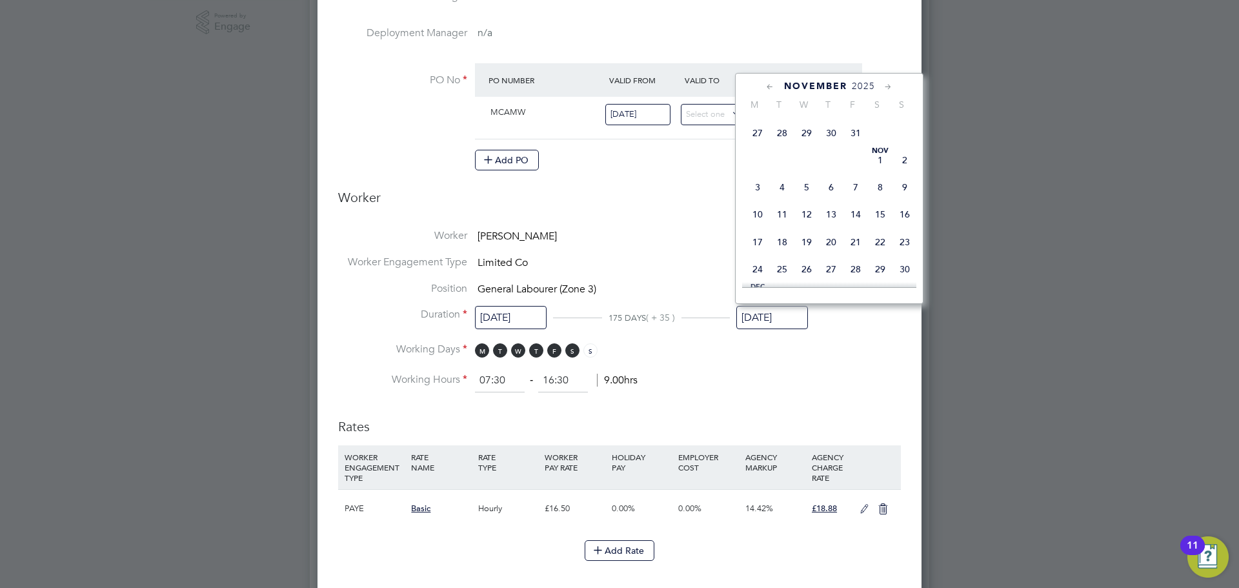
click at [904, 254] on span "23" at bounding box center [905, 242] width 25 height 25
type input "23 Nov 2025"
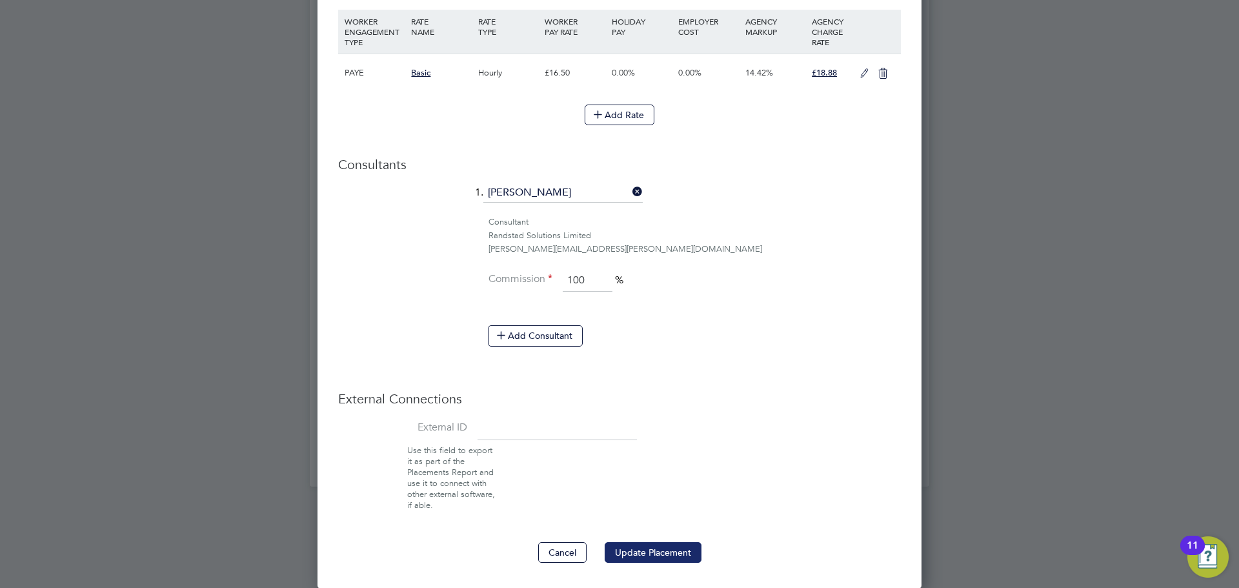
click at [649, 550] on button "Update Placement" at bounding box center [653, 552] width 97 height 21
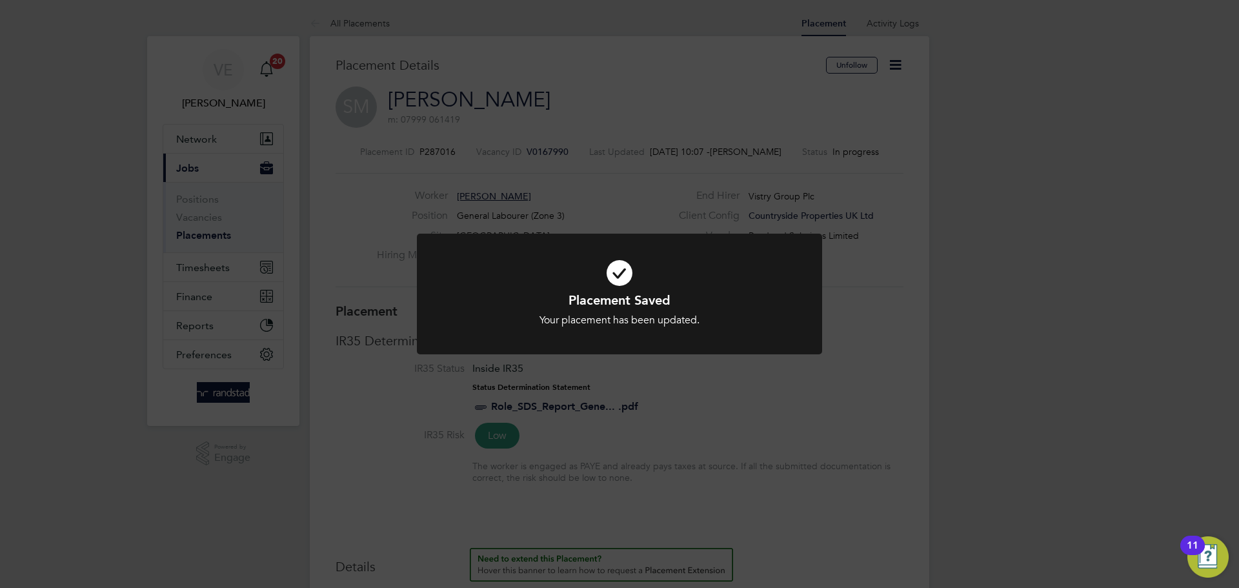
click at [694, 436] on div "Placement Saved Your placement has been updated. Cancel Okay" at bounding box center [619, 294] width 1239 height 588
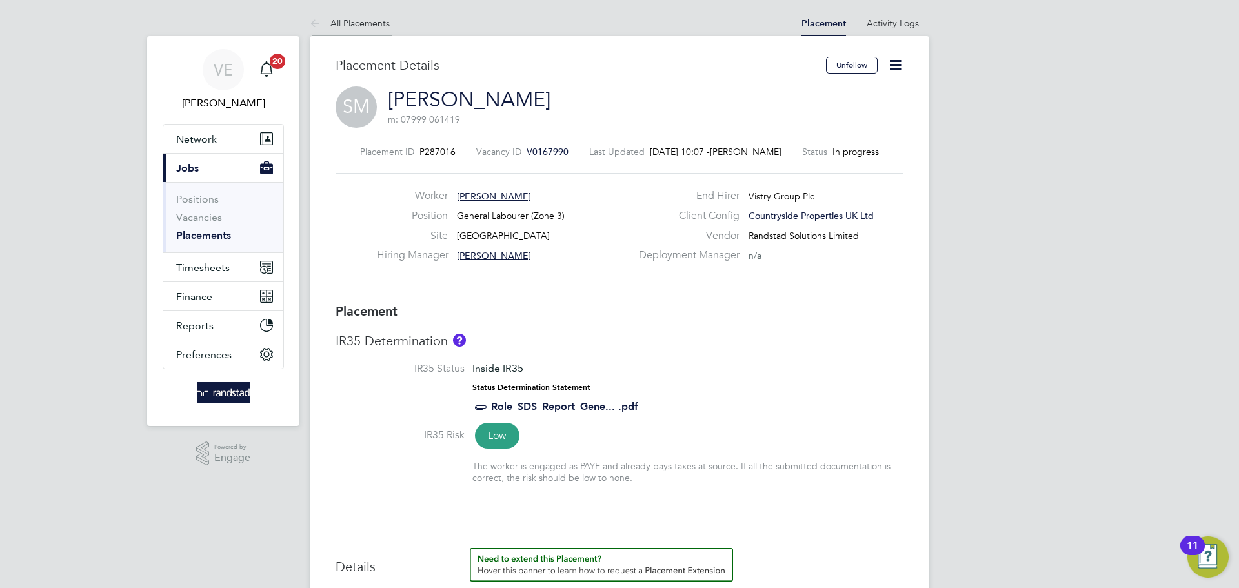
click at [350, 19] on link "All Placements" at bounding box center [350, 23] width 80 height 12
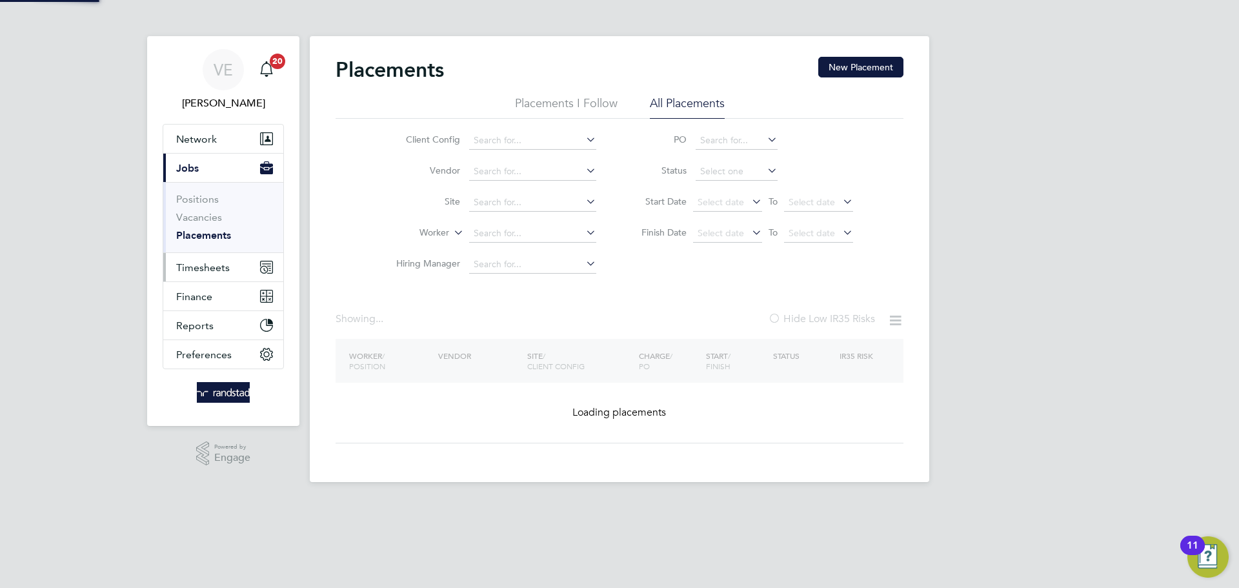
click at [171, 273] on button "Timesheets" at bounding box center [223, 267] width 120 height 28
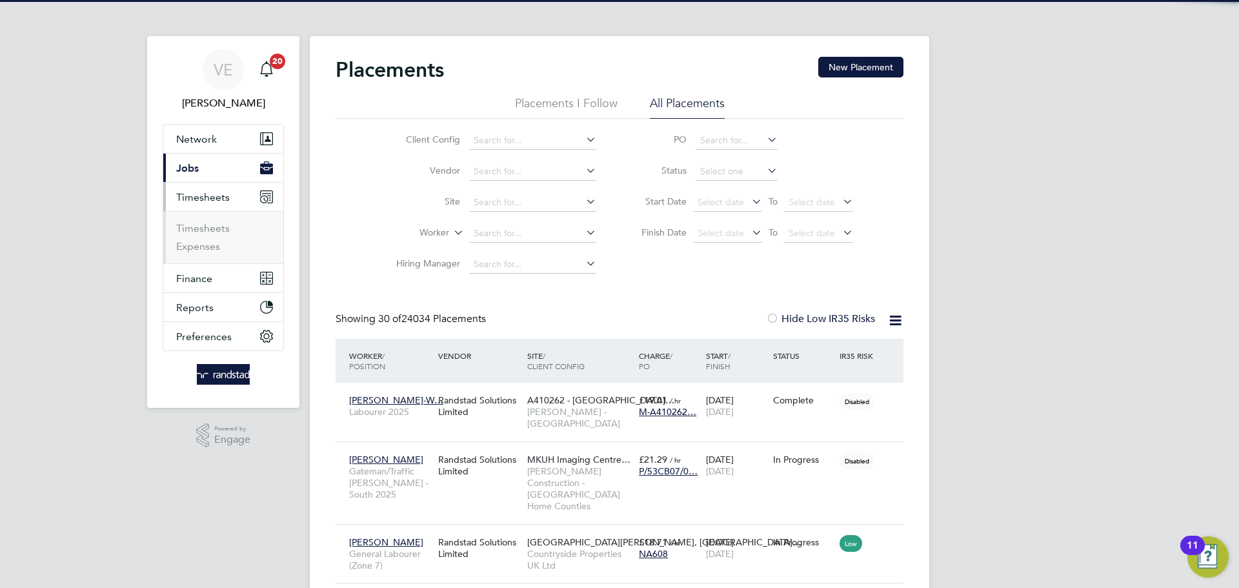
click at [206, 212] on ul "Timesheets Expenses" at bounding box center [223, 237] width 120 height 52
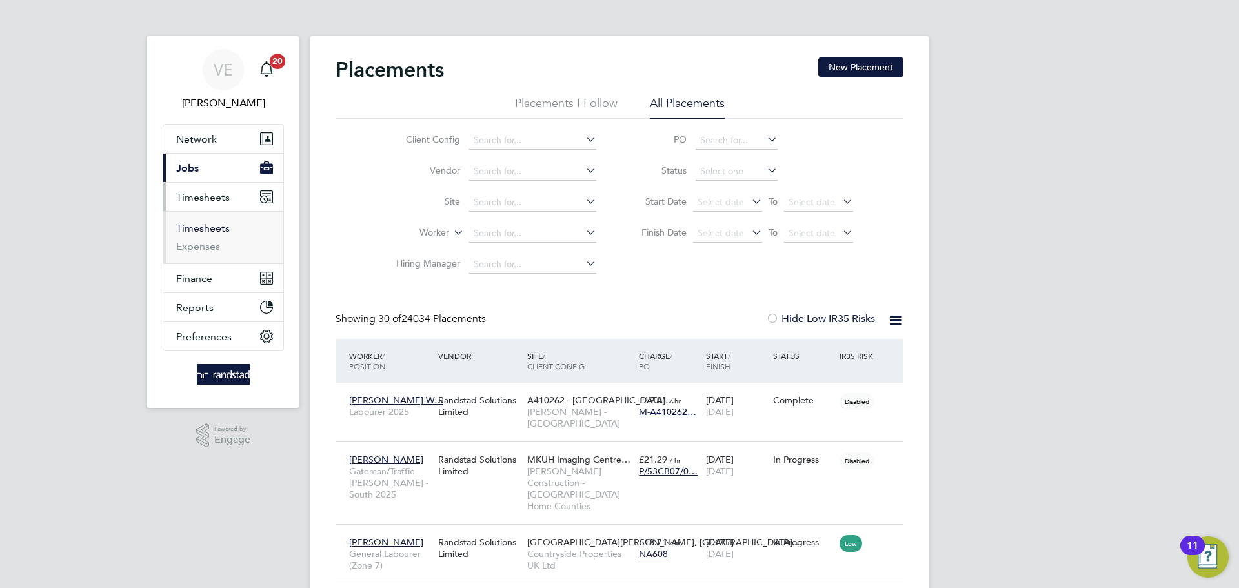
click at [208, 223] on link "Timesheets" at bounding box center [203, 228] width 54 height 12
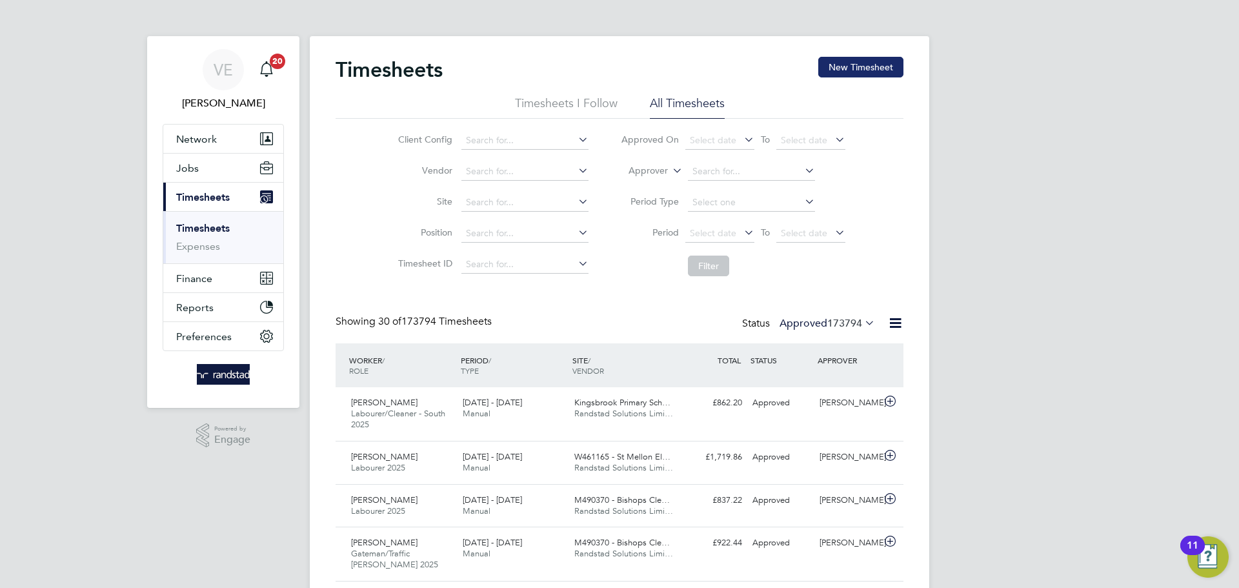
click at [870, 69] on button "New Timesheet" at bounding box center [860, 67] width 85 height 21
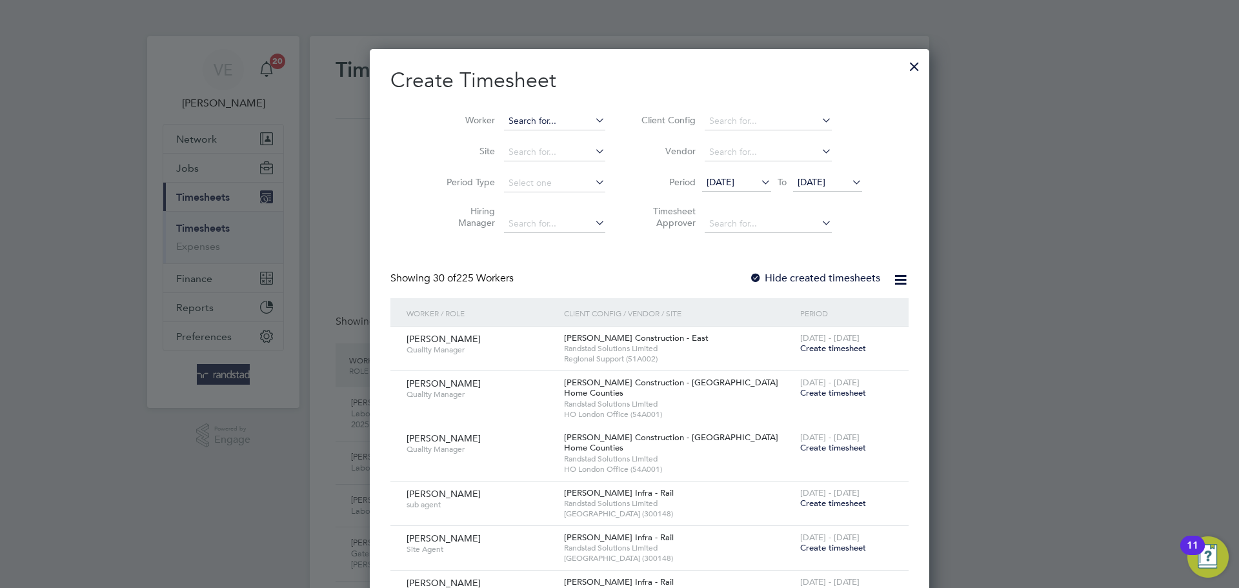
click at [504, 113] on input at bounding box center [554, 121] width 101 height 18
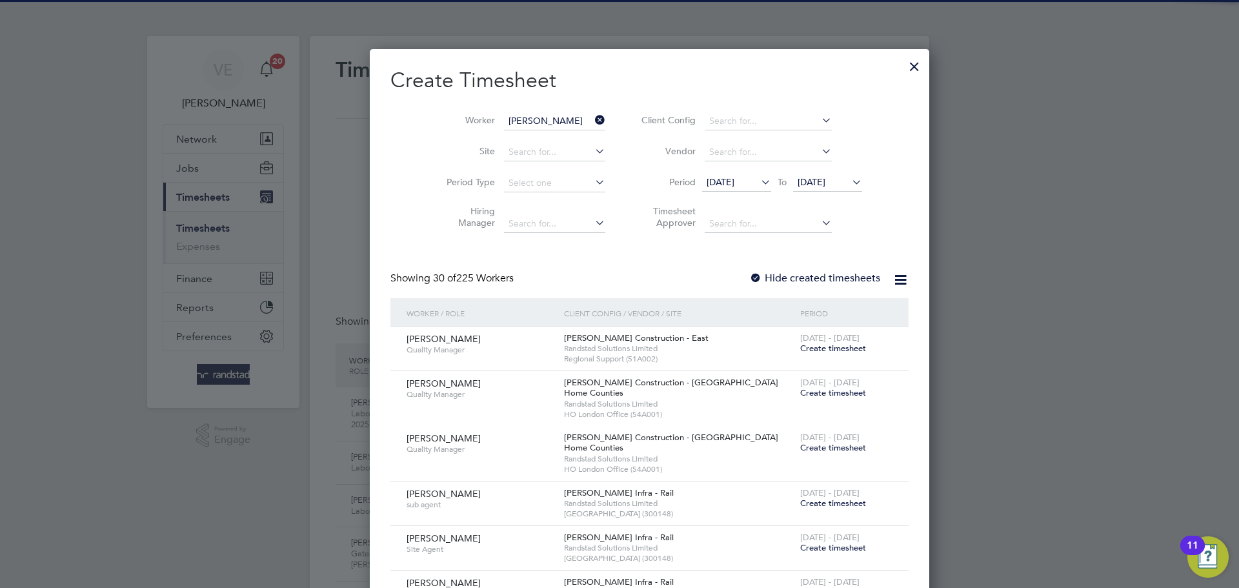
click at [516, 130] on li "Jason King" at bounding box center [527, 138] width 108 height 17
type input "Jason King"
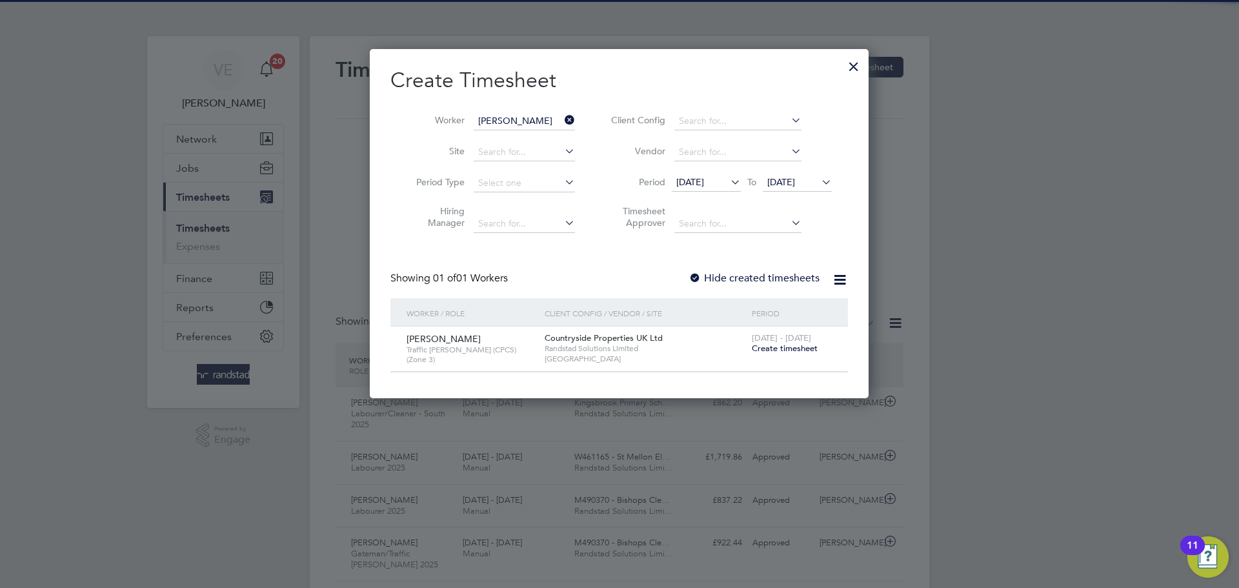
click at [779, 351] on span "Create timesheet" at bounding box center [785, 348] width 66 height 11
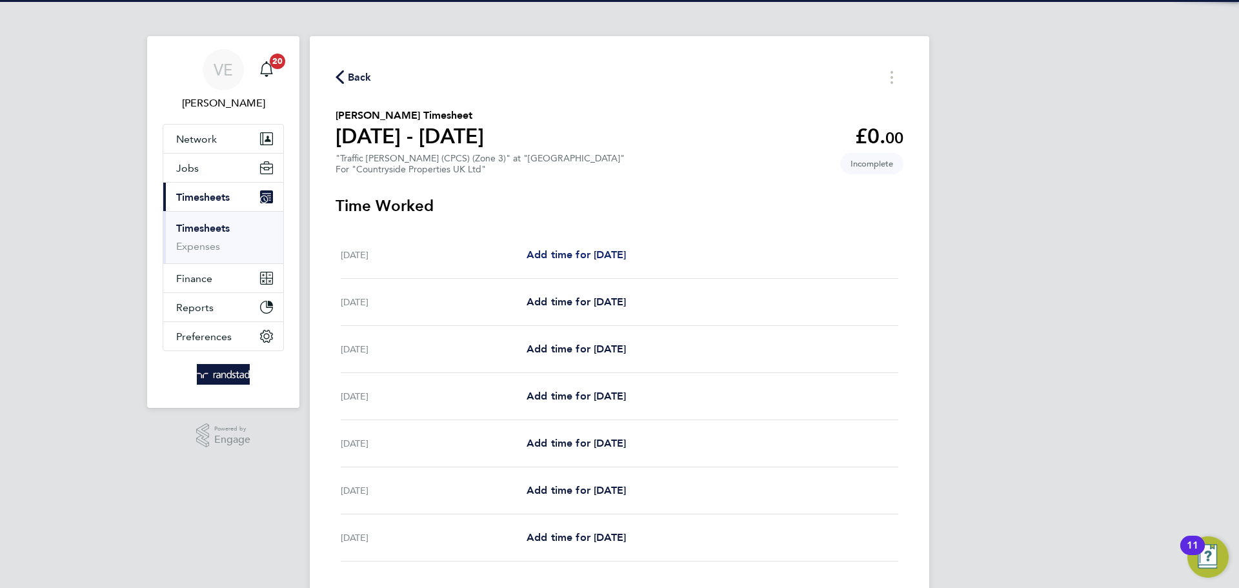
click at [606, 252] on span "Add time for Mon 22 Sep" at bounding box center [576, 254] width 99 height 12
select select "30"
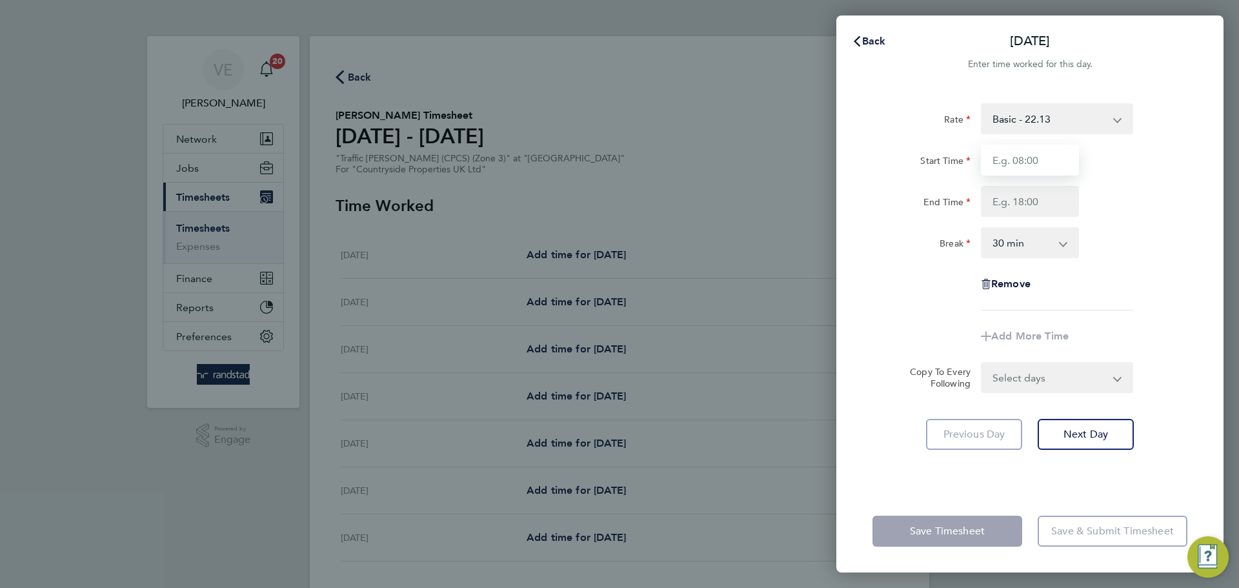
click at [1011, 159] on input "Start Time" at bounding box center [1030, 160] width 98 height 31
type input "07:30"
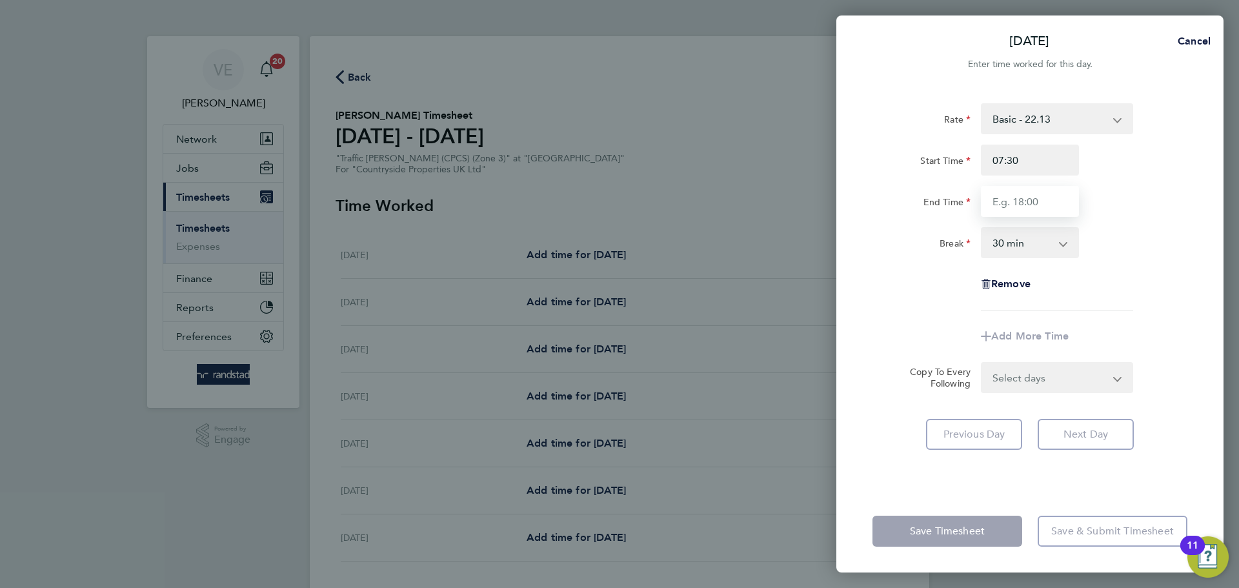
click at [1015, 208] on input "End Time" at bounding box center [1030, 201] width 98 height 31
type input "17:00"
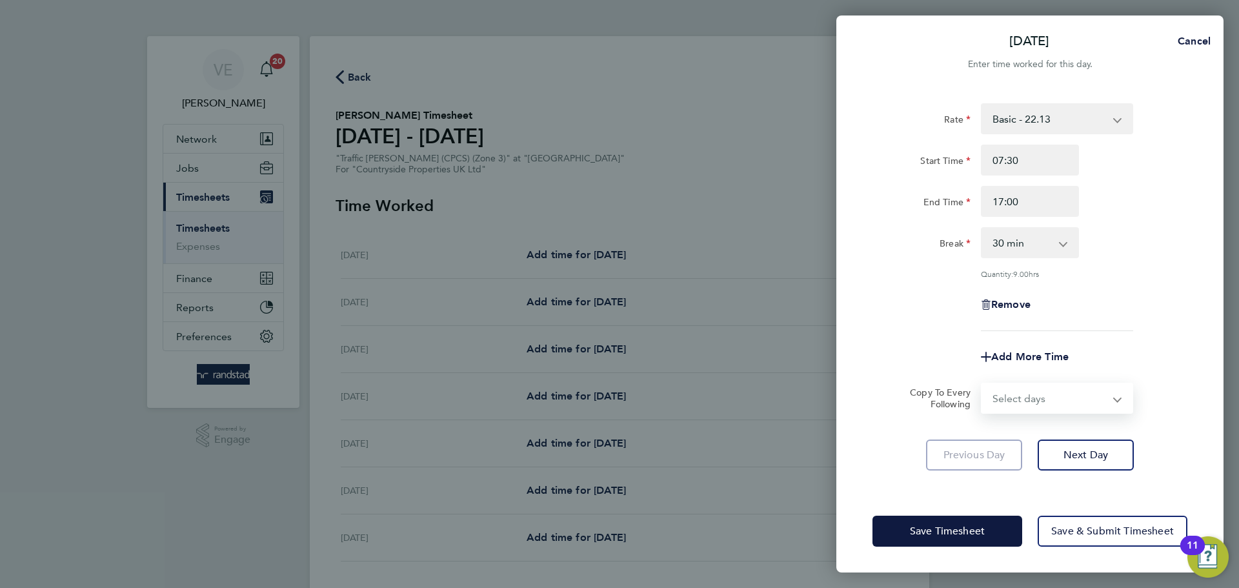
click at [1055, 378] on form "Rate Basic - 22.13 Start Time 07:30 End Time 17:00 Break 0 min 15 min 30 min 45…" at bounding box center [1030, 258] width 315 height 310
select select "WEEKDAY"
click at [982, 384] on select "Select days Day Weekday (Mon-Fri) Weekend (Sat-Sun) Tuesday Wednesday Thursday …" at bounding box center [1050, 398] width 136 height 28
select select "2025-09-28"
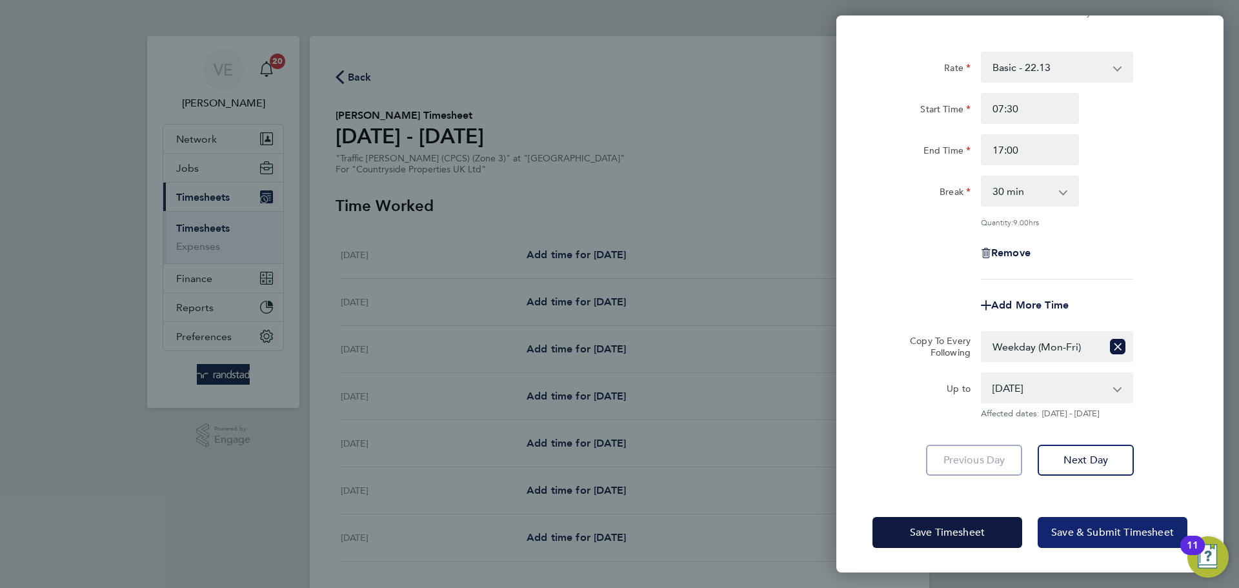
click at [1140, 541] on button "Save & Submit Timesheet" at bounding box center [1113, 532] width 150 height 31
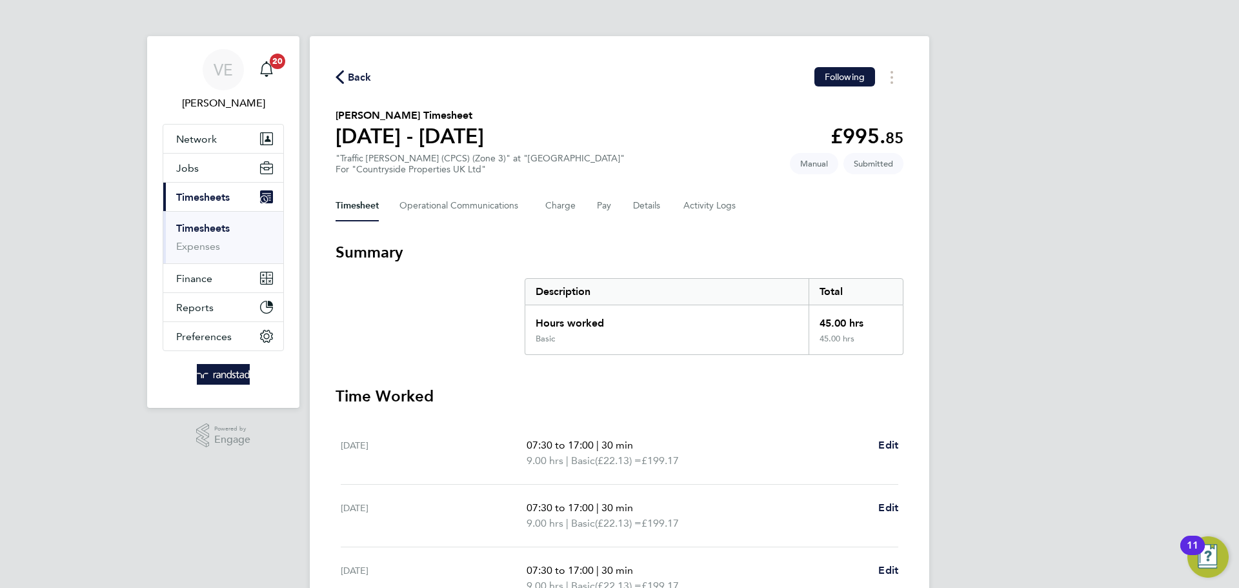
click at [345, 64] on div "Back Following Jason King's Timesheet 22 - 28 Sept 2025 £995. 85 "Traffic Marsh…" at bounding box center [620, 479] width 620 height 886
click at [354, 77] on span "Back" at bounding box center [360, 77] width 24 height 15
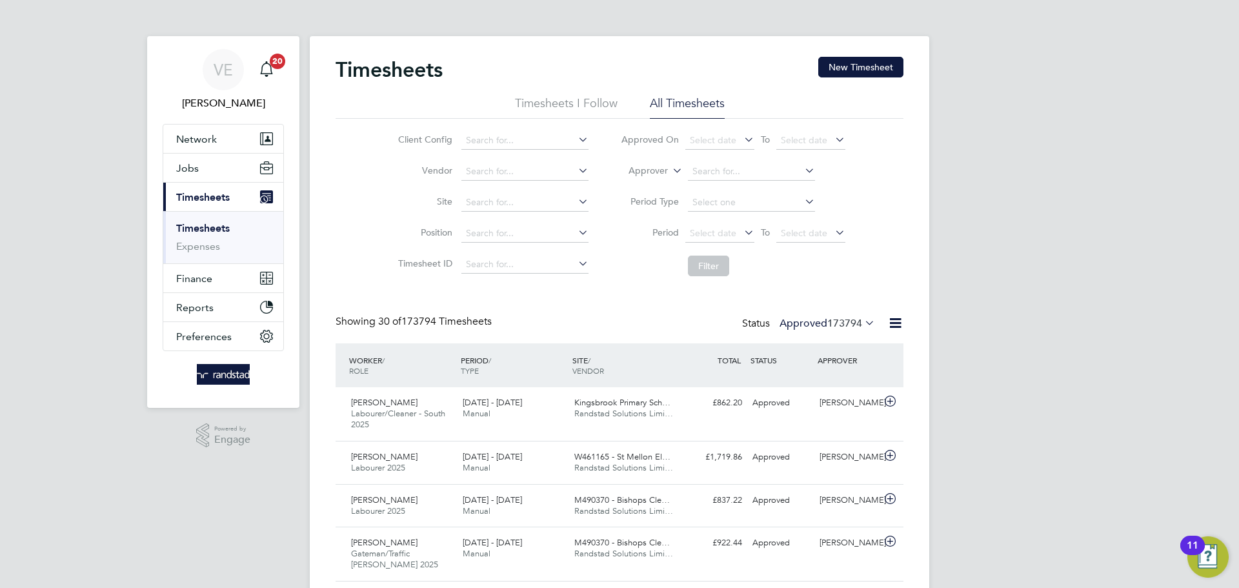
click at [820, 62] on button "New Timesheet" at bounding box center [860, 67] width 85 height 21
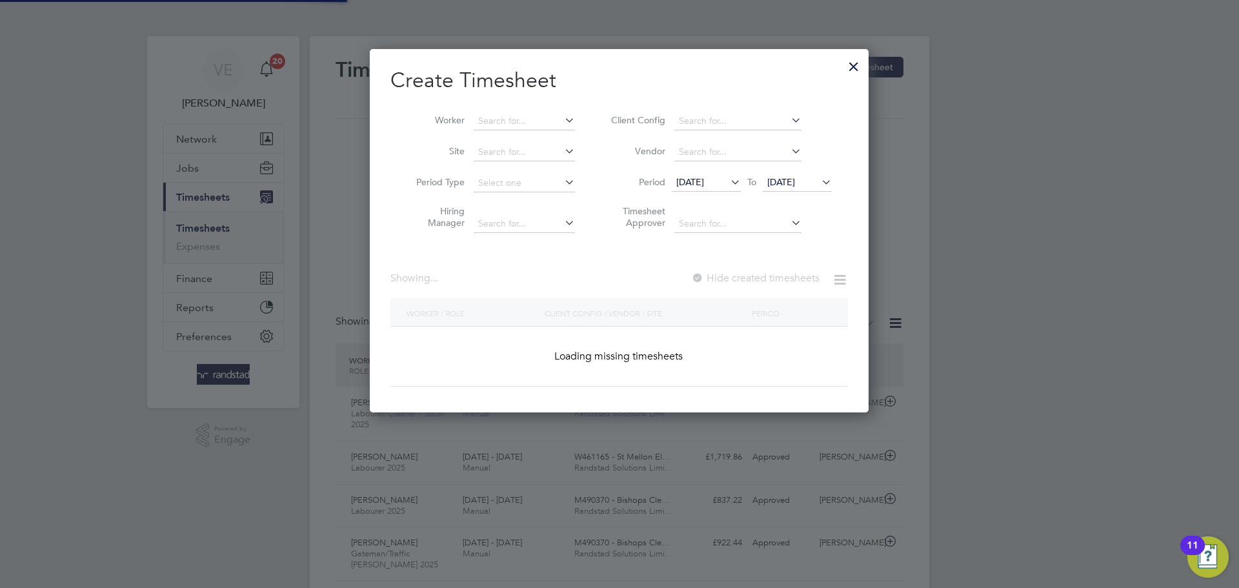
scroll to position [364, 500]
click at [845, 67] on div at bounding box center [853, 63] width 23 height 23
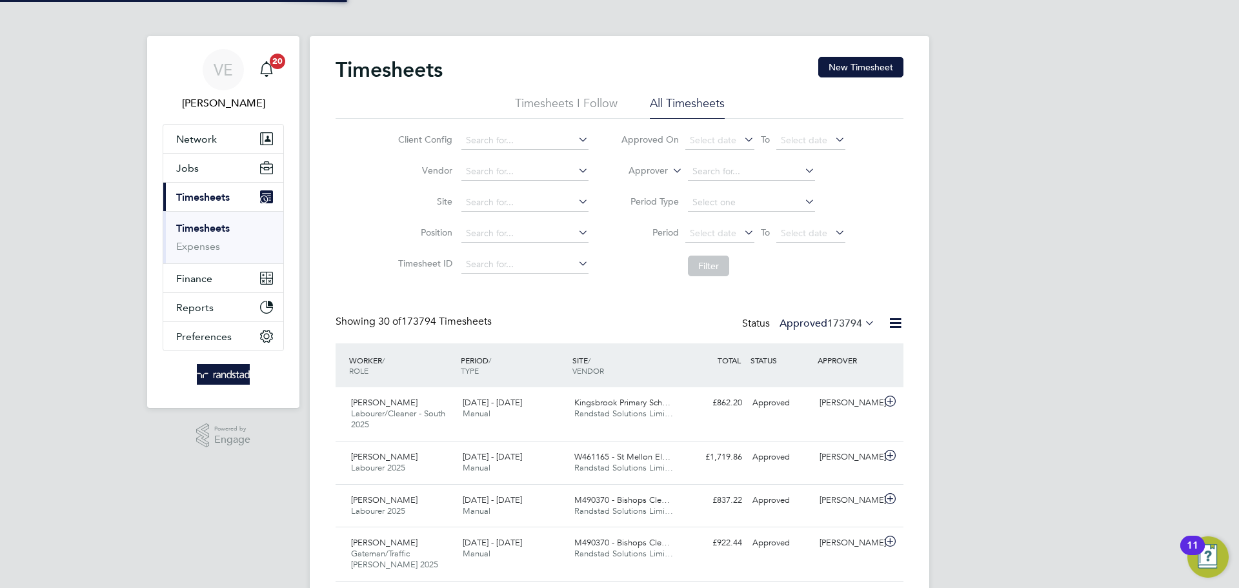
scroll to position [33, 112]
drag, startPoint x: 467, startPoint y: 115, endPoint x: 520, endPoint y: 112, distance: 53.0
click at [485, 115] on ul "Timesheets I Follow All Timesheets" at bounding box center [620, 107] width 568 height 23
click at [842, 70] on button "New Timesheet" at bounding box center [860, 67] width 85 height 21
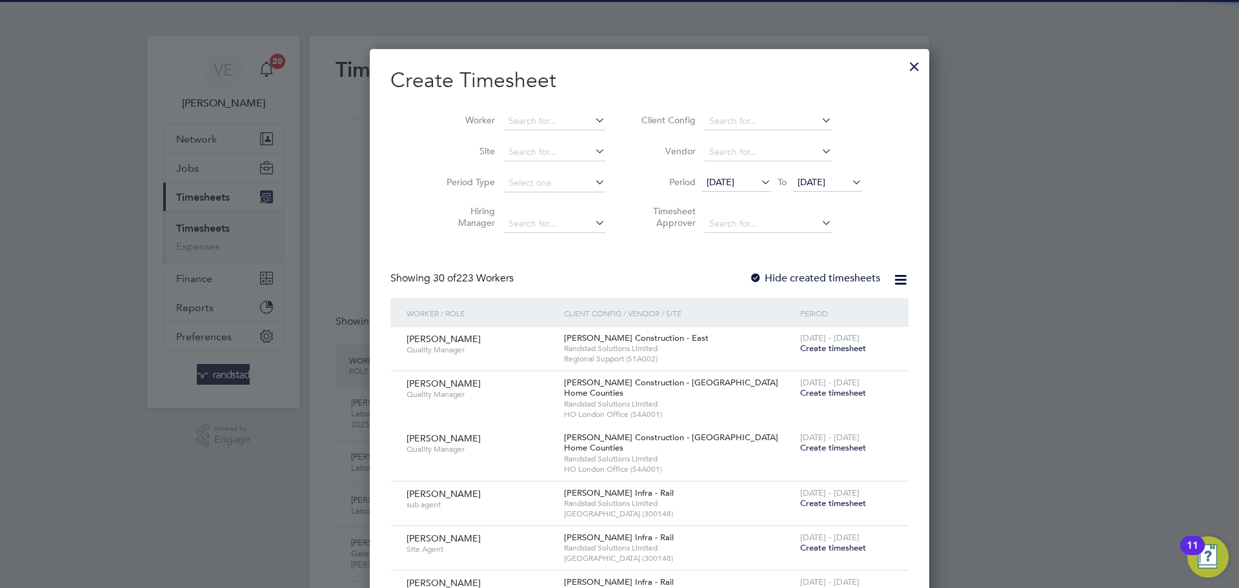
click at [545, 108] on li "Worker" at bounding box center [521, 121] width 201 height 31
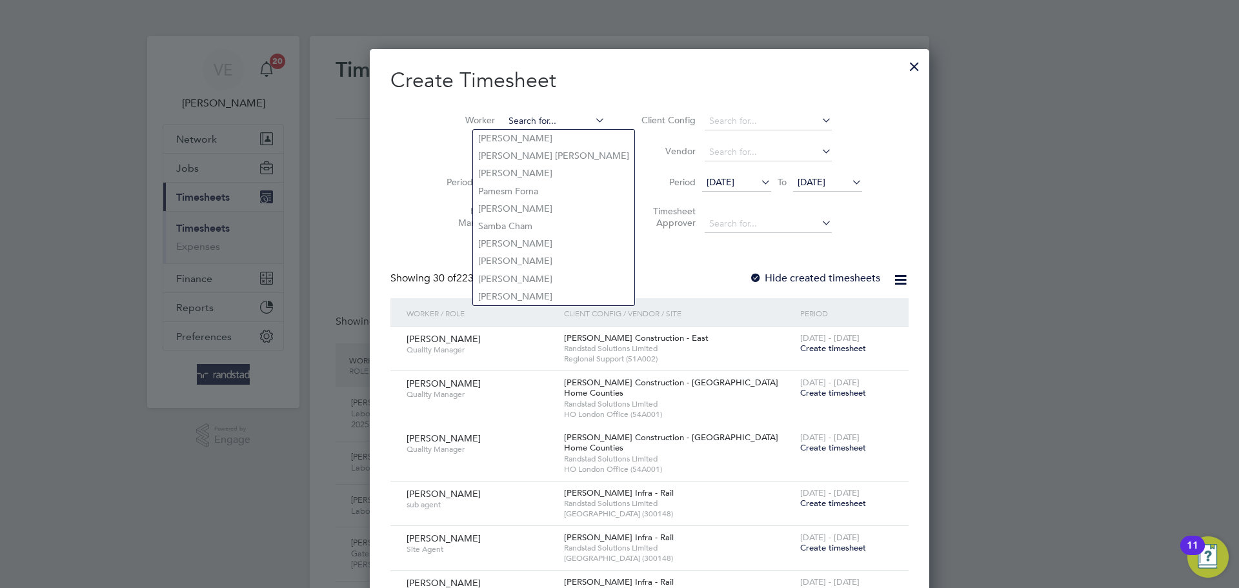
click at [537, 113] on input at bounding box center [554, 121] width 101 height 18
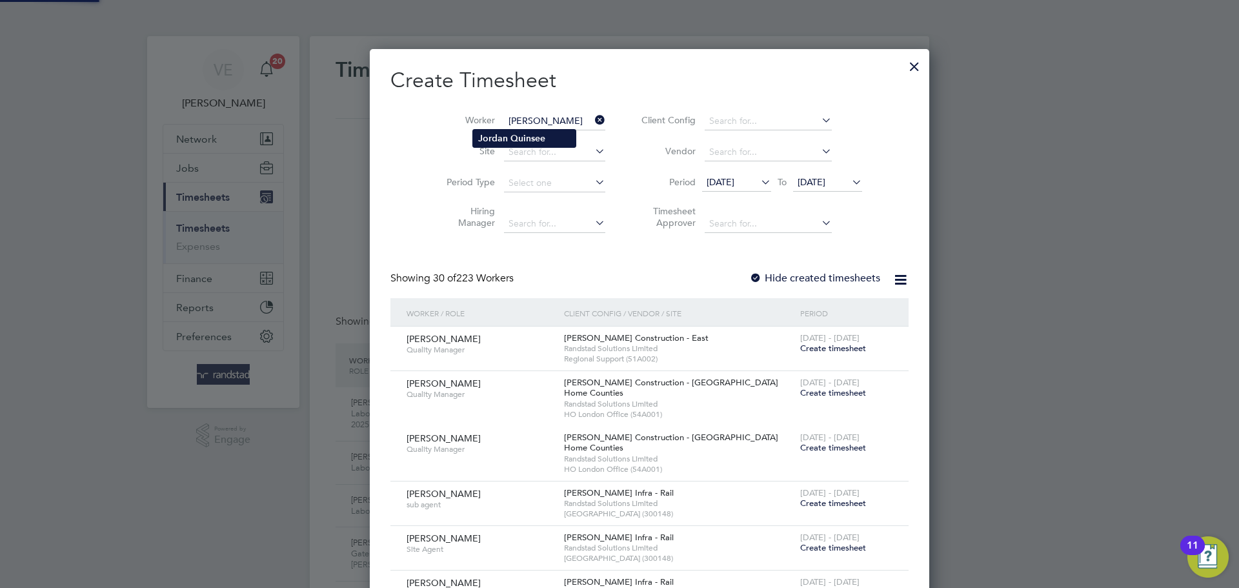
click at [510, 130] on li "Jordan Quinsee" at bounding box center [524, 138] width 103 height 17
type input "Jordan Quinsee"
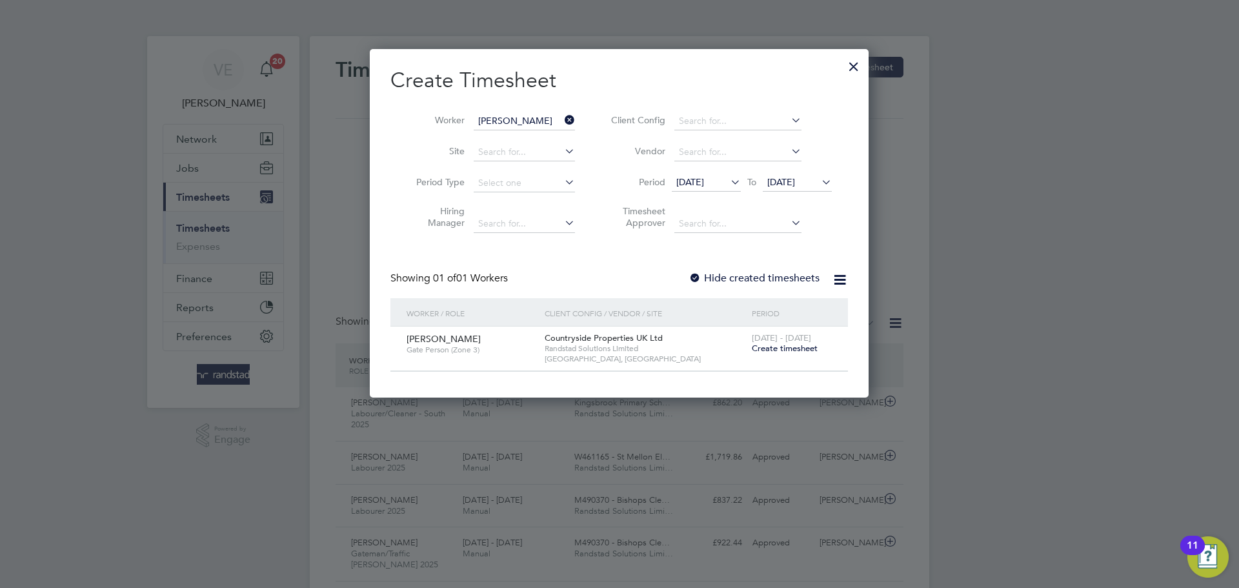
click at [774, 346] on span "Create timesheet" at bounding box center [785, 348] width 66 height 11
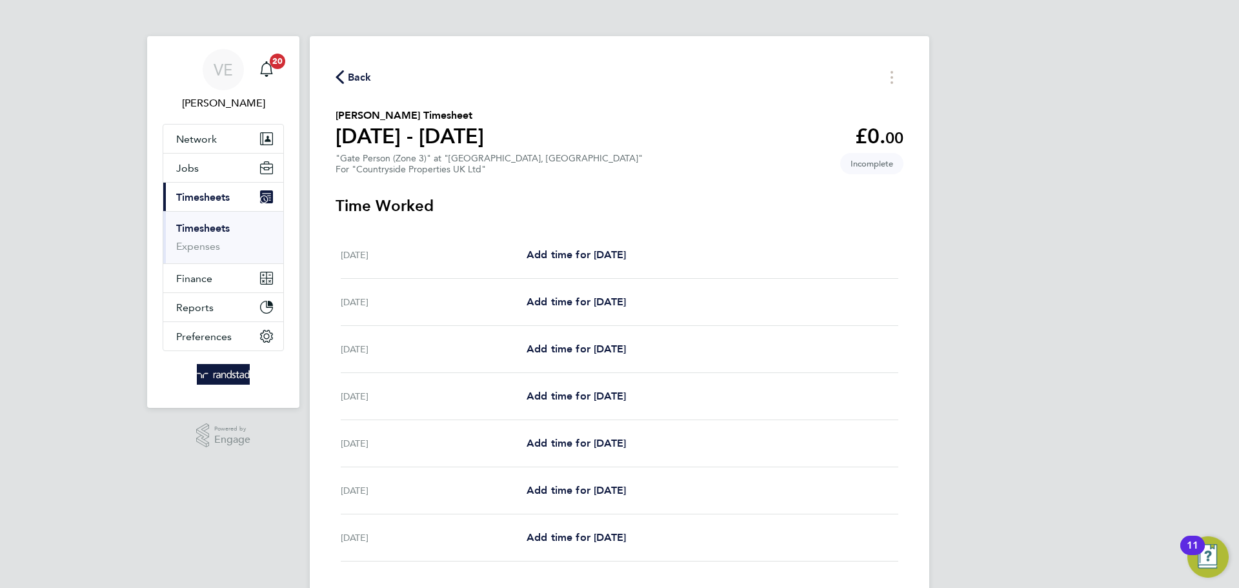
click at [353, 77] on span "Back" at bounding box center [360, 77] width 24 height 15
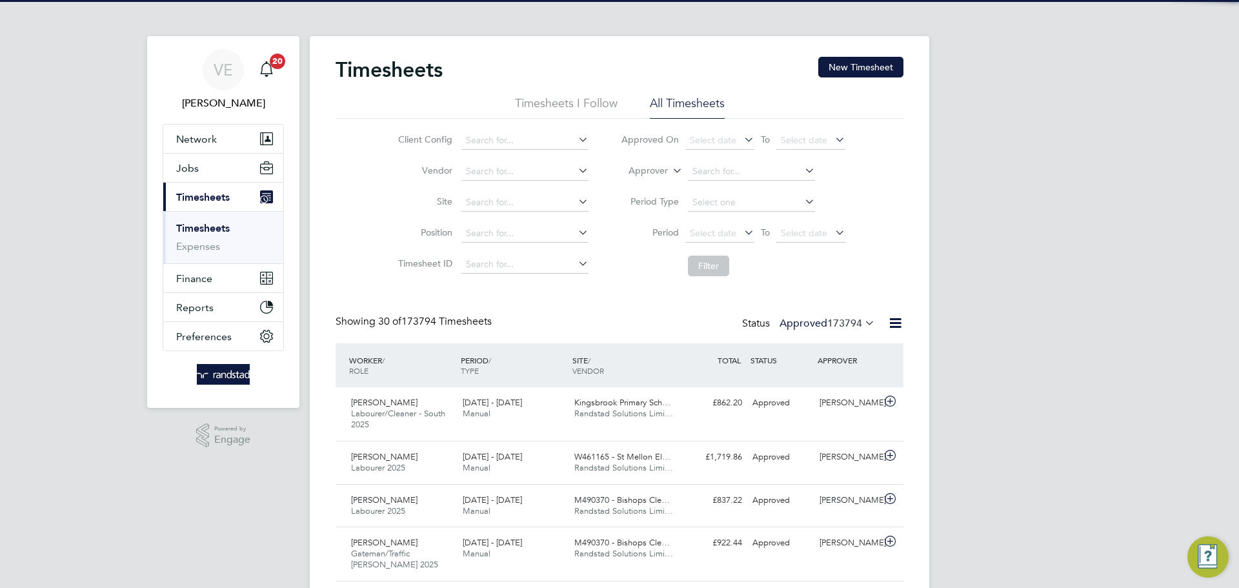
click at [817, 66] on div "Timesheets New Timesheet" at bounding box center [620, 76] width 568 height 39
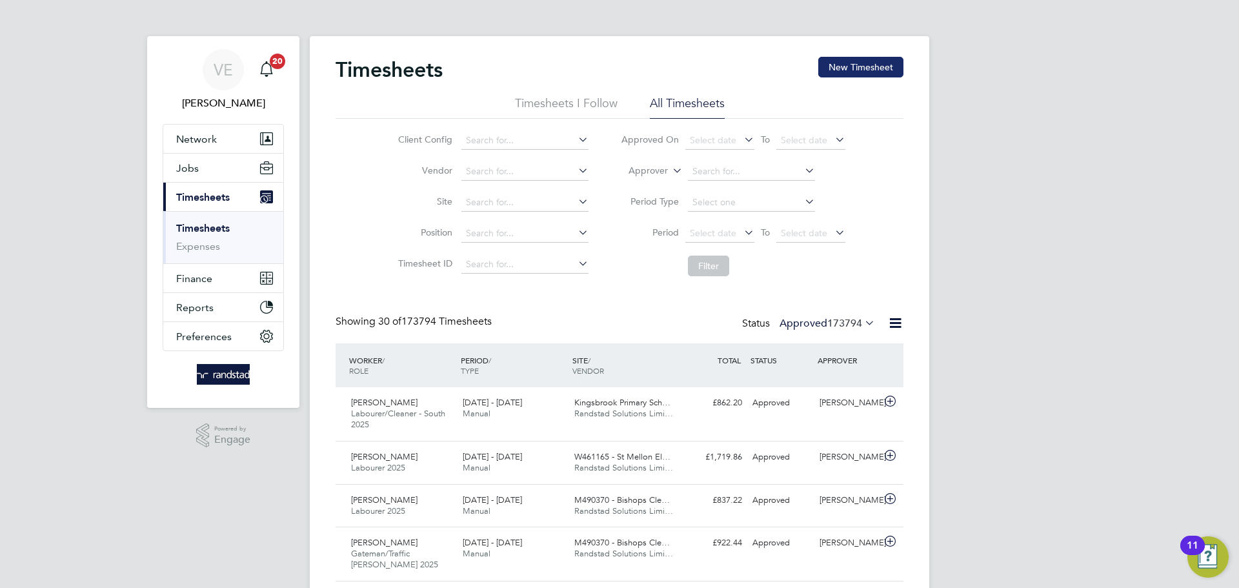
click at [850, 70] on button "New Timesheet" at bounding box center [860, 67] width 85 height 21
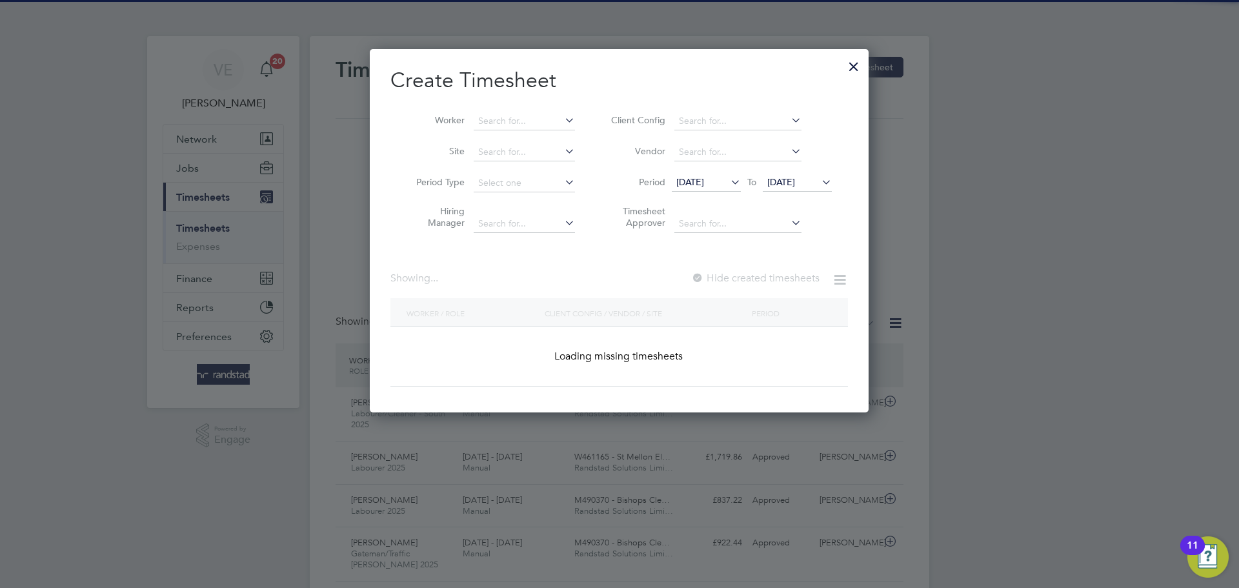
click at [514, 106] on li "Worker" at bounding box center [490, 121] width 201 height 31
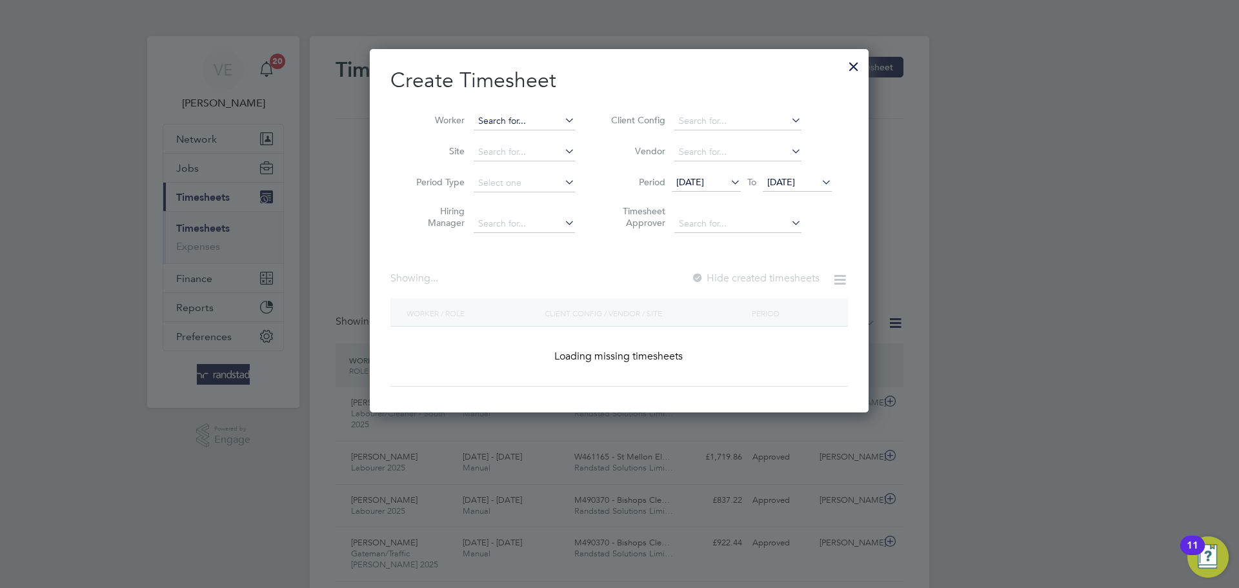
click at [516, 122] on input at bounding box center [524, 121] width 101 height 18
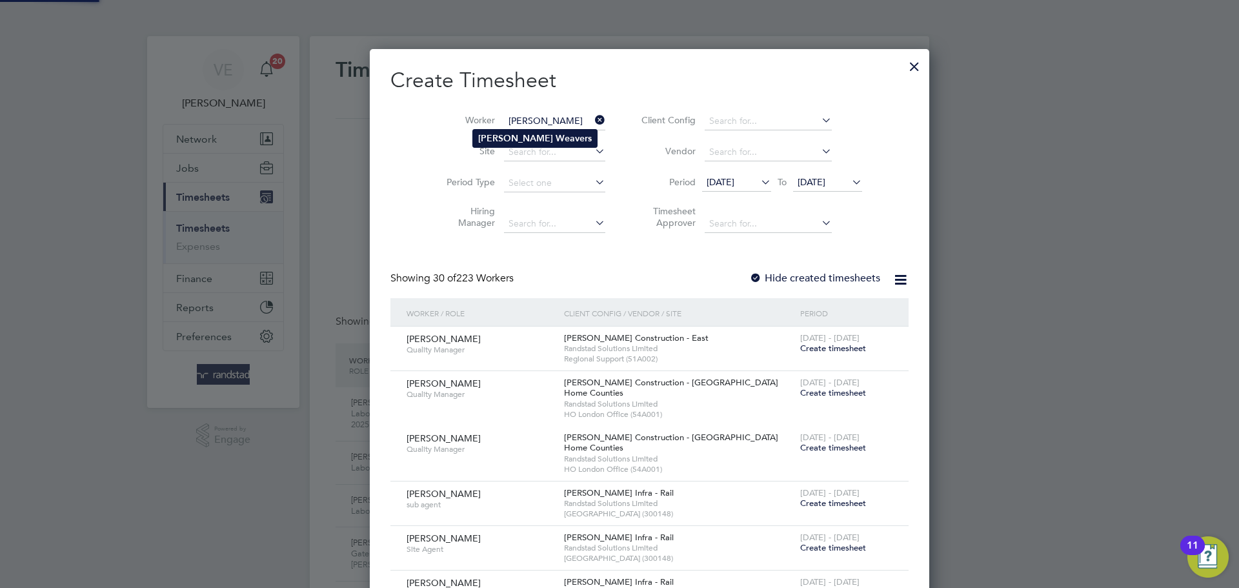
click at [556, 138] on b "Weavers" at bounding box center [574, 138] width 36 height 11
type input "Simon Weavers"
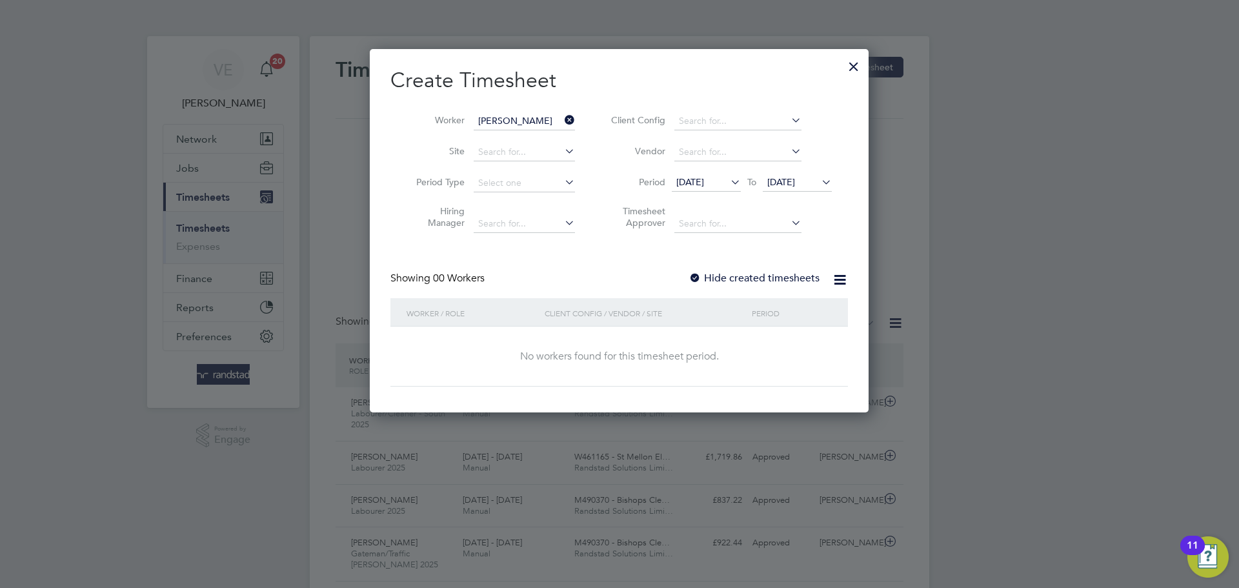
drag, startPoint x: 796, startPoint y: 168, endPoint x: 810, endPoint y: 184, distance: 21.1
click at [797, 168] on li "Period 15 Sep 2025 To 22 Sep 2025" at bounding box center [719, 183] width 257 height 31
click at [795, 184] on span "[DATE]" at bounding box center [781, 182] width 28 height 12
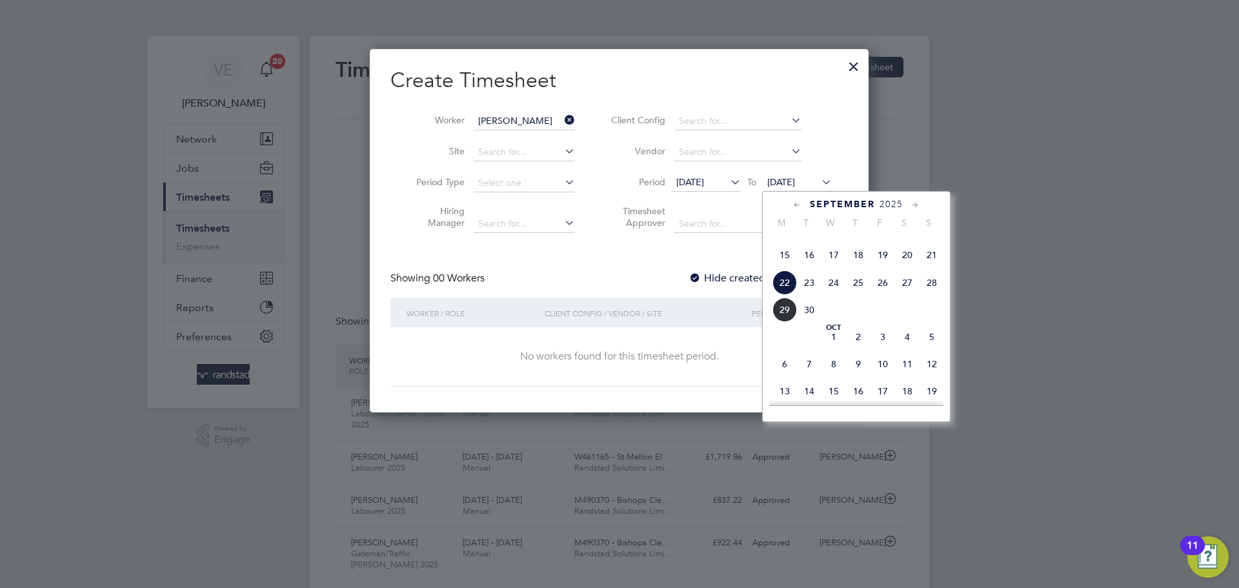
click at [940, 295] on span "28" at bounding box center [932, 282] width 25 height 25
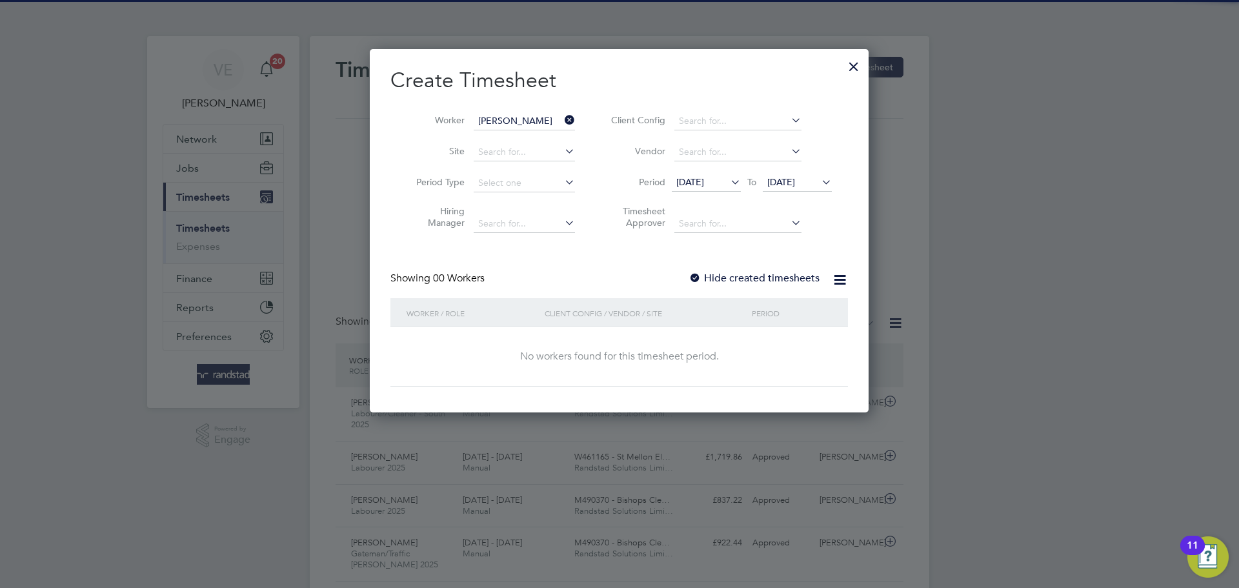
click at [750, 276] on label "Hide created timesheets" at bounding box center [754, 278] width 131 height 13
click at [704, 185] on span "[DATE]" at bounding box center [690, 182] width 28 height 12
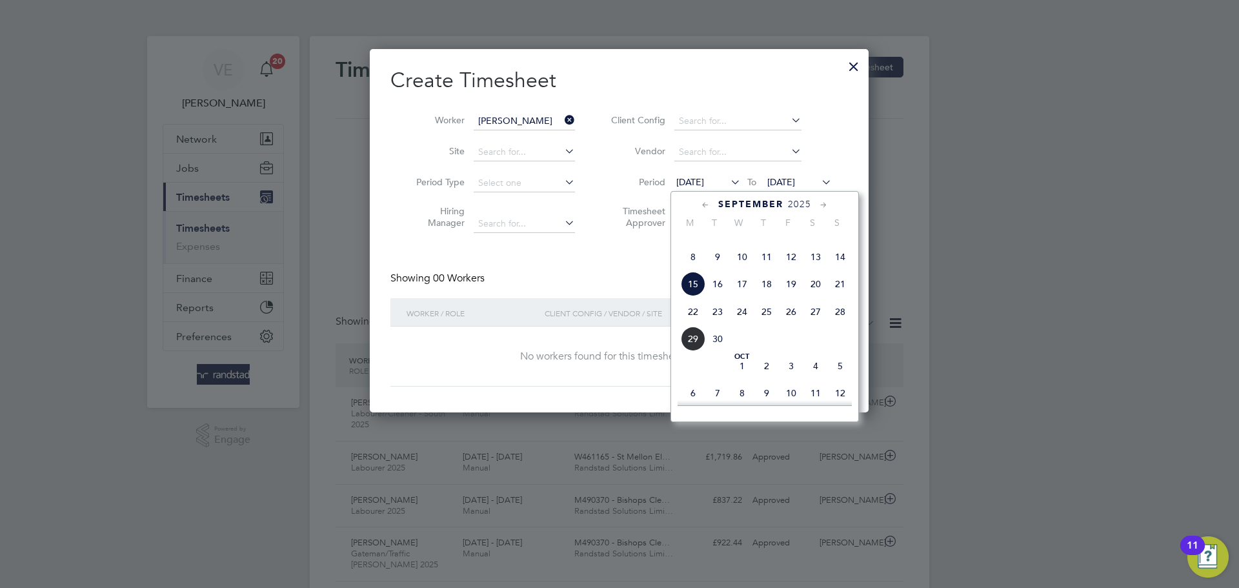
click at [695, 324] on span "22" at bounding box center [693, 311] width 25 height 25
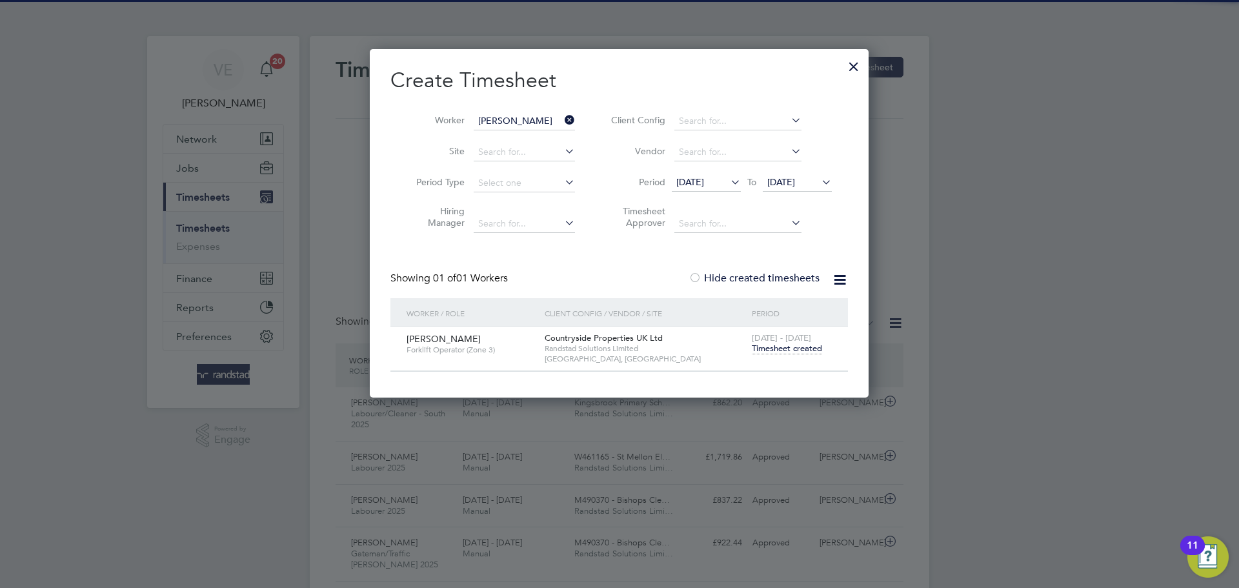
click at [777, 348] on span "Timesheet created" at bounding box center [787, 349] width 70 height 12
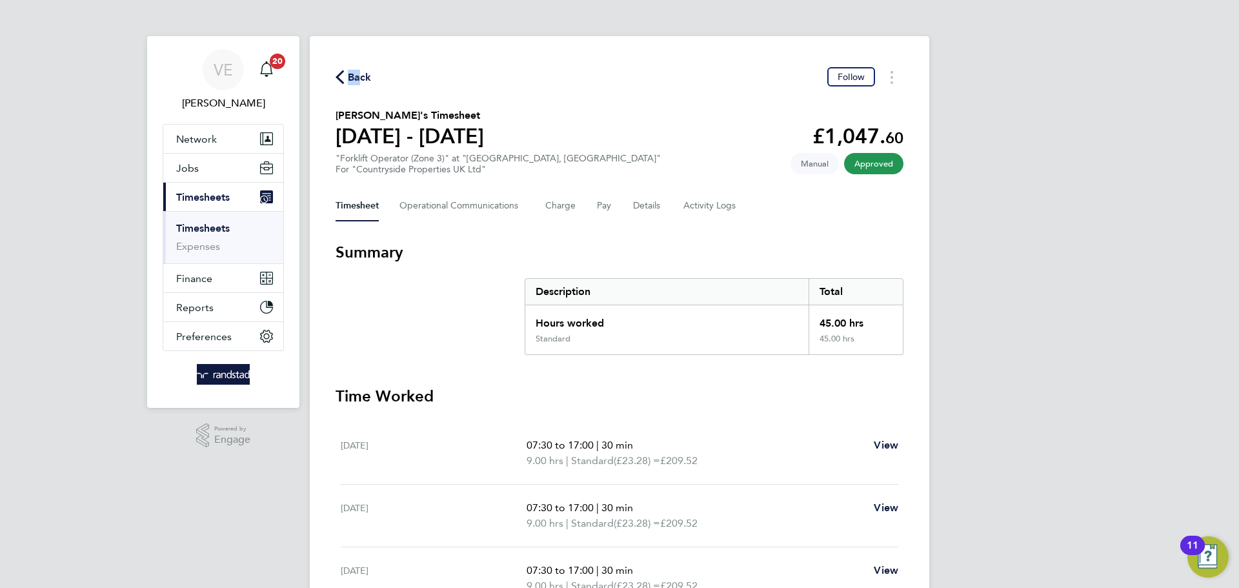
click at [361, 70] on div "Back Follow" at bounding box center [620, 77] width 568 height 20
click at [345, 79] on span "Back" at bounding box center [354, 76] width 36 height 12
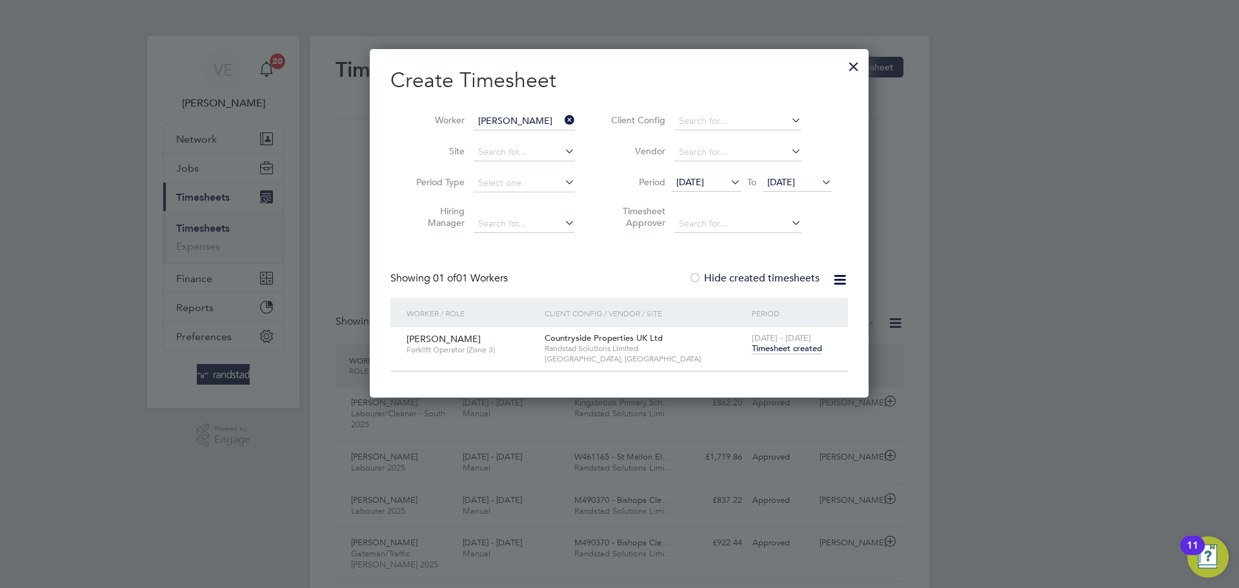
click at [562, 125] on icon at bounding box center [562, 120] width 0 height 18
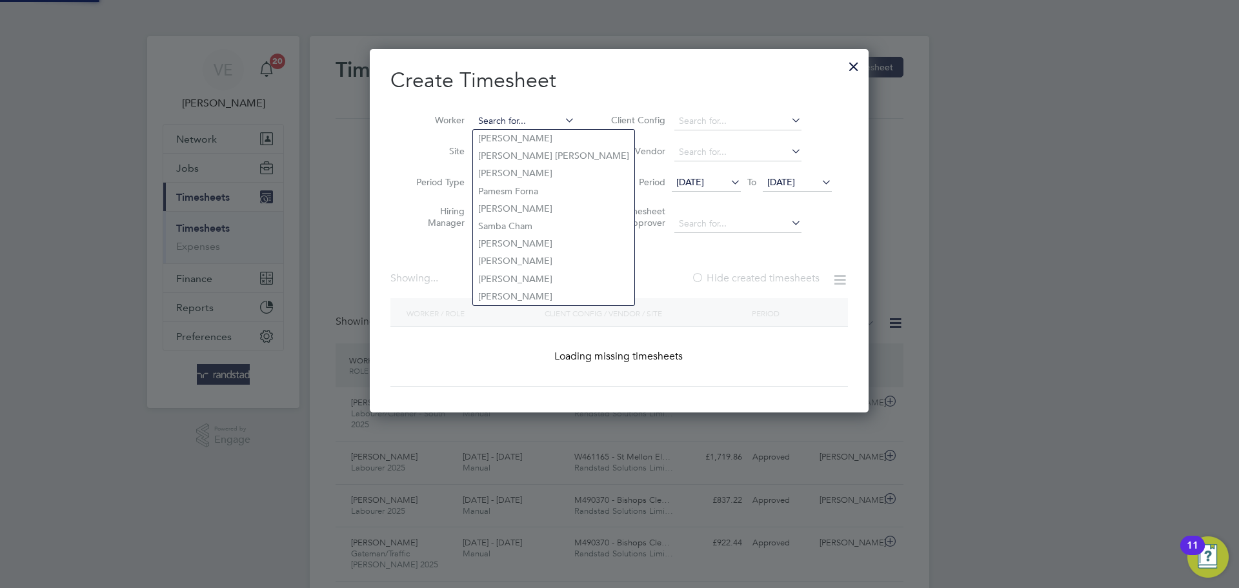
click at [542, 119] on input at bounding box center [524, 121] width 101 height 18
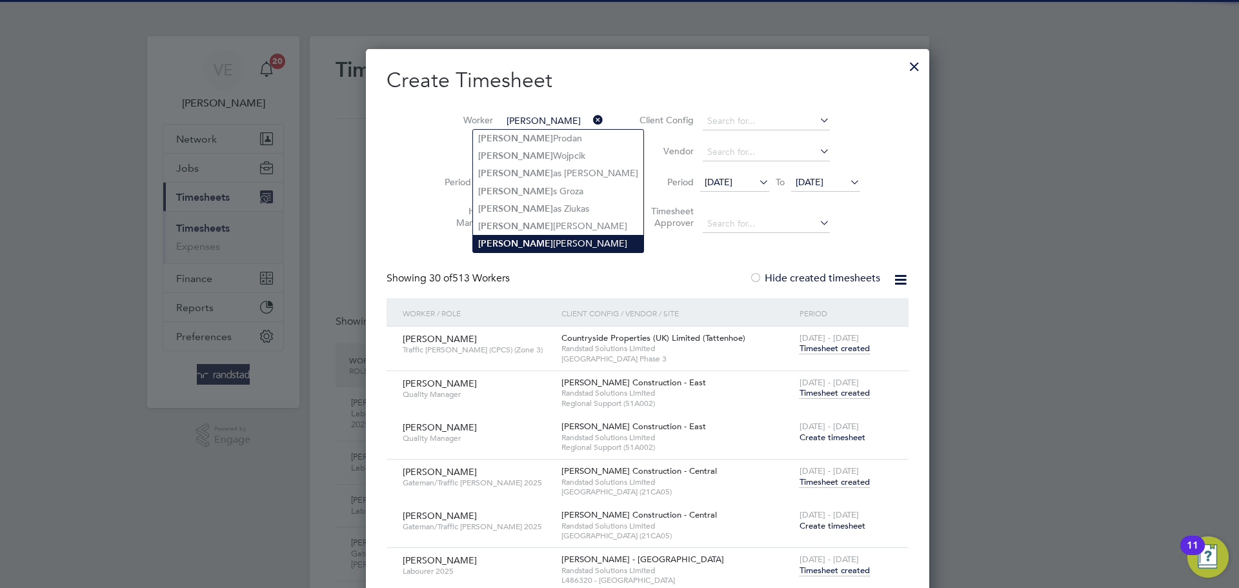
click at [547, 238] on li "Artur Latuszek" at bounding box center [558, 243] width 170 height 17
type input "Artur Latuszek"
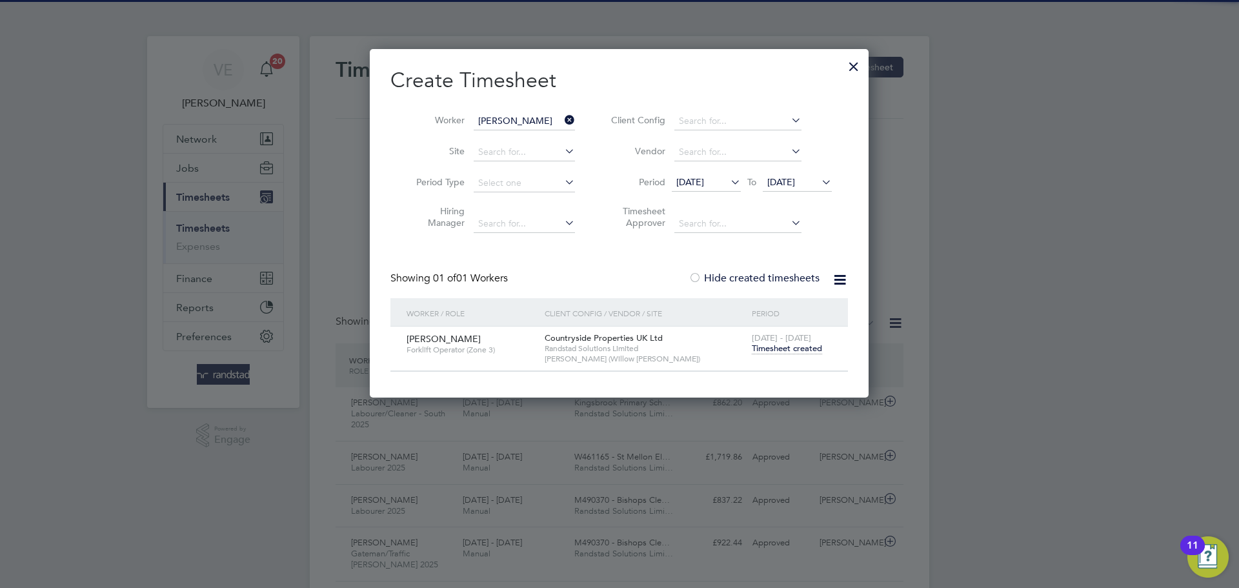
click at [794, 349] on span "Timesheet created" at bounding box center [787, 349] width 70 height 12
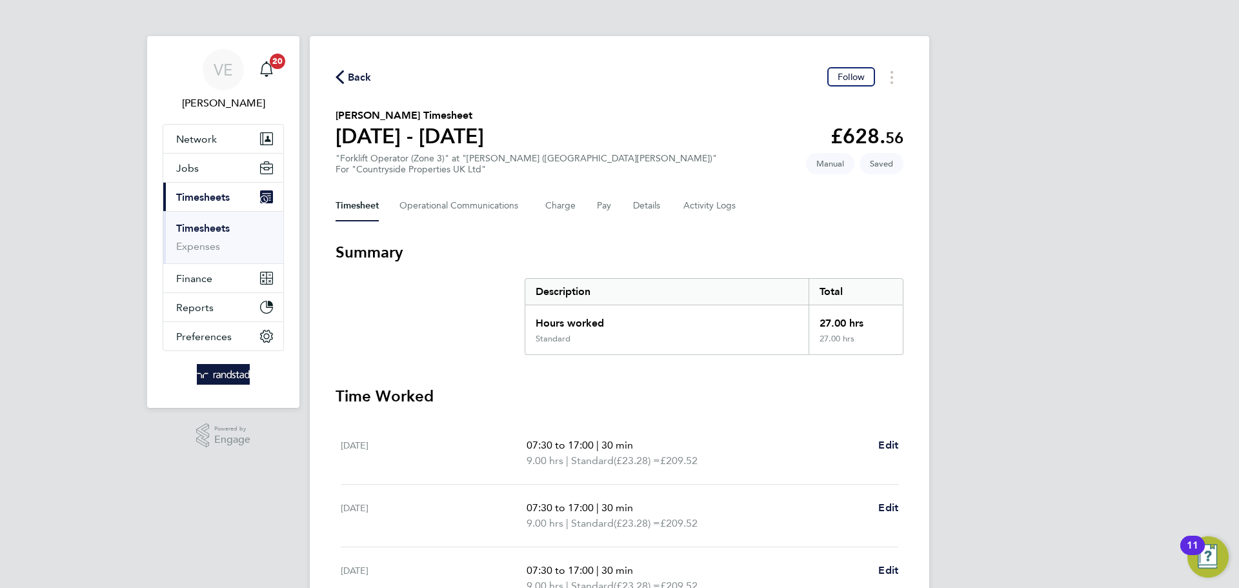
click at [361, 75] on span "Back" at bounding box center [360, 77] width 24 height 15
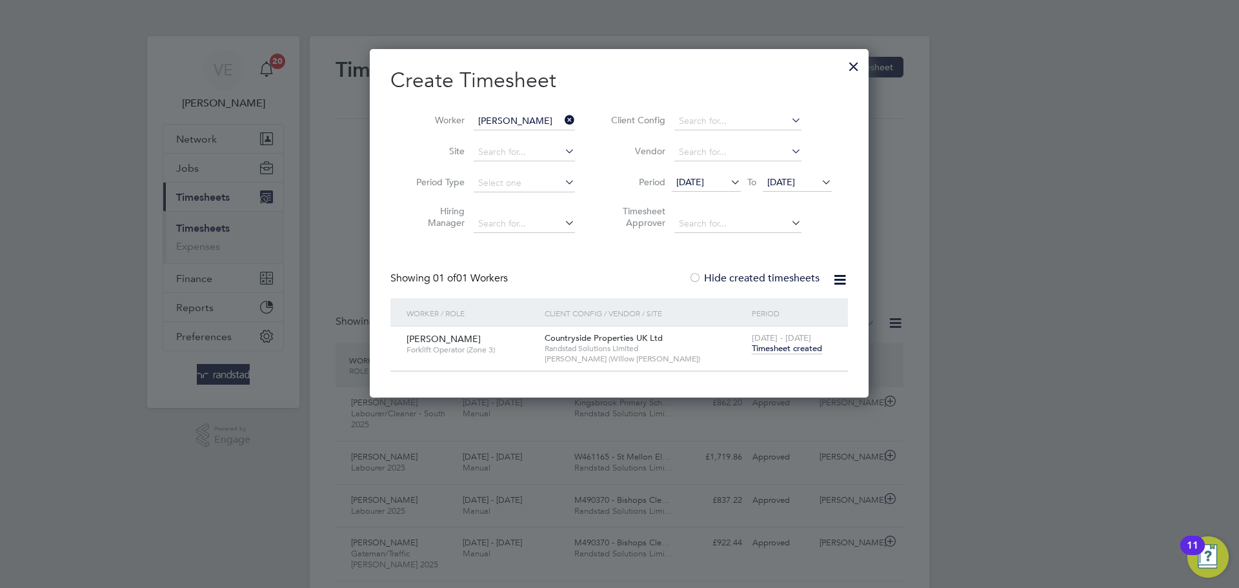
click at [858, 69] on div at bounding box center [853, 63] width 23 height 23
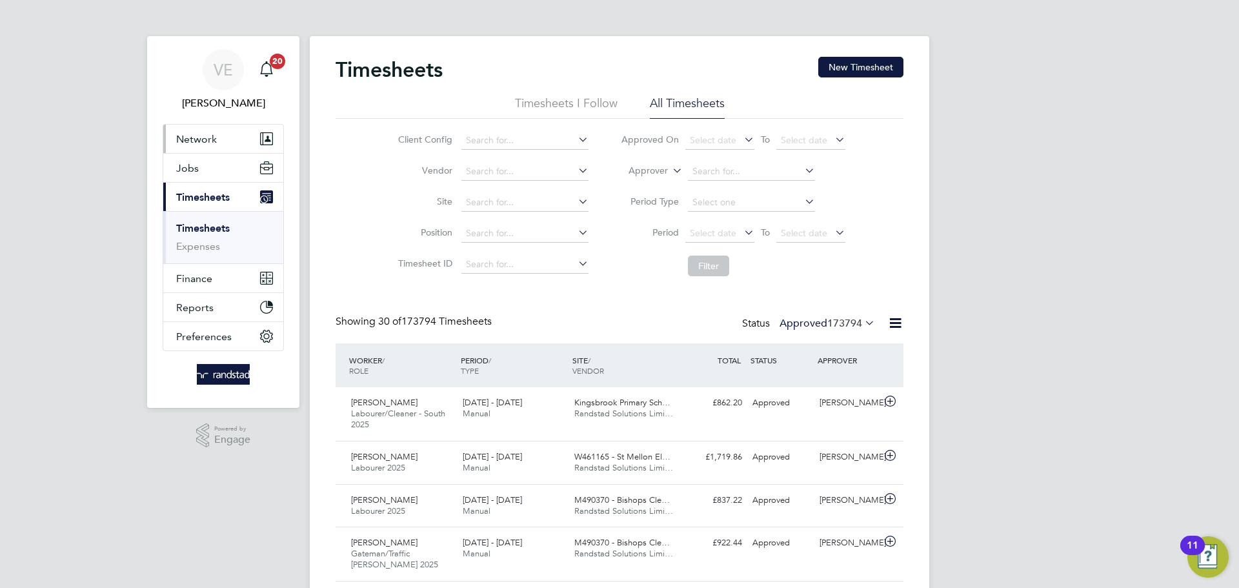
click at [199, 137] on span "Network" at bounding box center [196, 139] width 41 height 12
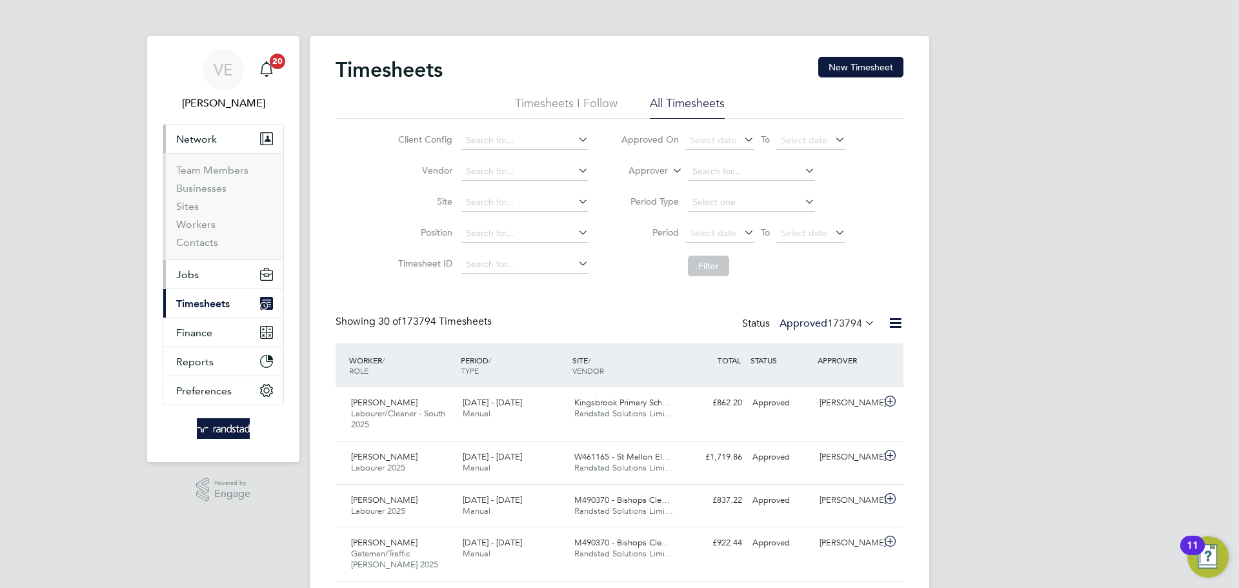
click at [210, 273] on button "Jobs" at bounding box center [223, 274] width 120 height 28
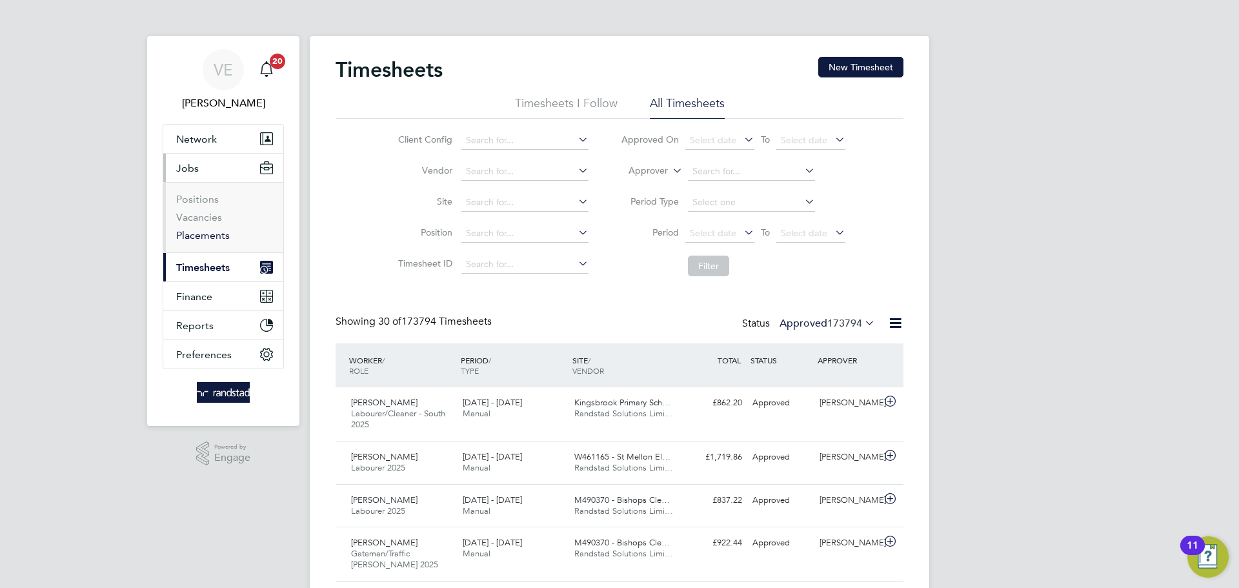
click at [218, 237] on link "Placements" at bounding box center [203, 235] width 54 height 12
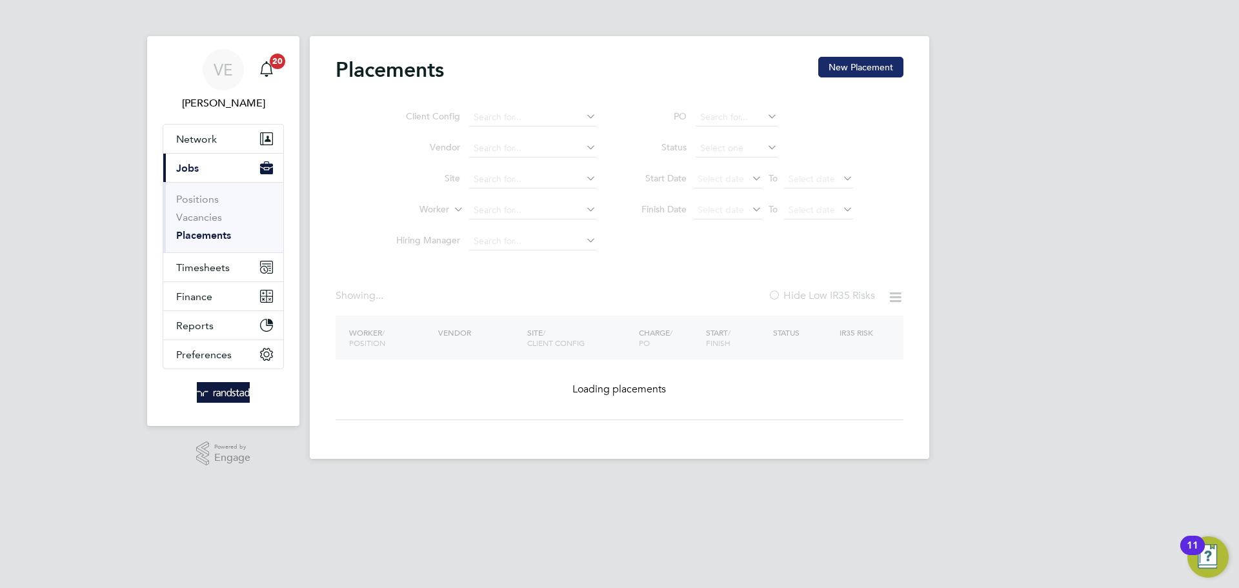
click at [846, 63] on button "New Placement" at bounding box center [860, 67] width 85 height 21
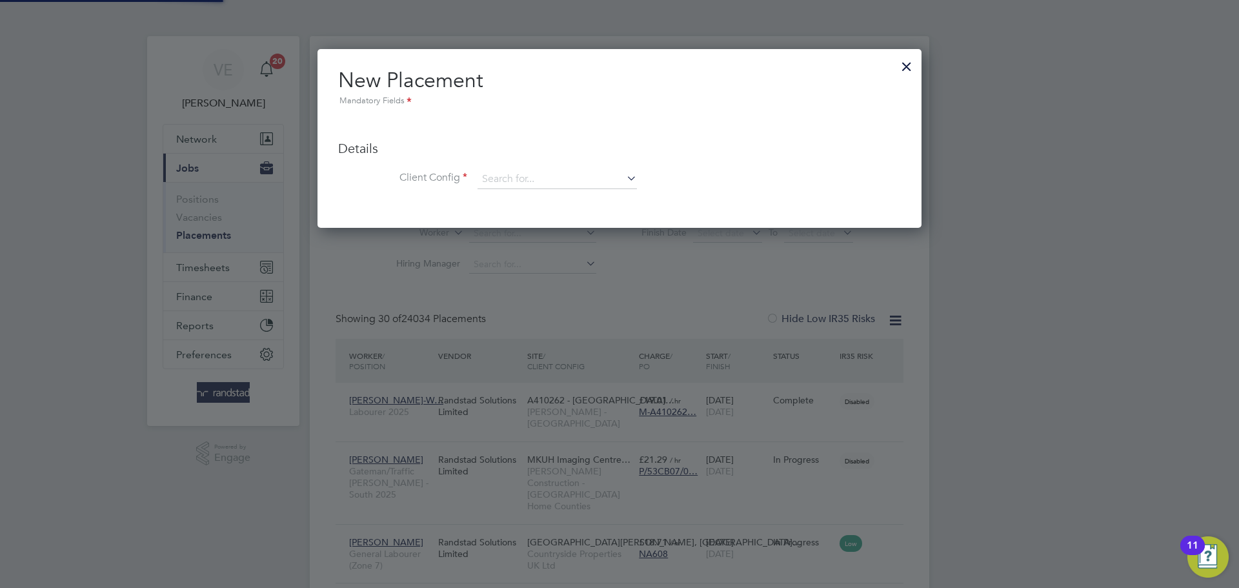
click at [903, 72] on div at bounding box center [906, 63] width 23 height 23
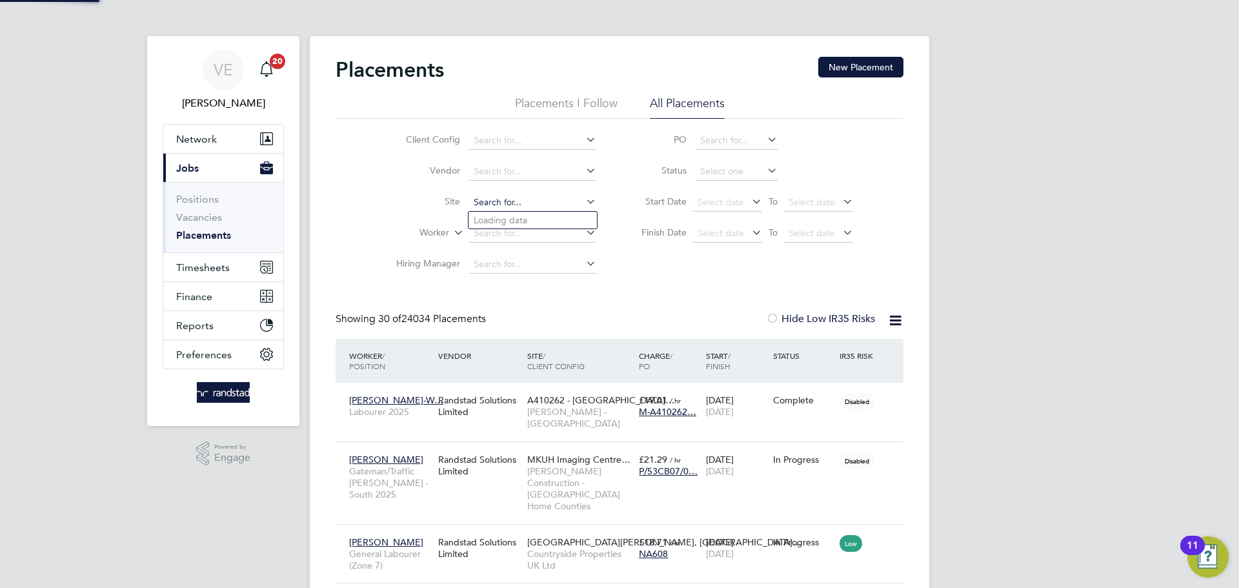
click at [489, 201] on input at bounding box center [532, 203] width 127 height 18
type input "artur"
click at [360, 216] on div "Client Config Vendor Site artur Worker Hiring Manager PO Status Start Date Sele…" at bounding box center [620, 199] width 568 height 161
drag, startPoint x: 511, startPoint y: 234, endPoint x: 498, endPoint y: 239, distance: 14.2
click at [511, 233] on input at bounding box center [532, 234] width 127 height 18
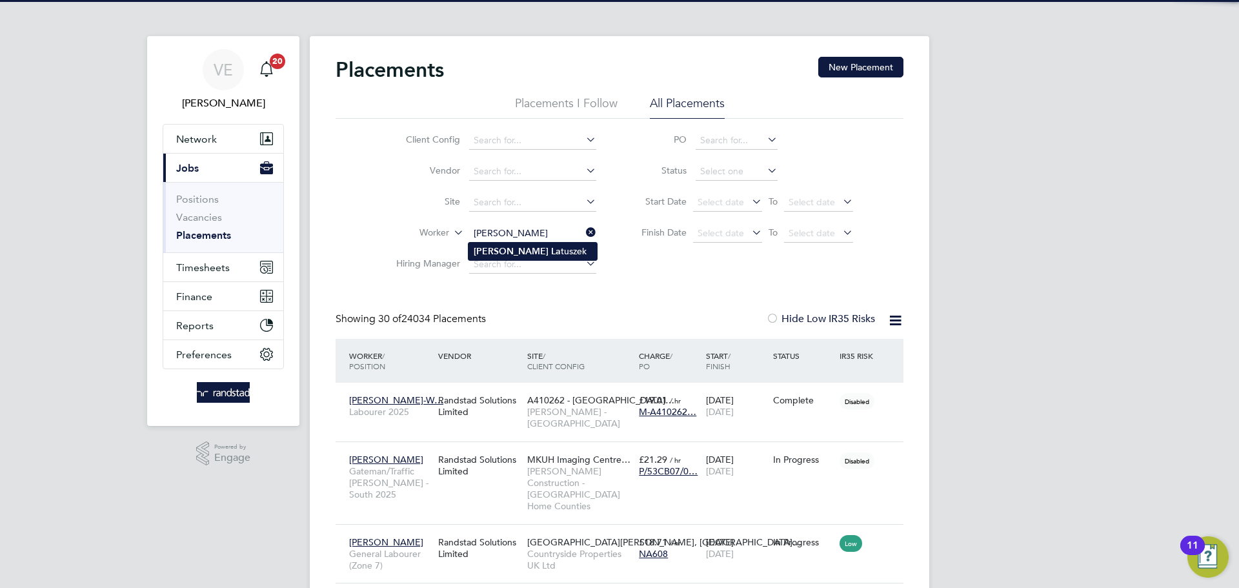
click at [534, 253] on li "Artur La tuszek" at bounding box center [533, 251] width 128 height 17
type input "Artur Latuszek"
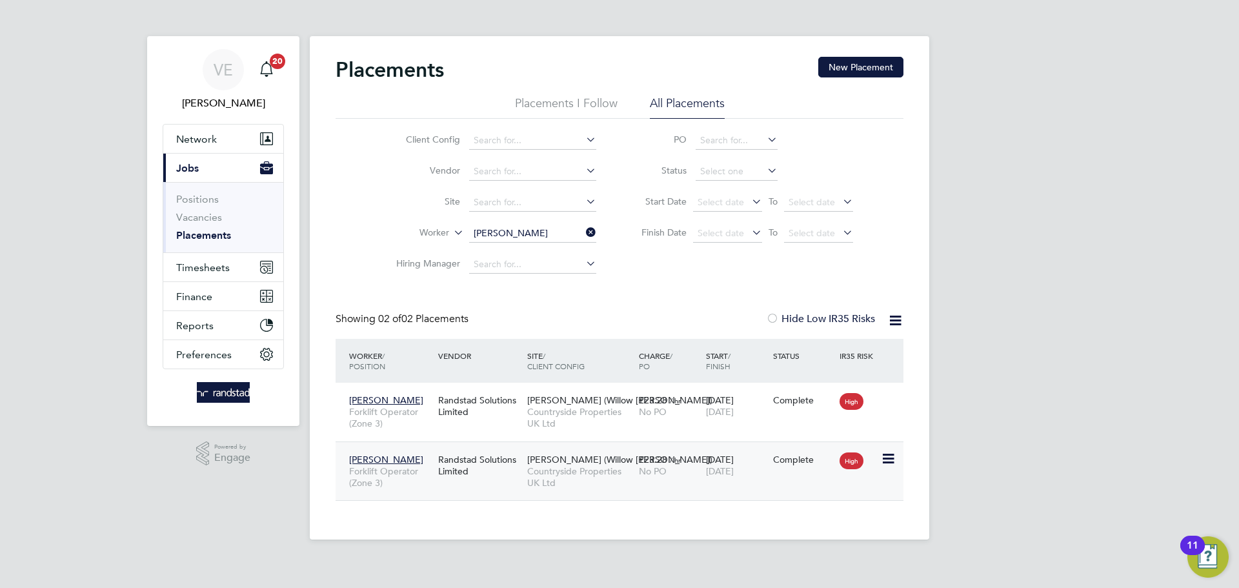
click at [769, 456] on div "15 Sep 2025 24 Sep 2025" at bounding box center [736, 465] width 67 height 36
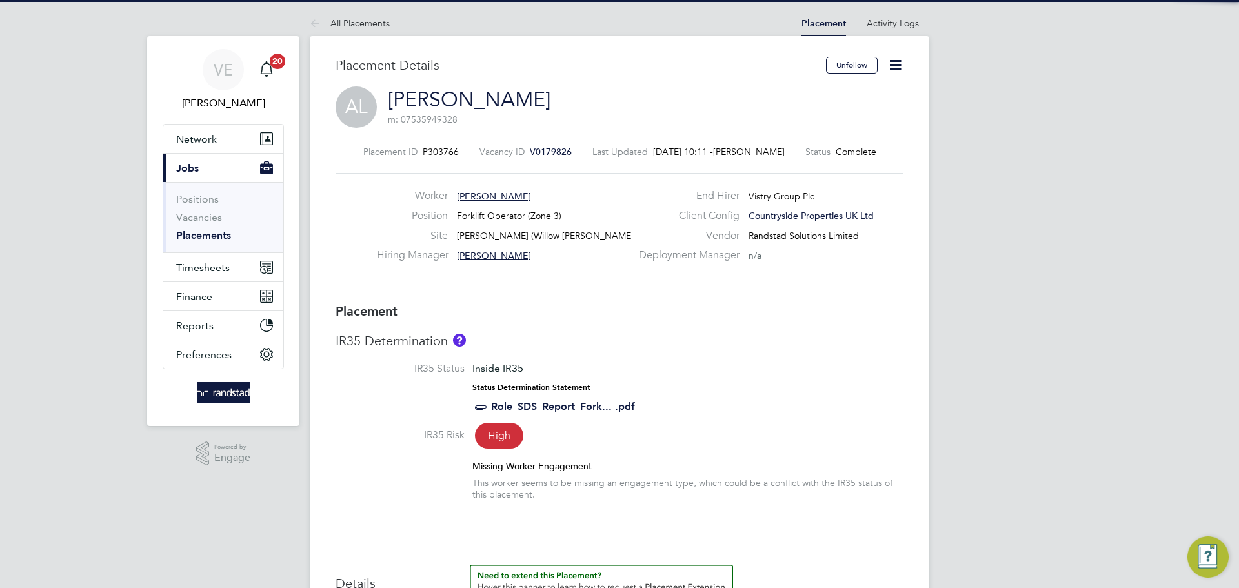
click at [900, 63] on icon at bounding box center [895, 65] width 16 height 16
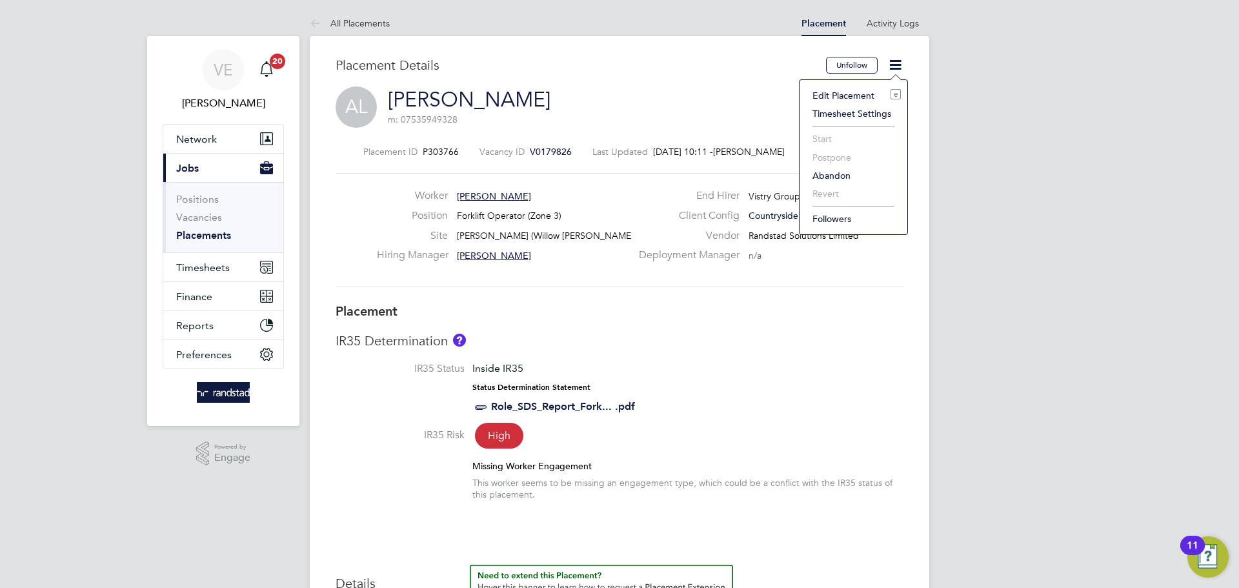
click at [849, 89] on li "Edit Placement e" at bounding box center [853, 95] width 95 height 18
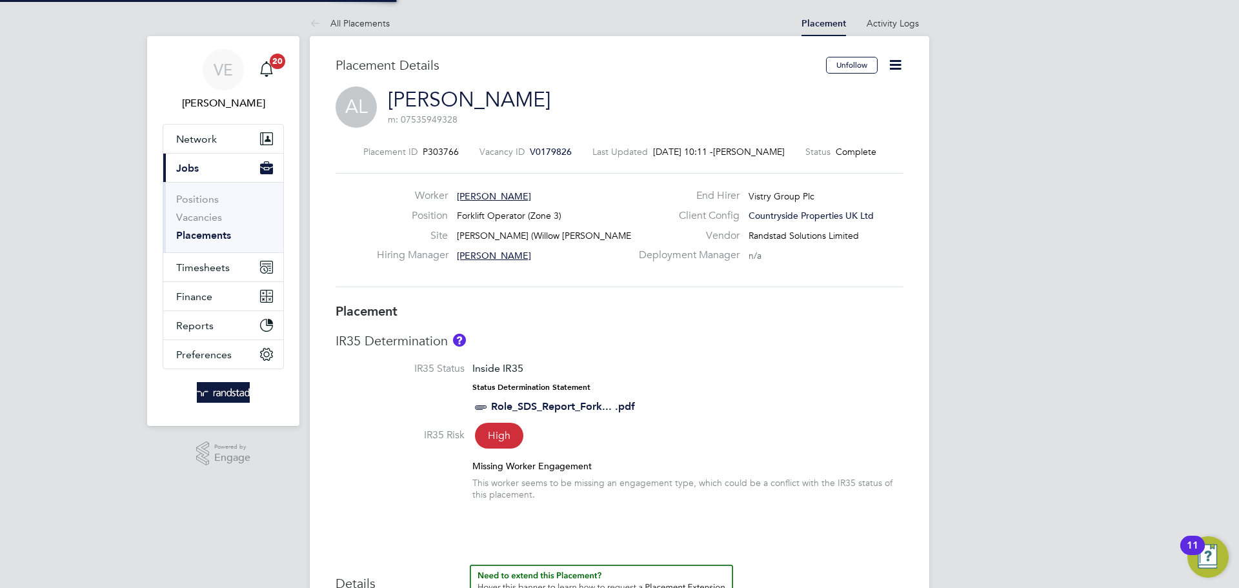
scroll to position [6, 6]
type input "[PERSON_NAME]"
type input "[DATE]"
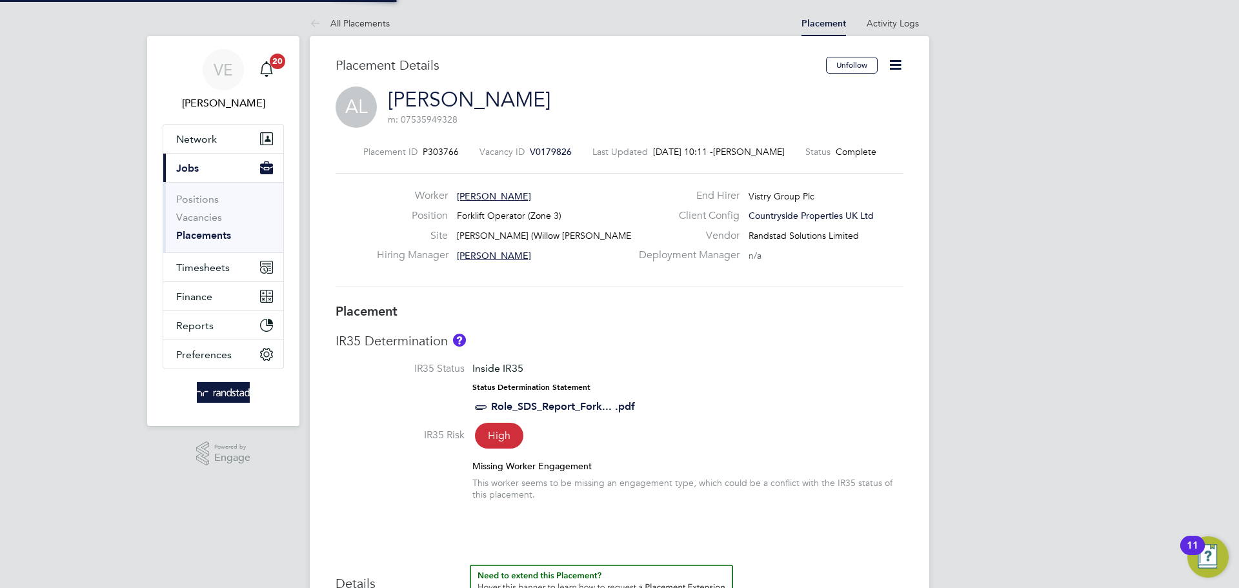
type input "07:30"
type input "16:30"
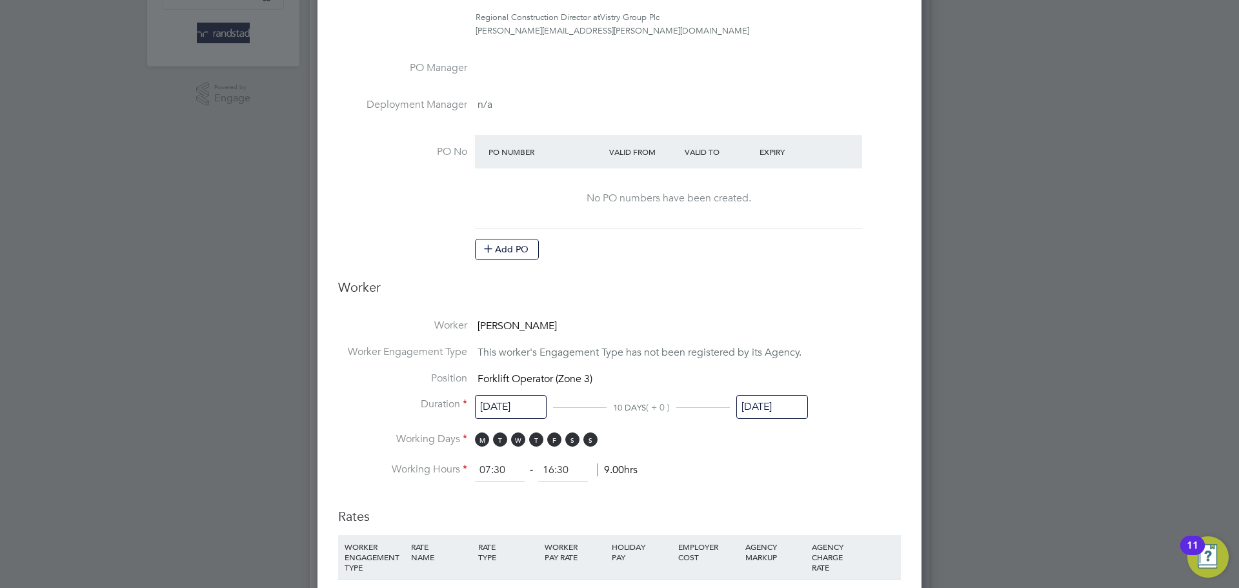
click at [786, 415] on input "[DATE]" at bounding box center [772, 407] width 72 height 24
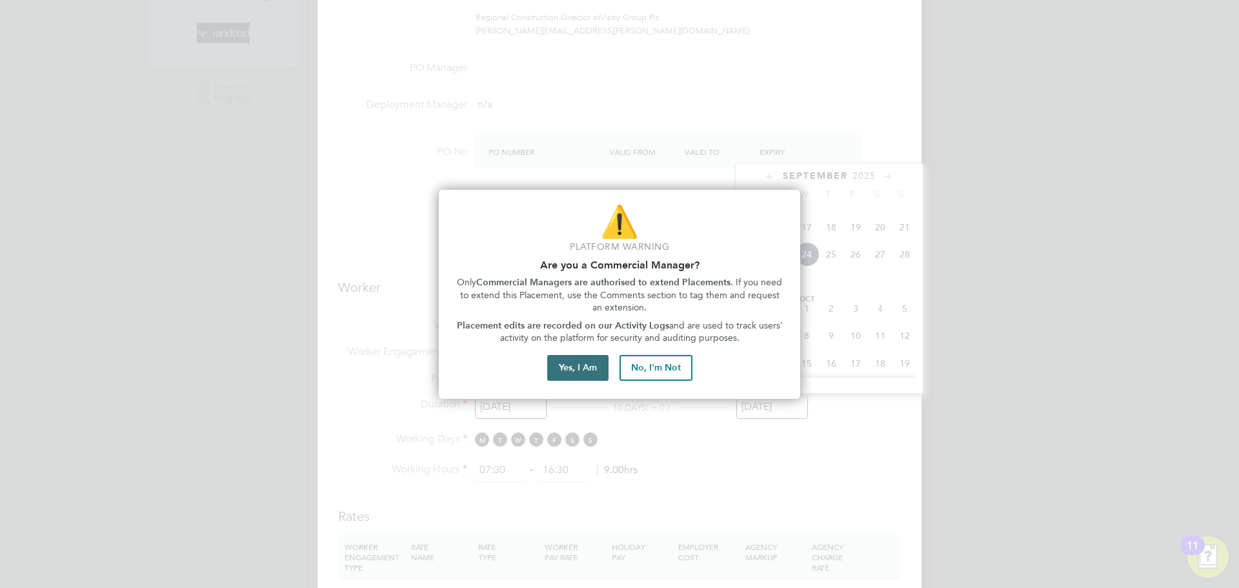
click at [569, 372] on button "Yes, I Am" at bounding box center [577, 368] width 61 height 26
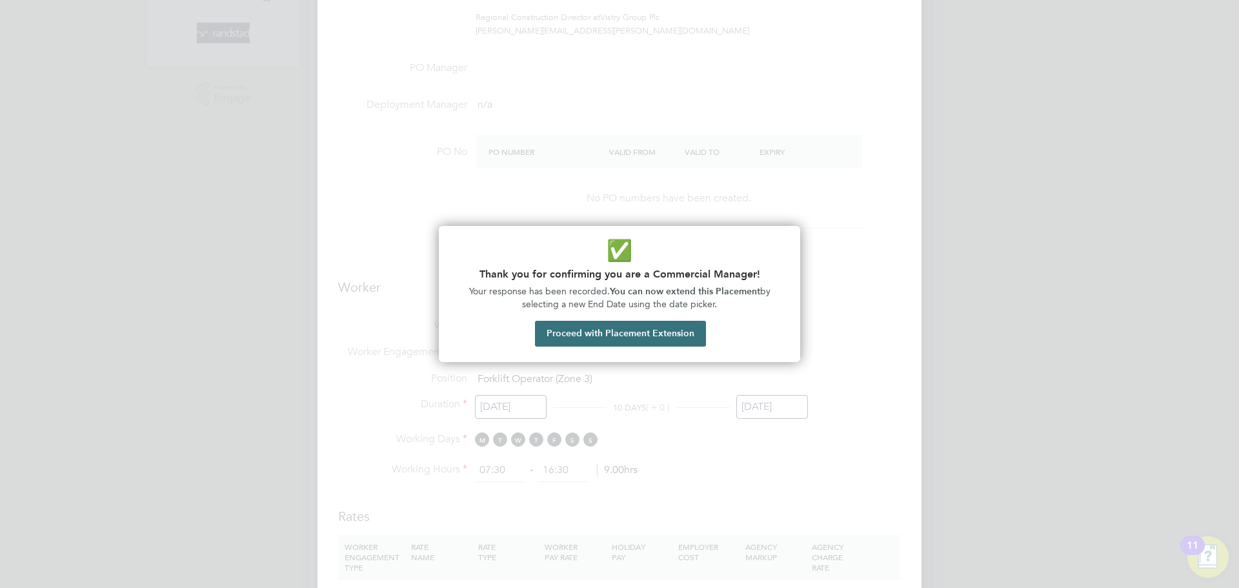
click at [687, 334] on button "Proceed with Placement Extension" at bounding box center [620, 334] width 171 height 26
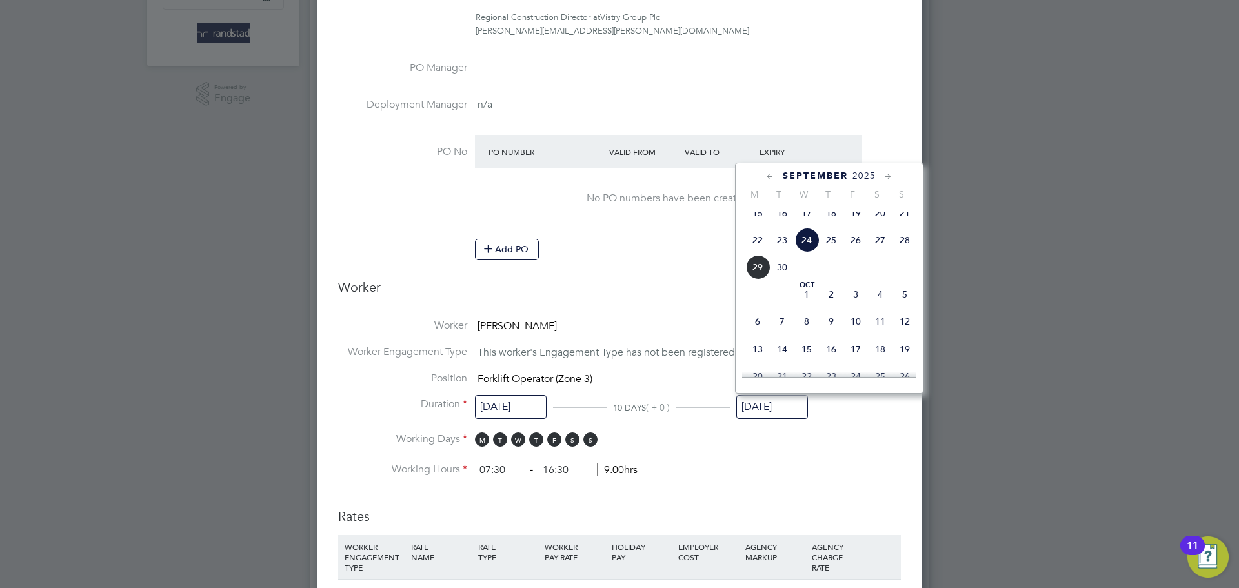
click at [834, 307] on span "2" at bounding box center [831, 294] width 25 height 25
type input "[DATE]"
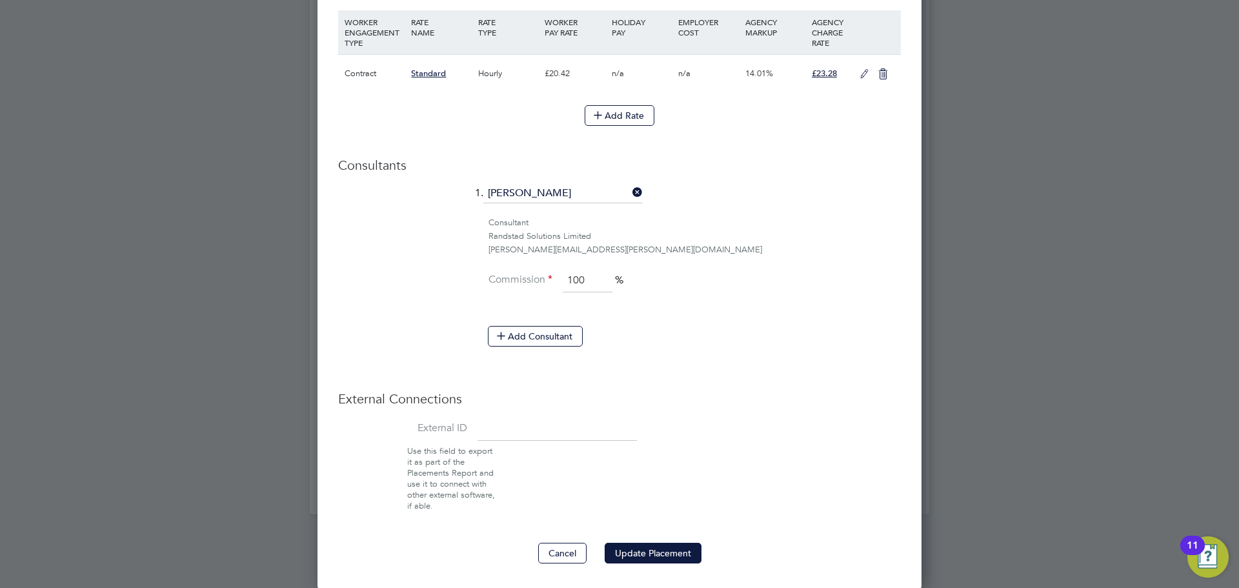
click at [676, 548] on button "Update Placement" at bounding box center [653, 553] width 97 height 21
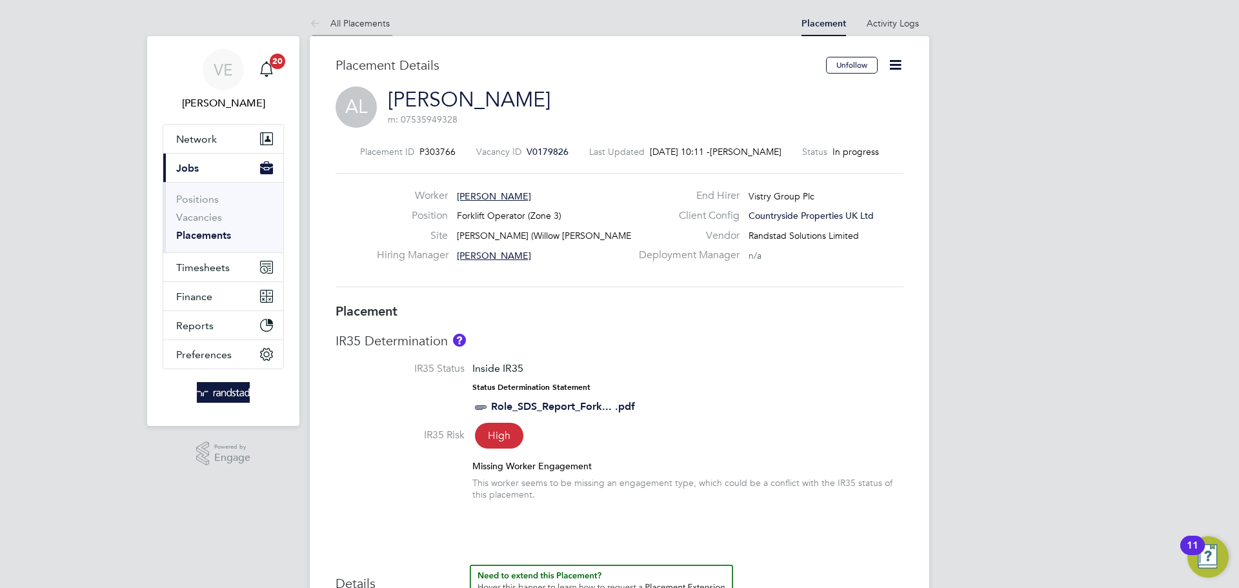
click at [341, 16] on li "All Placements" at bounding box center [350, 23] width 80 height 26
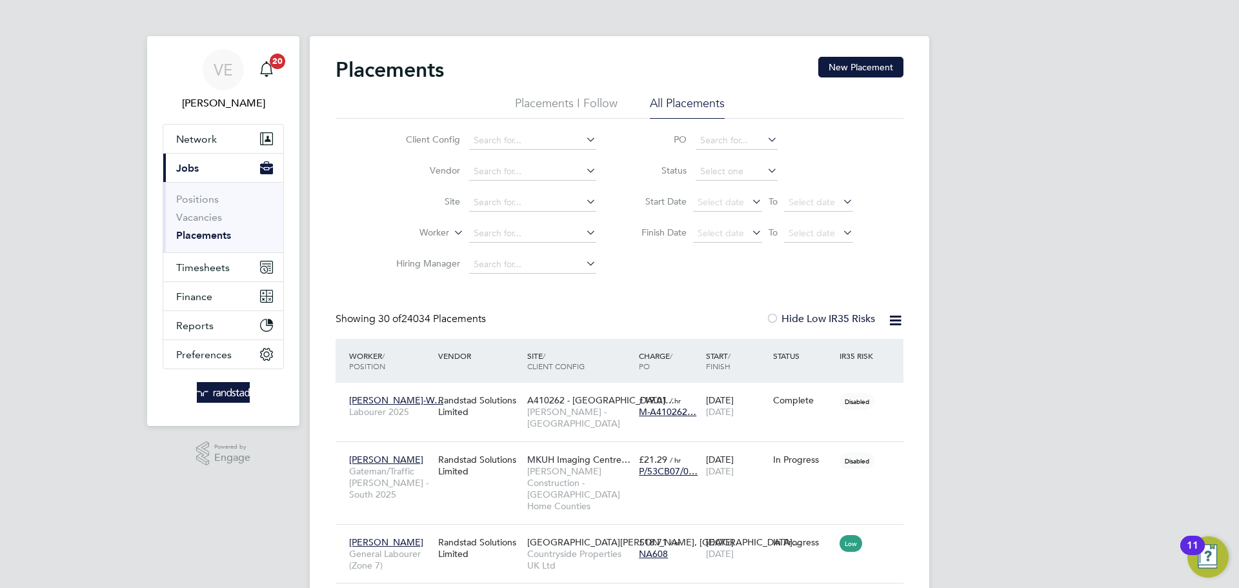
scroll to position [48, 90]
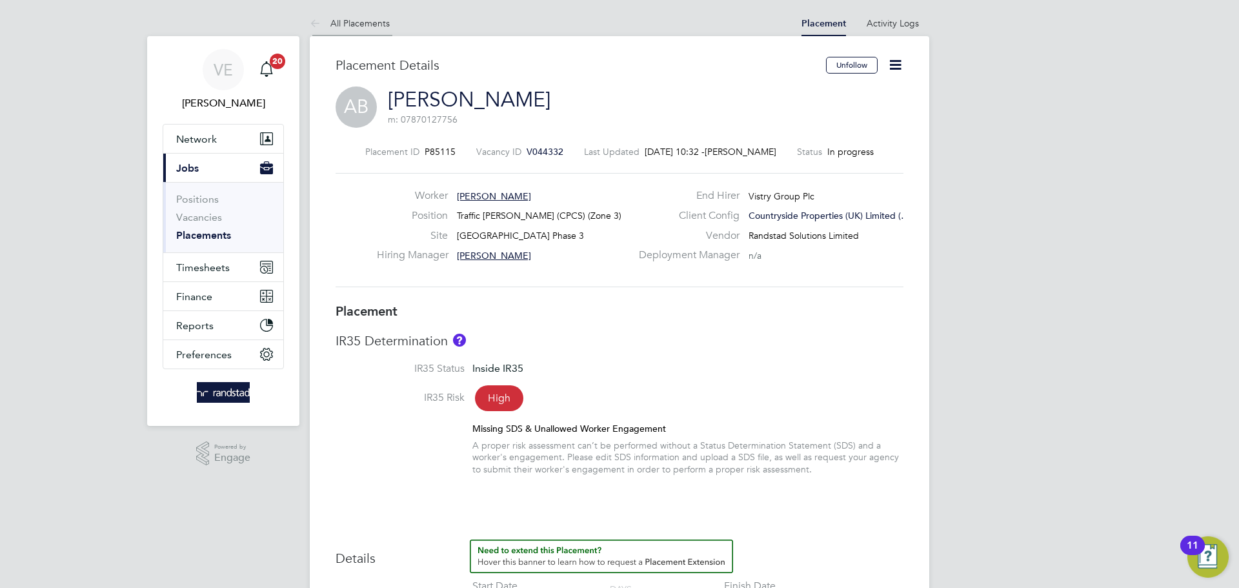
click at [334, 17] on link "All Placements" at bounding box center [350, 23] width 80 height 12
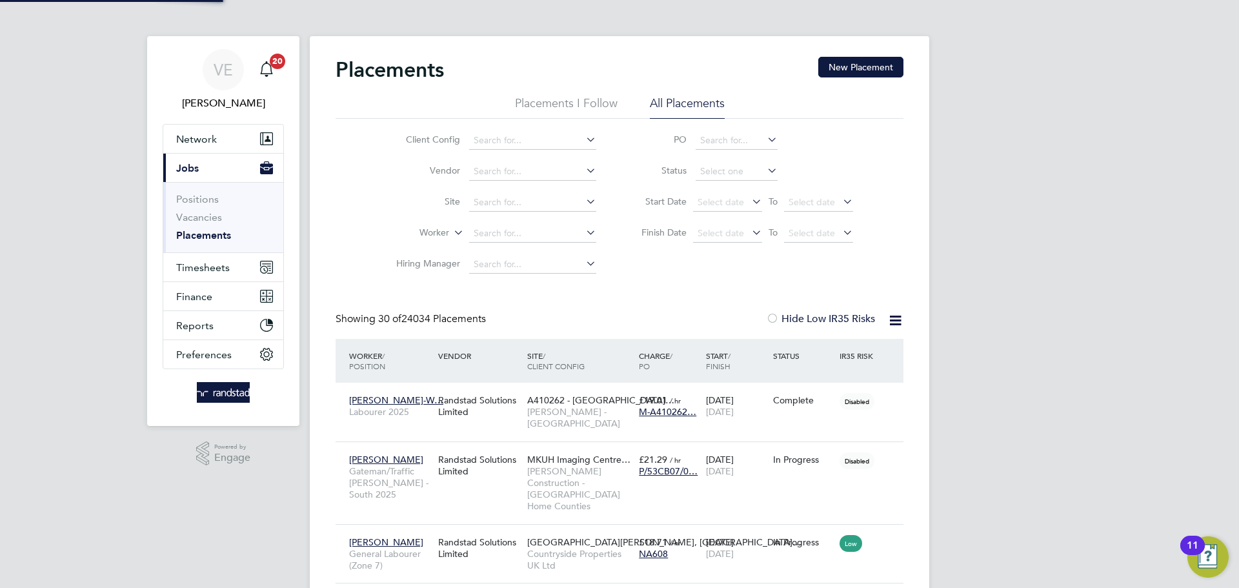
scroll to position [6, 6]
click at [163, 154] on button "Current page: Jobs" at bounding box center [223, 168] width 120 height 28
